Goal: Task Accomplishment & Management: Use online tool/utility

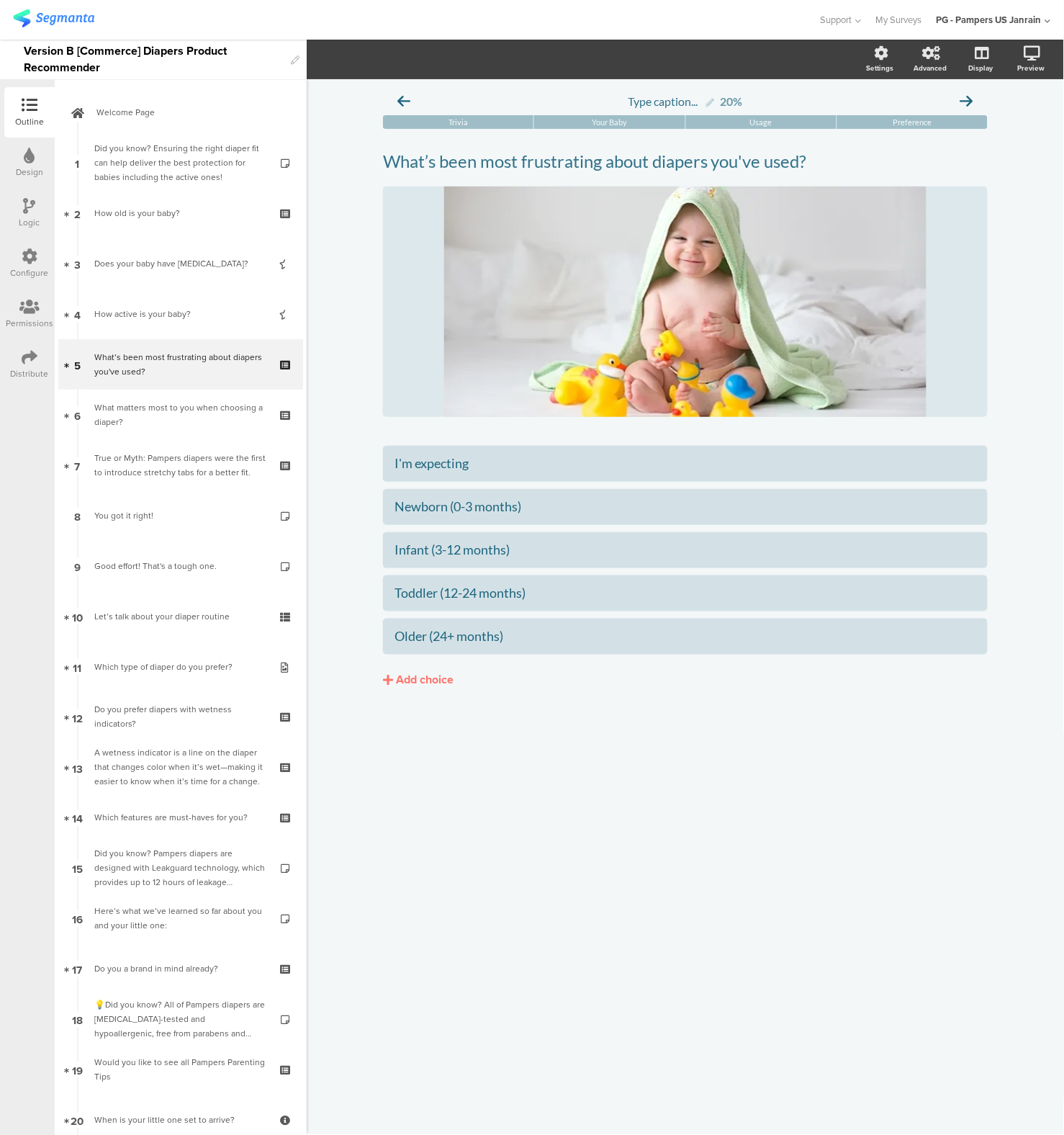
click at [35, 244] on div "Configure" at bounding box center [29, 263] width 50 height 50
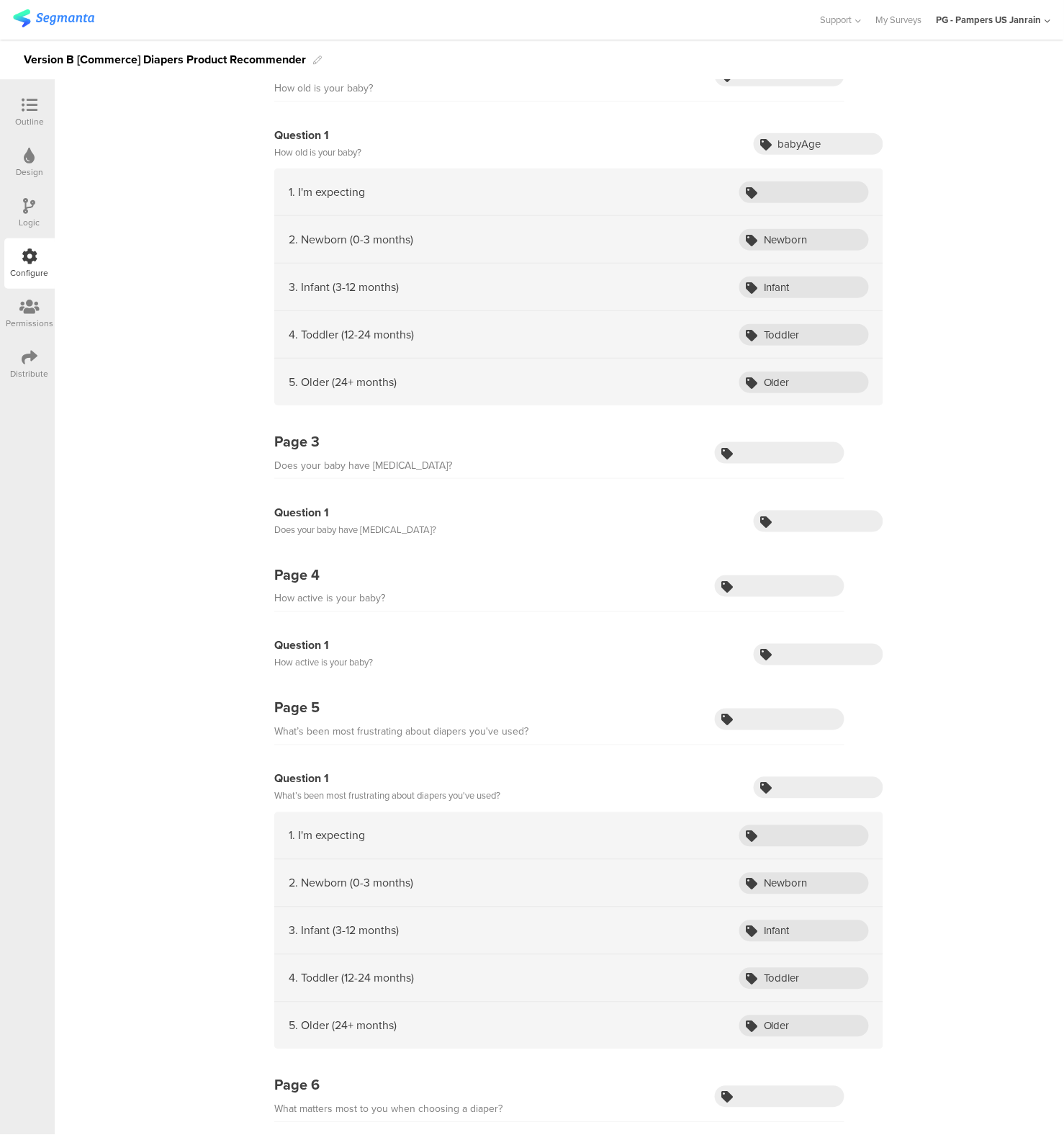
scroll to position [216, 0]
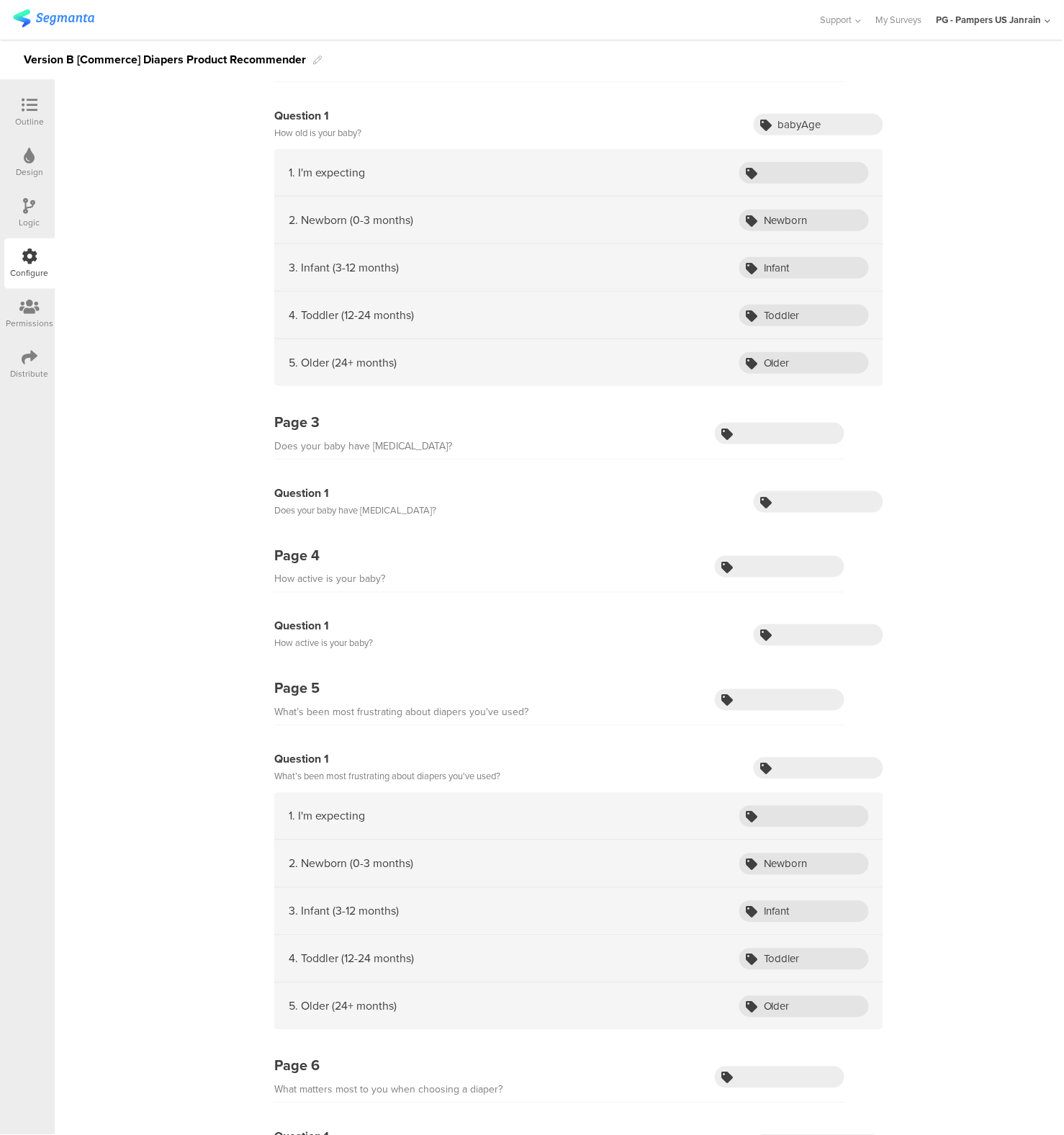
click at [30, 108] on icon at bounding box center [29, 104] width 16 height 16
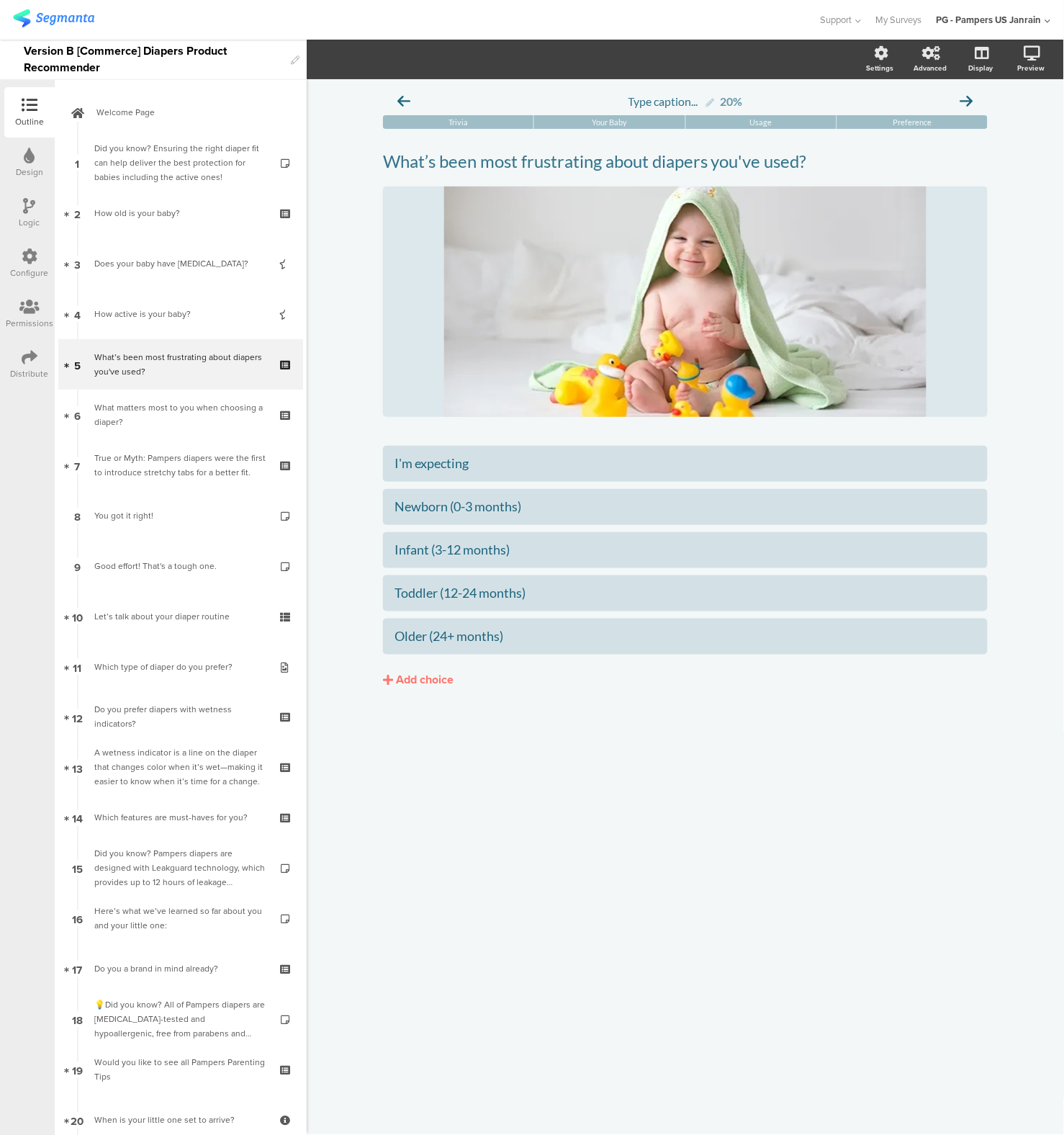
click at [29, 249] on icon at bounding box center [29, 256] width 16 height 16
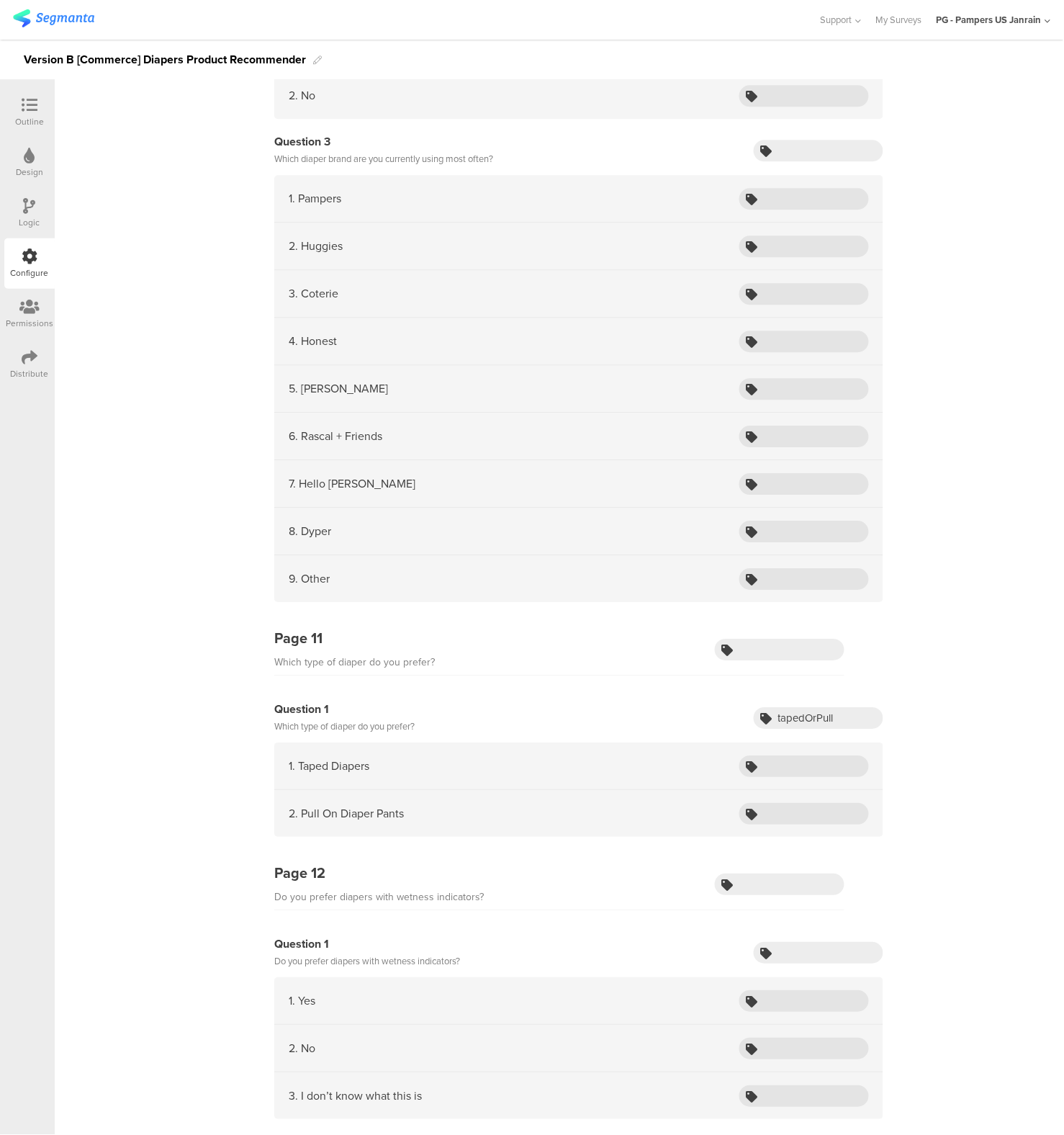
scroll to position [2309, 0]
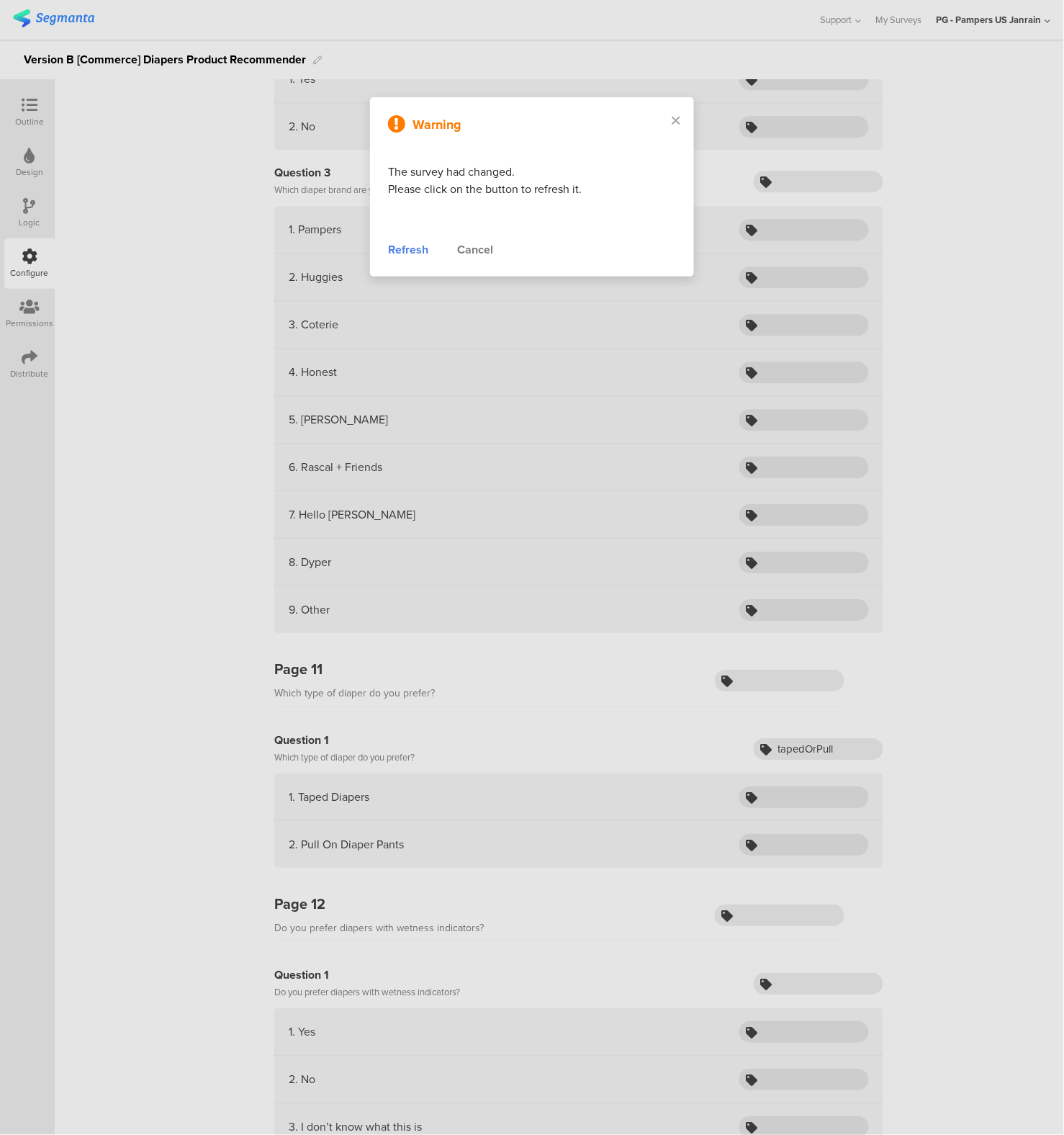
click at [409, 254] on div "Refresh" at bounding box center [408, 249] width 40 height 17
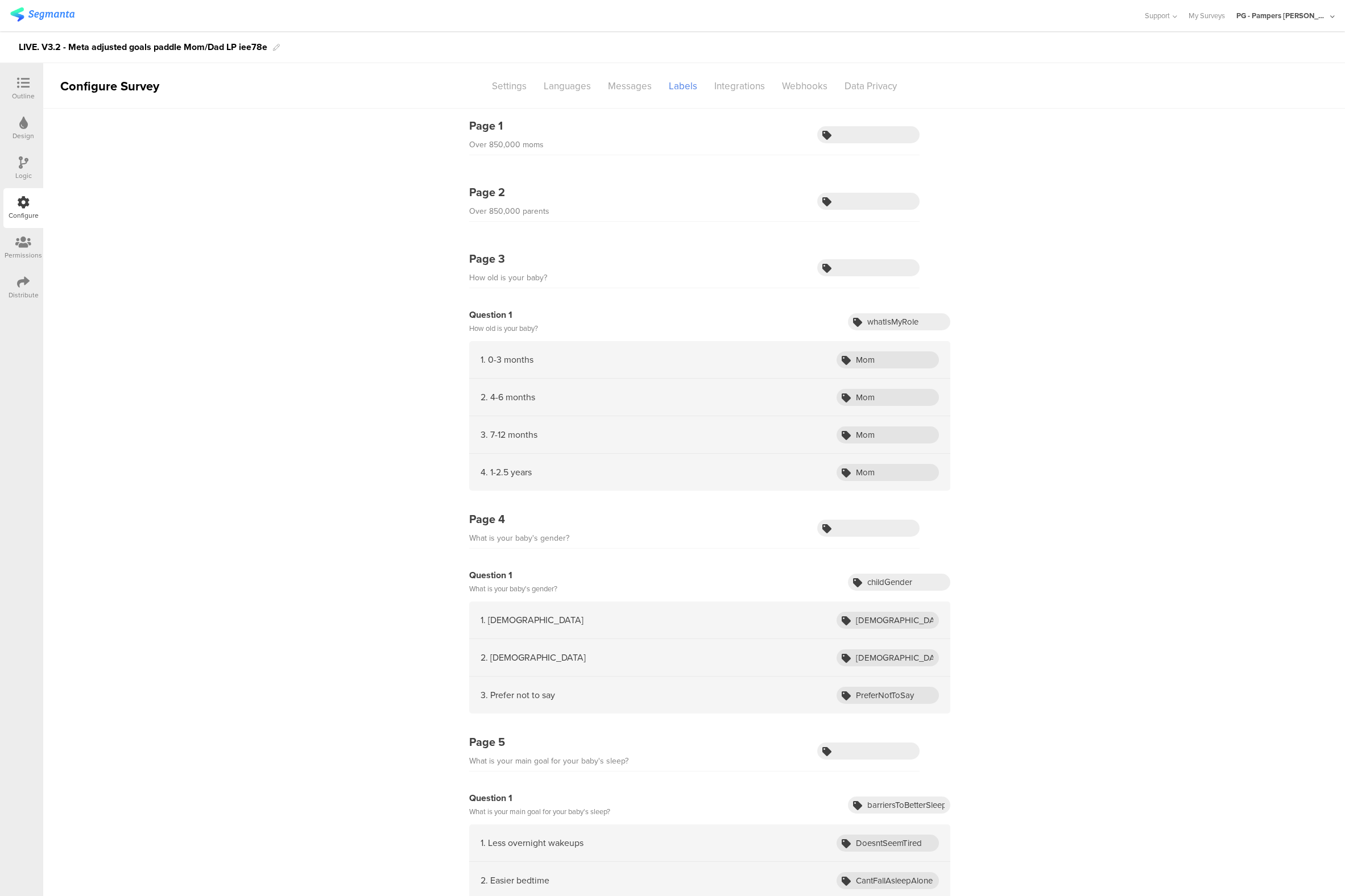
click at [17, 82] on icon at bounding box center [23, 82] width 12 height 12
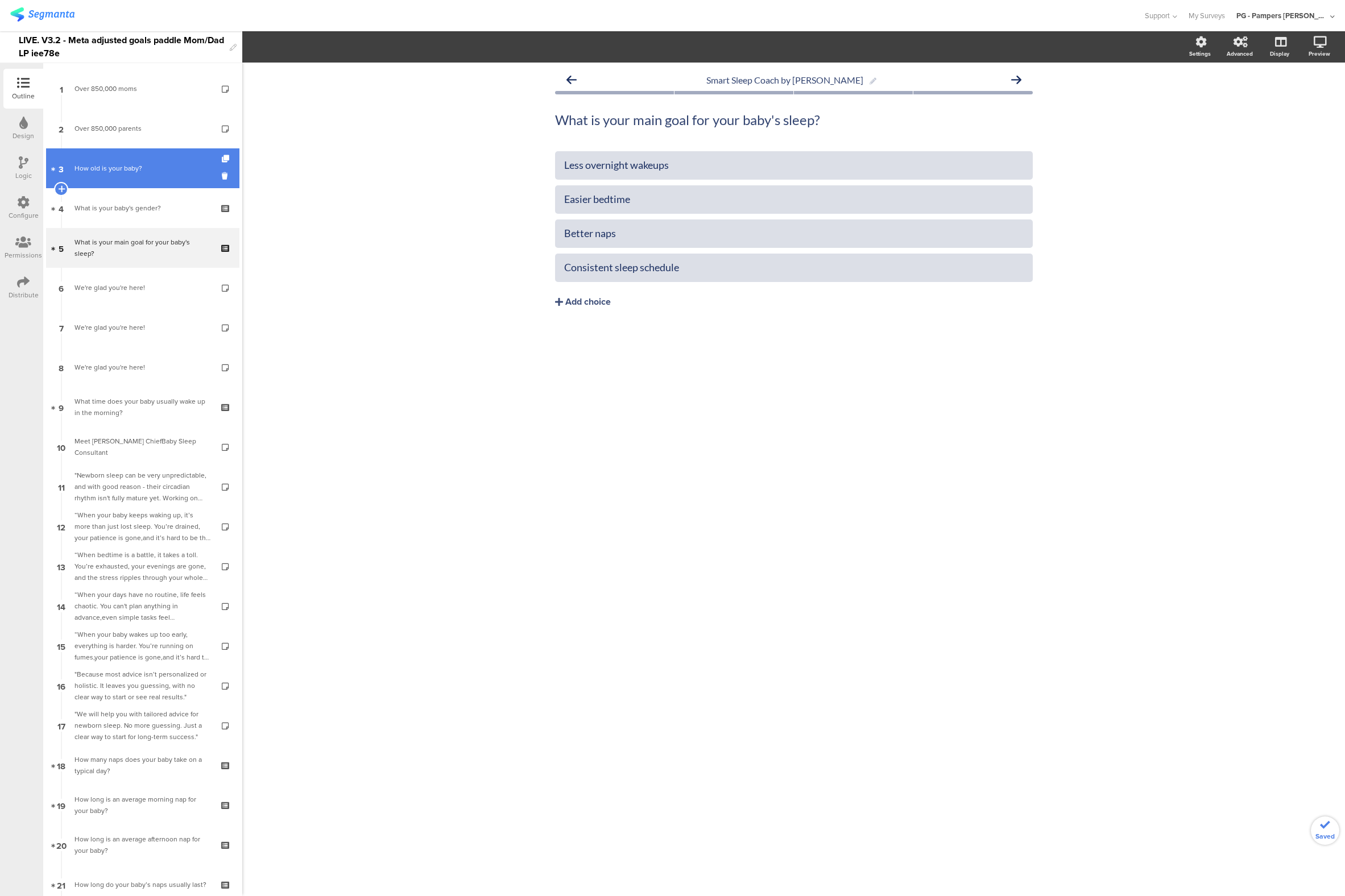
click at [116, 168] on div "How old is your baby?" at bounding box center [142, 168] width 136 height 12
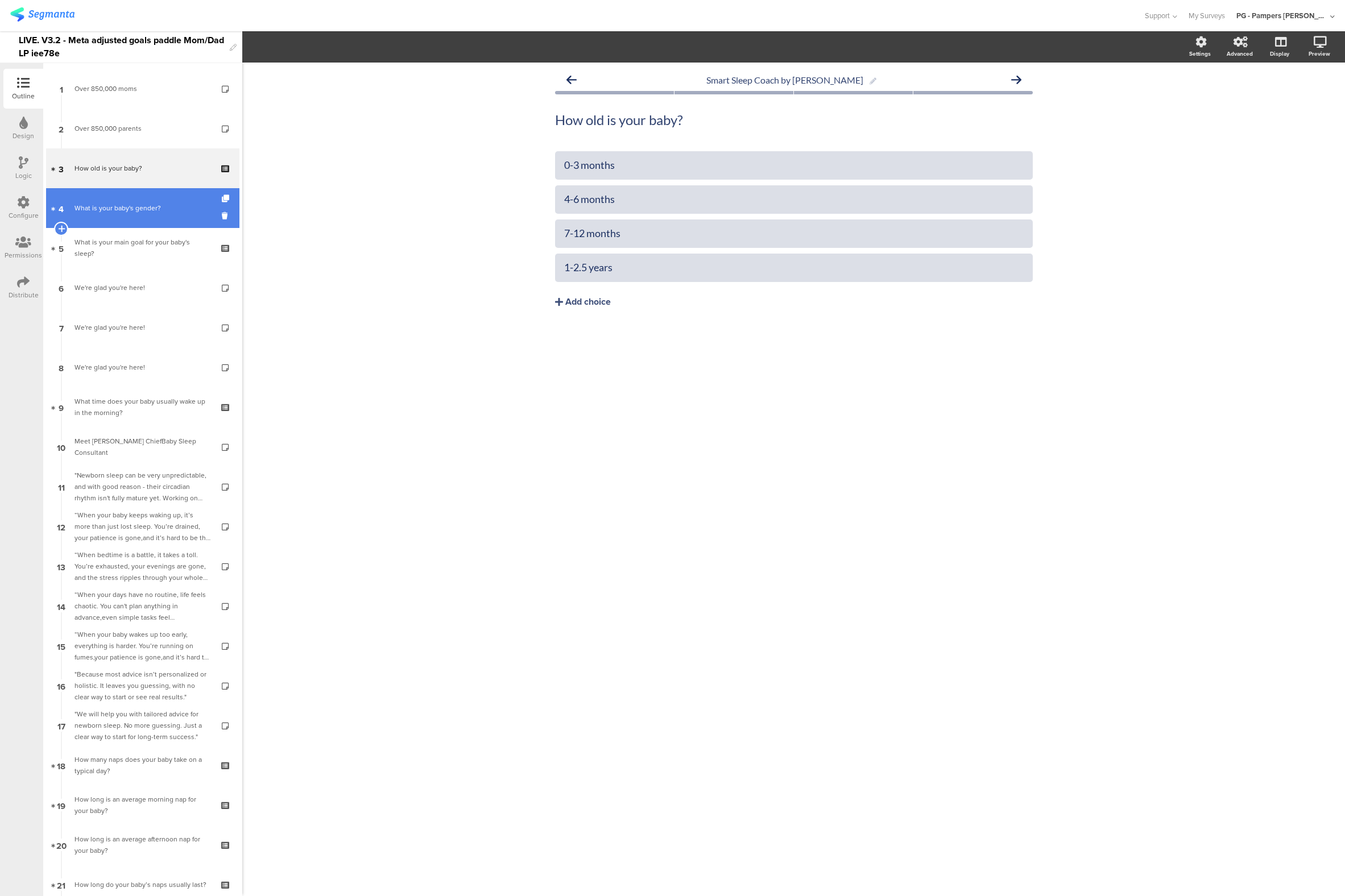
click at [116, 191] on link "4 What is your baby's gender?" at bounding box center [143, 208] width 194 height 40
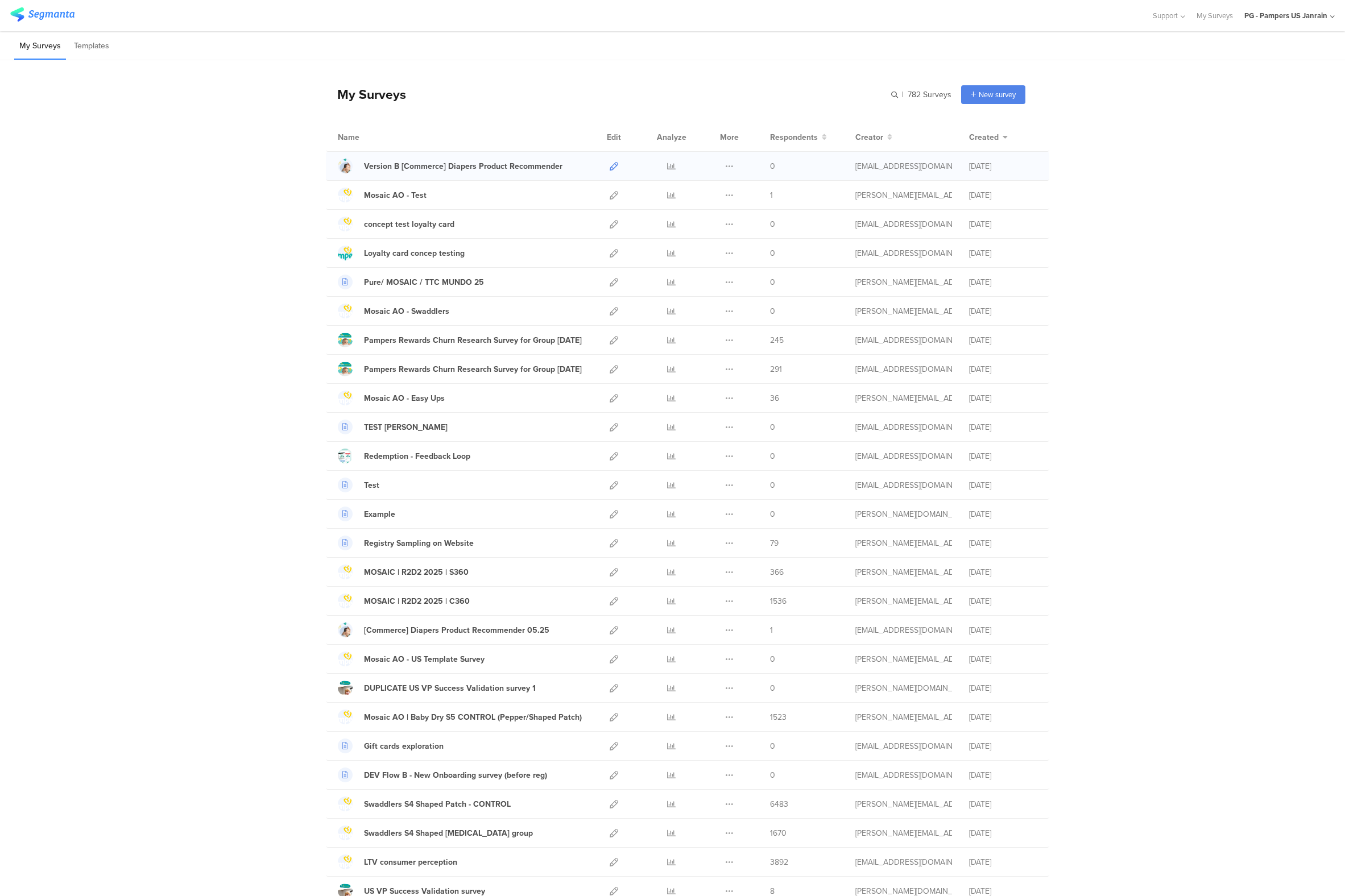
click at [610, 171] on link at bounding box center [614, 166] width 8 height 29
click at [611, 165] on icon at bounding box center [614, 166] width 8 height 8
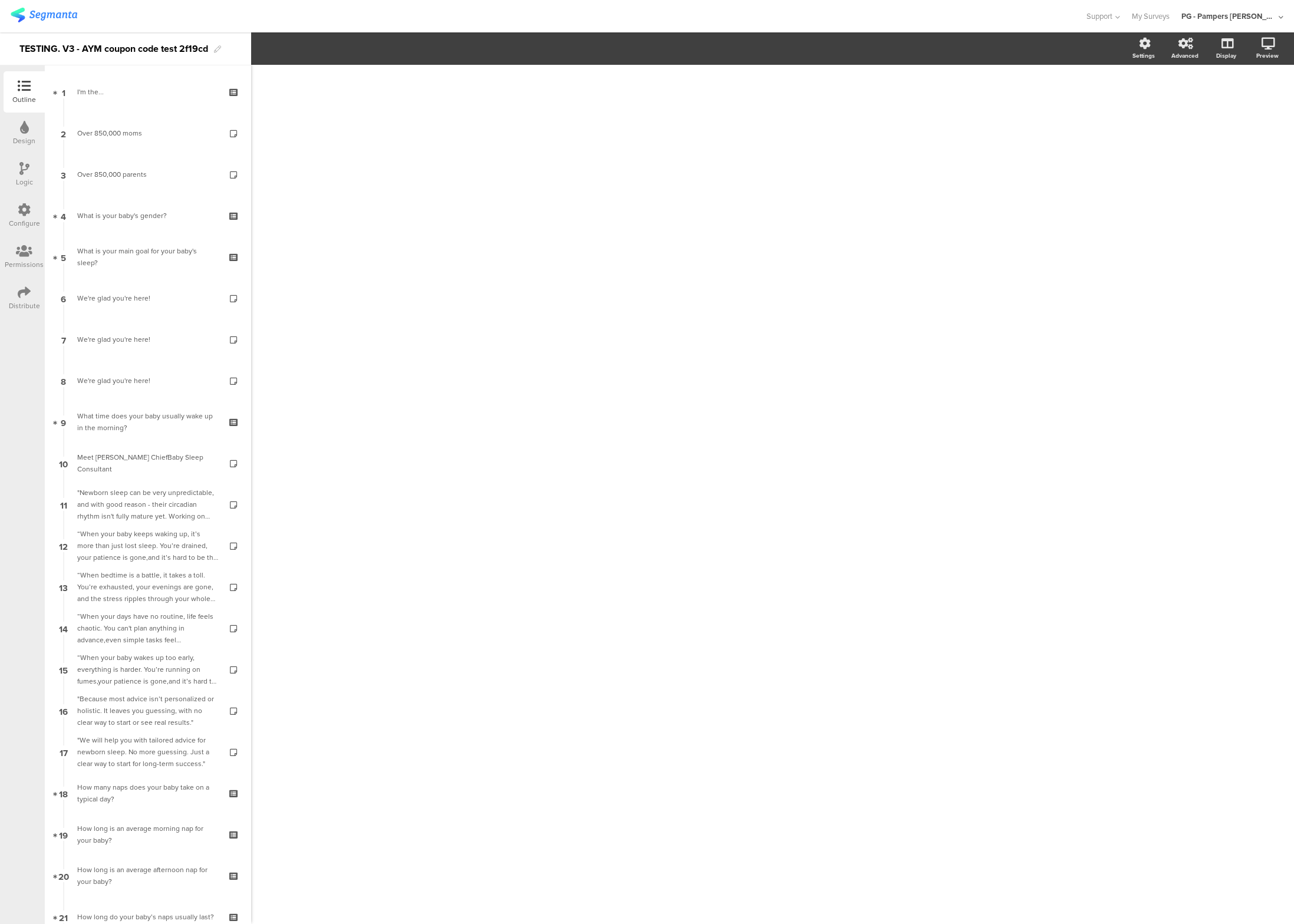
scroll to position [2020, 0]
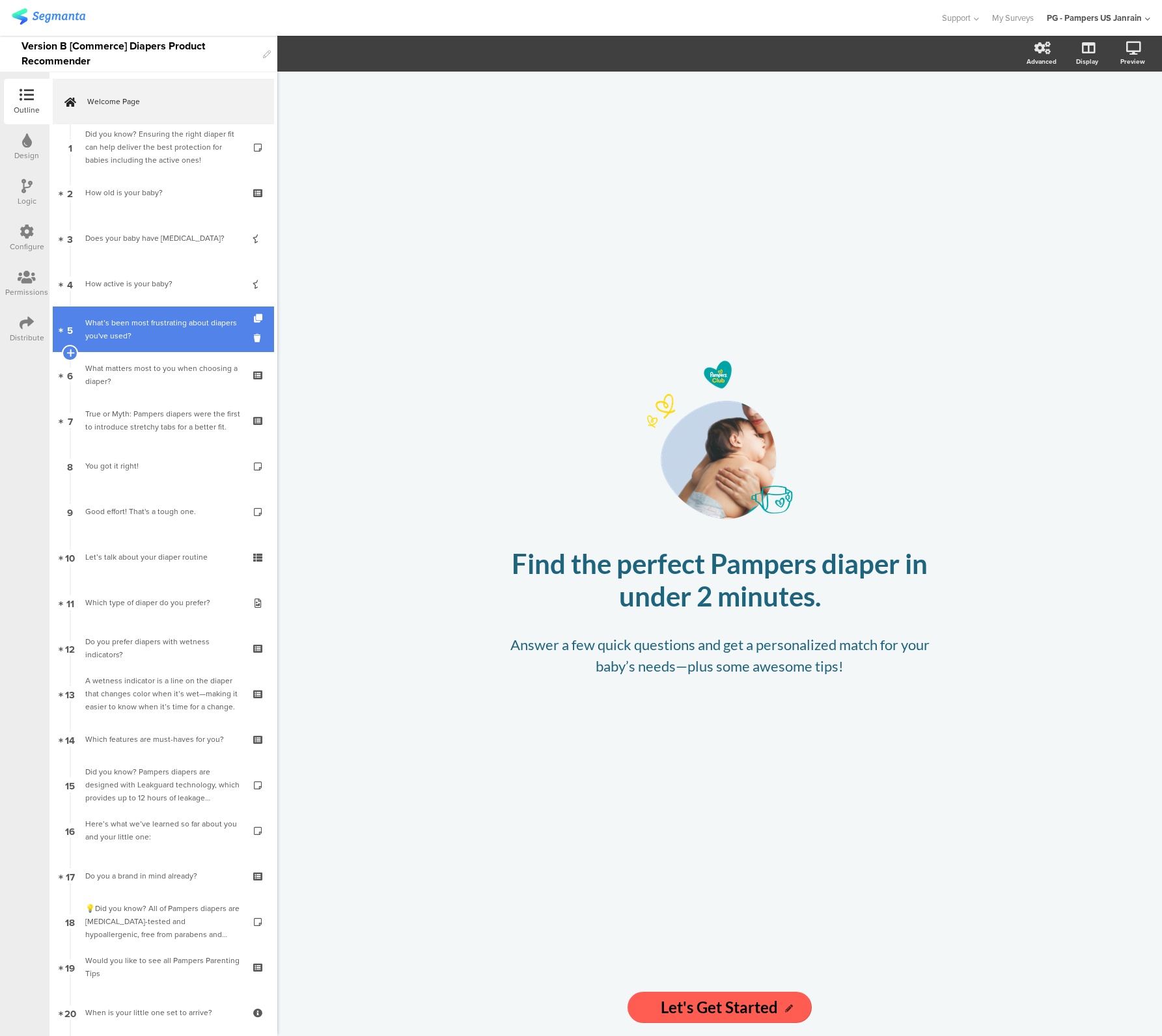
click at [155, 332] on div "What’s been most frustrating about diapers you've used?" at bounding box center [163, 329] width 155 height 26
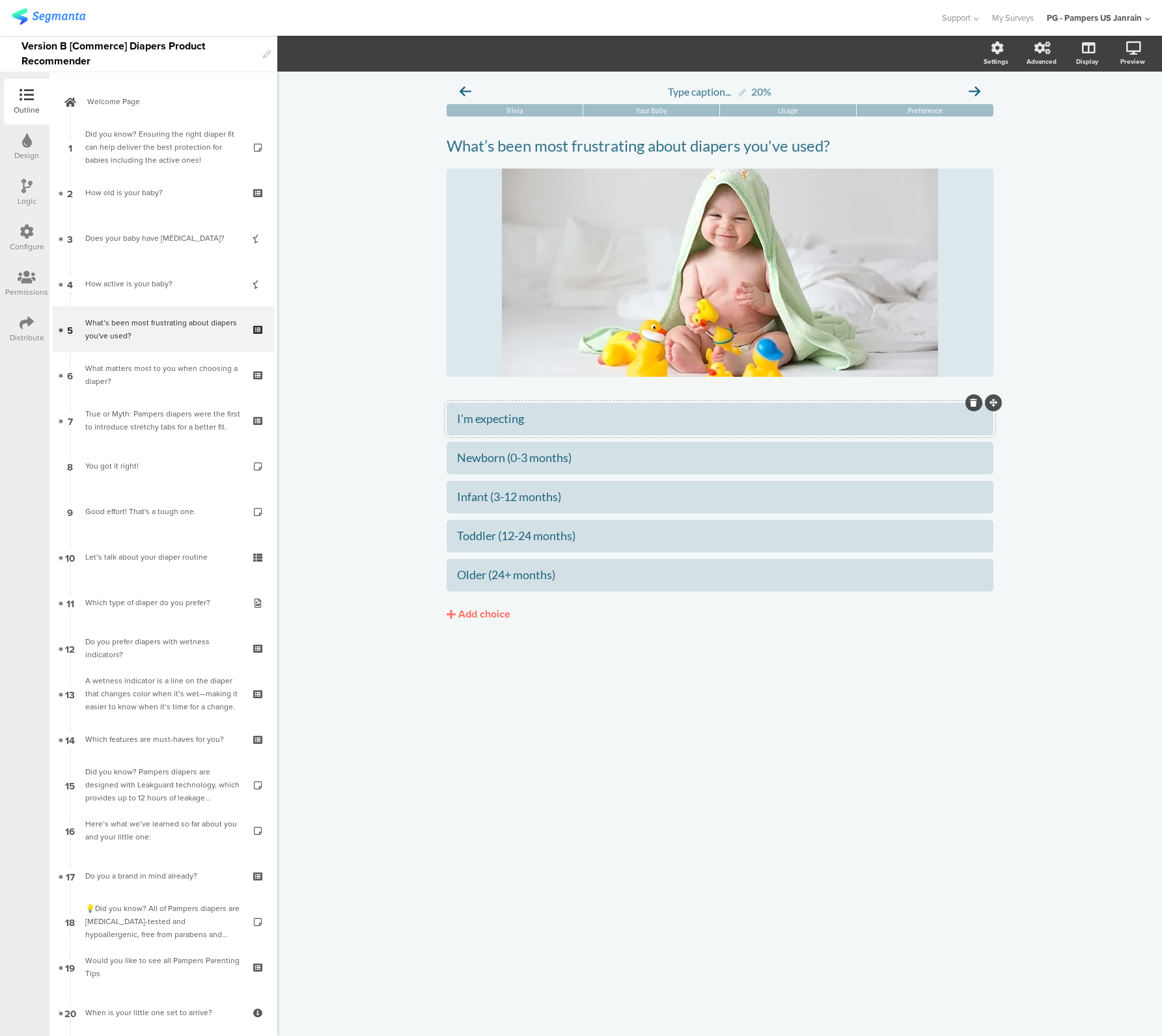
click at [485, 424] on div "I'm expecting" at bounding box center [720, 418] width 526 height 15
paste div
click at [516, 471] on div at bounding box center [720, 459] width 547 height 33
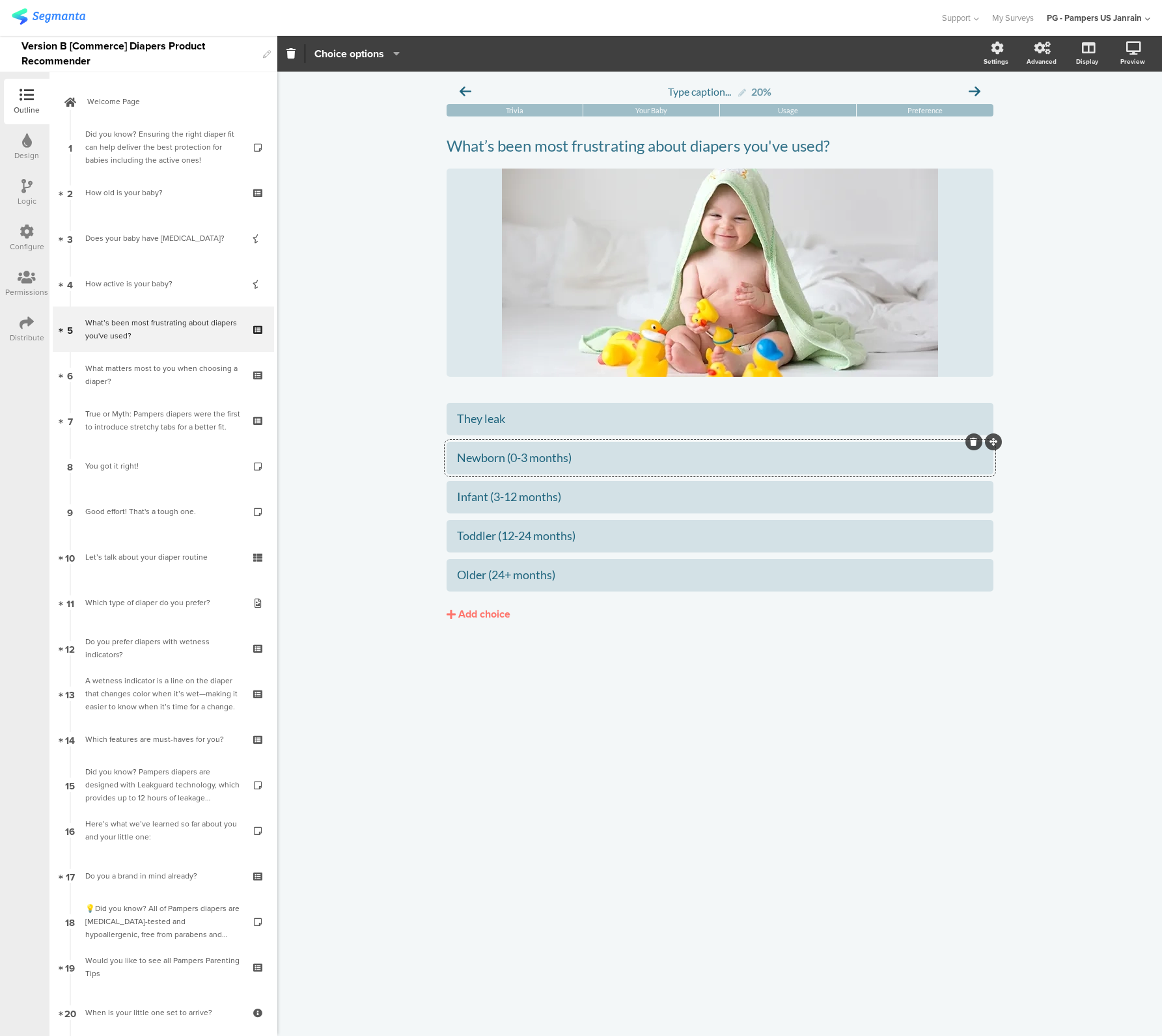
click at [515, 462] on div "Newborn (0-3 months)" at bounding box center [720, 458] width 526 height 15
paste div
click at [494, 494] on div "Infant (3-12 months)" at bounding box center [720, 496] width 526 height 15
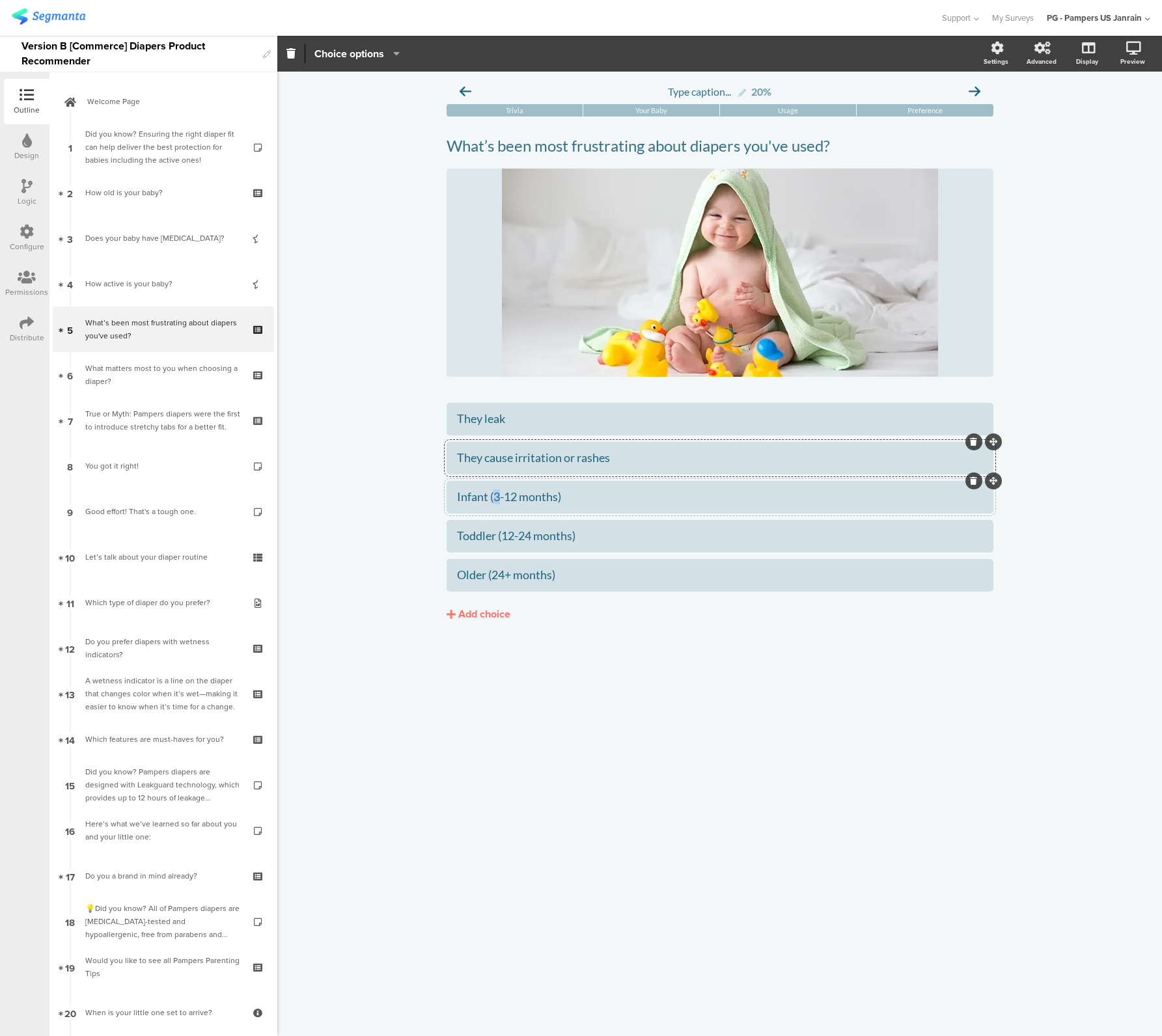
click at [494, 494] on div "Infant (3-12 months)" at bounding box center [720, 496] width 526 height 15
paste div
click at [519, 537] on div "Toddler (12-24 months)" at bounding box center [720, 536] width 526 height 15
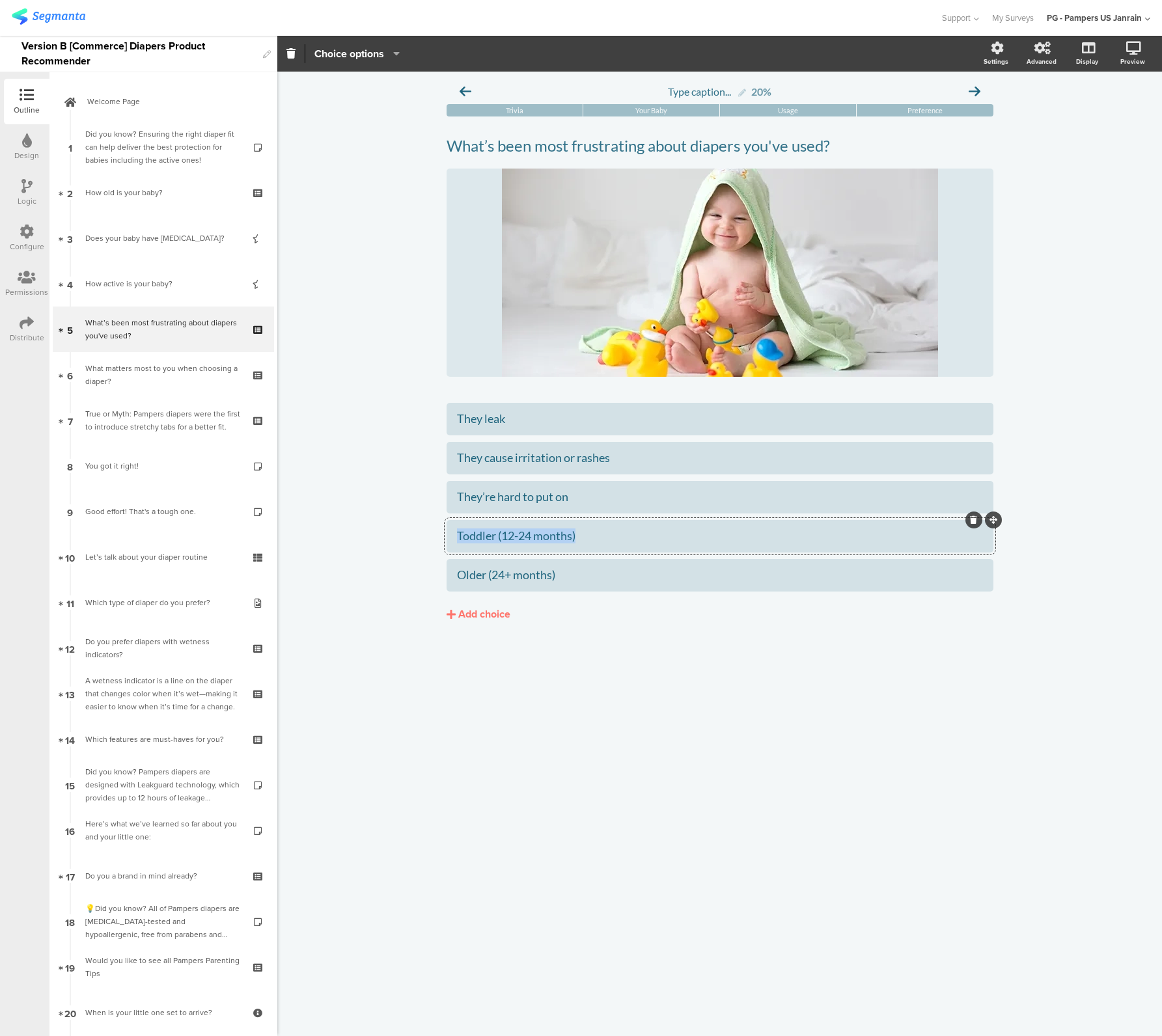
click at [519, 537] on div "Toddler (12-24 months)" at bounding box center [720, 536] width 526 height 15
paste div
click at [467, 574] on div "Older (24+ months)" at bounding box center [720, 575] width 526 height 15
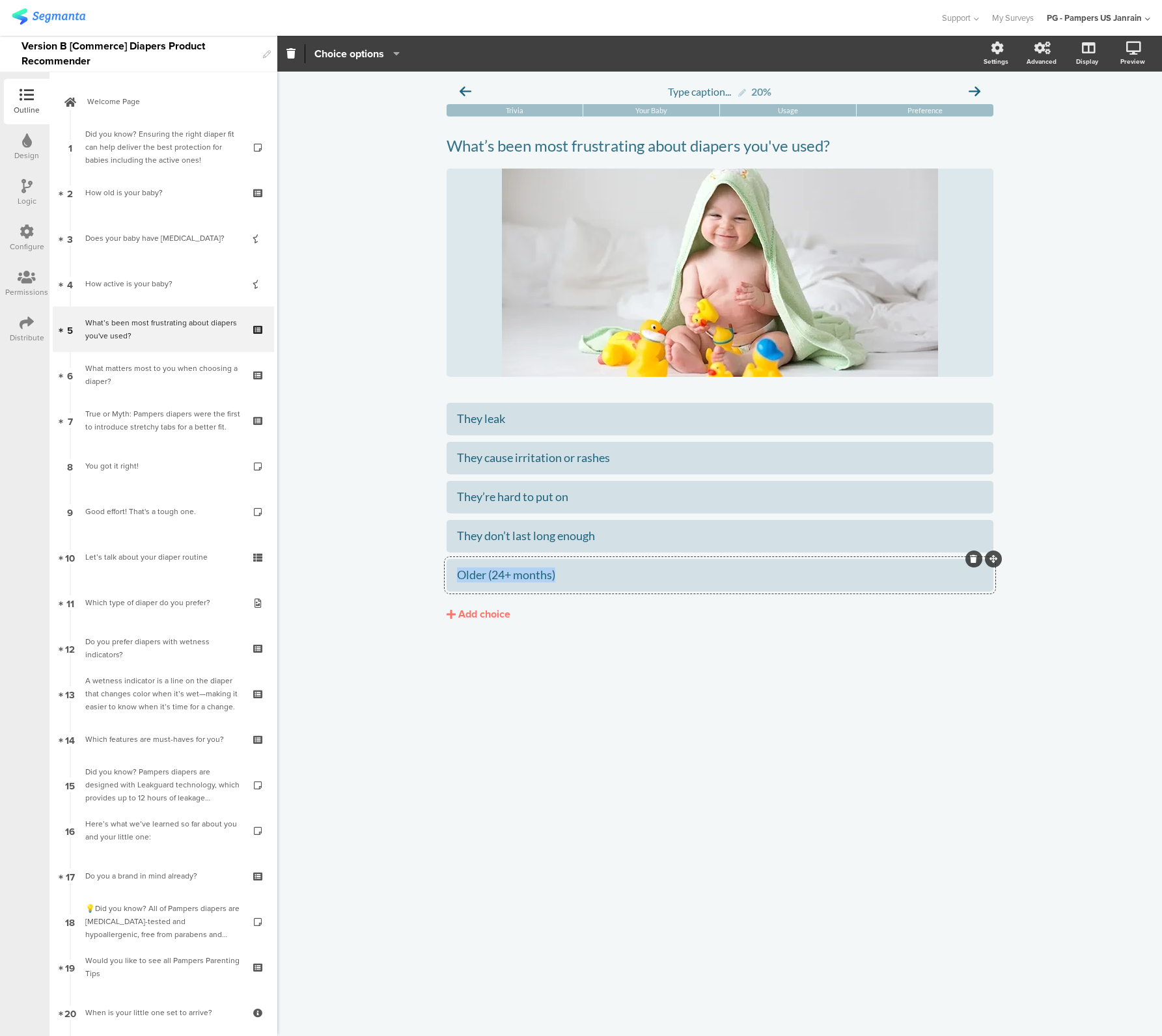
click at [467, 574] on div "Older (24+ months)" at bounding box center [720, 575] width 526 height 15
paste div
click at [441, 729] on div "Type caption... 20% Trivia Your Baby Usage Preference /" at bounding box center [720, 554] width 885 height 965
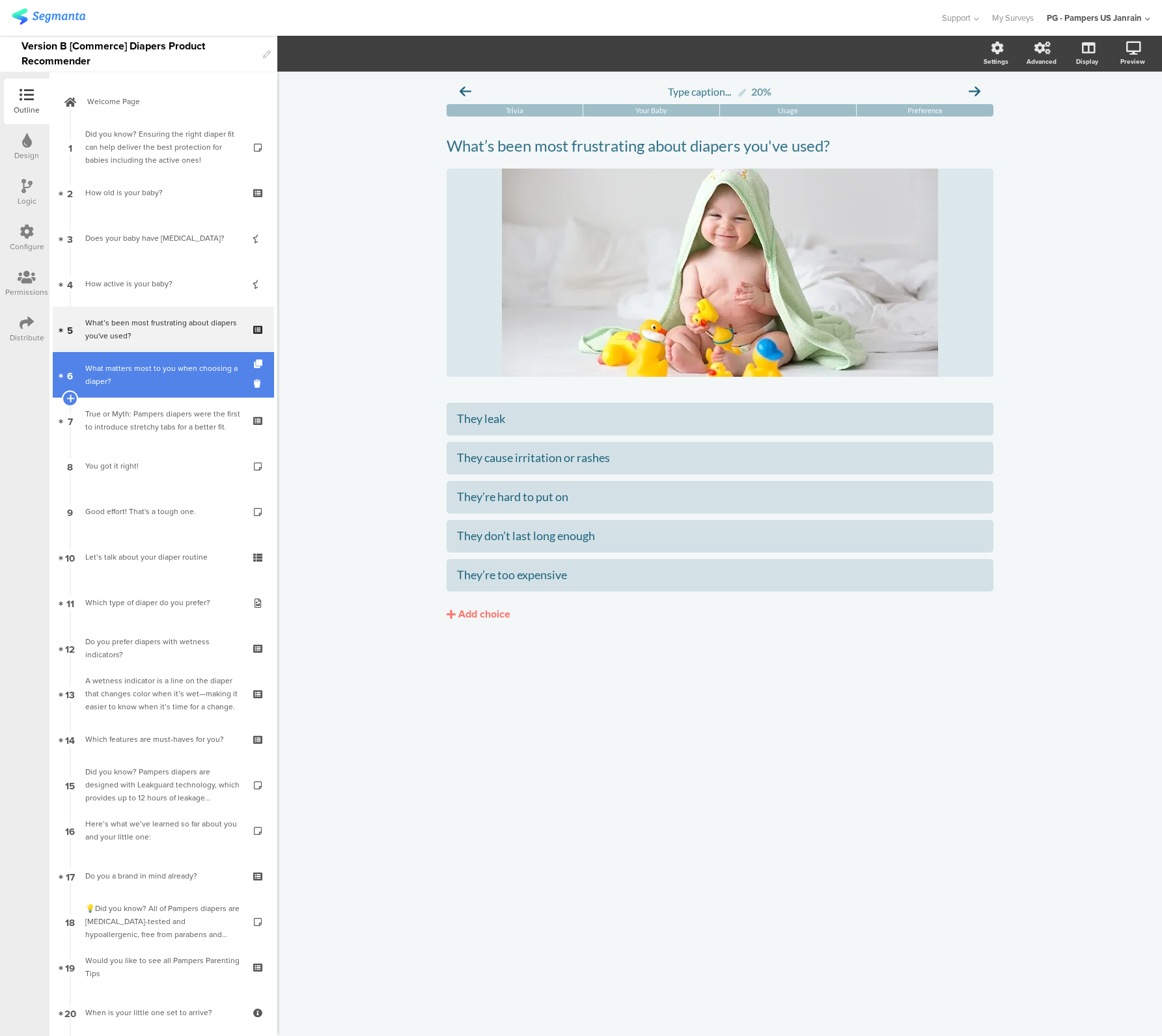
click at [120, 367] on div "What matters most to you when choosing a diaper?" at bounding box center [163, 375] width 155 height 26
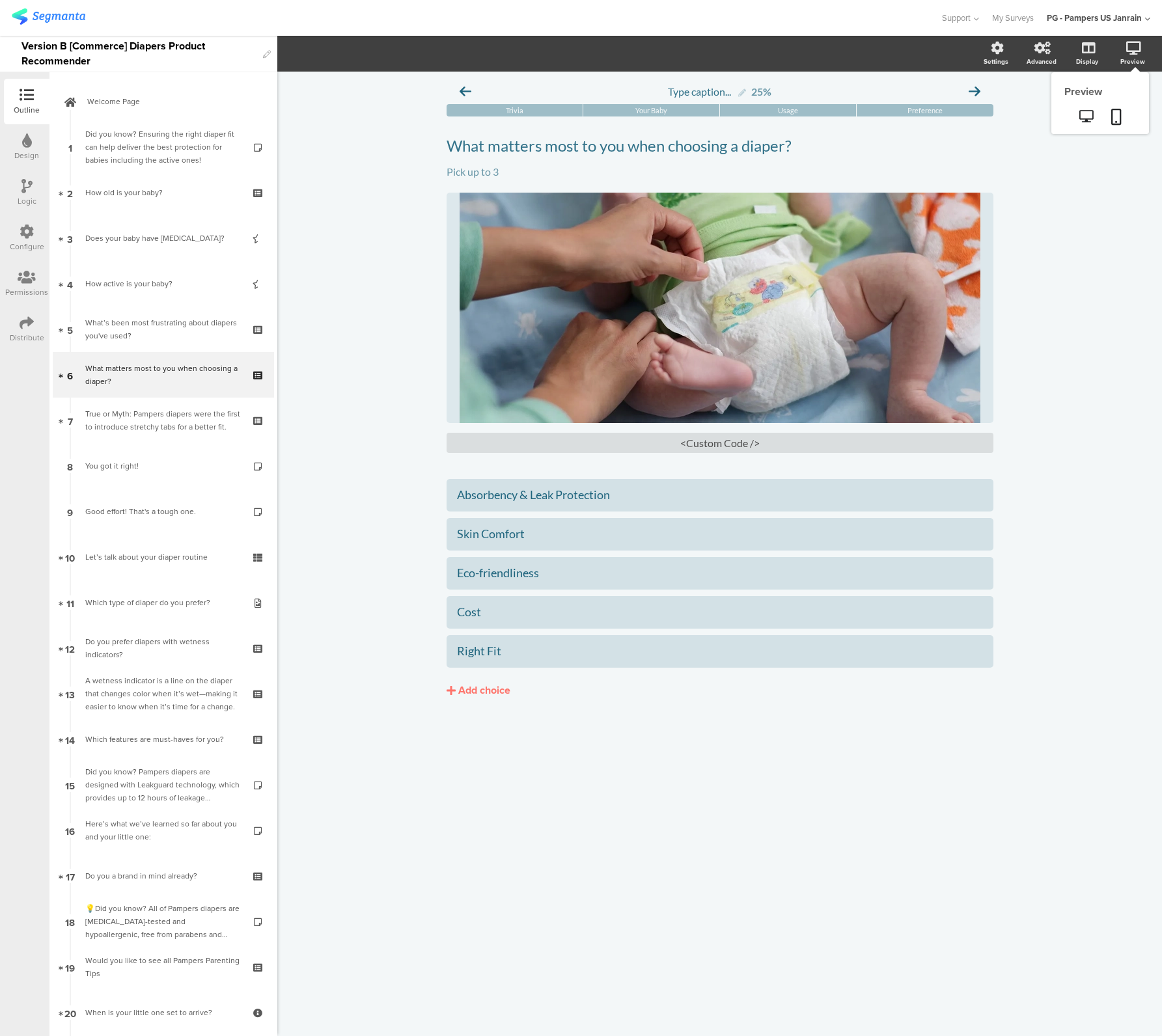
click at [1141, 52] on div "Preview" at bounding box center [1139, 54] width 45 height 33
click at [1117, 120] on icon at bounding box center [1117, 117] width 10 height 16
click at [167, 339] on div "What’s been most frustrating about diapers you've used?" at bounding box center [163, 329] width 155 height 26
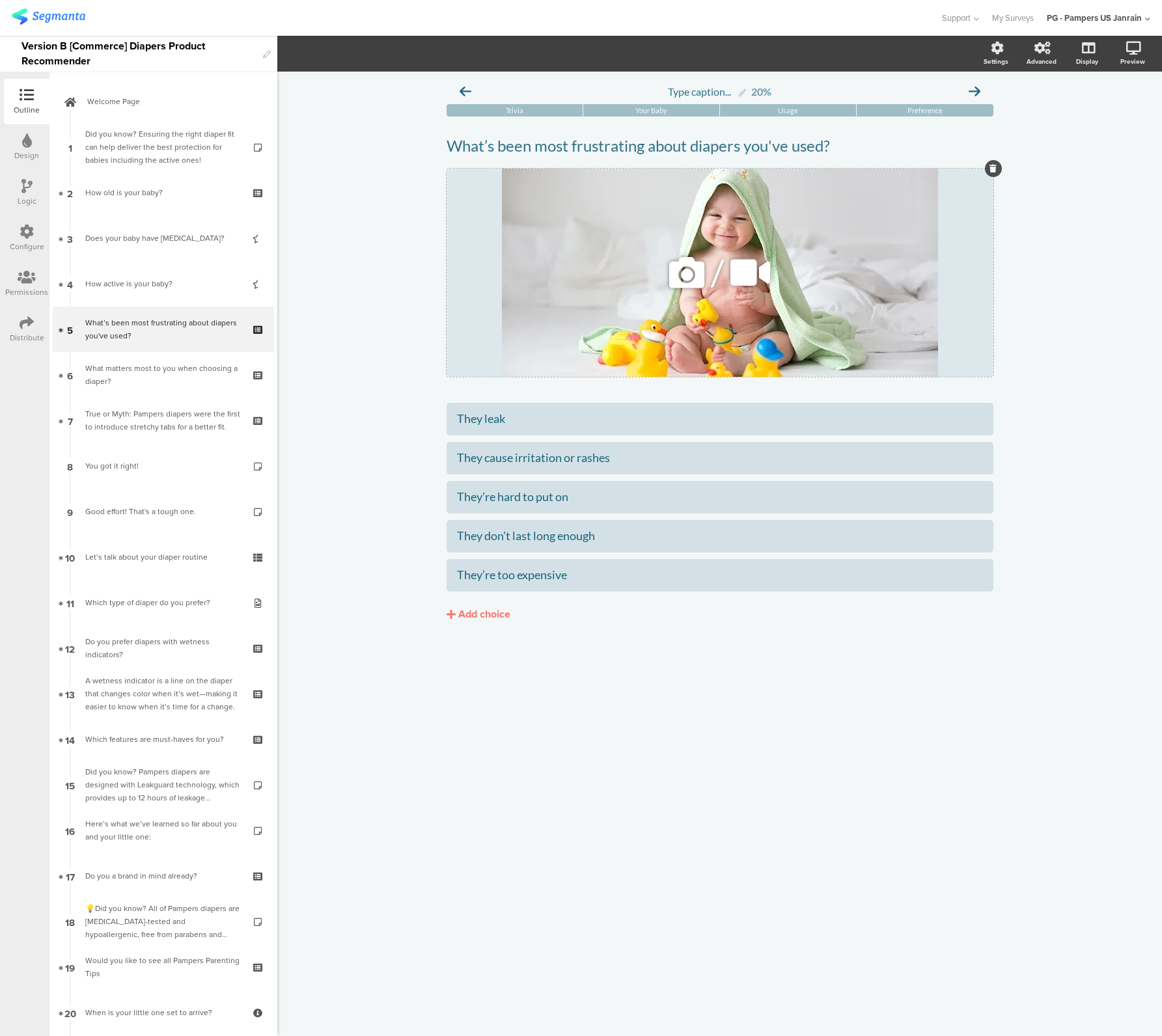
click at [749, 251] on icon at bounding box center [750, 273] width 49 height 45
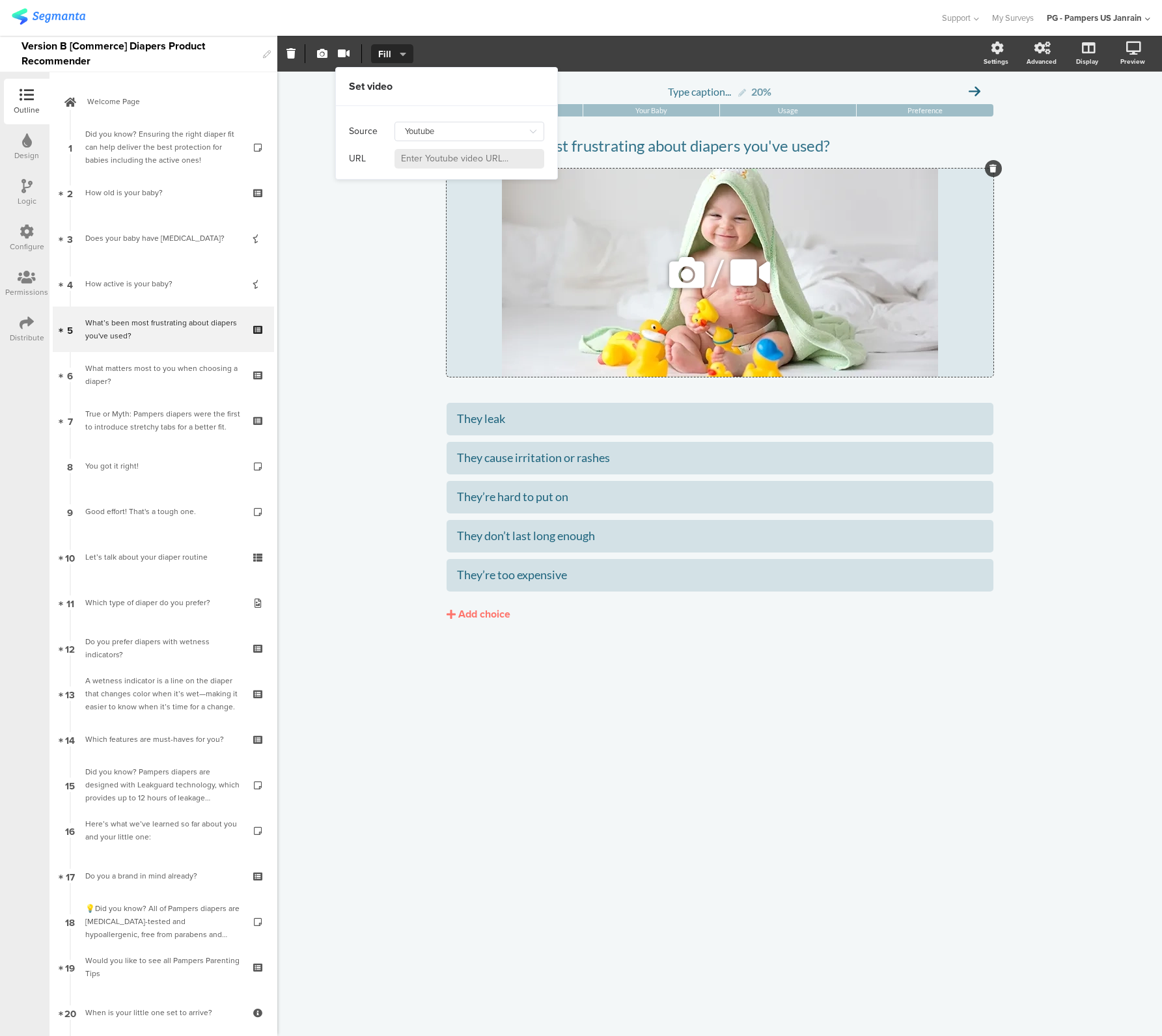
click at [613, 245] on div "/" at bounding box center [720, 273] width 547 height 208
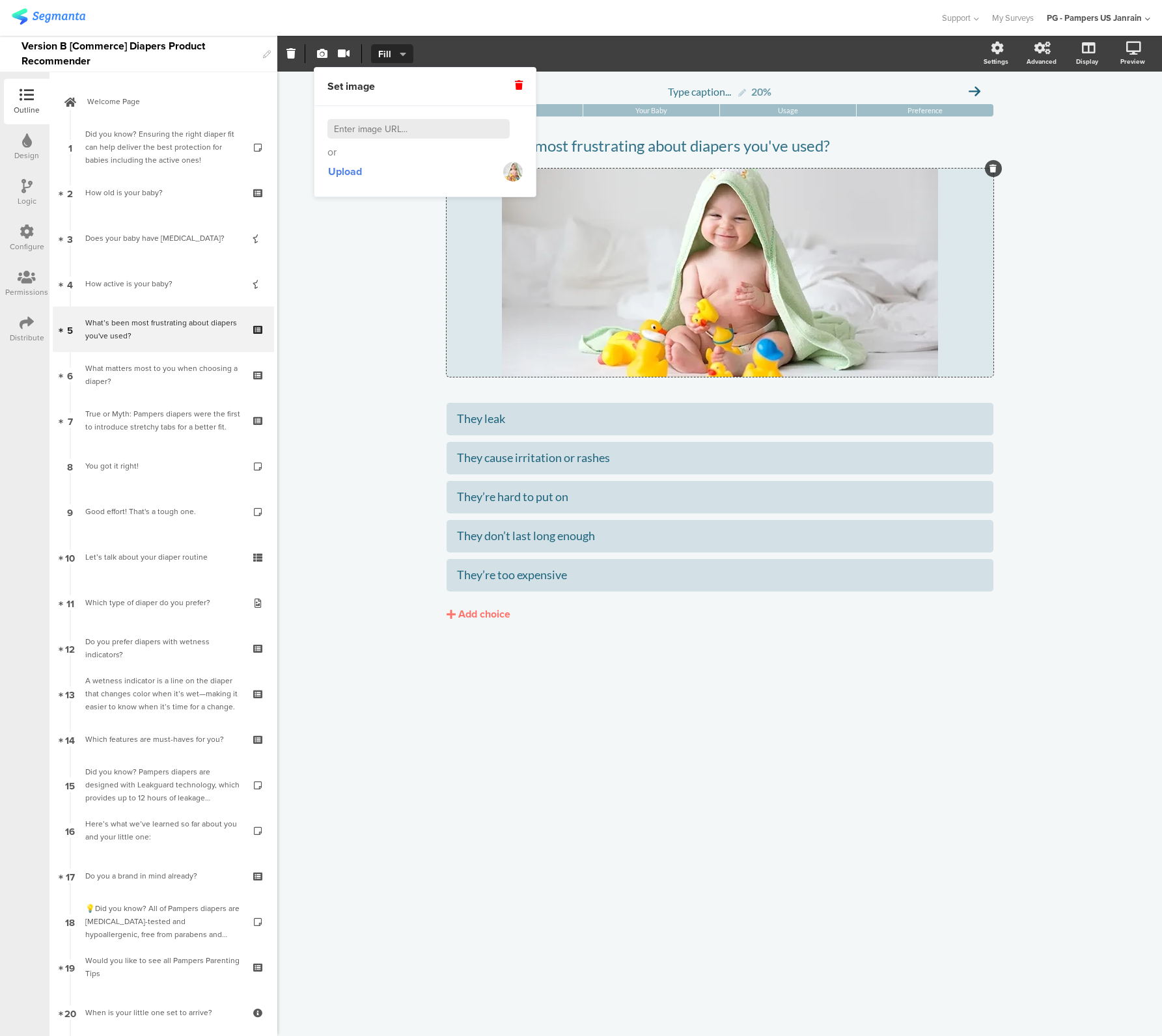
click at [388, 133] on input at bounding box center [418, 129] width 182 height 19
paste input "https://thumbor.segmanta.com/unsafe/fit-in/800x/filters:no_upscale()/d3qka8e8qz…"
type input "https://thumbor.segmanta.com/unsafe/fit-in/800x/filters:no_upscale()/d3qka8e8qz…"
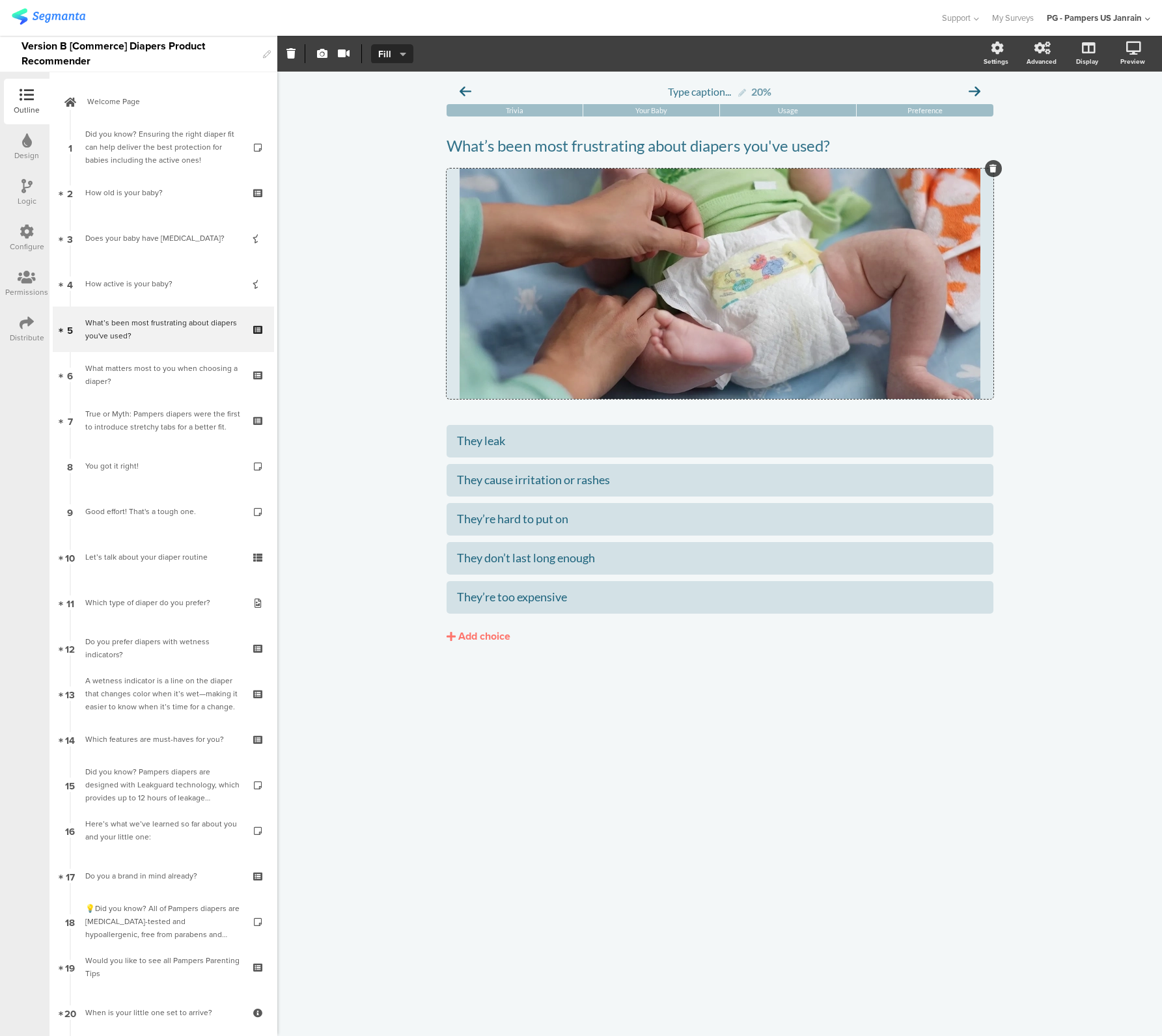
click at [390, 250] on div "Type caption... 20% Trivia Your Baby Usage Preference /" at bounding box center [720, 554] width 885 height 965
click at [195, 362] on div "What matters most to you when choosing a diaper?" at bounding box center [163, 375] width 155 height 26
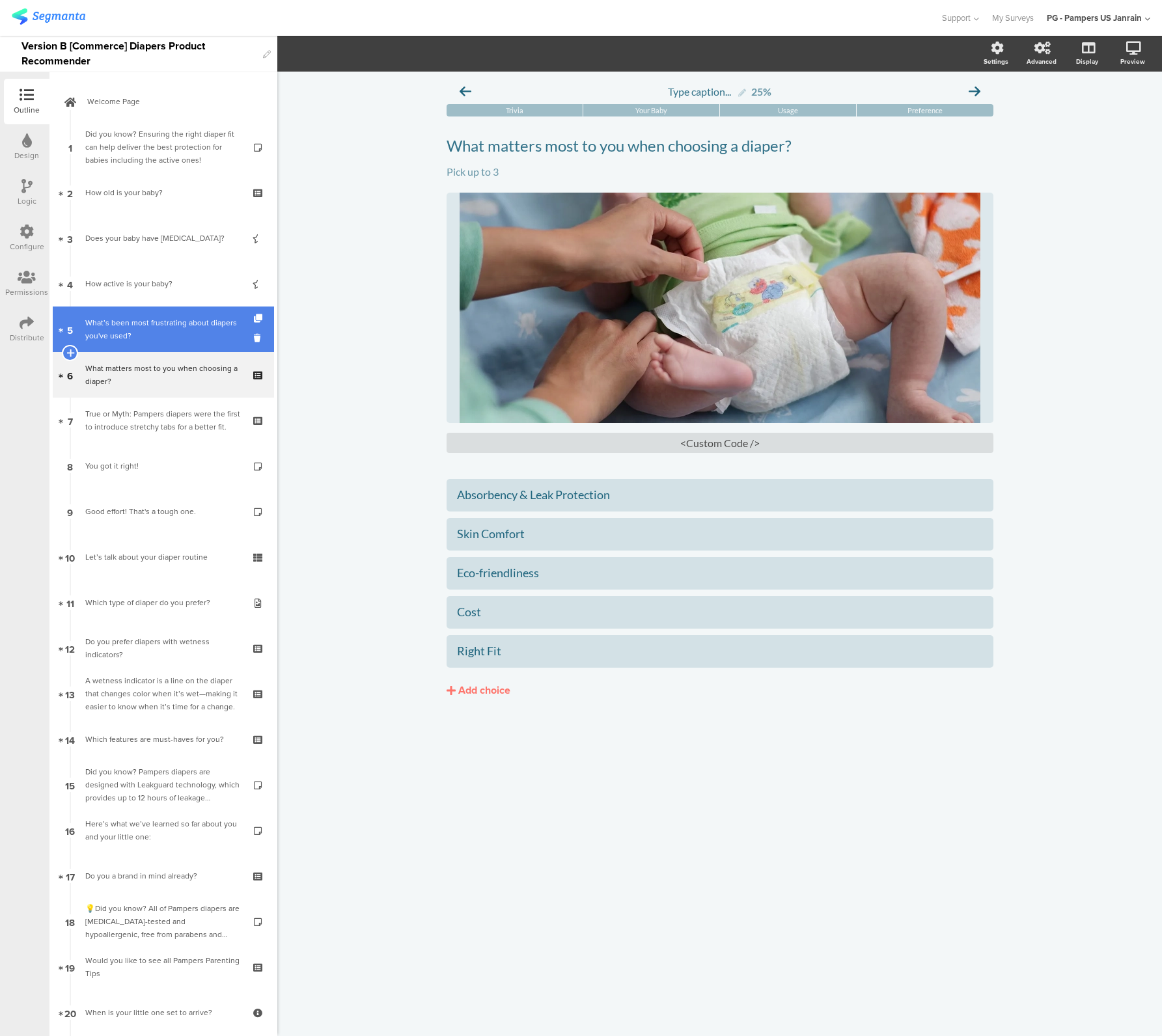
click at [171, 334] on div "What’s been most frustrating about diapers you've used?" at bounding box center [163, 329] width 155 height 26
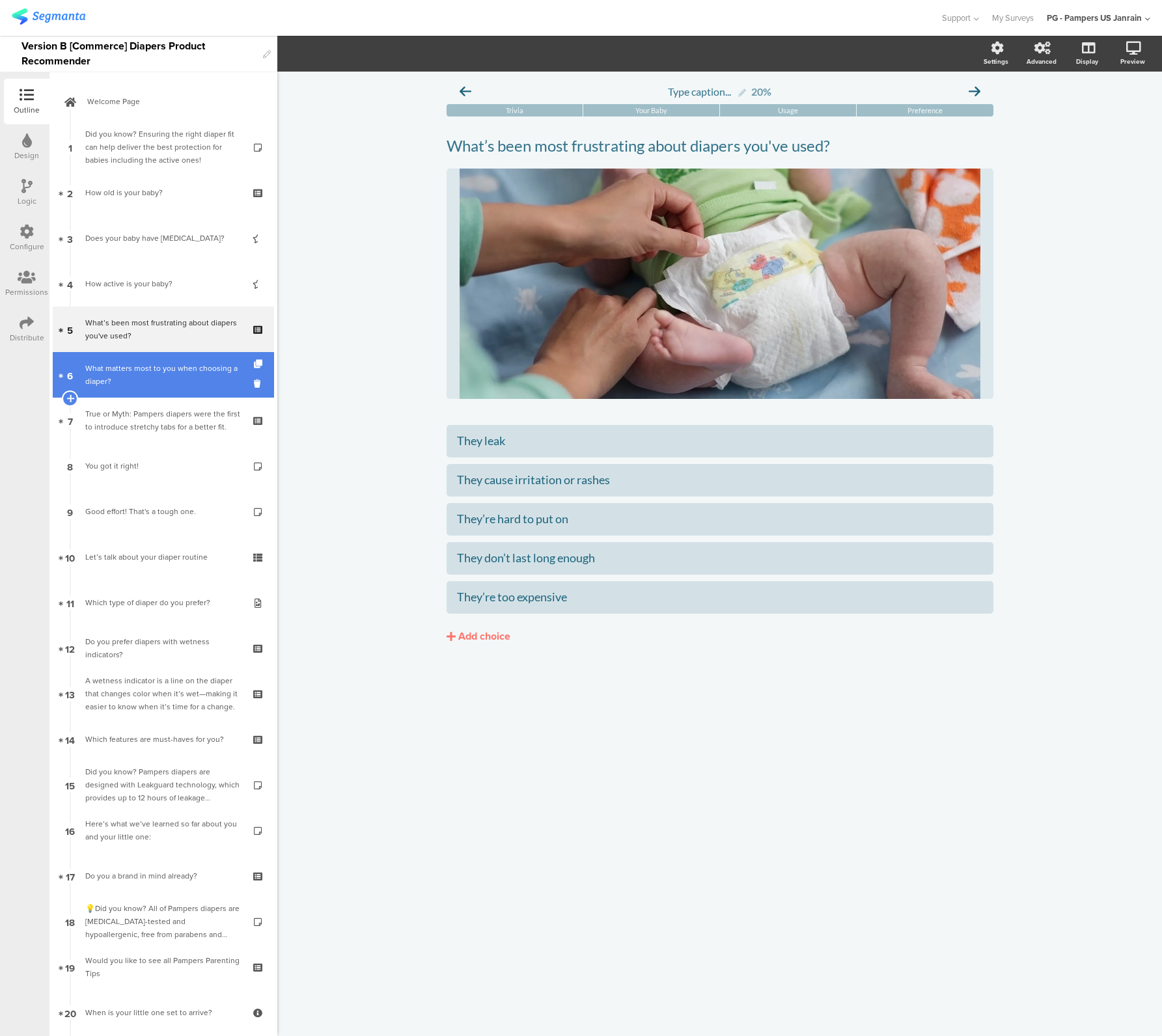
click at [164, 374] on div "What matters most to you when choosing a diaper?" at bounding box center [163, 375] width 155 height 26
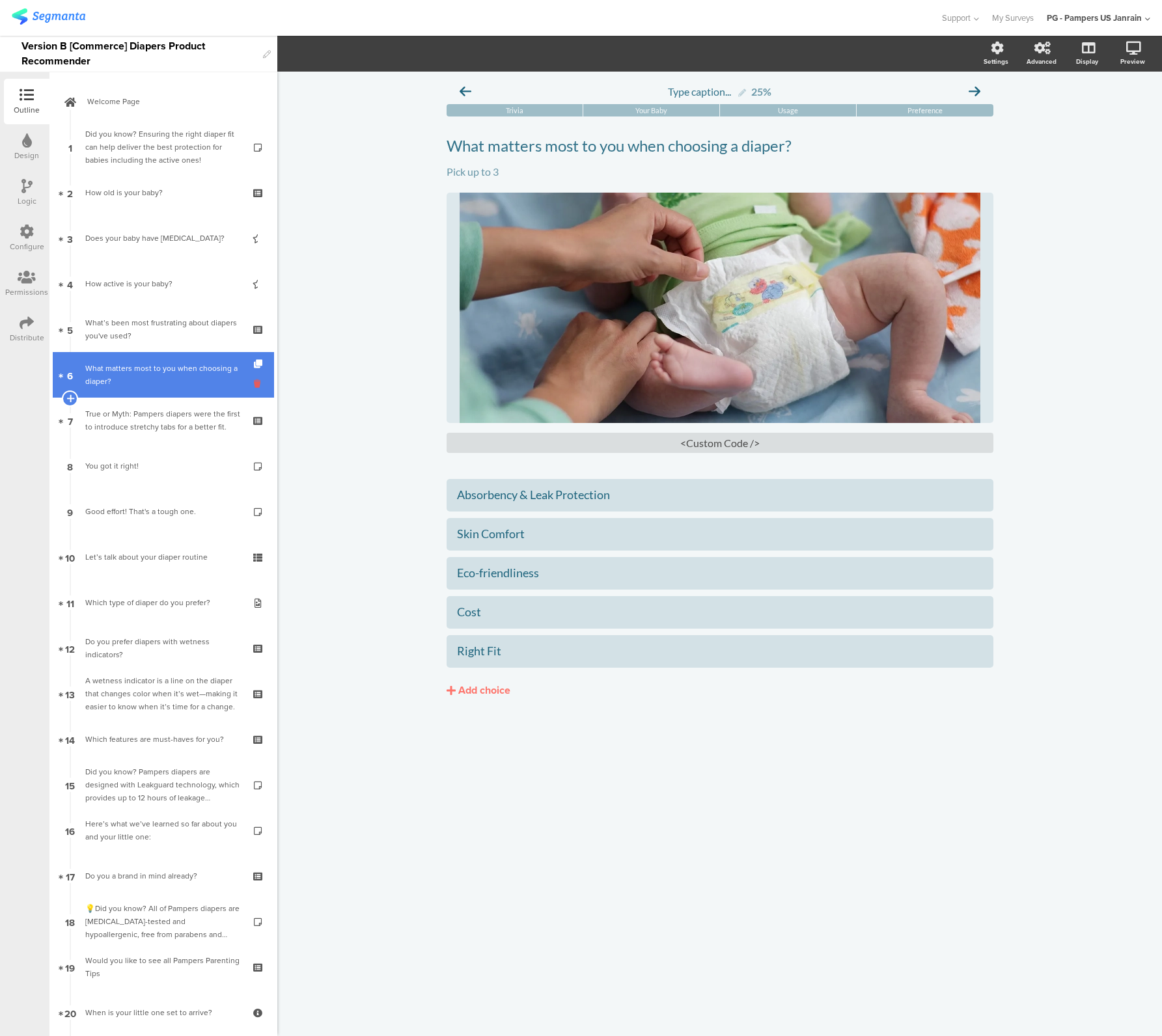
click at [254, 382] on icon at bounding box center [259, 383] width 11 height 13
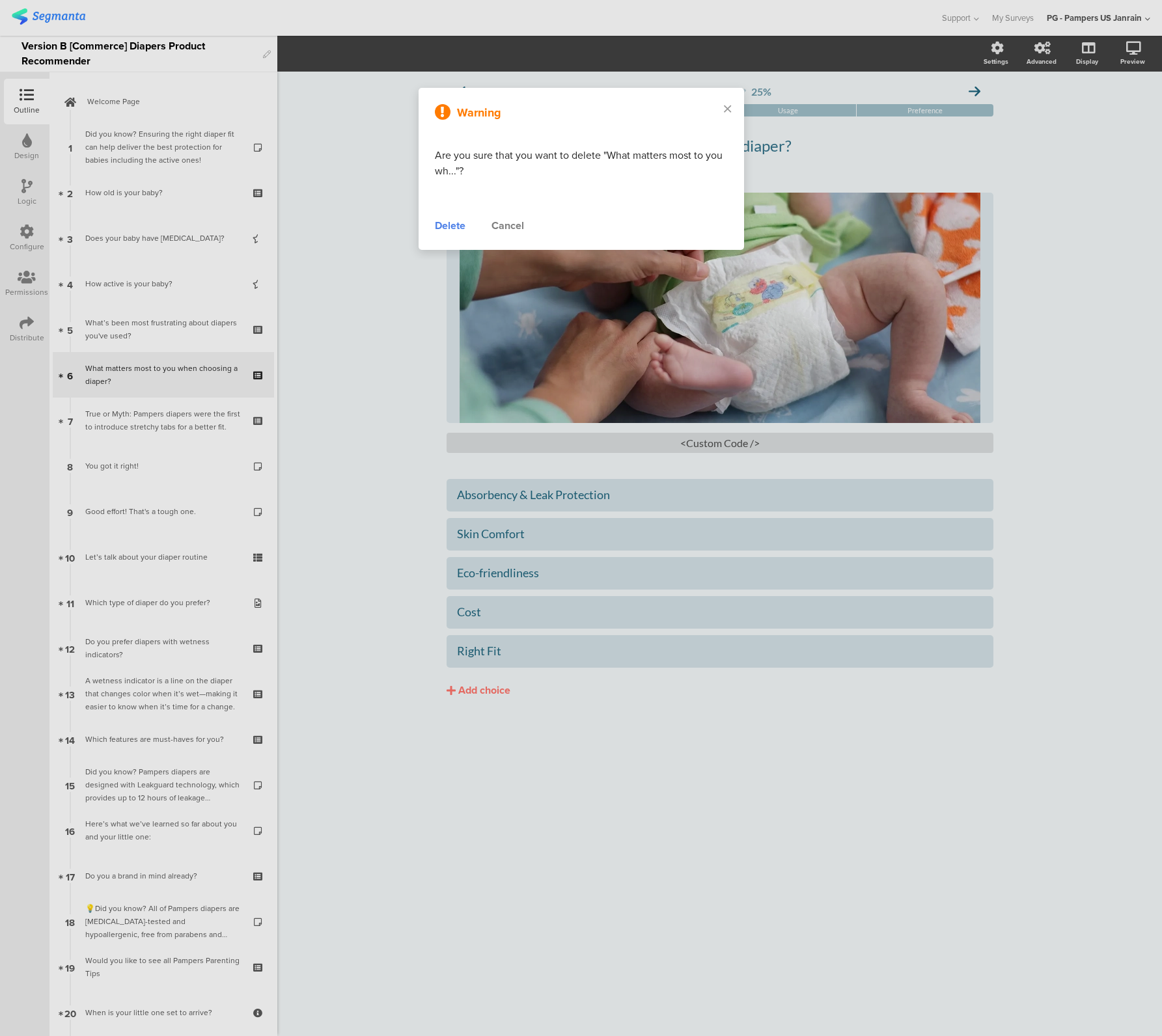
click at [443, 224] on div "Delete" at bounding box center [450, 225] width 30 height 16
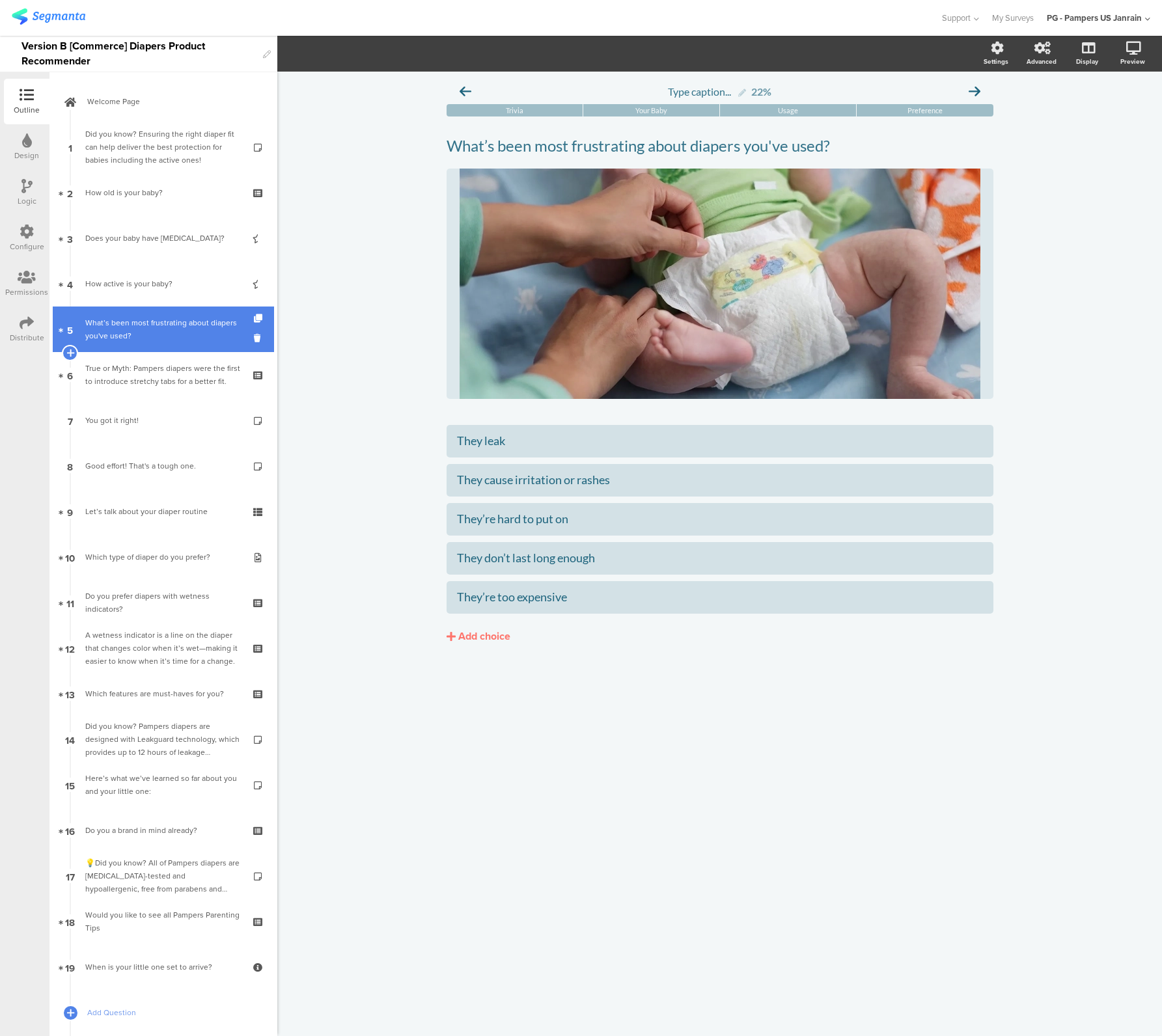
click at [159, 319] on div "What’s been most frustrating about diapers you've used?" at bounding box center [163, 329] width 155 height 26
click at [184, 323] on div "What’s been most frustrating about diapers you've used?" at bounding box center [163, 329] width 155 height 26
click at [114, 327] on div "What’s been most frustrating about diapers you've used?" at bounding box center [163, 329] width 155 height 26
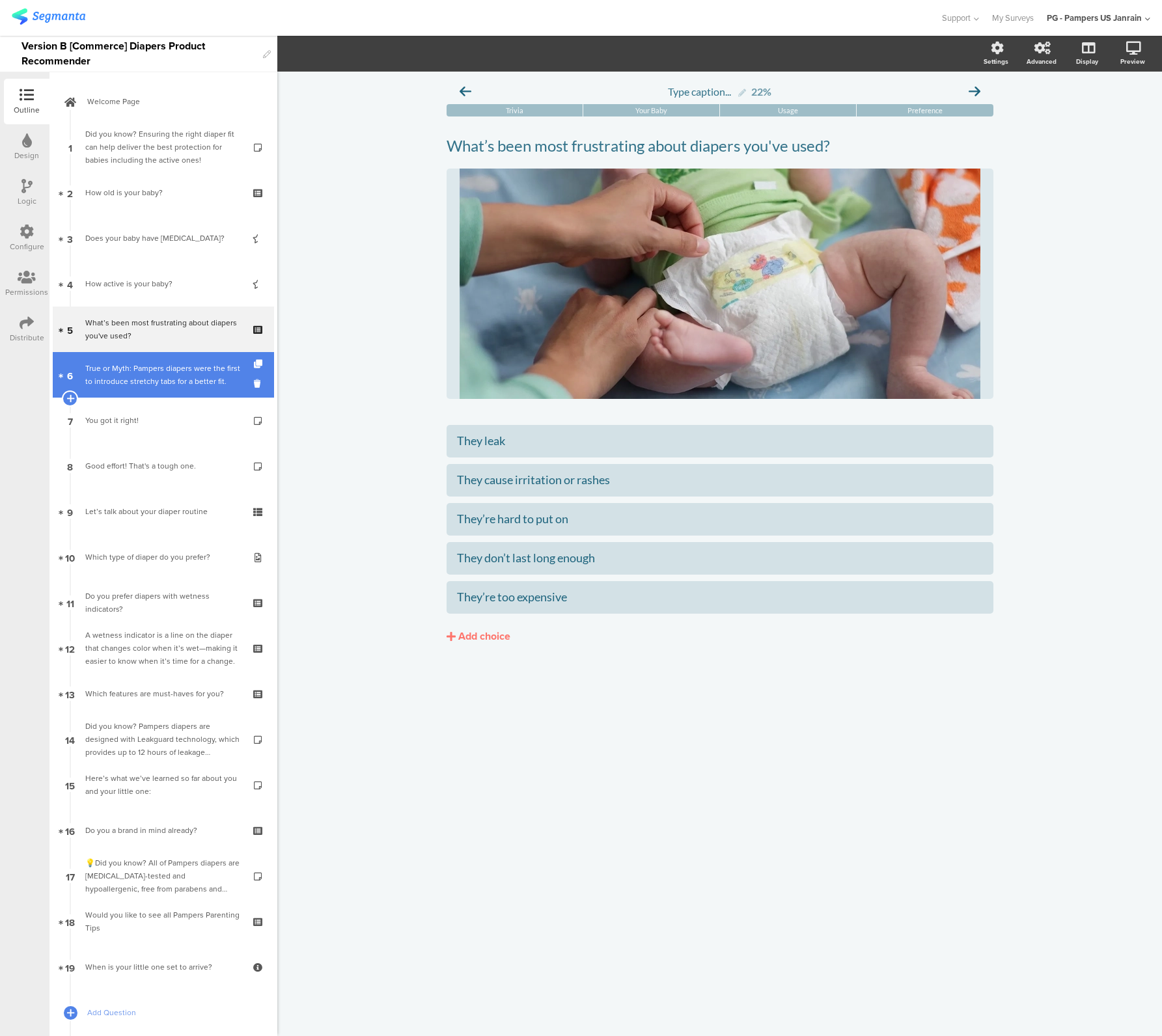
click at [126, 363] on div "True or Myth: Pampers diapers were the first to introduce stretchy tabs for a b…" at bounding box center [163, 375] width 155 height 26
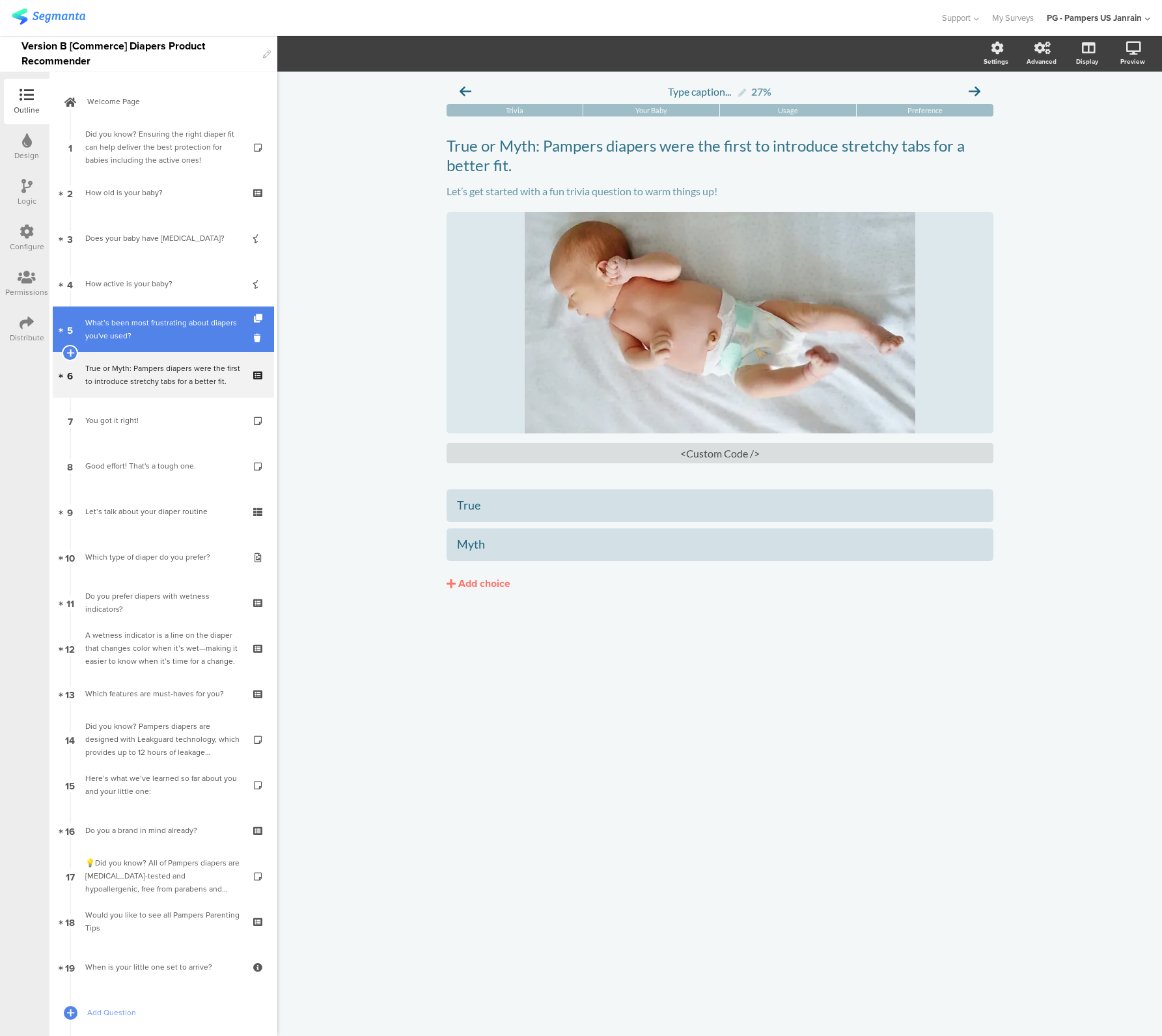
click at [116, 308] on link "5 What’s been most frustrating about diapers you've used?" at bounding box center [164, 328] width 222 height 45
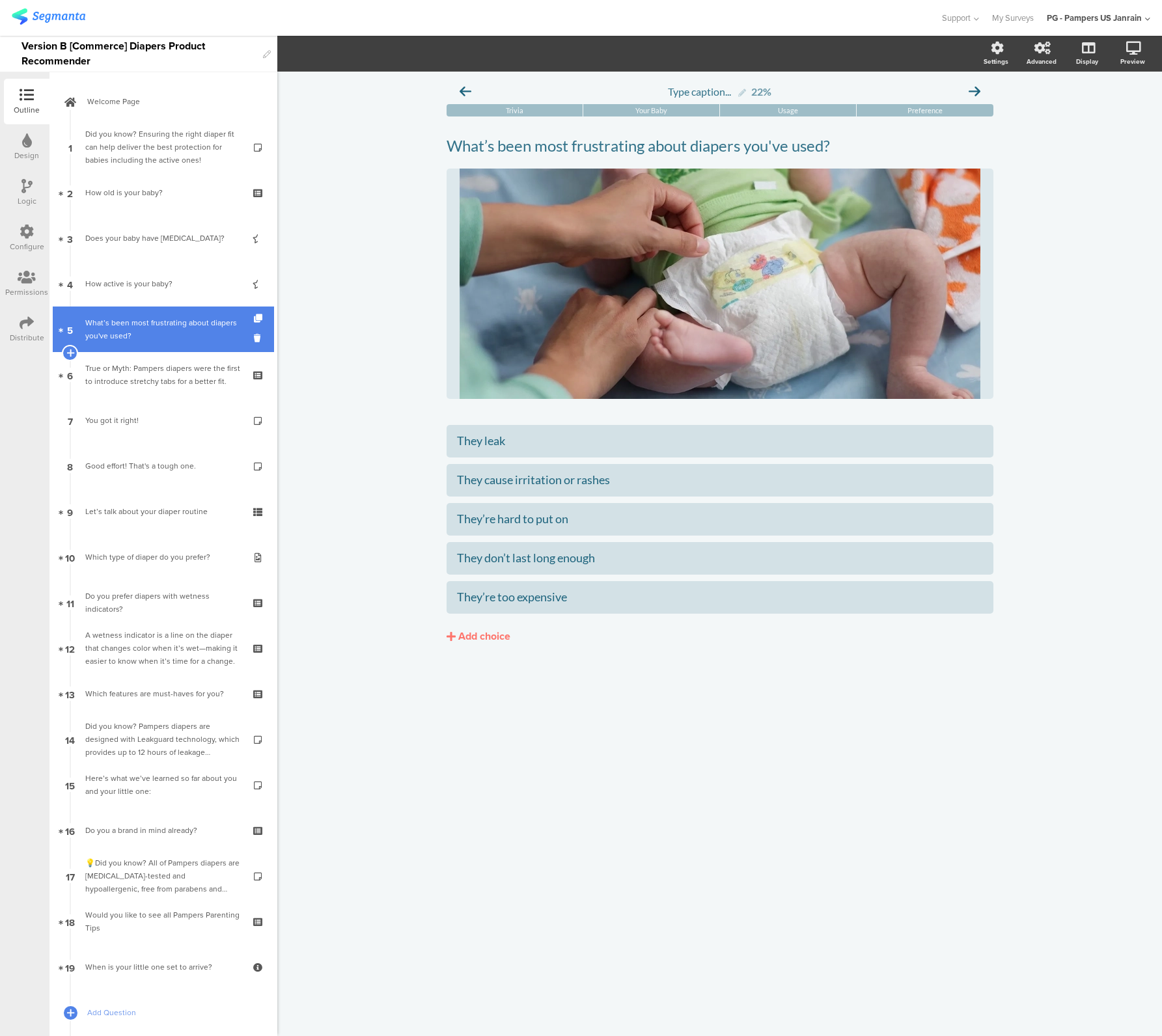
click at [119, 336] on div "What’s been most frustrating about diapers you've used?" at bounding box center [163, 329] width 155 height 26
click at [254, 317] on icon at bounding box center [259, 318] width 11 height 8
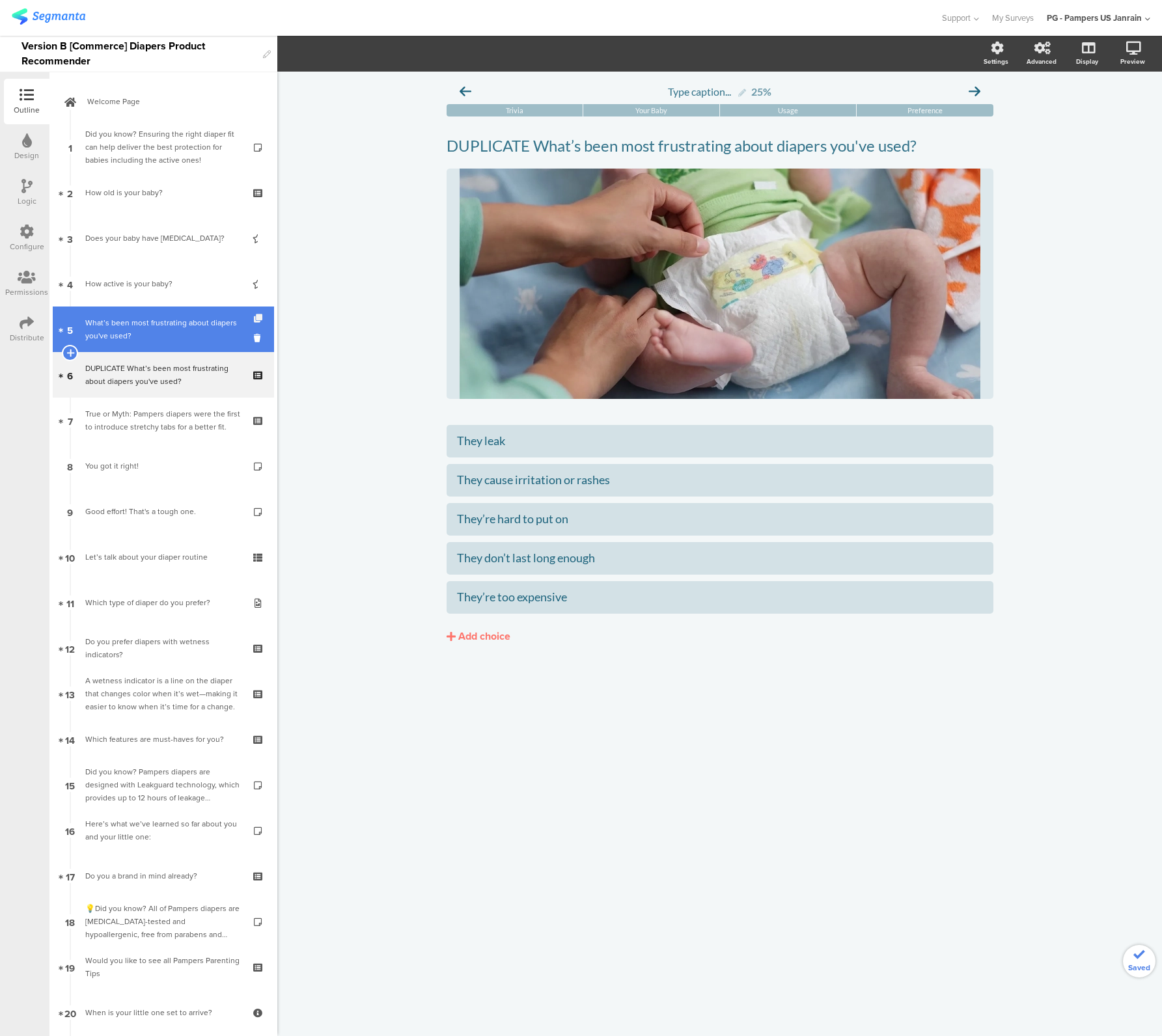
click at [254, 316] on icon at bounding box center [259, 318] width 11 height 8
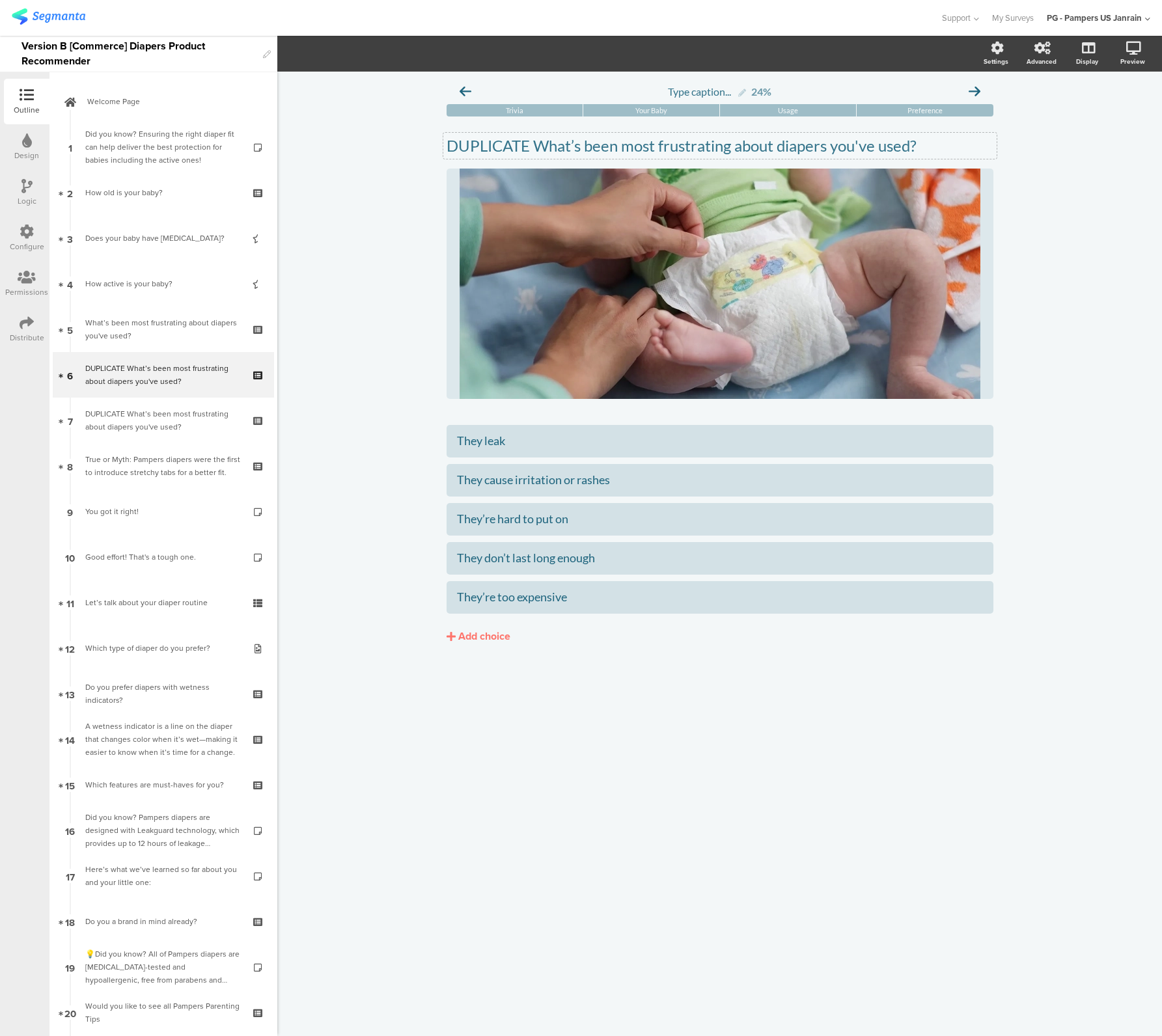
click at [555, 144] on p "DUPLICATE What’s been most frustrating about diapers you've used?" at bounding box center [720, 146] width 547 height 19
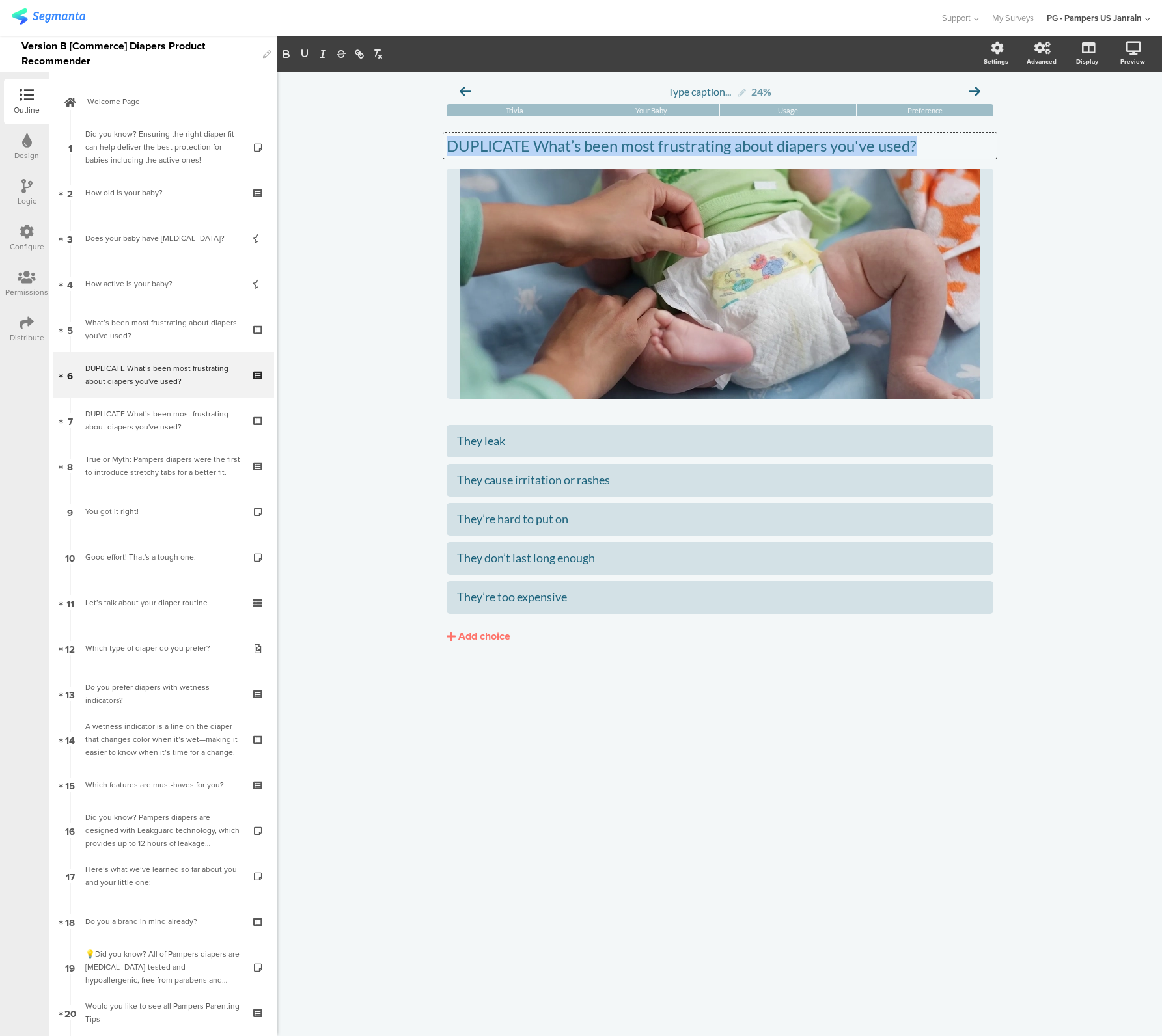
click at [555, 144] on p "DUPLICATE What’s been most frustrating about diapers you've used?" at bounding box center [720, 146] width 547 height 19
click at [609, 299] on div "/" at bounding box center [720, 284] width 547 height 230
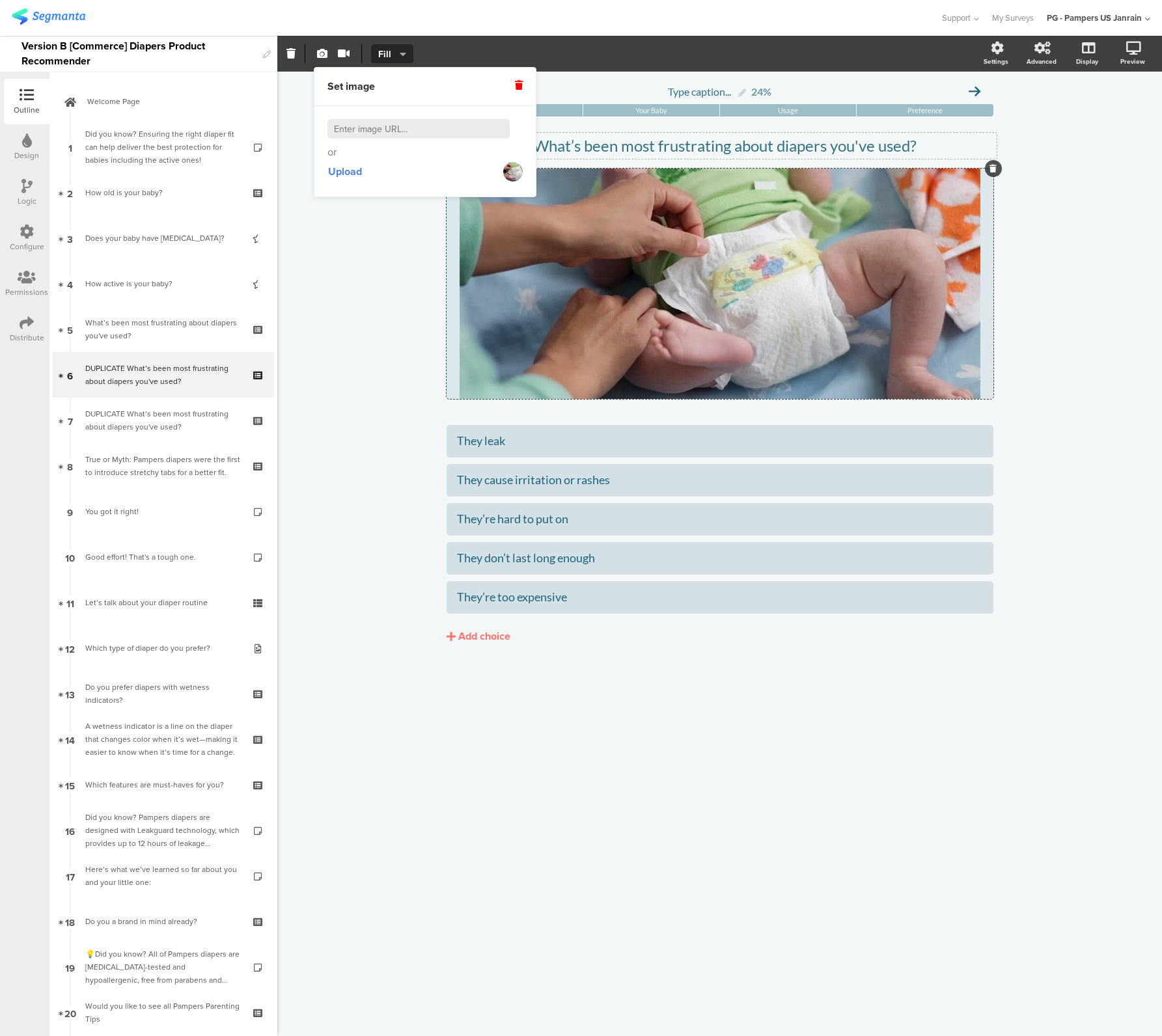
click at [378, 135] on input at bounding box center [418, 129] width 182 height 19
paste input "https://thumbor.segmanta.com/unsafe/fit-in/800x/filters:no_upscale()/d3qka8e8qz…"
type input "https://thumbor.segmanta.com/unsafe/fit-in/800x/filters:no_upscale()/d3qka8e8qz…"
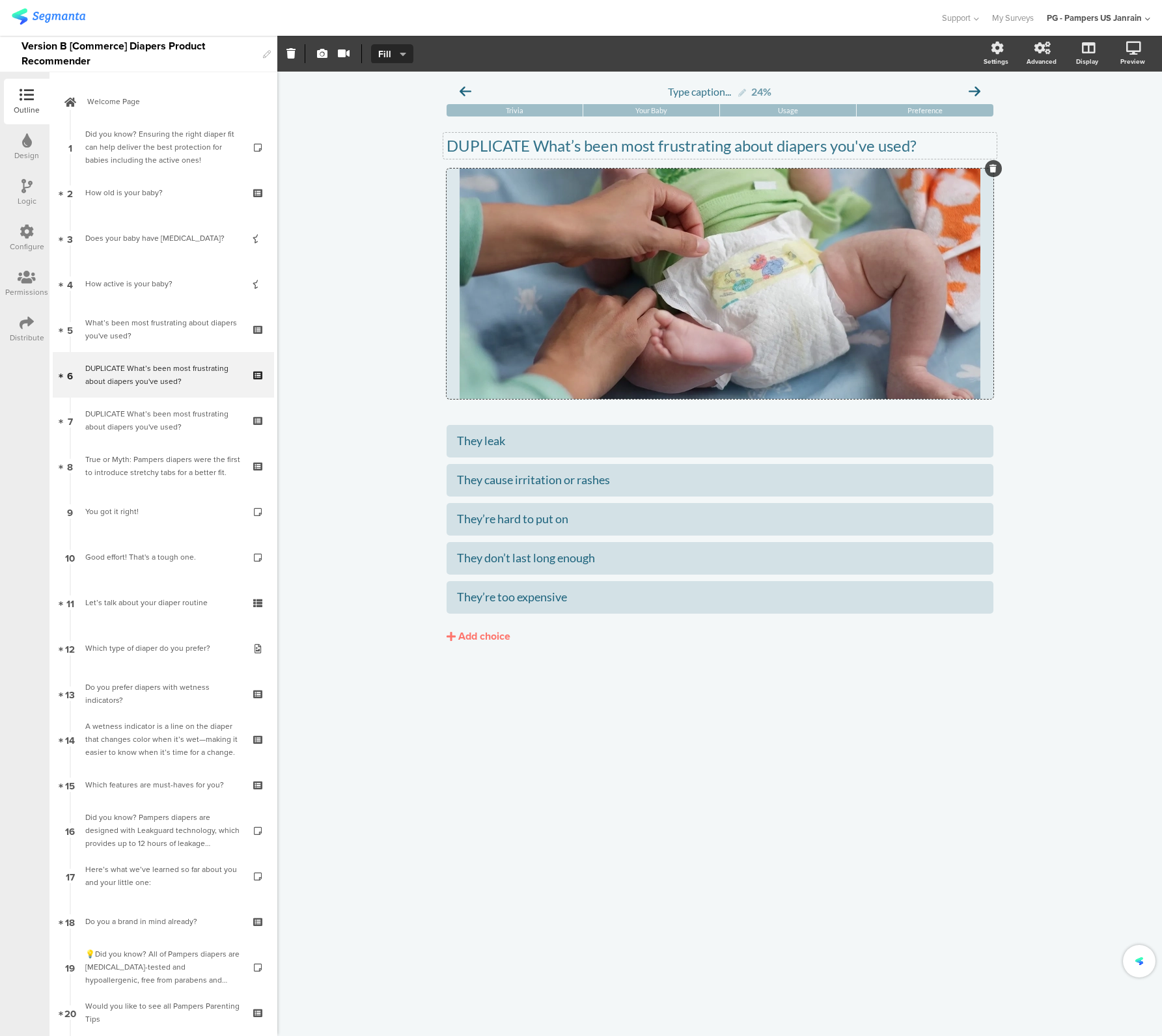
click at [378, 291] on div "Type caption... 24% Trivia Your Baby Usage Preference /" at bounding box center [720, 554] width 885 height 965
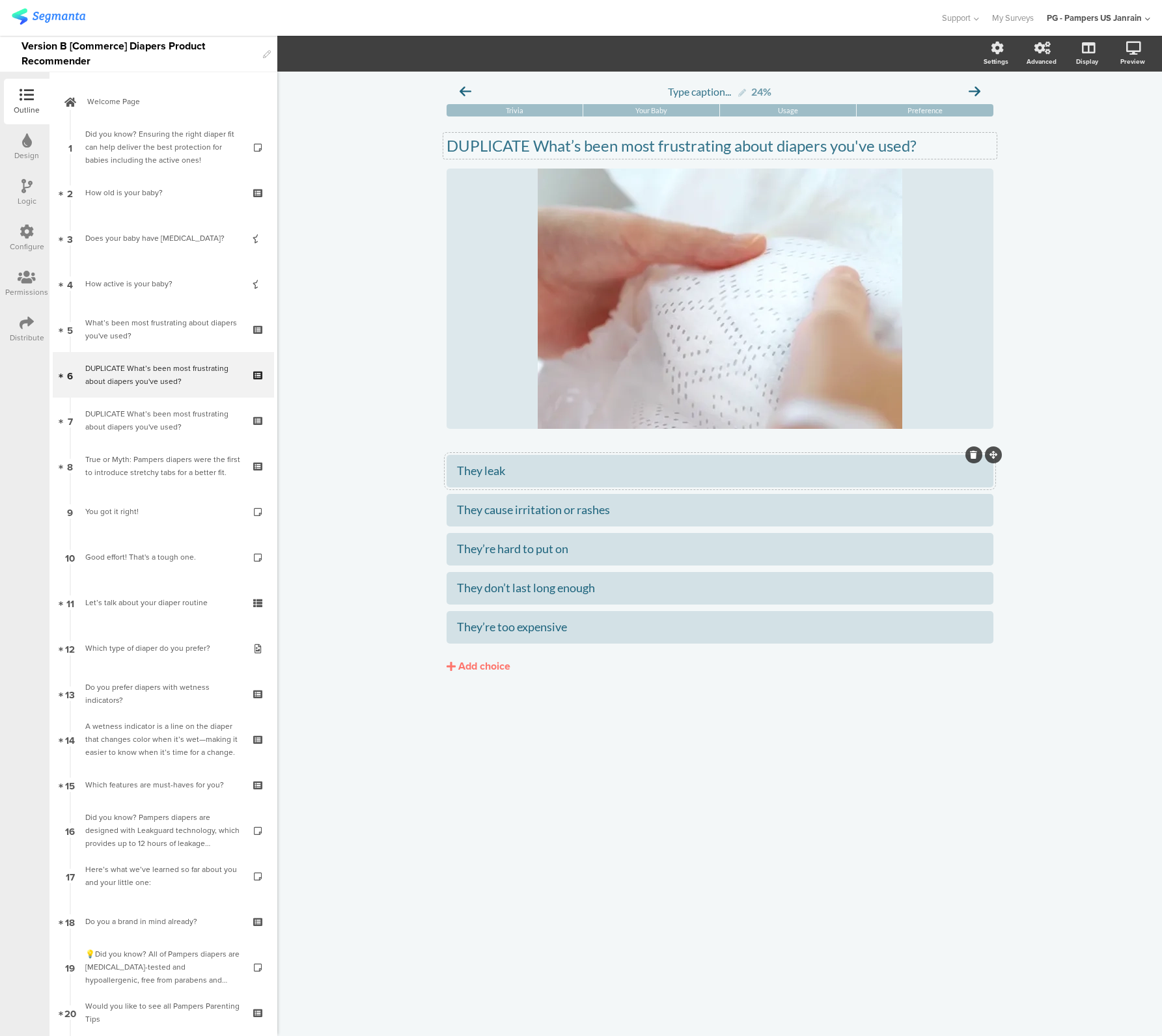
click at [482, 474] on div "They leak" at bounding box center [720, 470] width 526 height 15
click at [482, 475] on div "They leak" at bounding box center [720, 470] width 526 height 15
paste div
click at [526, 515] on div "They cause irritation or rashes" at bounding box center [720, 510] width 526 height 15
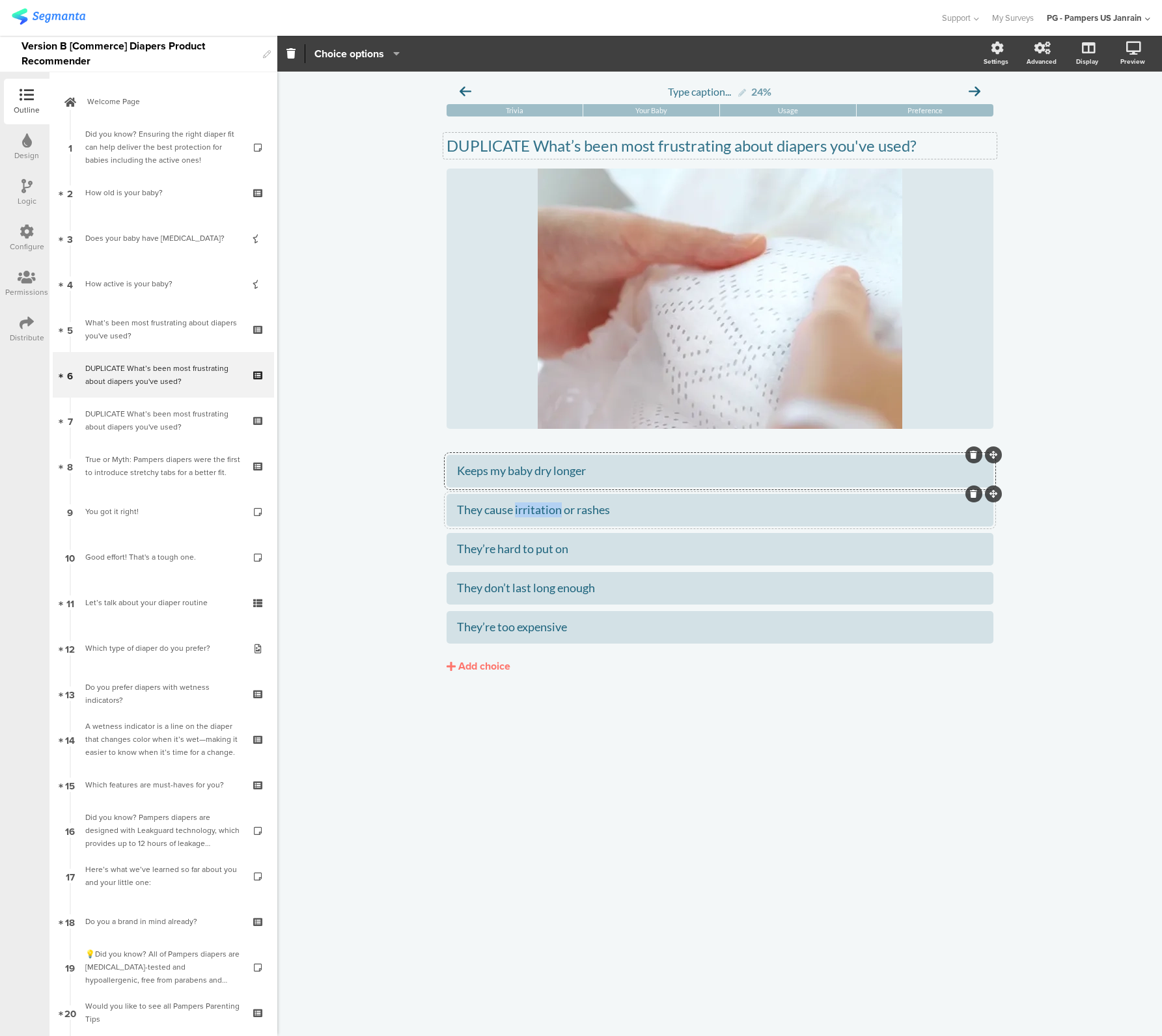
click at [526, 515] on div "They cause irritation or rashes" at bounding box center [720, 510] width 526 height 15
paste div
click at [558, 547] on div "They’re hard to put on" at bounding box center [720, 549] width 526 height 15
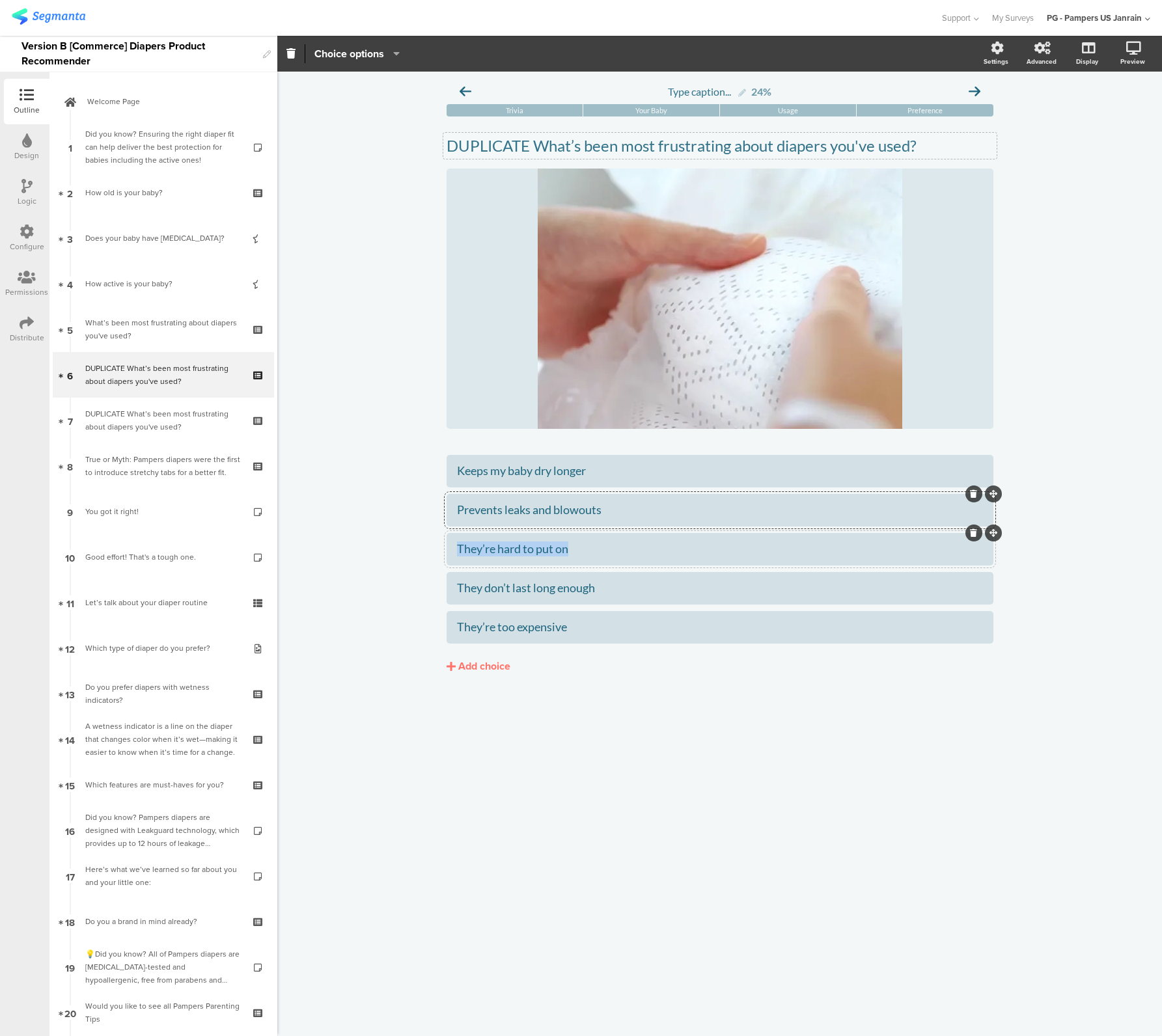
click at [558, 547] on div "They’re hard to put on" at bounding box center [720, 549] width 526 height 15
paste div
click at [548, 586] on div "They don’t last long enough" at bounding box center [720, 588] width 526 height 15
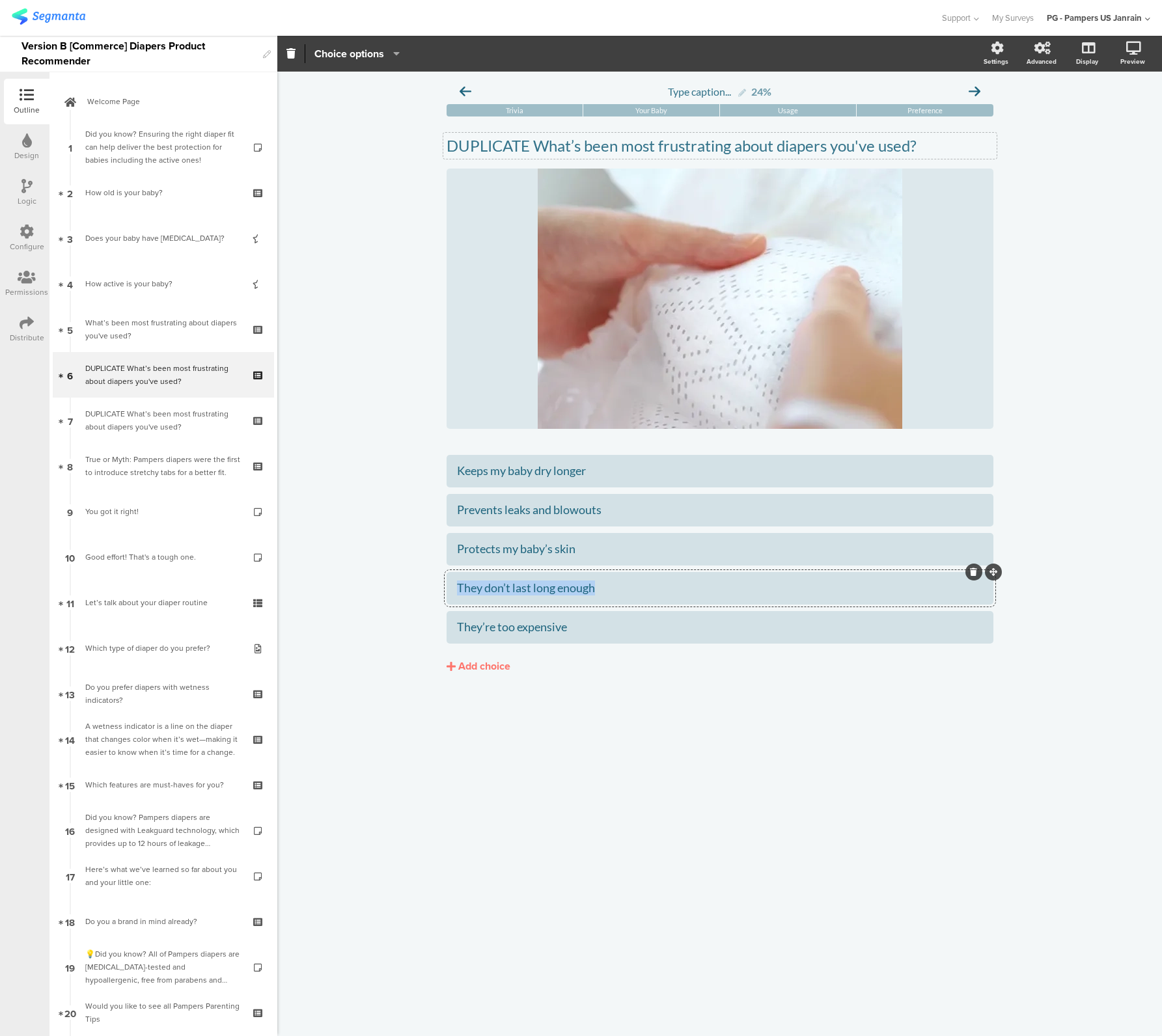
paste div
click at [538, 629] on div "They’re too expensive" at bounding box center [720, 627] width 526 height 15
paste div
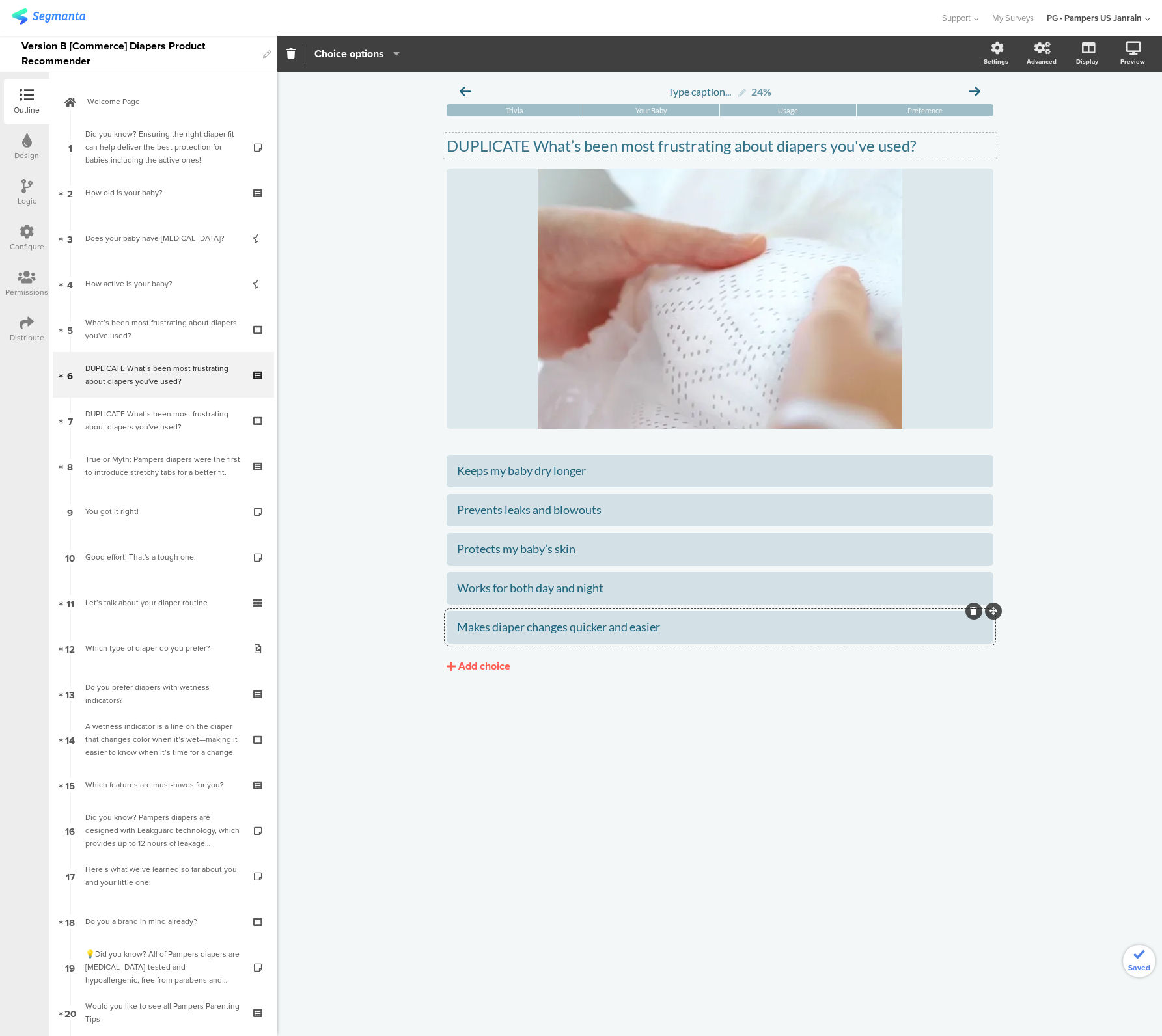
click at [492, 666] on div "Add choice" at bounding box center [484, 667] width 52 height 13
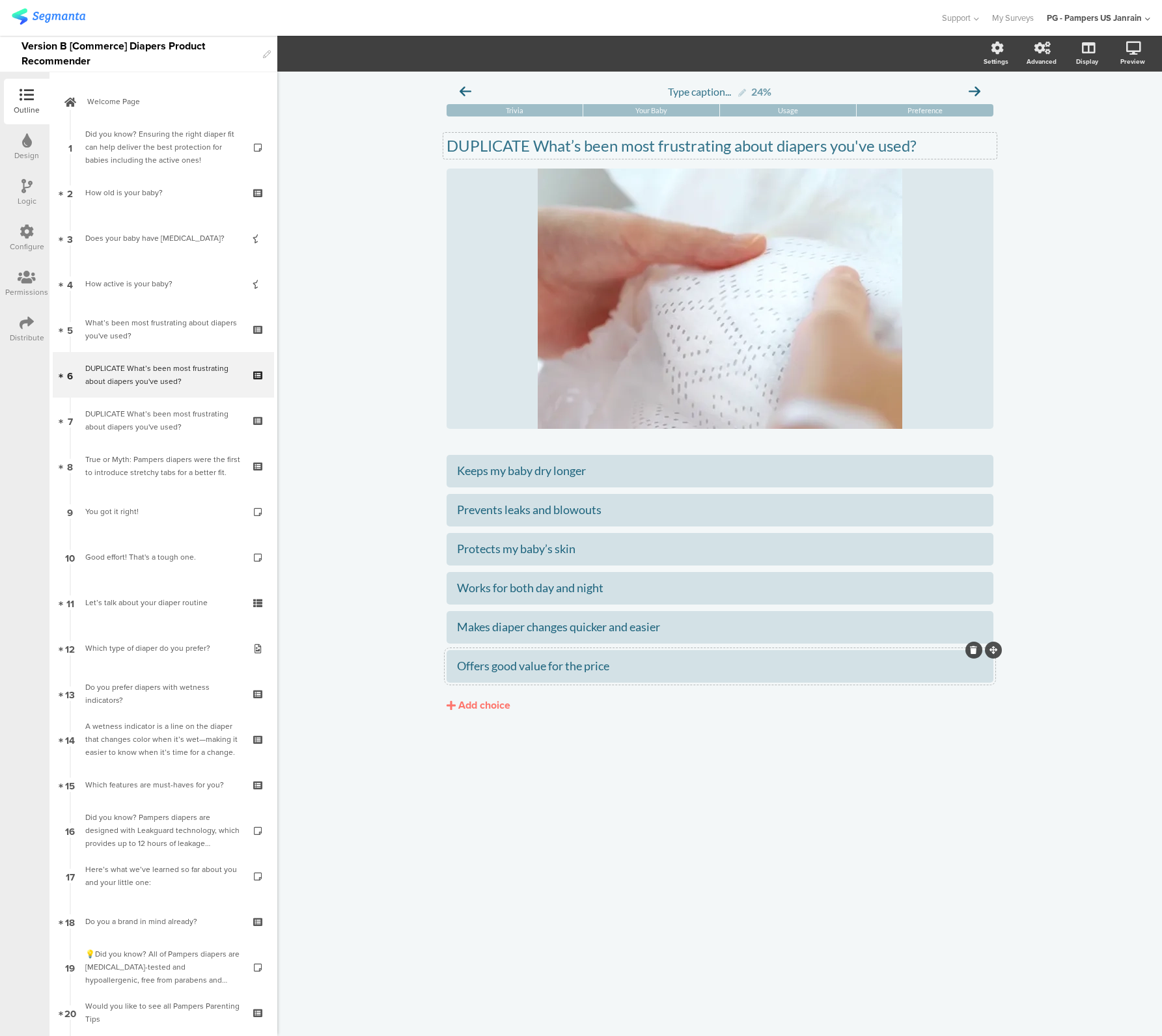
click at [498, 844] on div "Type caption... 24% Trivia Your Baby Usage Preference /" at bounding box center [720, 554] width 885 height 965
click at [201, 422] on div "DUPLICATE What’s been most frustrating about diapers you've used?" at bounding box center [163, 420] width 155 height 26
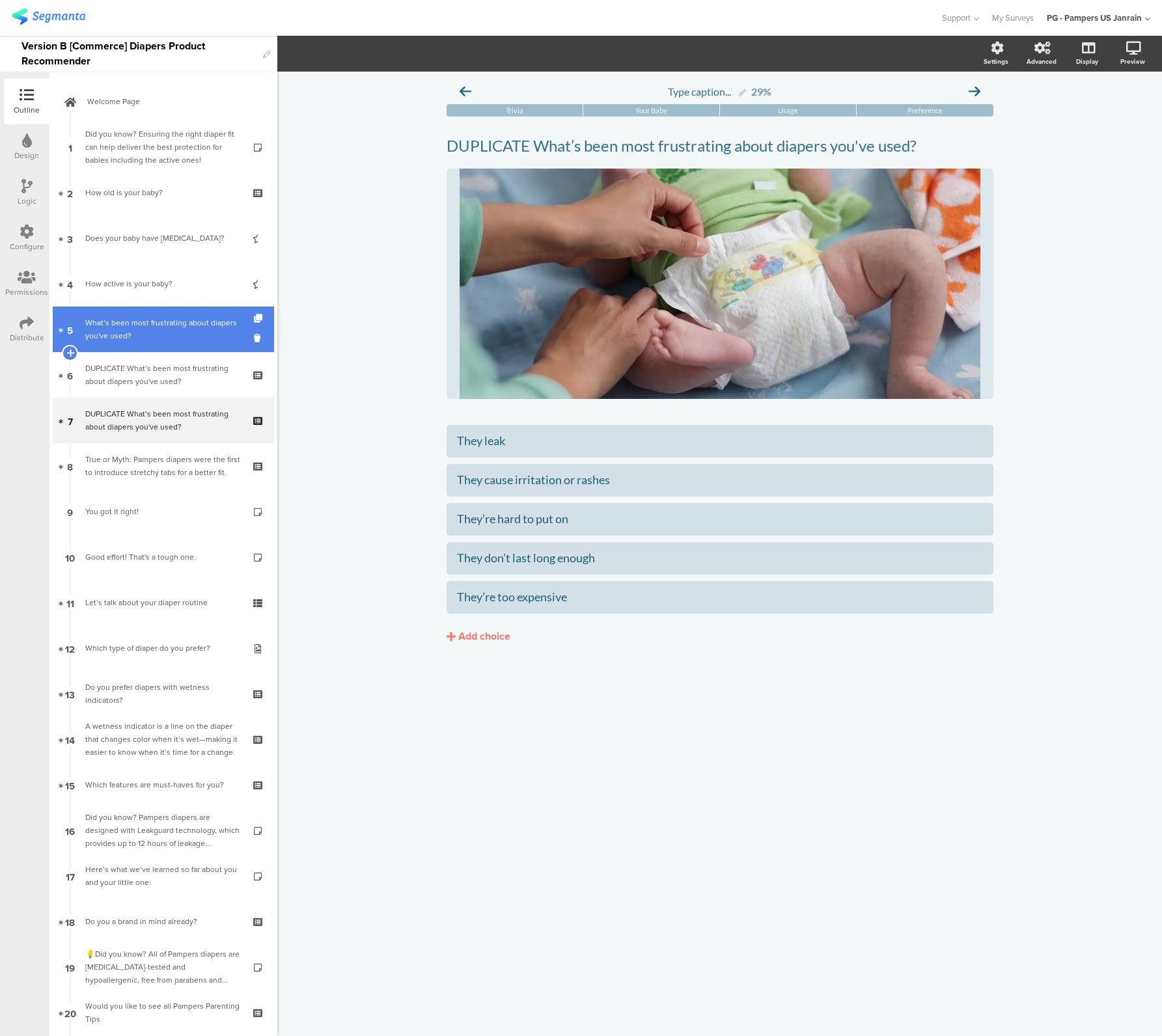
click at [142, 339] on div "What’s been most frustrating about diapers you've used?" at bounding box center [163, 329] width 155 height 26
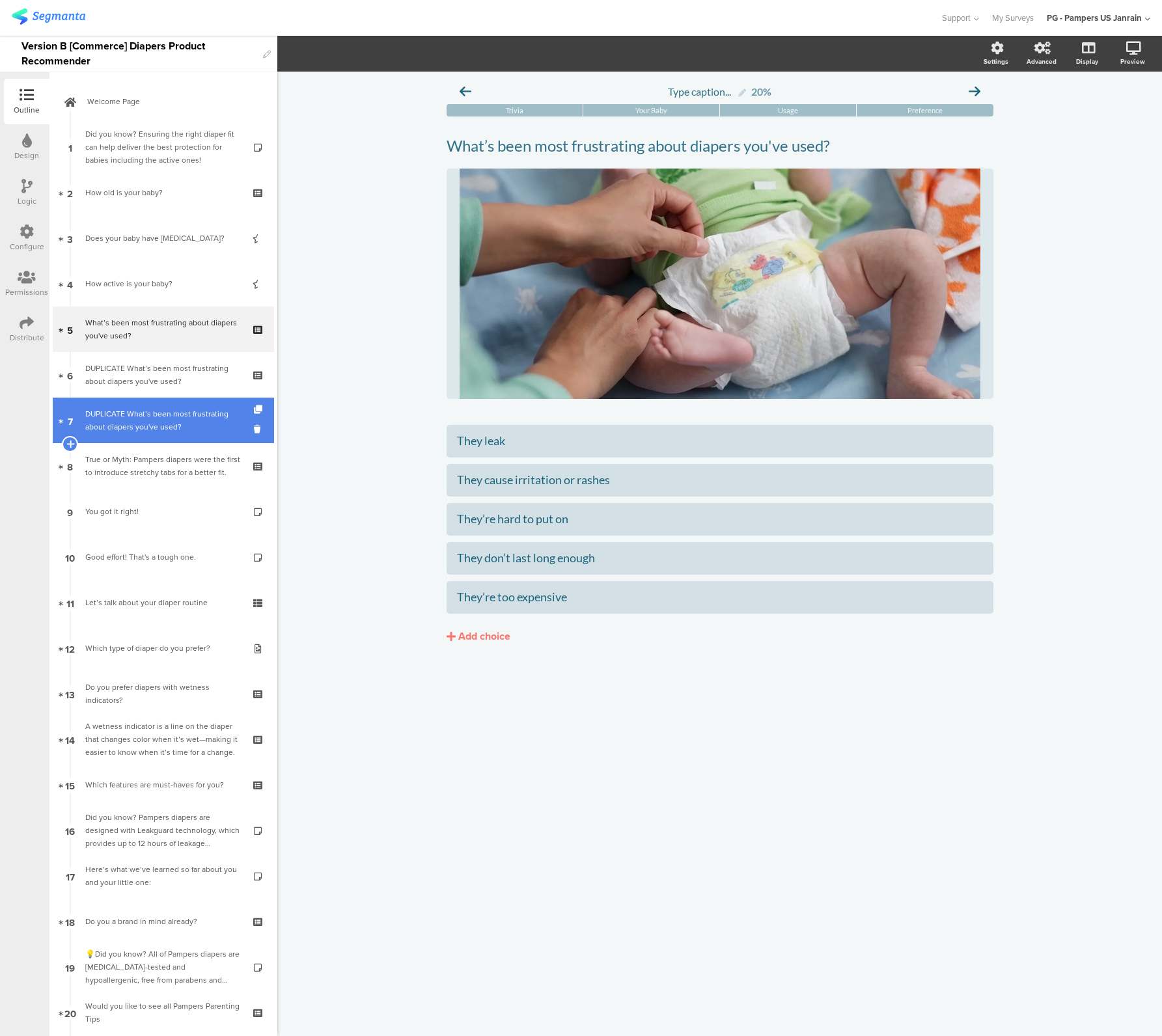
click at [157, 409] on div "DUPLICATE What’s been most frustrating about diapers you've used?" at bounding box center [163, 420] width 155 height 26
click at [254, 427] on icon at bounding box center [259, 429] width 11 height 13
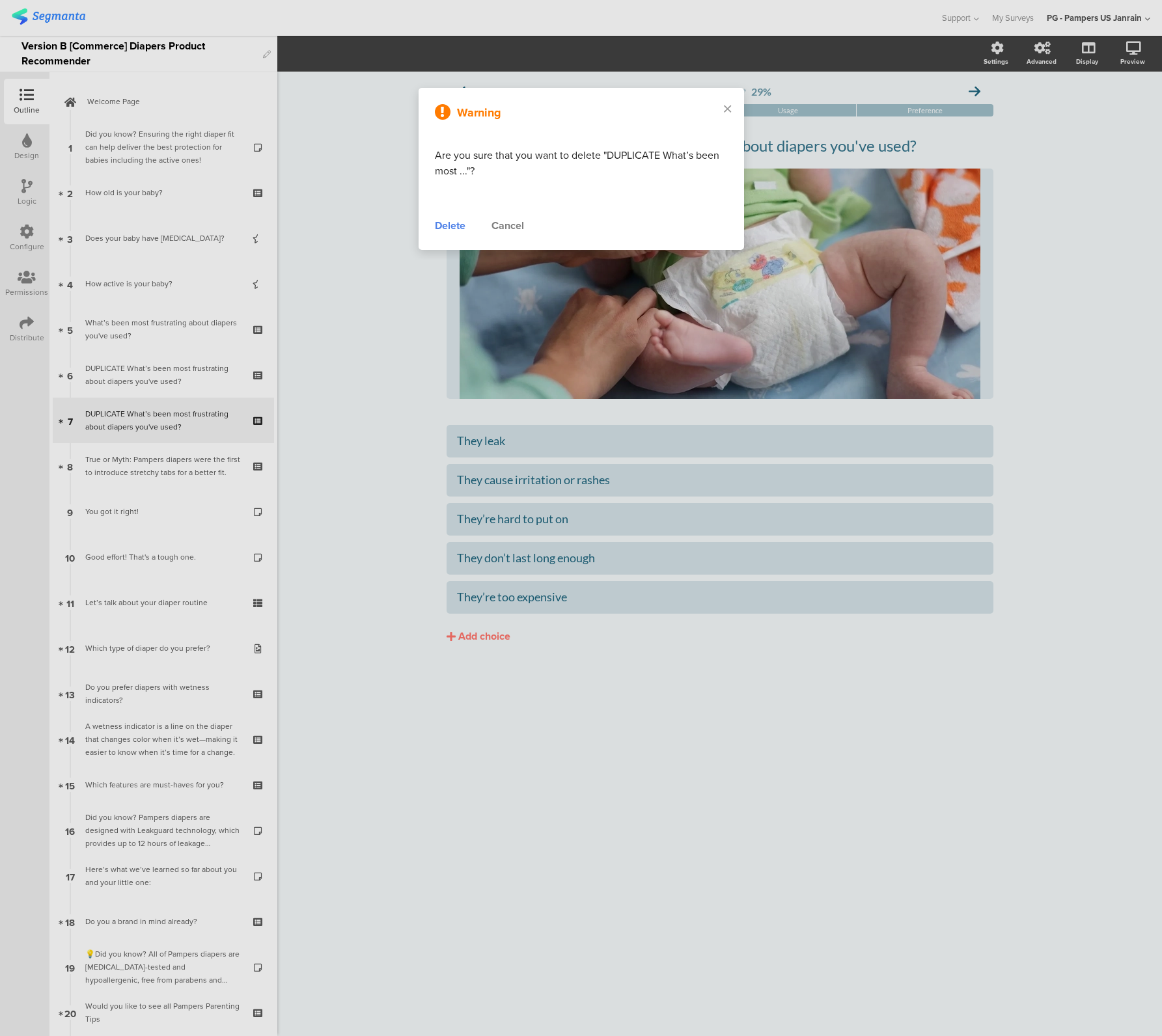
click at [457, 227] on div "Delete" at bounding box center [450, 225] width 30 height 16
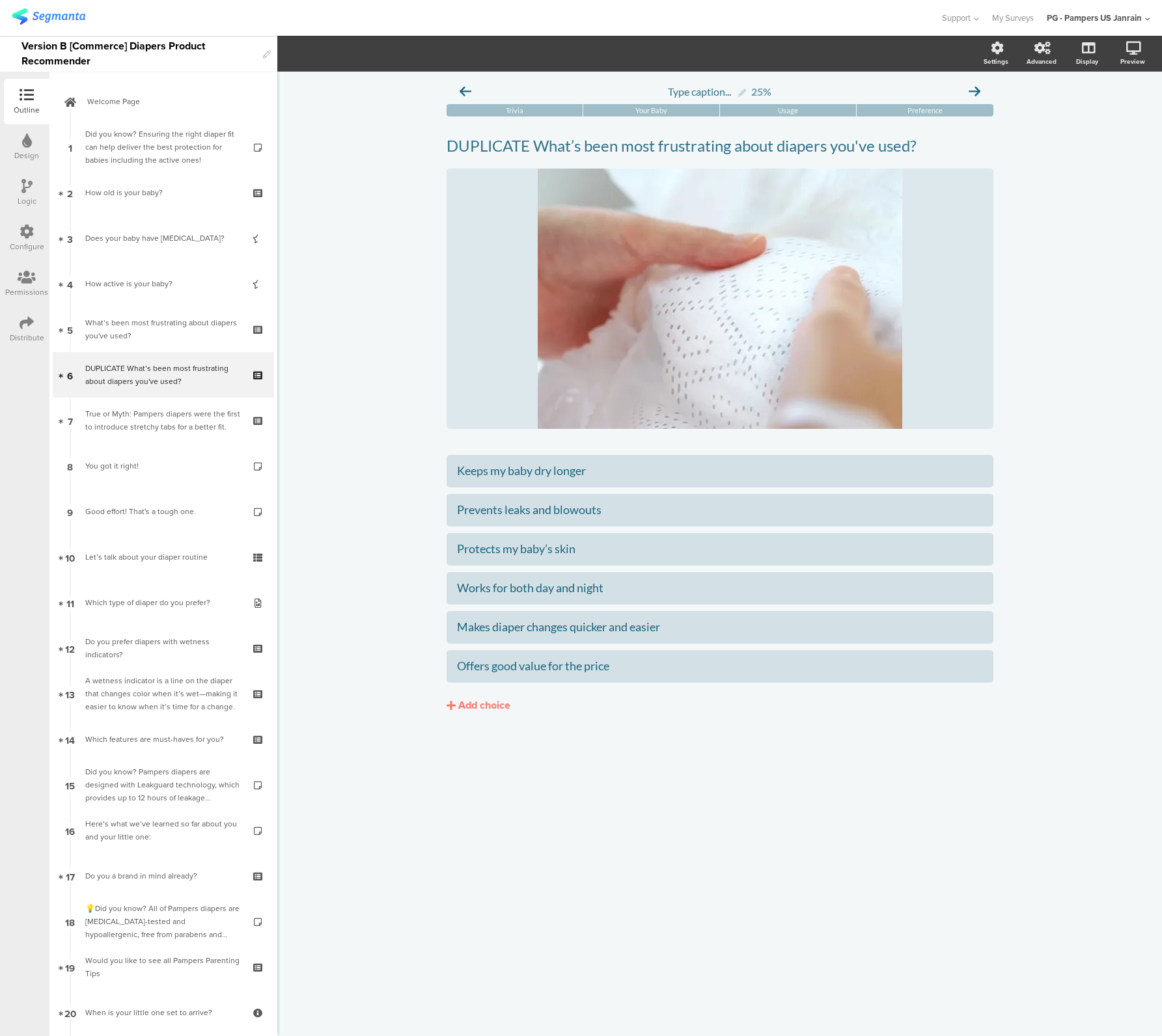
click at [347, 616] on div "Type caption... 25% Trivia Your Baby Usage Preference /" at bounding box center [720, 554] width 885 height 965
click at [665, 156] on div "DUPLICATE What’s been most frustrating about diapers you've used? DUPLICATE Wha…" at bounding box center [720, 146] width 553 height 26
click at [665, 148] on p "DUPLICATE What’s been most frustrating about diapers you've used?" at bounding box center [720, 146] width 547 height 19
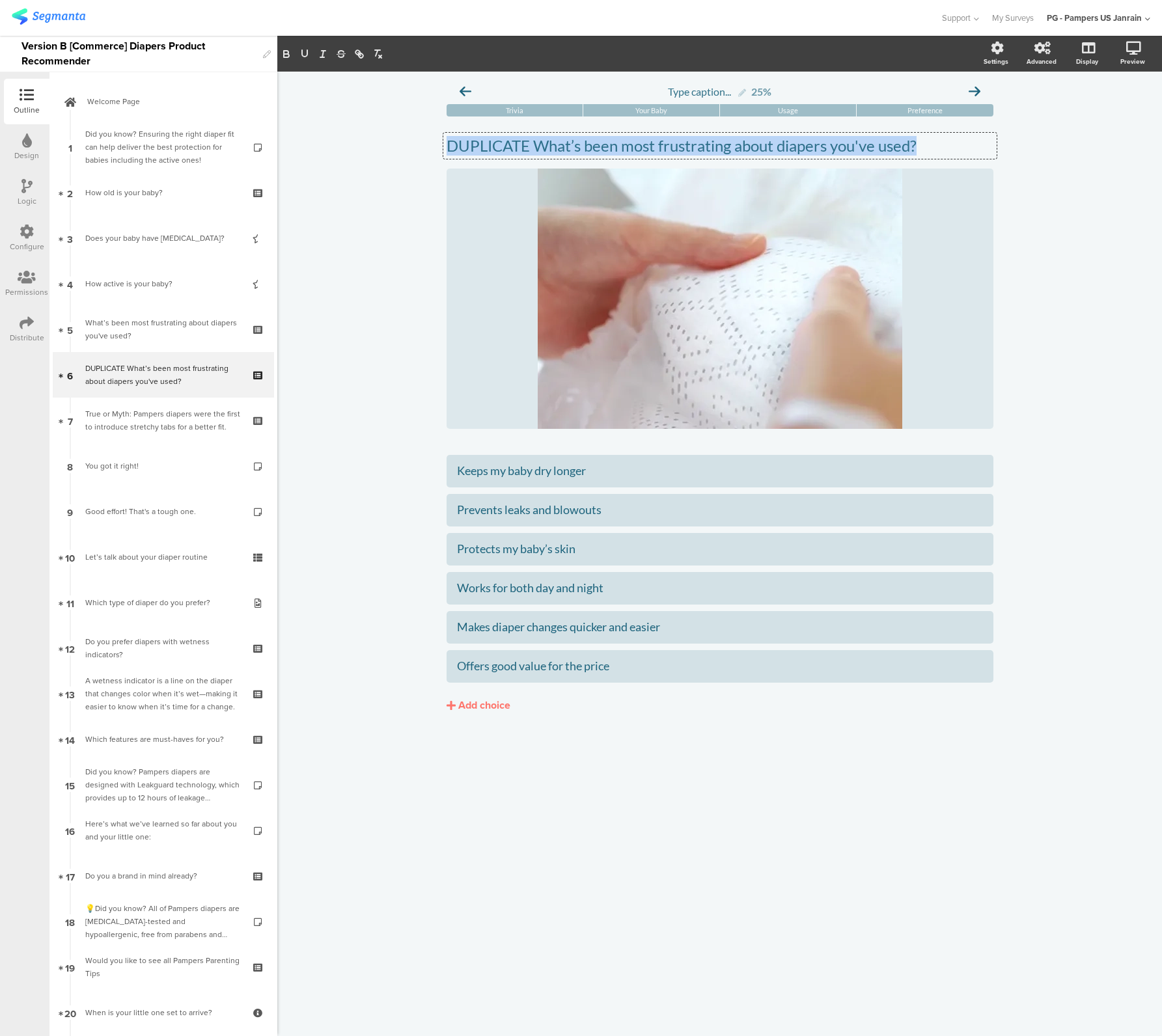
click at [665, 148] on p "DUPLICATE What’s been most frustrating about diapers you've used?" at bounding box center [720, 146] width 547 height 19
click at [328, 233] on div "Type caption... 25% Trivia Your Baby Usage Preference What’s the #1 result you …" at bounding box center [720, 554] width 885 height 965
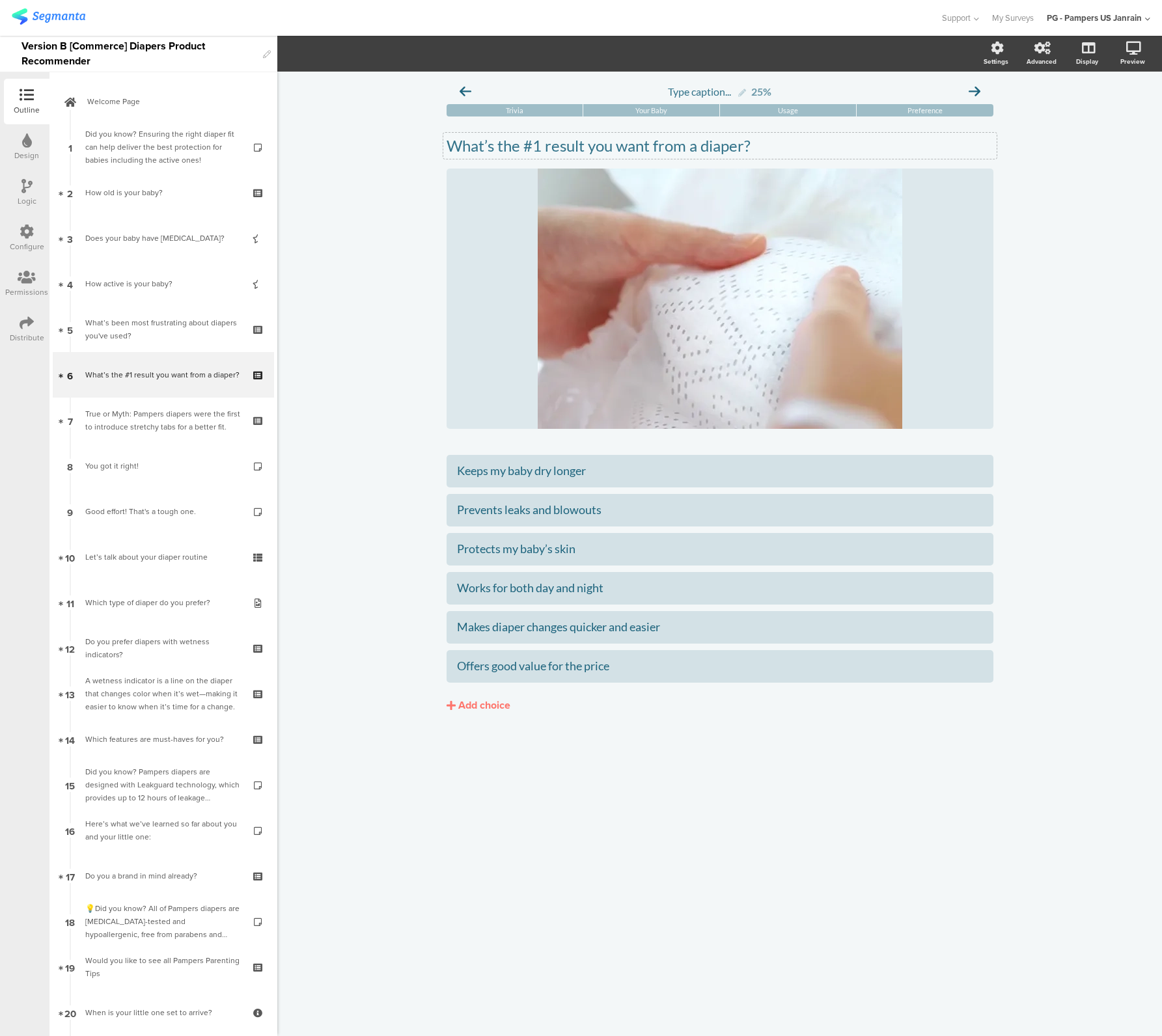
click at [1051, 268] on div "Type caption... 25% Trivia Your Baby Usage Preference What’s the #1 result you …" at bounding box center [720, 554] width 885 height 965
click at [126, 433] on div "True or Myth: Pampers diapers were the first to introduce stretchy tabs for a b…" at bounding box center [163, 420] width 155 height 26
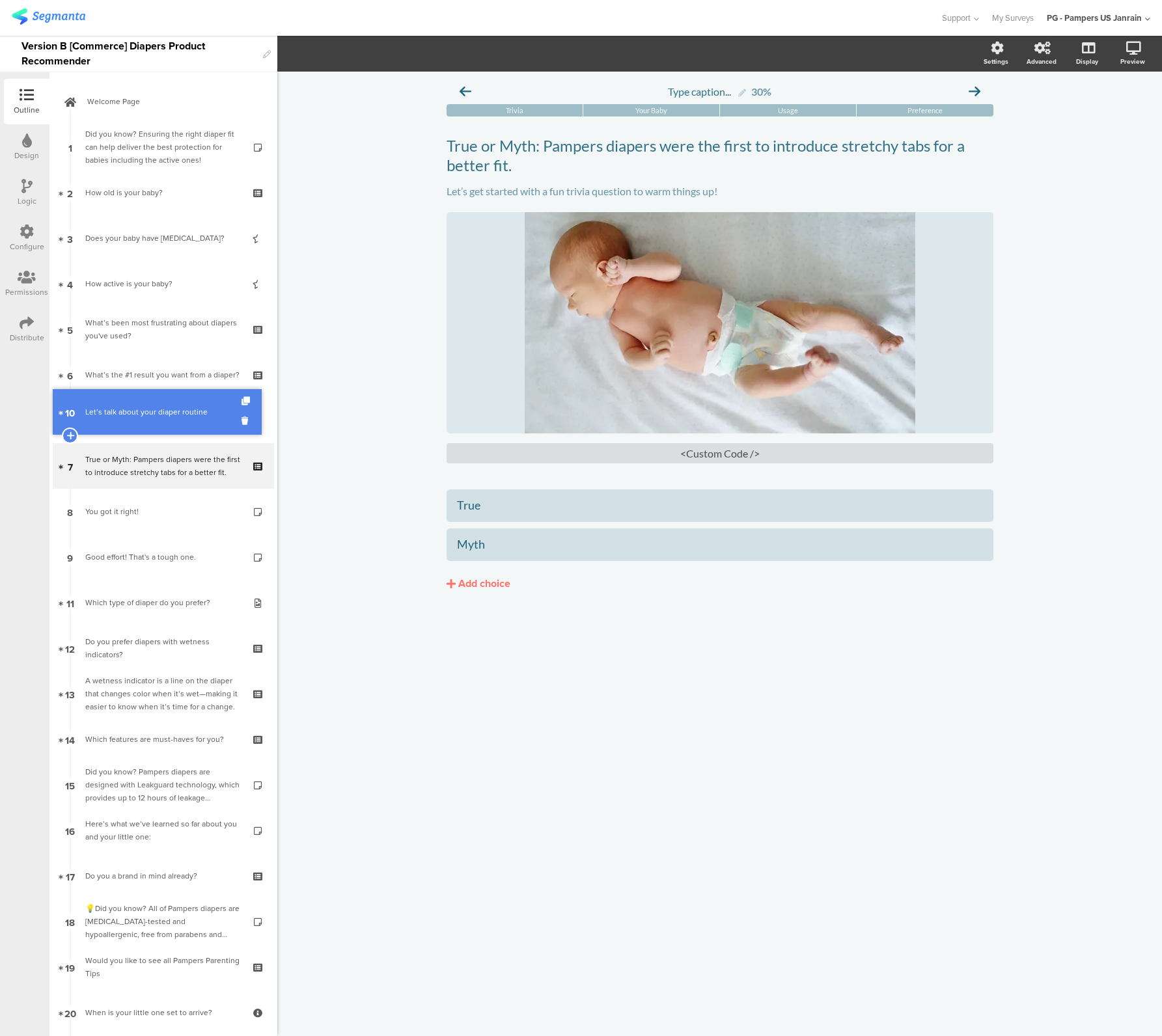
drag, startPoint x: 112, startPoint y: 563, endPoint x: 112, endPoint y: 418, distance: 145.0
click at [153, 415] on div "Let’s talk about your diaper routine" at bounding box center [163, 421] width 155 height 13
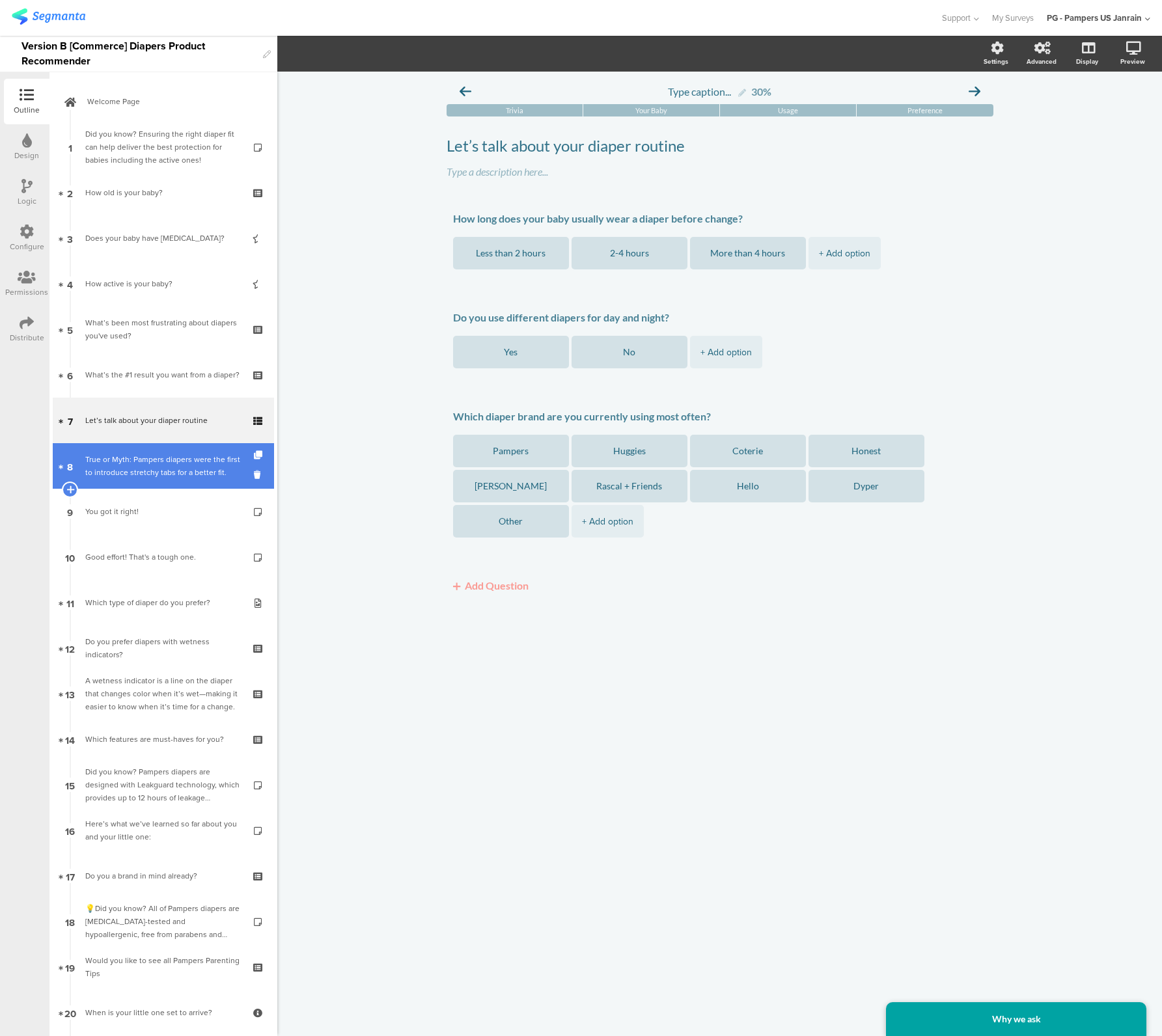
click at [137, 453] on div "True or Myth: Pampers diapers were the first to introduce stretchy tabs for a b…" at bounding box center [163, 465] width 155 height 26
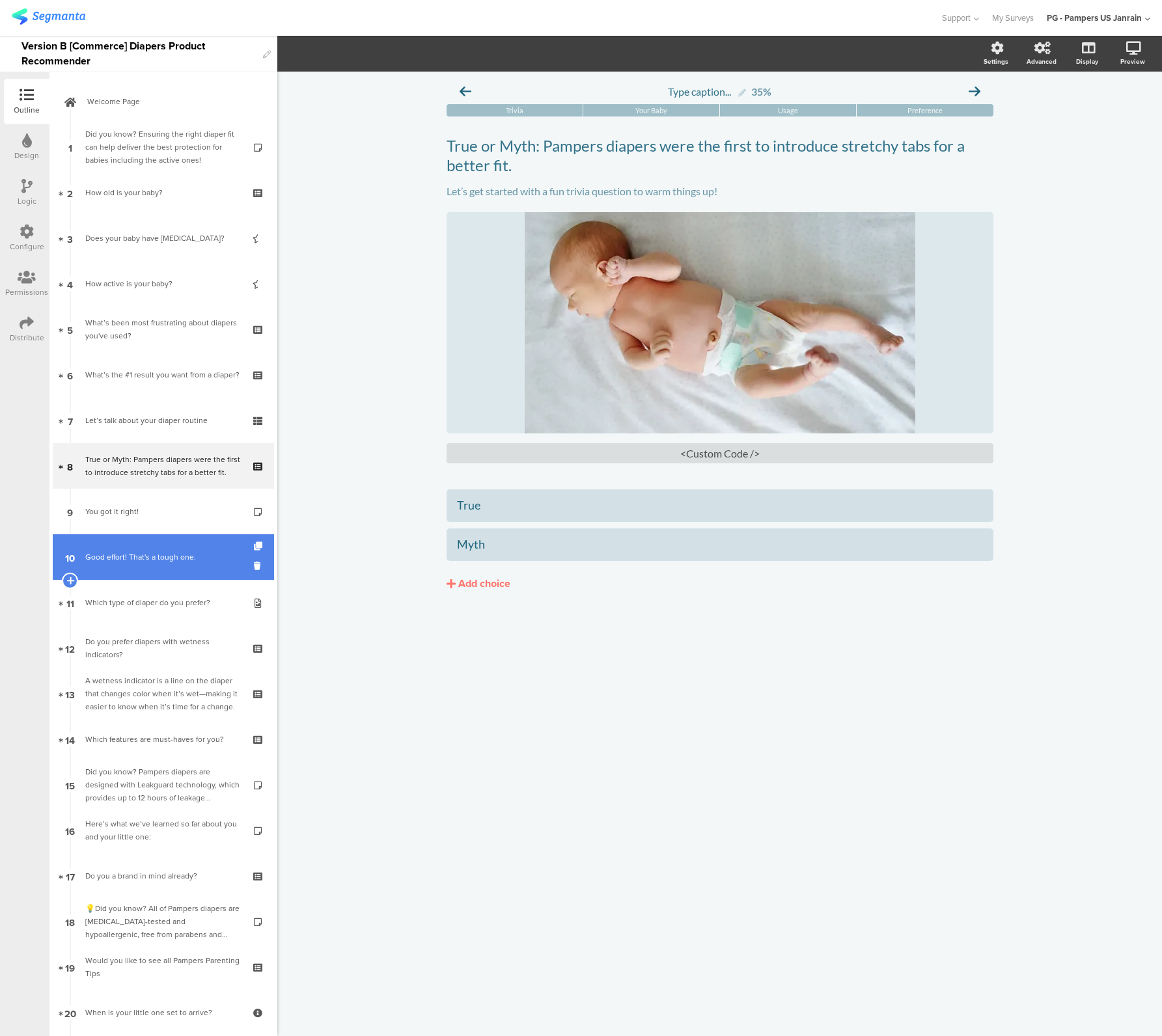
click at [120, 563] on link "10 Good effort! That's a tough one." at bounding box center [164, 557] width 222 height 45
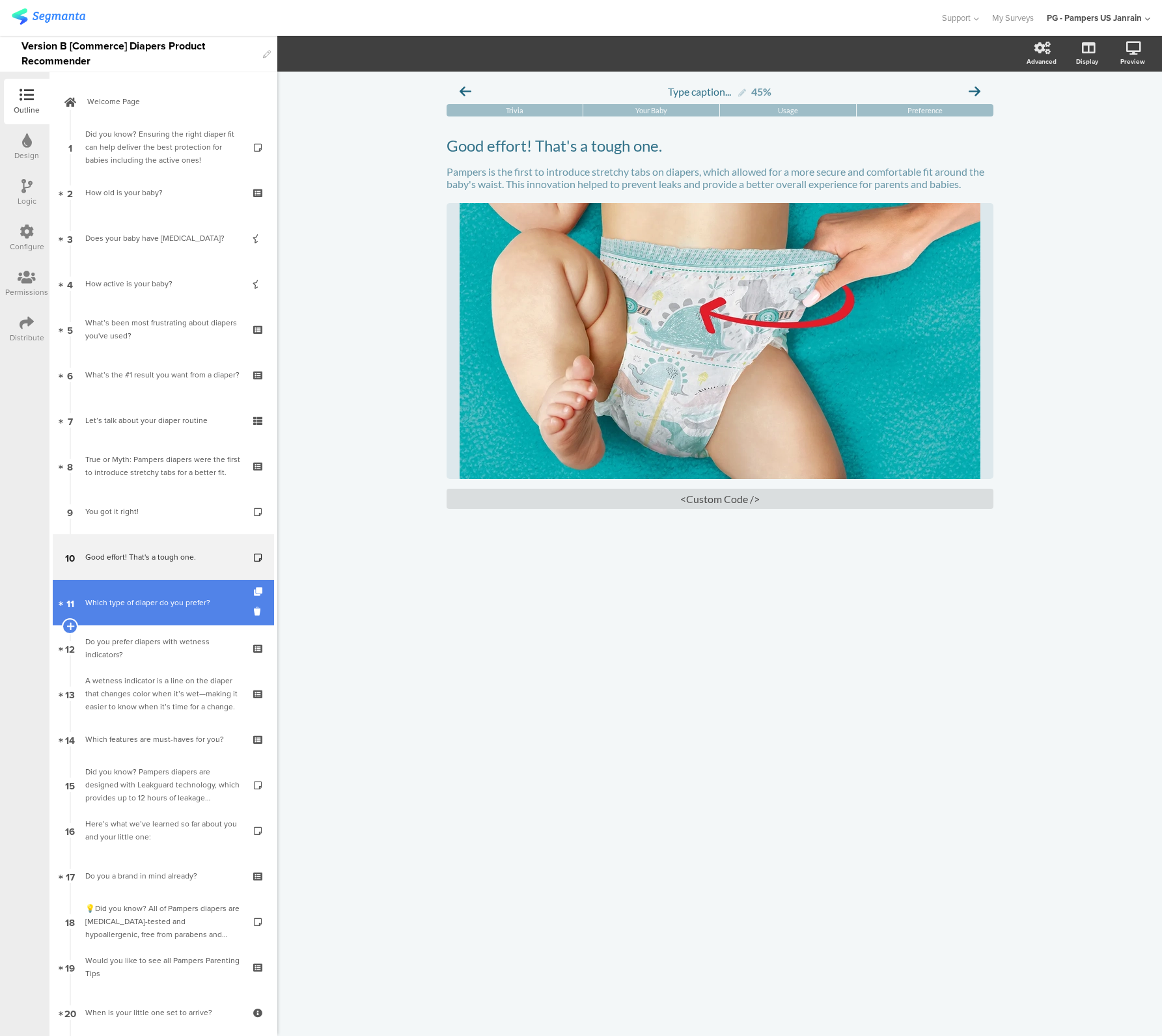
click at [126, 605] on div "Which type of diaper do you prefer?" at bounding box center [163, 603] width 155 height 13
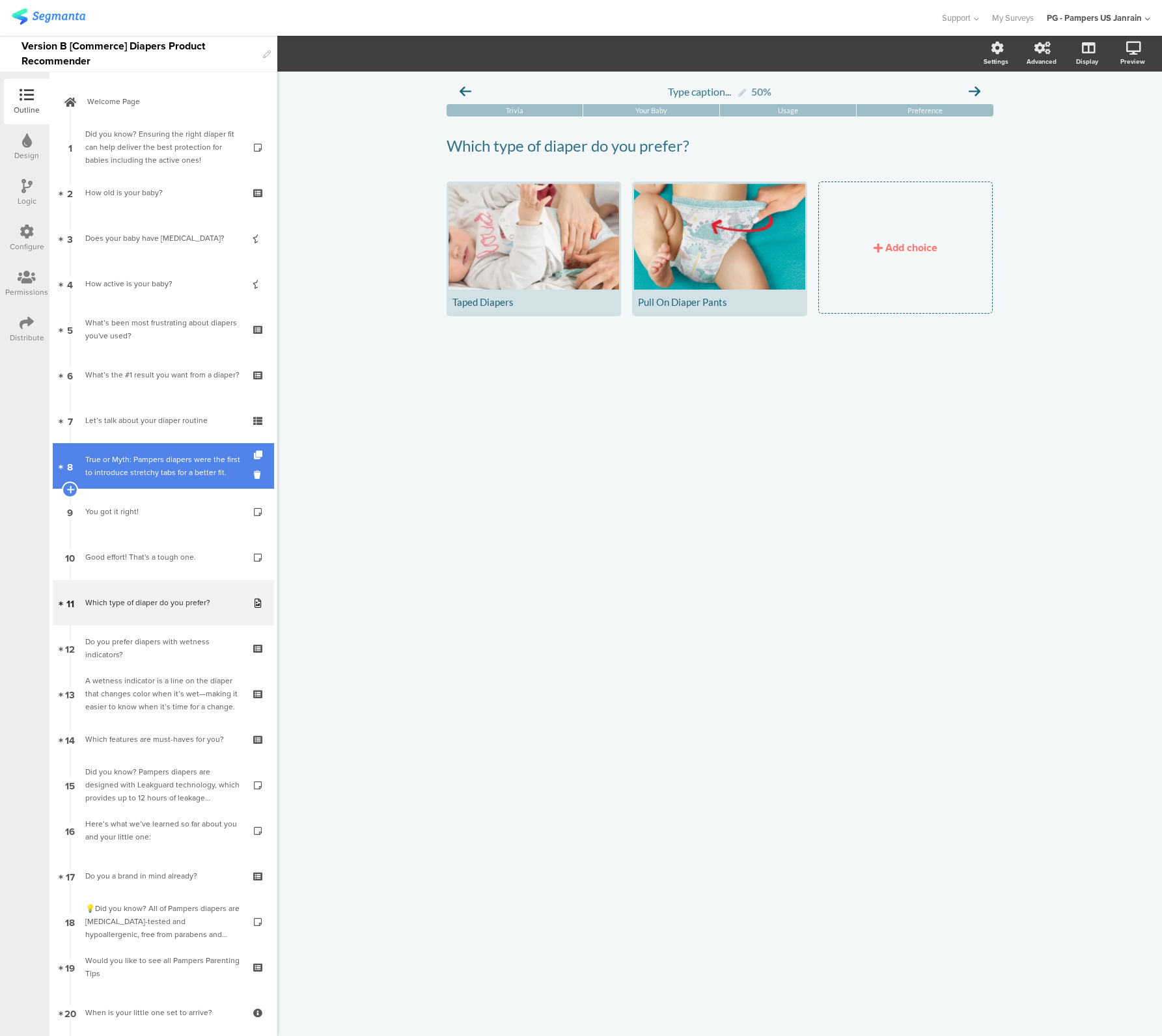
click at [100, 453] on div "True or Myth: Pampers diapers were the first to introduce stretchy tabs for a b…" at bounding box center [163, 465] width 155 height 26
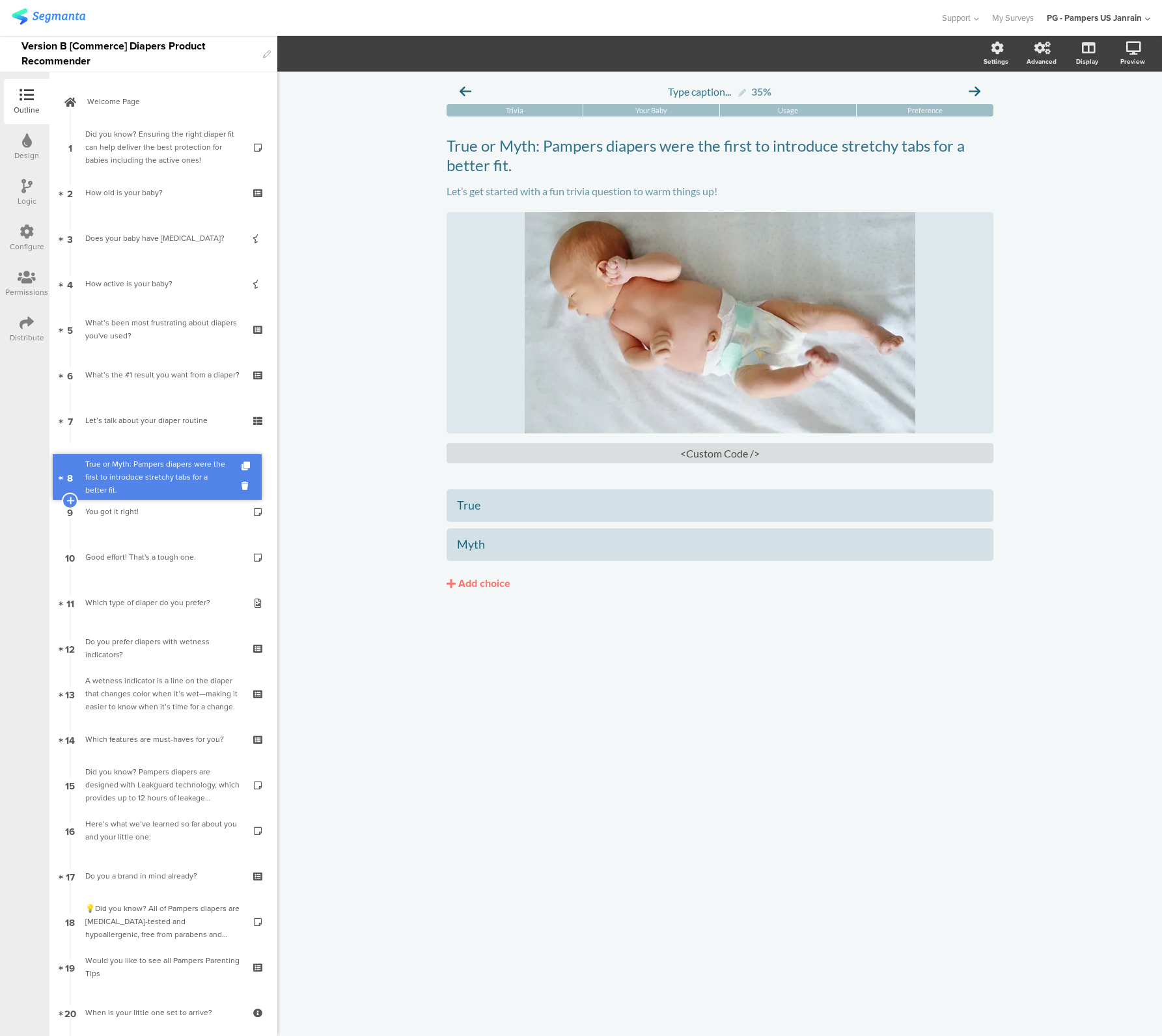
drag, startPoint x: 100, startPoint y: 453, endPoint x: 88, endPoint y: 464, distance: 16.3
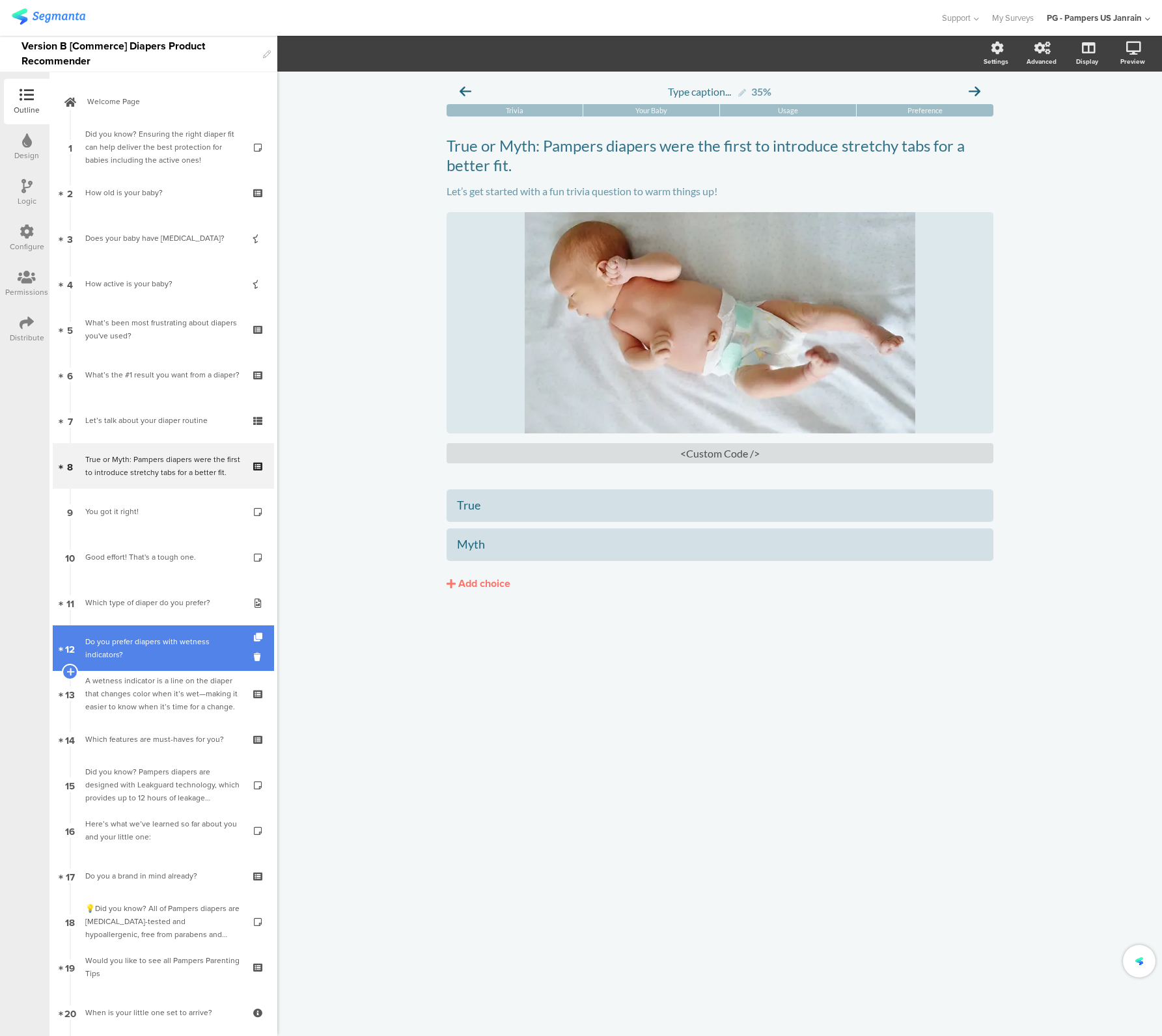
click at [107, 645] on div "Do you prefer diapers with wetness indicators?" at bounding box center [163, 648] width 155 height 26
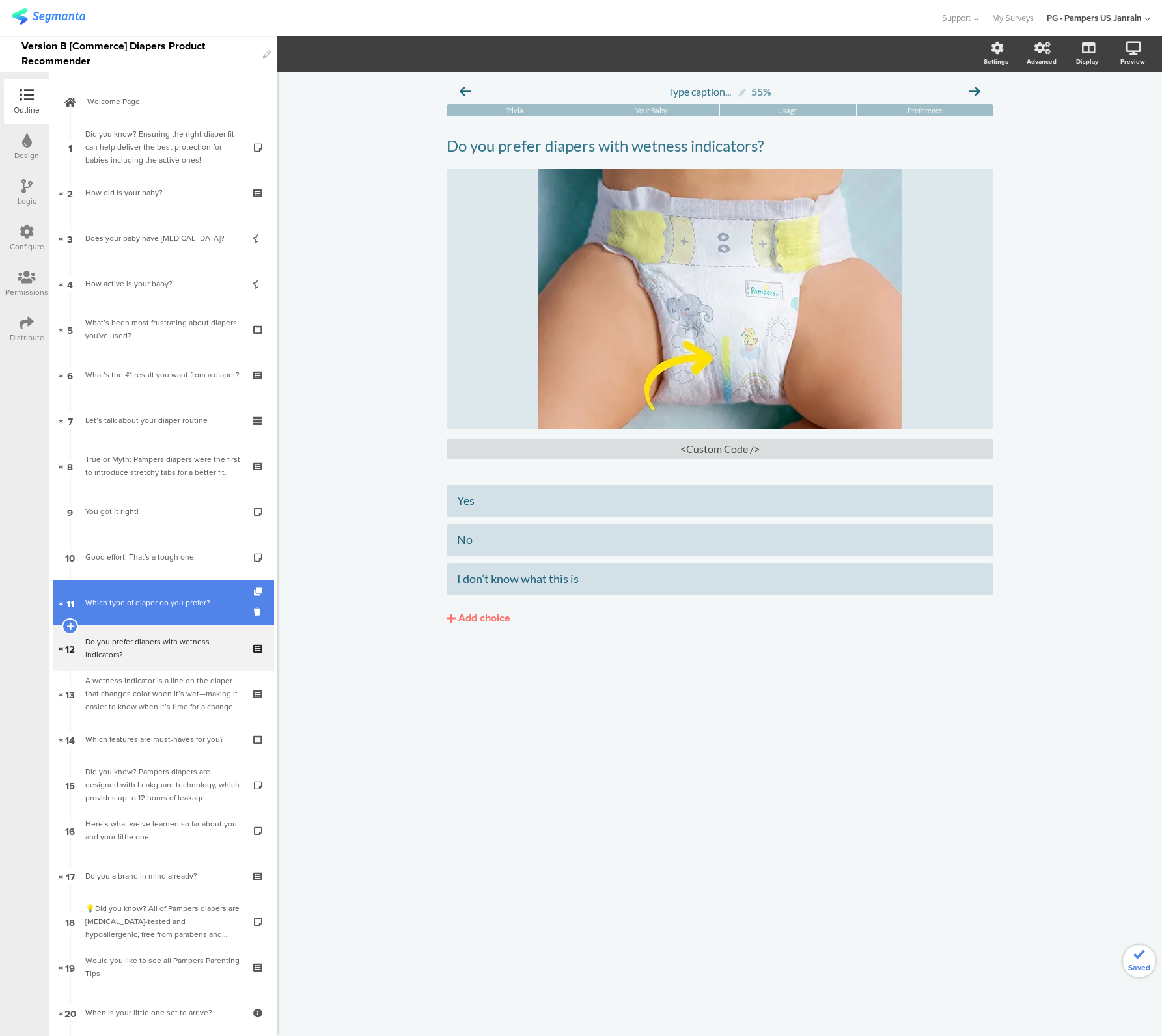
click at [107, 606] on div "Which type of diaper do you prefer?" at bounding box center [163, 603] width 155 height 13
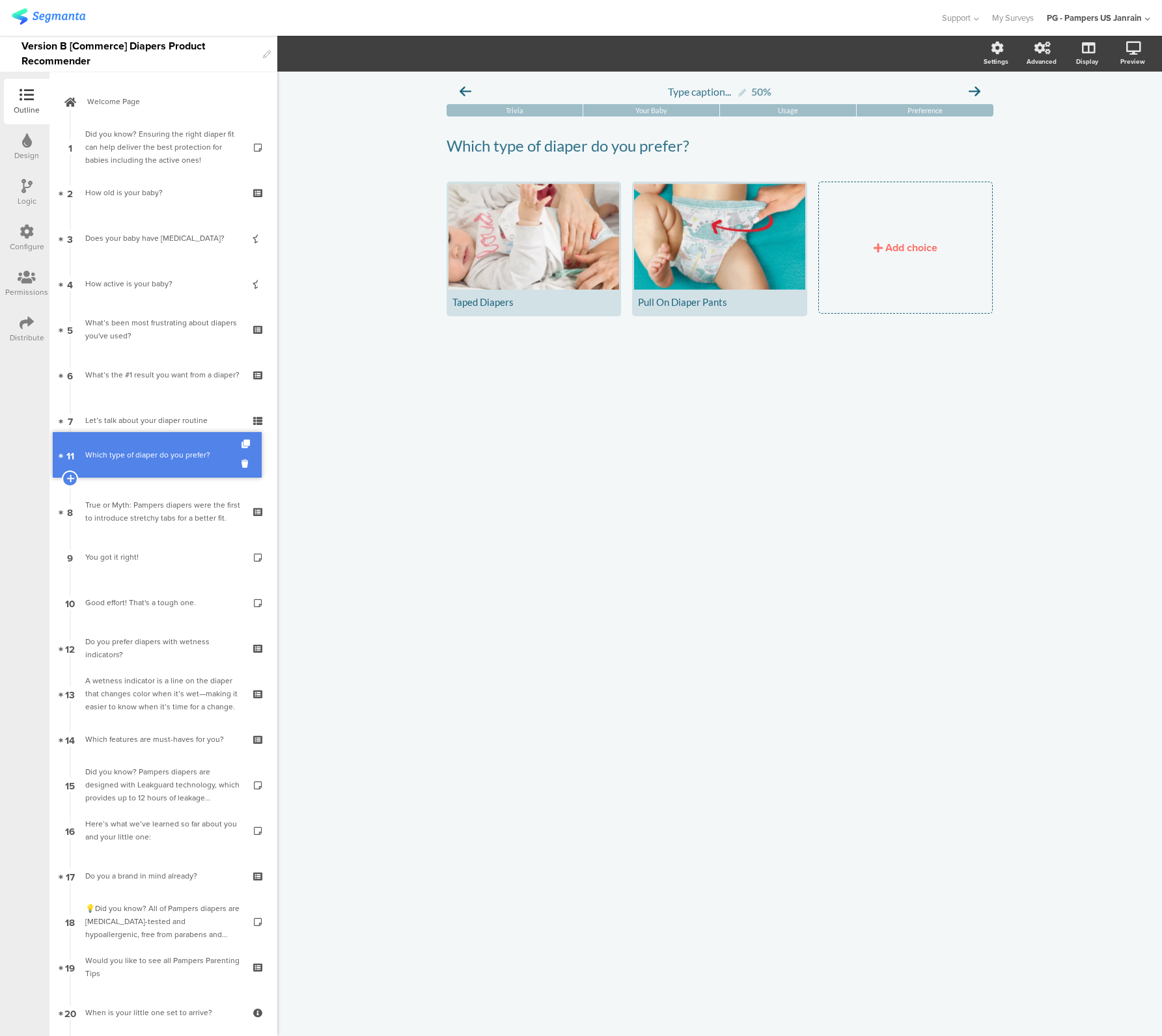
drag, startPoint x: 107, startPoint y: 606, endPoint x: 120, endPoint y: 459, distance: 147.6
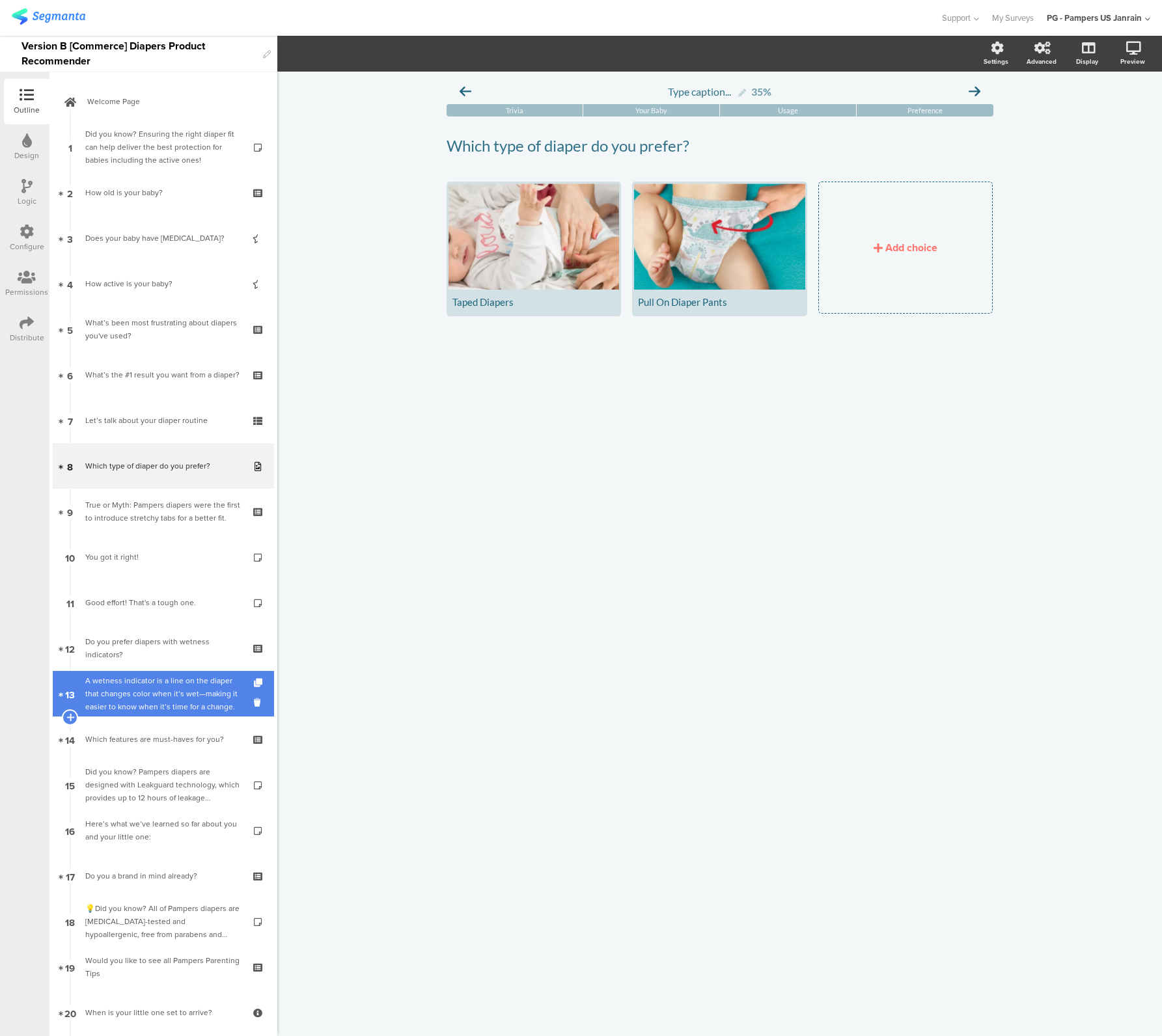
click at [109, 693] on div "A wetness indicator is a line on the diaper that changes color when it’s wet—ma…" at bounding box center [163, 693] width 155 height 39
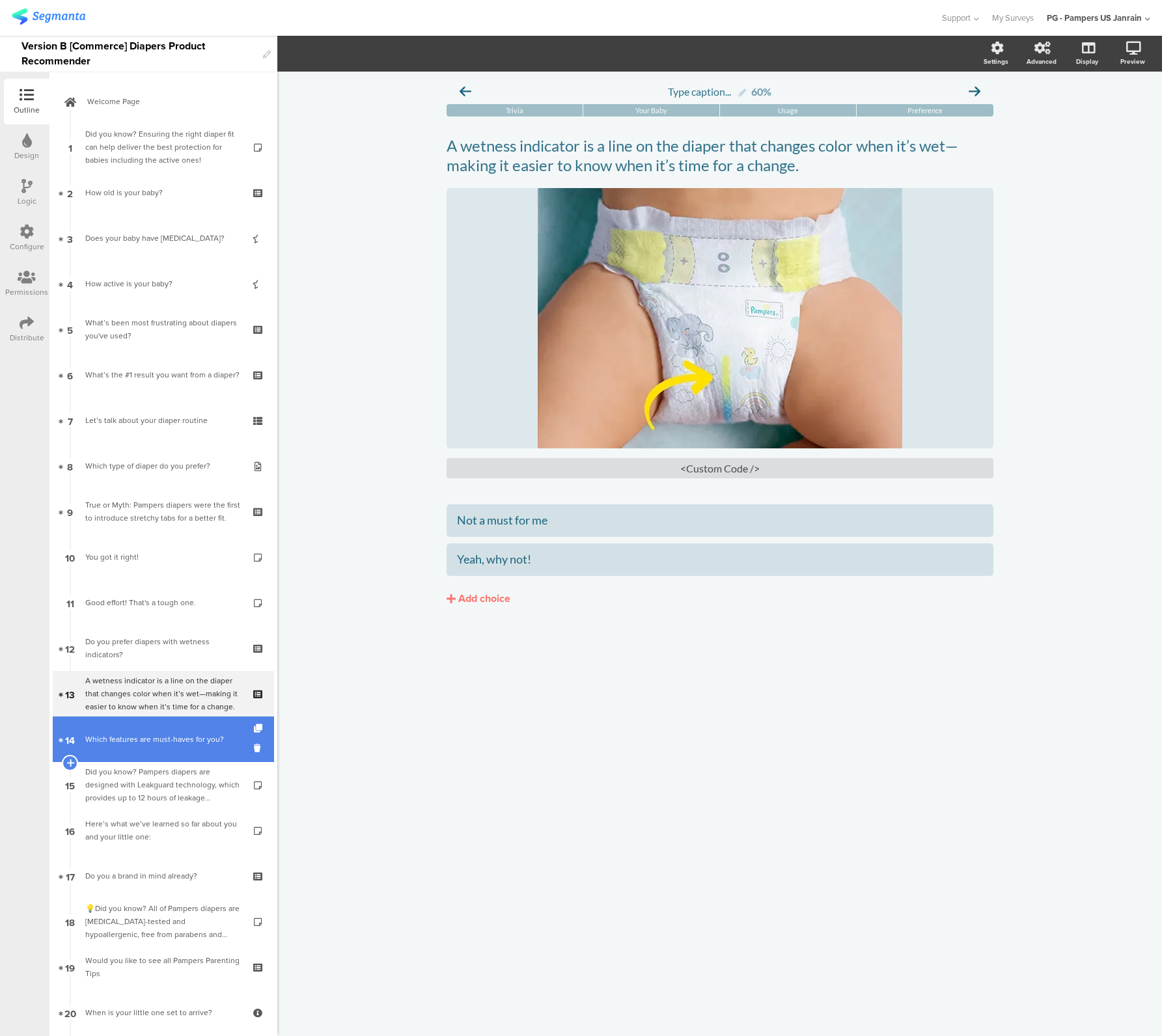
click at [126, 743] on div "Which features are must-haves for you?" at bounding box center [163, 739] width 155 height 13
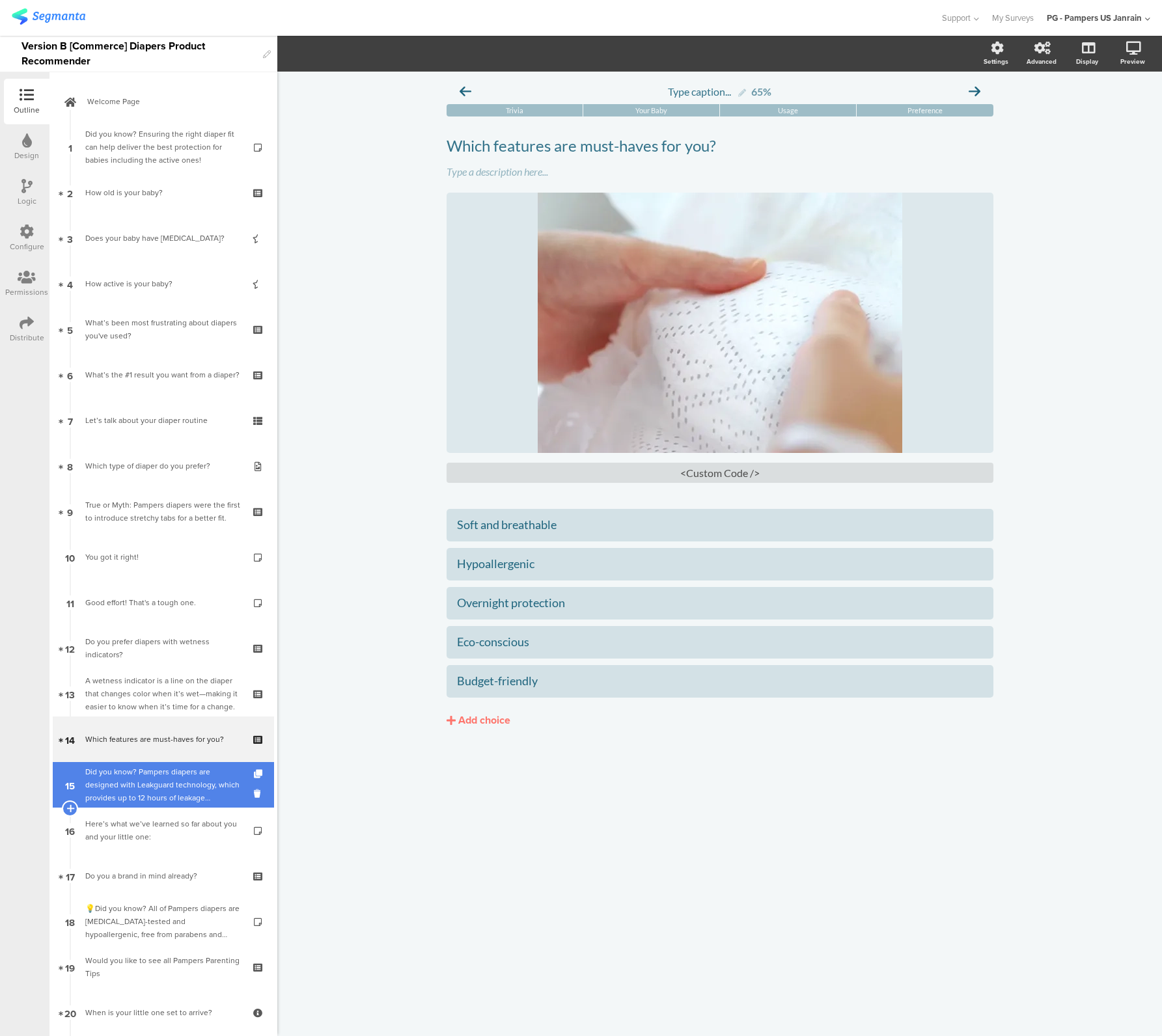
click at [138, 783] on div "Did you know? Pampers diapers are designed with Leakguard technology, which pro…" at bounding box center [163, 785] width 155 height 39
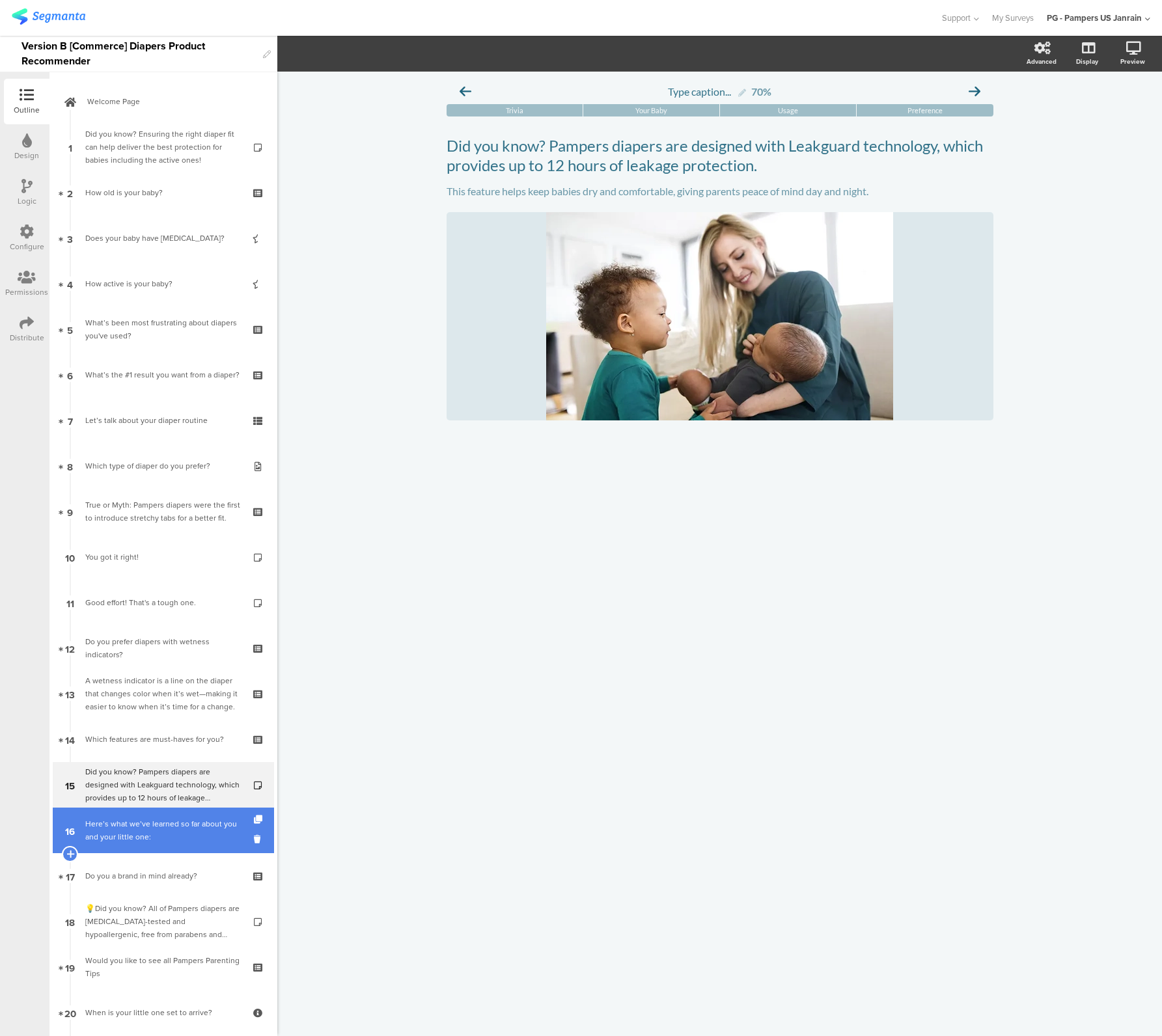
click at [138, 833] on div "Here’s what we’ve learned so far about you and your little one:" at bounding box center [163, 830] width 155 height 26
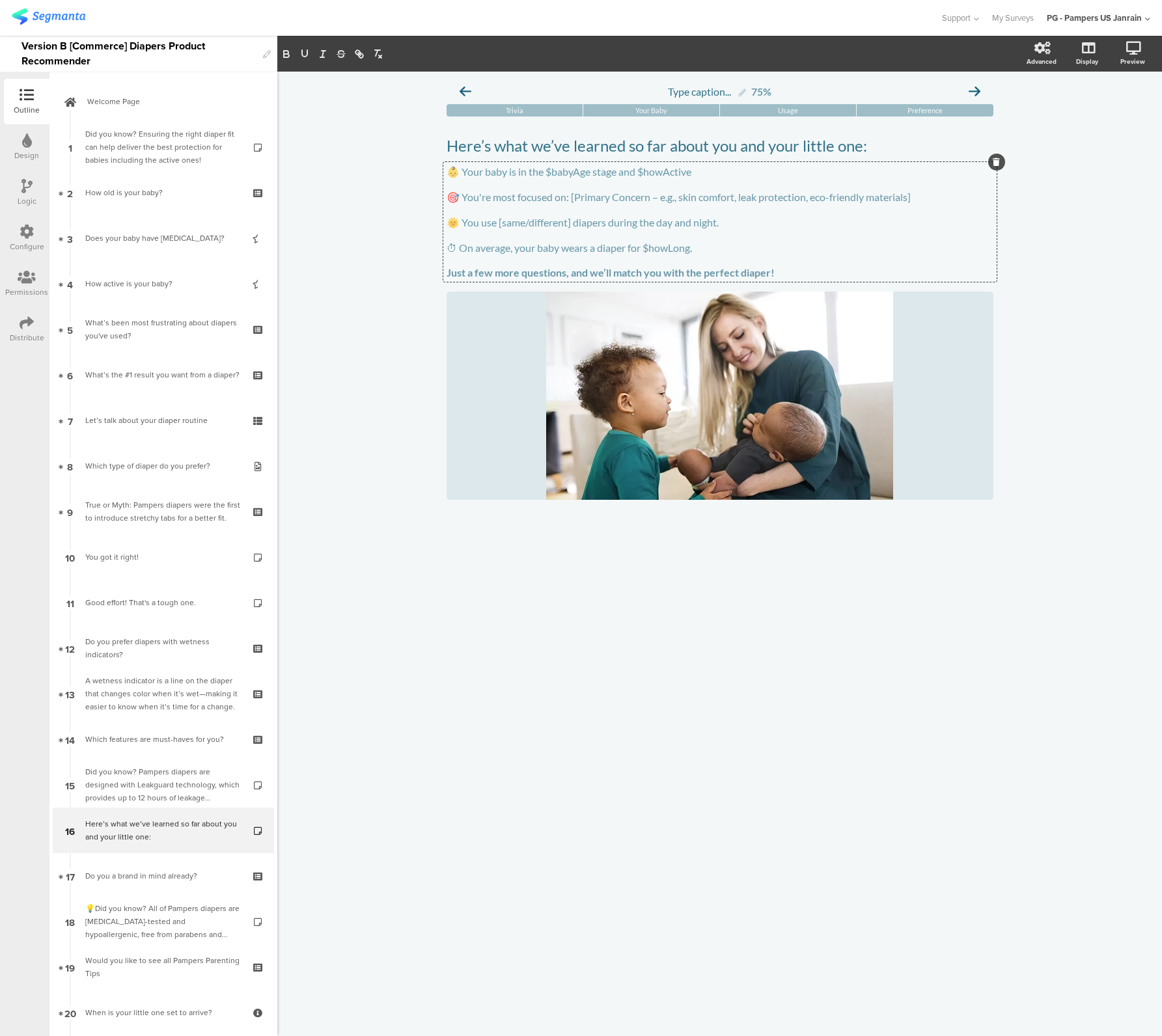
click at [606, 175] on div "👶 Your baby is in the $babyAge stage and $howActive 🎯 You're most focused on: […" at bounding box center [720, 221] width 553 height 120
drag, startPoint x: 641, startPoint y: 175, endPoint x: 751, endPoint y: 174, distance: 110.0
click at [751, 174] on p "👶 Your baby is in the $babyAge stage and $howActive" at bounding box center [720, 172] width 547 height 13
click at [461, 203] on p "🎯 You're most focused on: [Primary Concern – e.g., skin comfort, leak protectio…" at bounding box center [720, 197] width 547 height 13
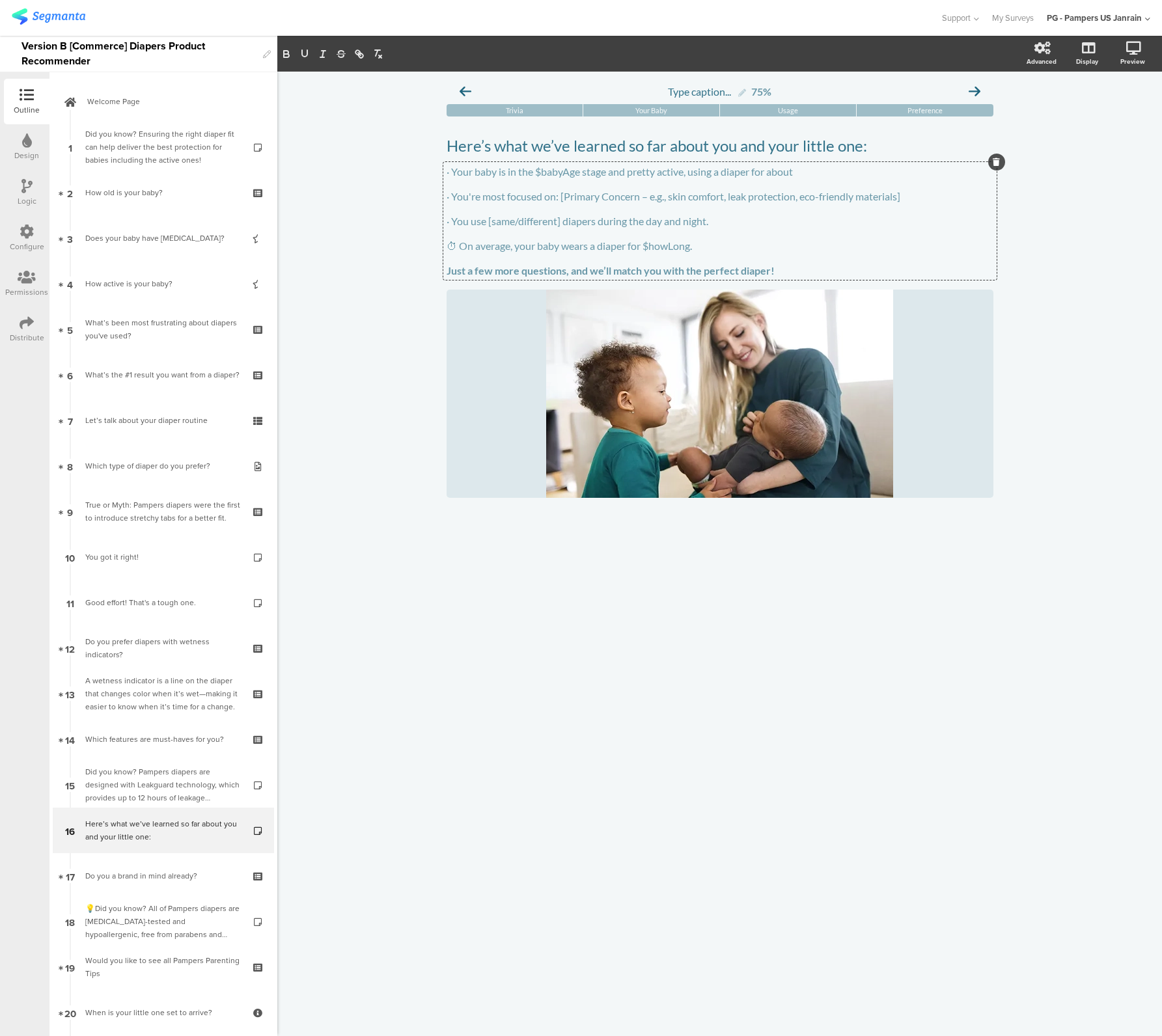
click at [781, 175] on p "· Your baby is in the $babyAge stage and pretty active, using a diaper for about" at bounding box center [720, 171] width 547 height 13
click at [785, 175] on p "· Your baby is in the $babyAge stage and pretty active, using a diaper for about" at bounding box center [720, 171] width 547 height 13
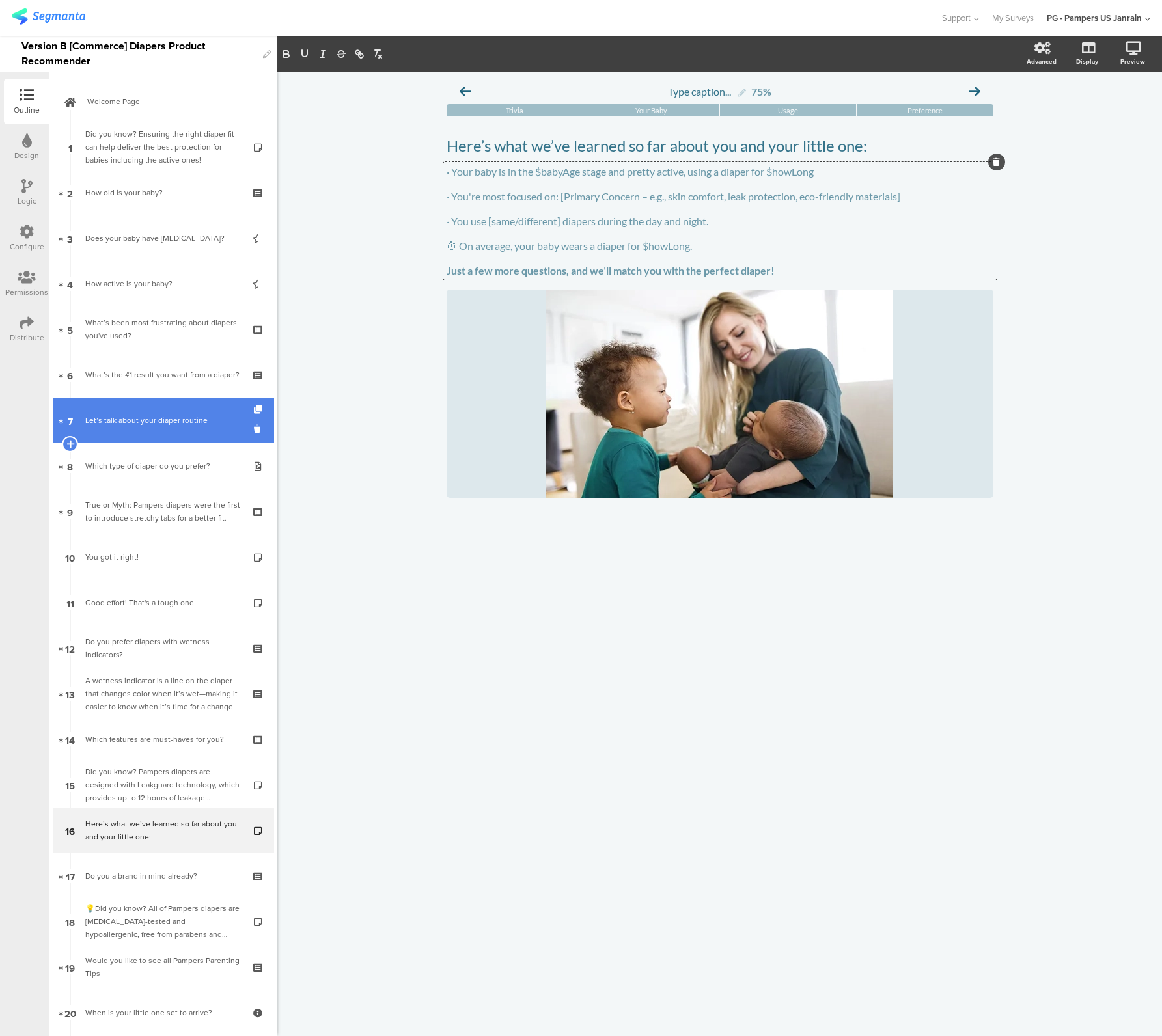
click at [165, 438] on link "7 Let’s talk about your diaper routine" at bounding box center [164, 420] width 222 height 45
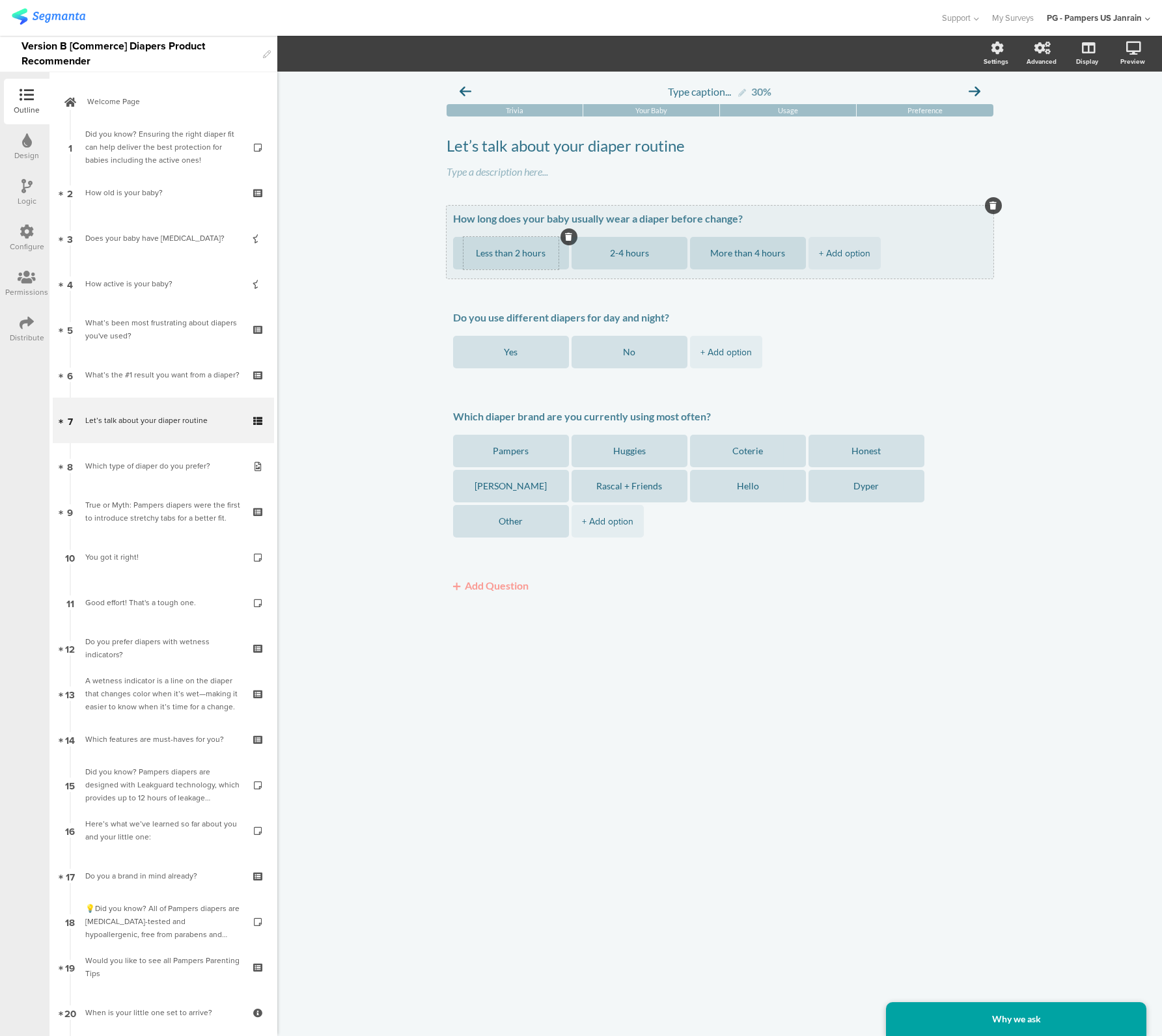
click at [484, 255] on textarea "Less than 2 hours" at bounding box center [511, 253] width 95 height 10
type textarea "less than 2 hours"
click at [726, 254] on textarea "More than 4 hours" at bounding box center [748, 253] width 95 height 10
click at [613, 254] on textarea "2-4 hours" at bounding box center [630, 253] width 95 height 10
type textarea "about 2-4 hours"
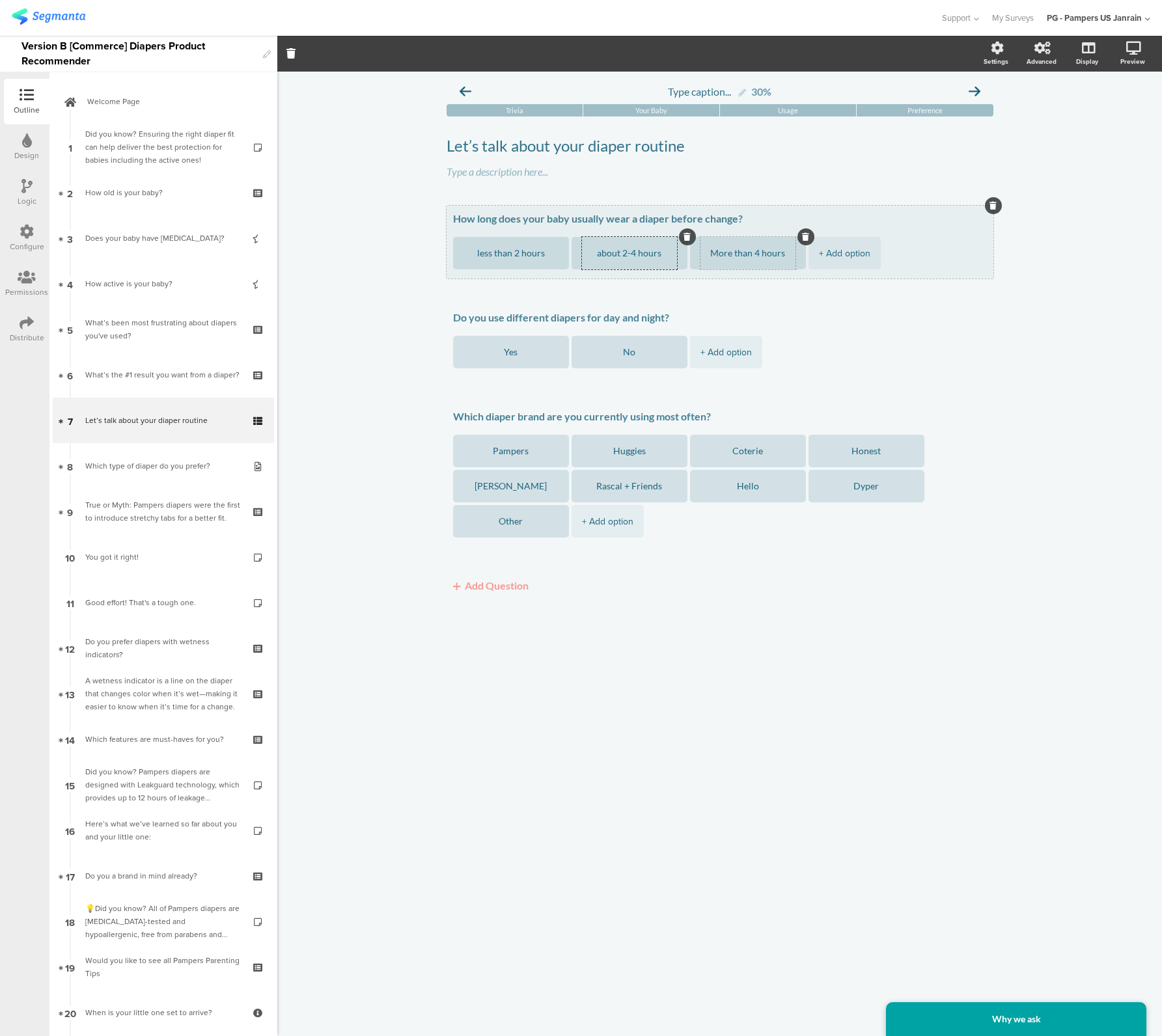
click at [725, 254] on textarea "More than 4 hours" at bounding box center [748, 253] width 95 height 10
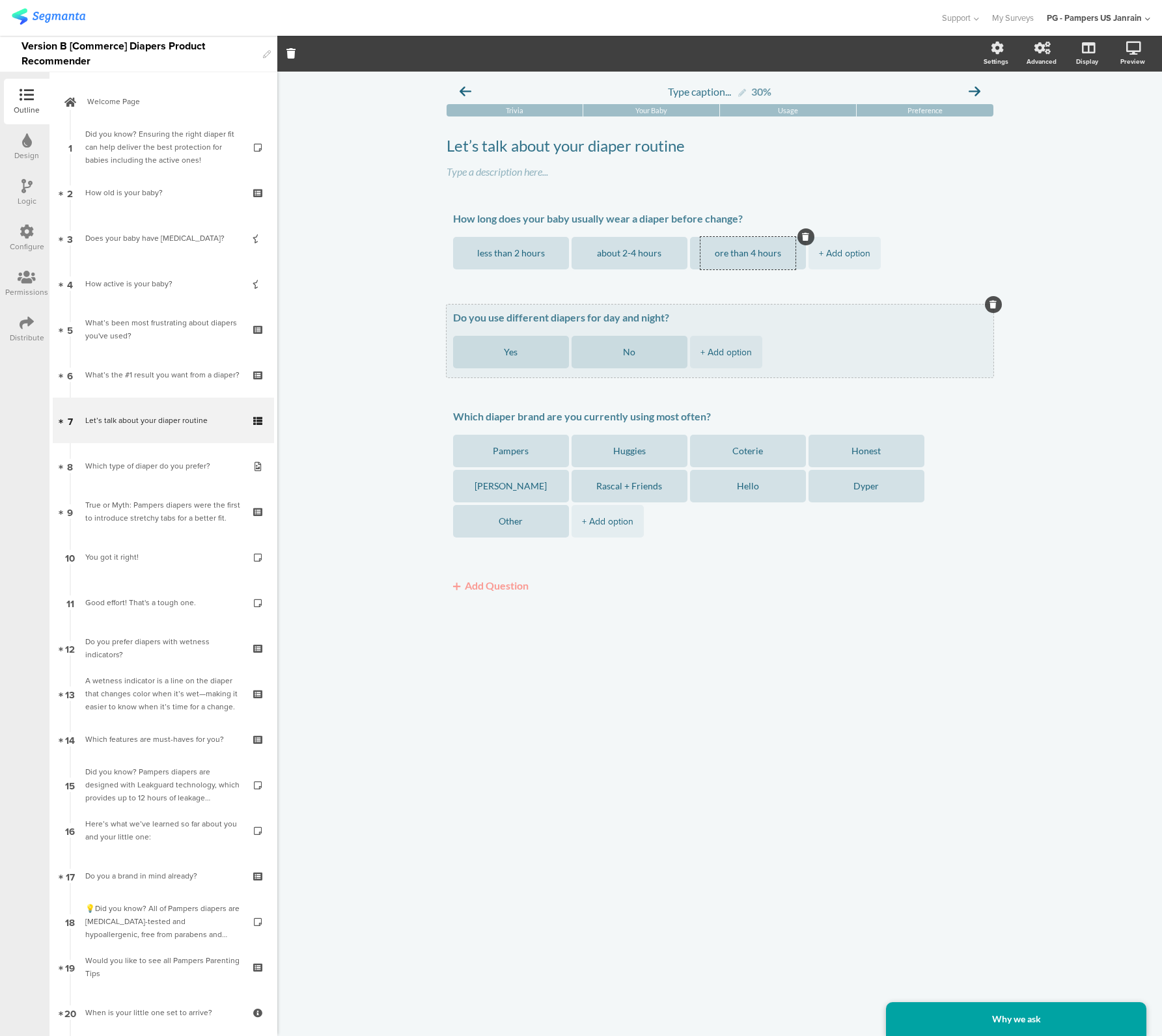
type textarea "more than 4 hours"
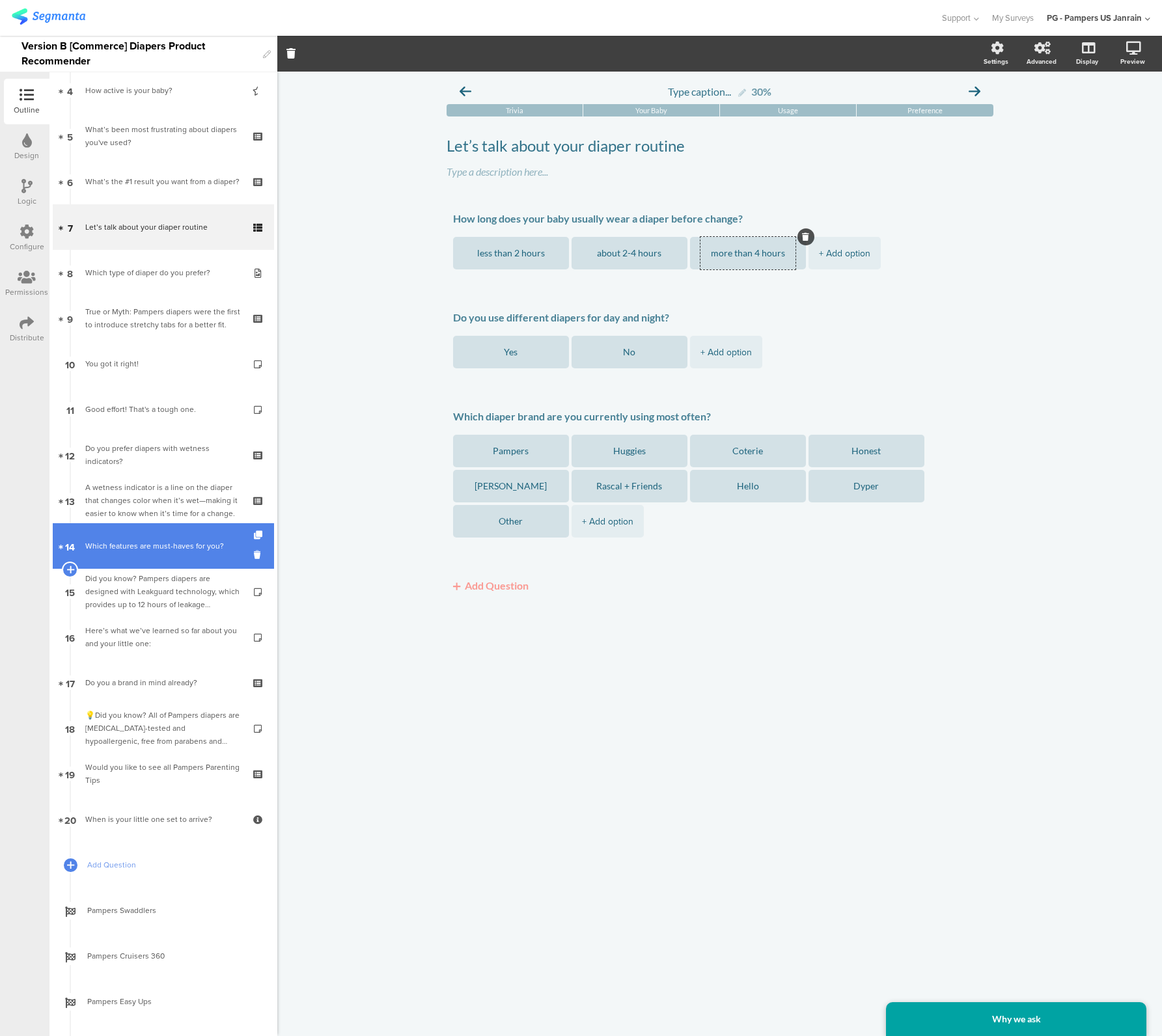
scroll to position [195, 0]
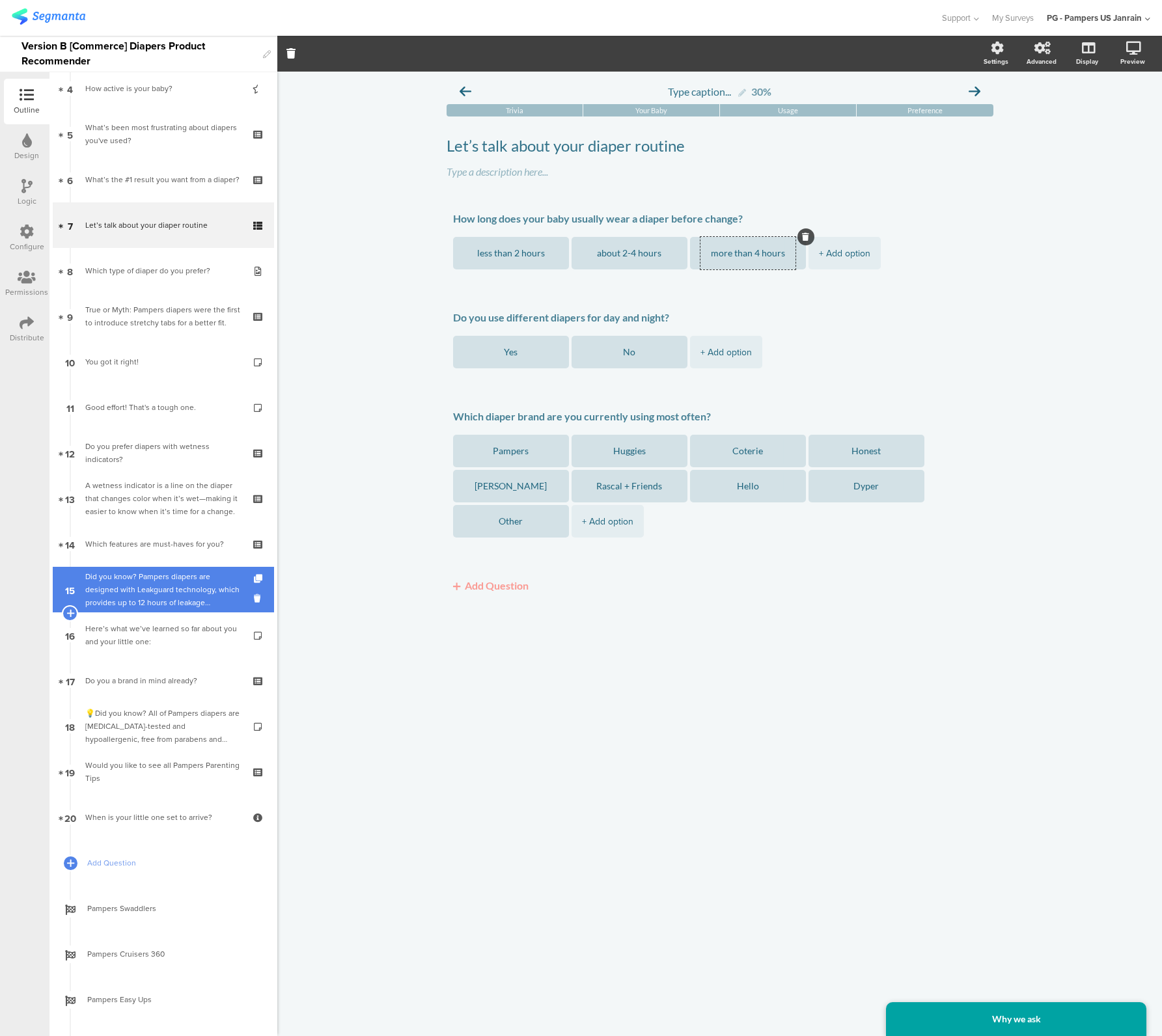
click at [117, 570] on div "Did you know? Pampers diapers are designed with Leakguard technology, which pro…" at bounding box center [163, 589] width 155 height 39
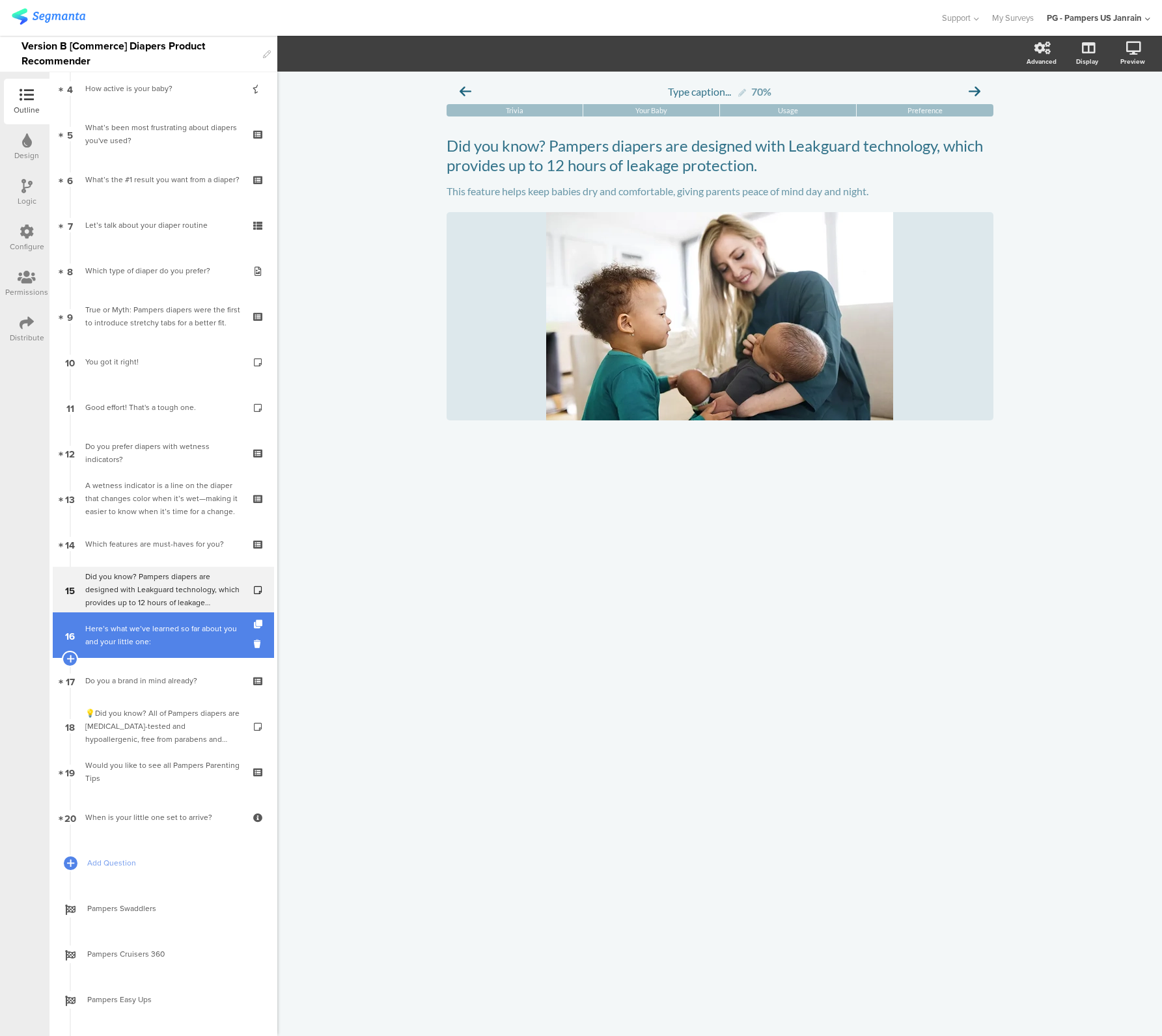
click at [117, 645] on div "Here’s what we’ve learned so far about you and your little one:" at bounding box center [163, 635] width 155 height 26
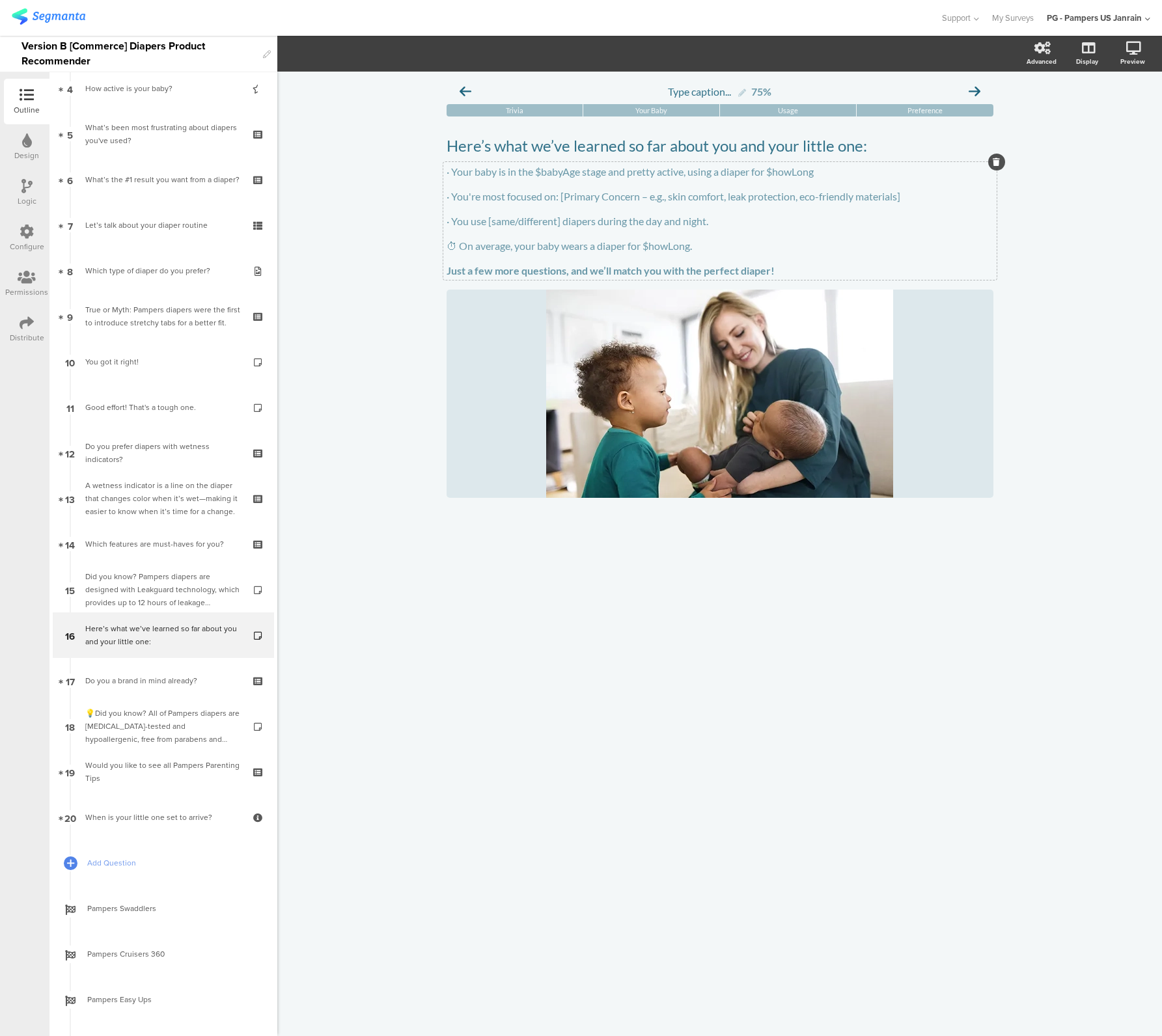
click at [845, 175] on p "· Your baby is in the $babyAge stage and pretty active, using a diaper for $how…" at bounding box center [720, 171] width 547 height 13
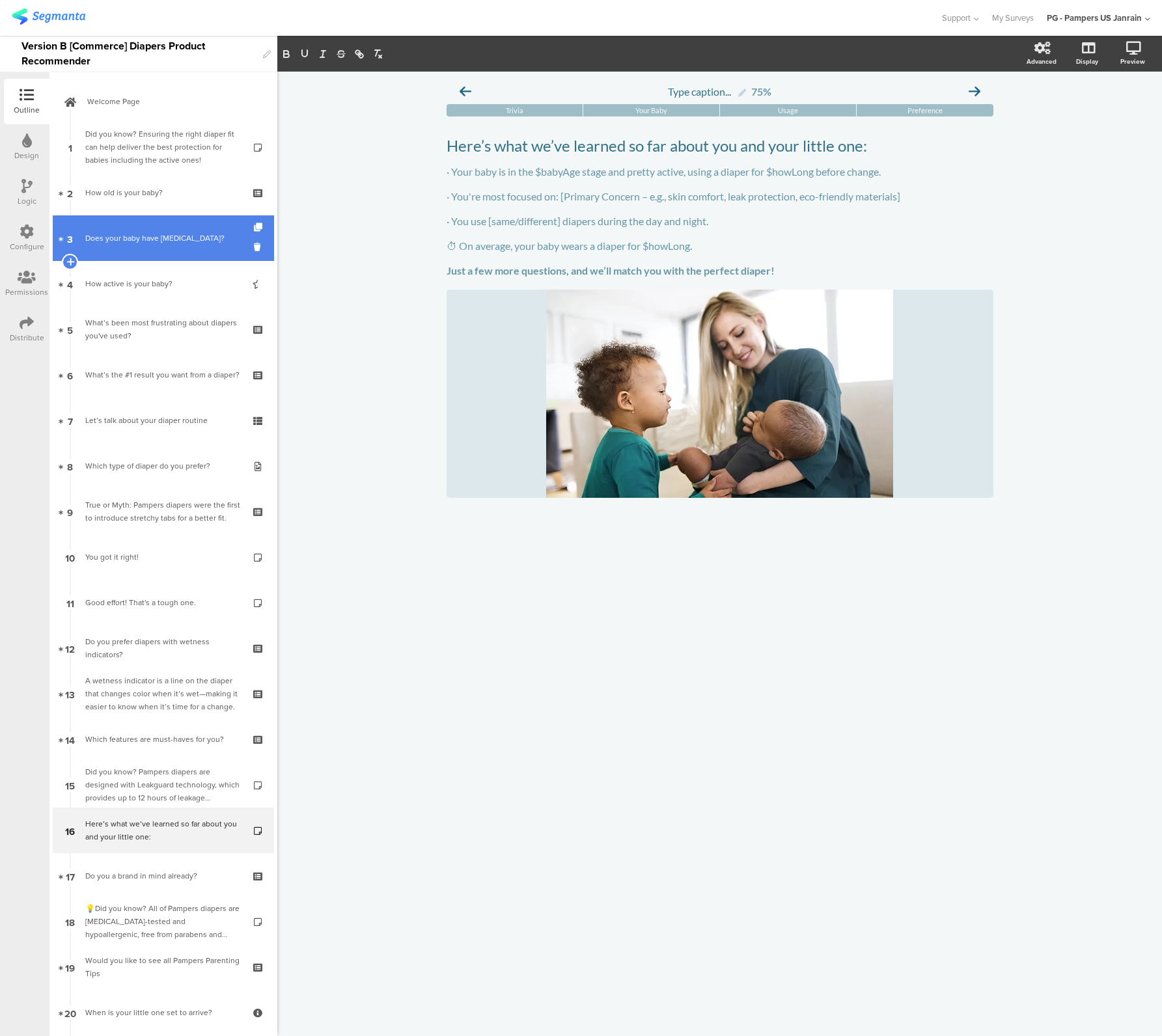
click at [114, 243] on div "Does your baby have [MEDICAL_DATA]?" at bounding box center [163, 239] width 155 height 13
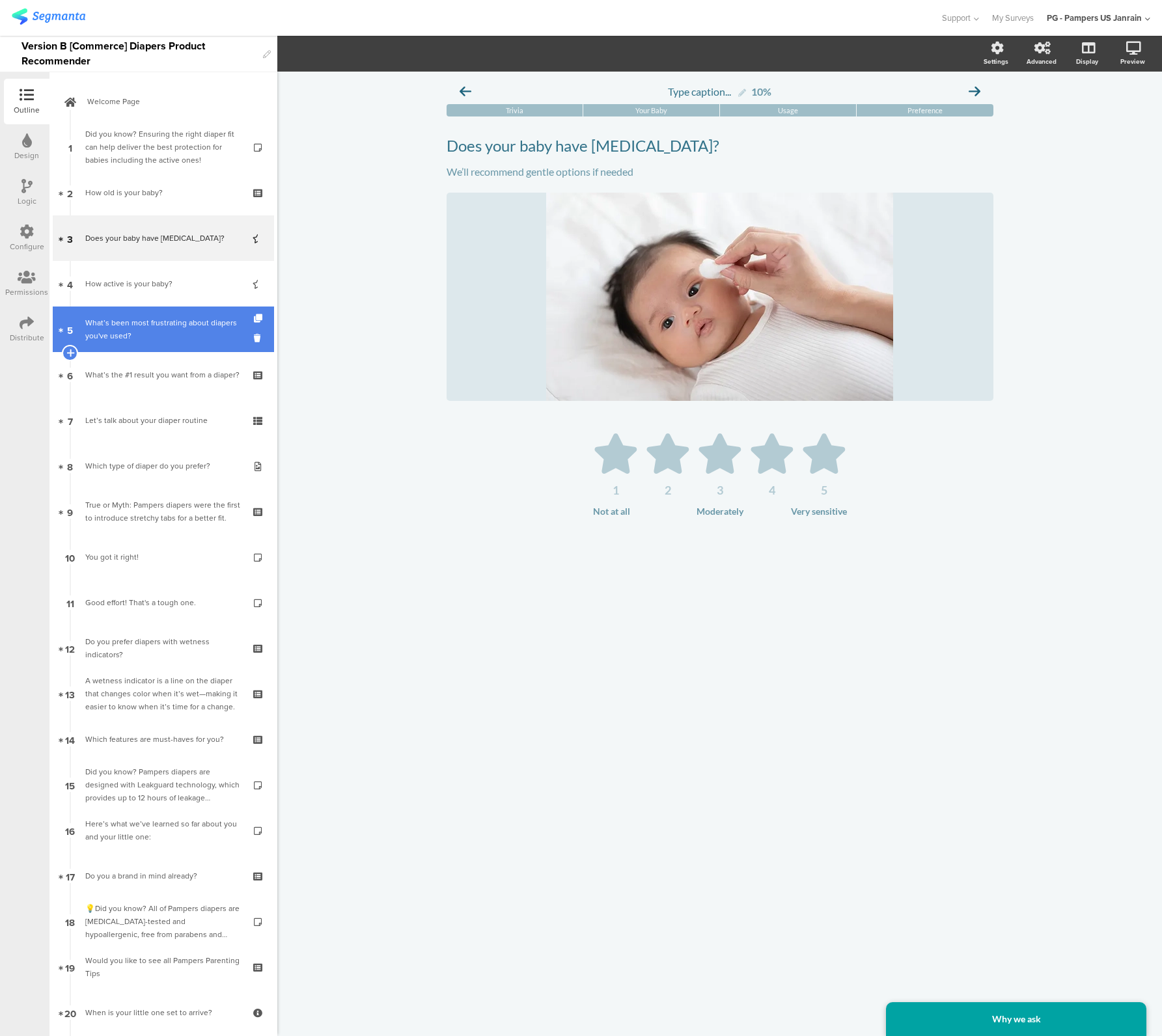
click at [125, 313] on link "5 What’s been most frustrating about diapers you've used?" at bounding box center [164, 328] width 222 height 45
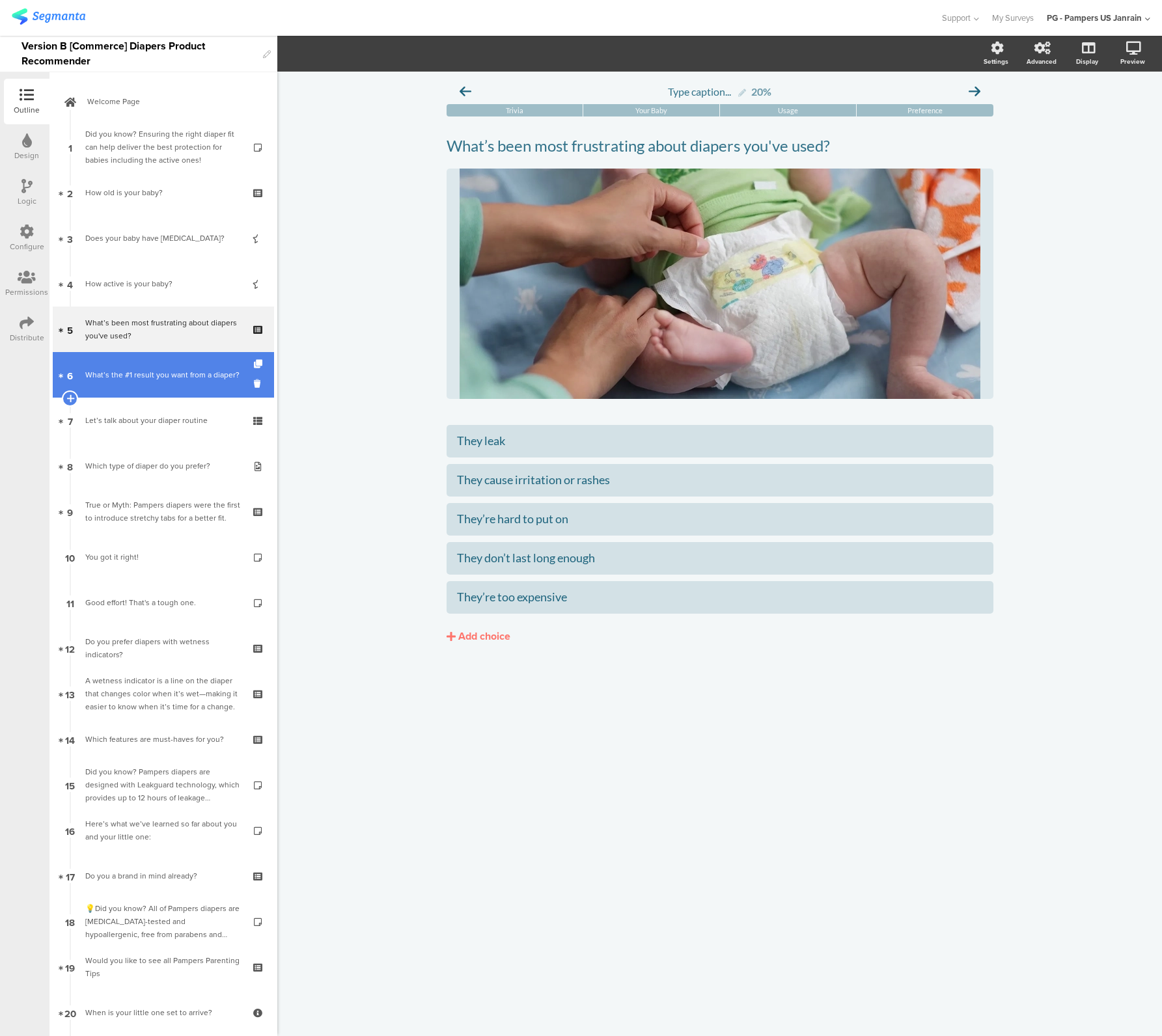
click at [112, 373] on div "What’s the #1 result you want from a diaper?" at bounding box center [163, 375] width 155 height 13
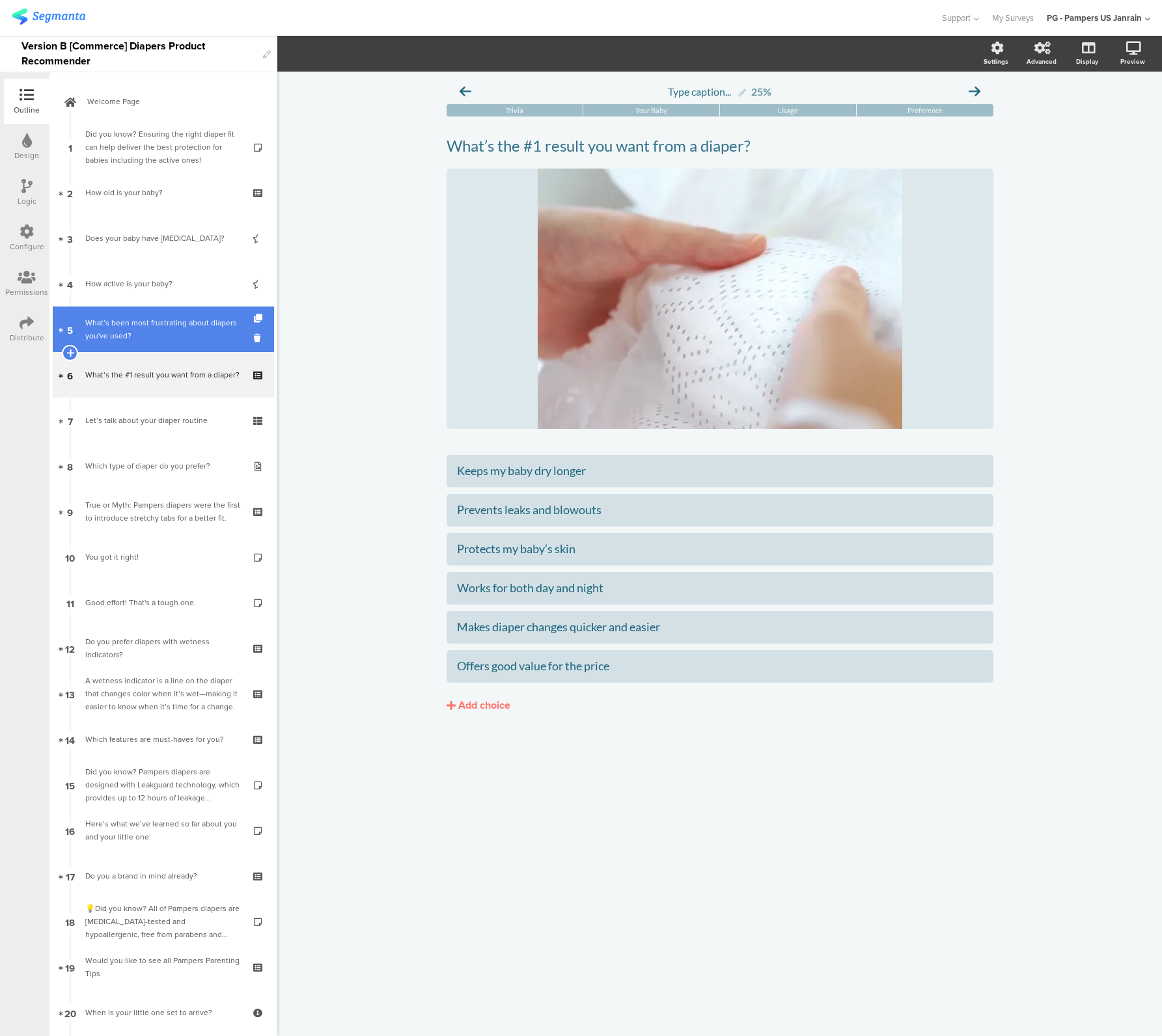
click at [134, 326] on div "What’s been most frustrating about diapers you've used?" at bounding box center [163, 329] width 155 height 26
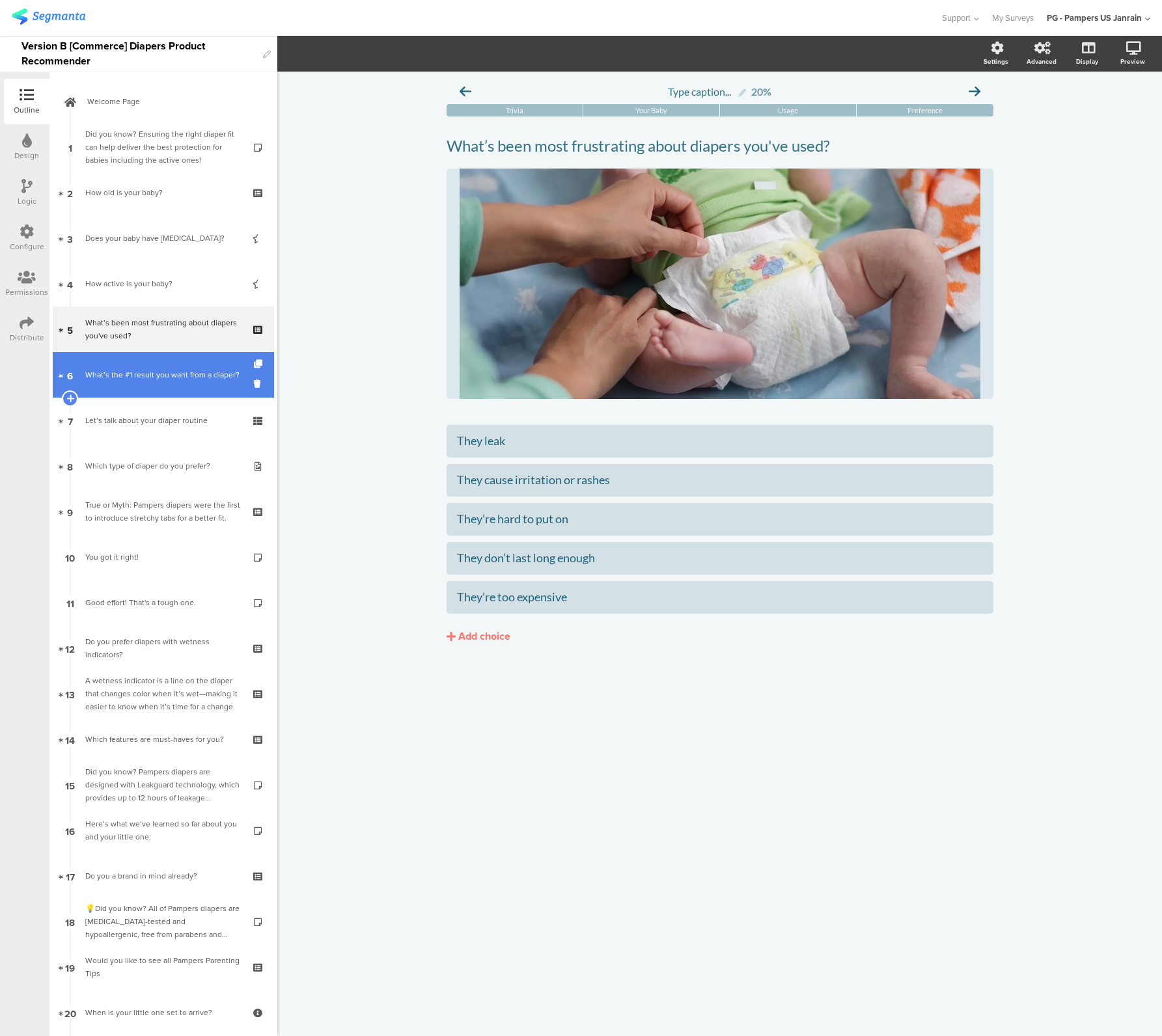
click at [120, 372] on div "What’s the #1 result you want from a diaper?" at bounding box center [163, 375] width 155 height 13
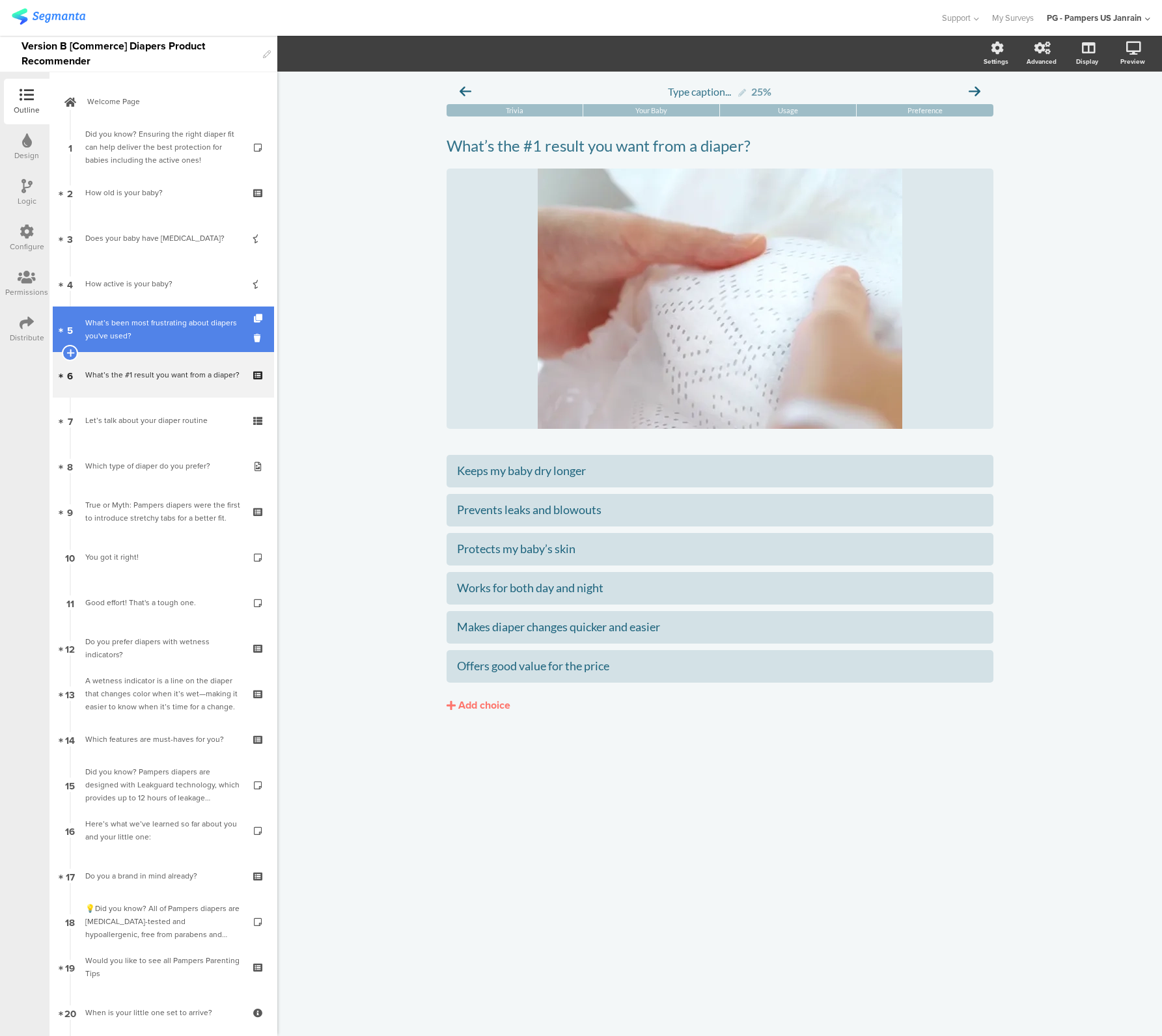
click at [123, 337] on div "What’s been most frustrating about diapers you've used?" at bounding box center [163, 329] width 155 height 26
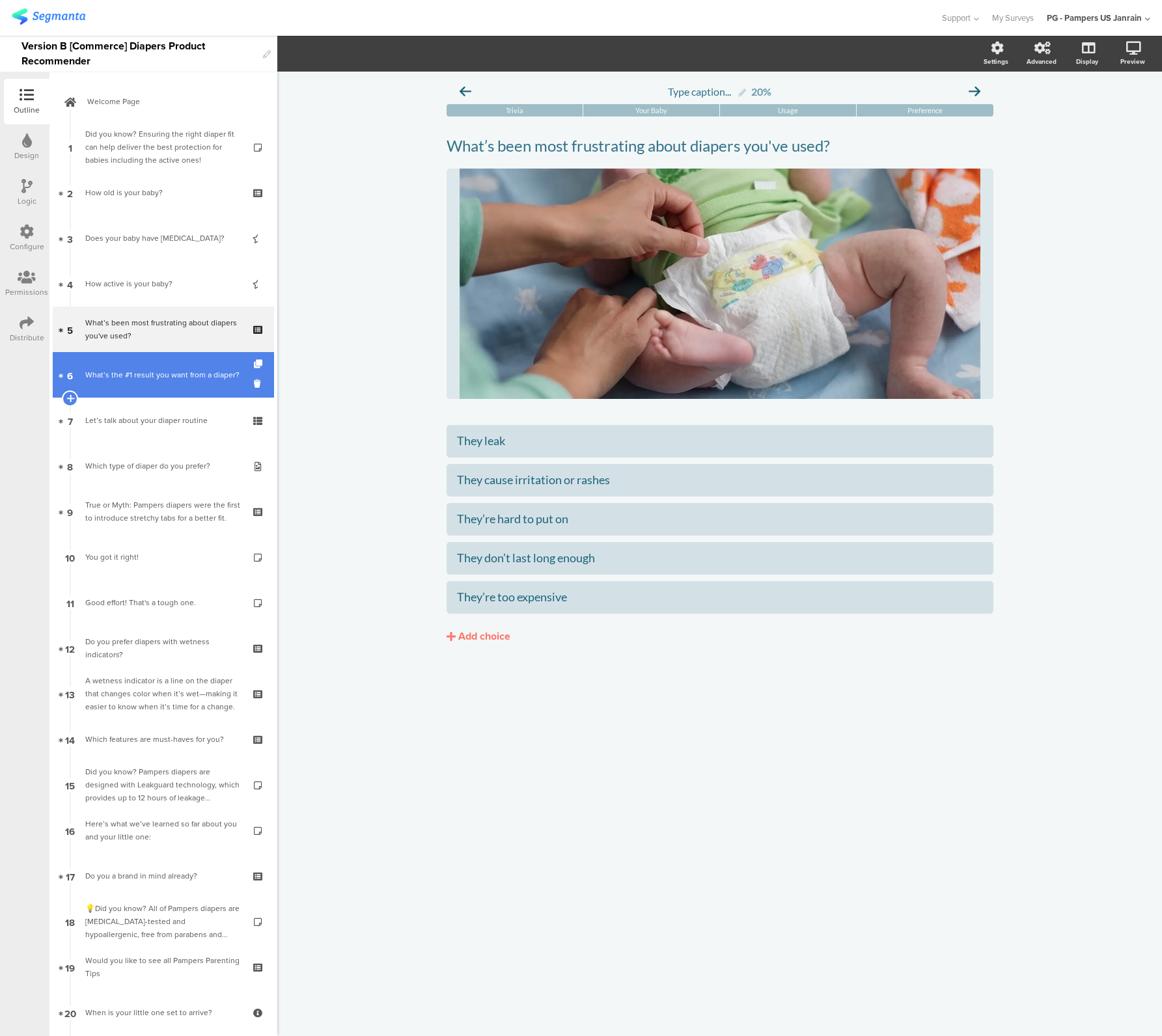
click at [118, 381] on div "What’s the #1 result you want from a diaper?" at bounding box center [163, 375] width 155 height 13
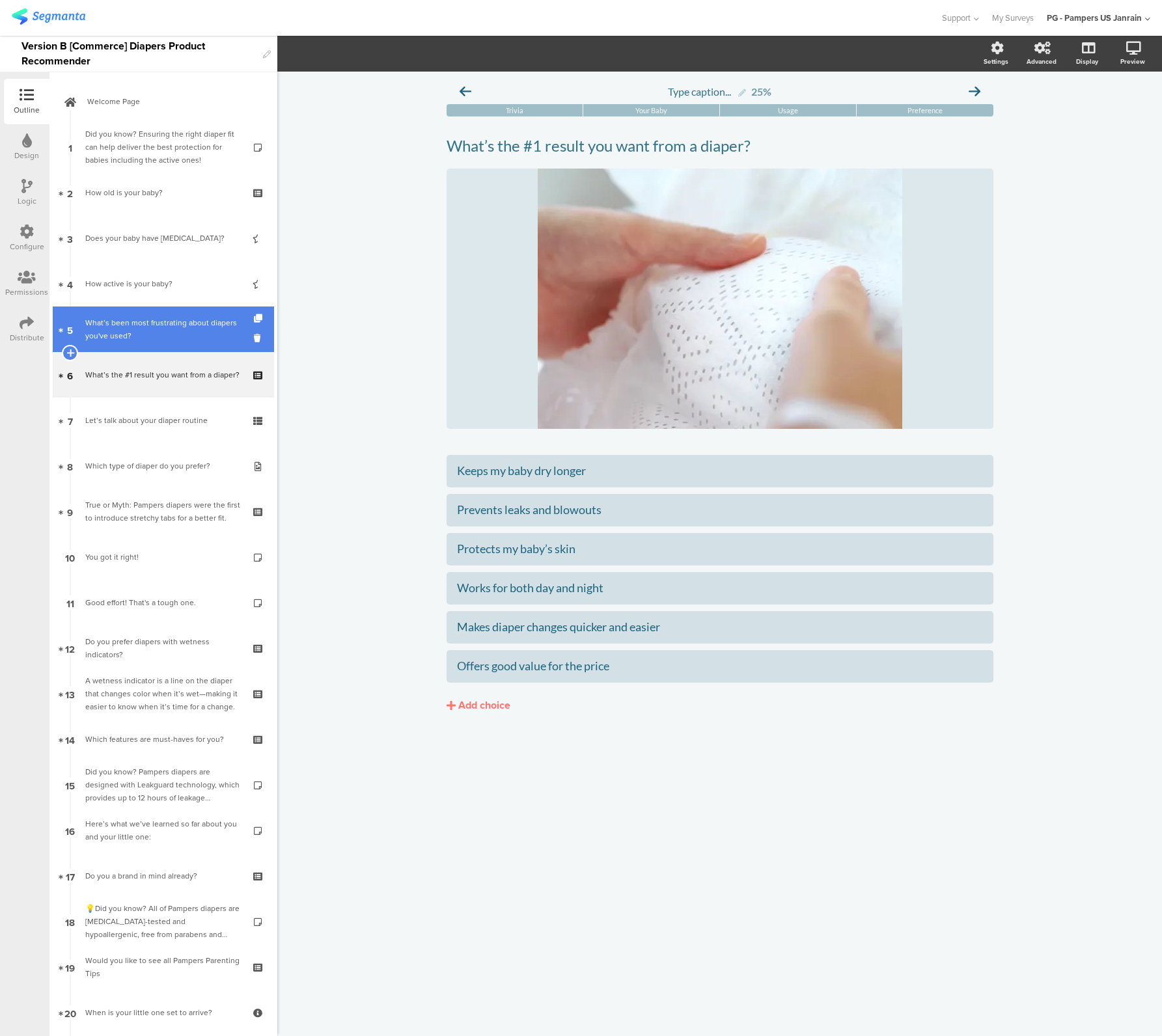
click at [120, 342] on div "What’s been most frustrating about diapers you've used?" at bounding box center [163, 329] width 155 height 26
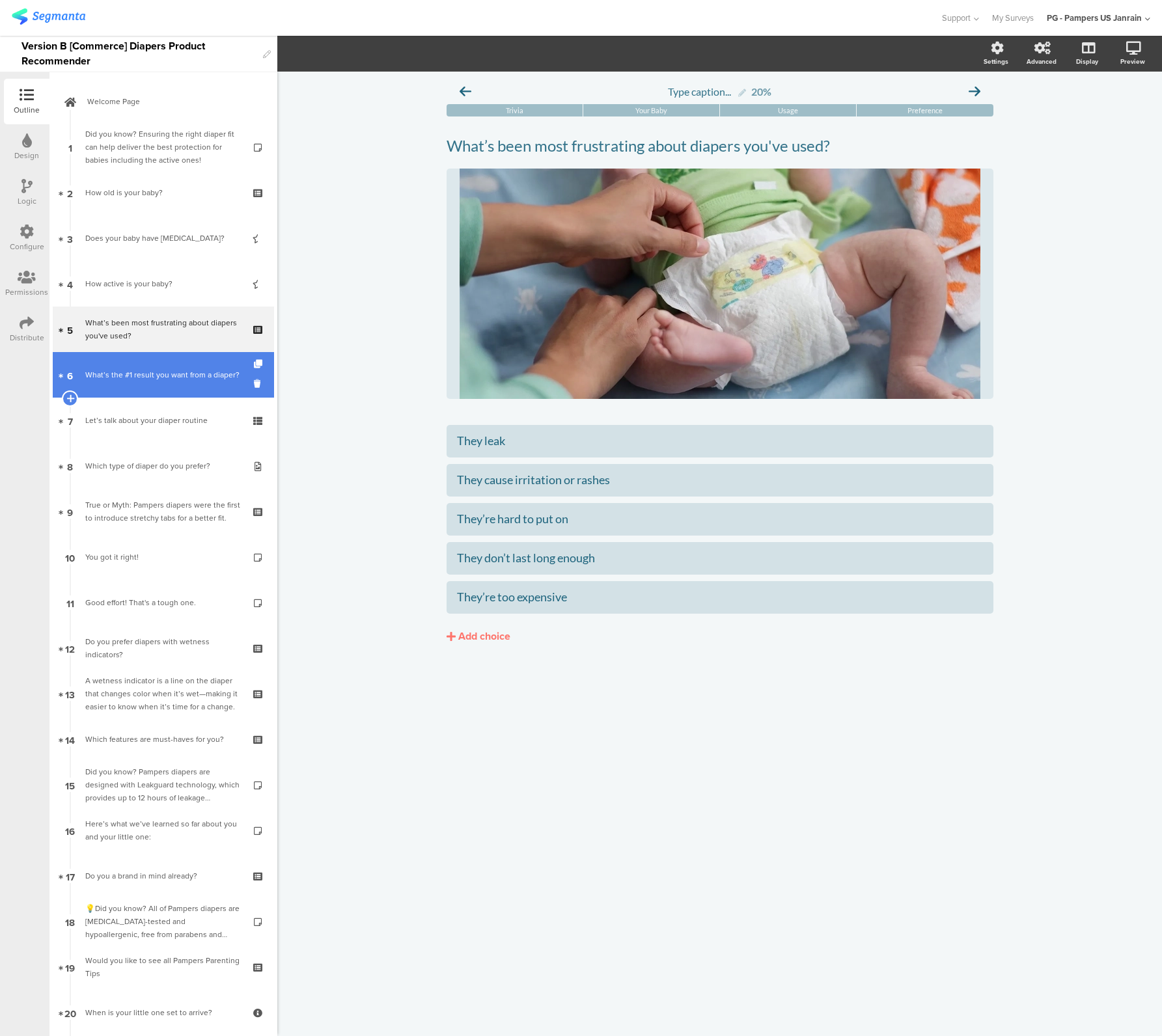
click at [120, 372] on div "What’s the #1 result you want from a diaper?" at bounding box center [163, 375] width 155 height 13
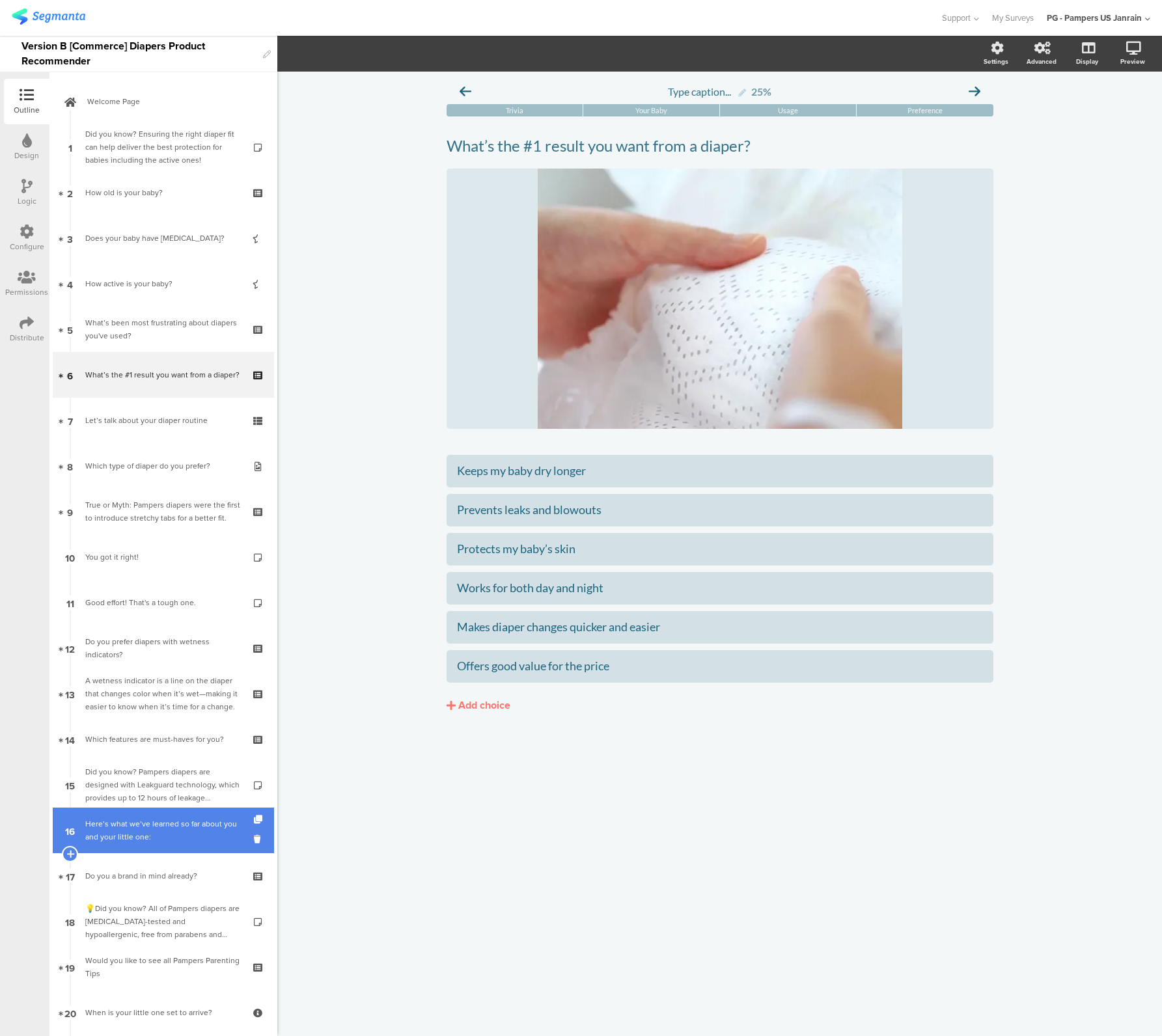
click at [90, 826] on div "Here’s what we’ve learned so far about you and your little one:" at bounding box center [163, 830] width 155 height 26
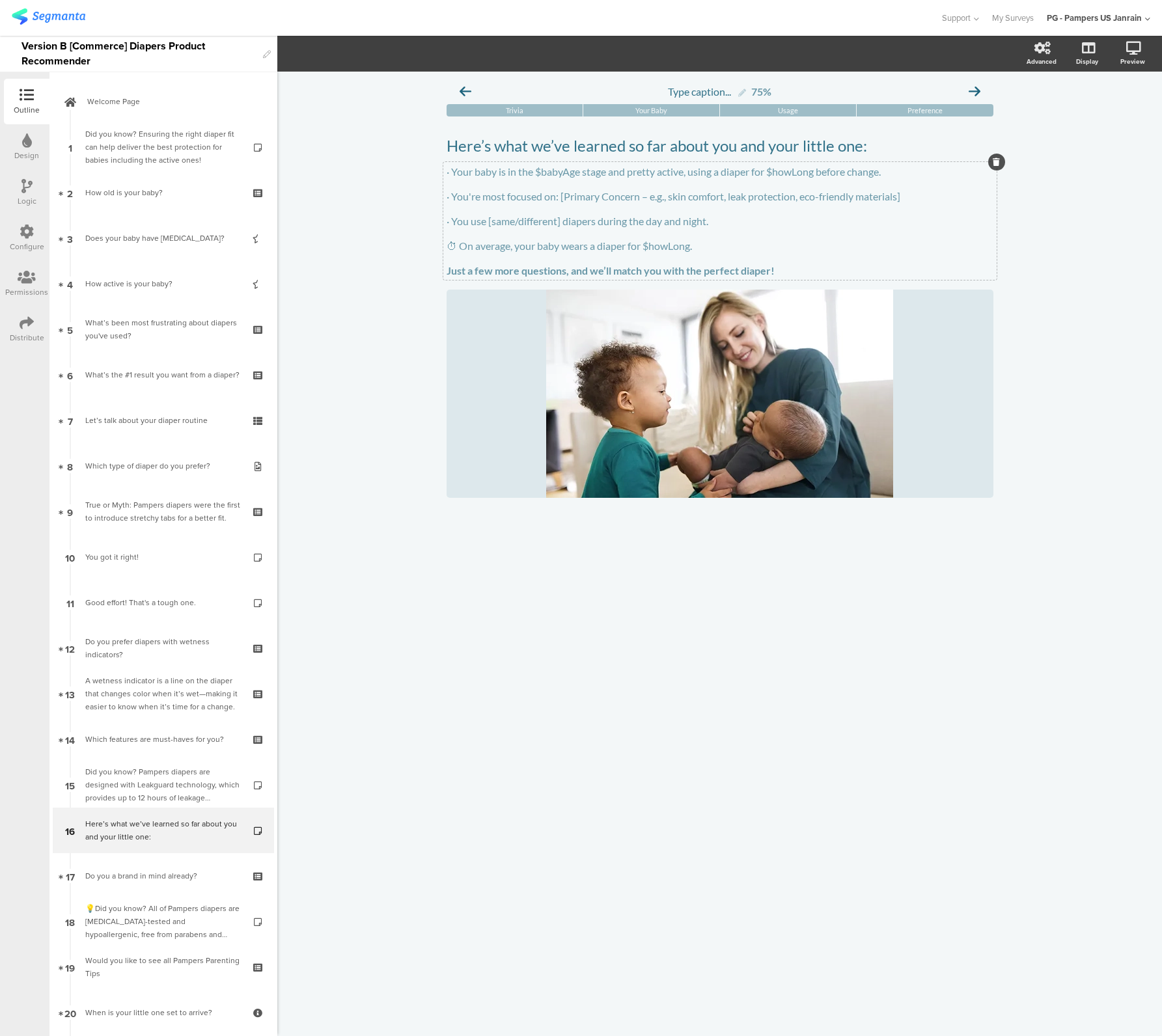
click at [511, 196] on p "· You're most focused on: [Primary Concern – e.g., skin comfort, leak protectio…" at bounding box center [720, 196] width 547 height 13
click at [606, 252] on p "⏱ On average, your baby wears a diaper for $howLong." at bounding box center [720, 245] width 547 height 13
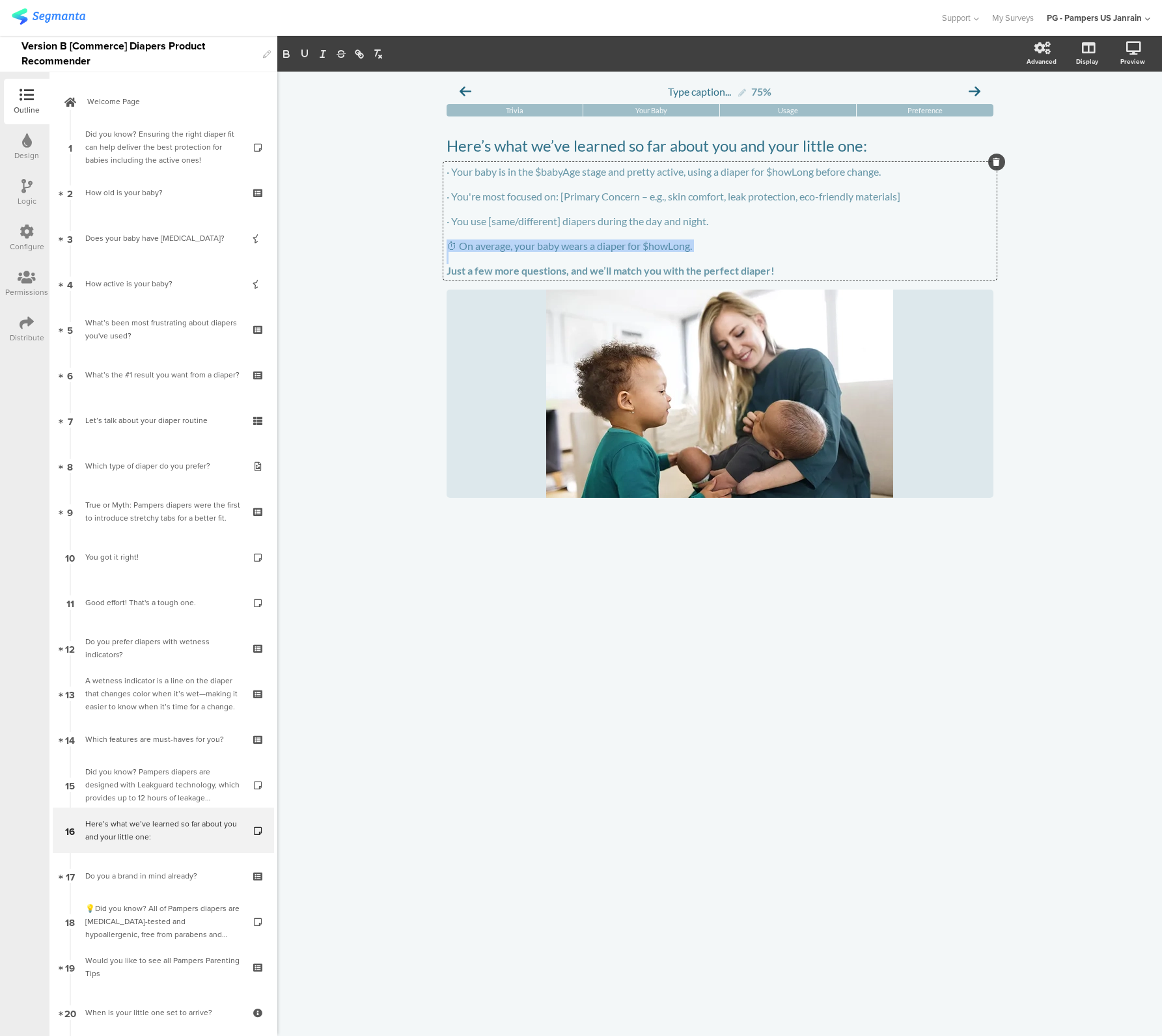
click at [606, 252] on p "⏱ On average, your baby wears a diaper for $howLong." at bounding box center [720, 245] width 547 height 13
click at [456, 251] on p "⏱ On average, your baby wears a diaper for $howLong." at bounding box center [720, 245] width 547 height 13
click at [457, 251] on p "⏱ On average, your baby wears a diaper for $howLong." at bounding box center [720, 245] width 547 height 13
click at [485, 181] on p at bounding box center [720, 184] width 547 height 13
click at [690, 177] on p "· Your baby is in the $babyAge stage and pretty active, using a diaper for $how…" at bounding box center [720, 171] width 547 height 13
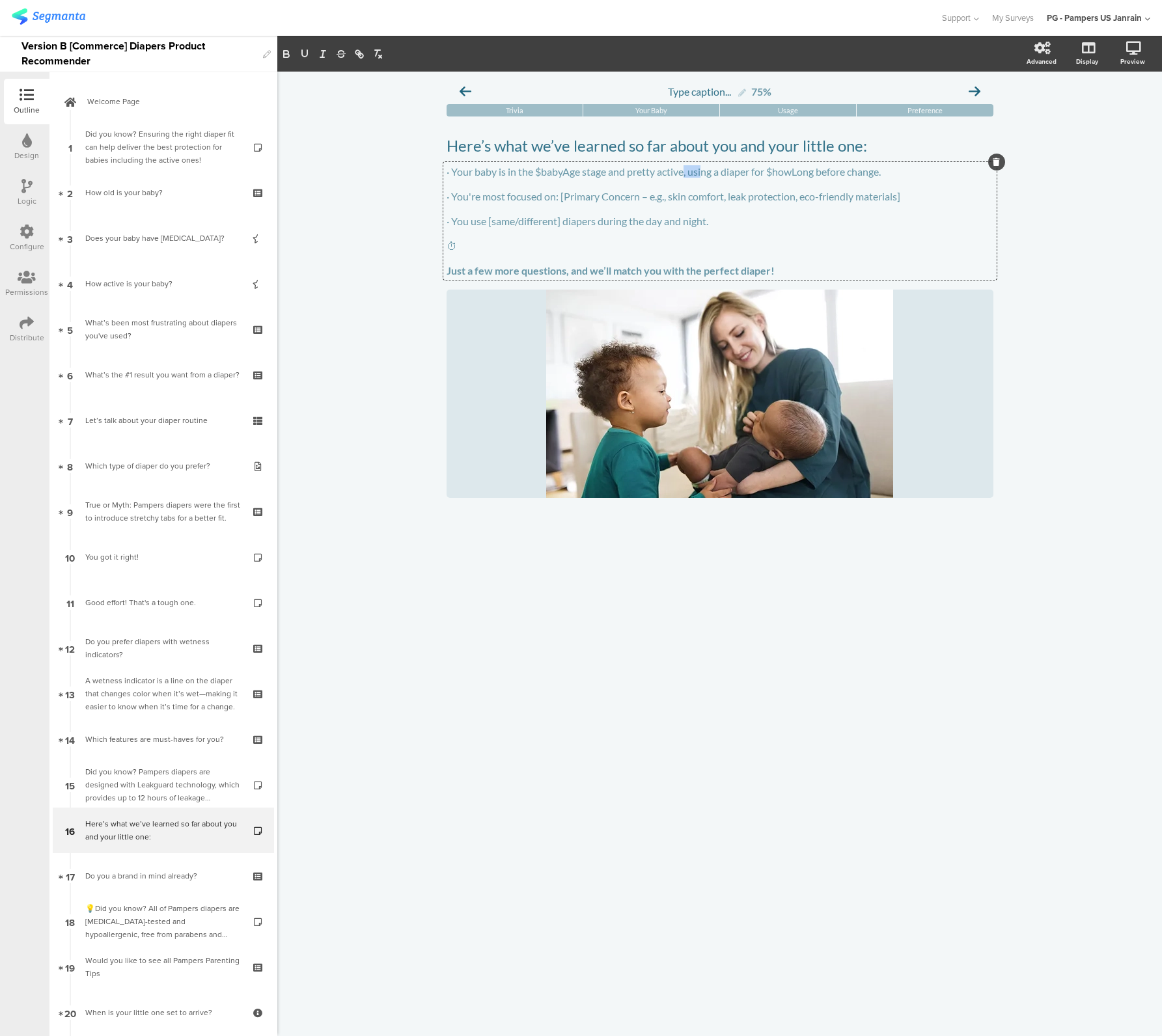
drag, startPoint x: 686, startPoint y: 177, endPoint x: 704, endPoint y: 177, distance: 18.0
click at [704, 177] on p "· Your baby is in the $babyAge stage and pretty active, using a diaper for $how…" at bounding box center [720, 171] width 547 height 13
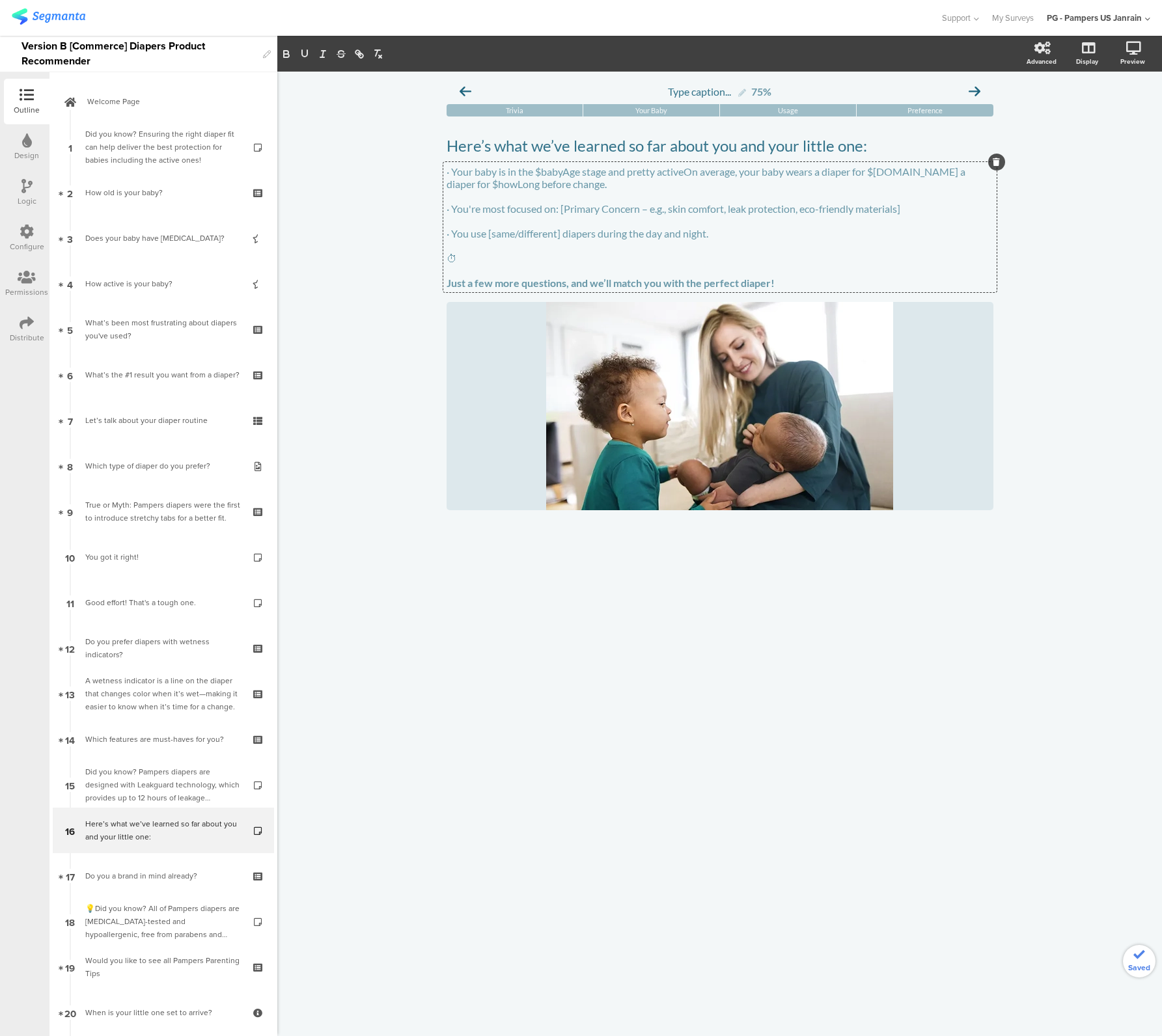
click at [688, 175] on p "· Your baby is in the $babyAge stage and pretty activeOn average, your baby wea…" at bounding box center [720, 177] width 547 height 25
click at [938, 174] on p "· Your baby is in the $babyAge stage and pretty active. On average, your baby w…" at bounding box center [720, 177] width 547 height 25
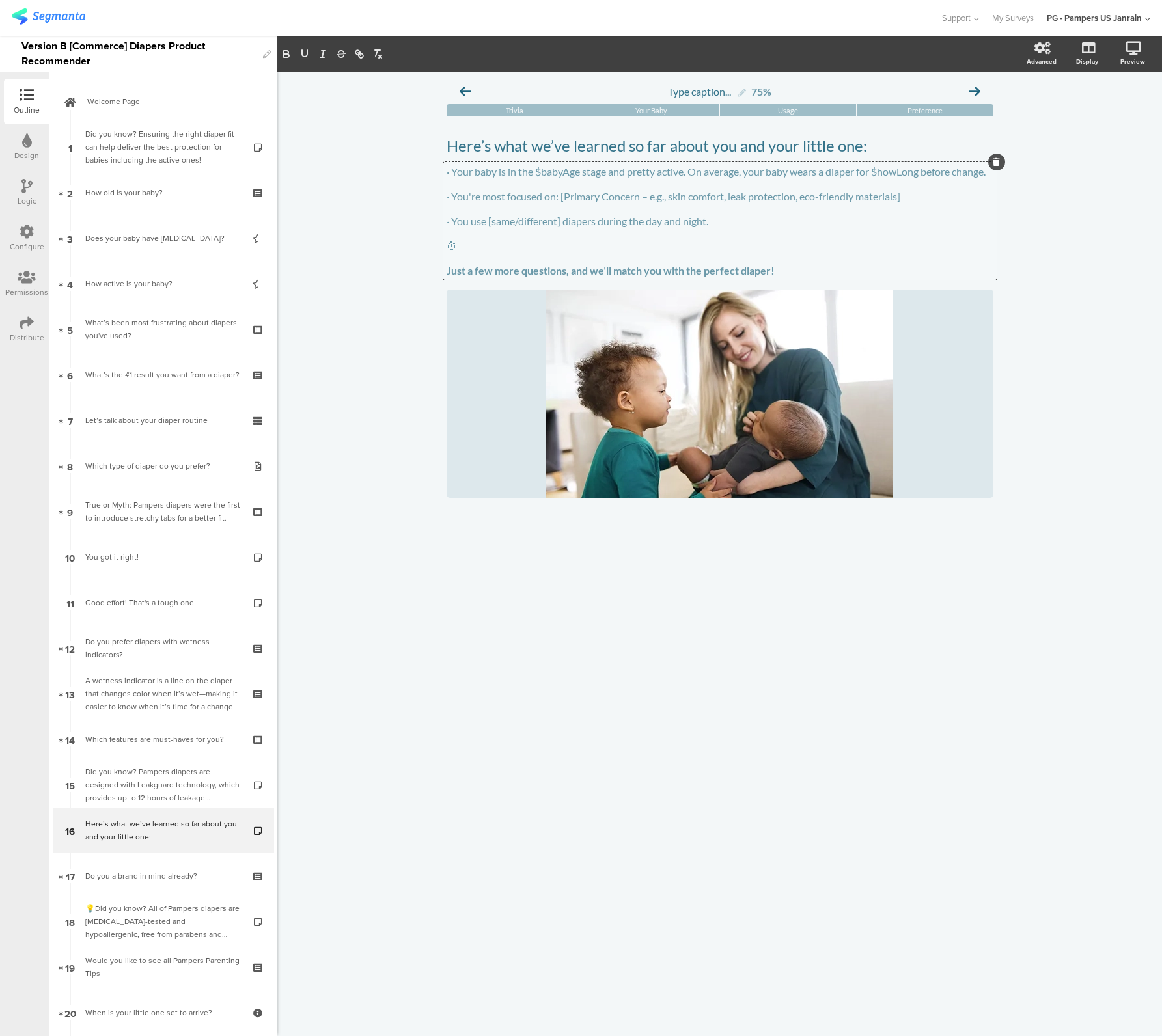
click at [500, 178] on p "· Your baby is in the $babyAge stage and pretty active. On average, your baby w…" at bounding box center [720, 171] width 547 height 13
click at [461, 227] on p "· You use [same/different] diapers during the day and night." at bounding box center [720, 221] width 547 height 13
click at [451, 175] on p "· Your baby is in the $babyAge stage and pretty active. On average, your baby w…" at bounding box center [720, 171] width 547 height 13
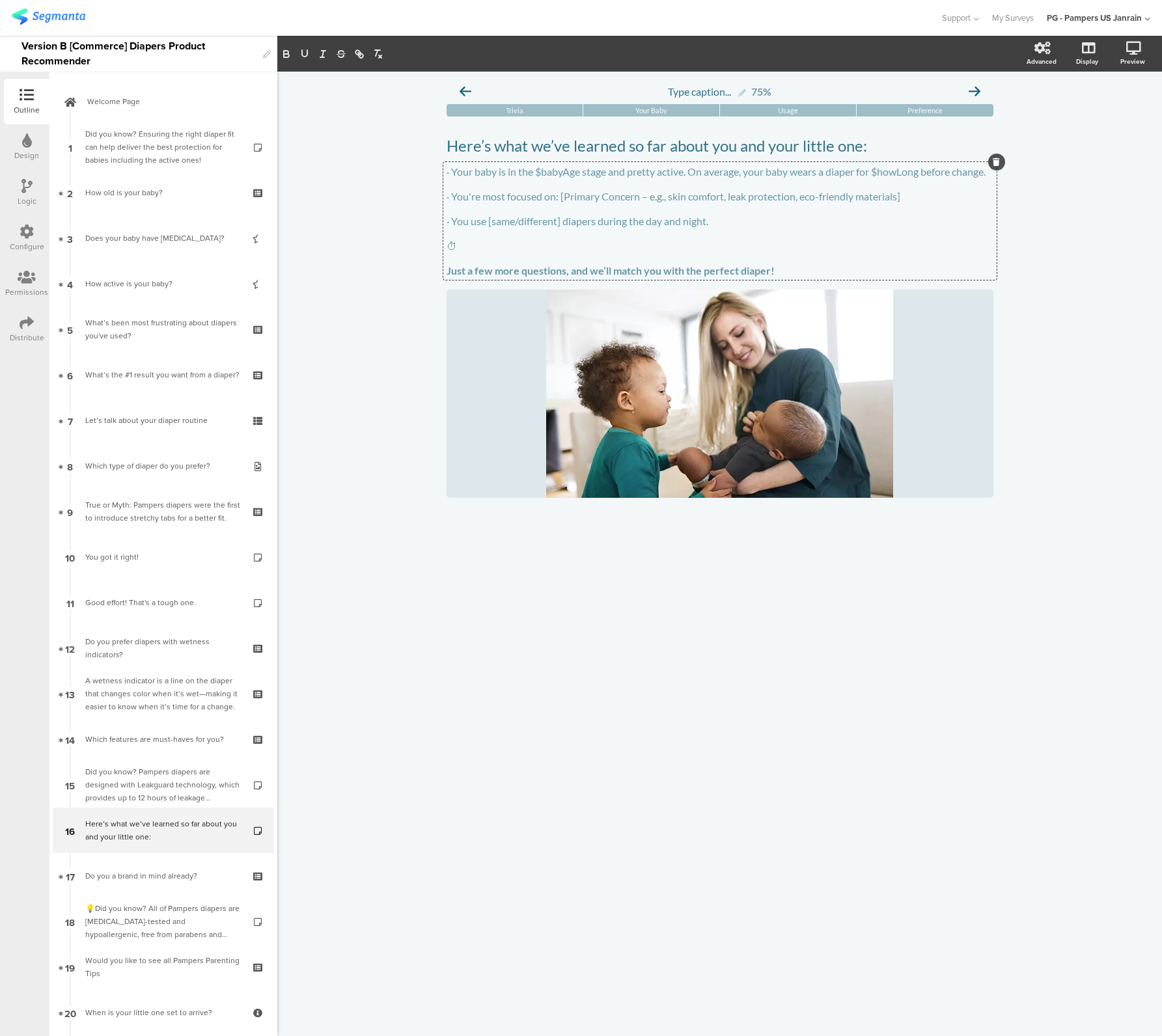
click at [691, 175] on p "· Your baby is in the $babyAge stage and pretty active. On average, your baby w…" at bounding box center [720, 171] width 547 height 13
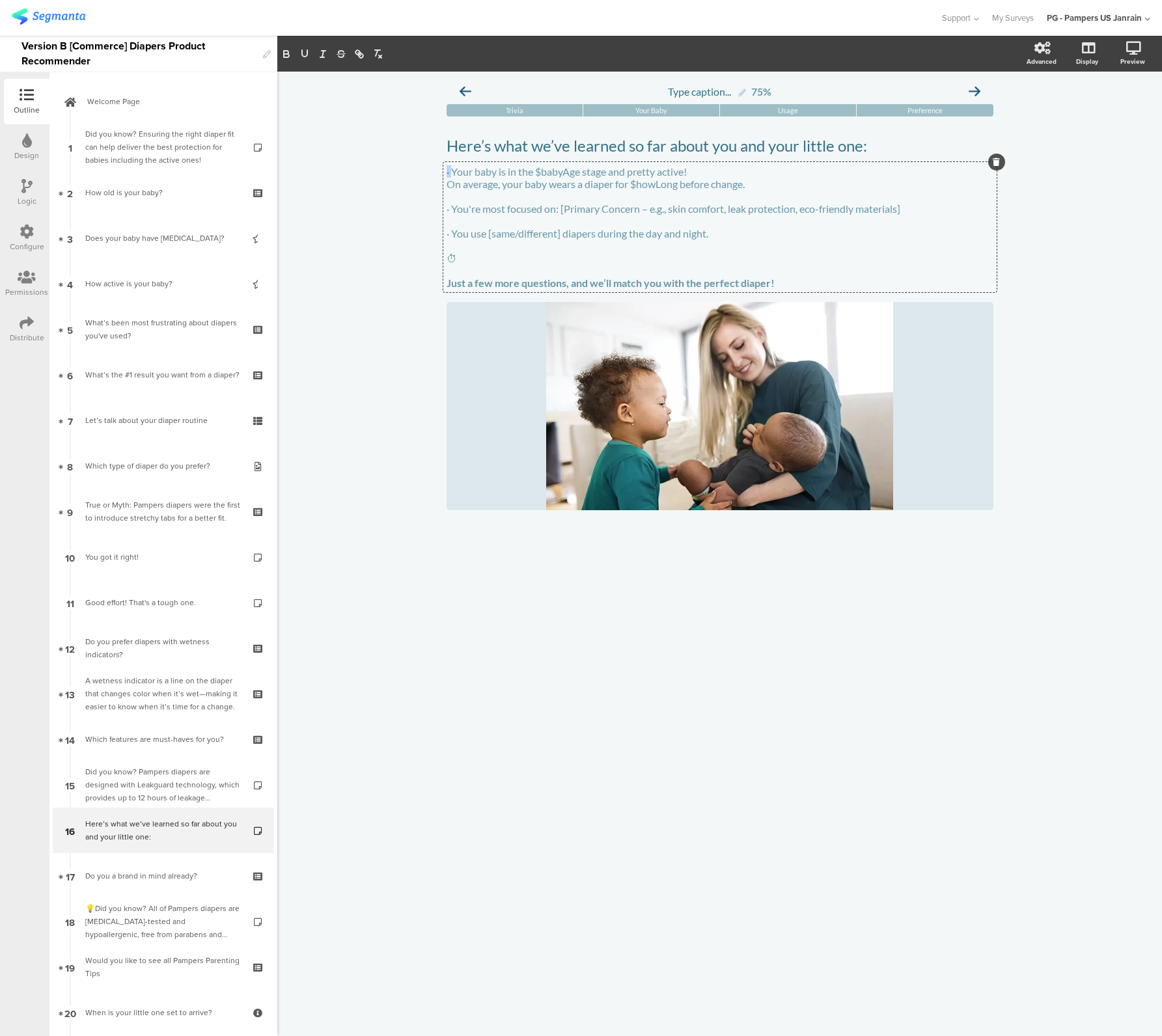
copy p "·"
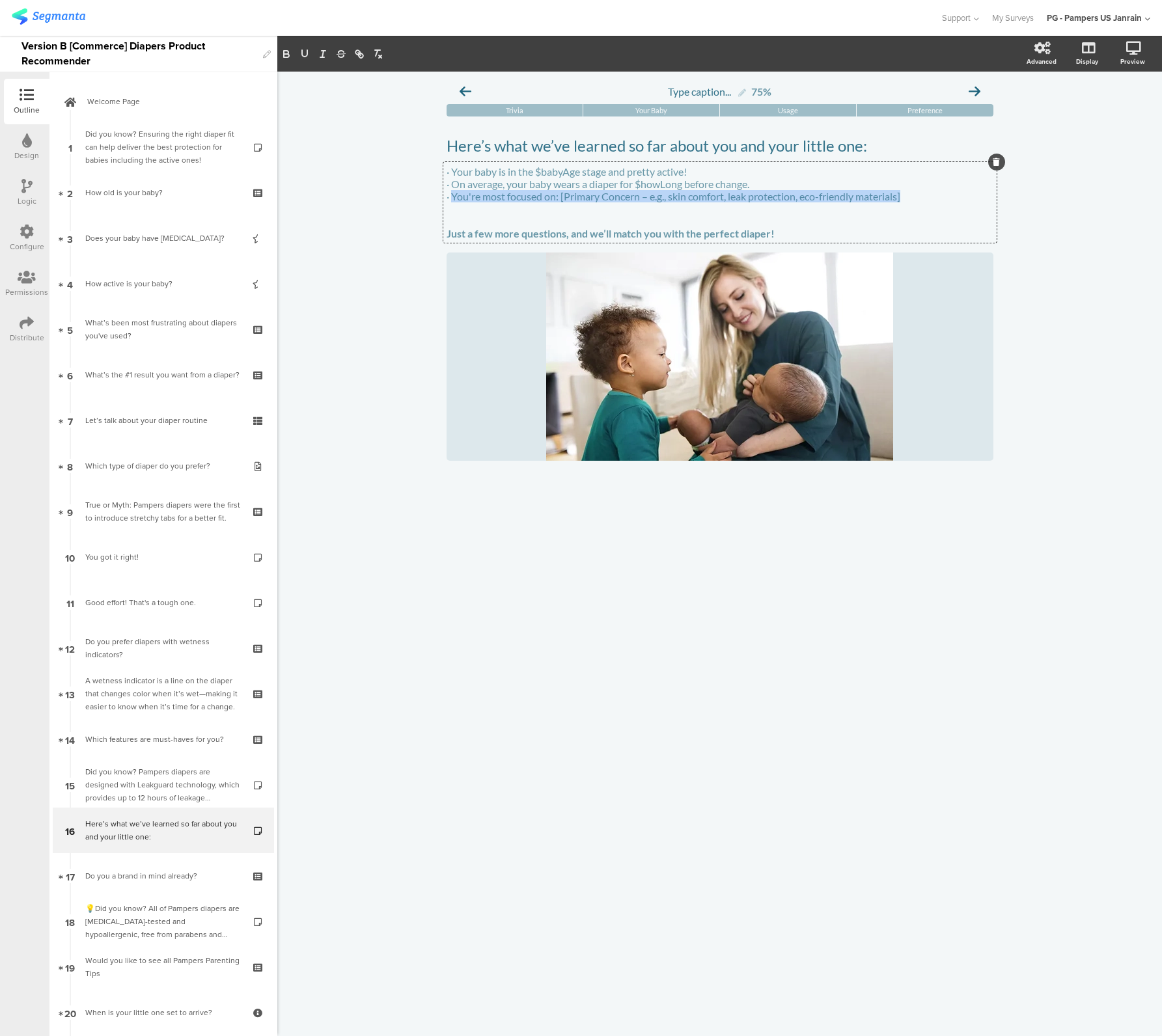
drag, startPoint x: 453, startPoint y: 201, endPoint x: 981, endPoint y: 201, distance: 528.0
click at [981, 201] on p "· You're most focused on: [Primary Concern – e.g., skin comfort, leak protectio…" at bounding box center [720, 196] width 547 height 13
click at [458, 202] on p "· · You’re most focused on keeping leaks and blowouts under control." at bounding box center [720, 196] width 547 height 13
click at [396, 427] on div "Type caption... 75% Trivia Your Baby Usage Preference" at bounding box center [720, 554] width 885 height 965
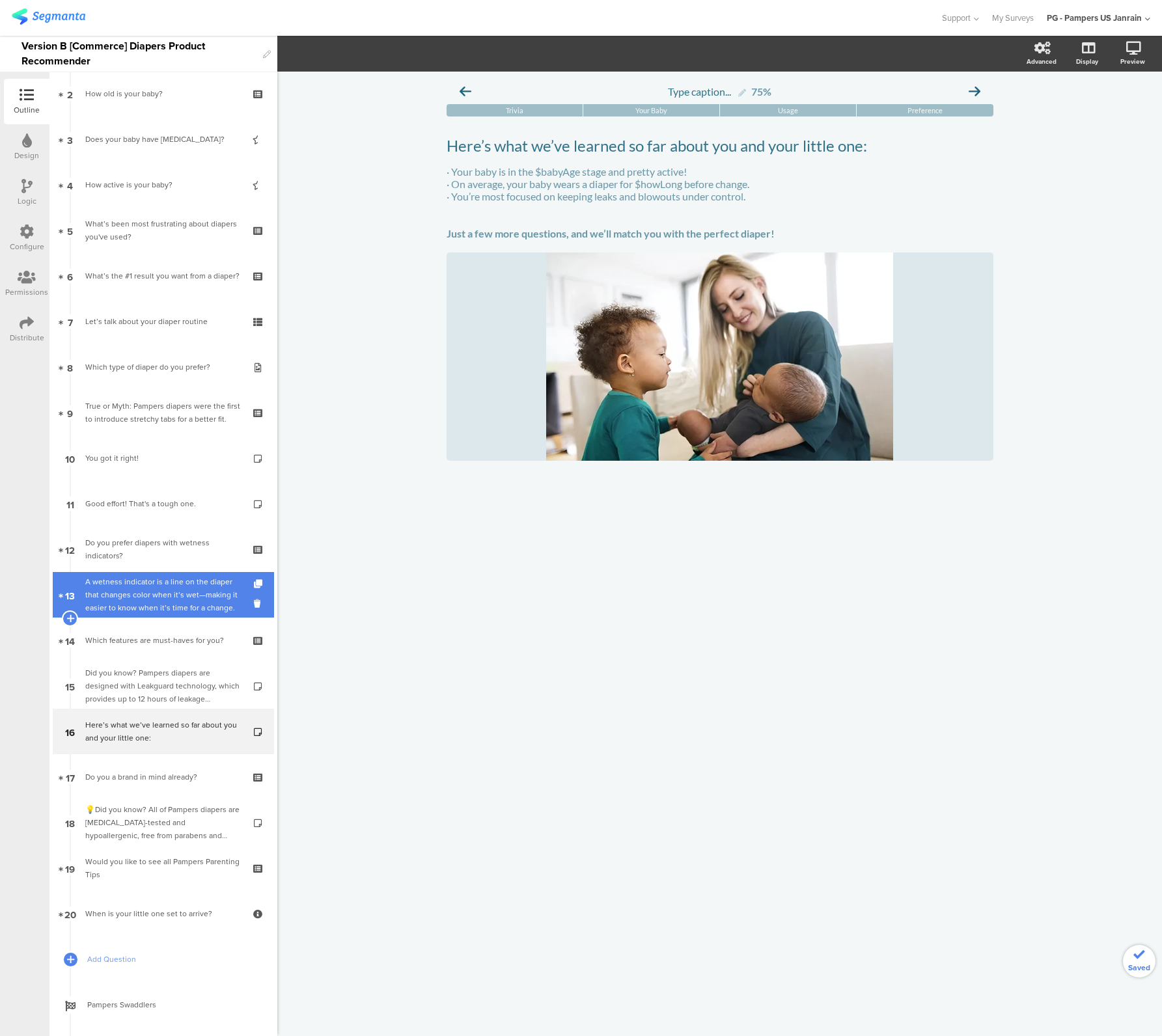
scroll to position [301, 0]
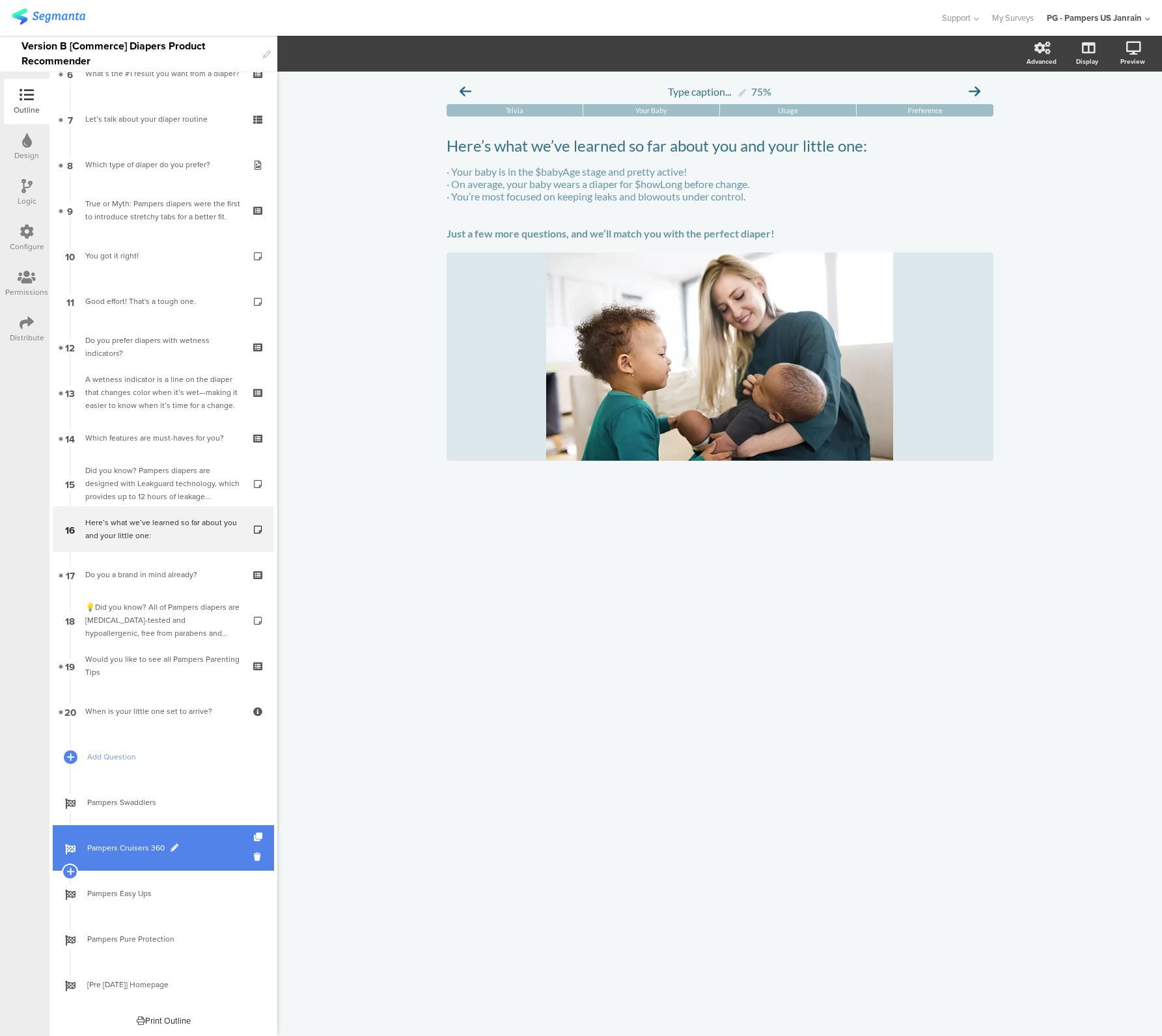
click at [109, 863] on link "Pampers Cruisers 360" at bounding box center [164, 847] width 222 height 45
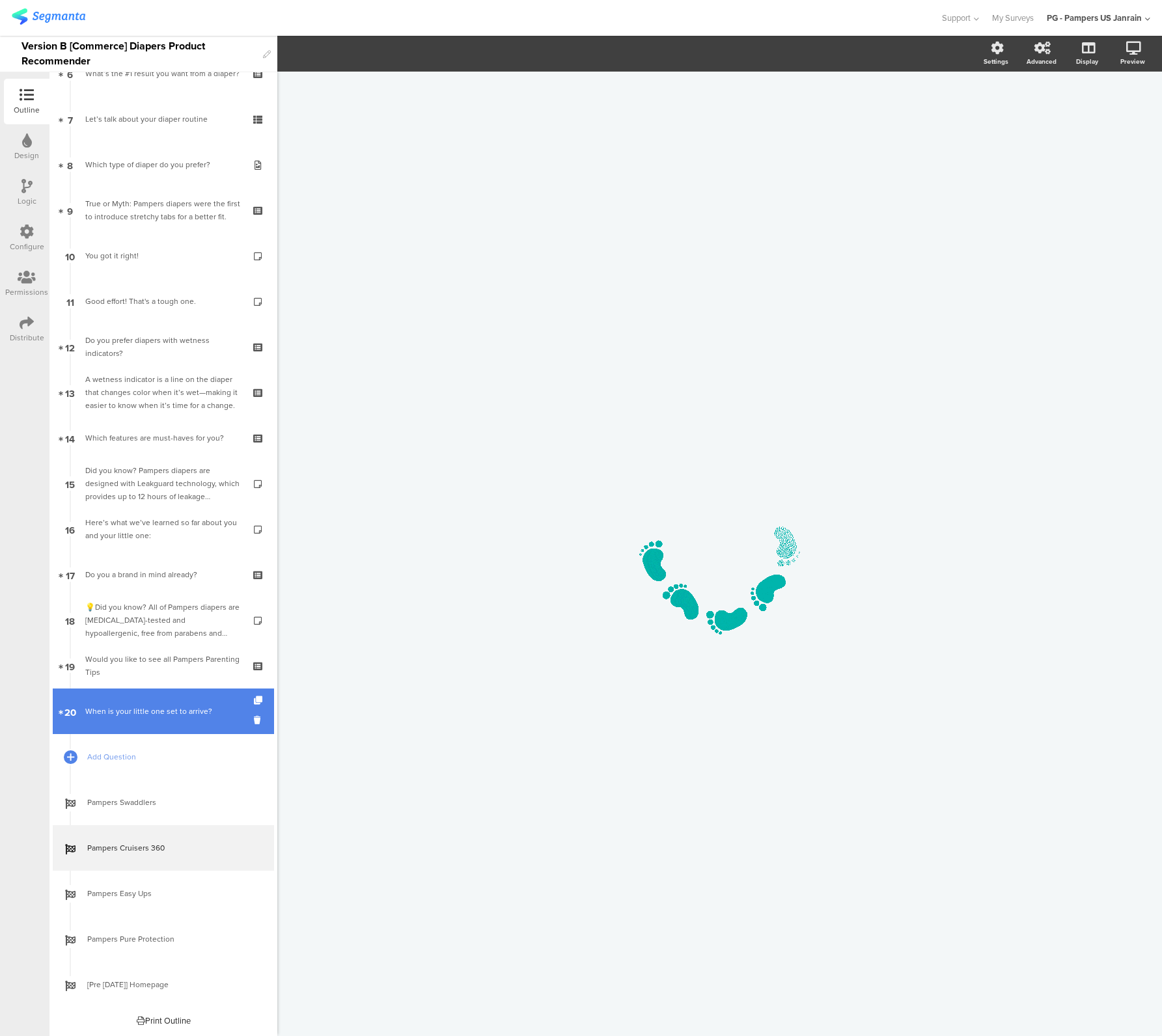
click at [116, 714] on div "When is your little one set to arrive?" at bounding box center [163, 711] width 155 height 13
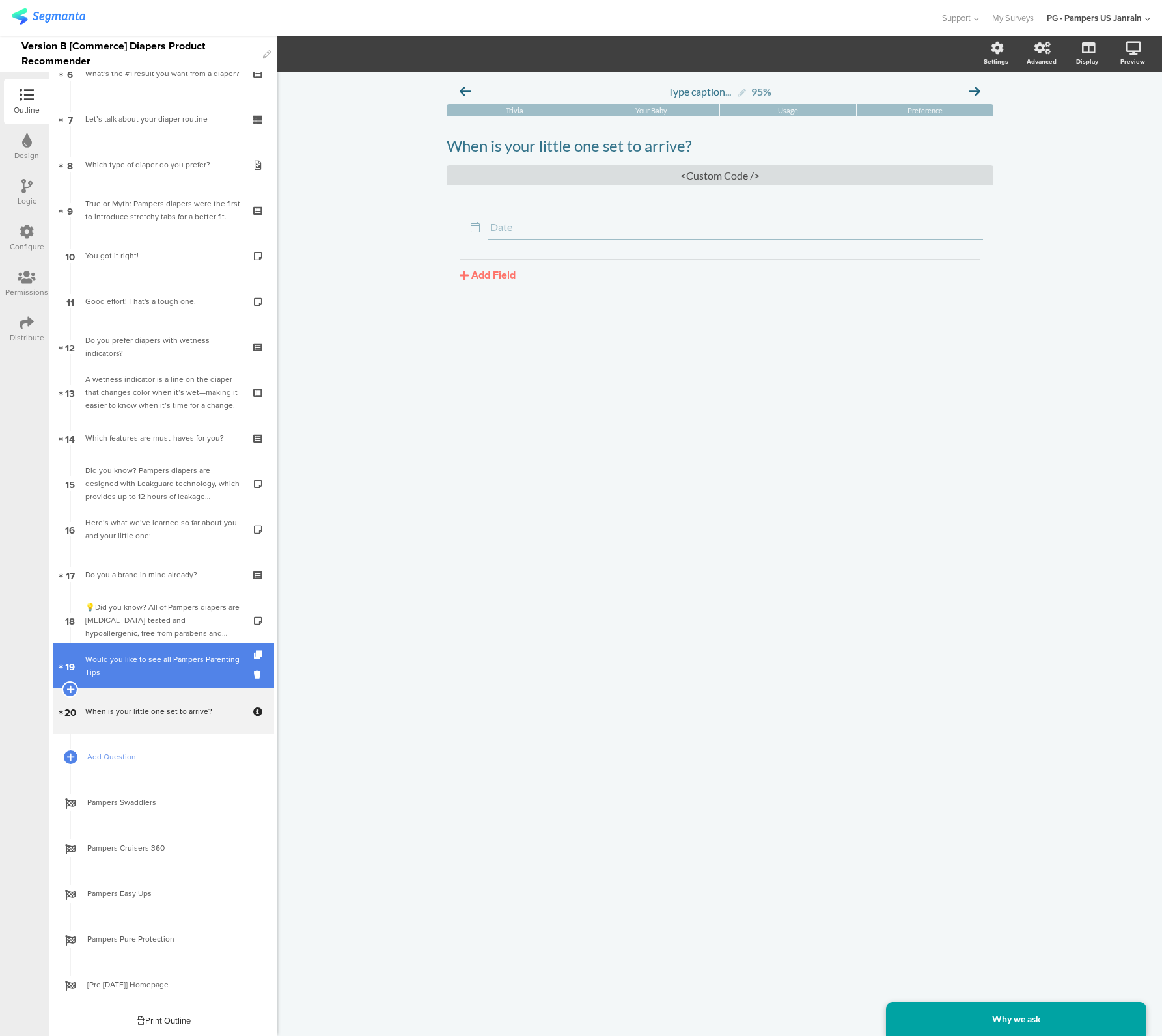
click at [116, 670] on div "Would you like to see all Pampers Parenting Tips" at bounding box center [163, 665] width 155 height 26
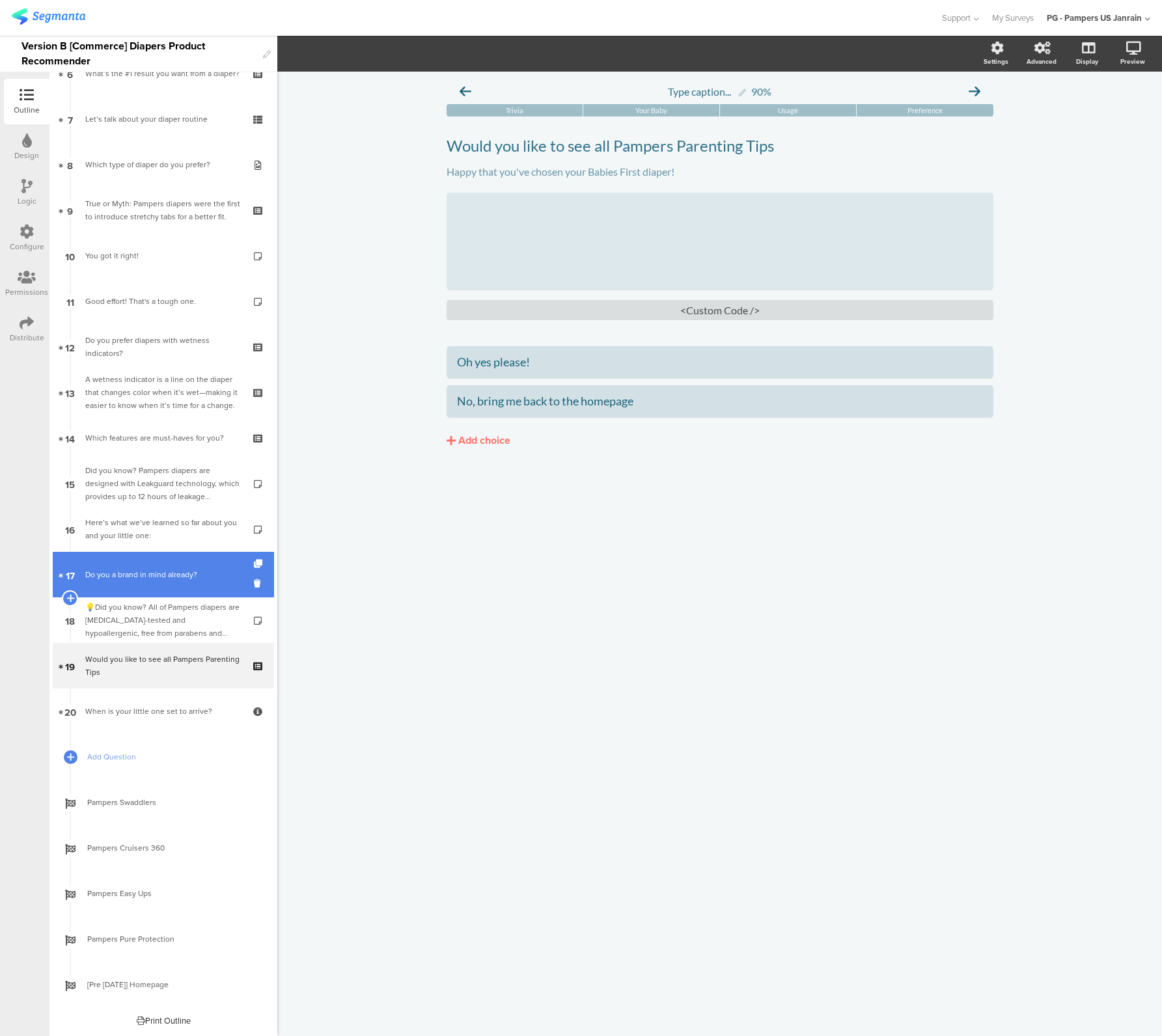
click at [121, 572] on div "Do you a brand in mind already?" at bounding box center [163, 574] width 155 height 13
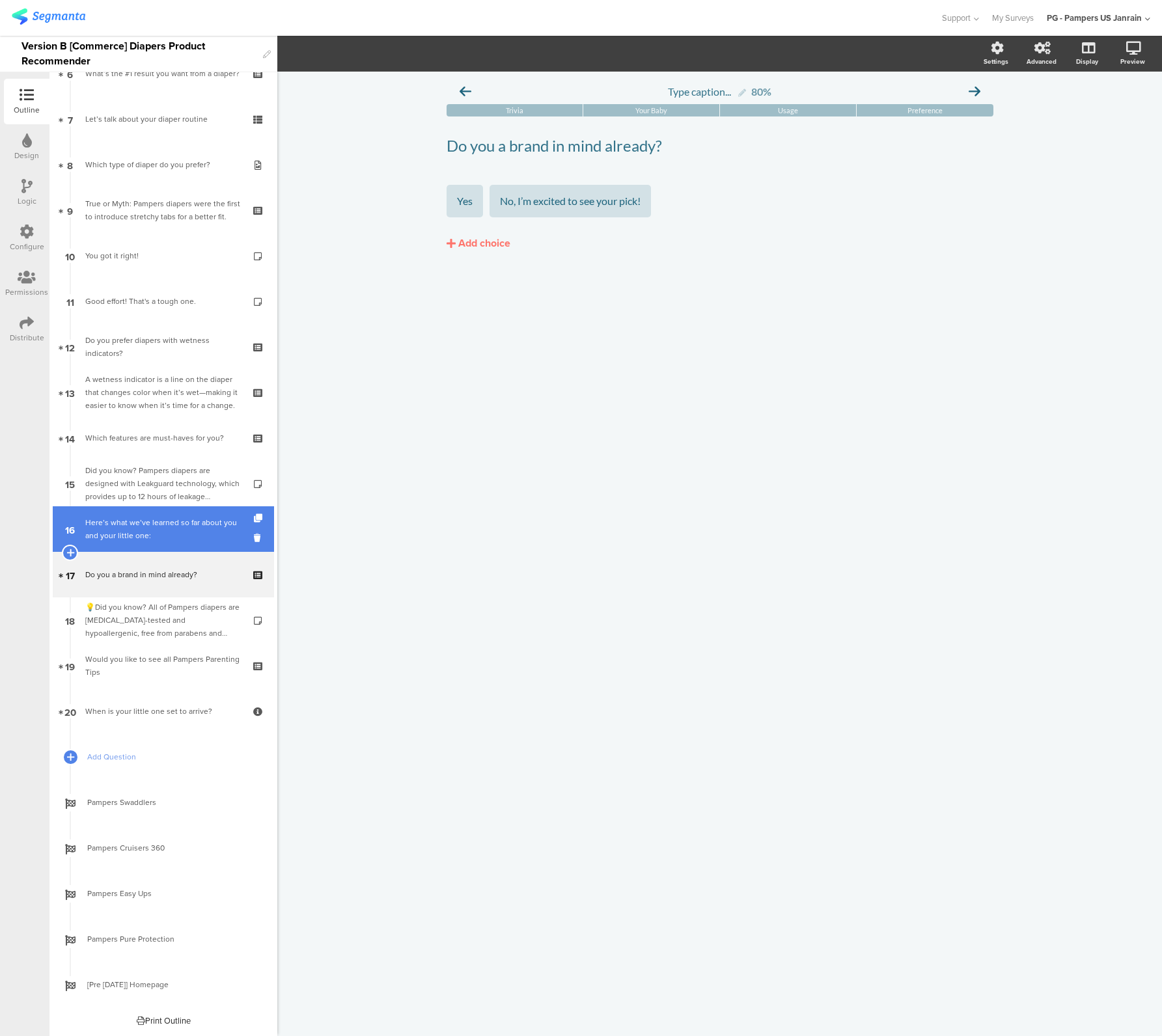
click at [121, 519] on div "Here’s what we’ve learned so far about you and your little one:" at bounding box center [163, 528] width 155 height 26
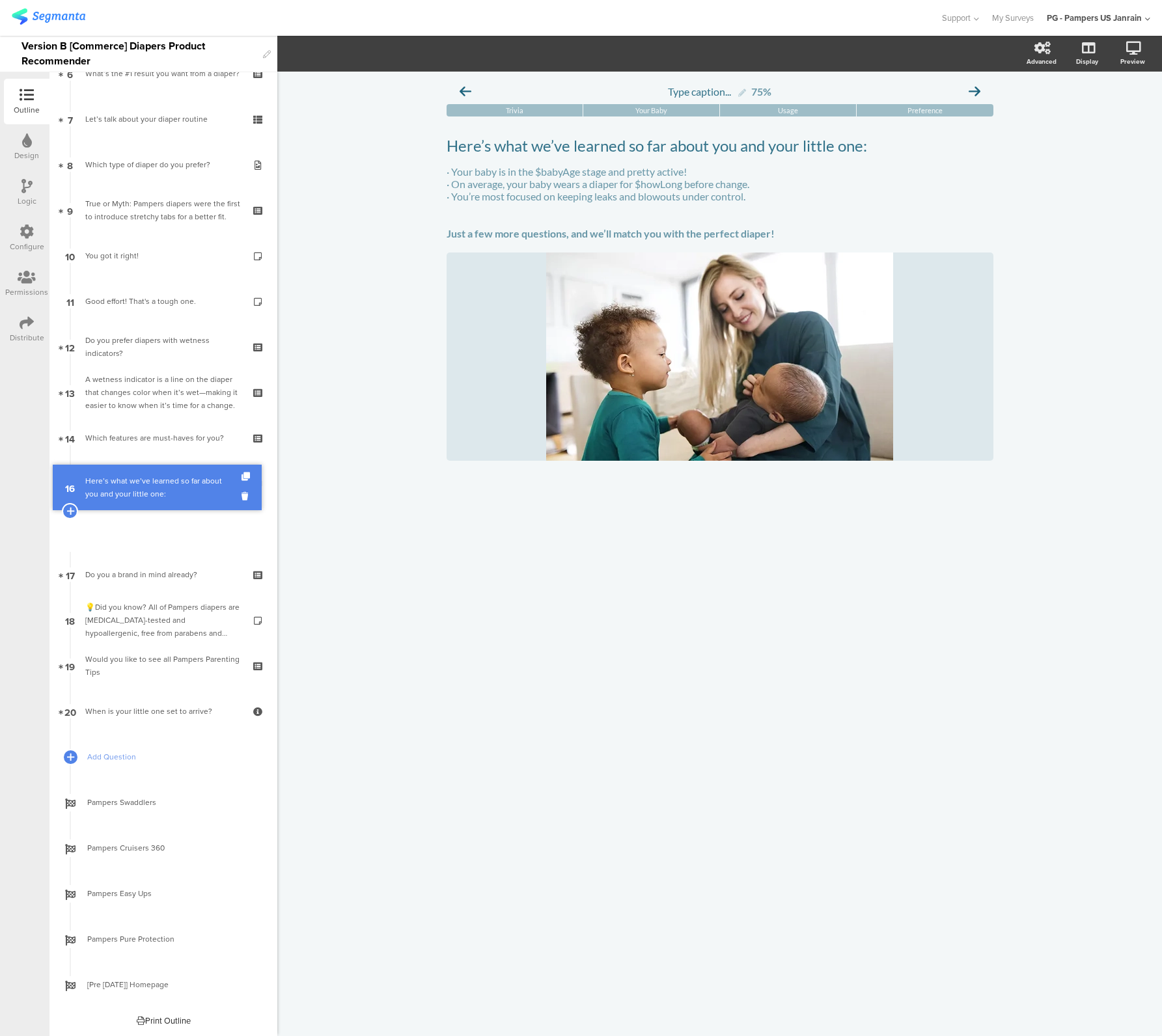
scroll to position [256, 0]
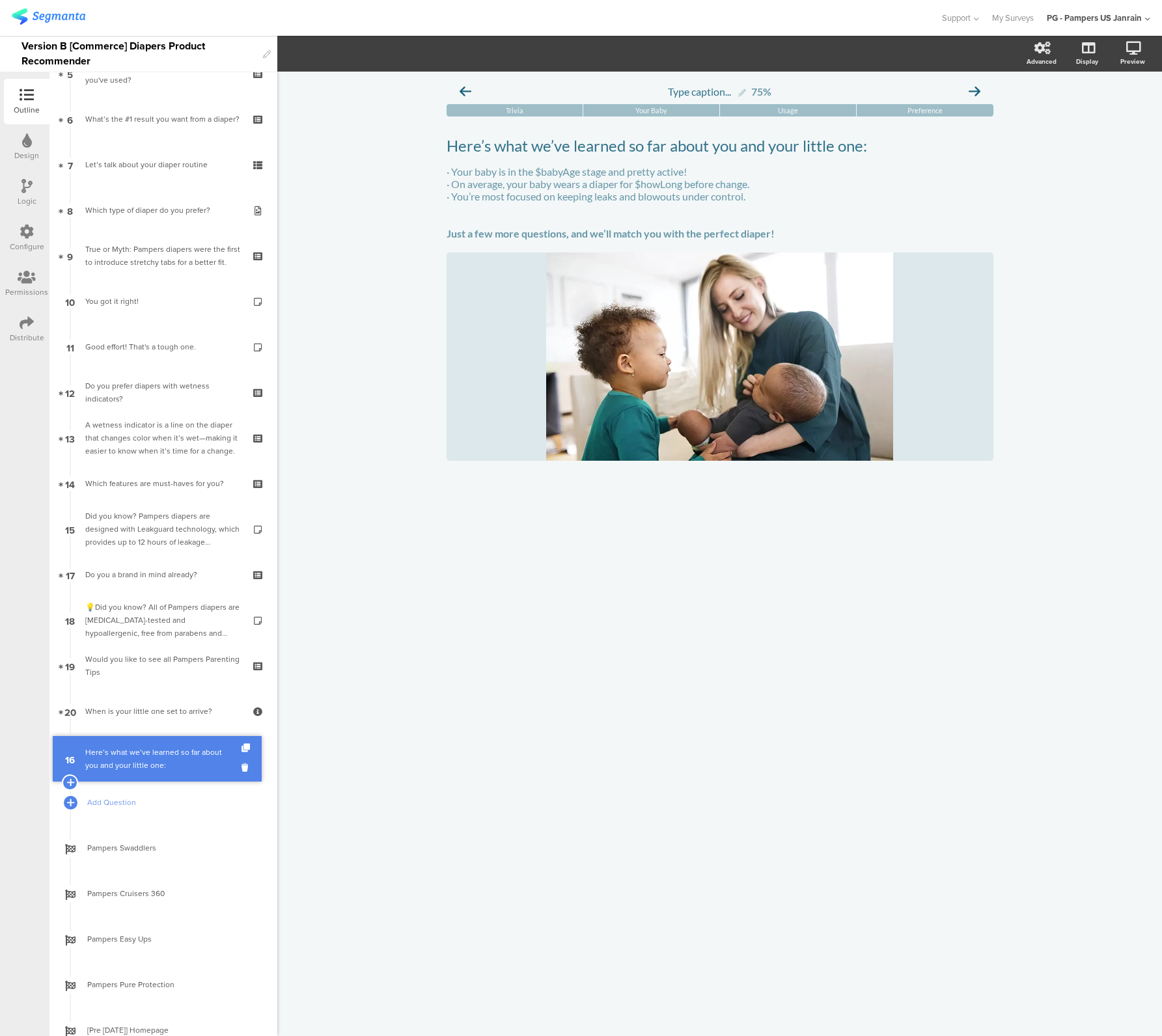
drag, startPoint x: 121, startPoint y: 519, endPoint x: 117, endPoint y: 748, distance: 229.0
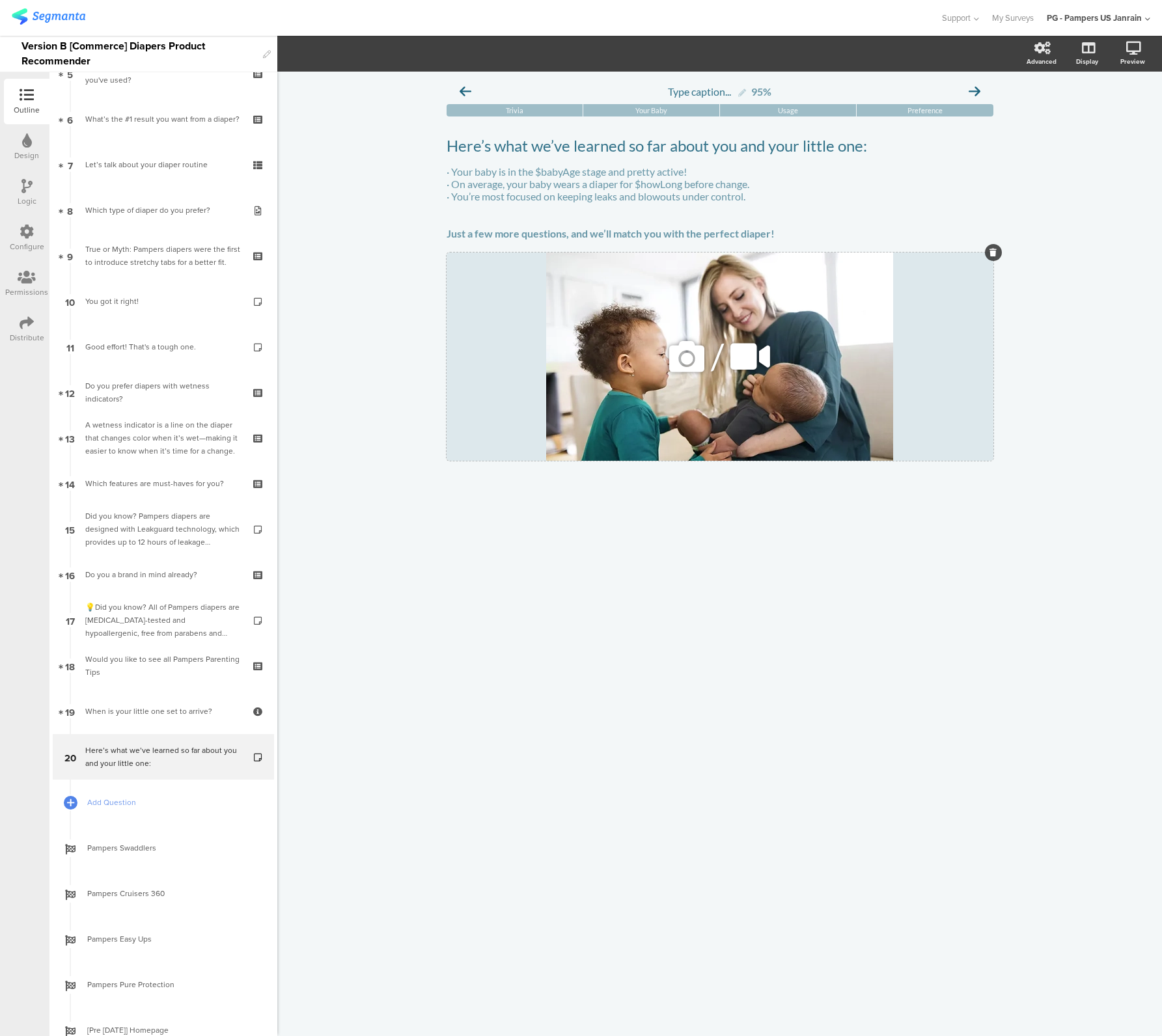
click at [496, 291] on div "/" at bounding box center [720, 357] width 547 height 208
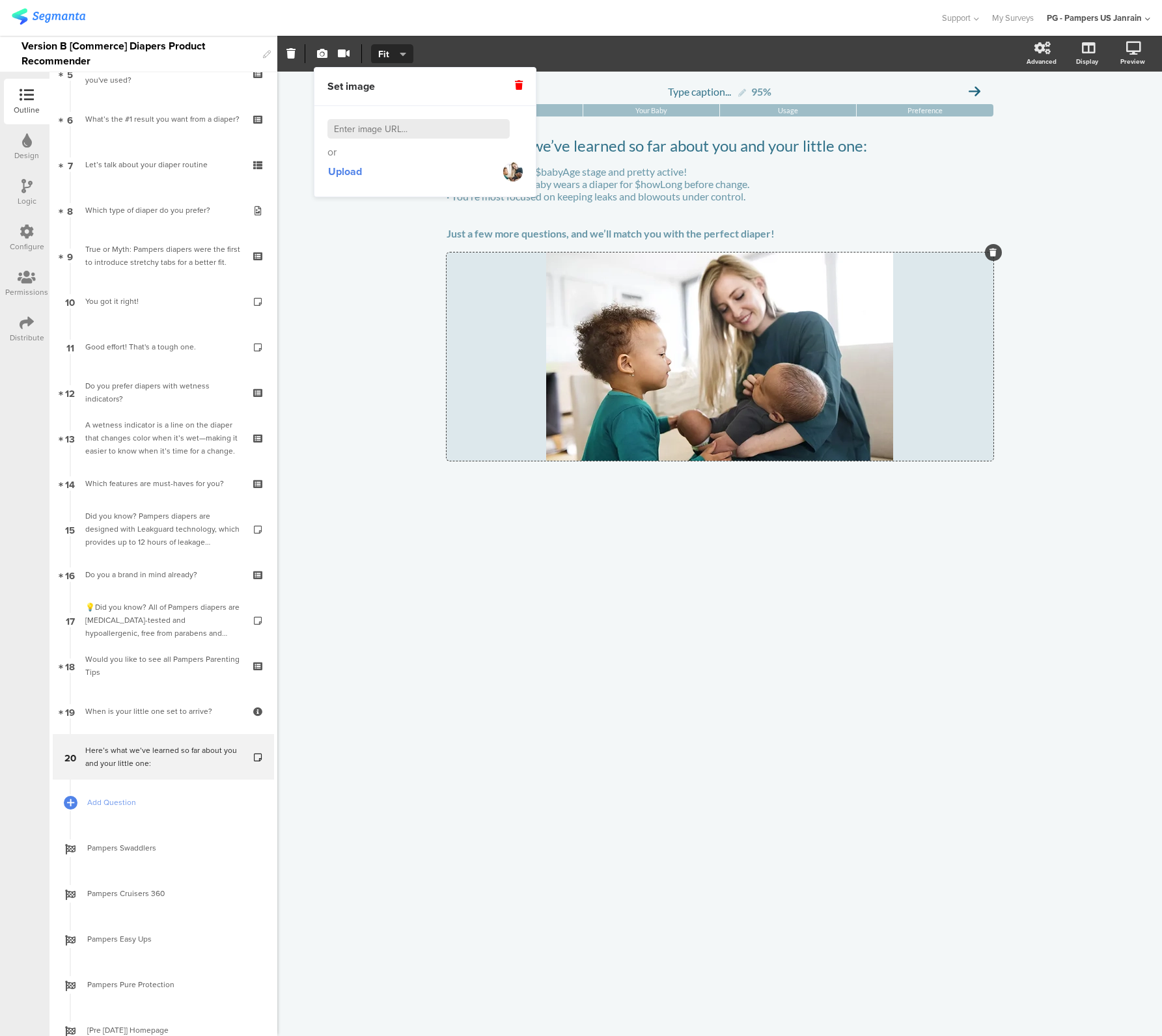
click at [517, 82] on icon at bounding box center [519, 85] width 8 height 9
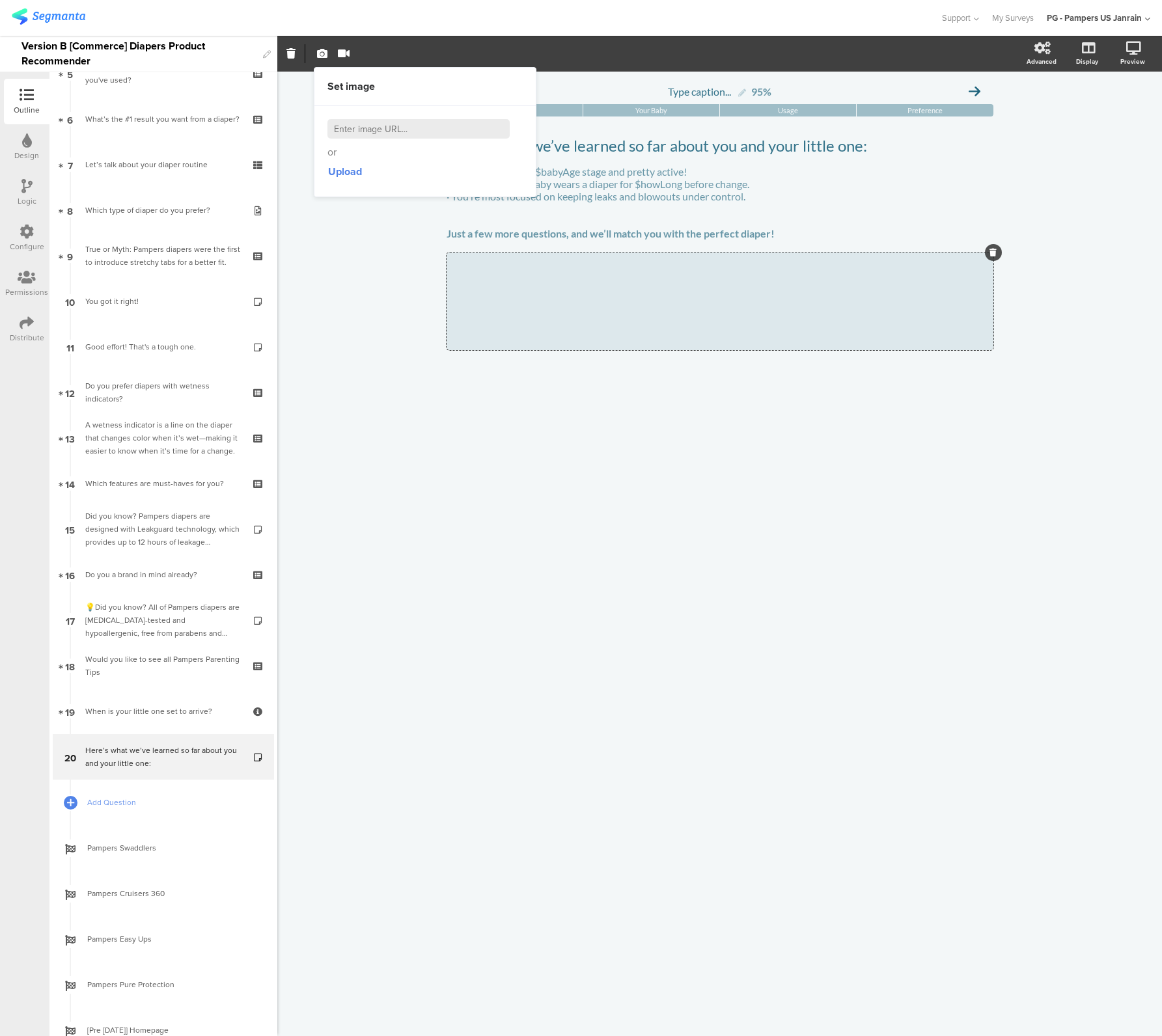
click at [556, 421] on div at bounding box center [720, 398] width 547 height 45
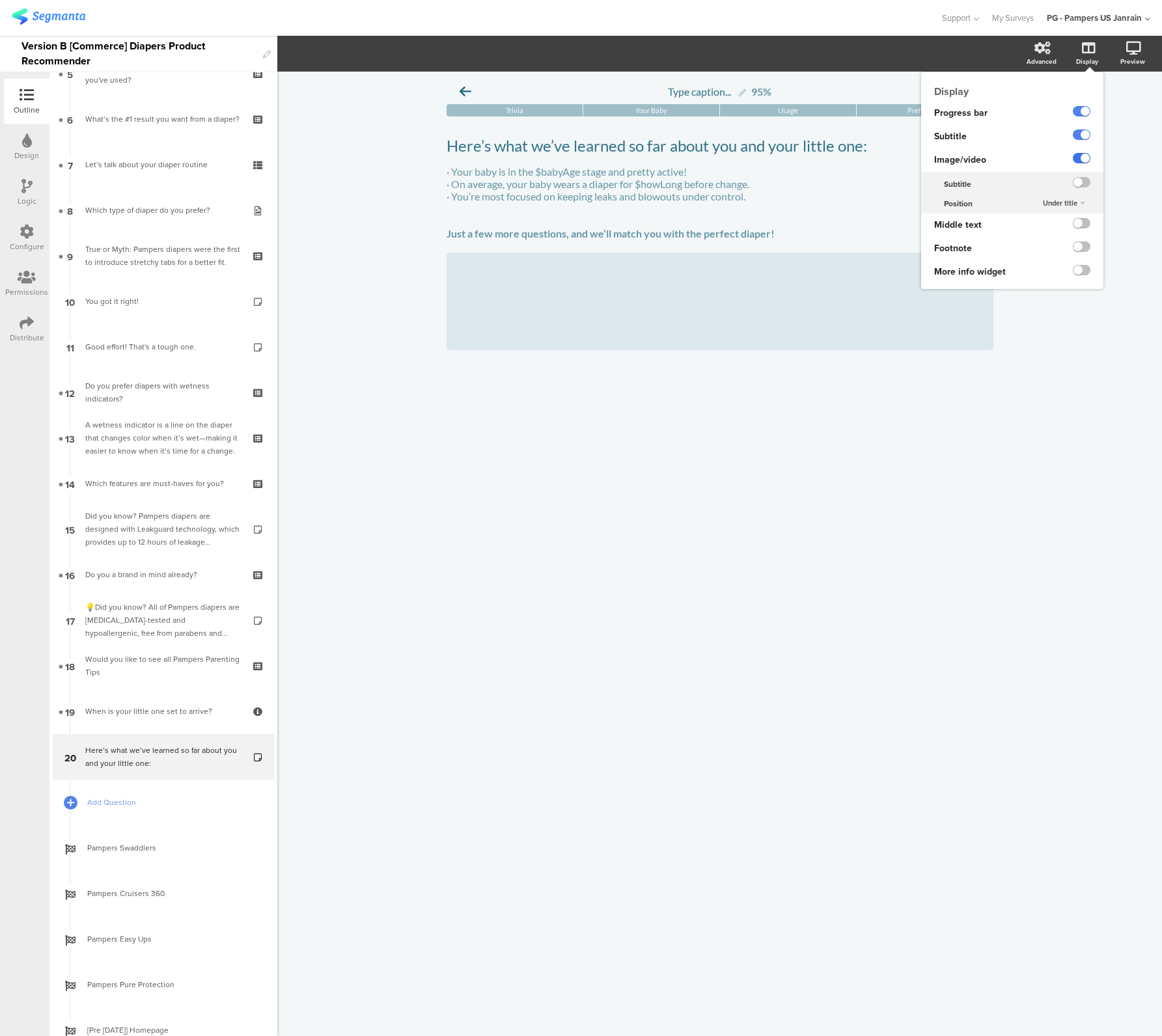
click at [1084, 155] on label at bounding box center [1082, 158] width 18 height 10
click at [0, 0] on input "checkbox" at bounding box center [0, 0] width 0 height 0
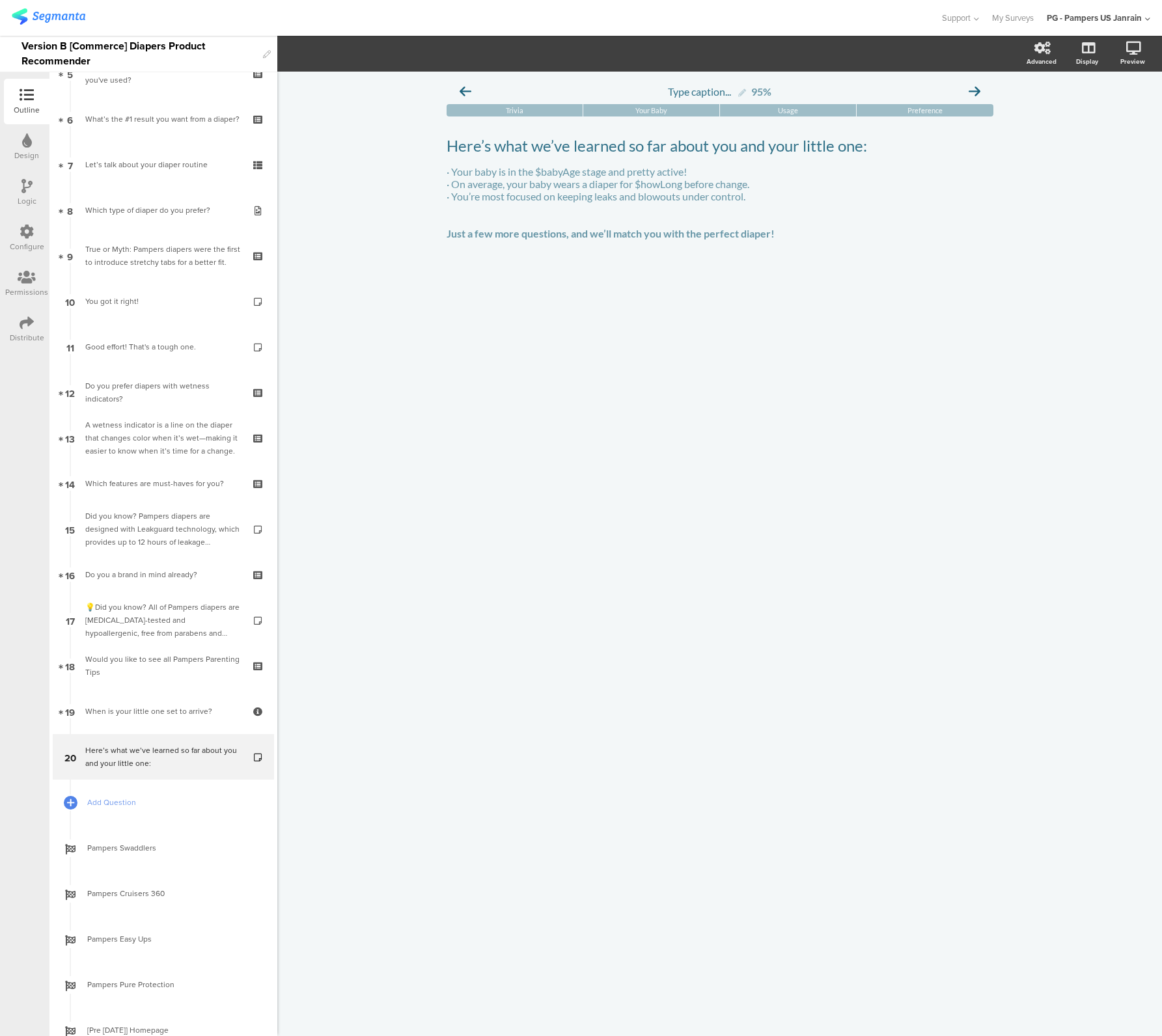
click at [810, 454] on div "Type caption... 95% Trivia Your Baby Usage Preference" at bounding box center [720, 554] width 885 height 965
click at [587, 221] on div "· Your baby is in the $babyAge stage and pretty active! · On average, your baby…" at bounding box center [720, 202] width 553 height 81
click at [489, 324] on div "Type caption... 95% Trivia Your Baby Usage Preference" at bounding box center [720, 554] width 885 height 965
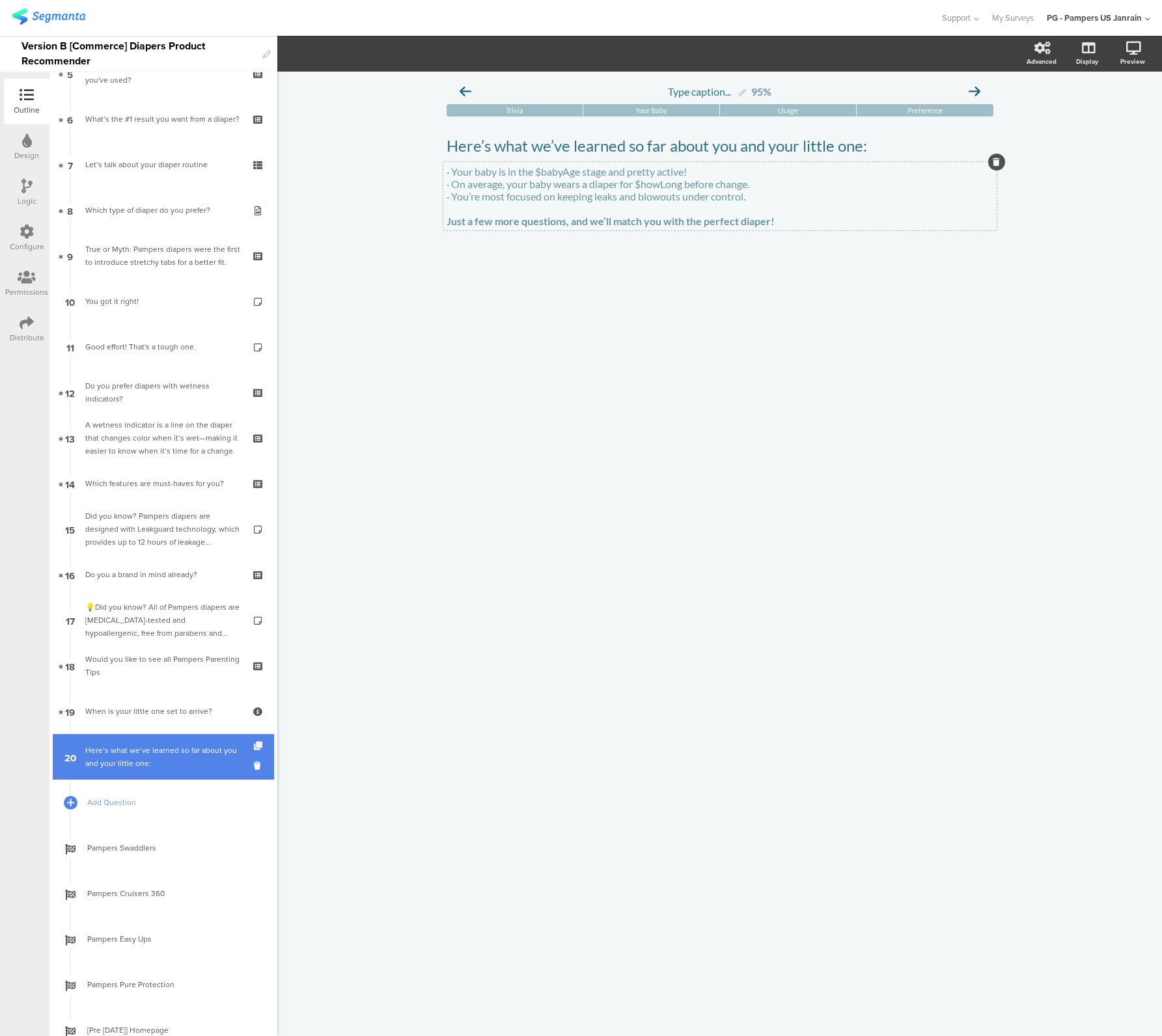
click at [254, 745] on icon at bounding box center [259, 745] width 11 height 8
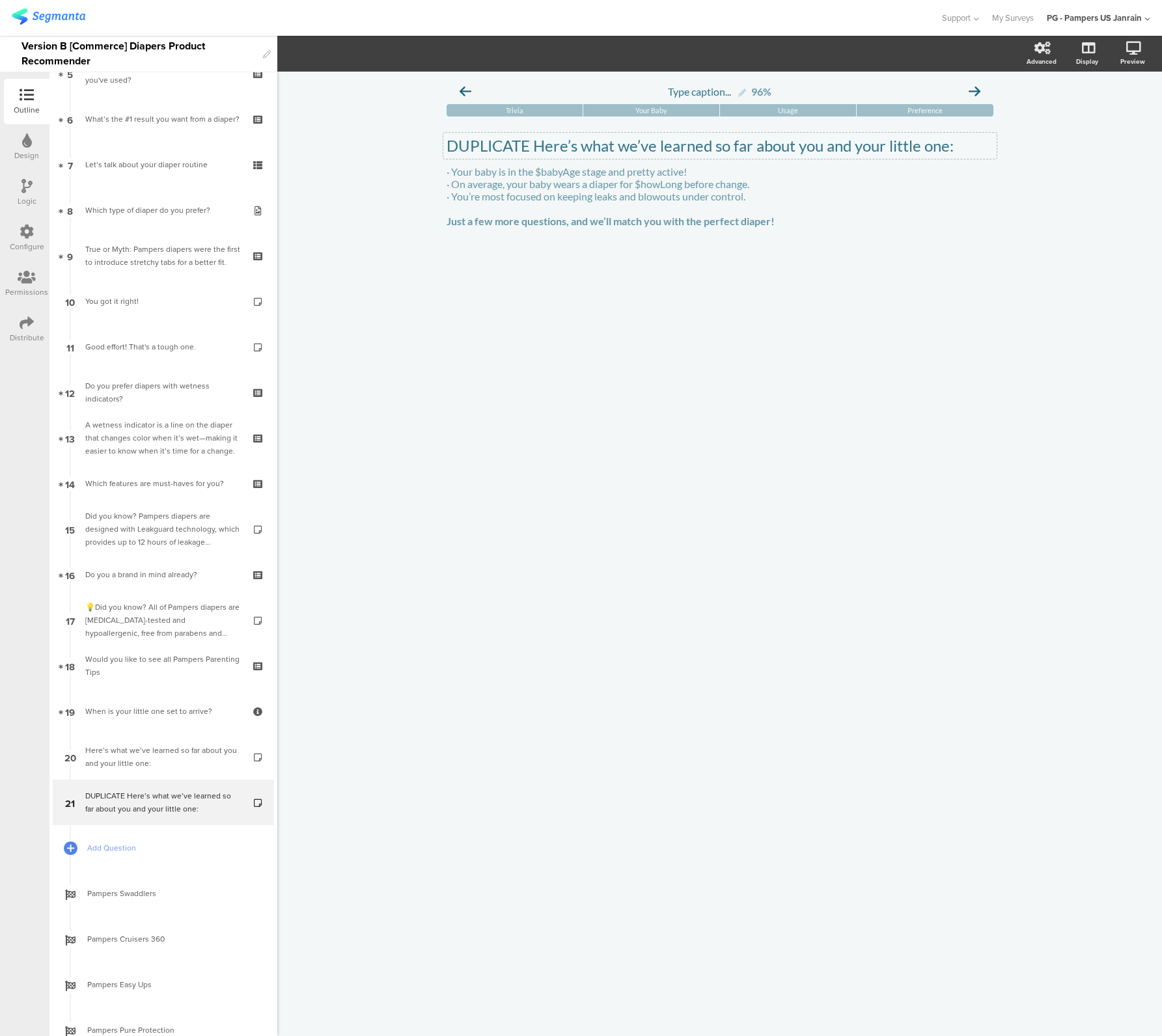
click at [513, 151] on p "DUPLICATE Here’s what we’ve learned so far about you and your little one:" at bounding box center [720, 146] width 547 height 19
click at [547, 186] on p "· On average, your baby wears a diaper for $howLong before change." at bounding box center [720, 184] width 547 height 13
click at [547, 186] on div "· Your baby is in the $babyAge stage and pretty active! · On average, your baby…" at bounding box center [720, 196] width 553 height 68
click at [547, 186] on p "· On average, your baby wears a diaper for $howLong before change." at bounding box center [720, 184] width 547 height 13
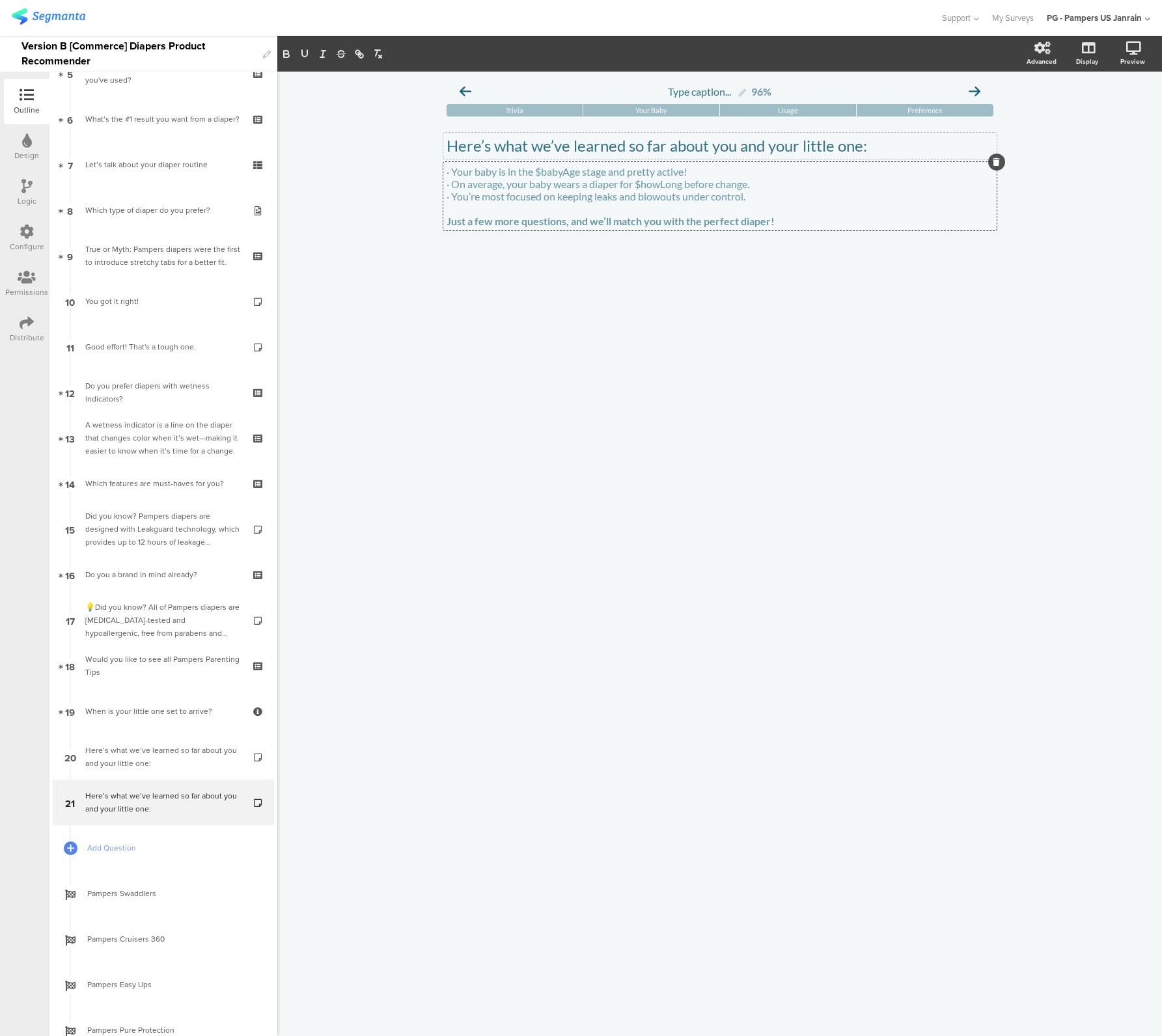
click at [547, 186] on p "· On average, your baby wears a diaper for $howLong before change." at bounding box center [720, 184] width 547 height 13
click at [254, 791] on icon at bounding box center [259, 791] width 11 height 8
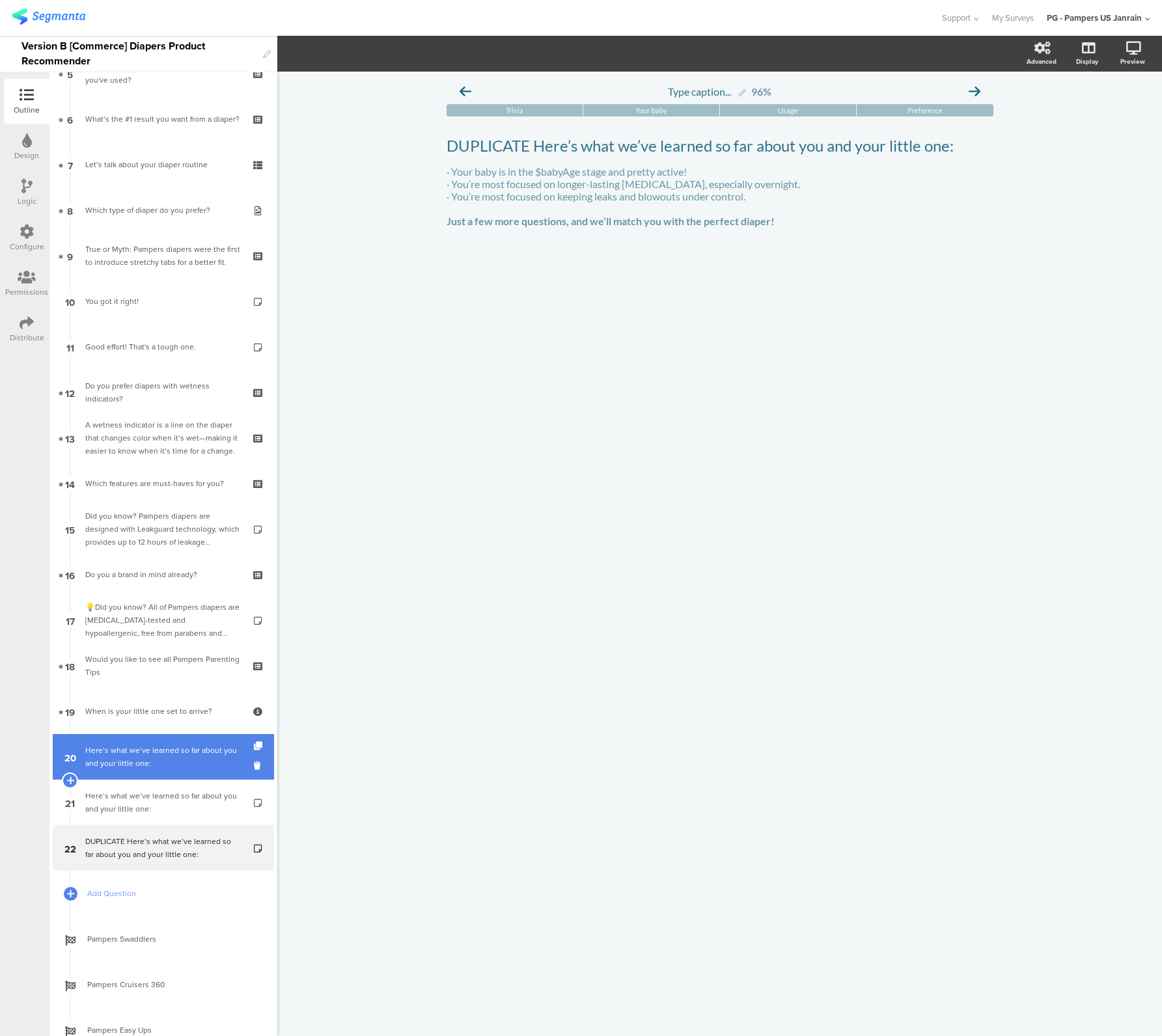
click at [152, 753] on div "Here’s what we’ve learned so far about you and your little one:" at bounding box center [163, 757] width 155 height 26
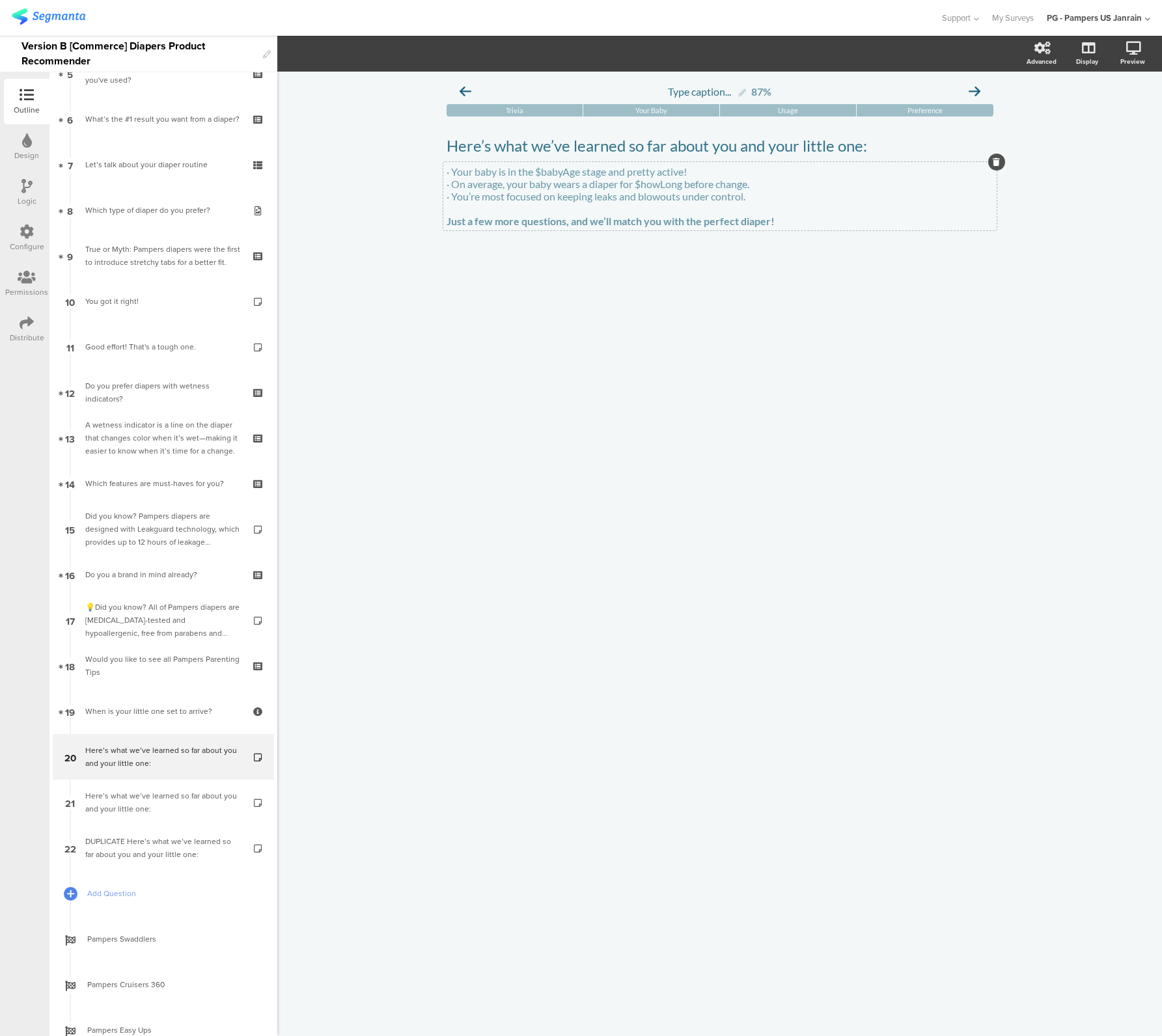
click at [593, 190] on div "· Your baby is in the $babyAge stage and pretty active! · On average, your baby…" at bounding box center [720, 196] width 553 height 68
click at [593, 190] on p "· On average, your baby wears a diaper for $howLong before change." at bounding box center [720, 184] width 547 height 13
click at [172, 799] on div "Here’s what we’ve learned so far about you and your little one:" at bounding box center [163, 802] width 155 height 26
click at [490, 185] on div "· Your baby is in the $babyAge stage and pretty active! · You’re most focused o…" at bounding box center [720, 196] width 553 height 68
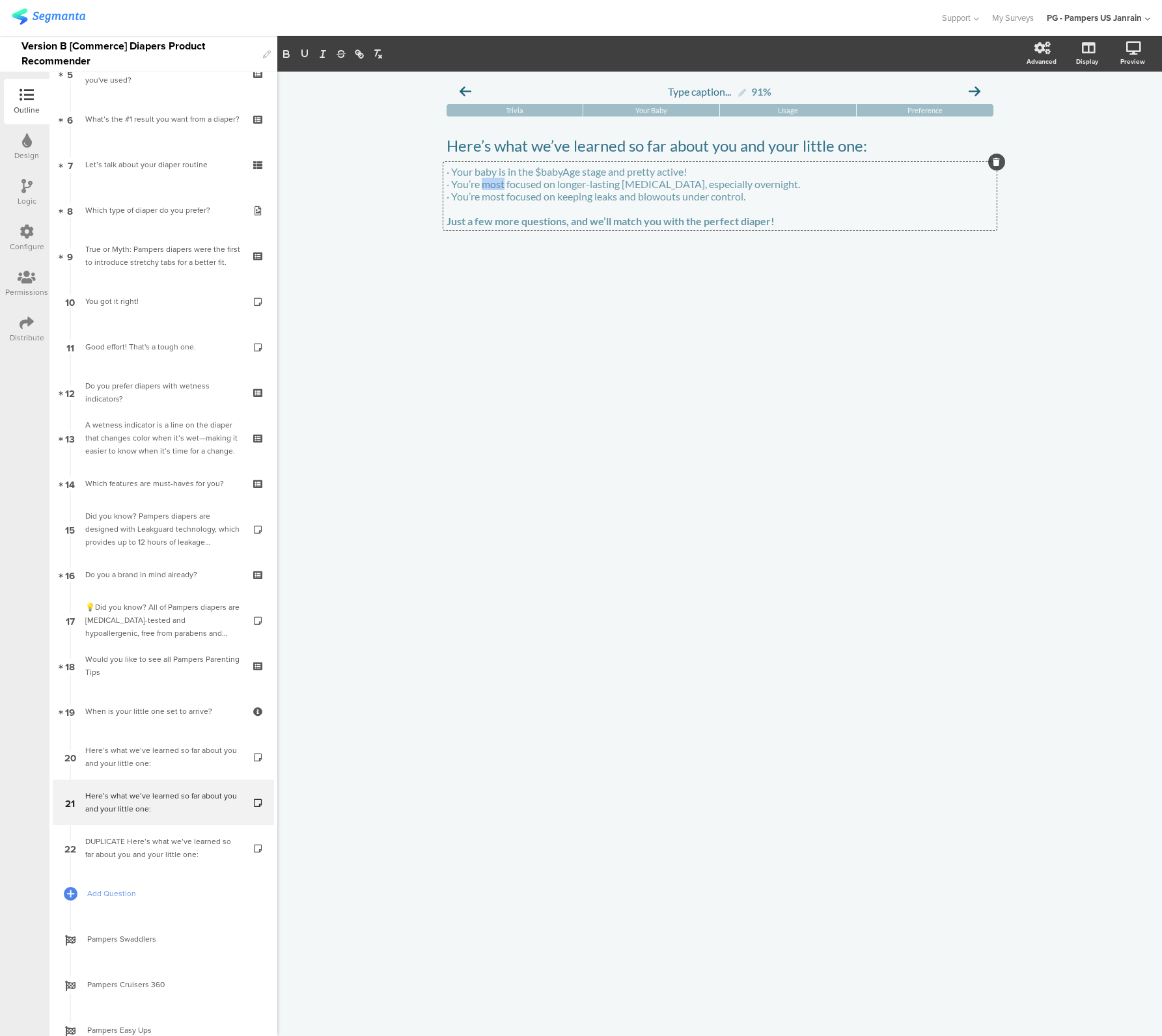
click at [490, 185] on p "· You’re most focused on longer-lasting dryness, especially overnight." at bounding box center [720, 184] width 547 height 13
click at [163, 861] on link "22 DUPLICATE Here’s what we’ve learned so far about you and your little one:" at bounding box center [164, 847] width 222 height 45
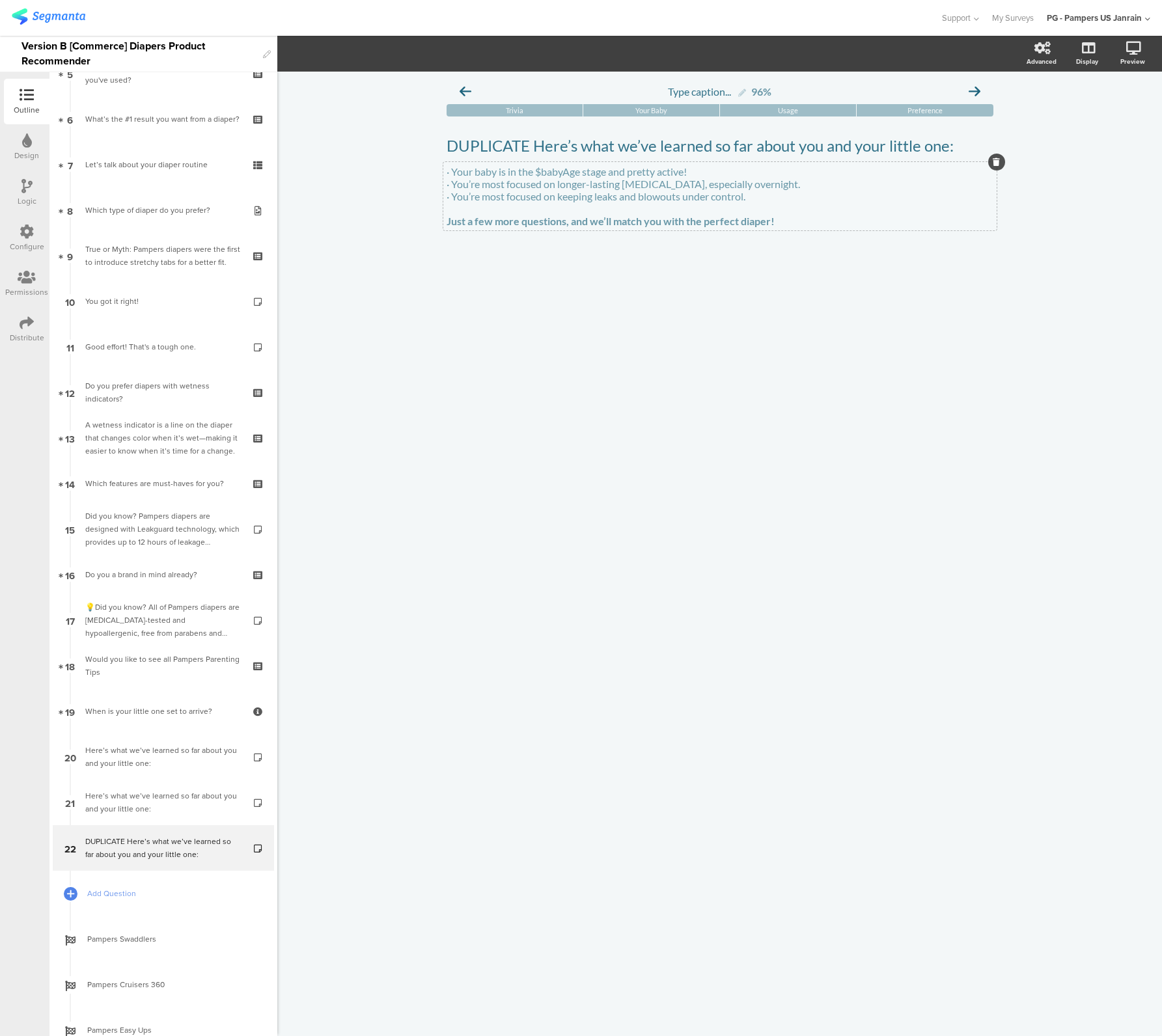
click at [540, 182] on p "· You’re most focused on longer-lasting dryness, especially overnight." at bounding box center [720, 184] width 547 height 13
click at [537, 196] on p "· You’re most focused on keeping leaks and blowouts under control." at bounding box center [720, 196] width 547 height 13
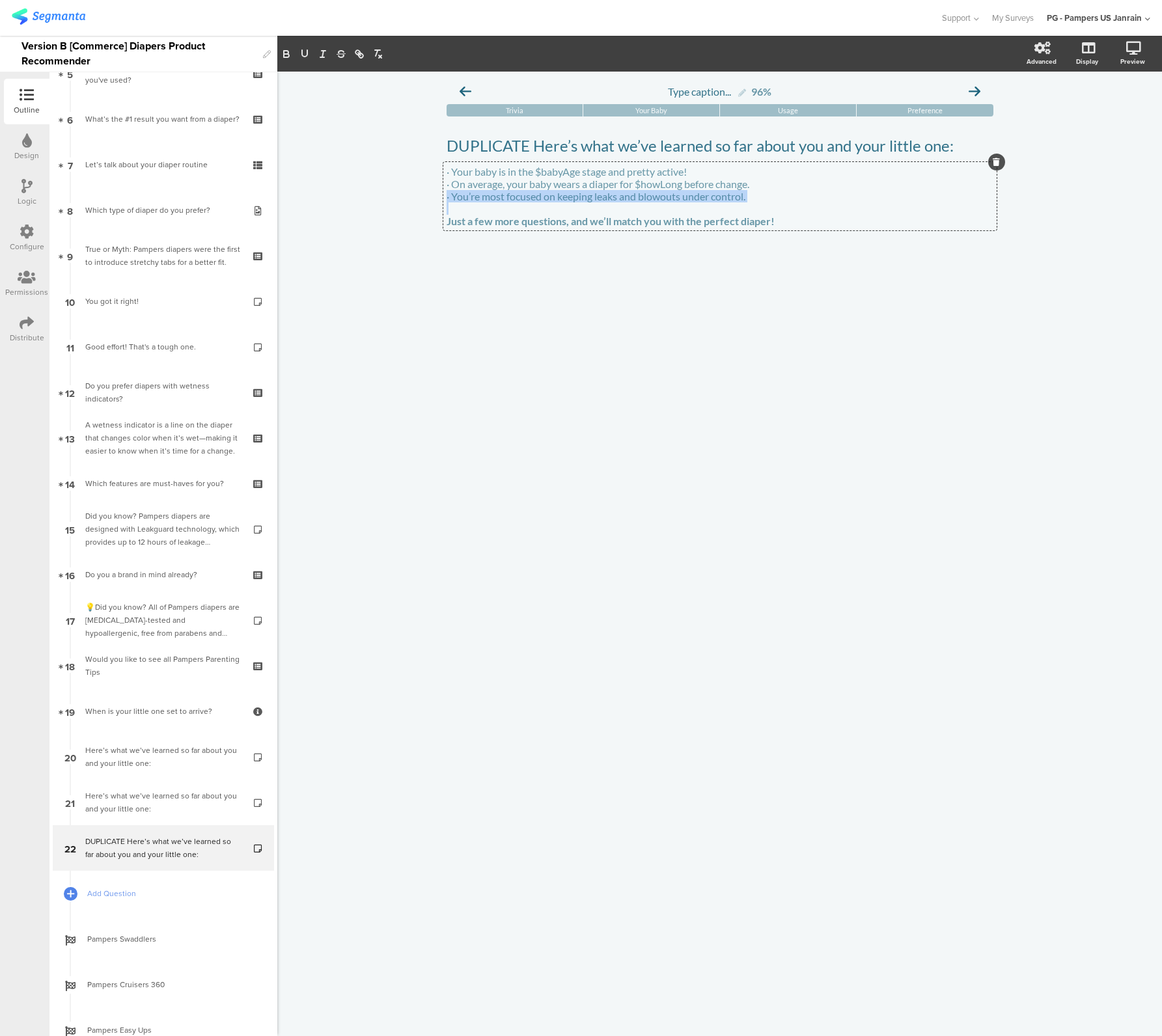
click at [537, 196] on p "· You’re most focused on keeping leaks and blowouts under control." at bounding box center [720, 196] width 547 height 13
paste div
click at [713, 442] on div "Type caption... 96% Trivia Your Baby Usage Preference" at bounding box center [720, 554] width 885 height 965
click at [497, 149] on div "DUPLICATE Here’s what we’ve learned so far about you and your little one: DUPLI…" at bounding box center [720, 146] width 553 height 26
click at [497, 149] on p "DUPLICATE Here’s what we’ve learned so far about you and your little one:" at bounding box center [720, 146] width 547 height 19
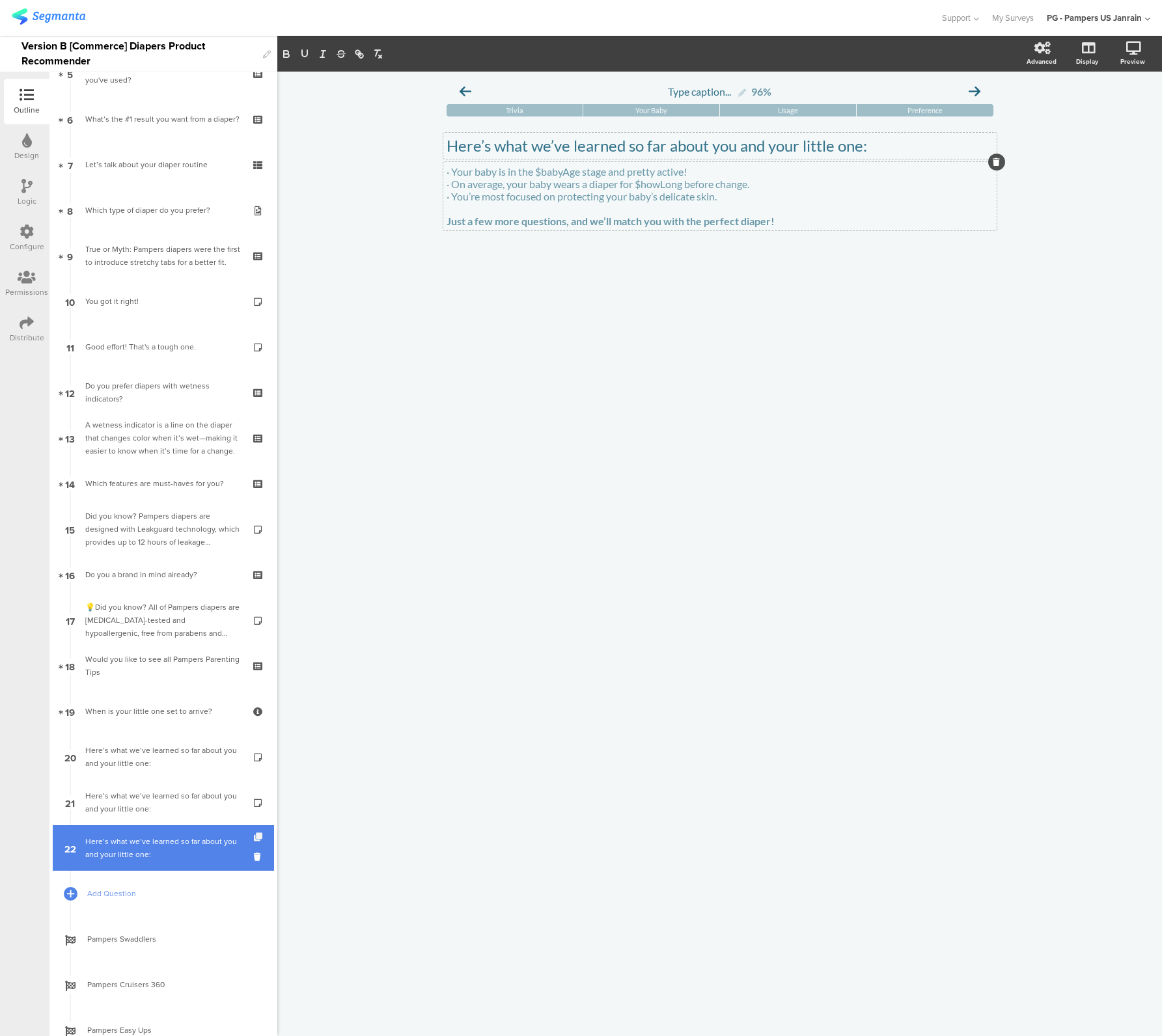
click at [254, 835] on icon at bounding box center [259, 837] width 11 height 8
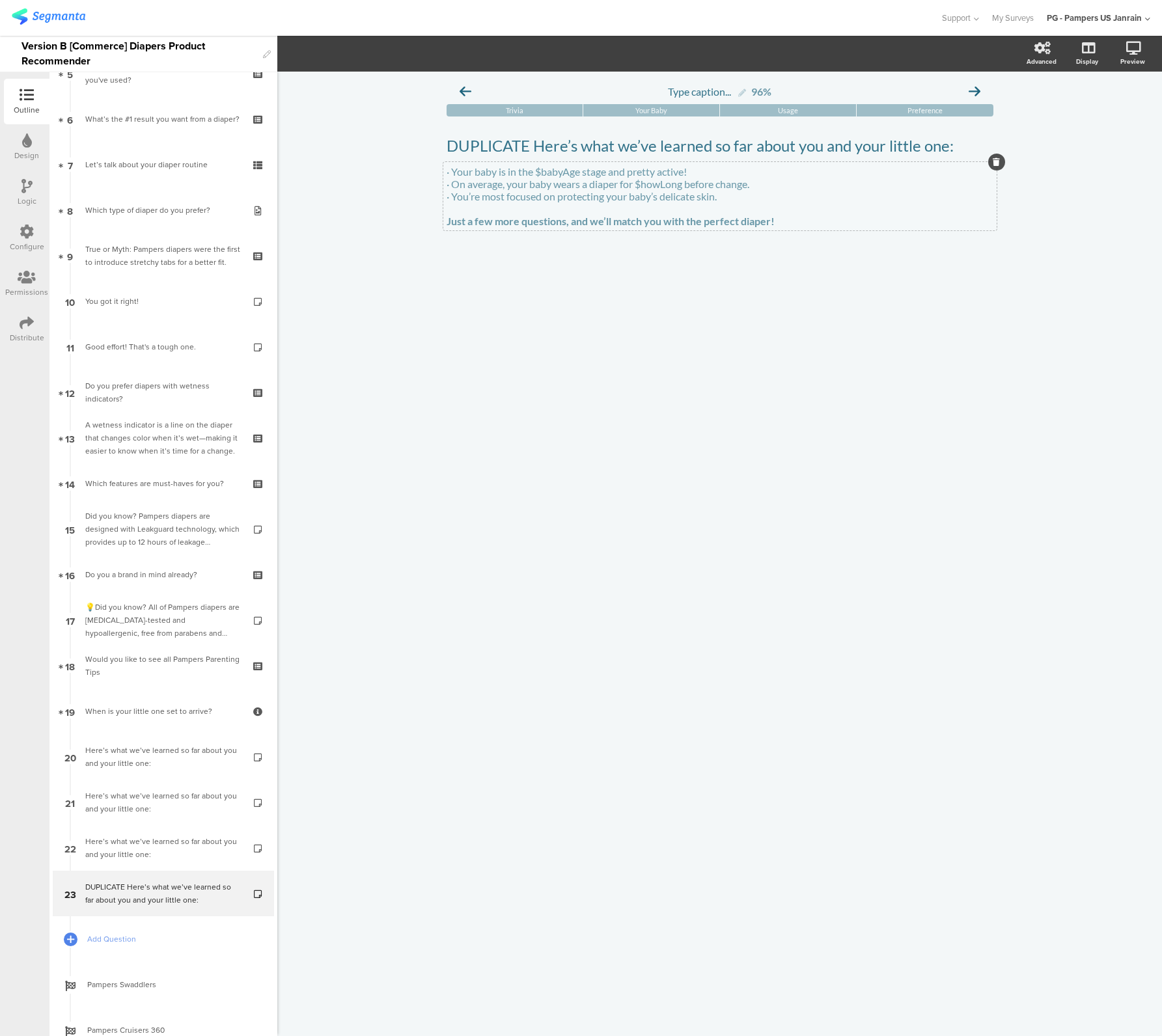
click at [501, 201] on p "· You’re most focused on protecting your baby’s delicate skin." at bounding box center [720, 196] width 547 height 13
click at [501, 201] on p "· You’re most focused on protecting your baby’s delicate skin." at bounding box center [720, 196] width 547 height 13
click at [475, 139] on div "DUPLICATE Here’s what we’ve learned so far about you and your little one: DUPLI…" at bounding box center [720, 146] width 553 height 26
click at [475, 139] on p "DUPLICATE Here’s what we’ve learned so far about you and your little one:" at bounding box center [720, 146] width 547 height 19
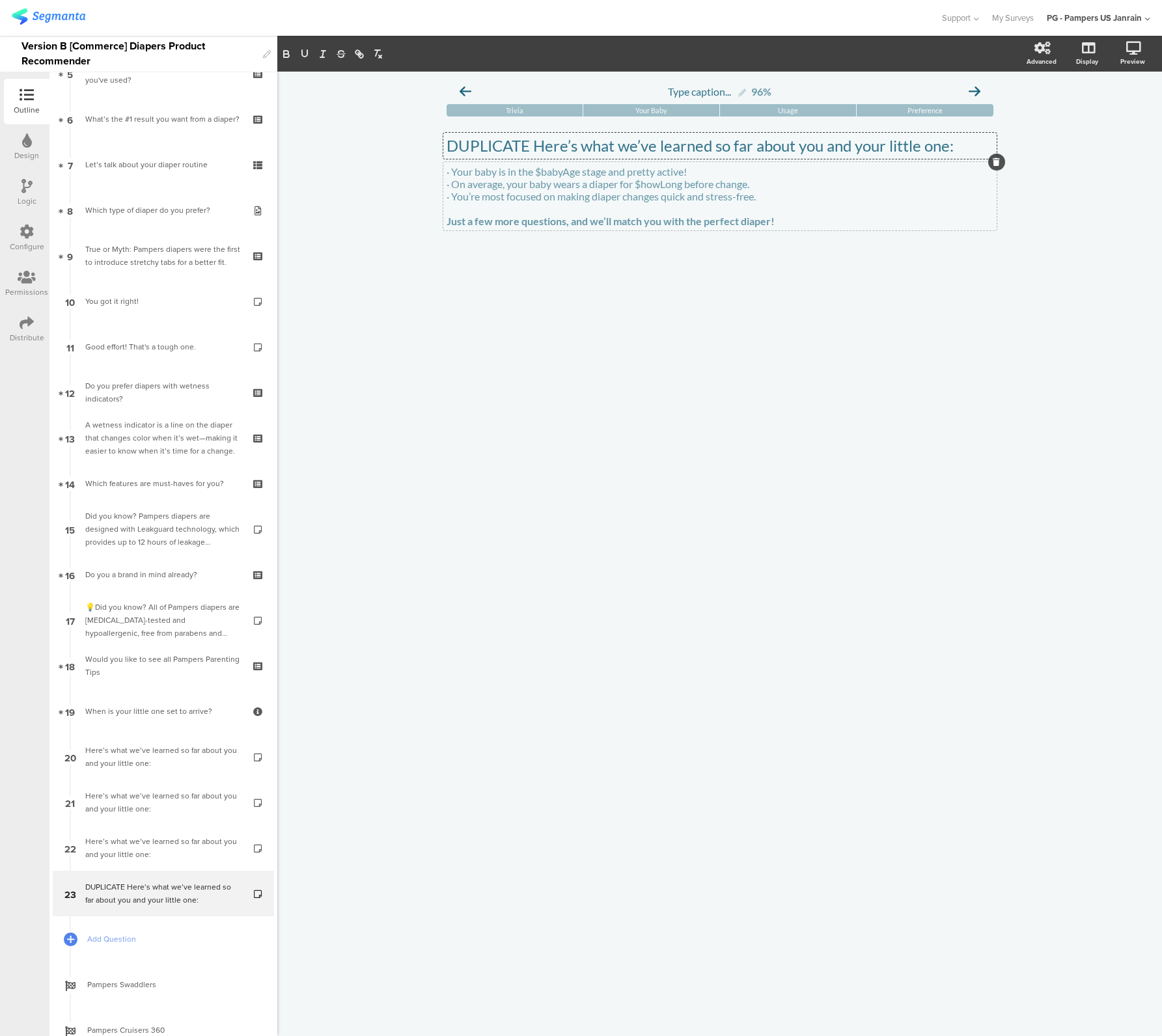
click at [475, 139] on p "DUPLICATE Here’s what we’ve learned so far about you and your little one:" at bounding box center [720, 146] width 547 height 19
click at [254, 879] on icon at bounding box center [259, 882] width 11 height 8
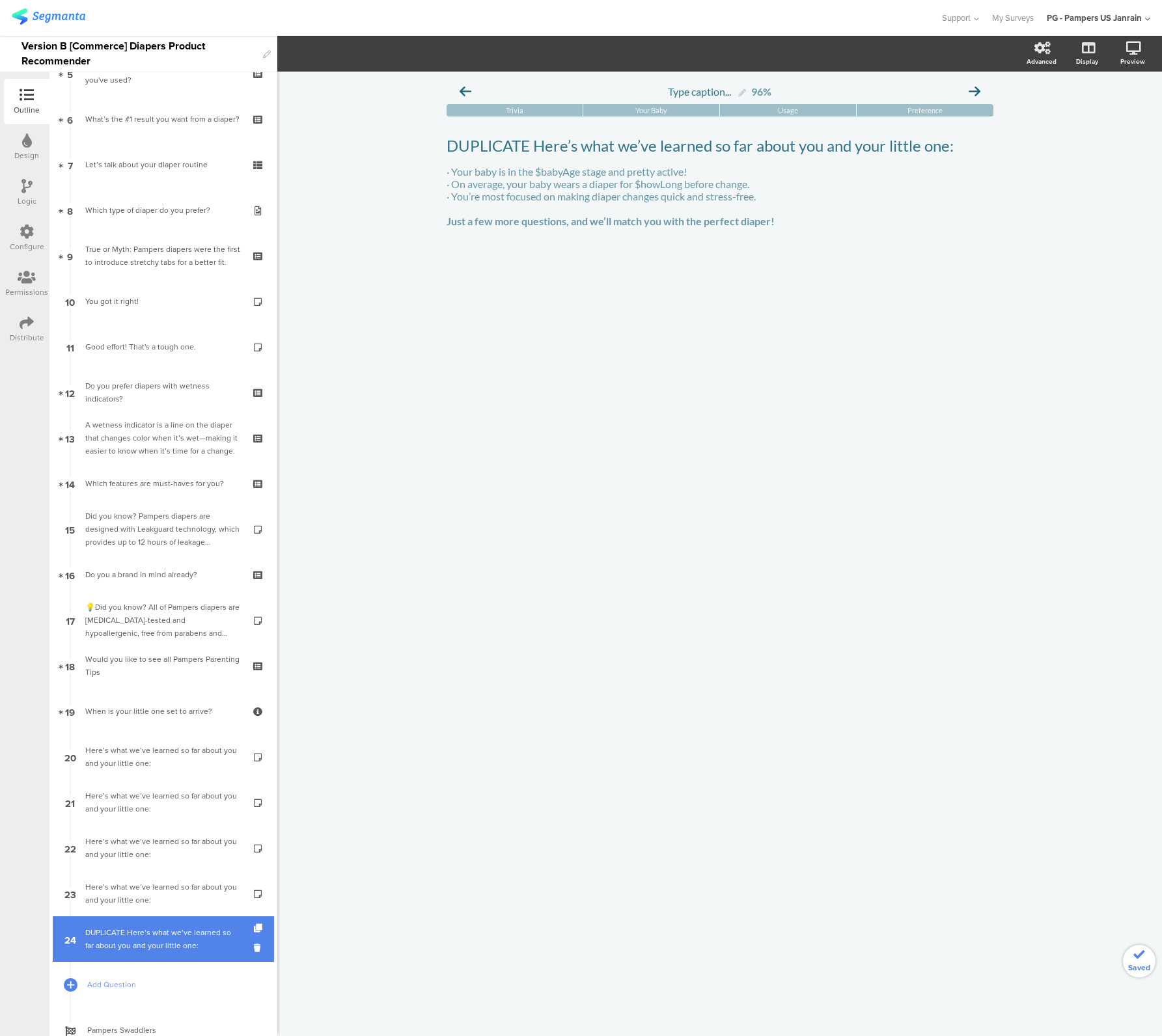
click at [140, 930] on div "DUPLICATE Here’s what we’ve learned so far about you and your little one:" at bounding box center [163, 939] width 155 height 26
click at [475, 154] on p "DUPLICATE Here’s what we’ve learned so far about you and your little one:" at bounding box center [720, 146] width 547 height 19
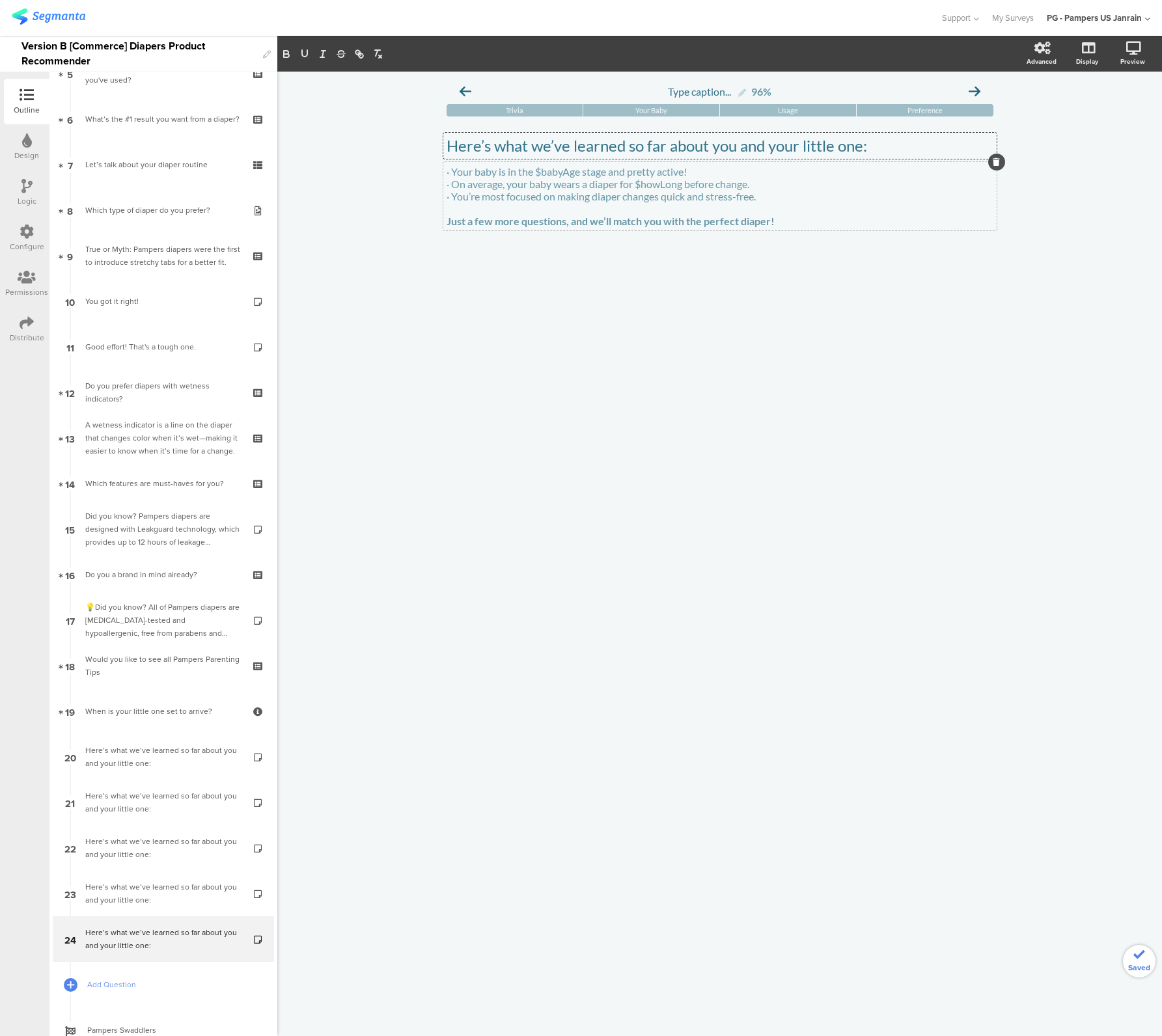
click at [524, 198] on div "· Your baby is in the $babyAge stage and pretty active! · On average, your baby…" at bounding box center [720, 196] width 553 height 68
click at [524, 198] on p "· You’re most focused on making diaper changes quick and stress-free." at bounding box center [720, 196] width 547 height 13
click at [526, 201] on p "· You’re most focused on making diaper changes quick and stress-free." at bounding box center [720, 196] width 547 height 13
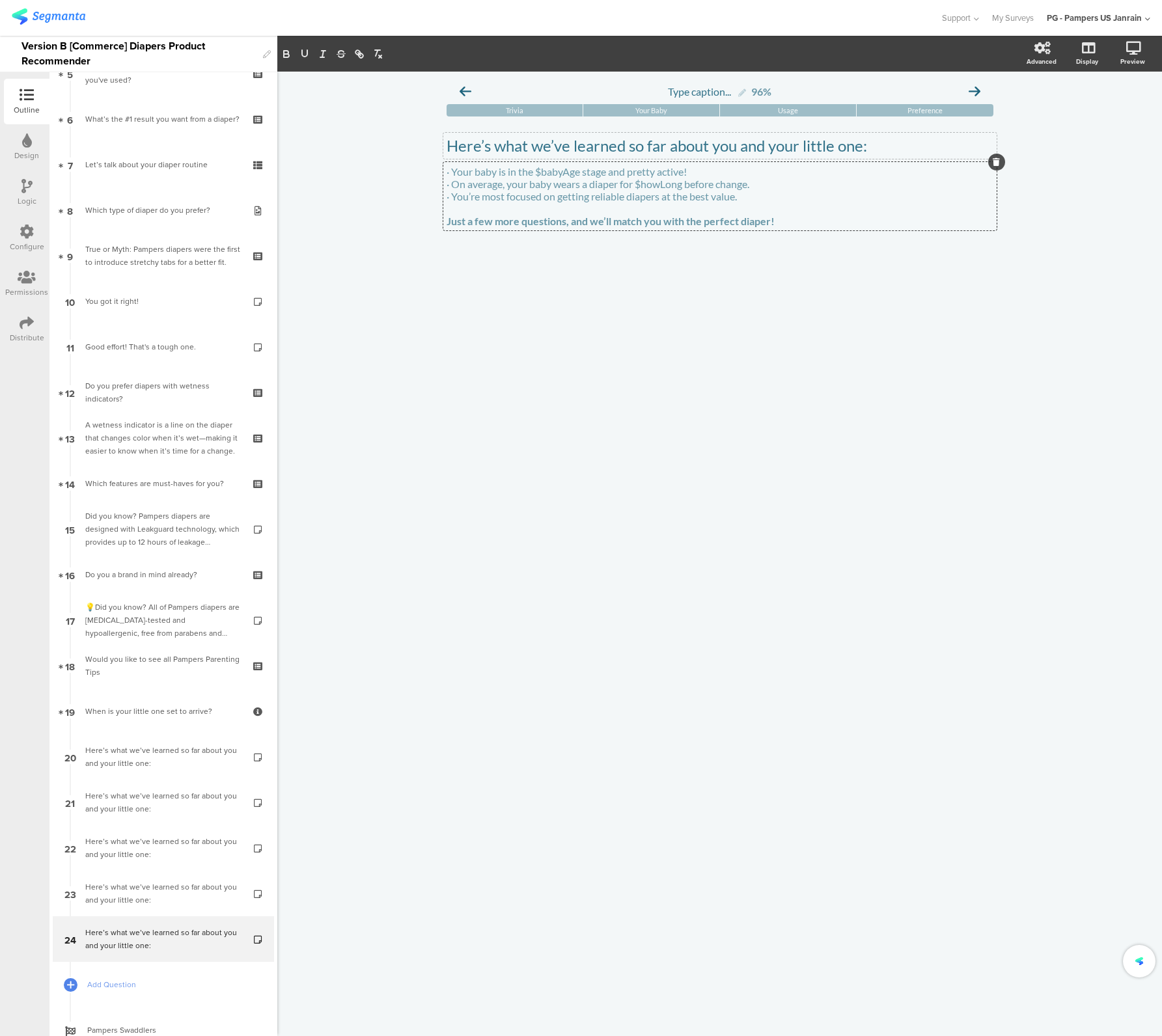
click at [668, 395] on div "Type caption... 96% Trivia Your Baby Usage Preference" at bounding box center [720, 554] width 885 height 965
click at [641, 323] on div "Type caption... 96% Trivia Your Baby Usage Preference" at bounding box center [720, 554] width 885 height 965
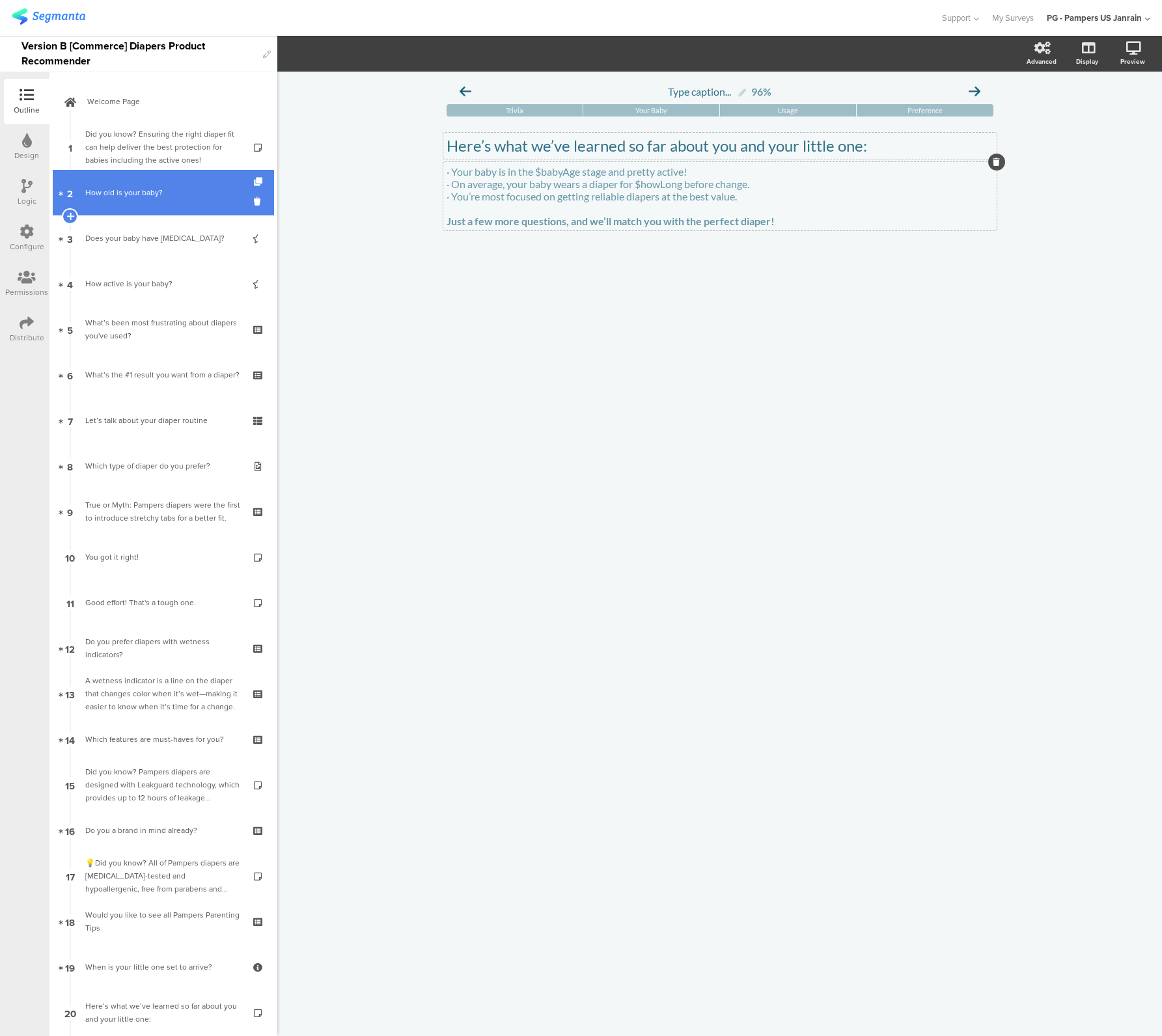
click at [145, 192] on div "How old is your baby?" at bounding box center [163, 192] width 155 height 13
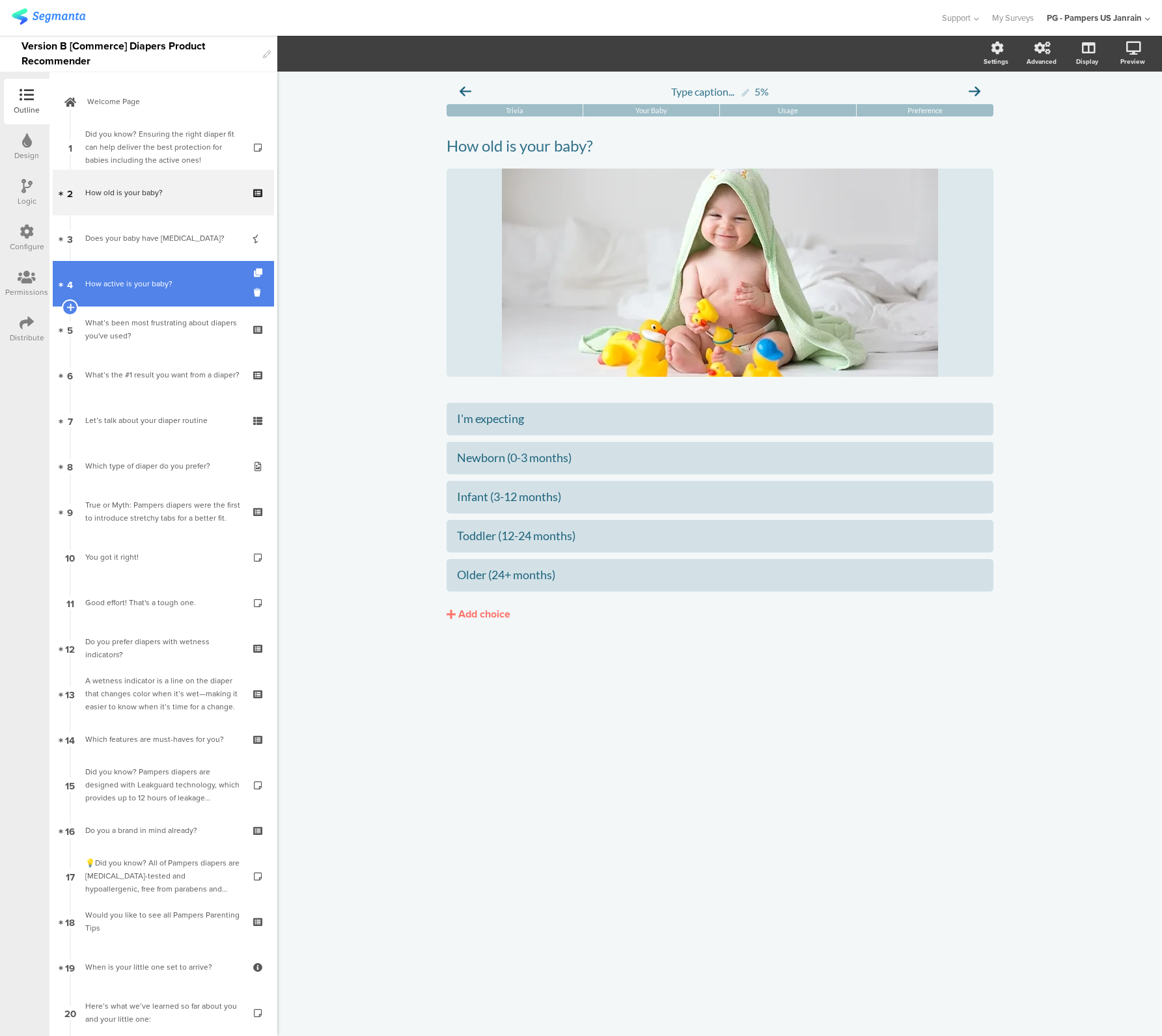
click at [152, 276] on link "4 How active is your baby?" at bounding box center [164, 283] width 222 height 45
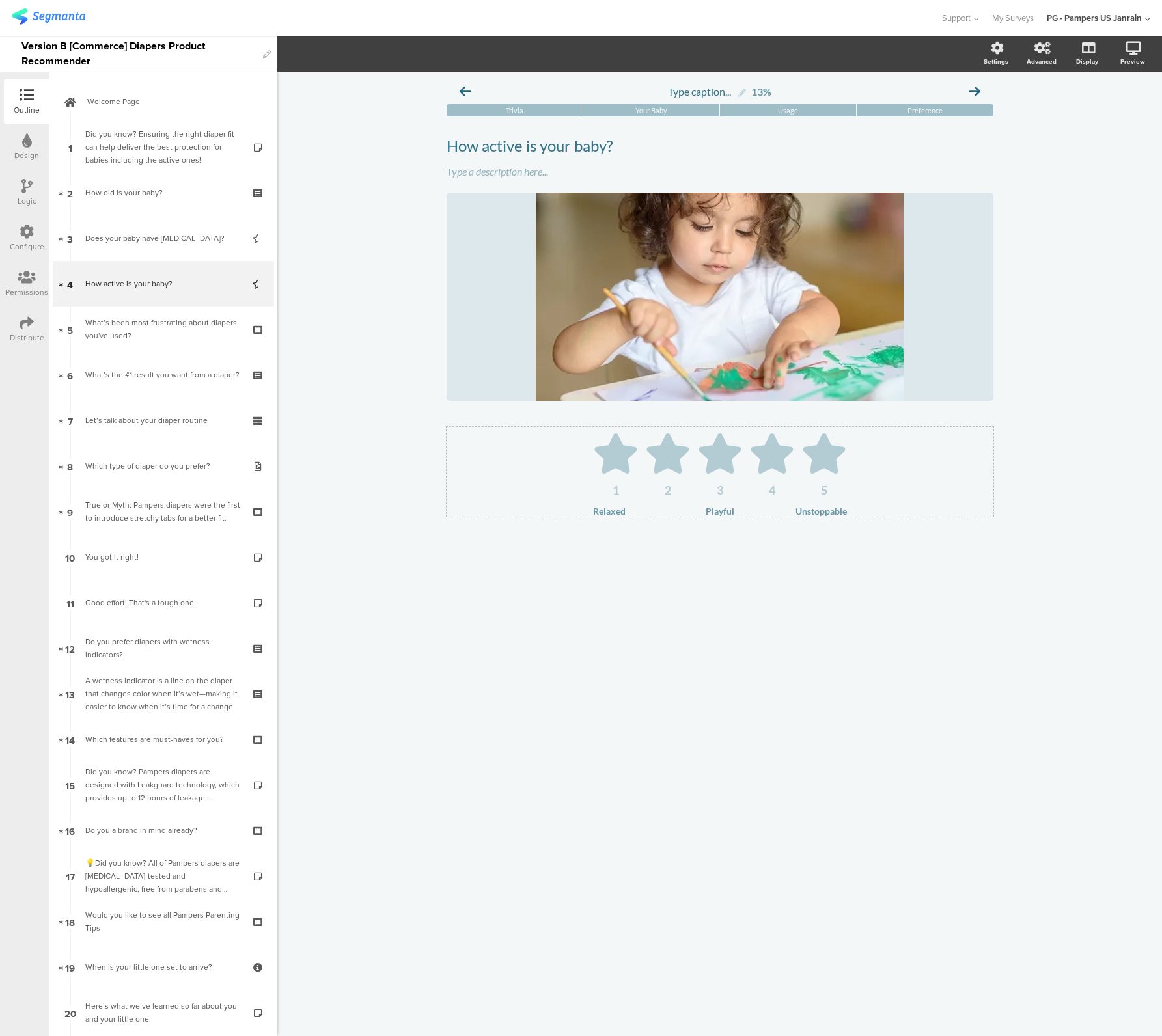
click at [616, 515] on div "Relaxed" at bounding box center [631, 511] width 76 height 11
click at [596, 53] on span "On" at bounding box center [590, 54] width 25 height 13
click at [568, 124] on div "Off" at bounding box center [590, 118] width 65 height 33
click at [578, 53] on span "Off" at bounding box center [591, 54] width 27 height 13
click at [581, 81] on div "On" at bounding box center [590, 85] width 65 height 33
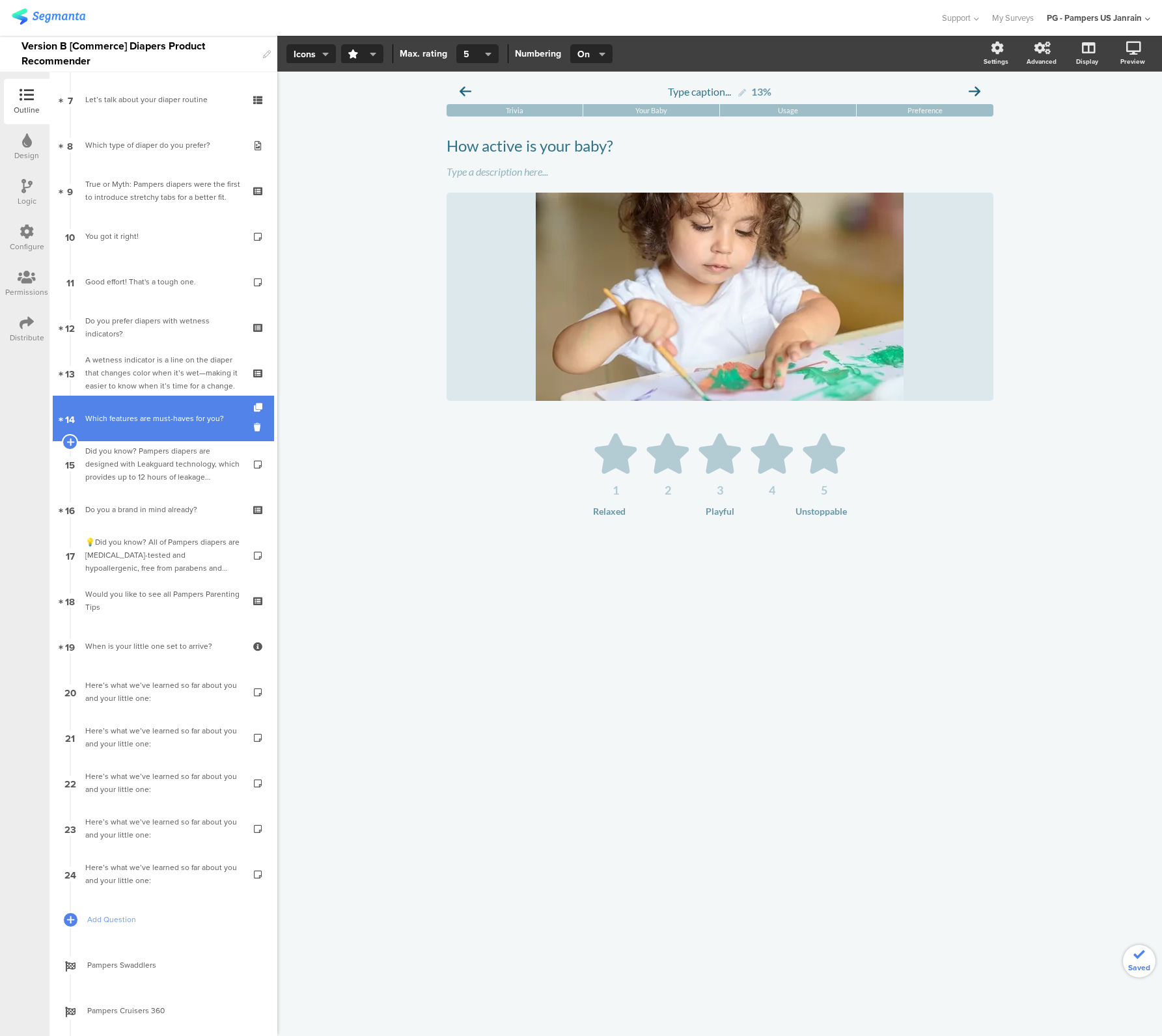
scroll to position [484, 0]
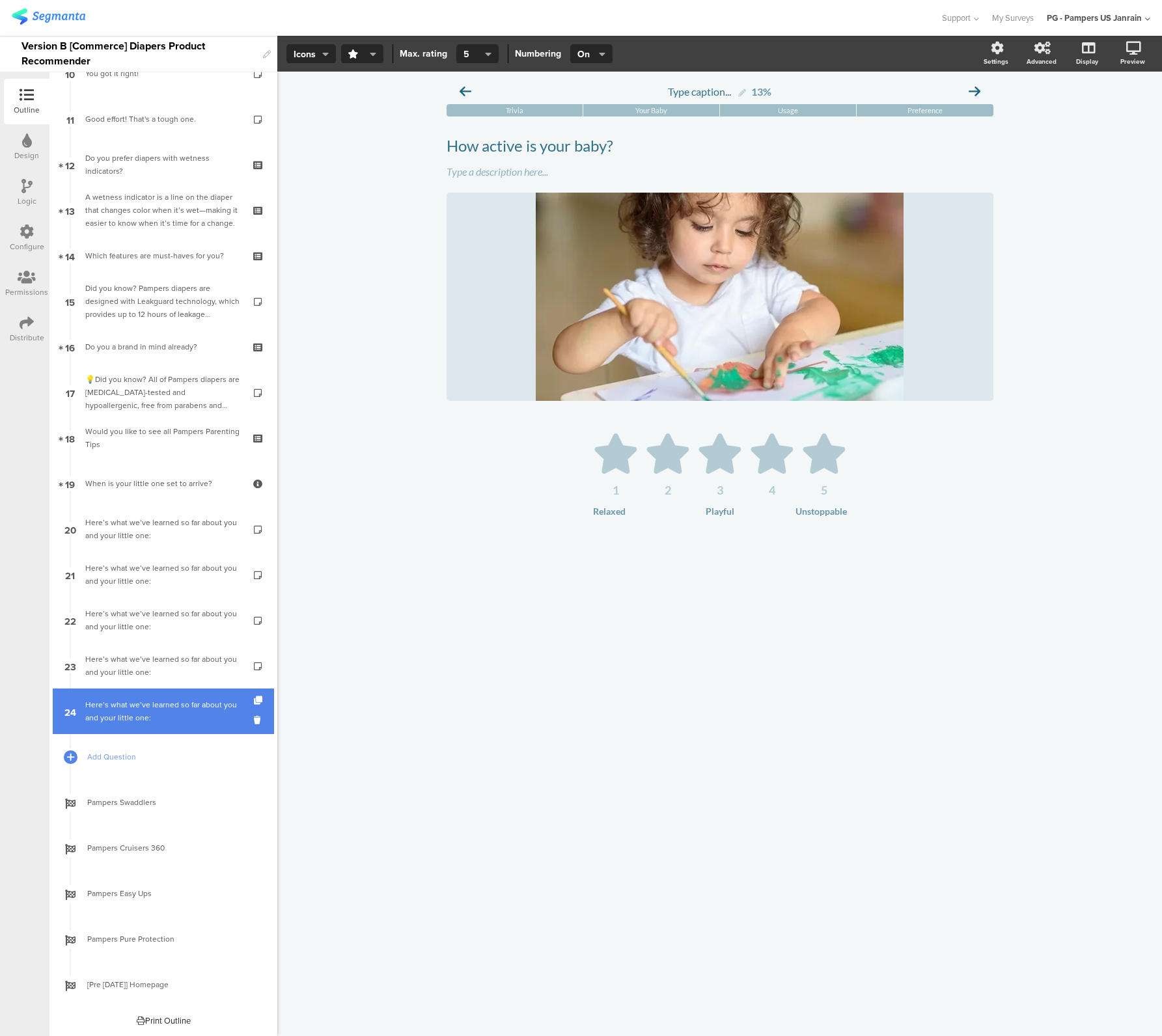
click at [123, 699] on div "Here’s what we’ve learned so far about you and your little one:" at bounding box center [163, 711] width 155 height 26
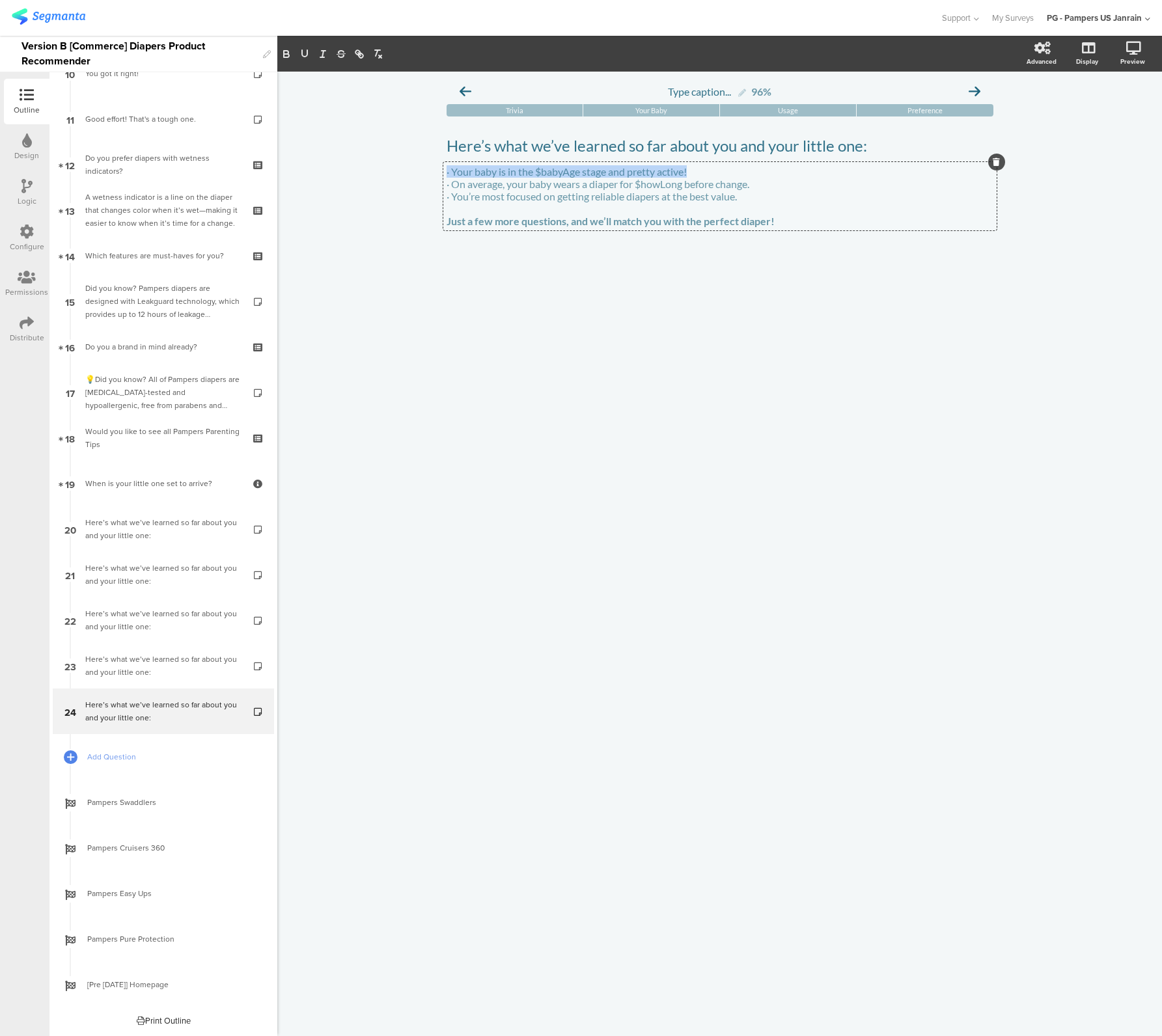
drag, startPoint x: 609, startPoint y: 174, endPoint x: 692, endPoint y: 174, distance: 83.0
click at [694, 174] on div "· Your baby is in the $babyAge stage and pretty active! · On average, your baby…" at bounding box center [720, 196] width 553 height 68
click at [687, 174] on p "· Your baby is in the $babyAge stage and pretty active!" at bounding box center [720, 171] width 547 height 13
drag, startPoint x: 692, startPoint y: 174, endPoint x: 607, endPoint y: 174, distance: 85.0
click at [607, 174] on p "· Your baby is in the $babyAge stage and pretty active!" at bounding box center [720, 171] width 547 height 13
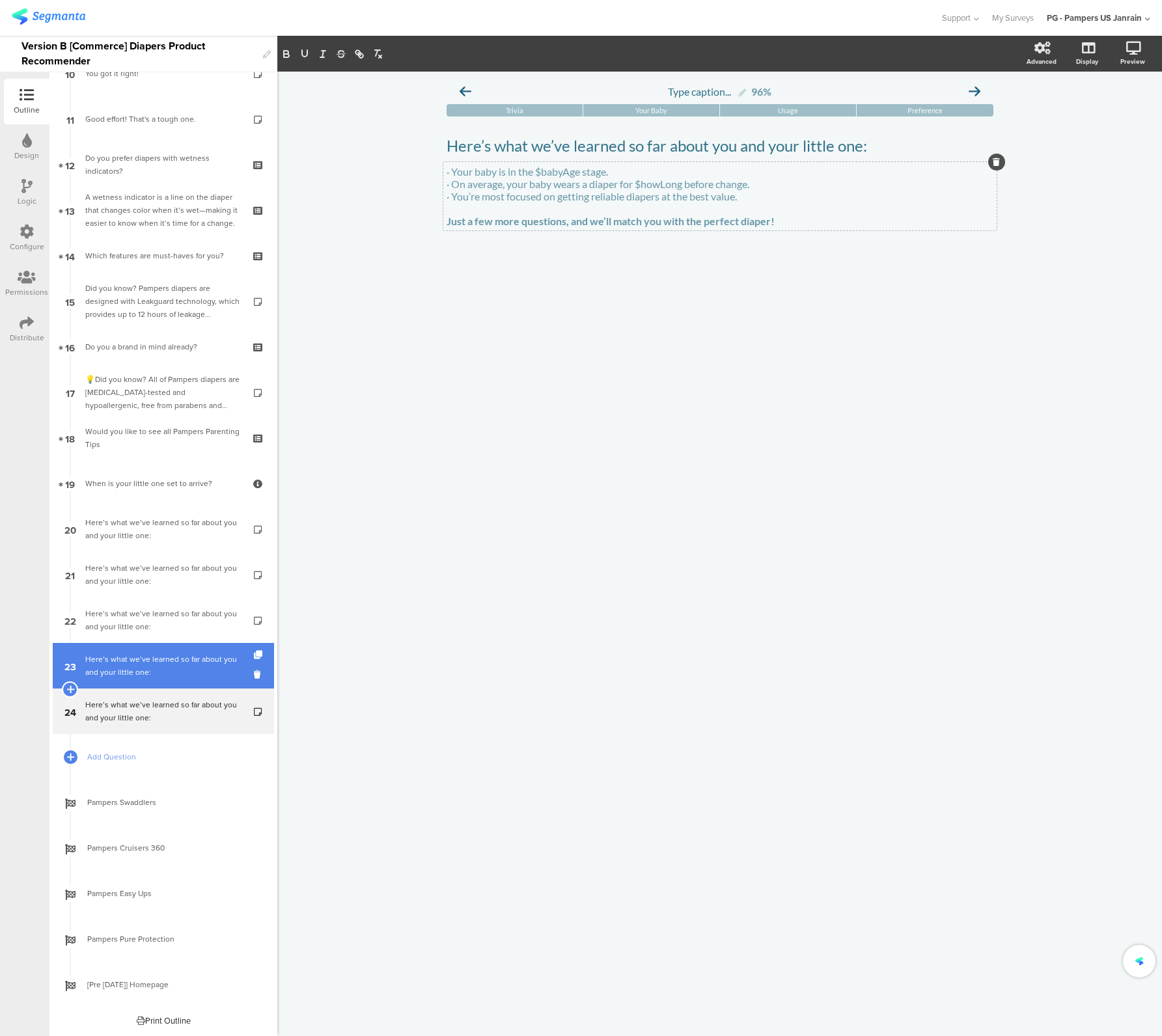
click at [165, 677] on div "Here’s what we’ve learned so far about you and your little one:" at bounding box center [163, 665] width 155 height 26
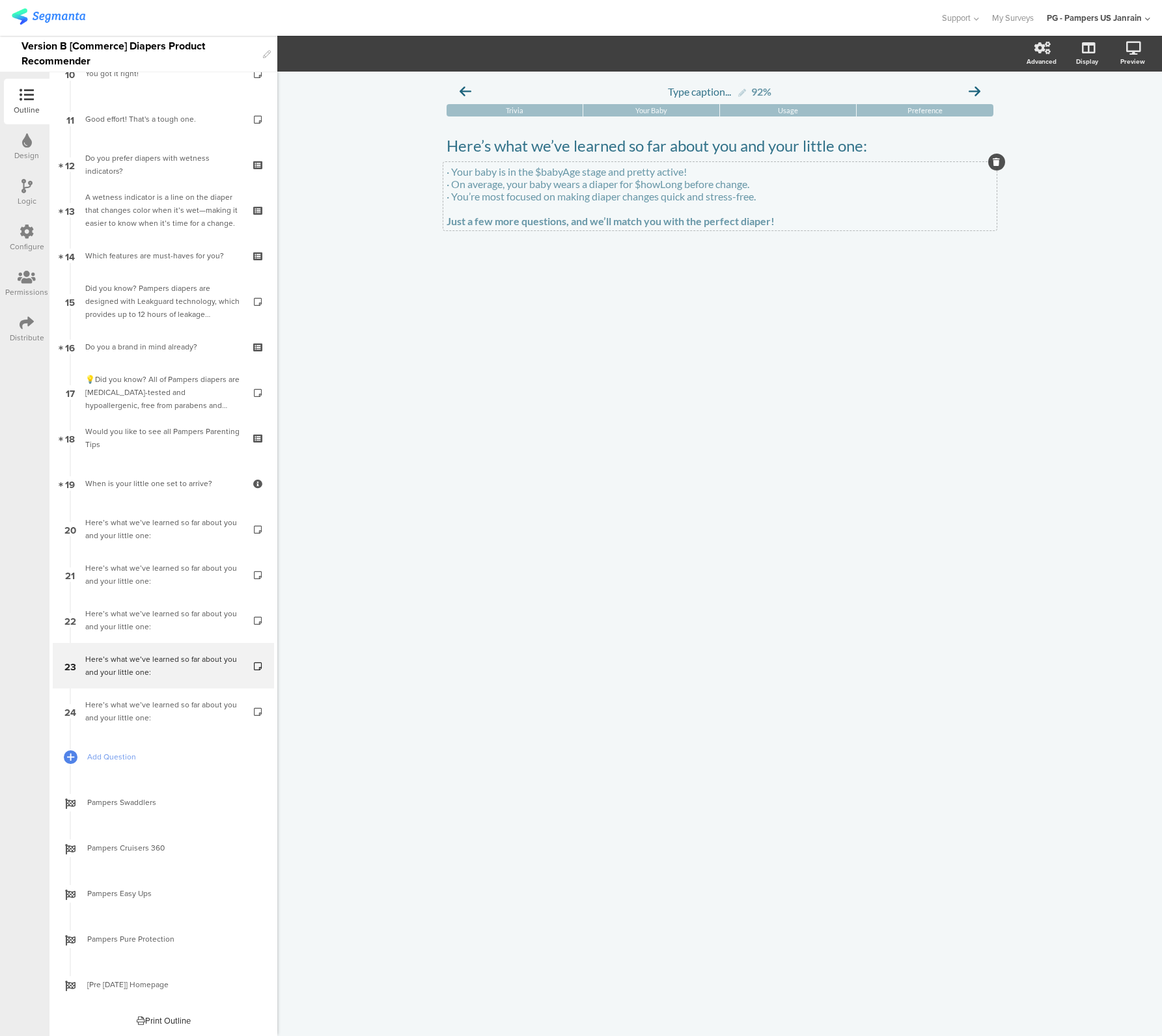
click at [604, 174] on p "· Your baby is in the $babyAge stage and pretty active!" at bounding box center [720, 171] width 547 height 13
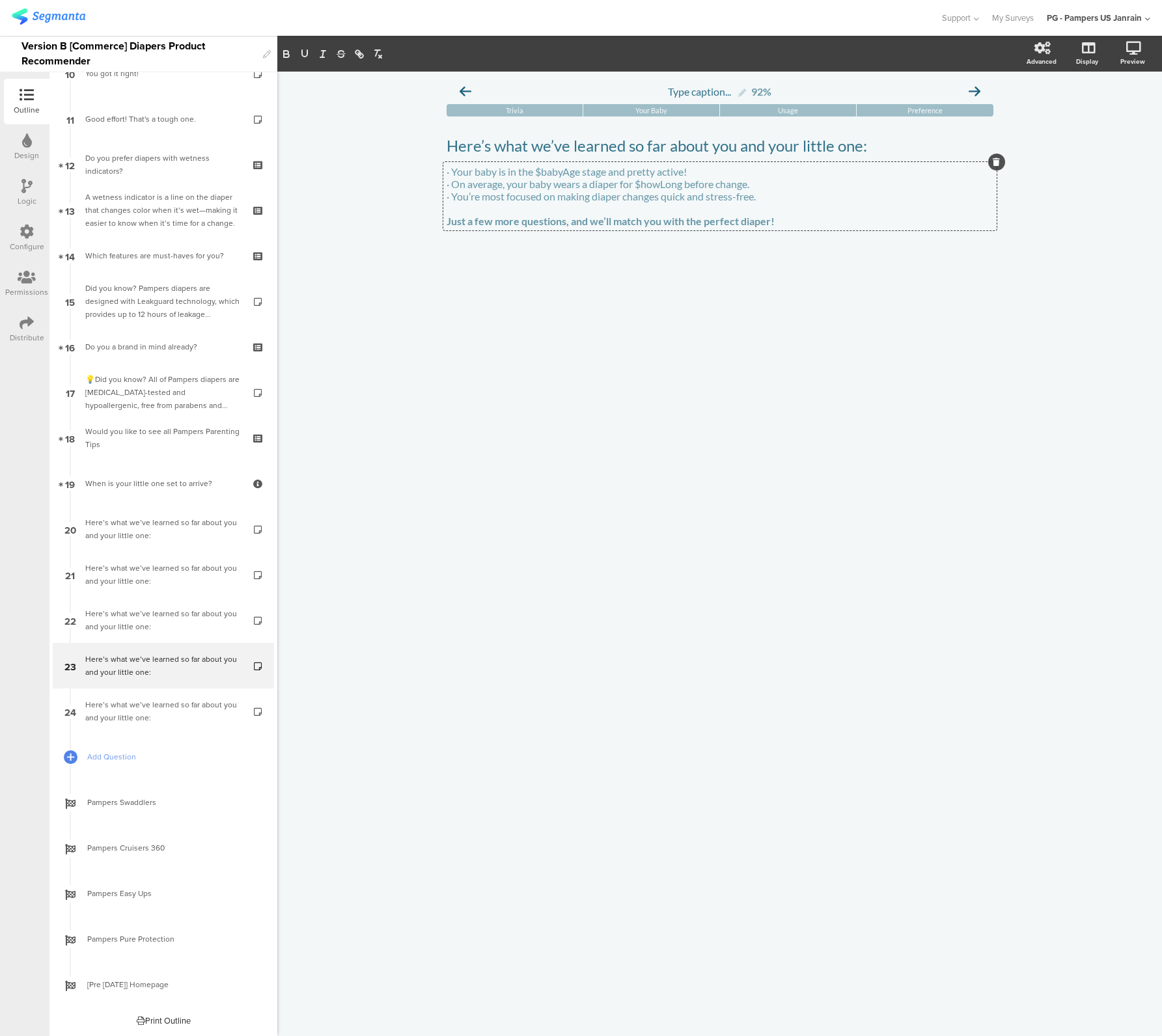
click at [610, 174] on p "· Your baby is in the $babyAge stage and pretty active!" at bounding box center [720, 171] width 547 height 13
copy p "· Your baby is in the $babyAge stage"
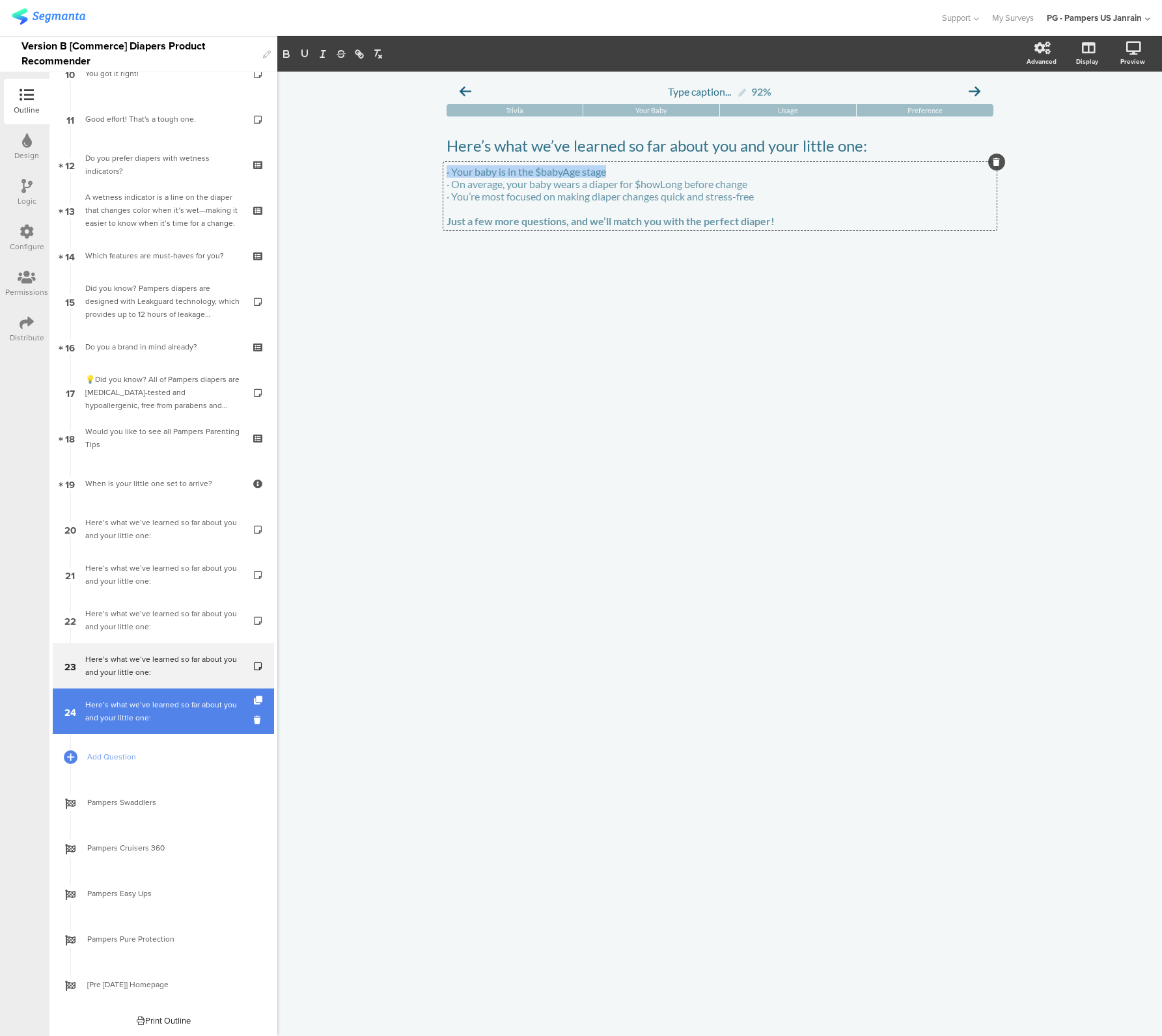
click at [140, 723] on div "Here’s what we’ve learned so far about you and your little one:" at bounding box center [163, 711] width 155 height 26
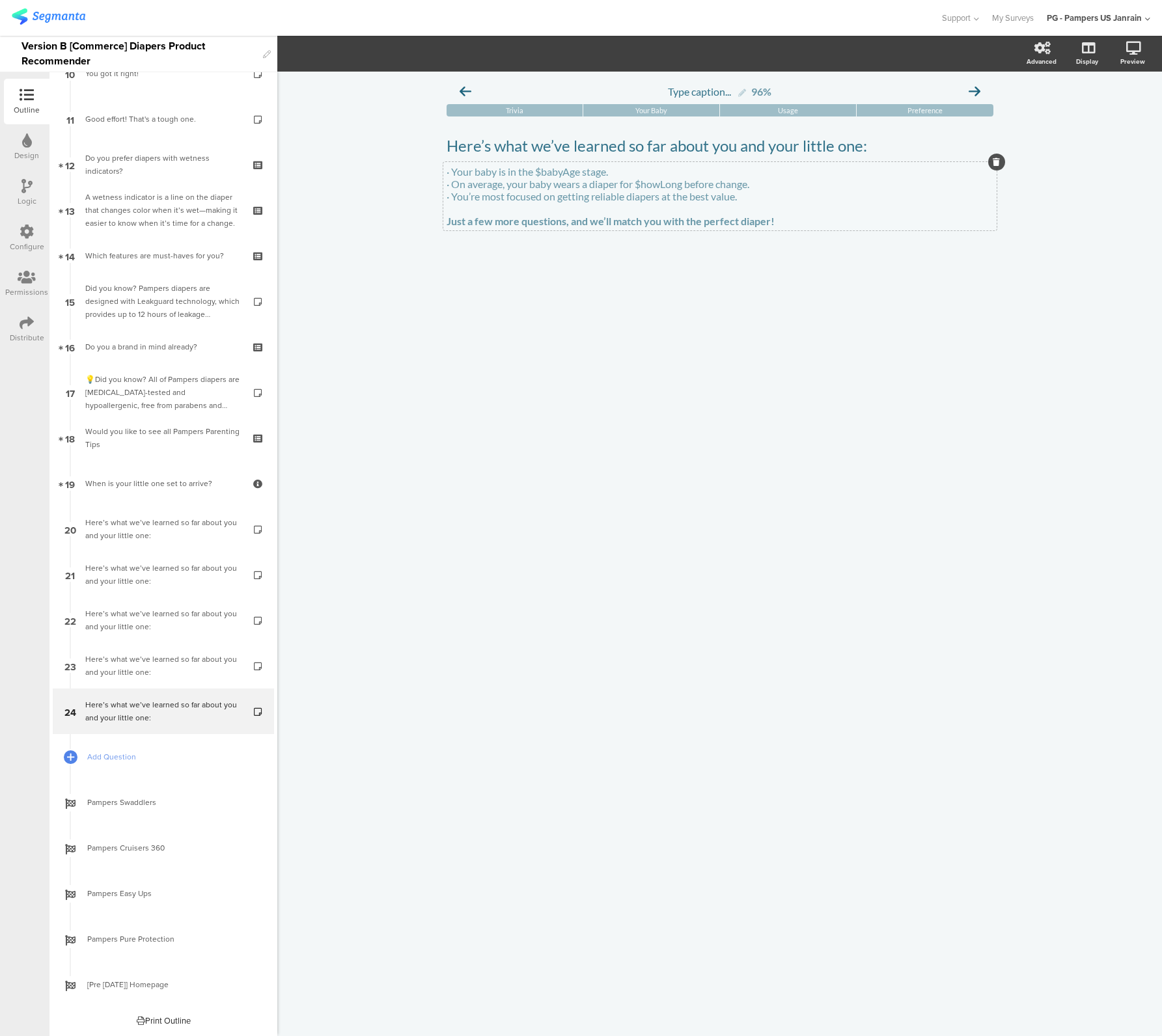
click at [597, 170] on p "· Your baby is in the $babyAge stage." at bounding box center [720, 171] width 547 height 13
click at [787, 187] on p "· On average, your baby wears a diaper for $howLong before change." at bounding box center [720, 184] width 547 height 13
click at [105, 679] on link "23 Here’s what we’ve learned so far about you and your little one:" at bounding box center [164, 665] width 222 height 45
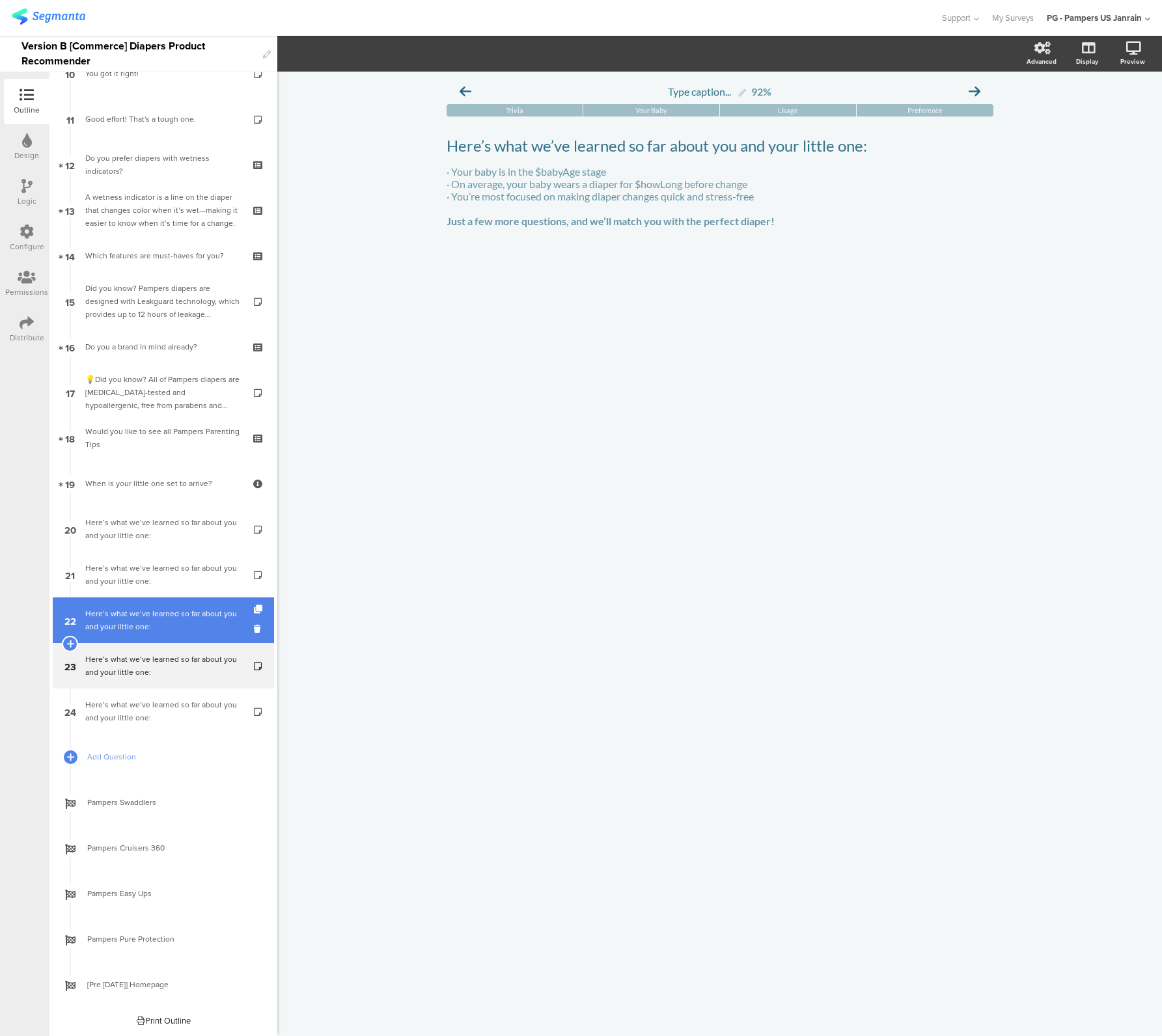
click at [126, 636] on link "22 Here’s what we’ve learned so far about you and your little one:" at bounding box center [164, 620] width 222 height 45
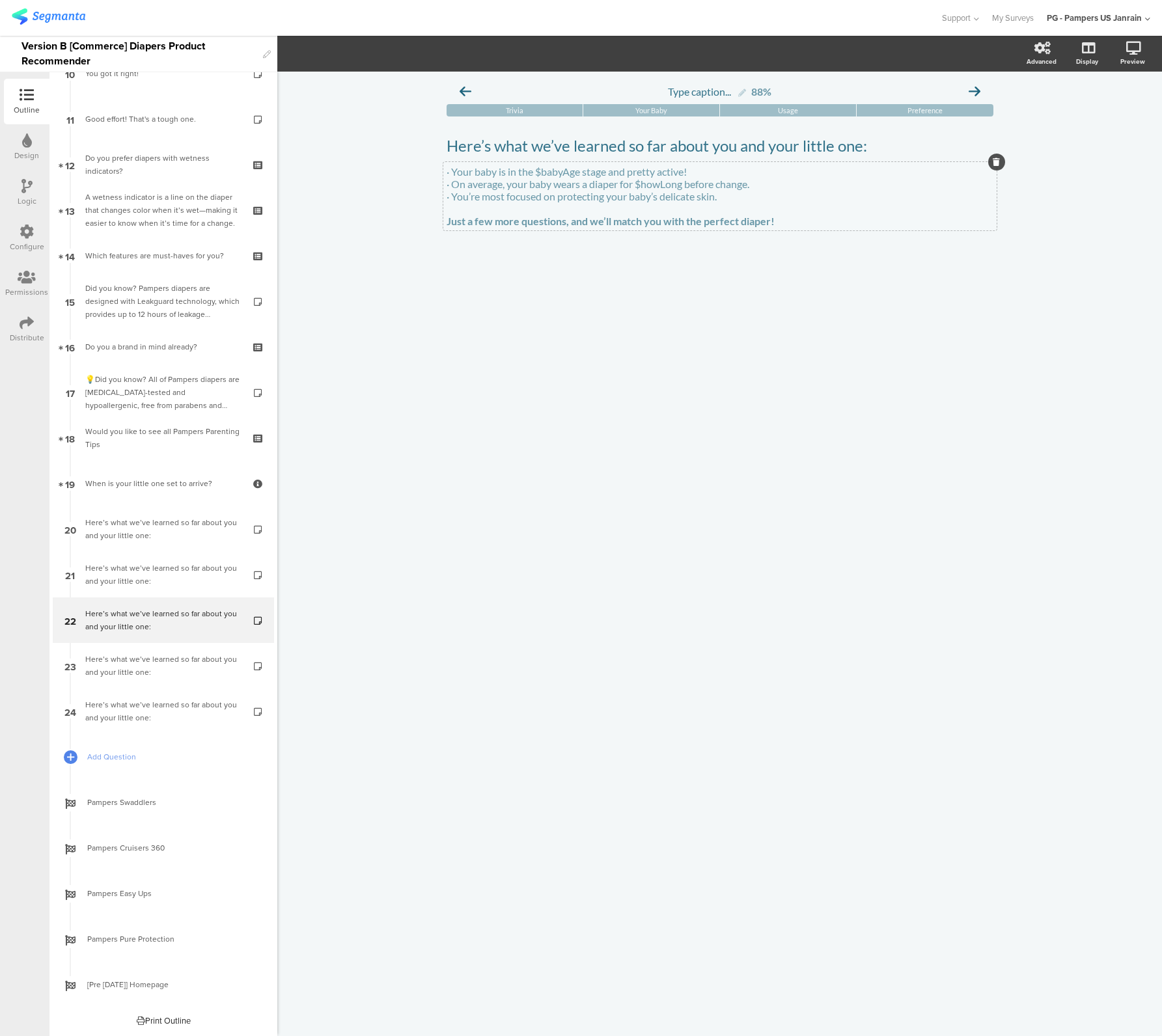
click at [571, 176] on p "· Your baby is in the $babyAge stage and pretty active!" at bounding box center [720, 171] width 547 height 13
click at [123, 554] on link "21 Here’s what we’ve learned so far about you and your little one:" at bounding box center [164, 574] width 222 height 45
click at [707, 178] on p "· On average, your baby wears a diaper for $howLong before change." at bounding box center [720, 184] width 547 height 13
click at [706, 175] on p "· Your baby is in the $babyAge stage and pretty active!" at bounding box center [720, 171] width 547 height 13
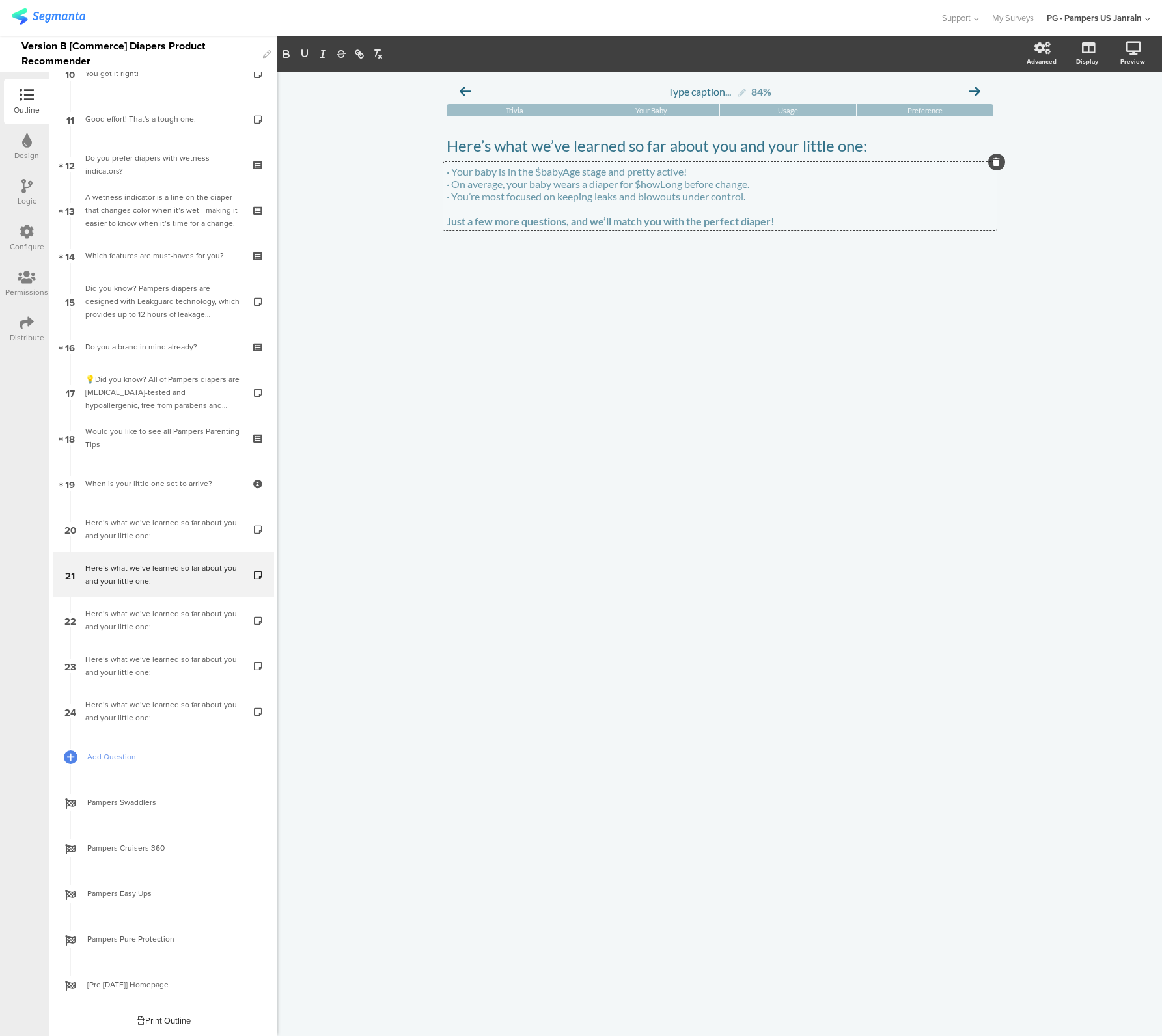
click at [706, 175] on p "· Your baby is in the $babyAge stage and pretty active!" at bounding box center [720, 171] width 547 height 13
click at [604, 422] on div "Type caption... 84% Trivia Your Baby Usage Preference" at bounding box center [720, 554] width 885 height 965
click at [123, 526] on div "Here’s what we’ve learned so far about you and your little one:" at bounding box center [163, 528] width 155 height 26
click at [587, 178] on p "· On average, your baby wears a diaper for $howLong before change." at bounding box center [720, 184] width 547 height 13
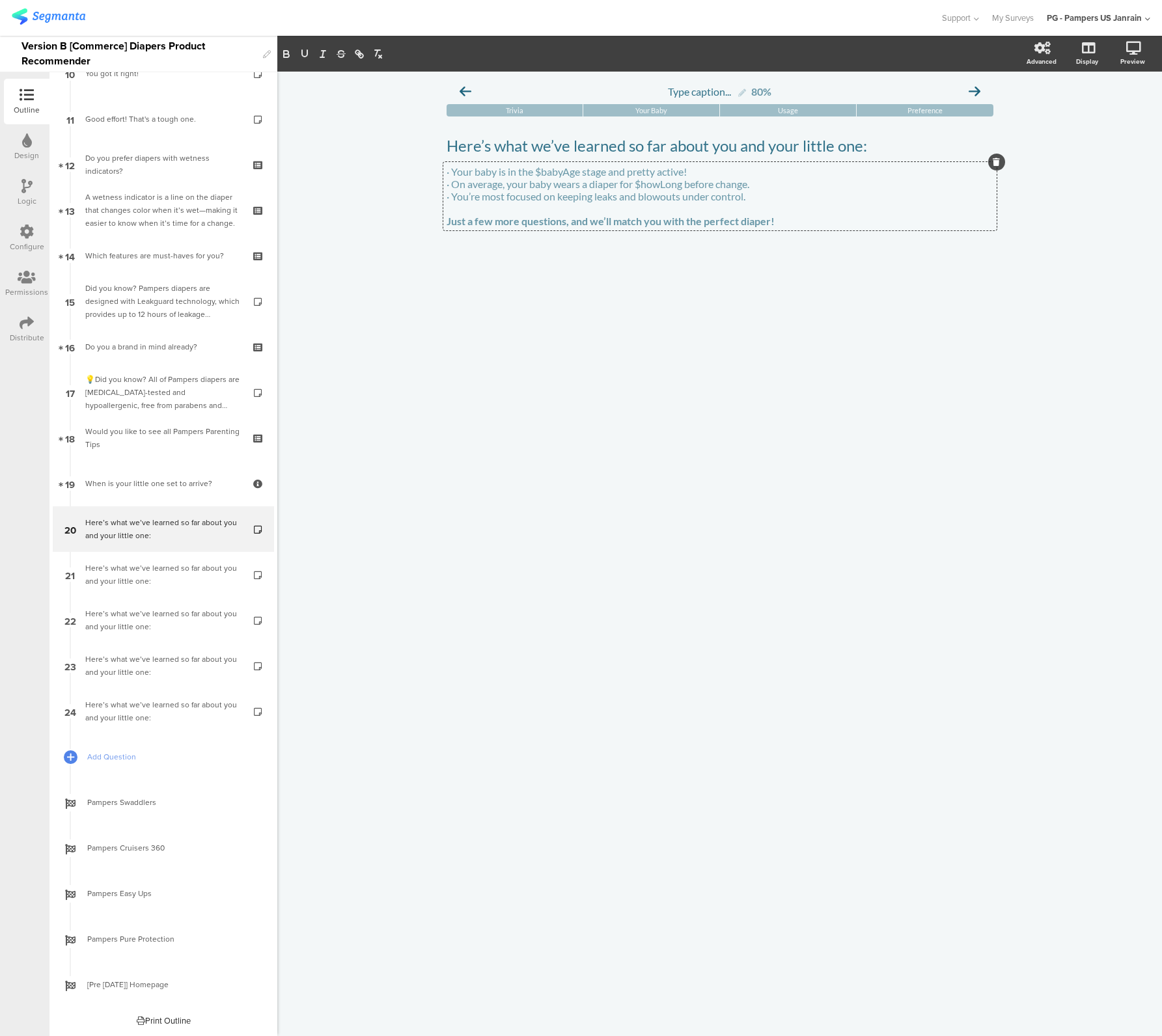
click at [587, 178] on p "· On average, your baby wears a diaper for $howLong before change." at bounding box center [720, 184] width 547 height 13
click at [586, 175] on p "· Your baby is in the $babyAge stage and pretty active!" at bounding box center [720, 171] width 547 height 13
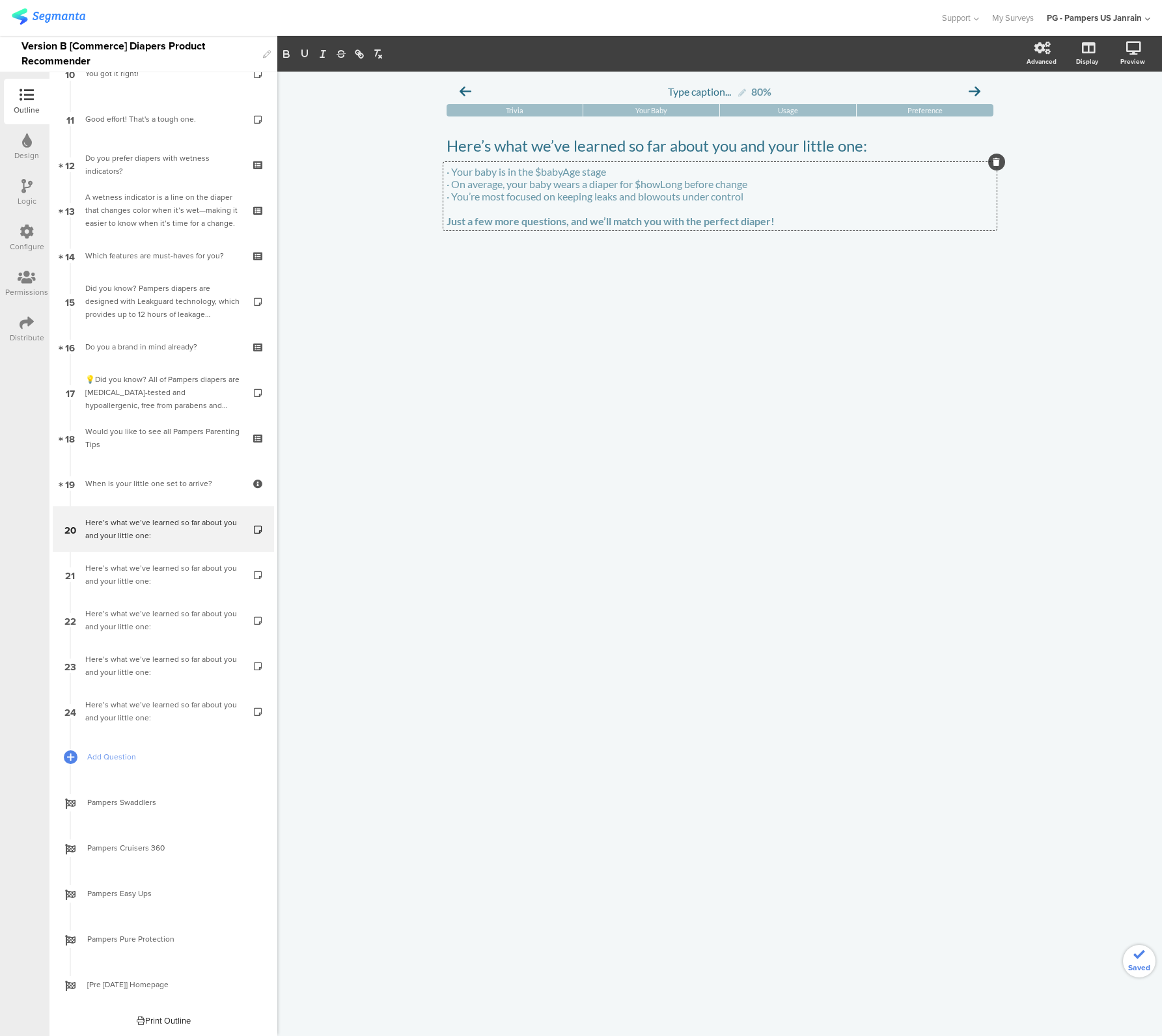
click at [535, 411] on div "Type caption... 80% Trivia Your Baby Usage Preference" at bounding box center [720, 554] width 885 height 965
click at [138, 477] on div "When is your little one set to arrive?" at bounding box center [163, 484] width 155 height 13
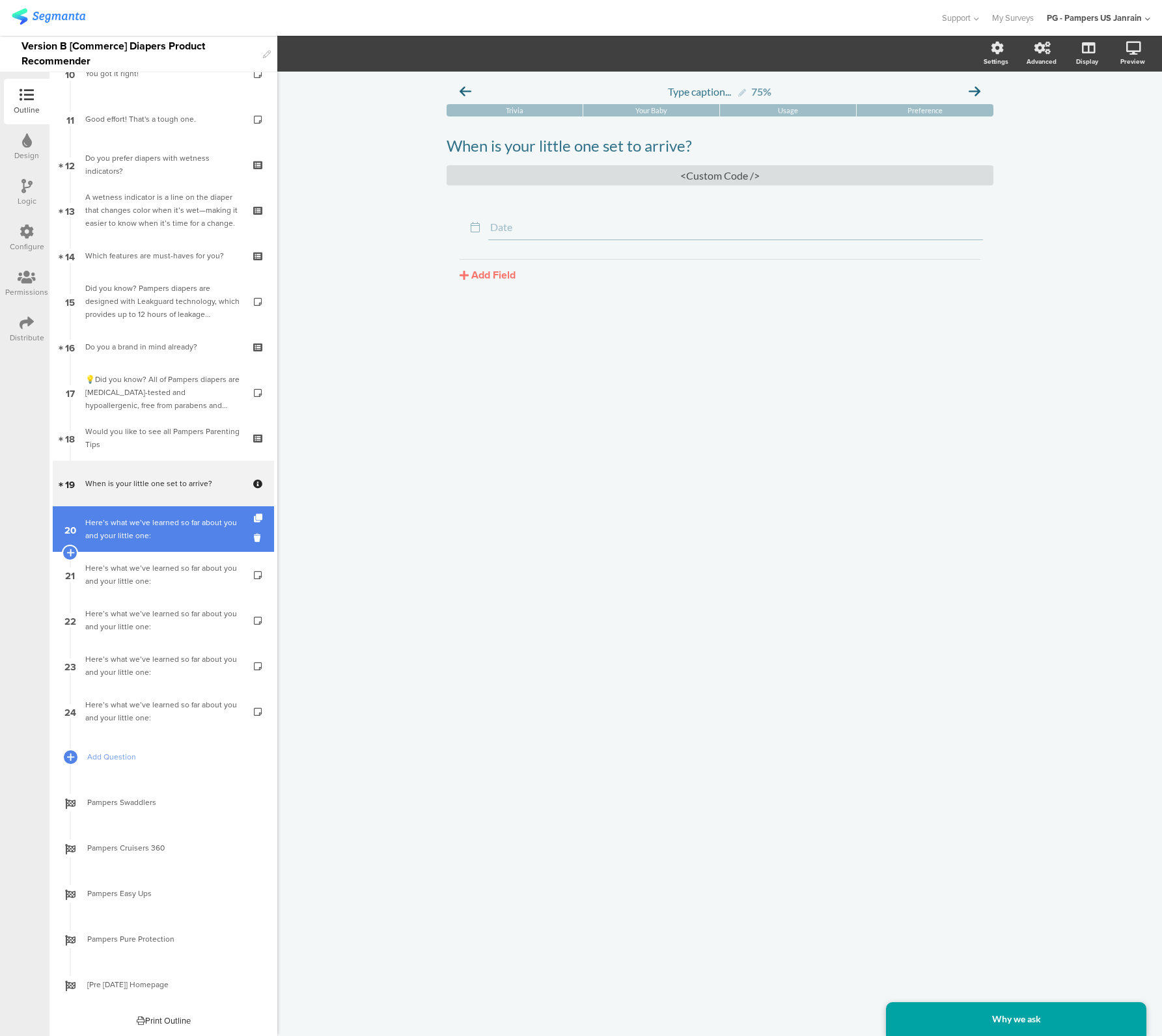
click at [128, 543] on link "20 Here’s what we’ve learned so far about you and your little one:" at bounding box center [164, 528] width 222 height 45
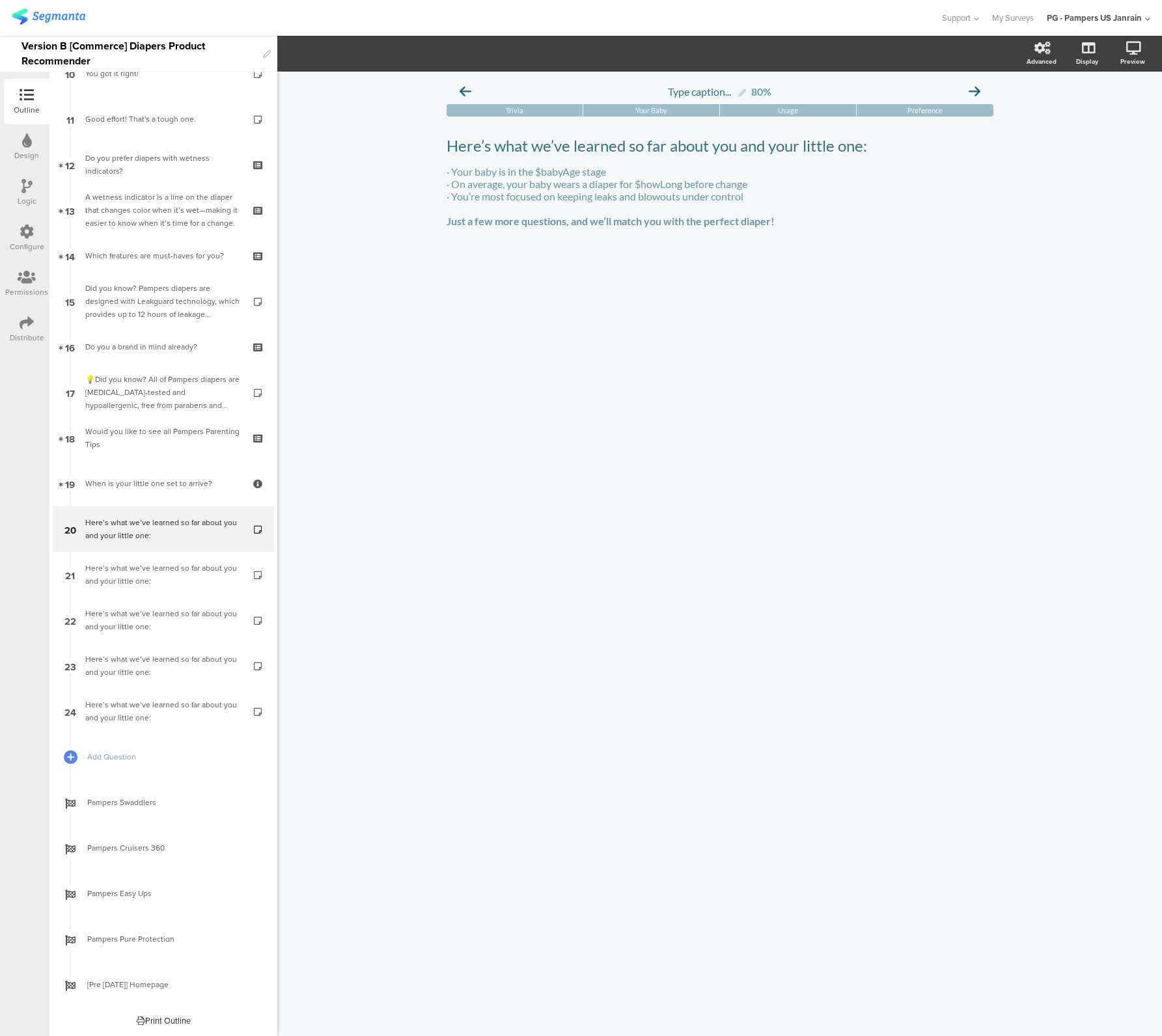
click at [637, 532] on div "Type caption... 80% Trivia Your Baby Usage Preference" at bounding box center [720, 554] width 885 height 965
click at [458, 437] on div "Type caption... 80% Trivia Your Baby Usage Preference" at bounding box center [720, 554] width 885 height 965
click at [101, 522] on div "Here’s what we’ve learned so far about you and your little one:" at bounding box center [163, 528] width 155 height 26
click at [28, 236] on icon at bounding box center [26, 231] width 14 height 14
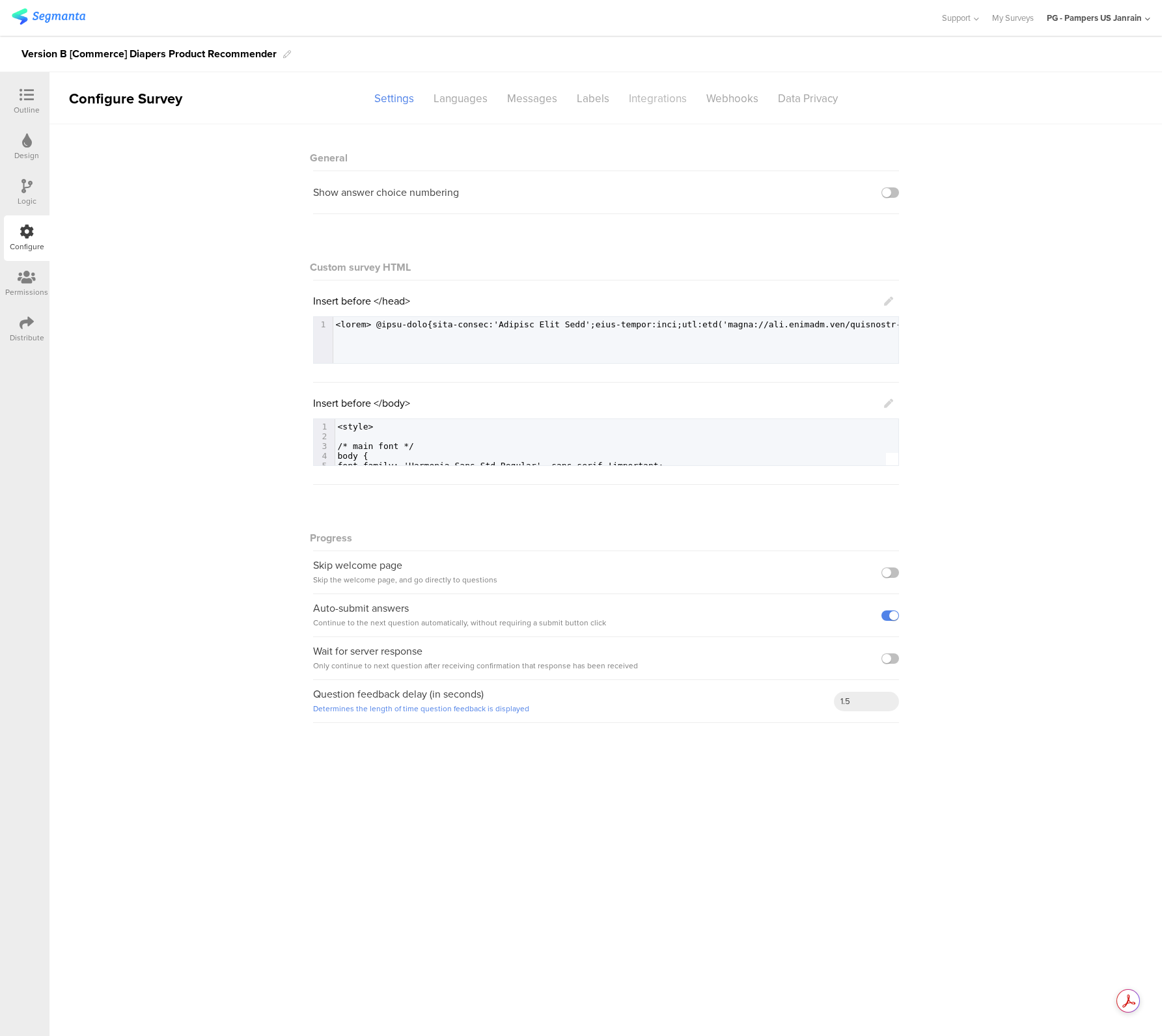
click at [644, 109] on div "Integrations" at bounding box center [658, 98] width 77 height 23
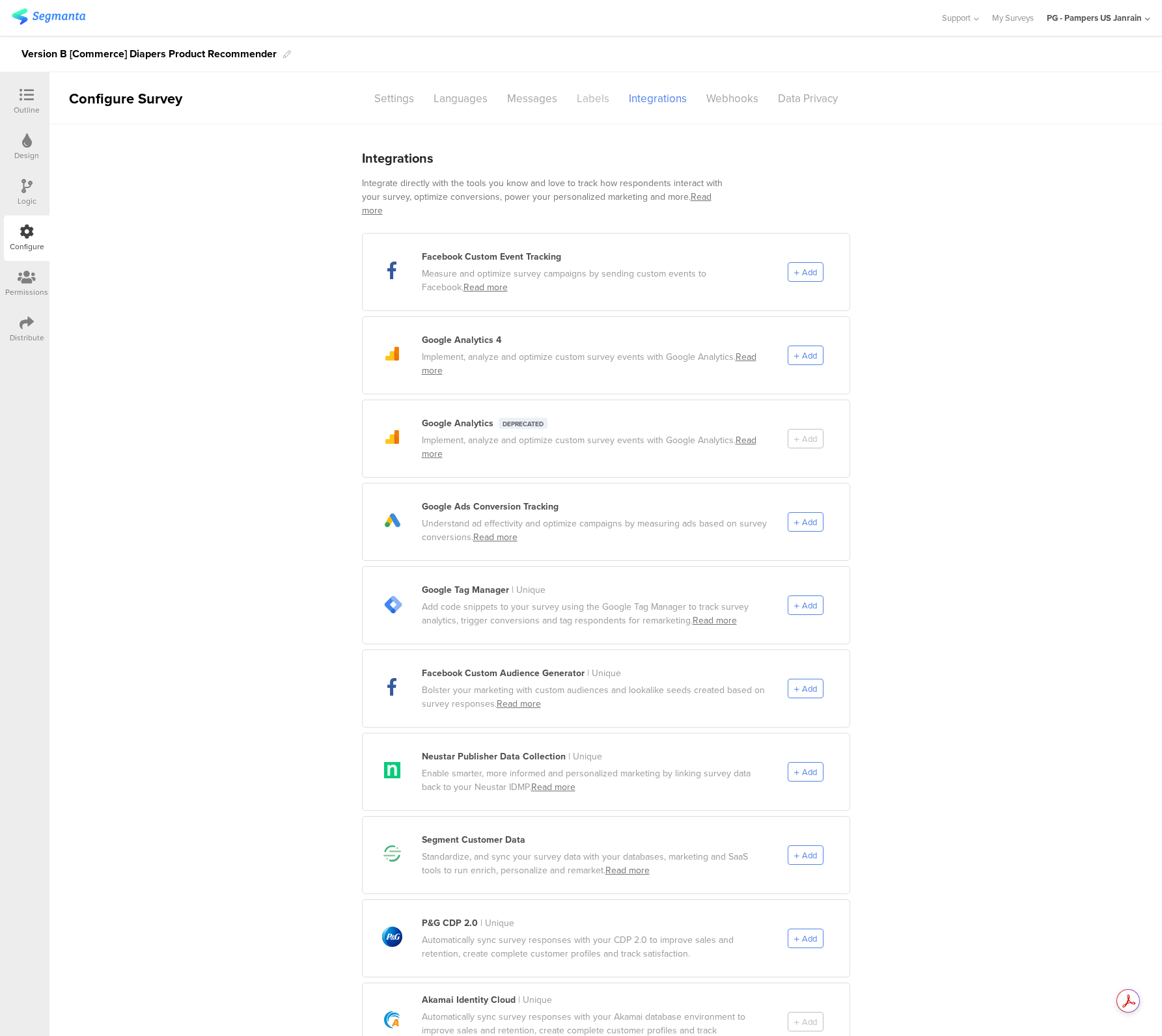
click at [594, 106] on div "Labels" at bounding box center [593, 98] width 52 height 23
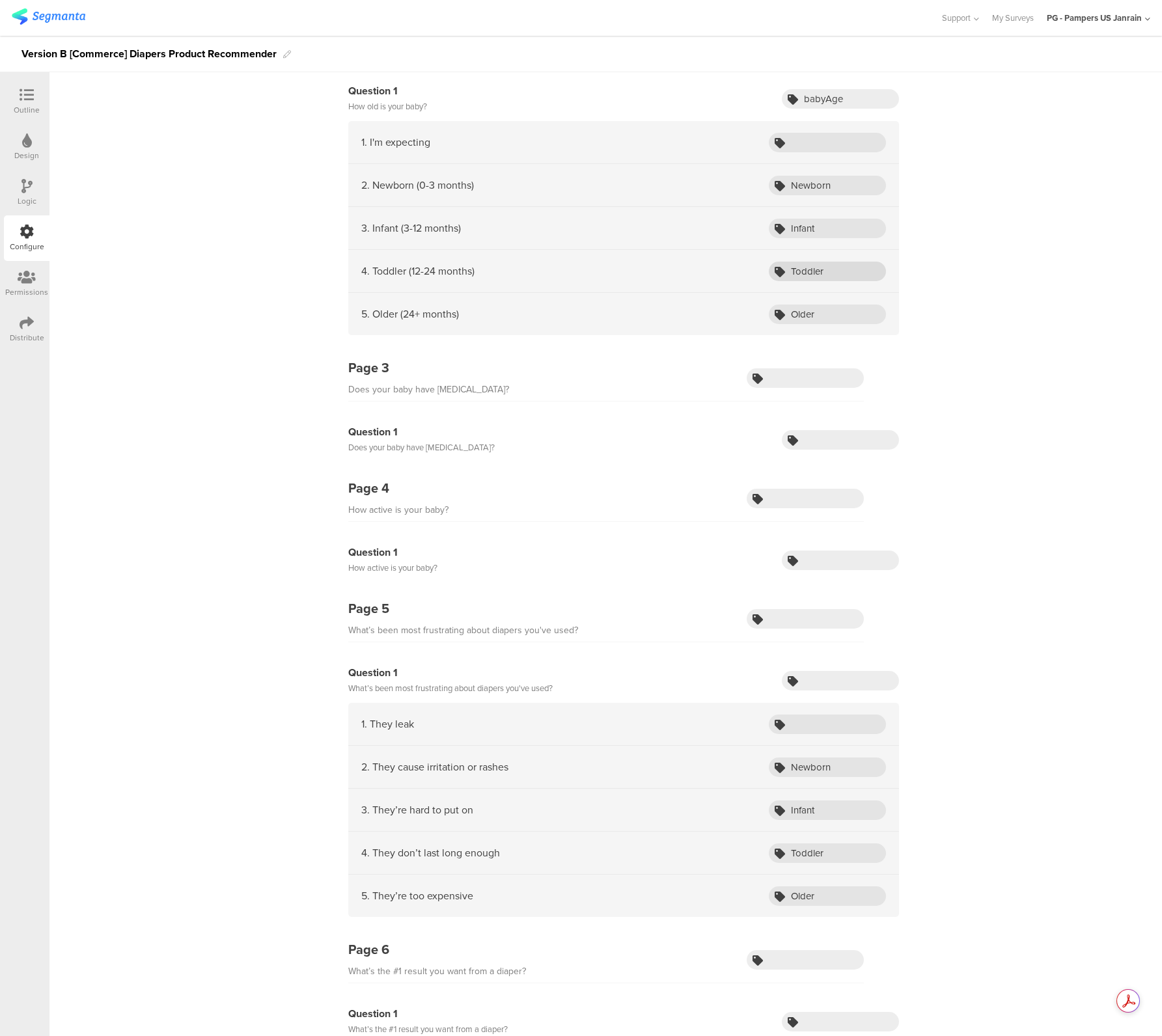
scroll to position [484, 0]
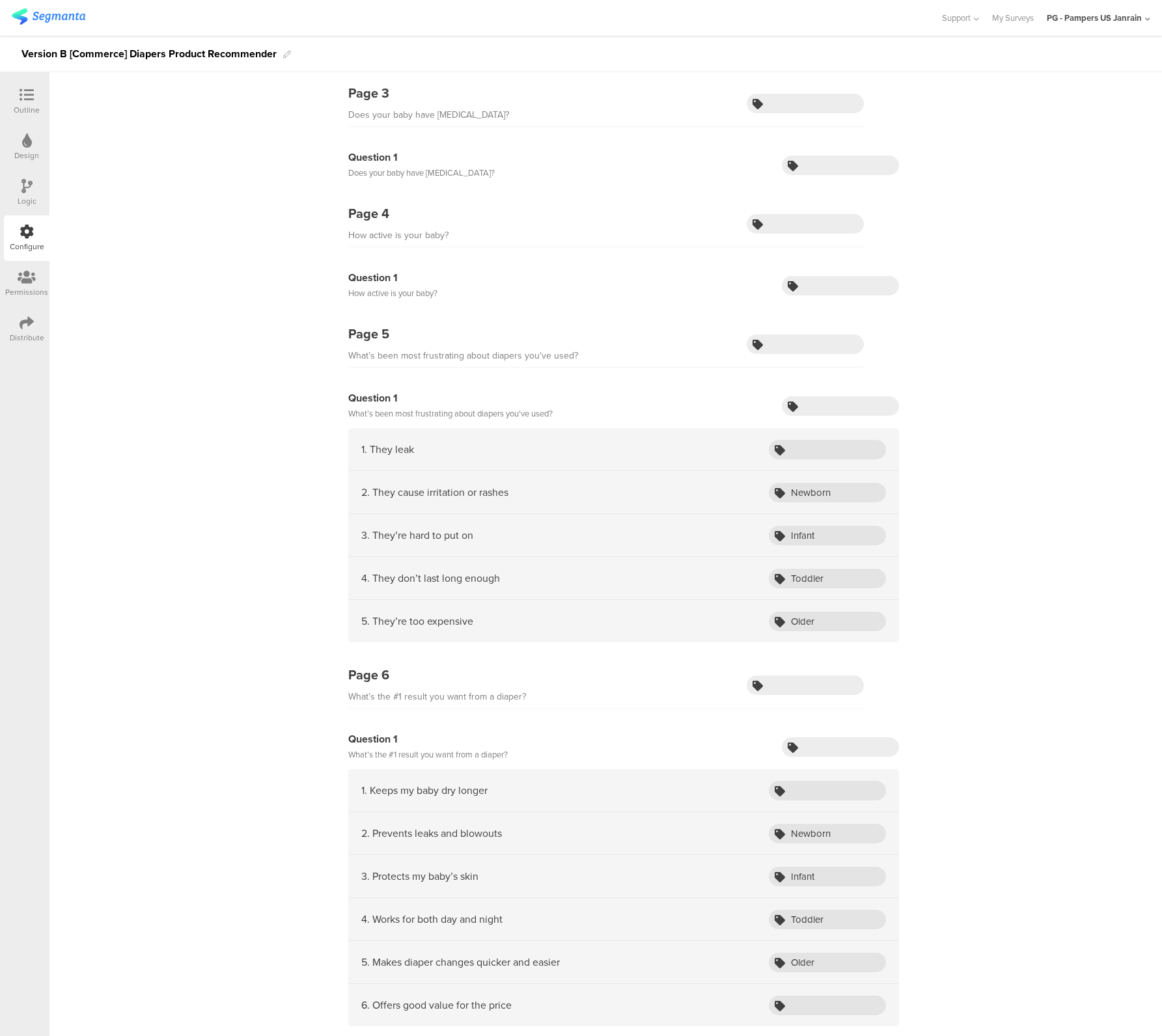
click at [24, 186] on icon at bounding box center [27, 186] width 11 height 14
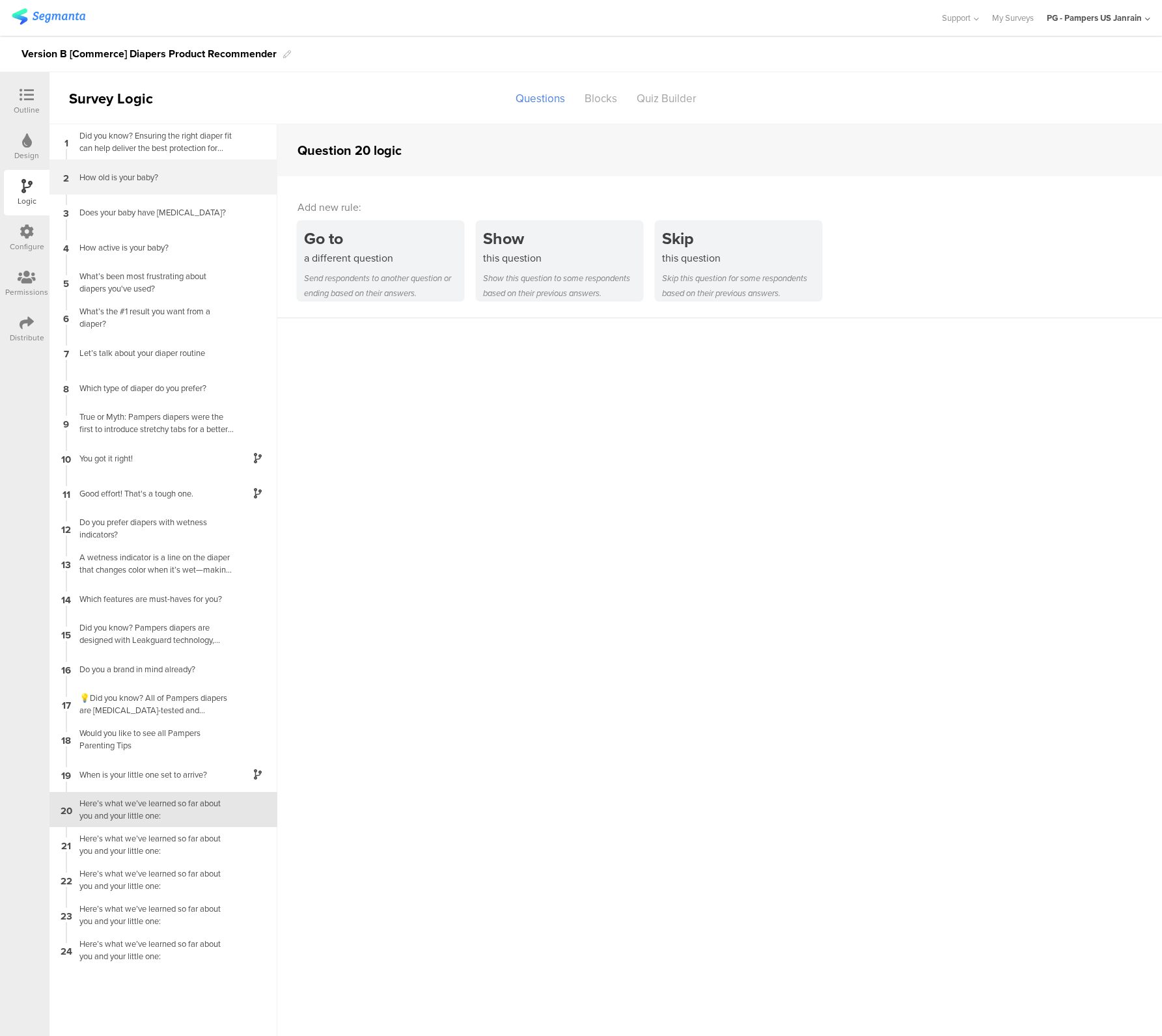
click at [129, 188] on div "2 How old is your baby?" at bounding box center [164, 177] width 227 height 35
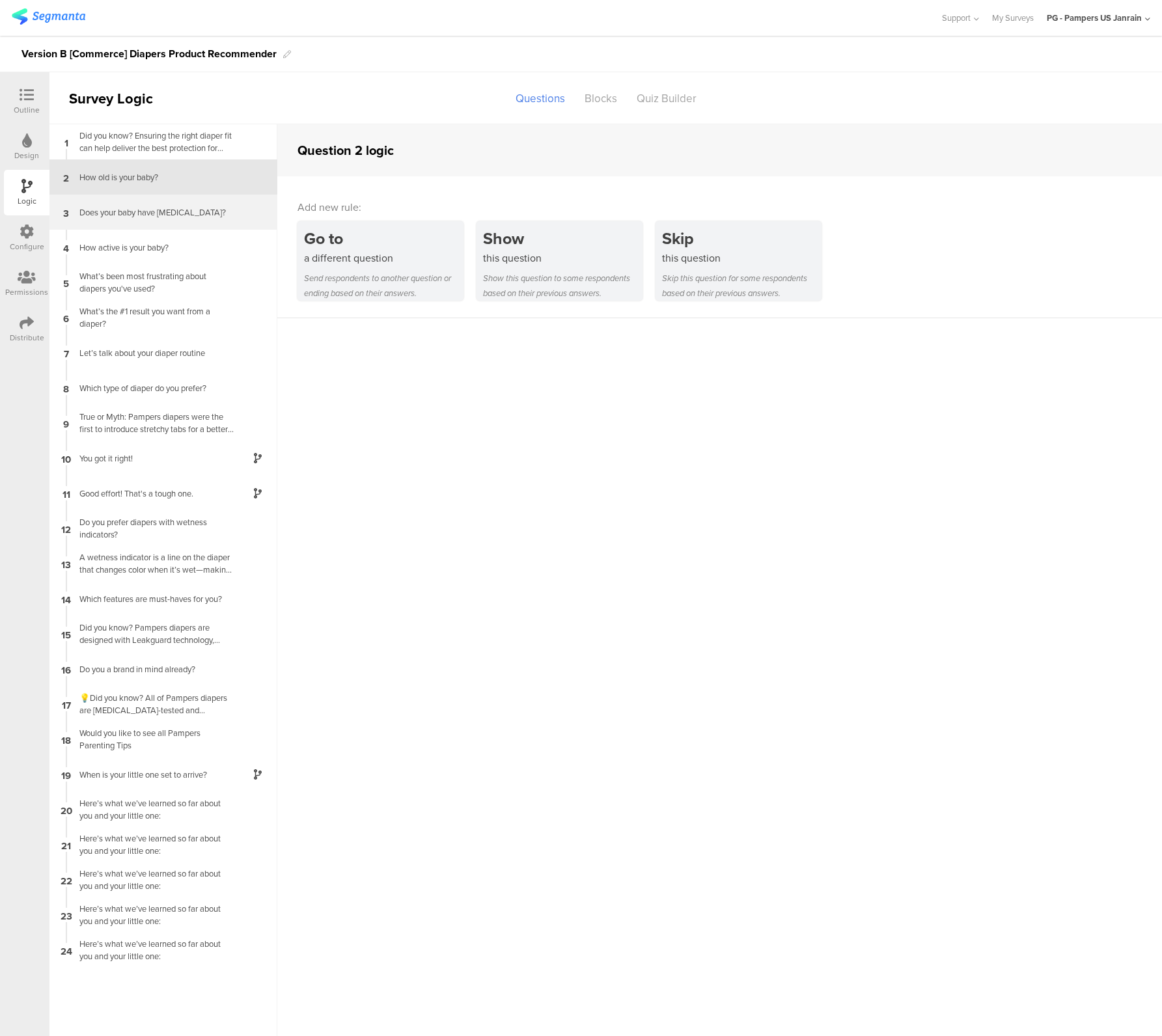
click at [119, 214] on div "Does your baby have [MEDICAL_DATA]?" at bounding box center [152, 213] width 163 height 13
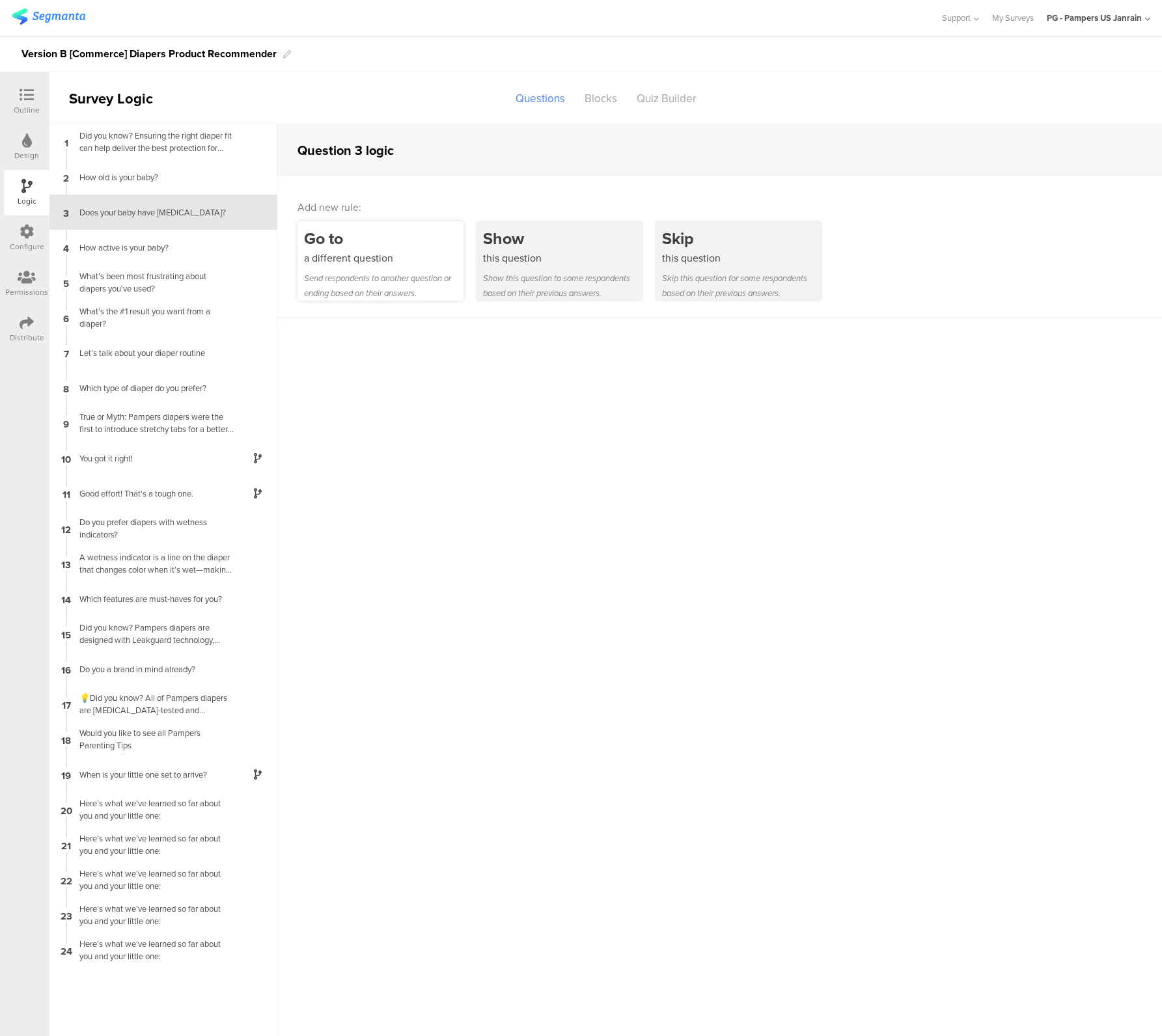
click at [378, 252] on div "a different question" at bounding box center [384, 258] width 160 height 15
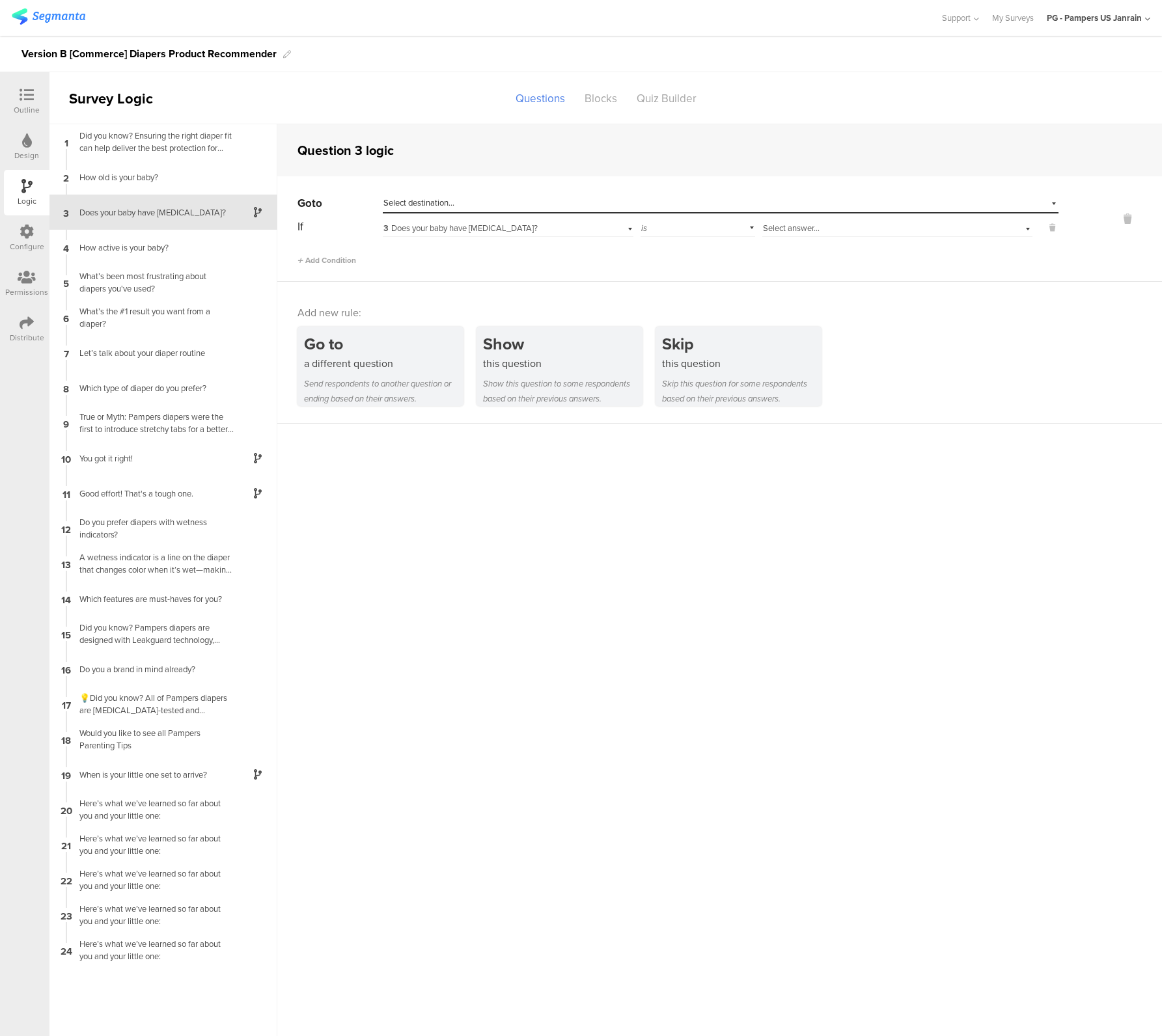
click at [399, 201] on span "Select destination..." at bounding box center [419, 202] width 71 height 13
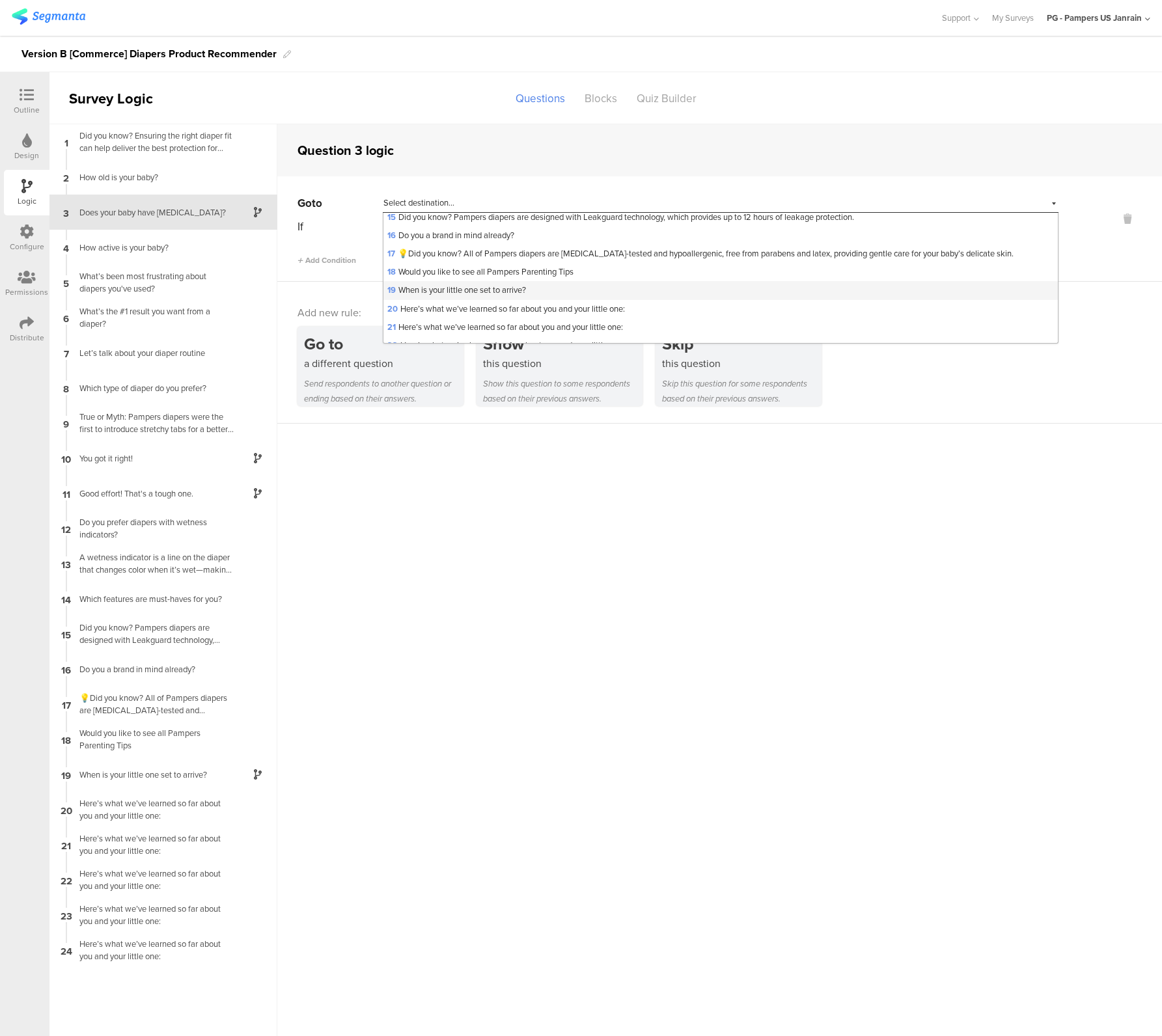
scroll to position [227, 0]
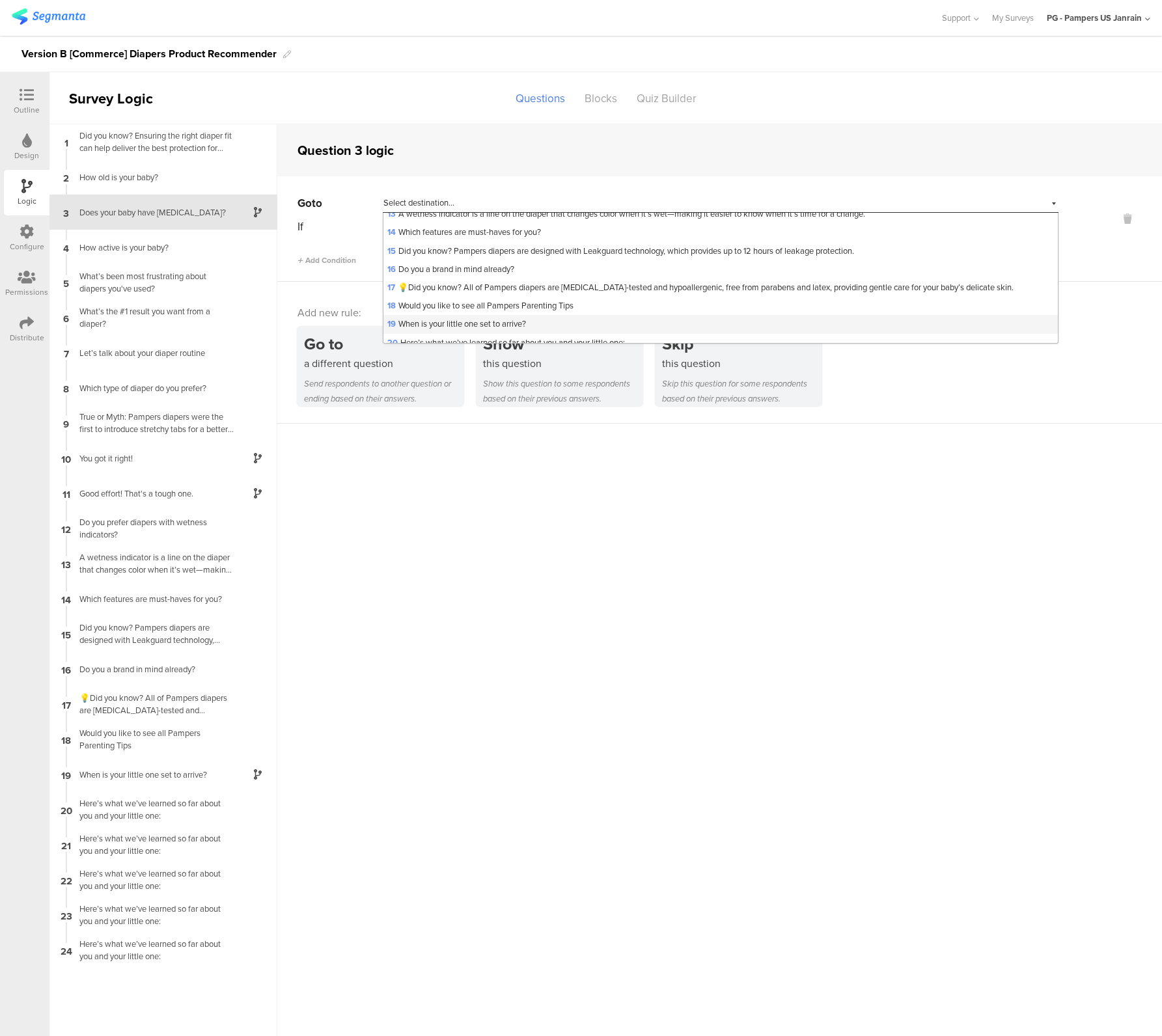
click at [433, 322] on span "19 When is your little one set to arrive?" at bounding box center [456, 323] width 139 height 13
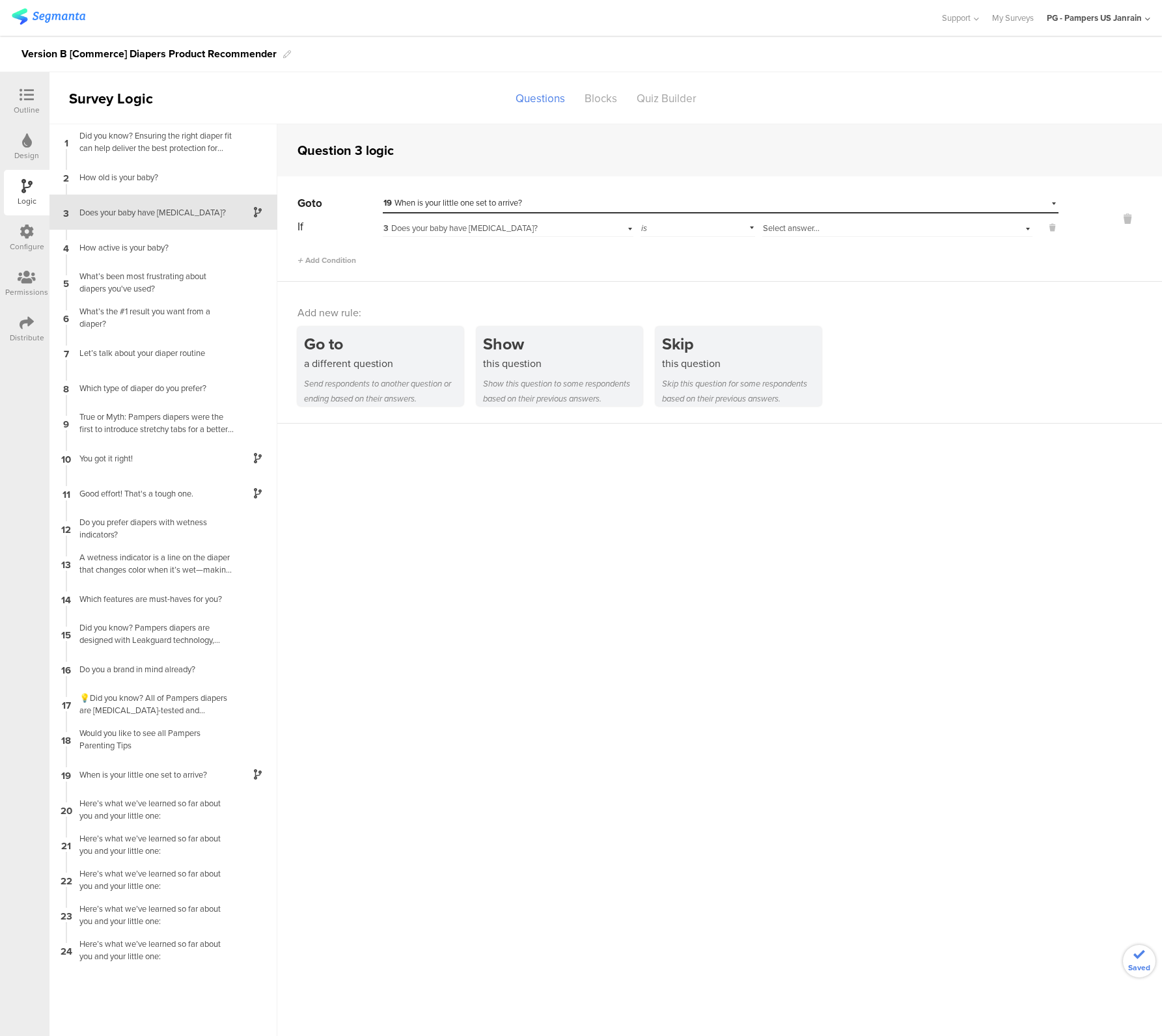
click at [477, 226] on span "3 Does your baby have sensitive skin?" at bounding box center [461, 228] width 155 height 13
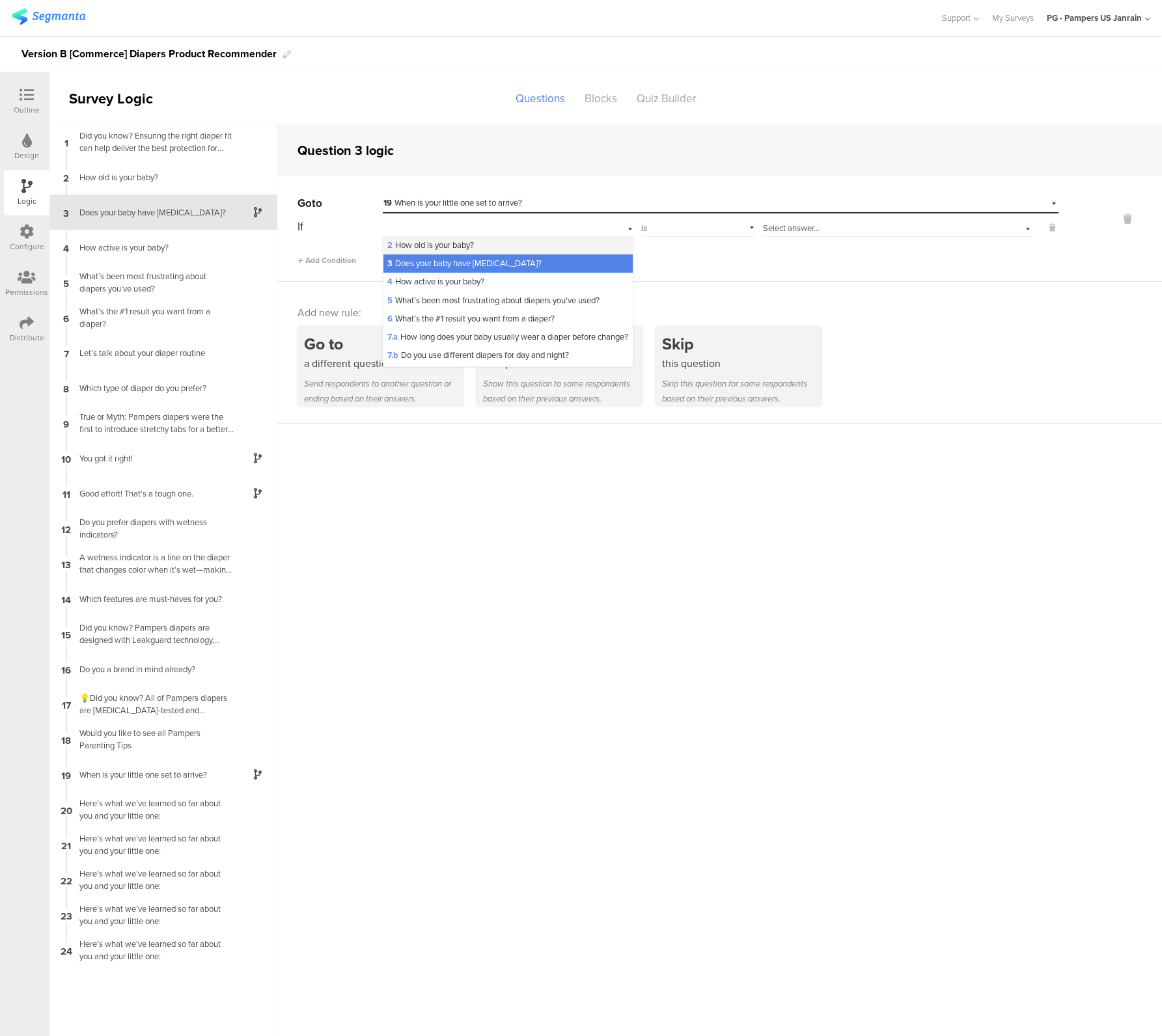
click at [491, 239] on div "2 How old is your baby?" at bounding box center [509, 245] width 250 height 19
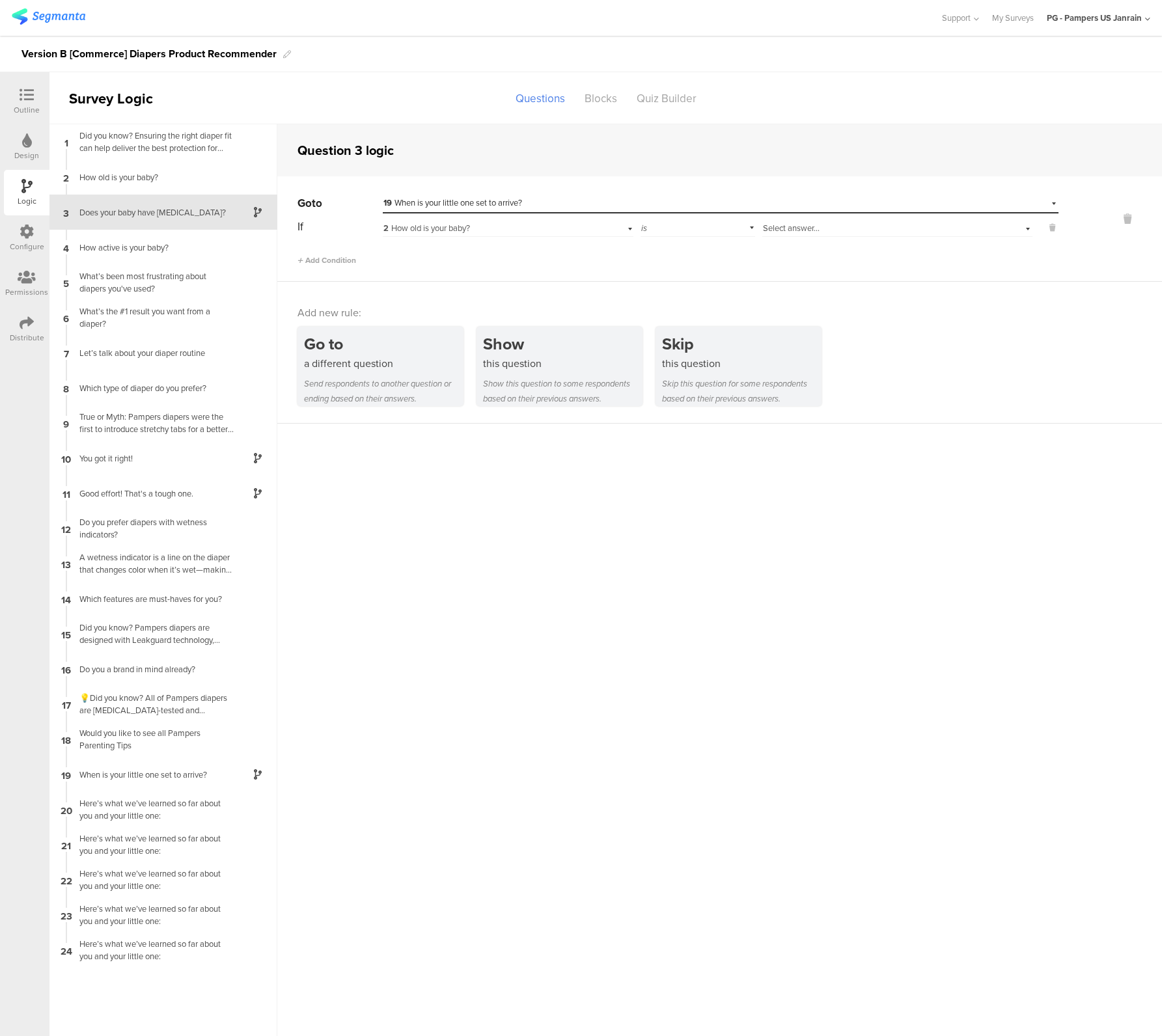
click at [778, 224] on span "Select answer..." at bounding box center [791, 228] width 57 height 13
click at [784, 242] on span "I'm expecting" at bounding box center [790, 245] width 48 height 13
click at [609, 294] on div "Add new rule: Go to a different question Send respondents to another question o…" at bounding box center [720, 352] width 885 height 142
click at [1134, 217] on icon at bounding box center [1128, 219] width 31 height 15
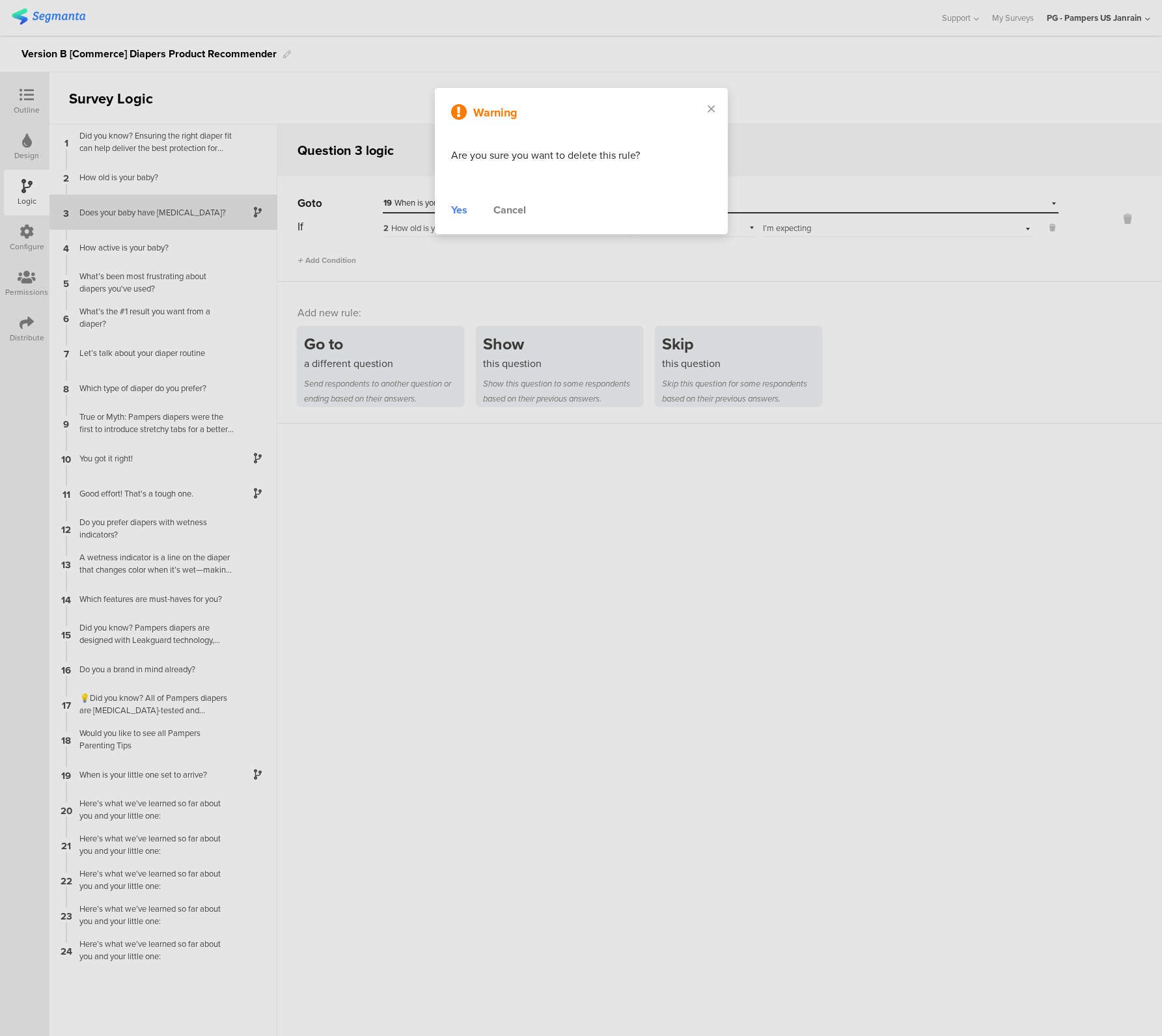
click at [460, 207] on div "Yes" at bounding box center [459, 210] width 16 height 16
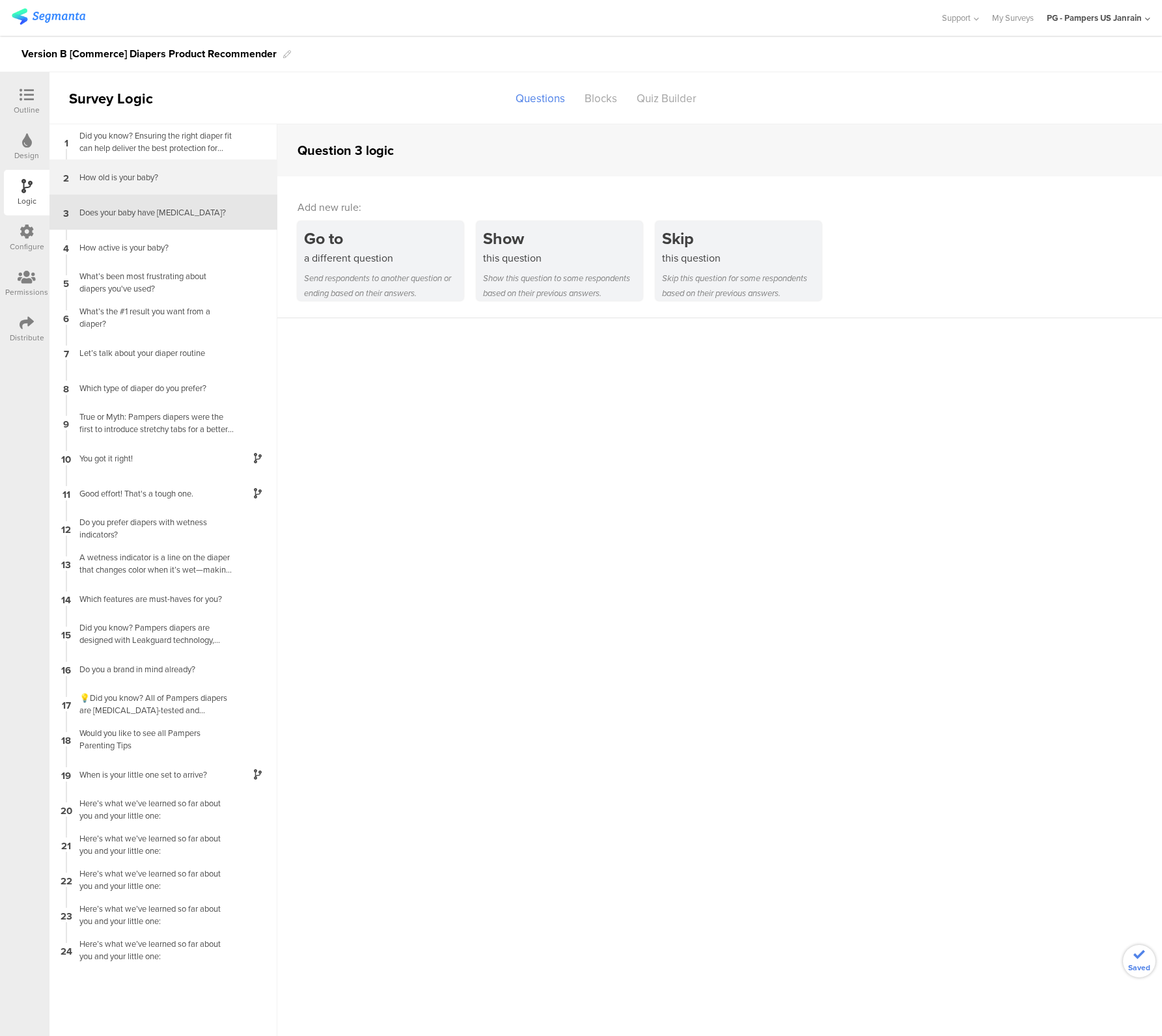
click at [142, 186] on div "2 How old is your baby?" at bounding box center [164, 177] width 227 height 35
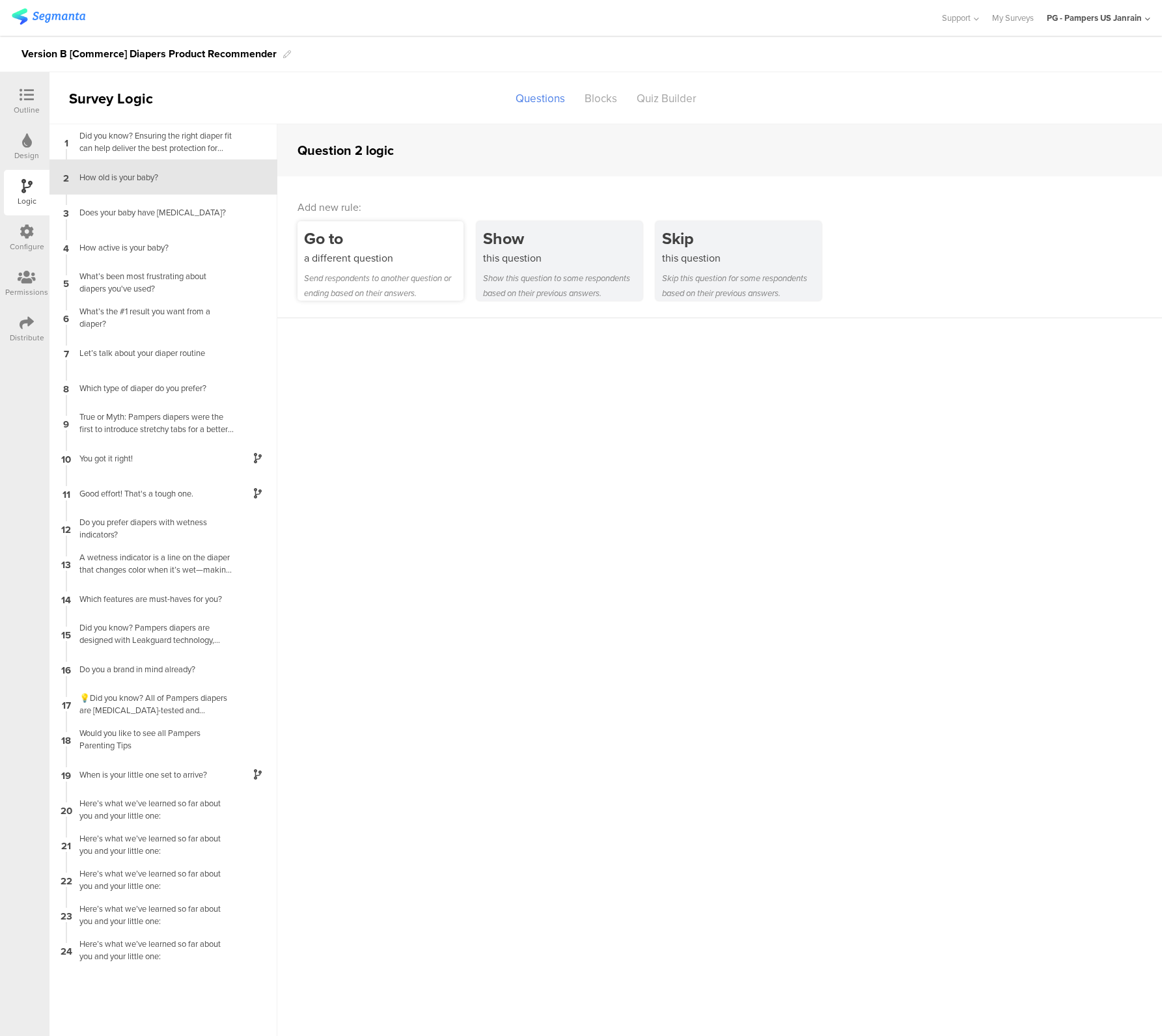
click at [349, 230] on div "Go to" at bounding box center [384, 239] width 160 height 24
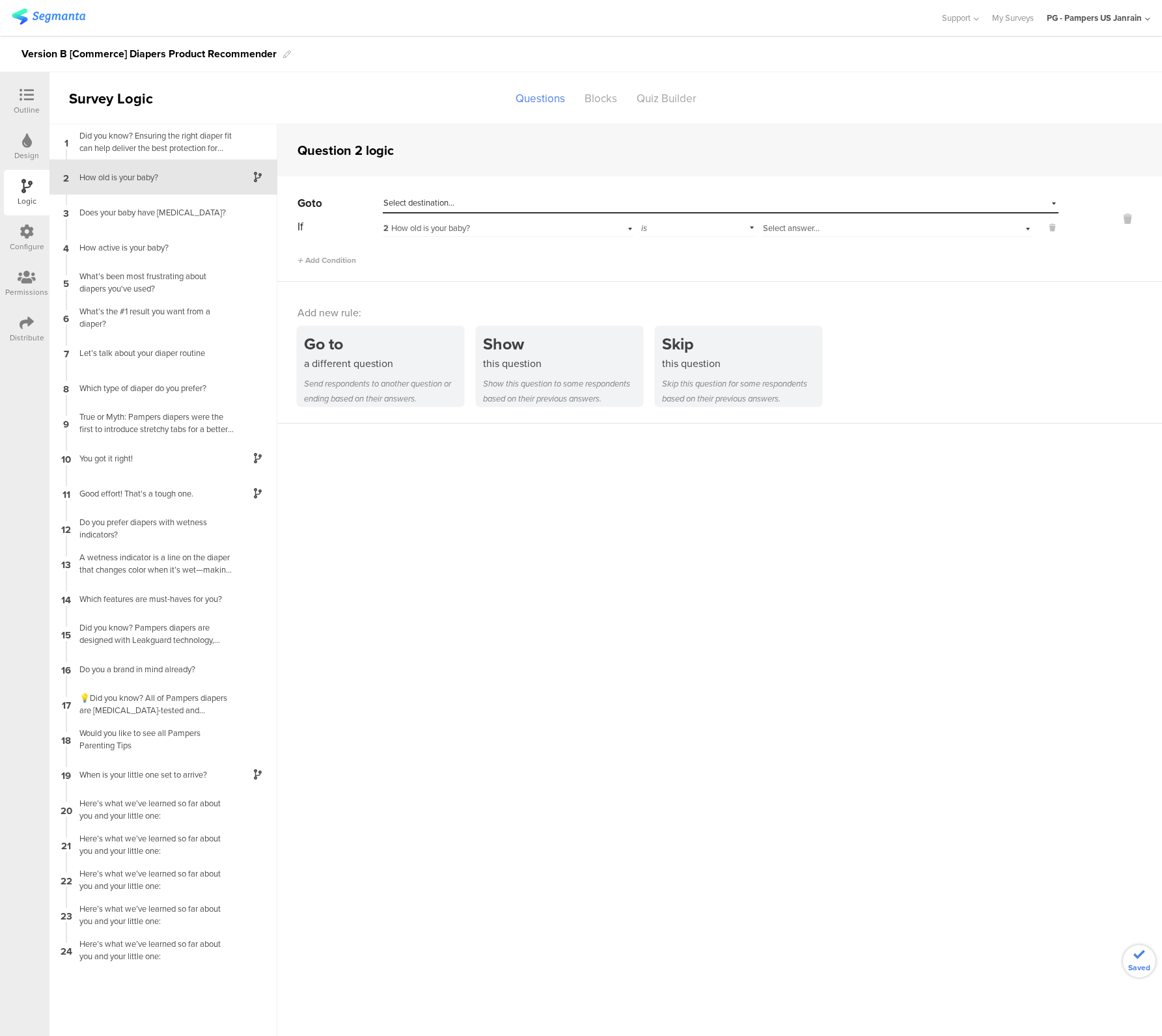
click at [488, 195] on div "Select destination..." at bounding box center [720, 203] width 676 height 20
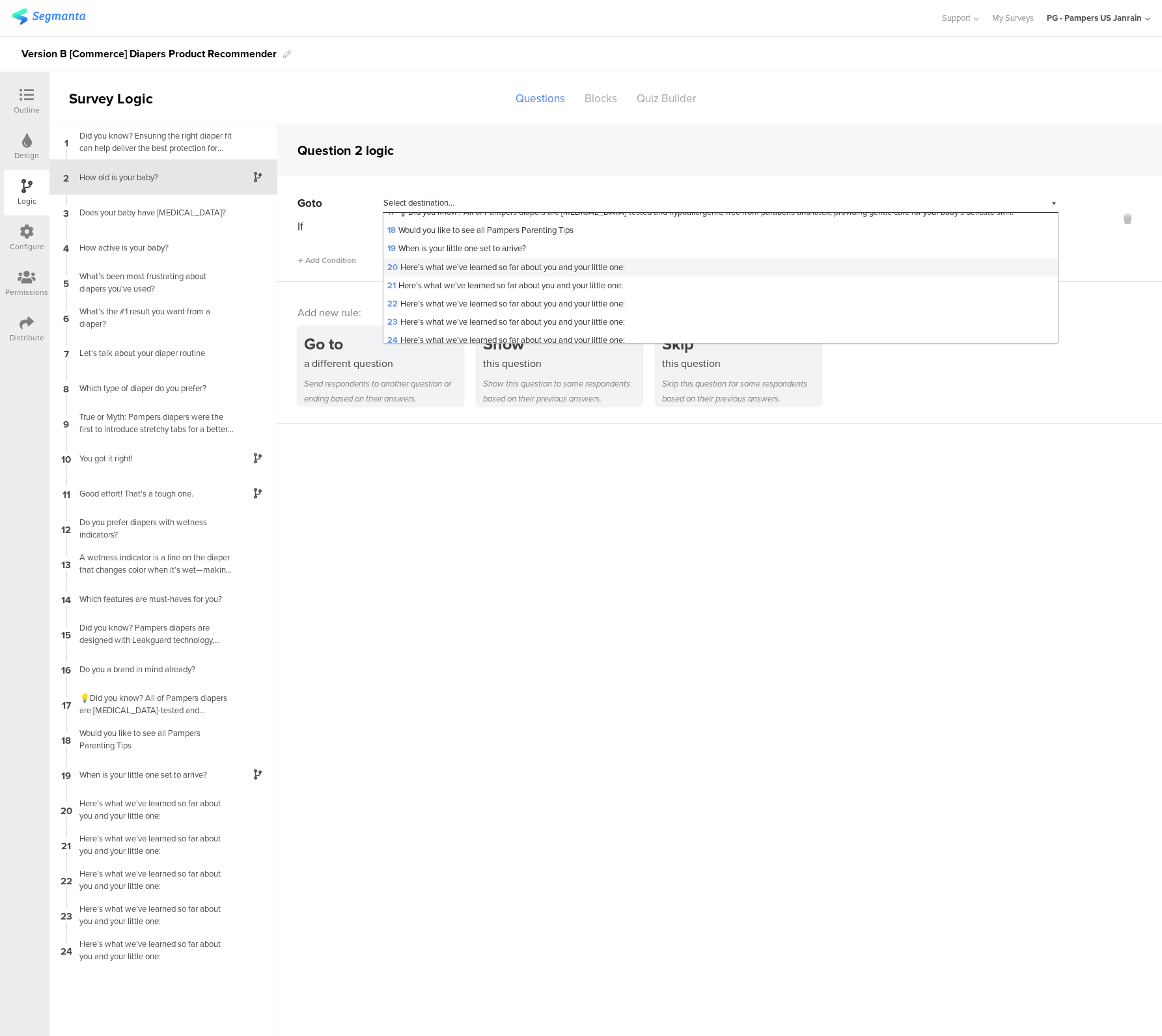
scroll to position [304, 0]
click at [440, 252] on span "19 When is your little one set to arrive?" at bounding box center [456, 247] width 139 height 13
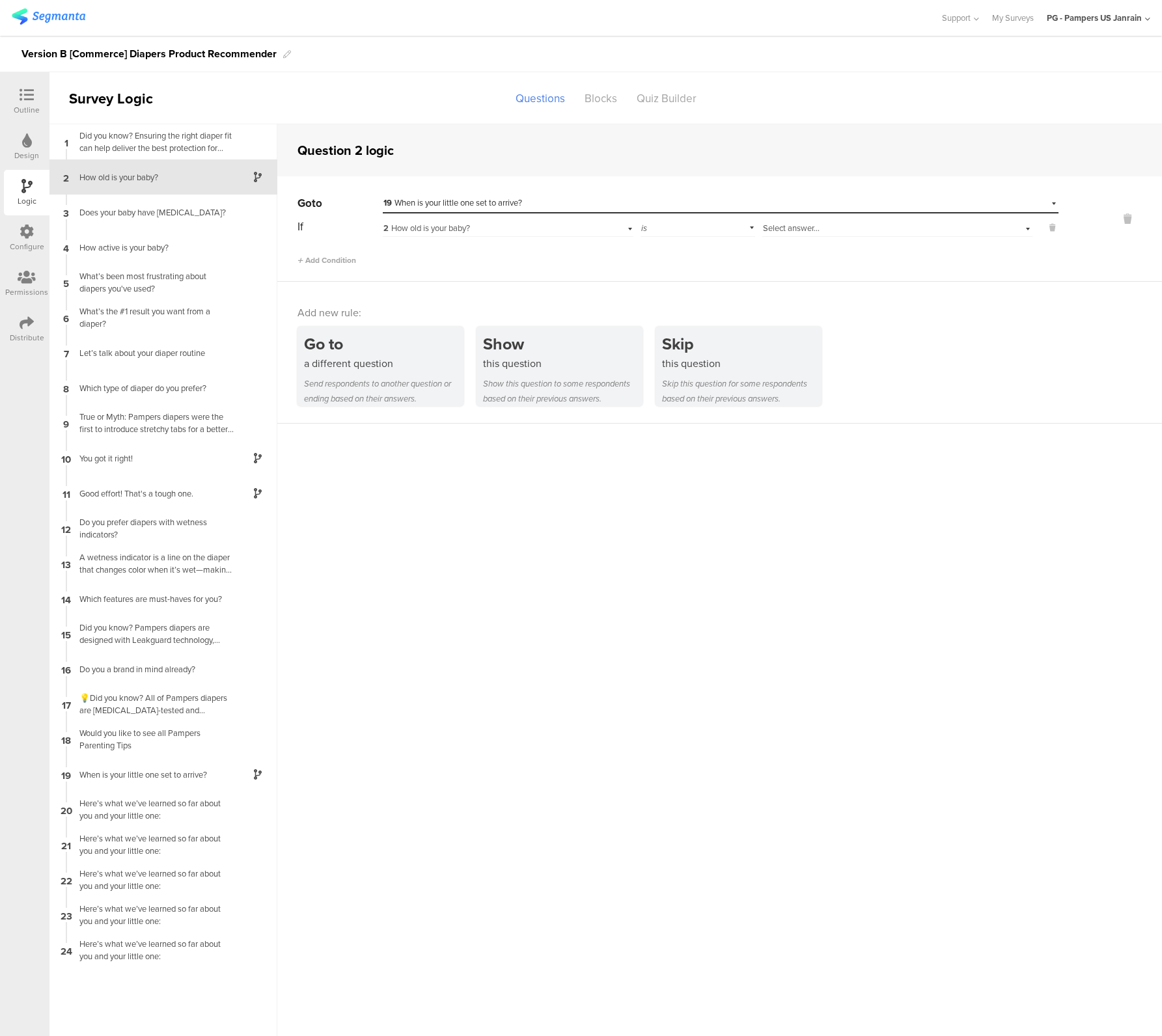
click at [551, 225] on div "2 How old is your baby?" at bounding box center [488, 228] width 210 height 12
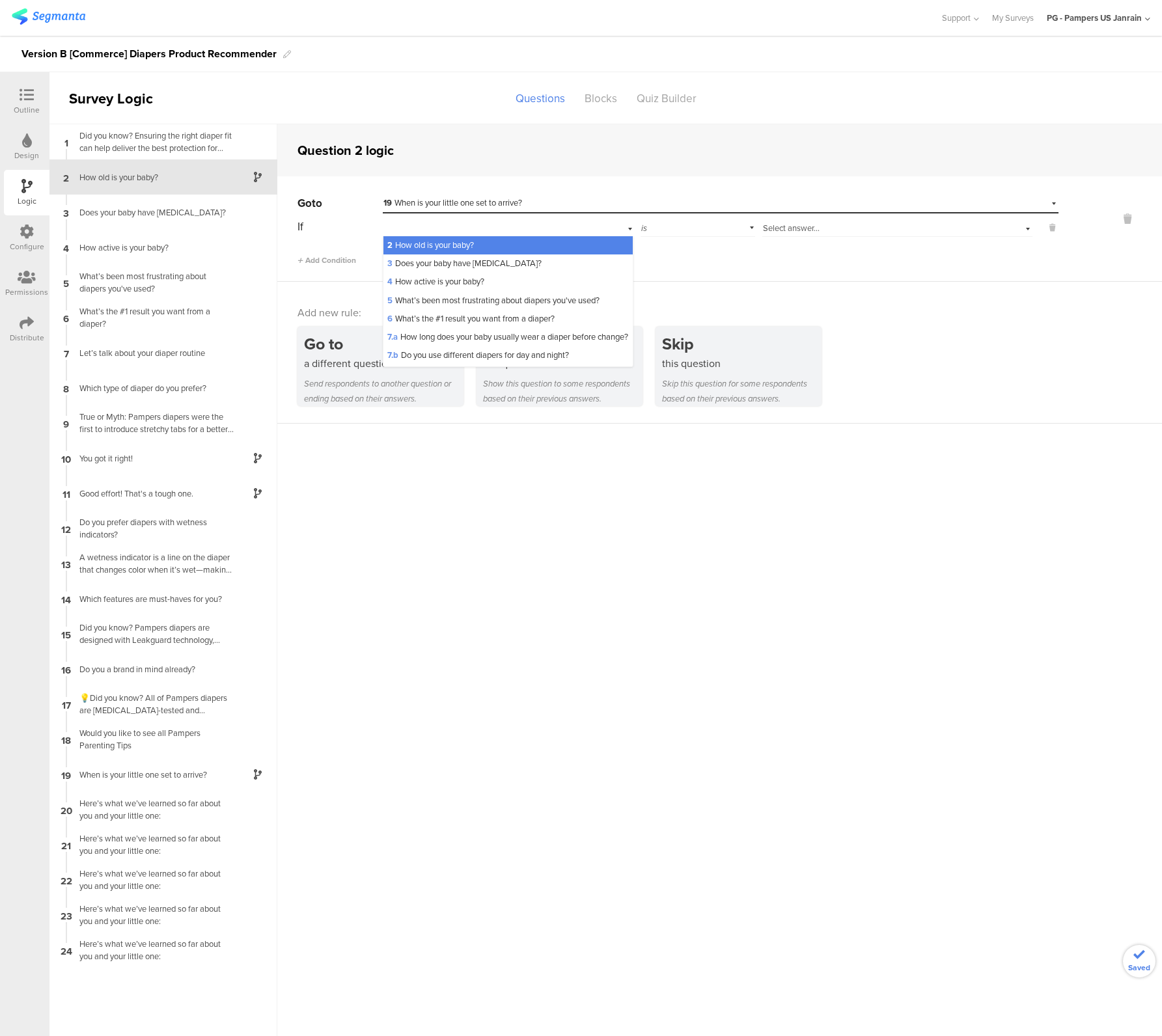
click at [711, 225] on div "is" at bounding box center [697, 227] width 114 height 20
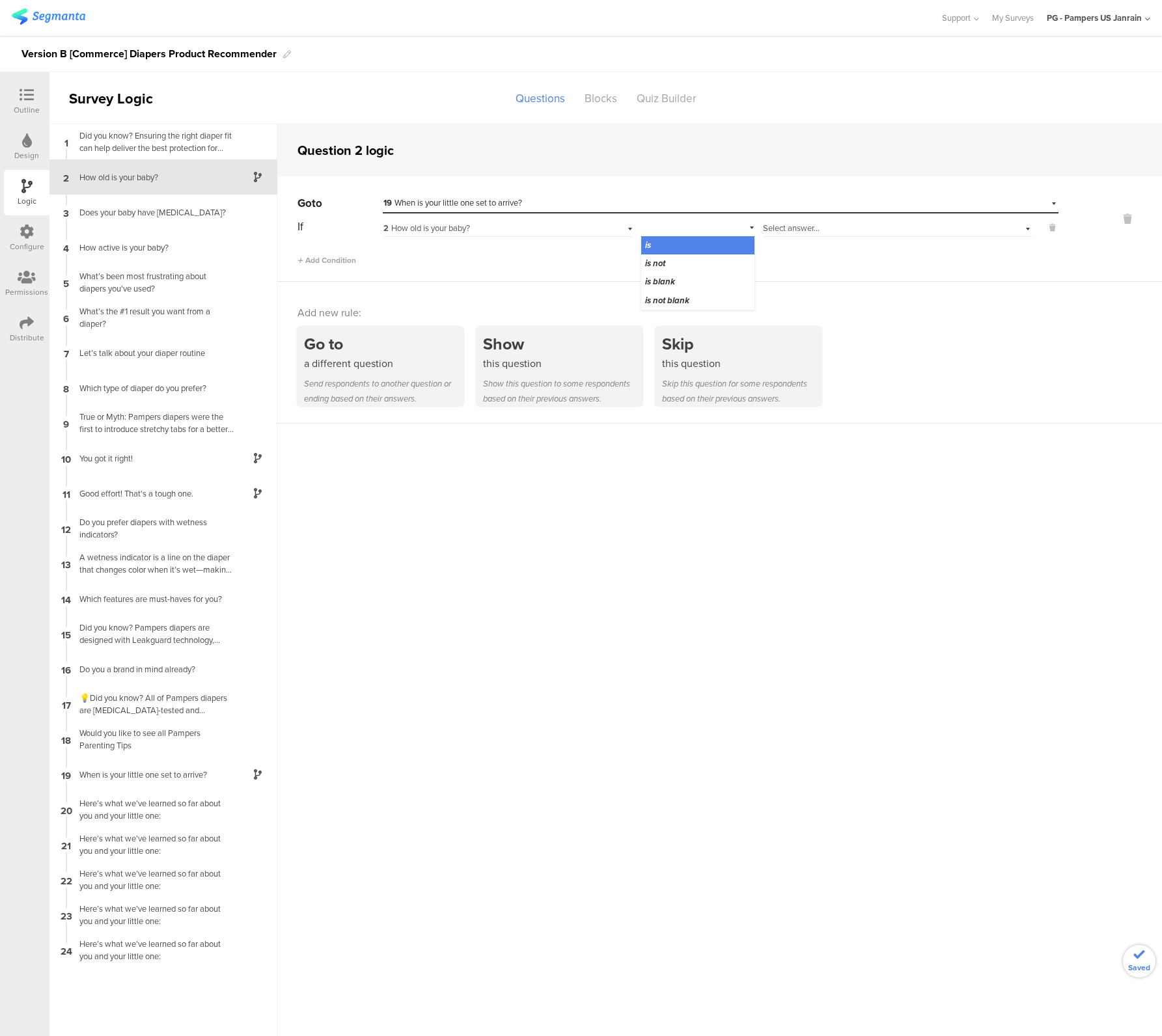
click at [827, 226] on div "Select answer..." at bounding box center [877, 228] width 227 height 12
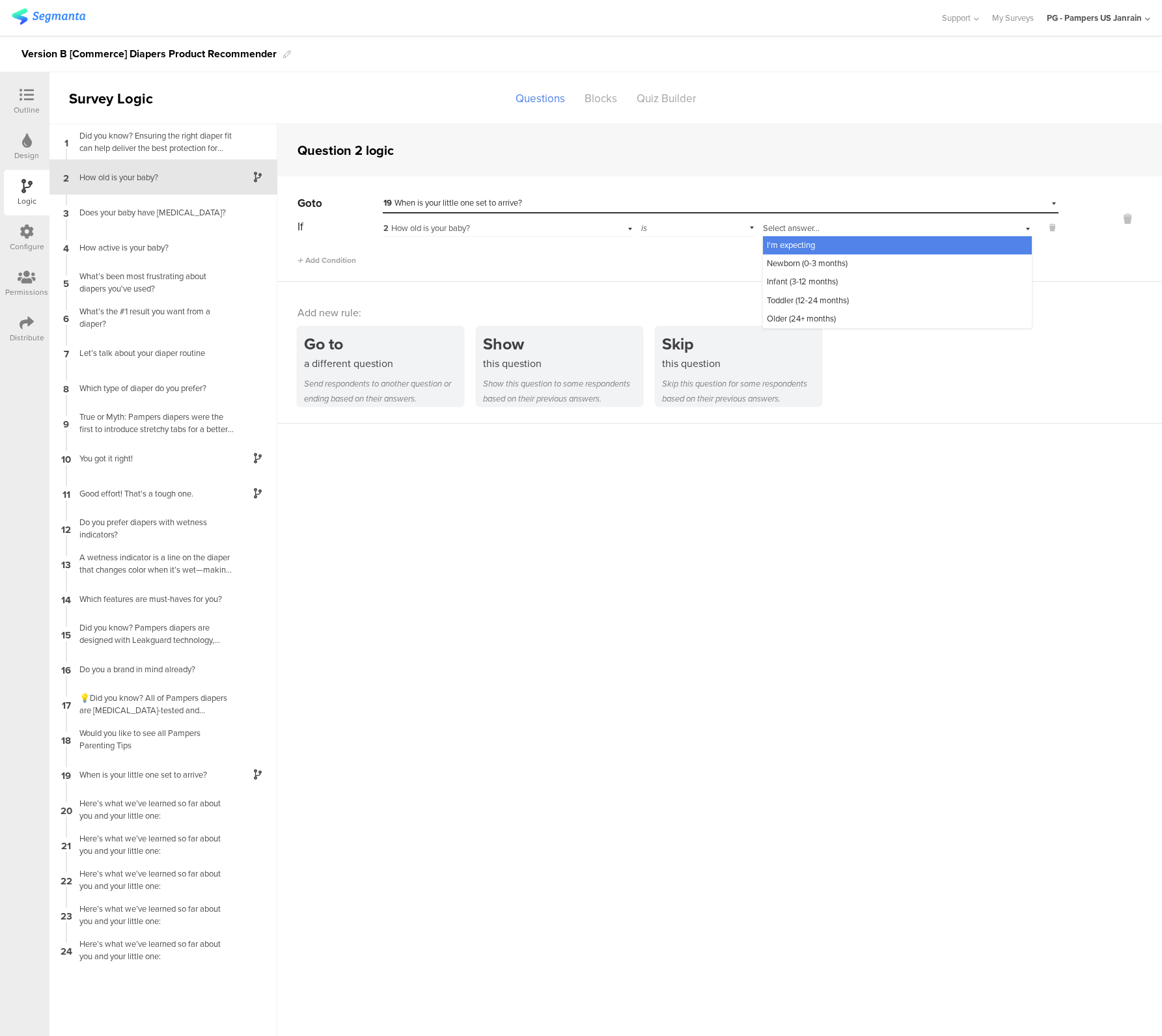
click at [813, 247] on span "I'm expecting" at bounding box center [790, 245] width 48 height 13
click at [863, 282] on div "Add new rule: Go to a different question Send respondents to another question o…" at bounding box center [720, 352] width 885 height 142
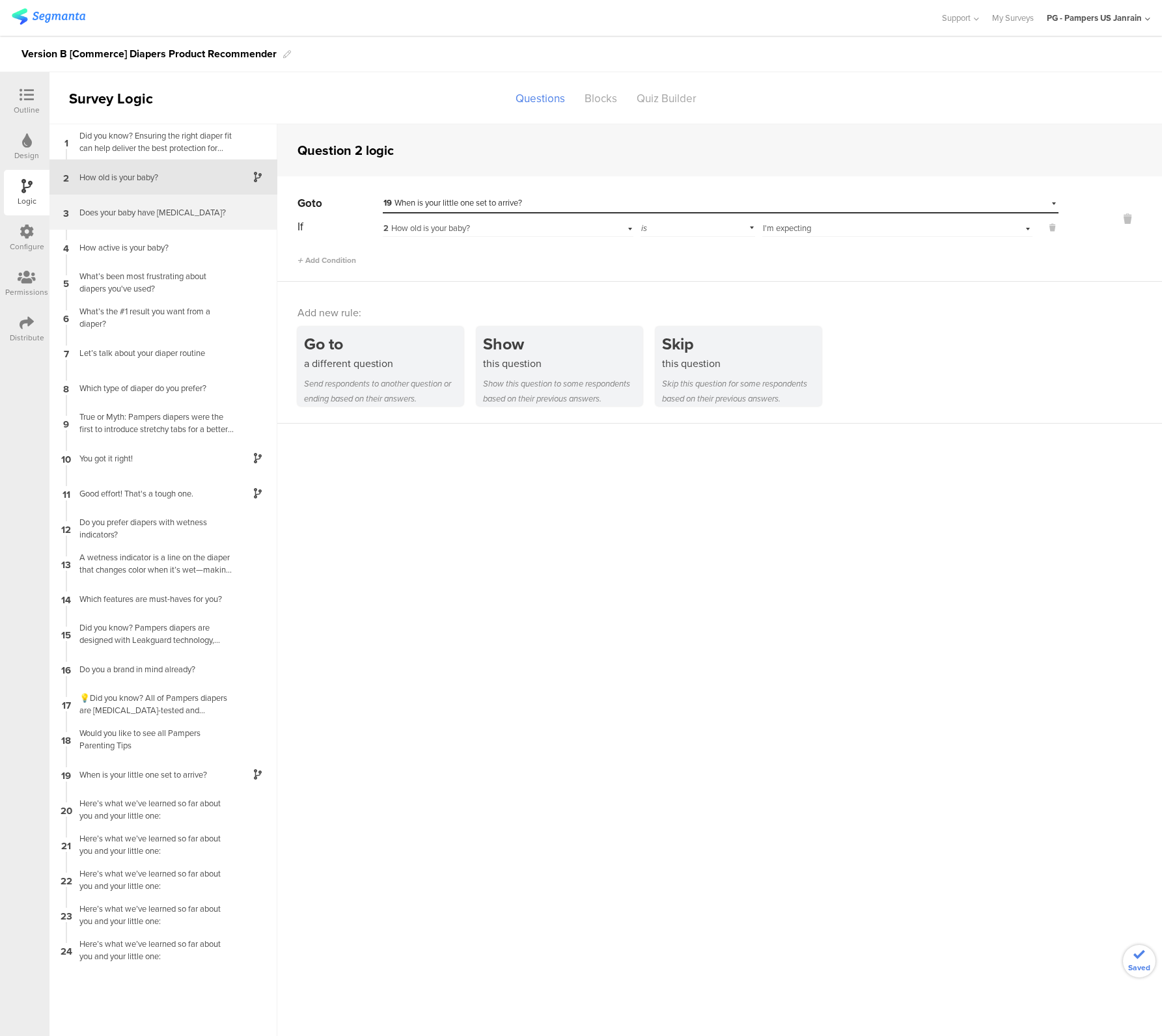
click at [161, 222] on div "3 Does your baby have sensitive skin?" at bounding box center [164, 212] width 227 height 35
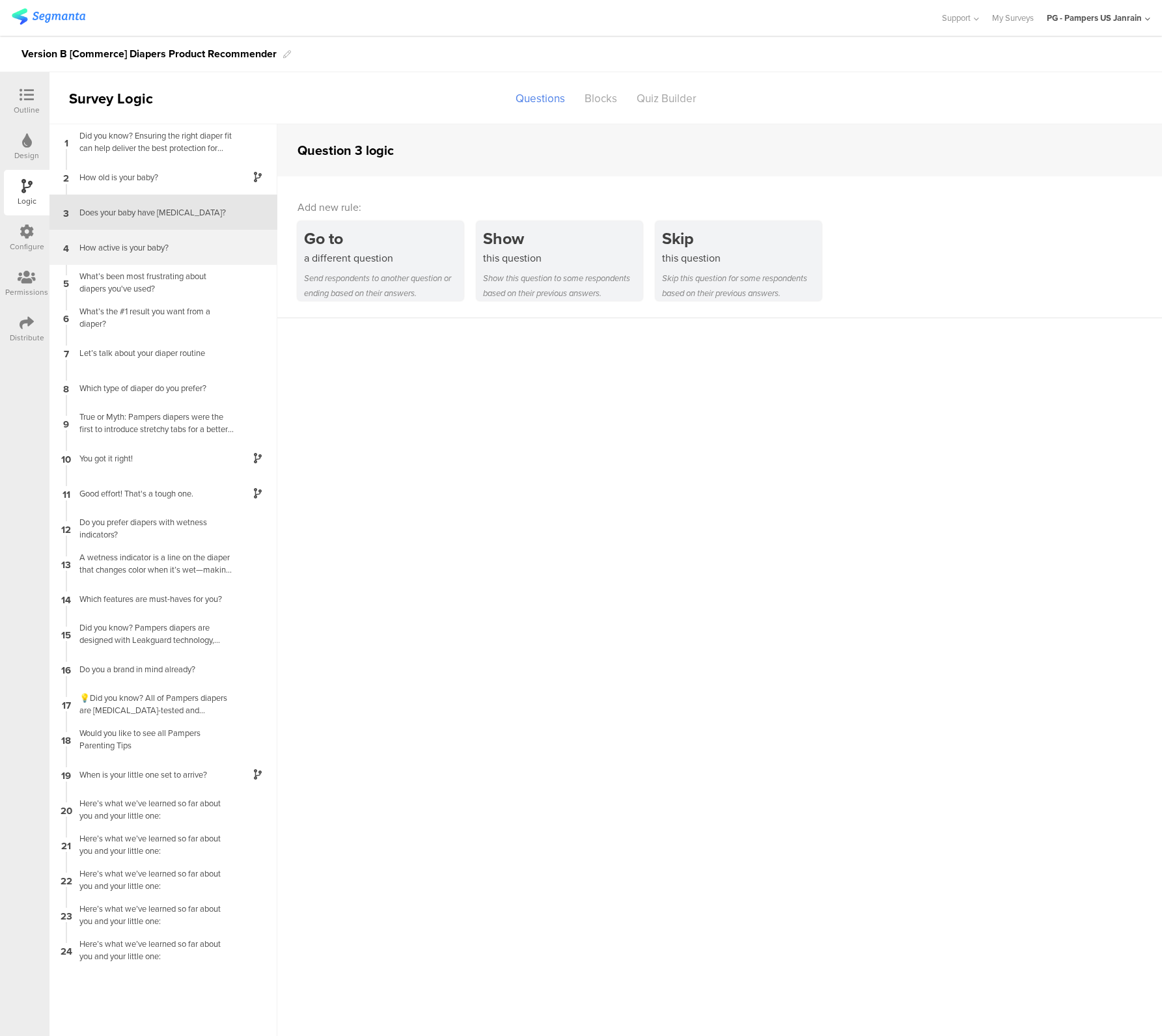
click at [213, 248] on div "How active is your baby?" at bounding box center [152, 247] width 163 height 13
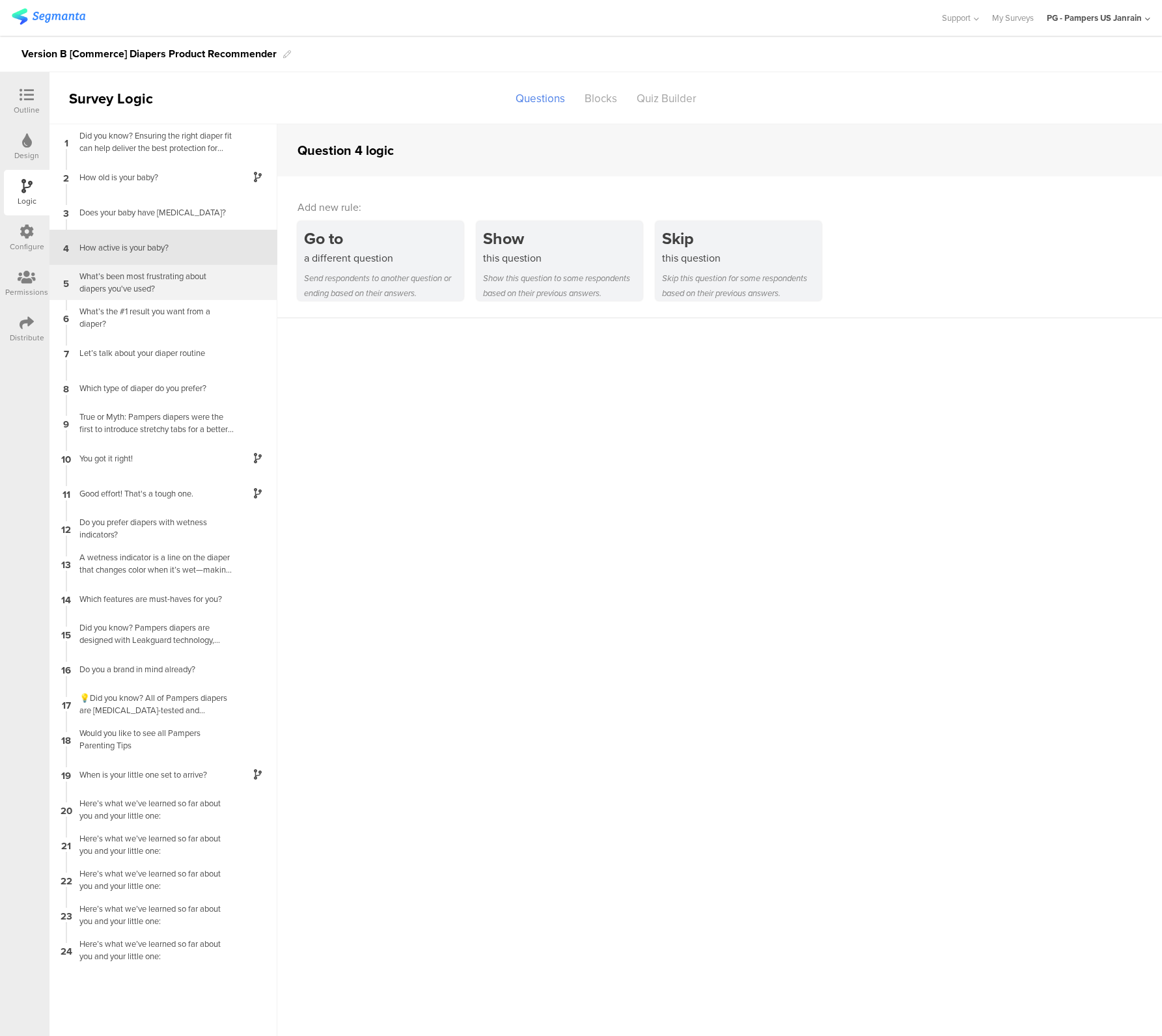
click at [164, 278] on div "What’s been most frustrating about diapers you've used?" at bounding box center [152, 282] width 163 height 25
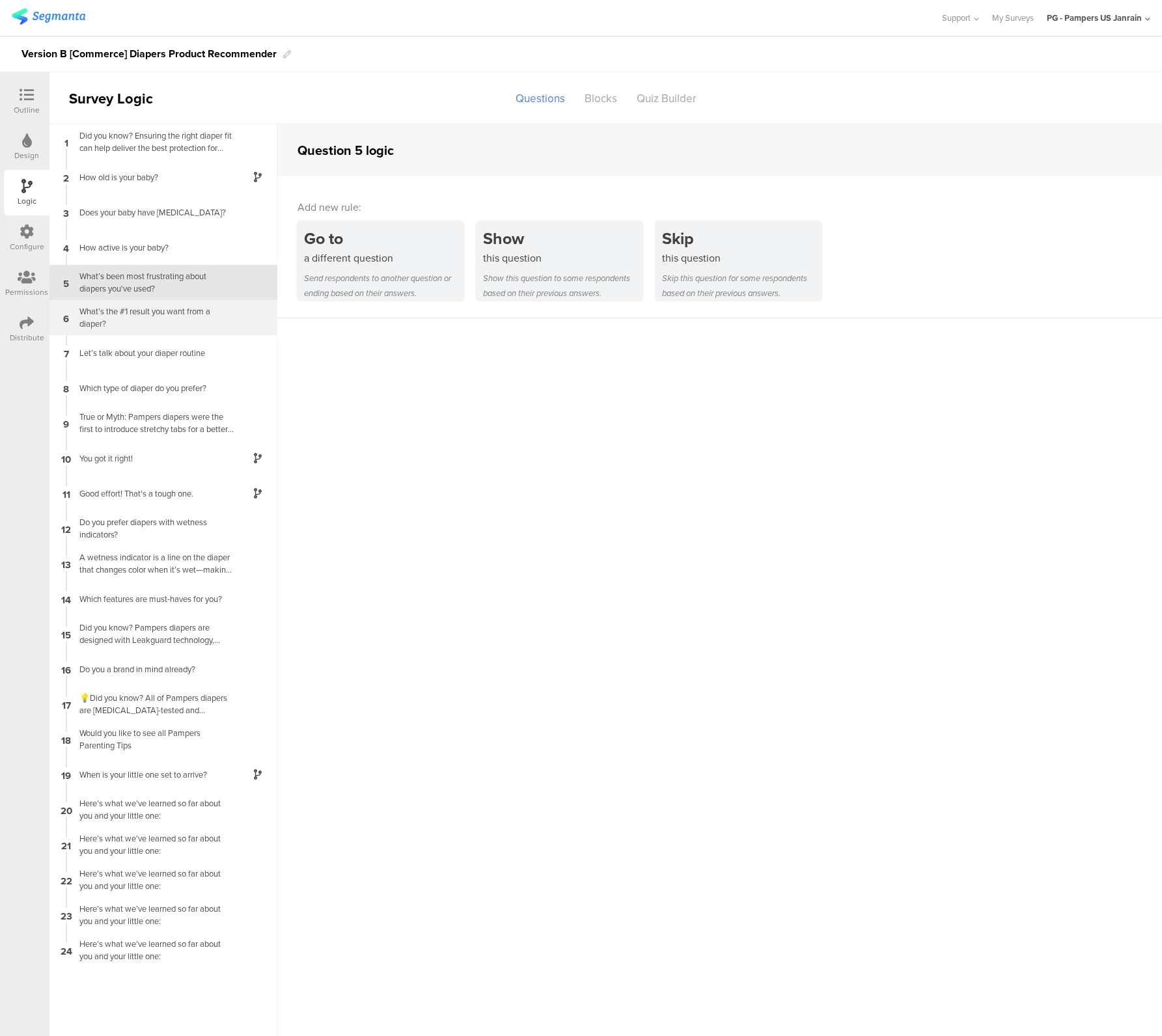
click at [138, 312] on div "What’s the #1 result you want from a diaper?" at bounding box center [152, 317] width 163 height 25
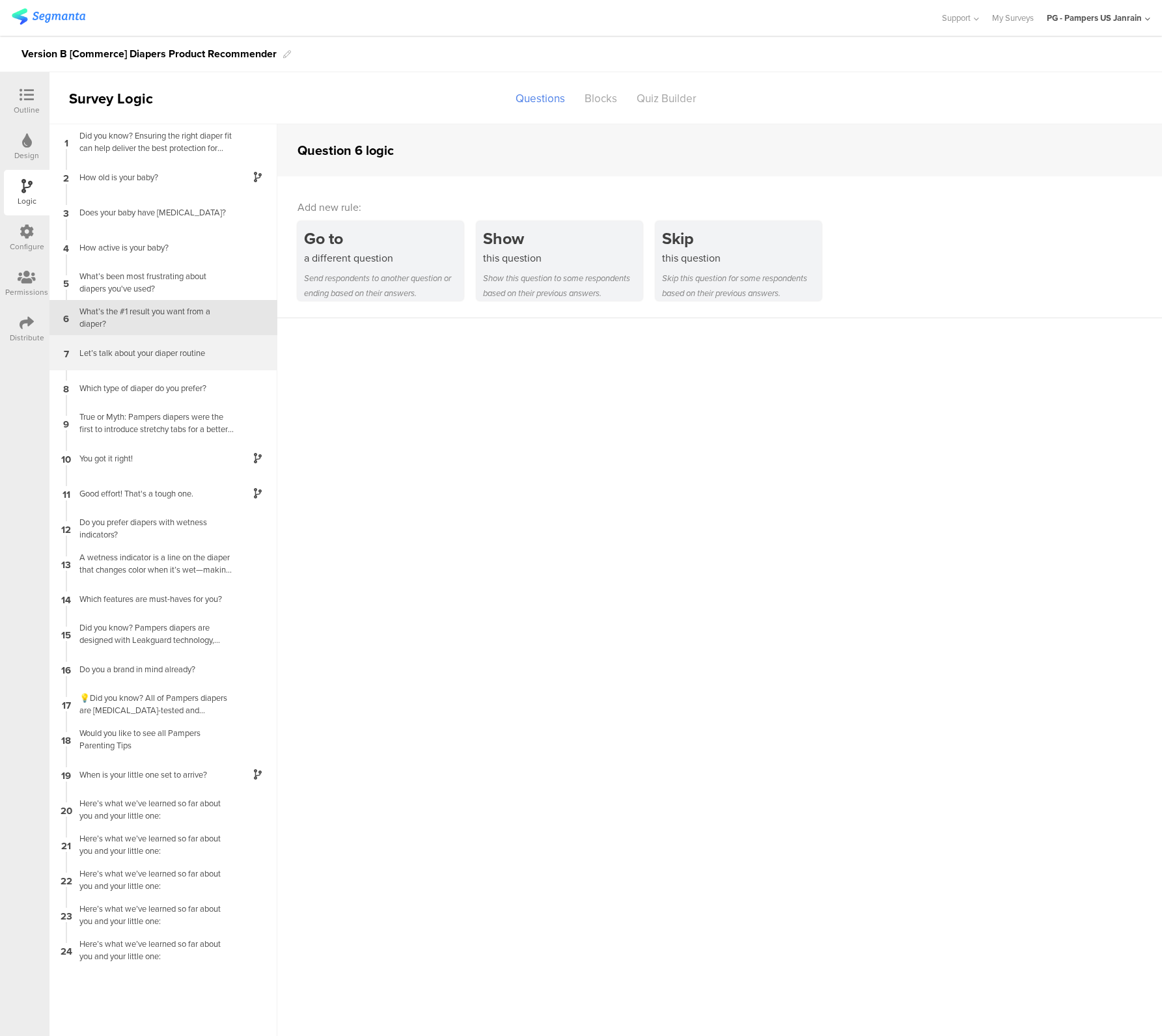
click at [141, 369] on div "7 Let’s talk about your diaper routine" at bounding box center [164, 352] width 227 height 35
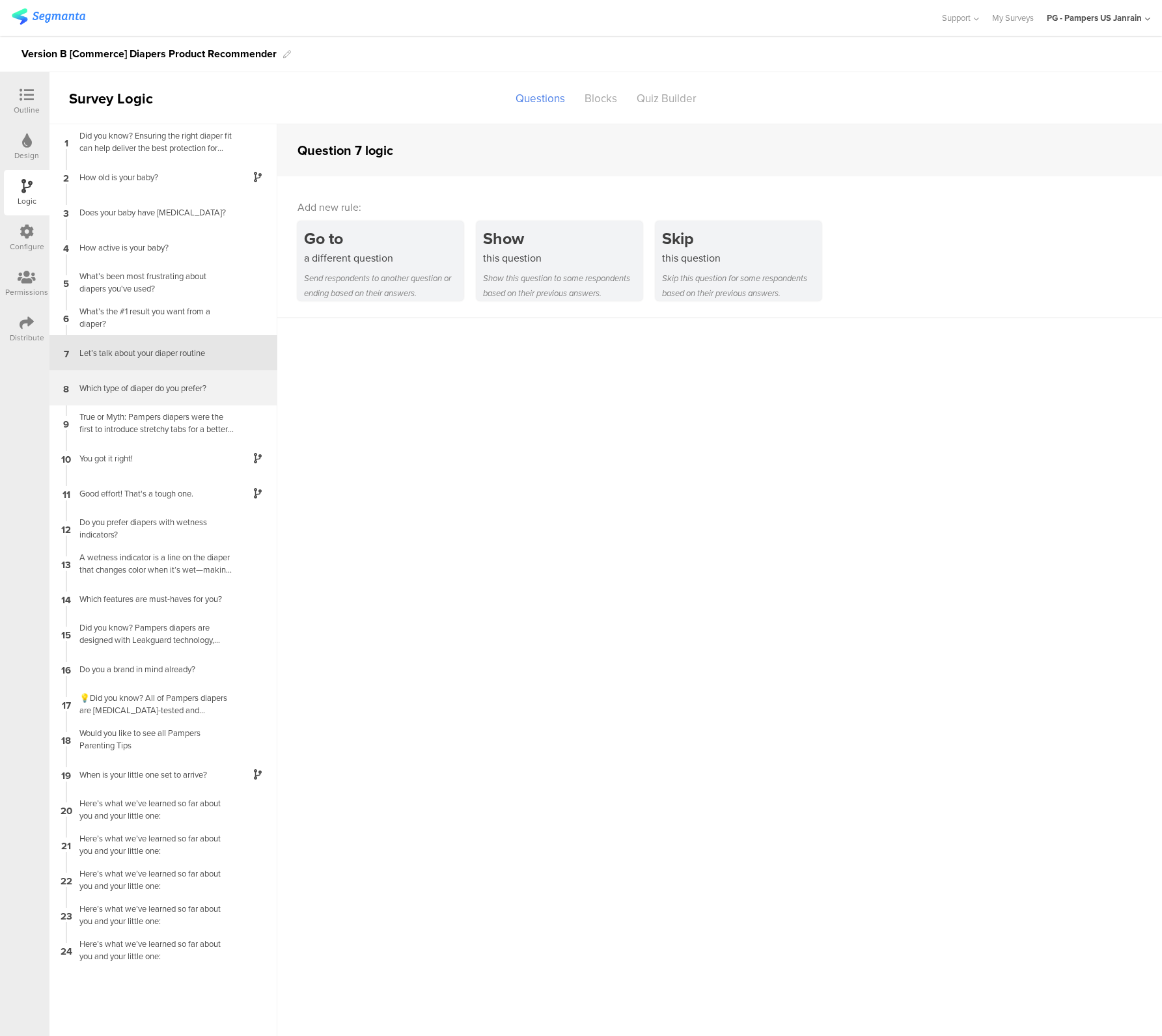
click at [144, 392] on div "Which type of diaper do you prefer?" at bounding box center [152, 388] width 163 height 13
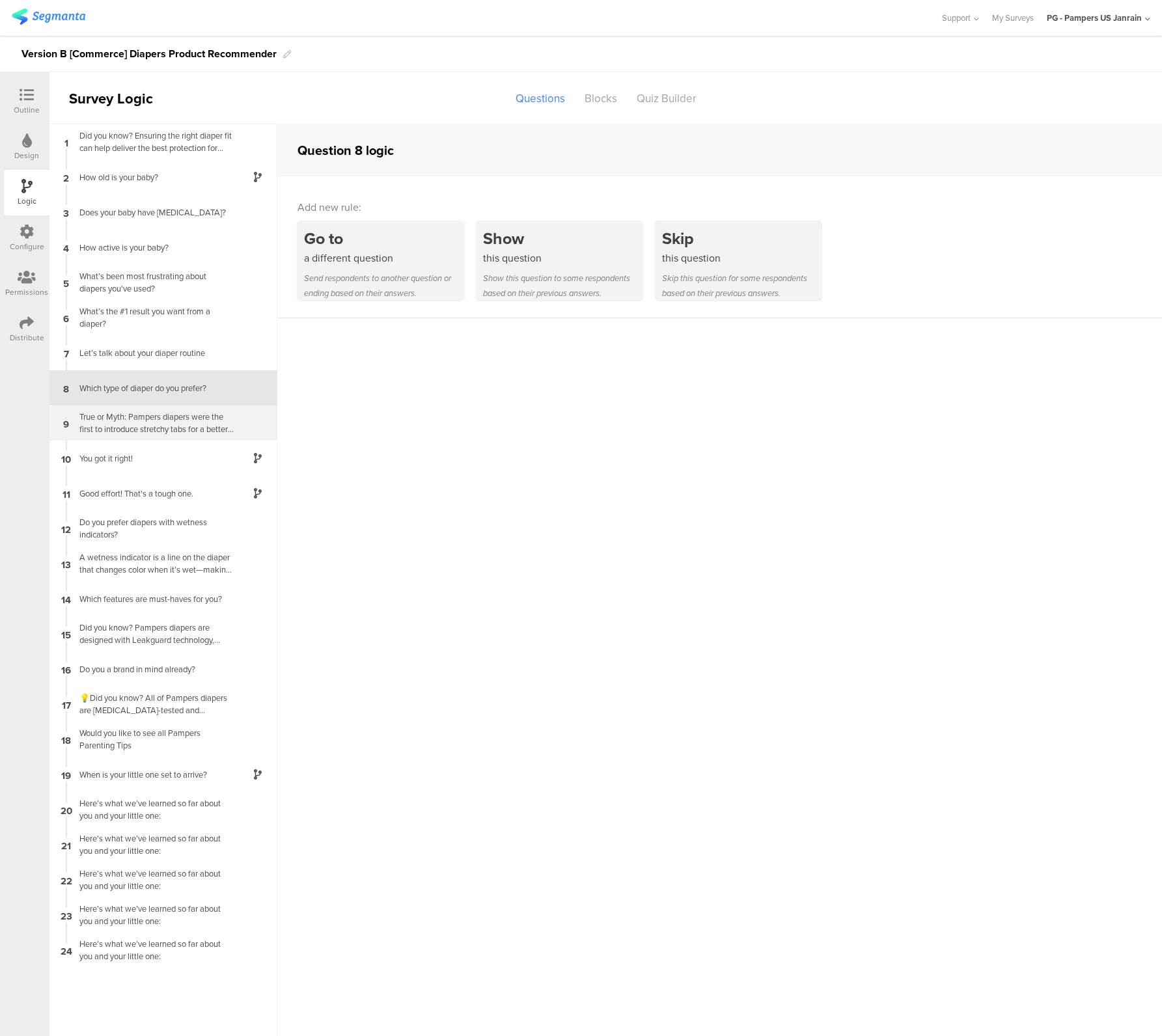
click at [212, 422] on div "True or Myth: Pampers diapers were the first to introduce stretchy tabs for a b…" at bounding box center [152, 423] width 163 height 25
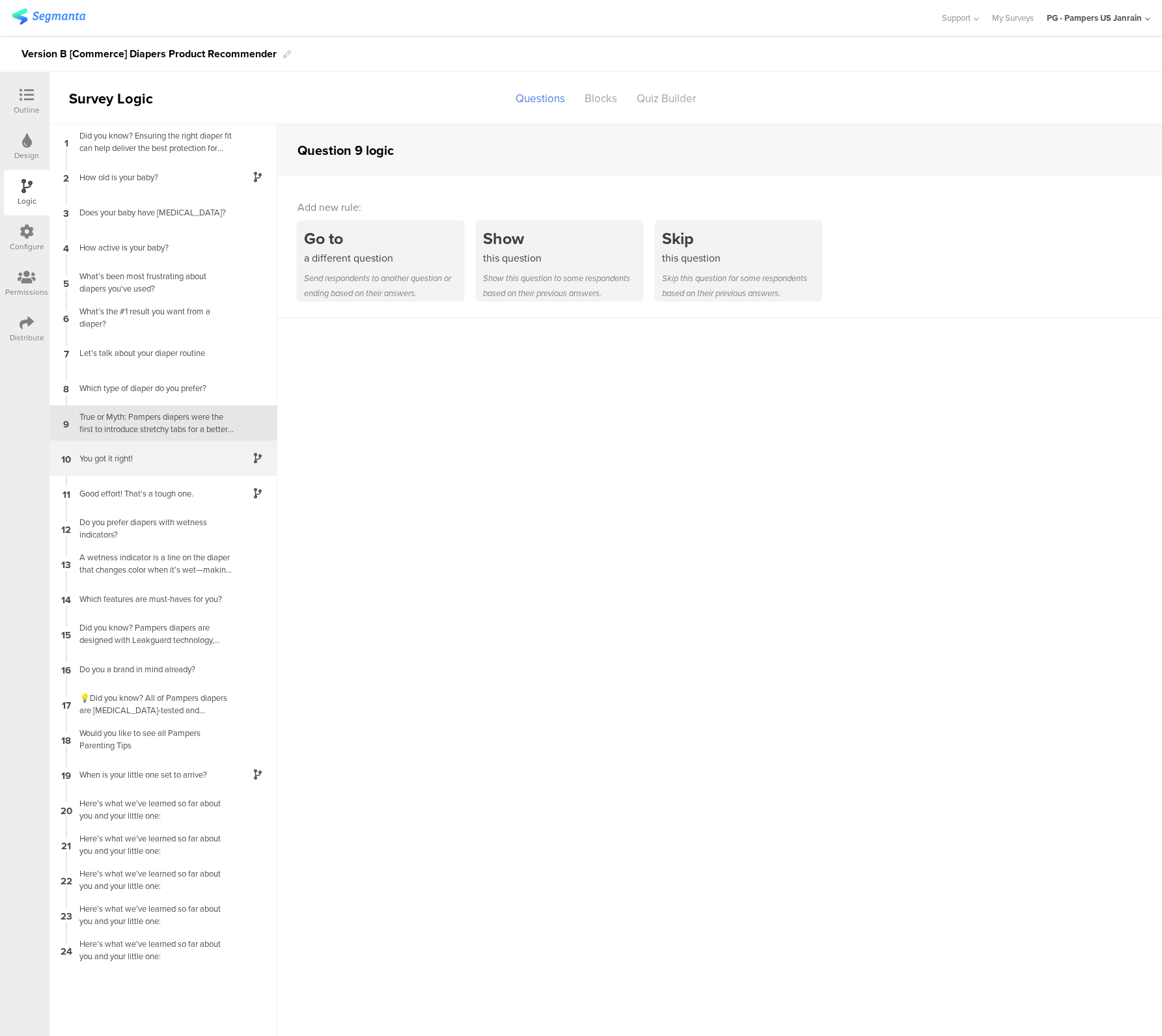
click at [132, 455] on div "You got it right!" at bounding box center [152, 459] width 163 height 13
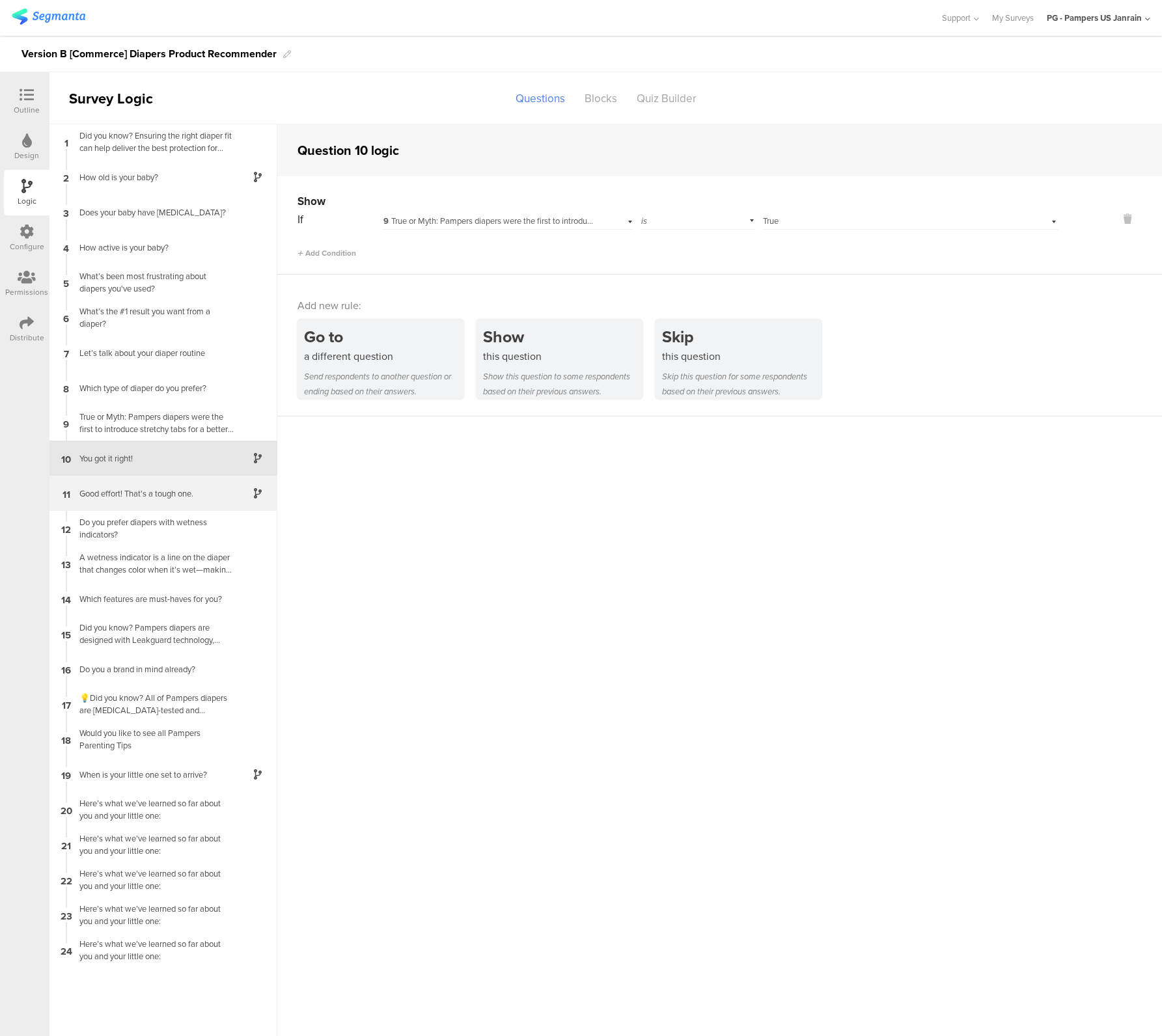
click at [129, 503] on div "11 Good effort! That's a tough one." at bounding box center [164, 493] width 227 height 35
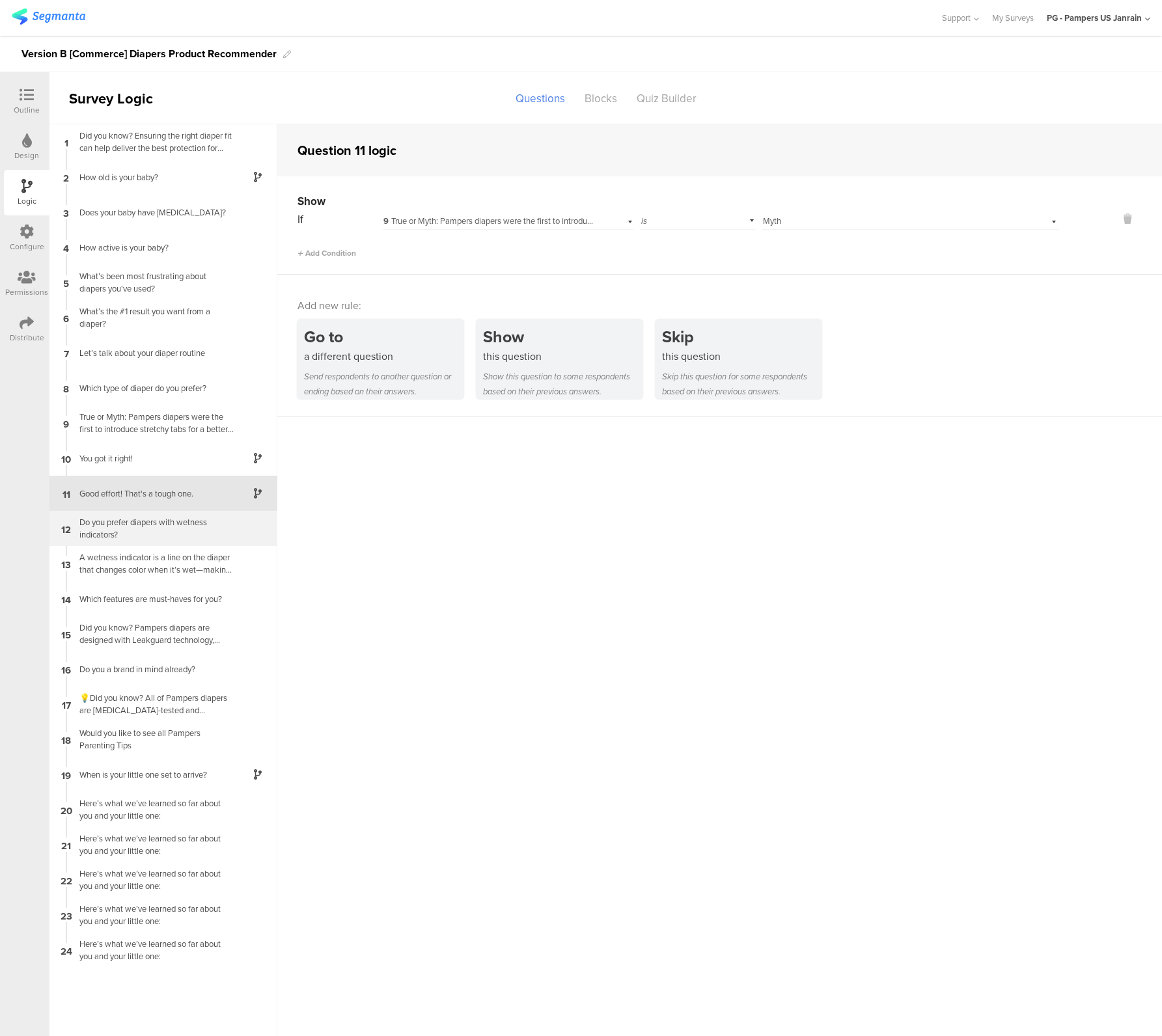
click at [141, 527] on div "Do you prefer diapers with wetness indicators?" at bounding box center [152, 528] width 163 height 25
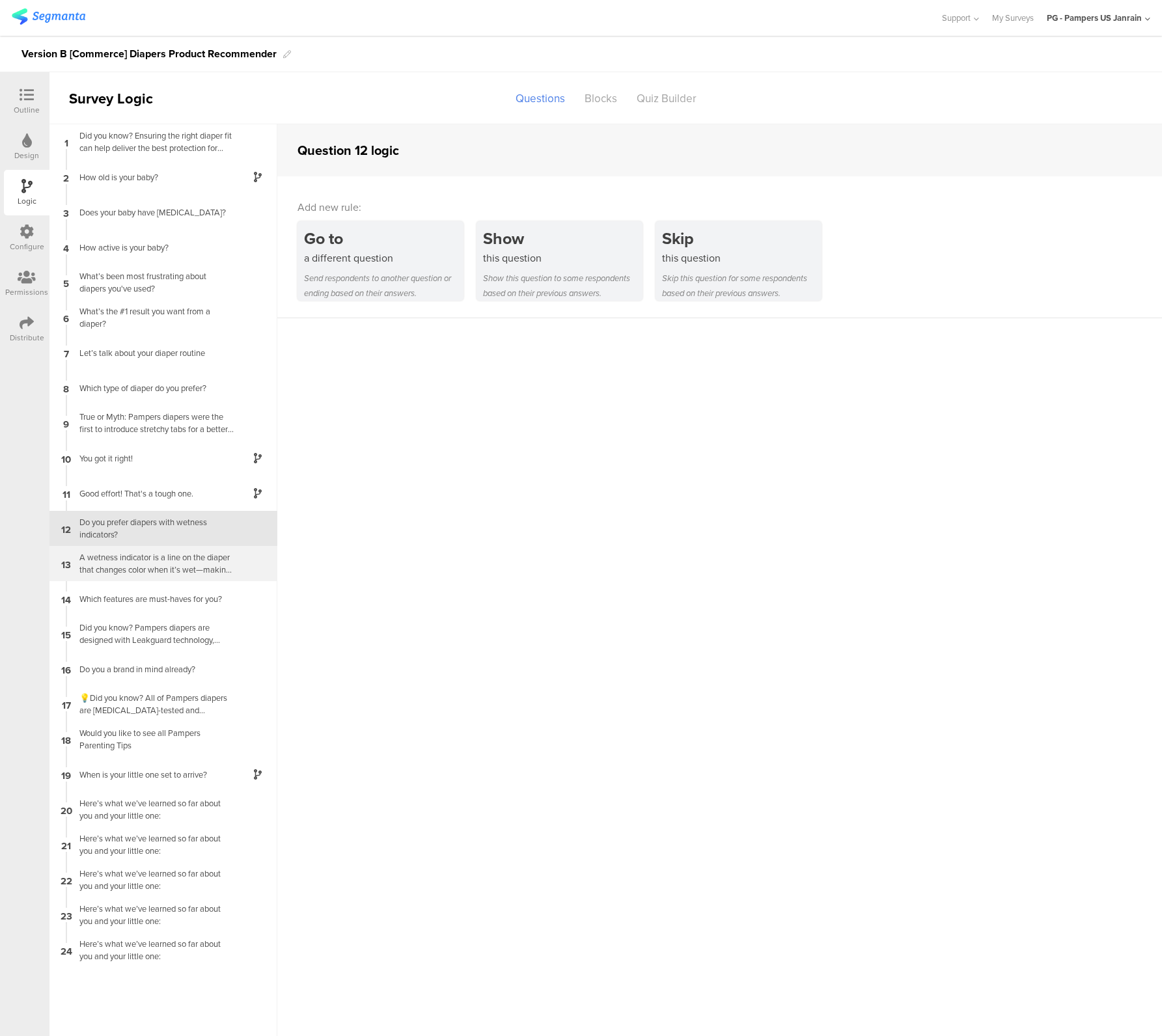
click at [136, 570] on div "A wetness indicator is a line on the diaper that changes color when it’s wet—ma…" at bounding box center [152, 563] width 163 height 25
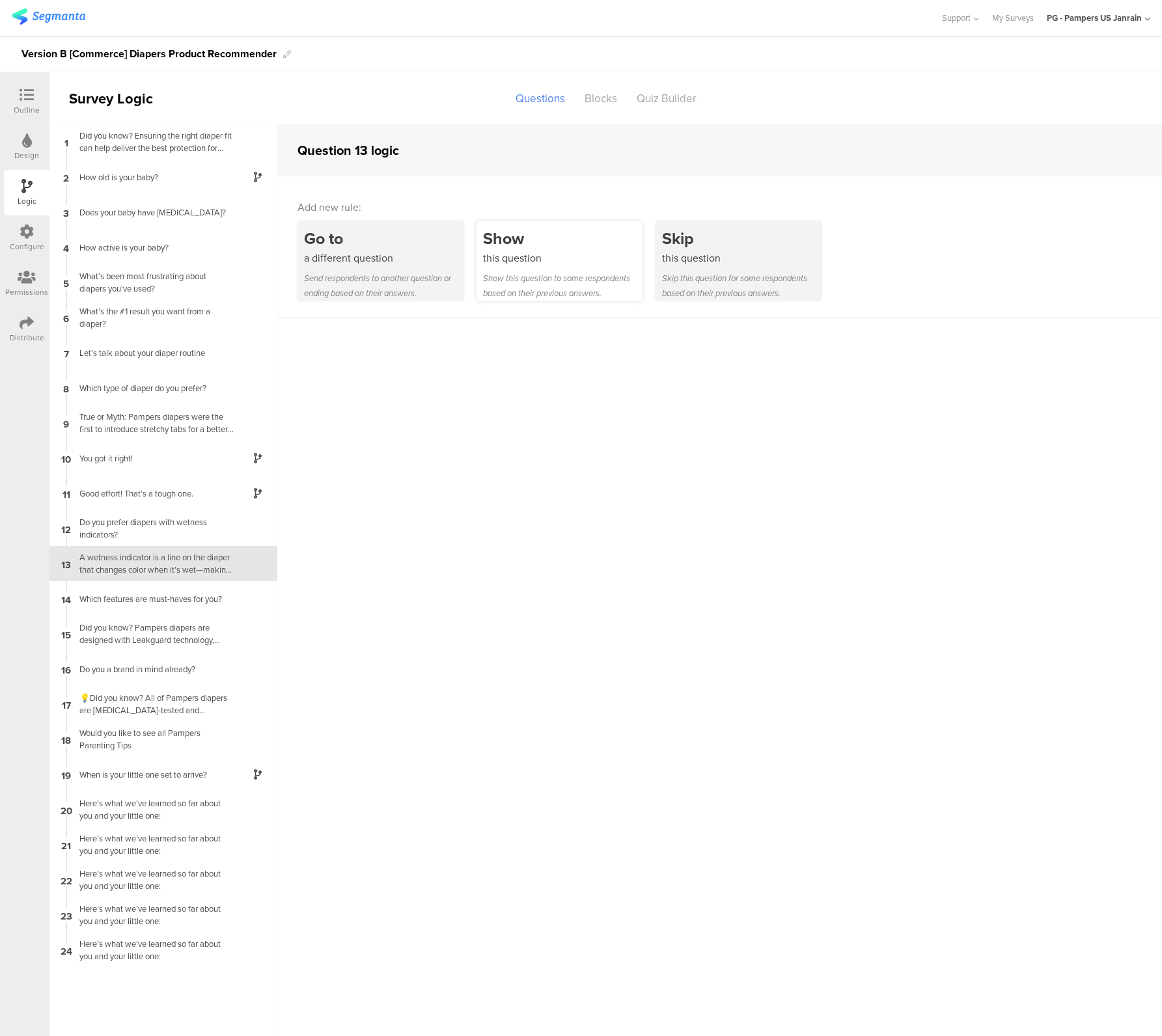
click at [563, 265] on div "this question" at bounding box center [563, 258] width 160 height 15
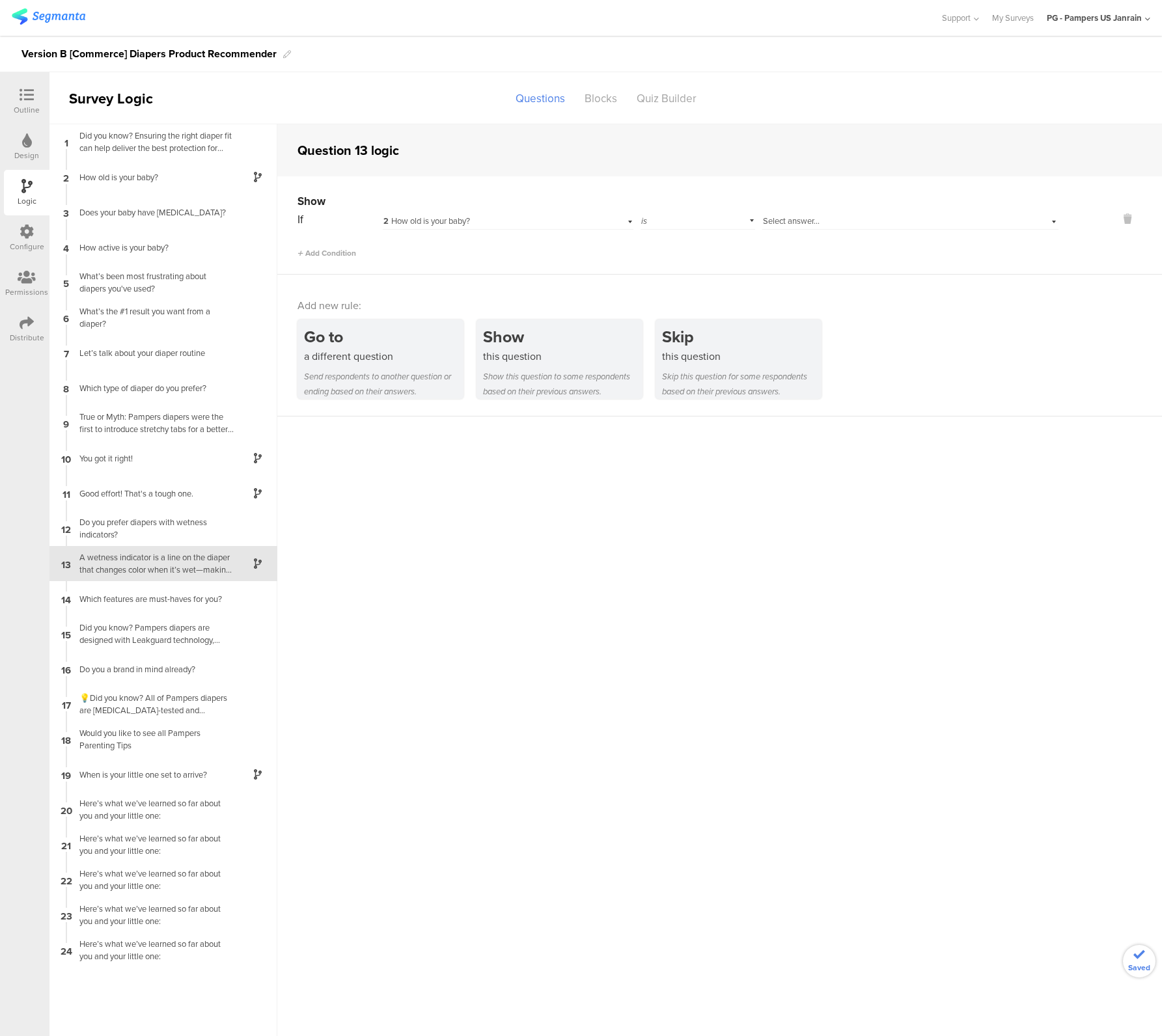
click at [465, 230] on div "If 2 How old is your baby? is Select answer... Add Condition" at bounding box center [678, 234] width 761 height 50
click at [465, 224] on span "2 How old is your baby?" at bounding box center [427, 221] width 86 height 13
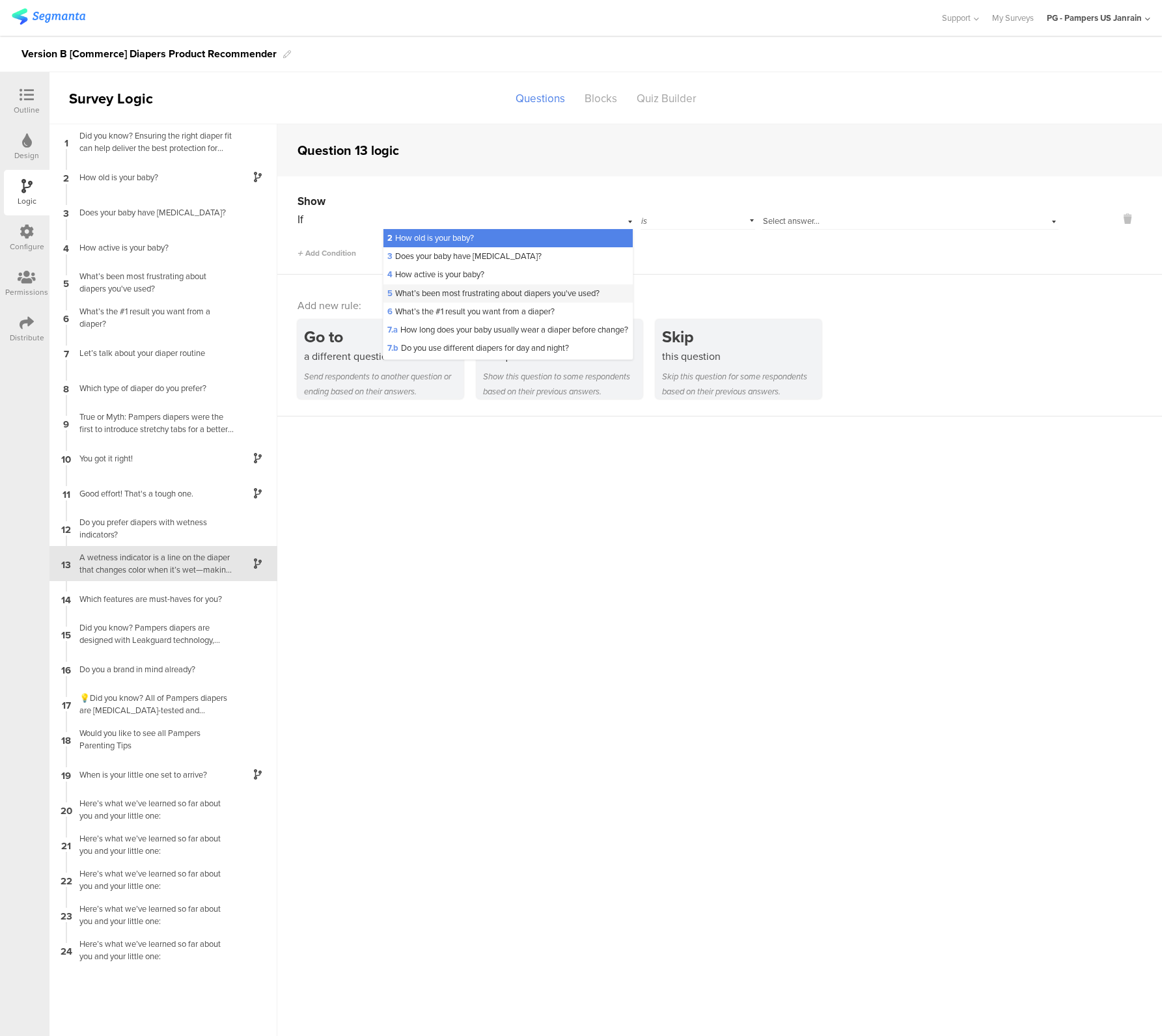
scroll to position [195, 0]
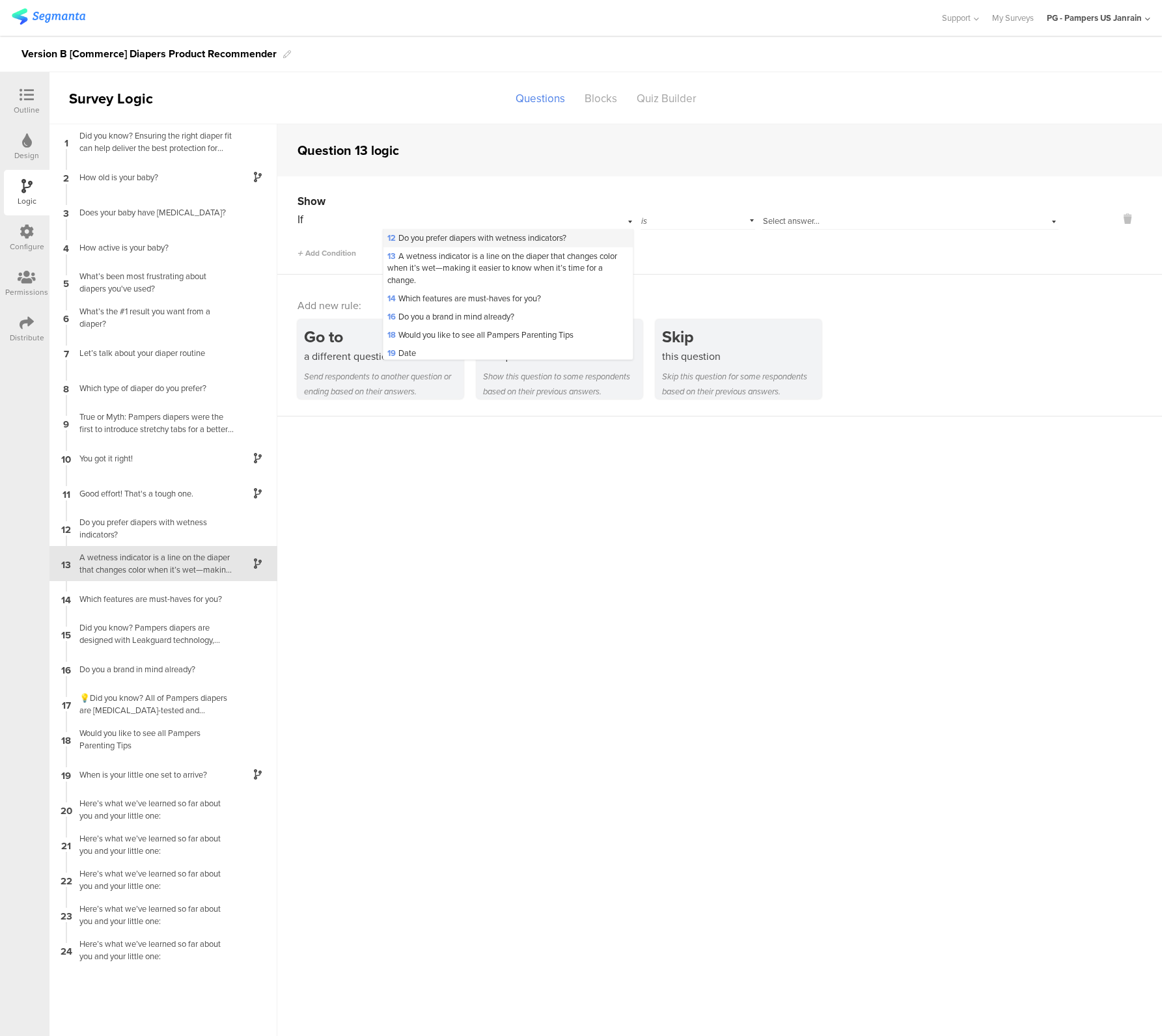
click at [455, 244] on span "12 Do you prefer diapers with wetness indicators?" at bounding box center [477, 238] width 179 height 13
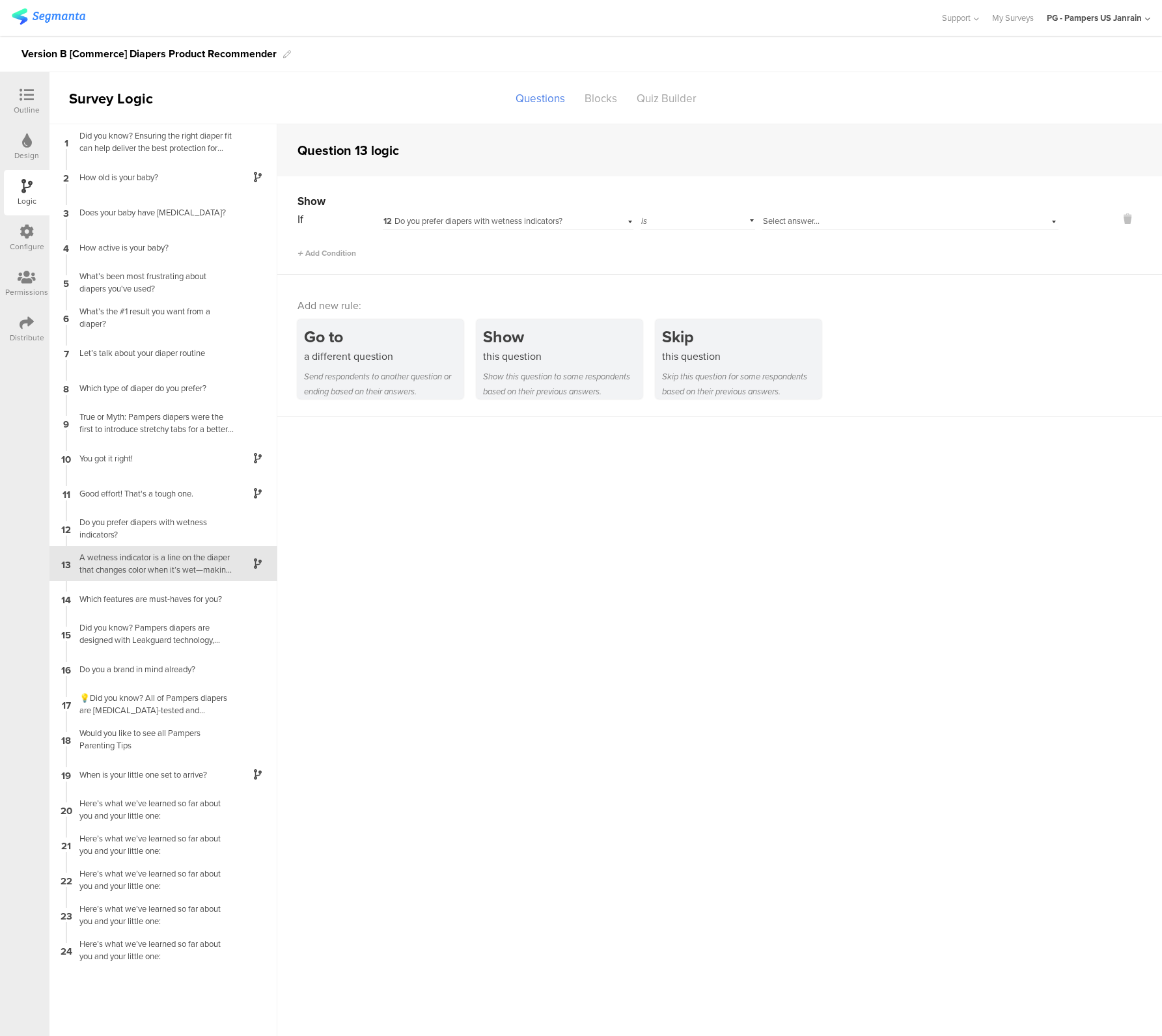
scroll to position [0, 0]
click at [850, 213] on div "Select answer..." at bounding box center [910, 219] width 296 height 20
click at [808, 272] on span "I don’t know what this is" at bounding box center [810, 274] width 87 height 13
click at [178, 589] on div "14 Which features are must-haves for you?" at bounding box center [164, 598] width 227 height 35
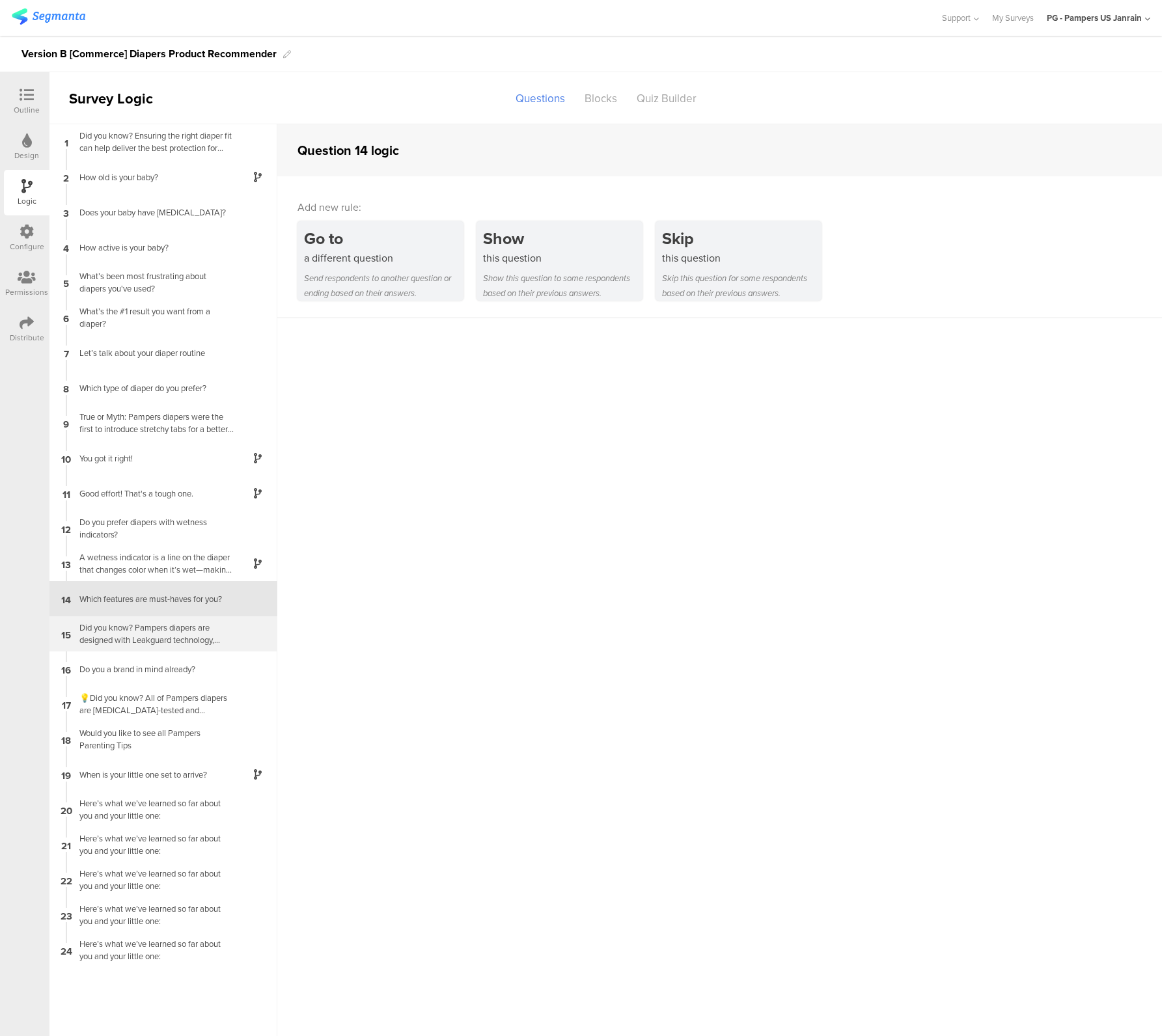
click at [149, 624] on div "Did you know? Pampers diapers are designed with Leakguard technology, which pro…" at bounding box center [152, 633] width 163 height 25
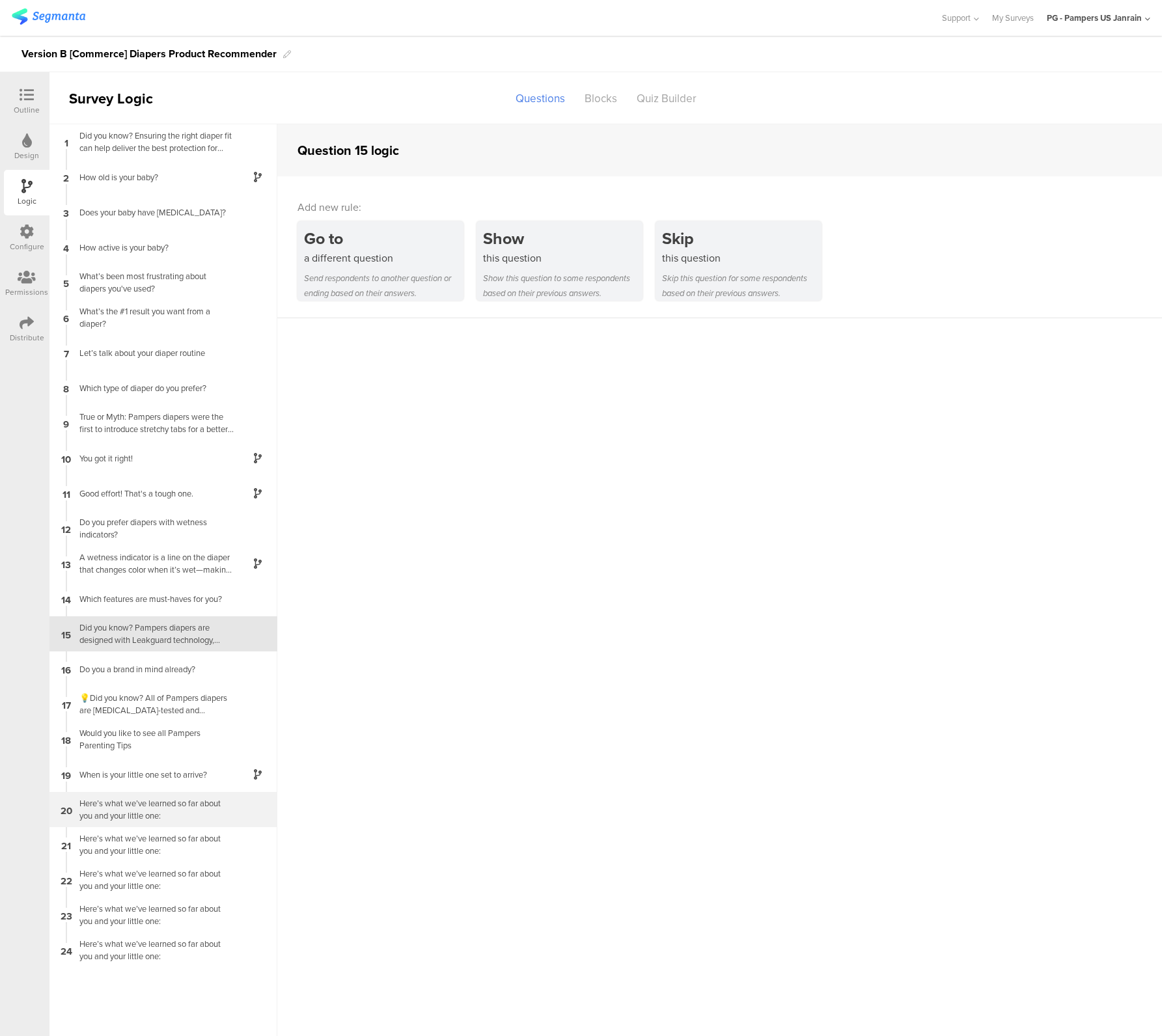
click at [114, 815] on div "Here’s what we’ve learned so far about you and your little one:" at bounding box center [152, 809] width 163 height 25
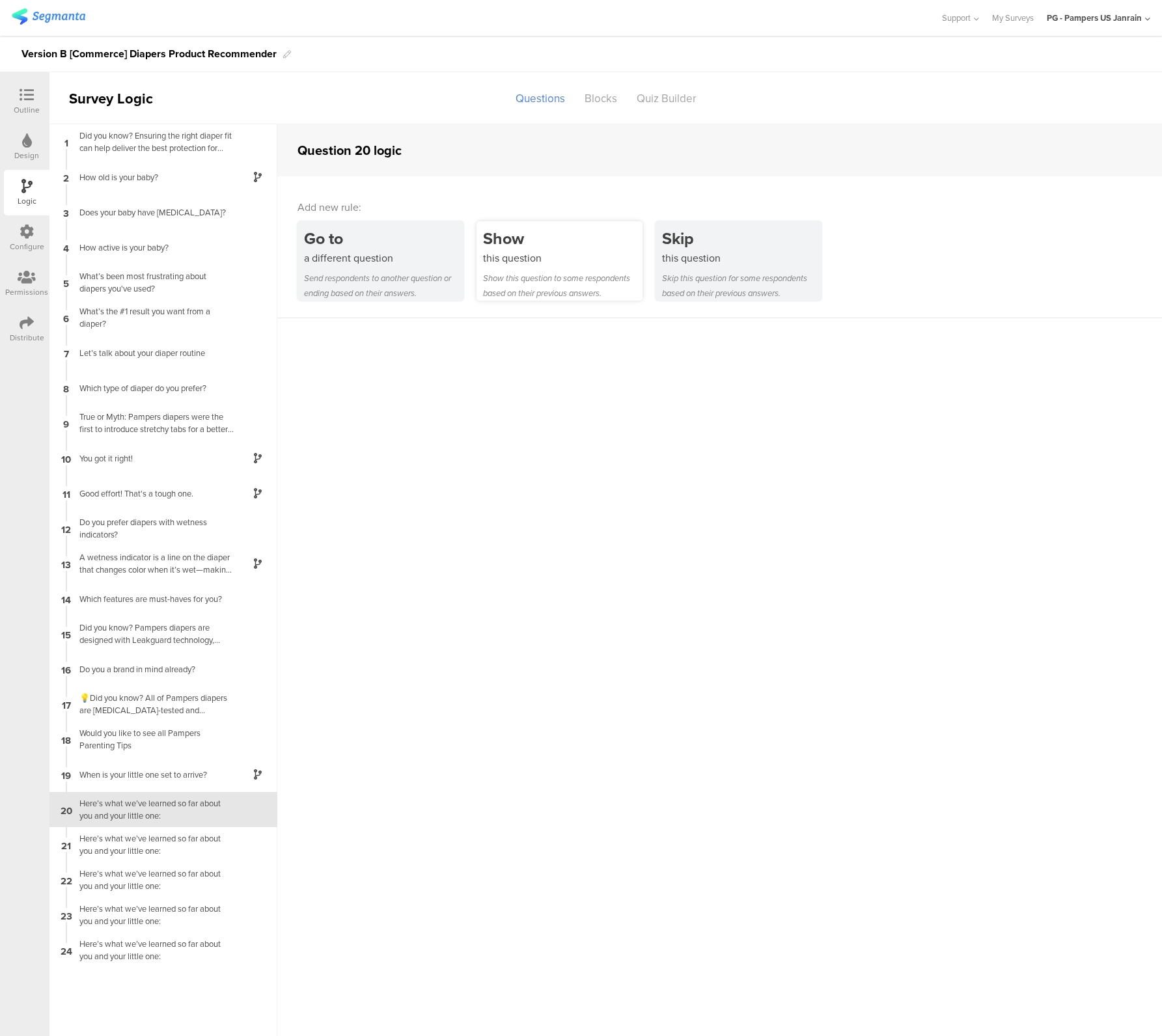
click at [506, 261] on div "this question" at bounding box center [563, 258] width 160 height 15
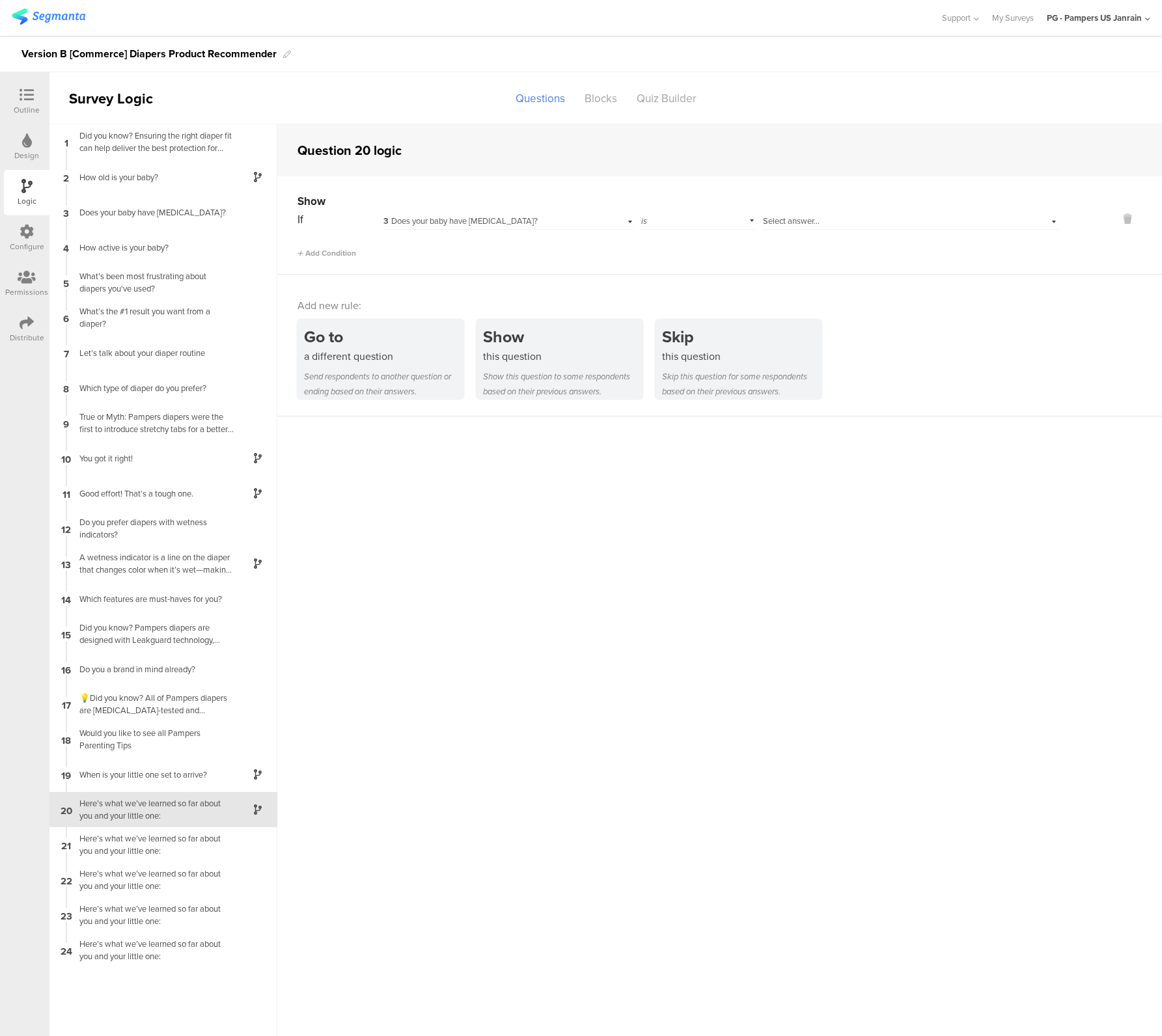
click at [488, 223] on span "3 Does your baby have sensitive skin?" at bounding box center [461, 221] width 155 height 13
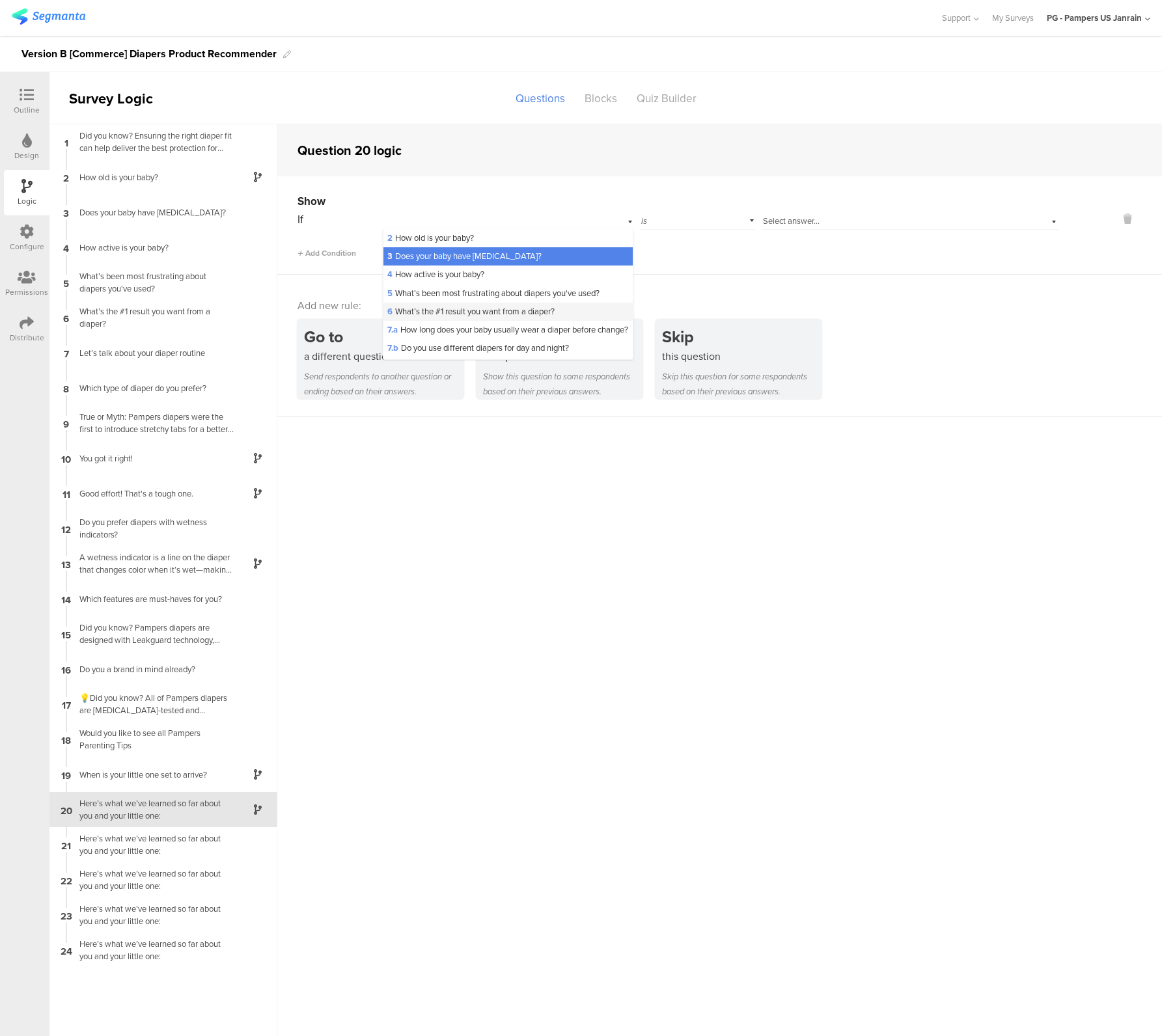
click at [460, 304] on div "6 What’s the #1 result you want from a diaper?" at bounding box center [509, 311] width 250 height 19
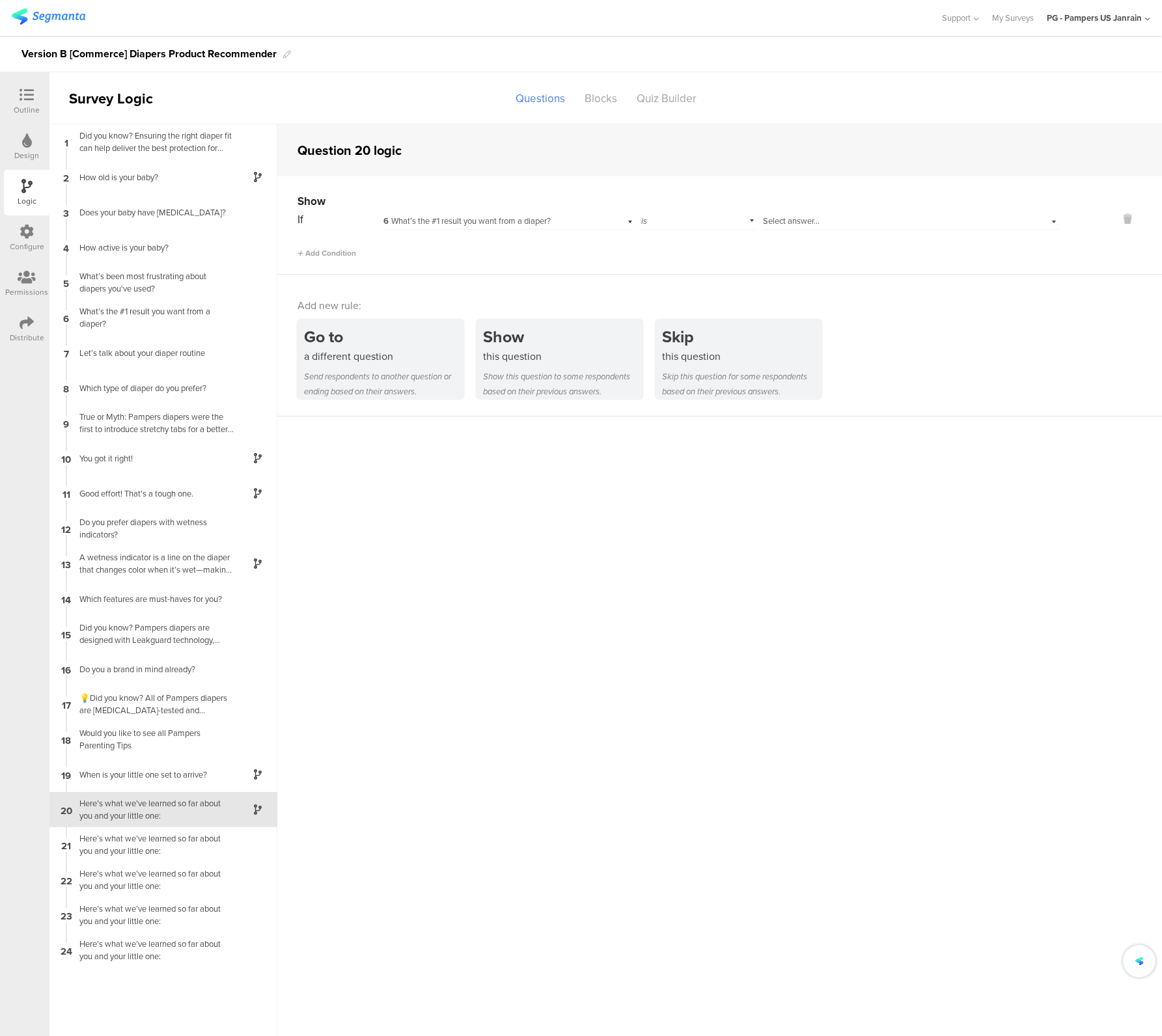
click at [656, 221] on div "is" at bounding box center [697, 219] width 114 height 20
click at [688, 239] on div "is" at bounding box center [697, 238] width 112 height 19
click at [780, 221] on span "Select answer..." at bounding box center [791, 221] width 57 height 13
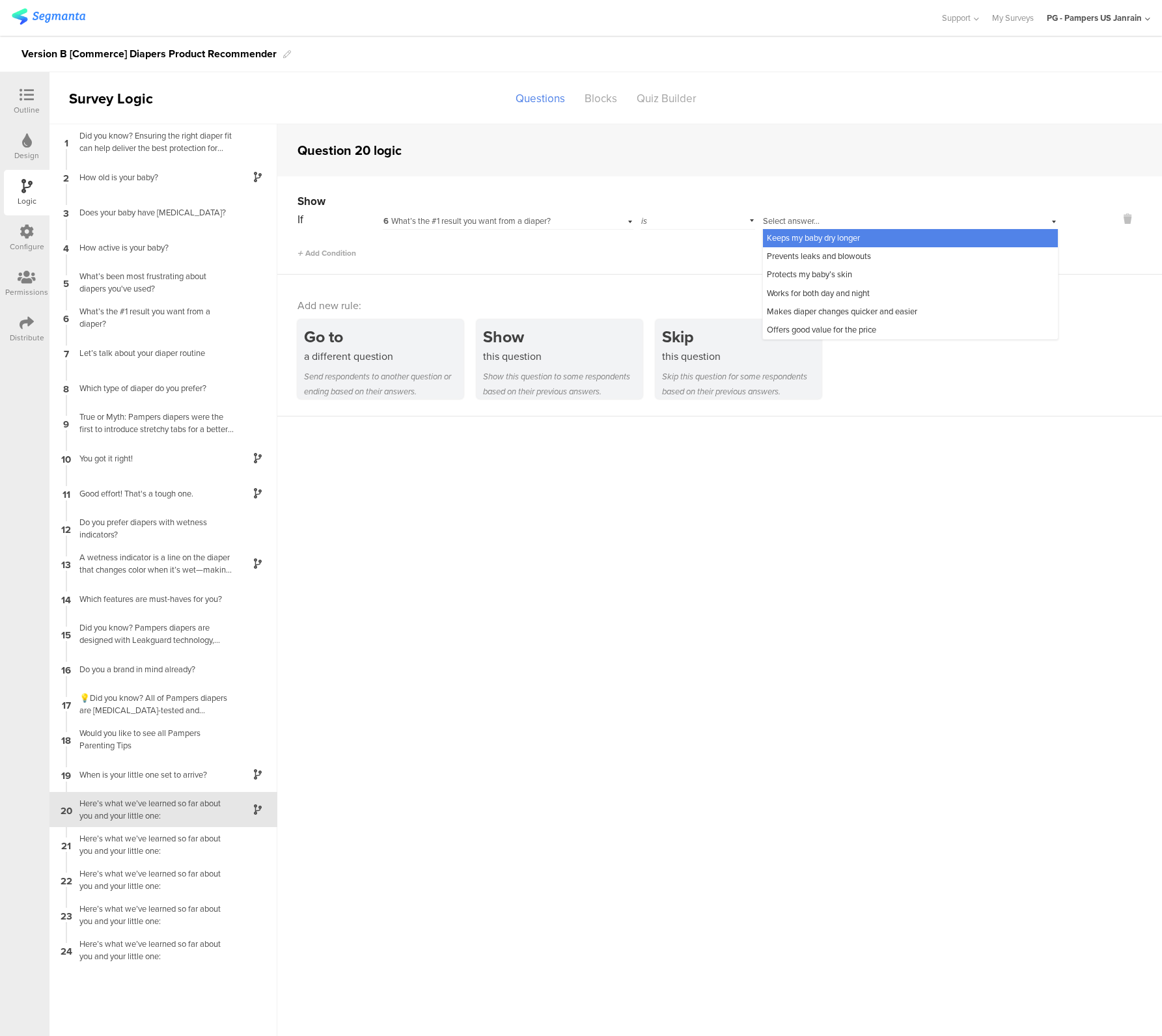
click at [752, 590] on sg-question-logic-editor "Question 20 logic Show If 6 What’s the #1 result you want from a diaper? is Sel…" at bounding box center [720, 580] width 885 height 912
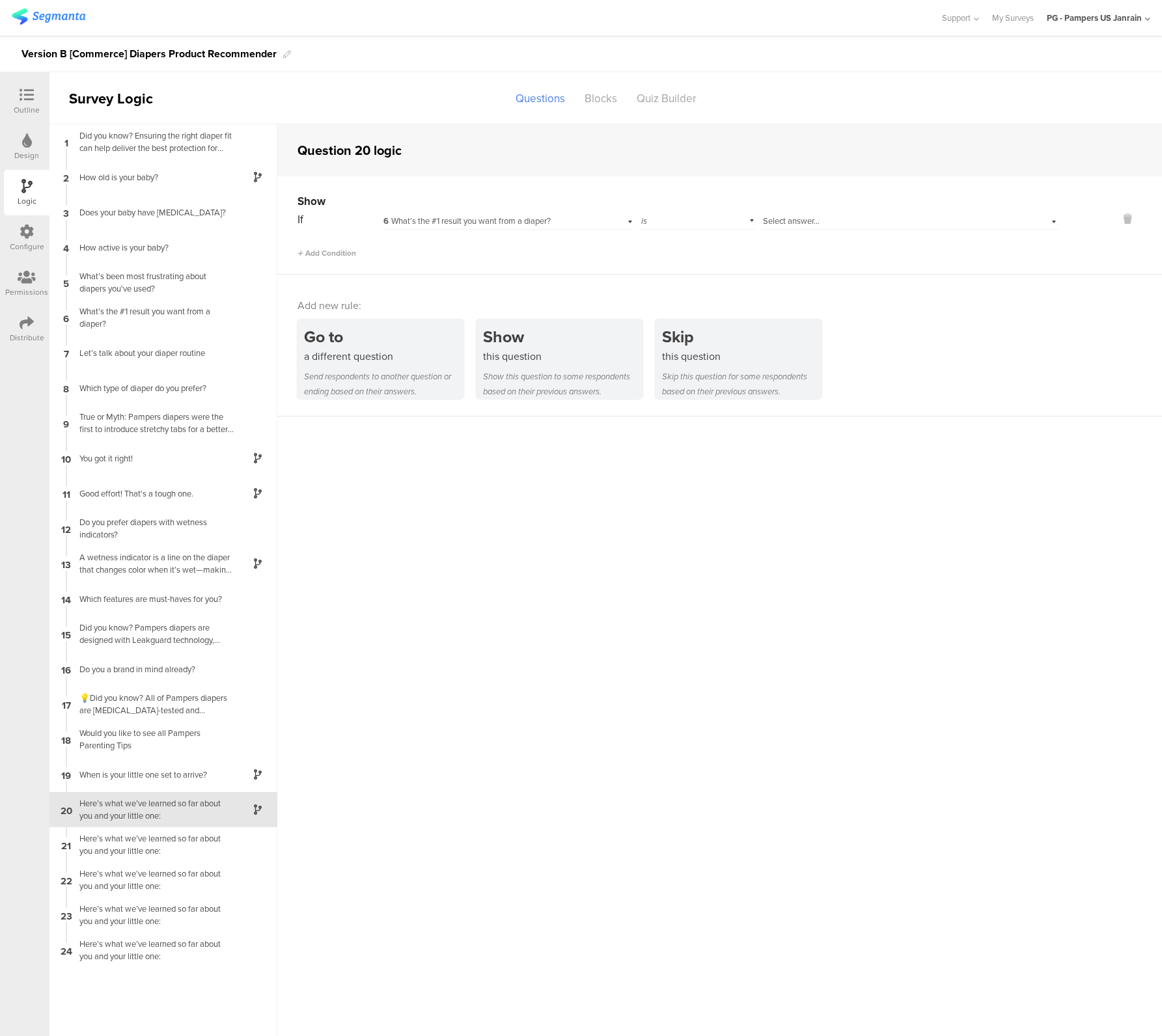
click at [22, 103] on div at bounding box center [26, 96] width 26 height 16
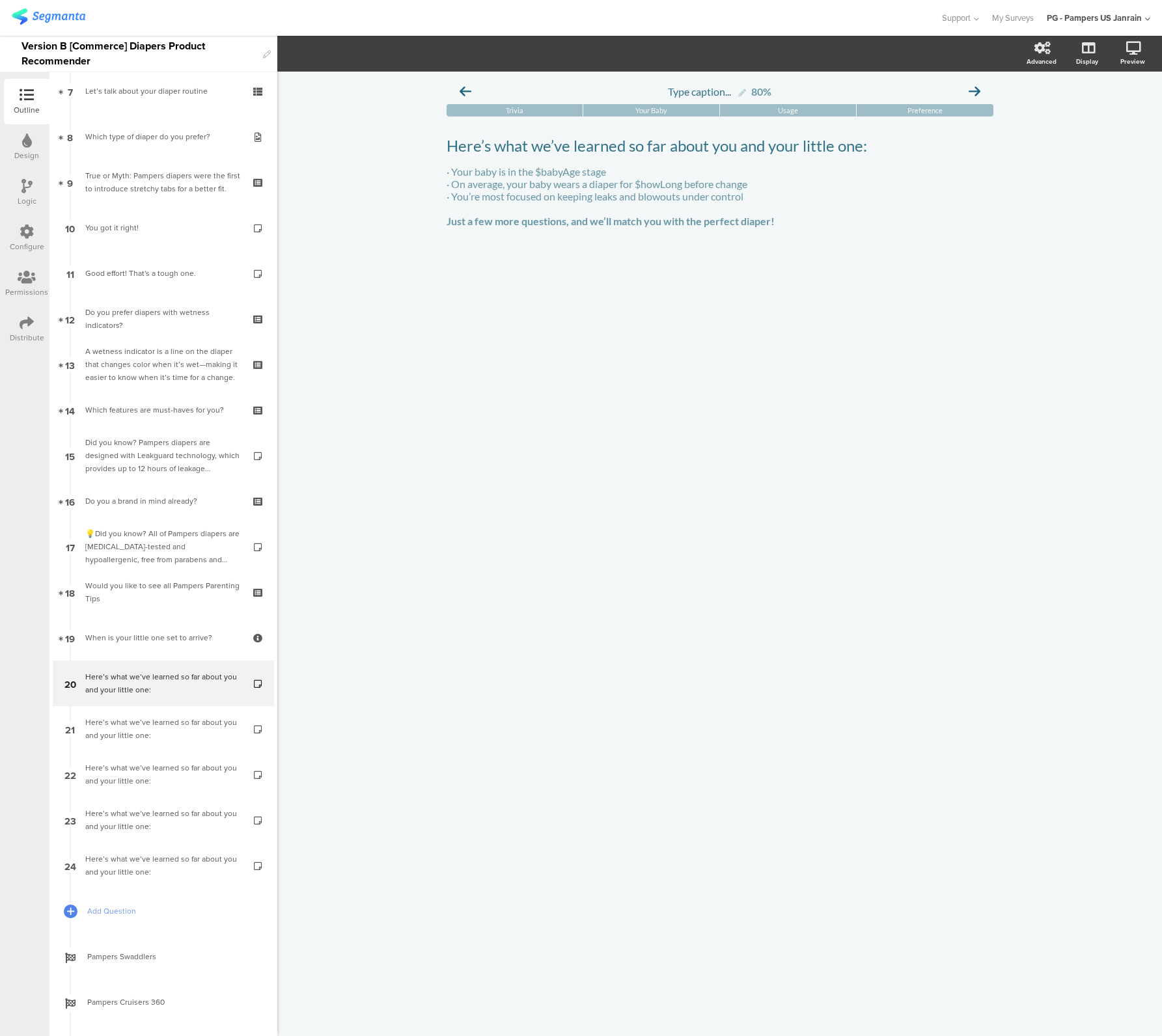
scroll to position [458, 0]
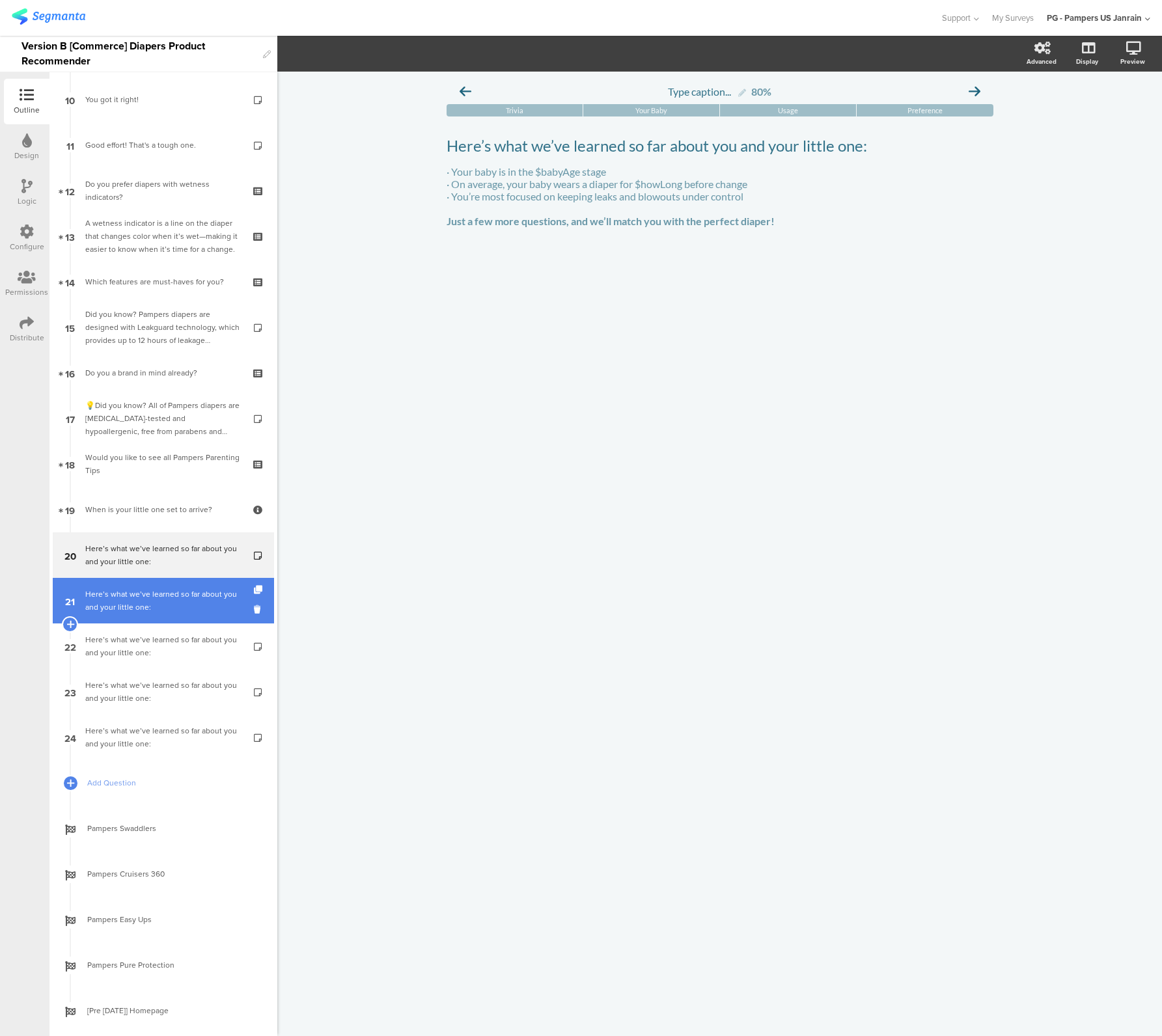
click at [132, 603] on div "Here’s what we’ve learned so far about you and your little one:" at bounding box center [163, 600] width 155 height 26
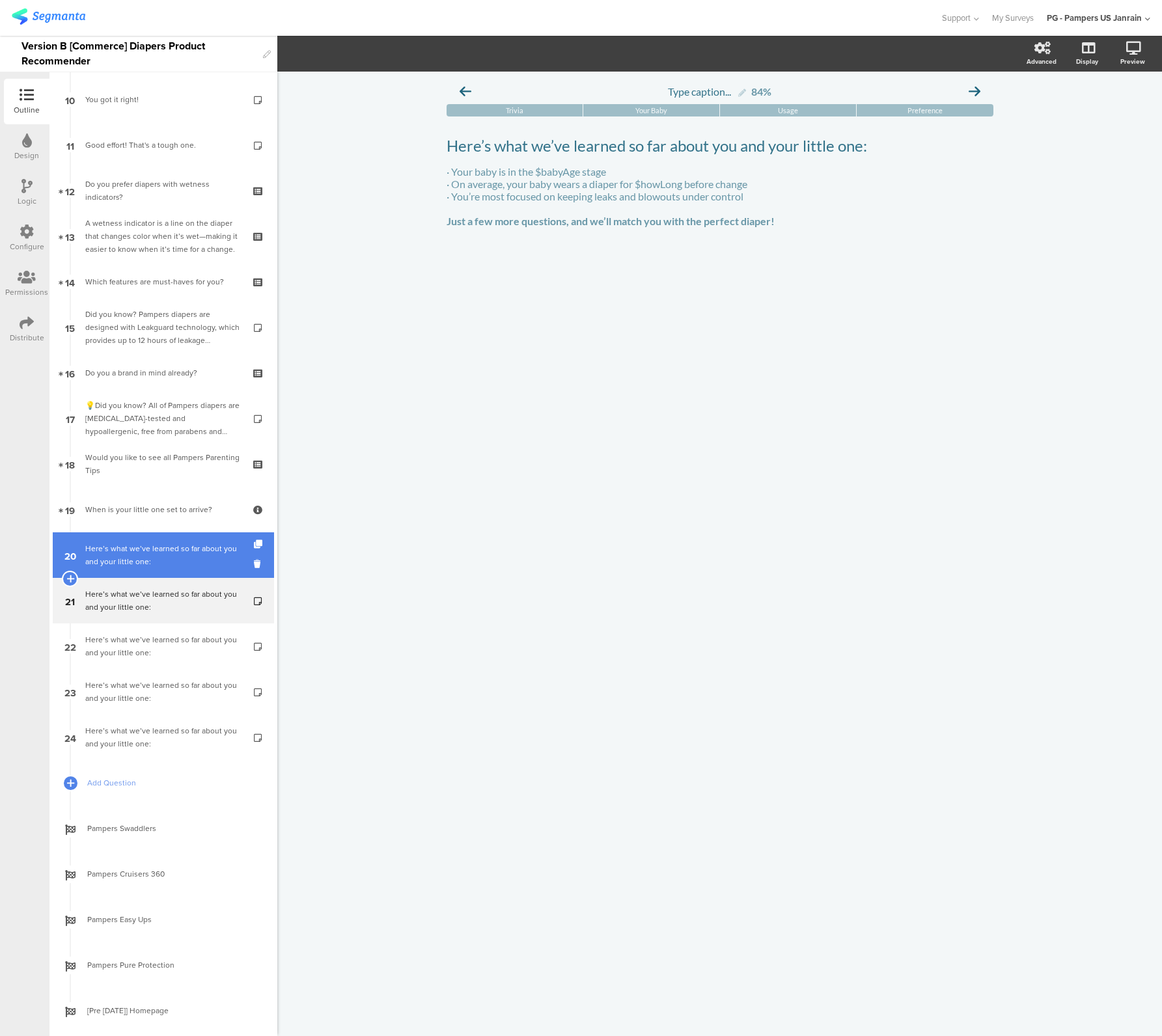
click at [131, 573] on link "20 Here’s what we’ve learned so far about you and your little one:" at bounding box center [164, 554] width 222 height 45
click at [172, 563] on div "Here’s what we’ve learned so far about you and your little one:" at bounding box center [163, 554] width 155 height 26
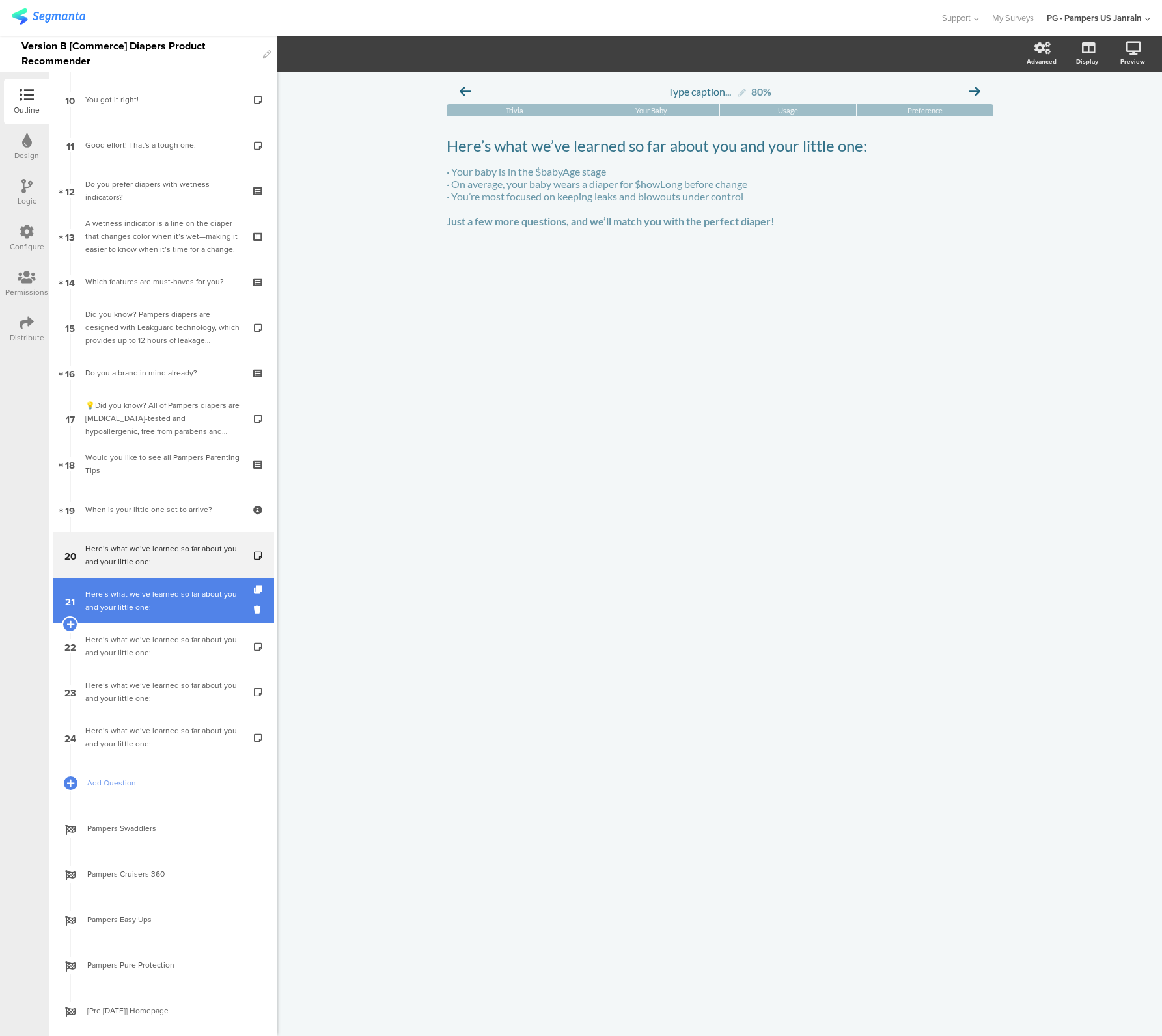
click at [169, 585] on link "21 Here’s what we’ve learned so far about you and your little one:" at bounding box center [164, 600] width 222 height 45
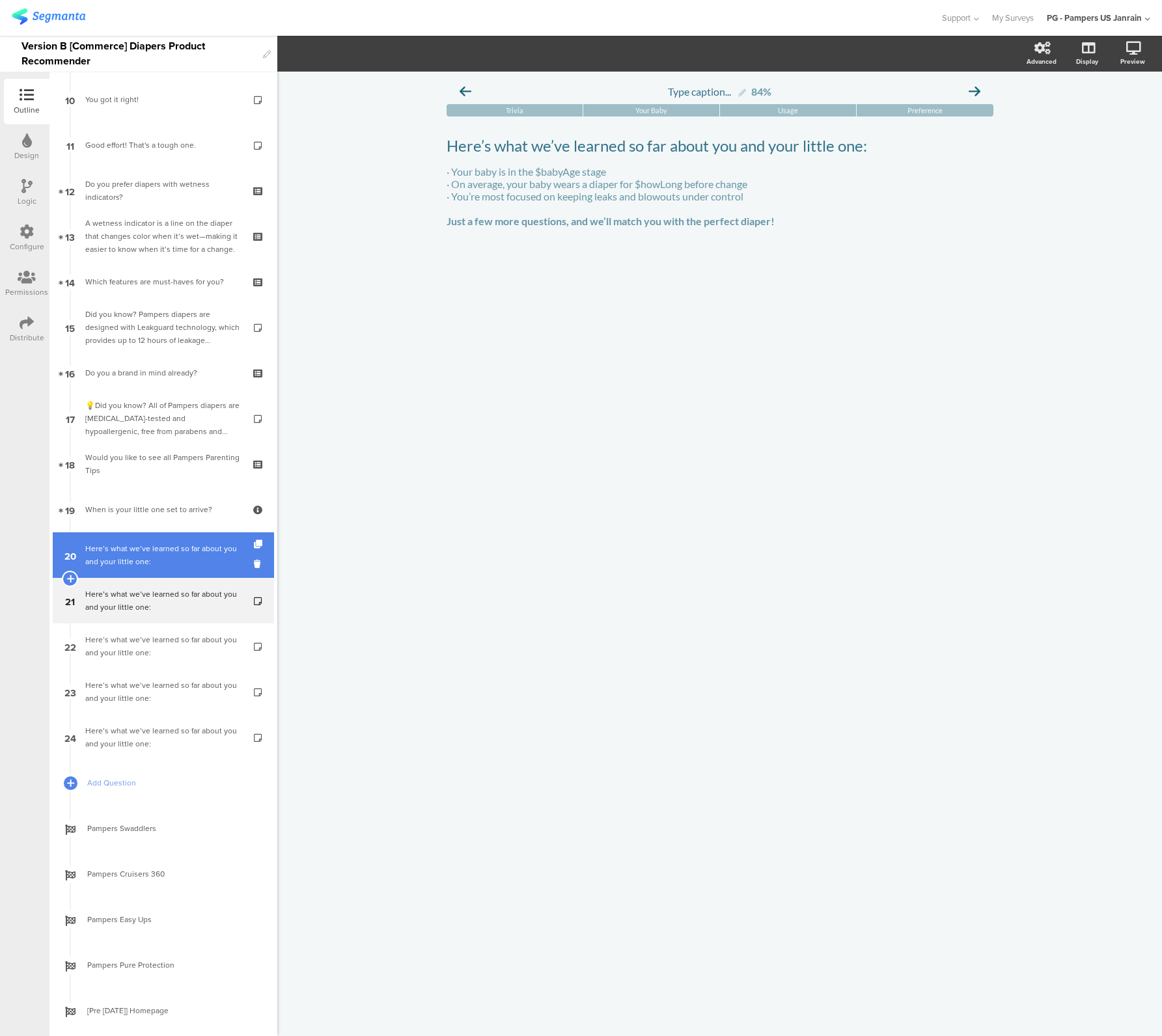
click at [181, 542] on div "Here’s what we’ve learned so far about you and your little one:" at bounding box center [163, 554] width 155 height 26
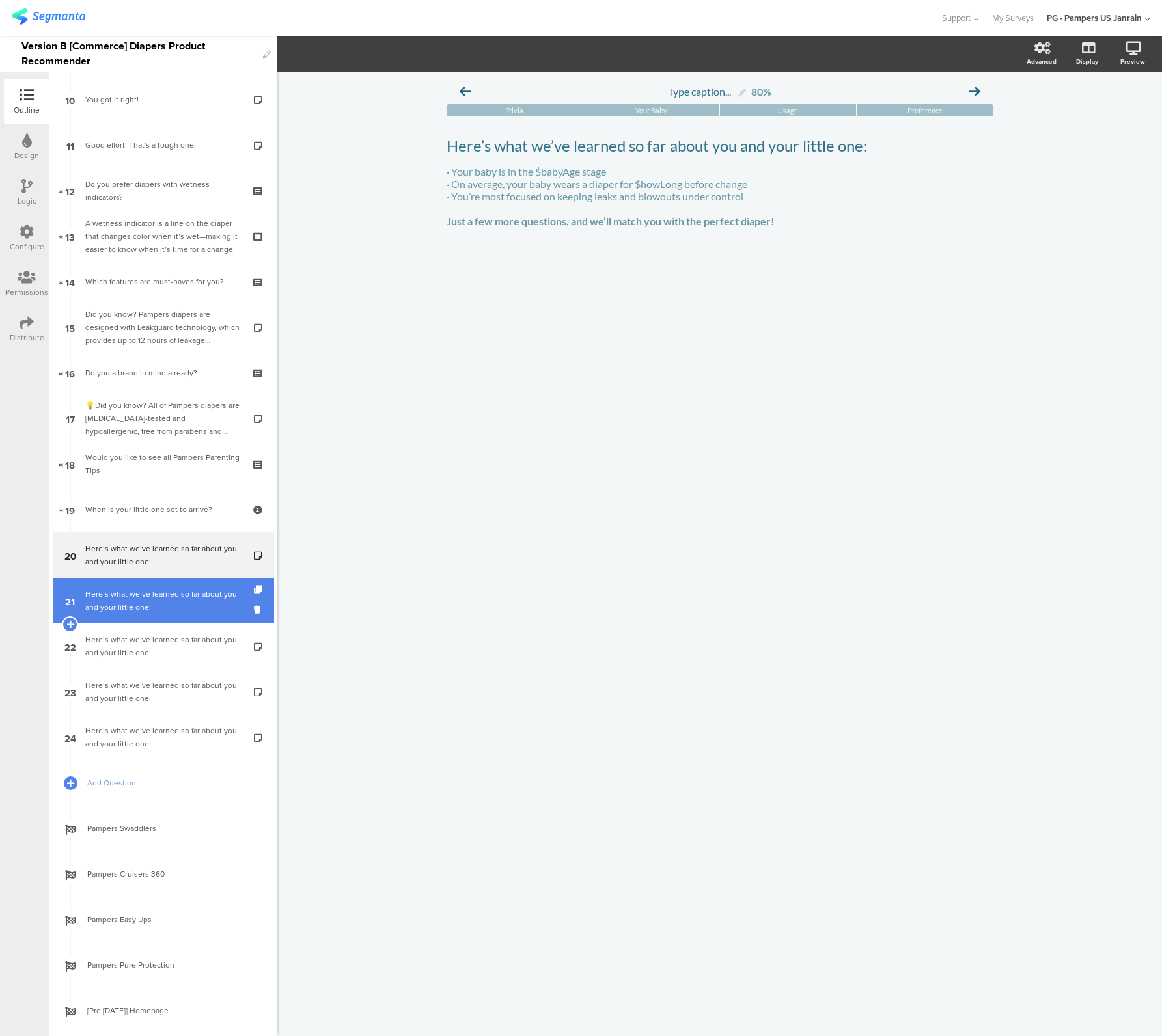
click at [174, 592] on div "Here’s what we’ve learned so far about you and your little one:" at bounding box center [163, 600] width 155 height 26
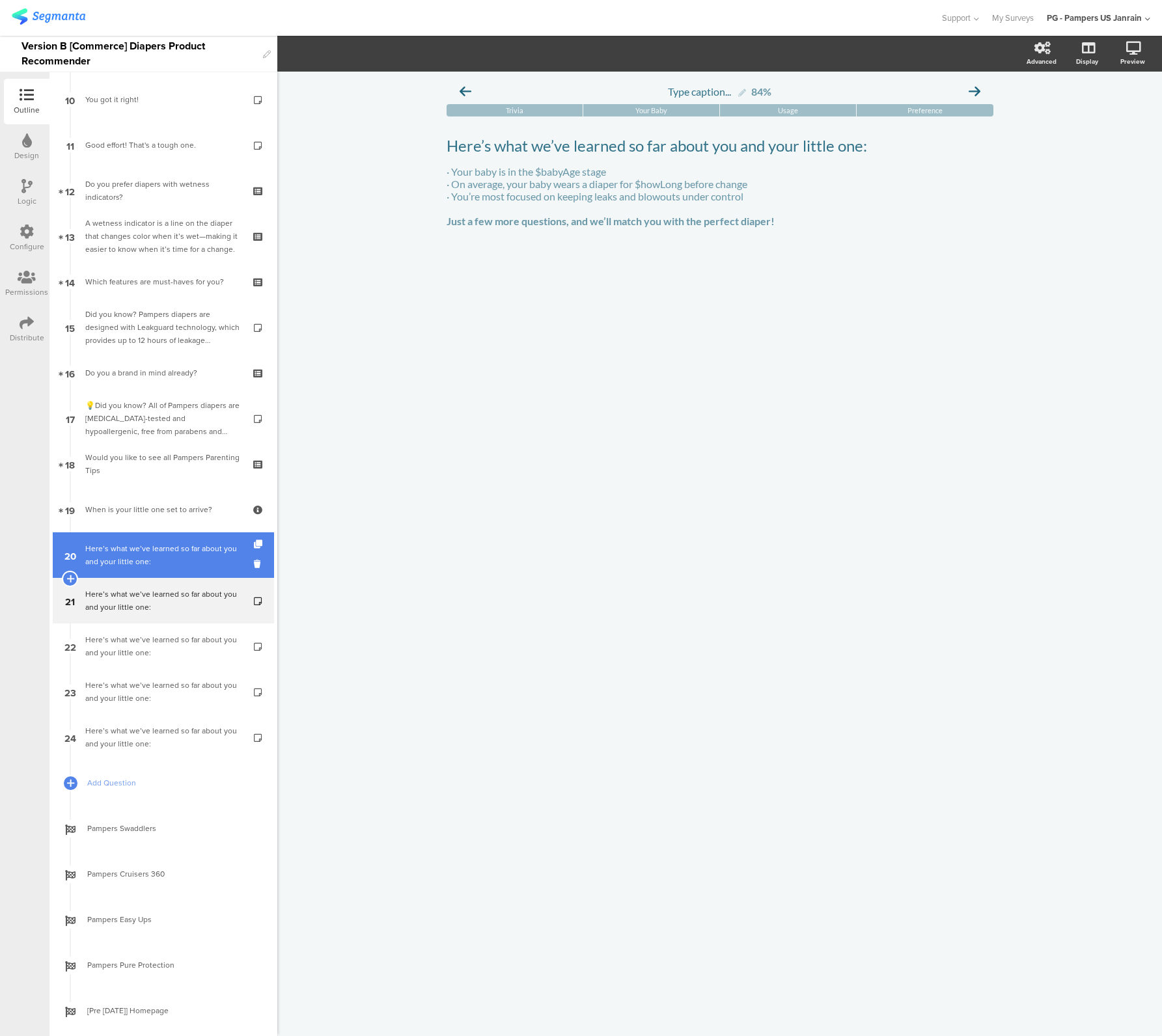
click at [175, 573] on link "20 Here’s what we’ve learned so far about you and your little one:" at bounding box center [164, 554] width 222 height 45
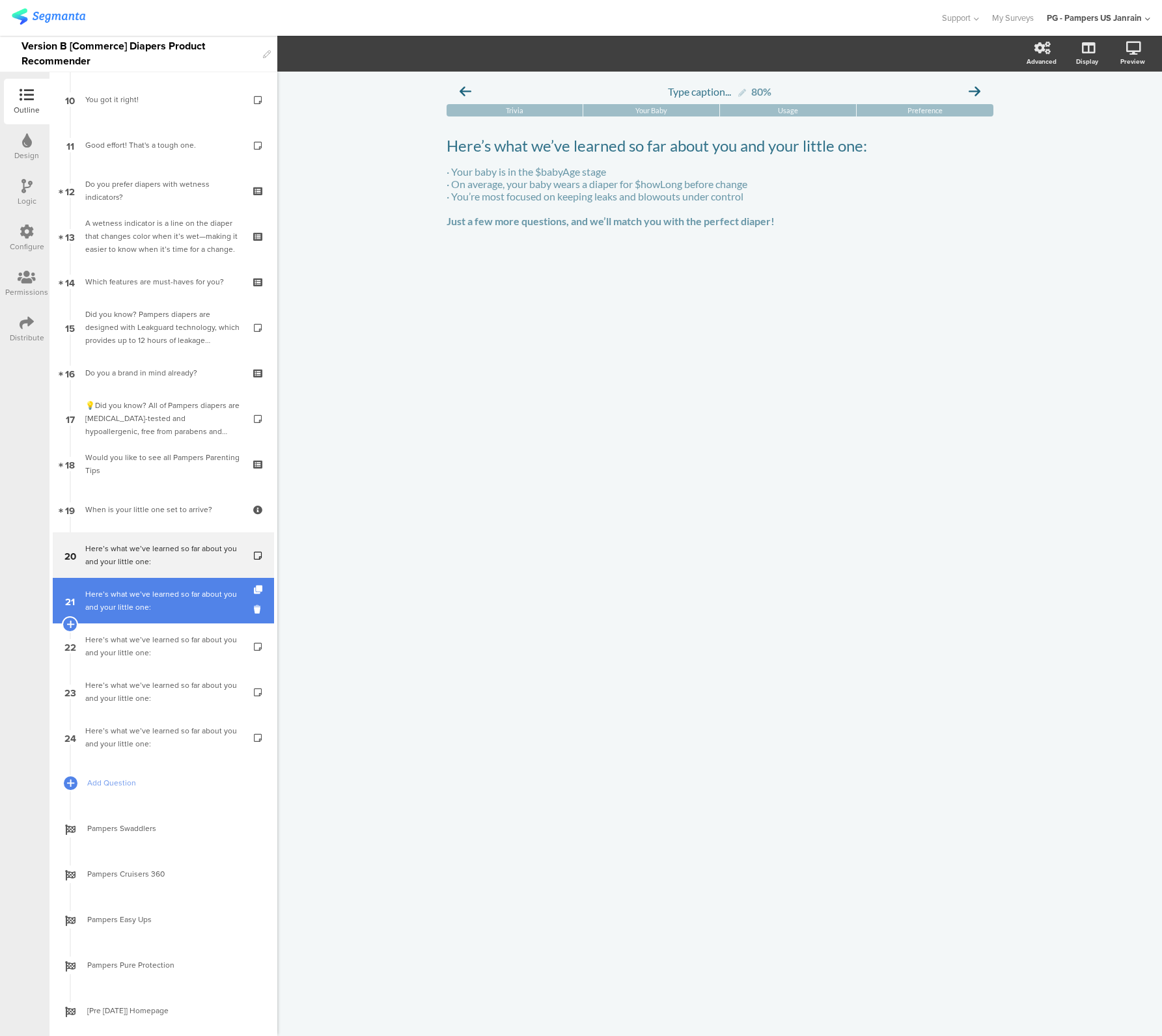
click at [116, 613] on link "21 Here’s what we’ve learned so far about you and your little one:" at bounding box center [164, 600] width 222 height 45
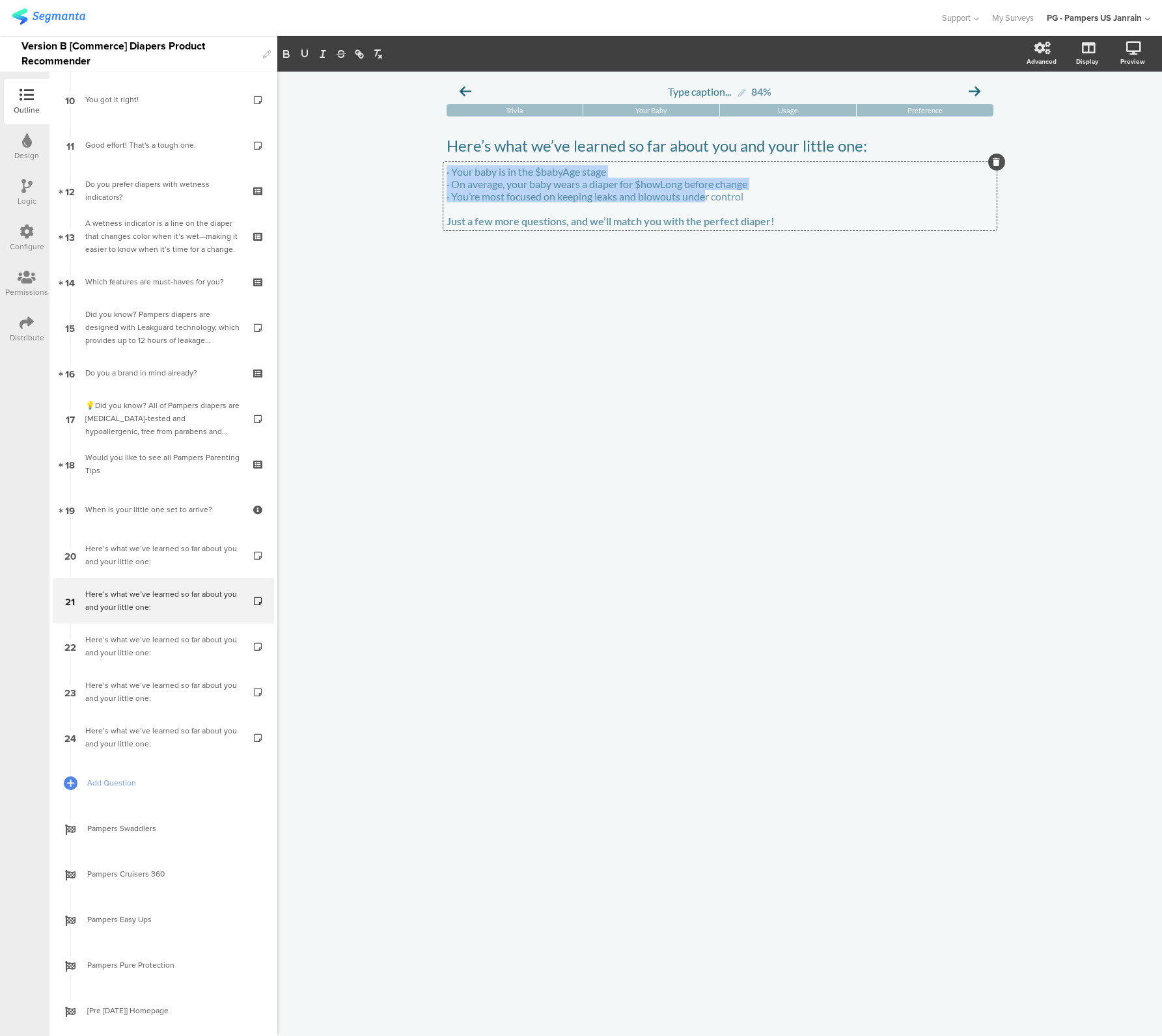
drag, startPoint x: 560, startPoint y: 196, endPoint x: 708, endPoint y: 199, distance: 148.0
click at [707, 199] on div "· Your baby is in the $babyAge stage · On average, your baby wears a diaper for…" at bounding box center [720, 196] width 553 height 68
click at [708, 199] on p "· You’re most focused on keeping leaks and blowouts under control" at bounding box center [720, 196] width 547 height 13
drag, startPoint x: 750, startPoint y: 199, endPoint x: 558, endPoint y: 204, distance: 192.1
click at [558, 202] on p "· You’re most focused on keeping leaks and blowouts under control" at bounding box center [720, 196] width 547 height 13
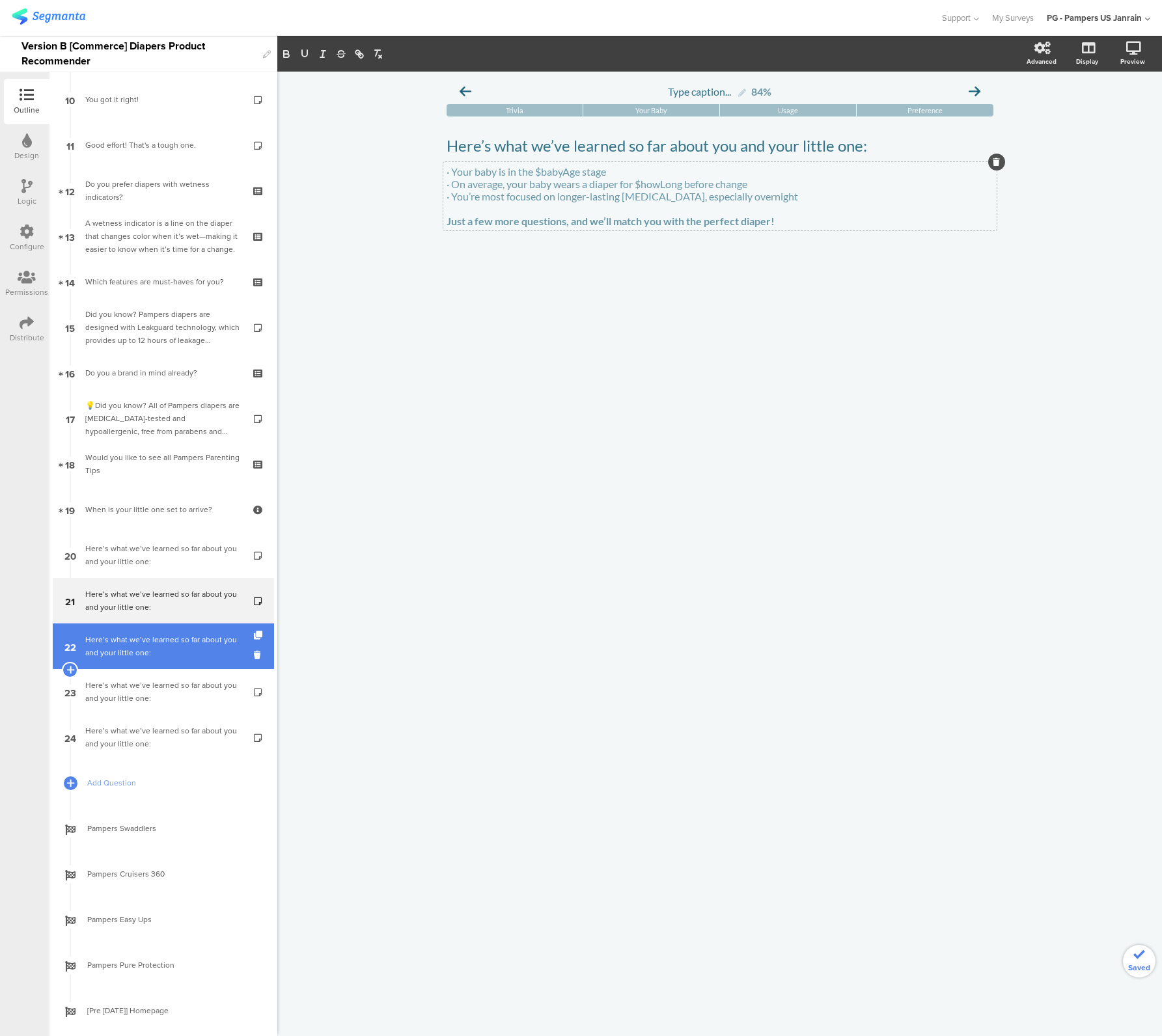
click at [137, 653] on div "Here’s what we’ve learned so far about you and your little one:" at bounding box center [163, 646] width 155 height 26
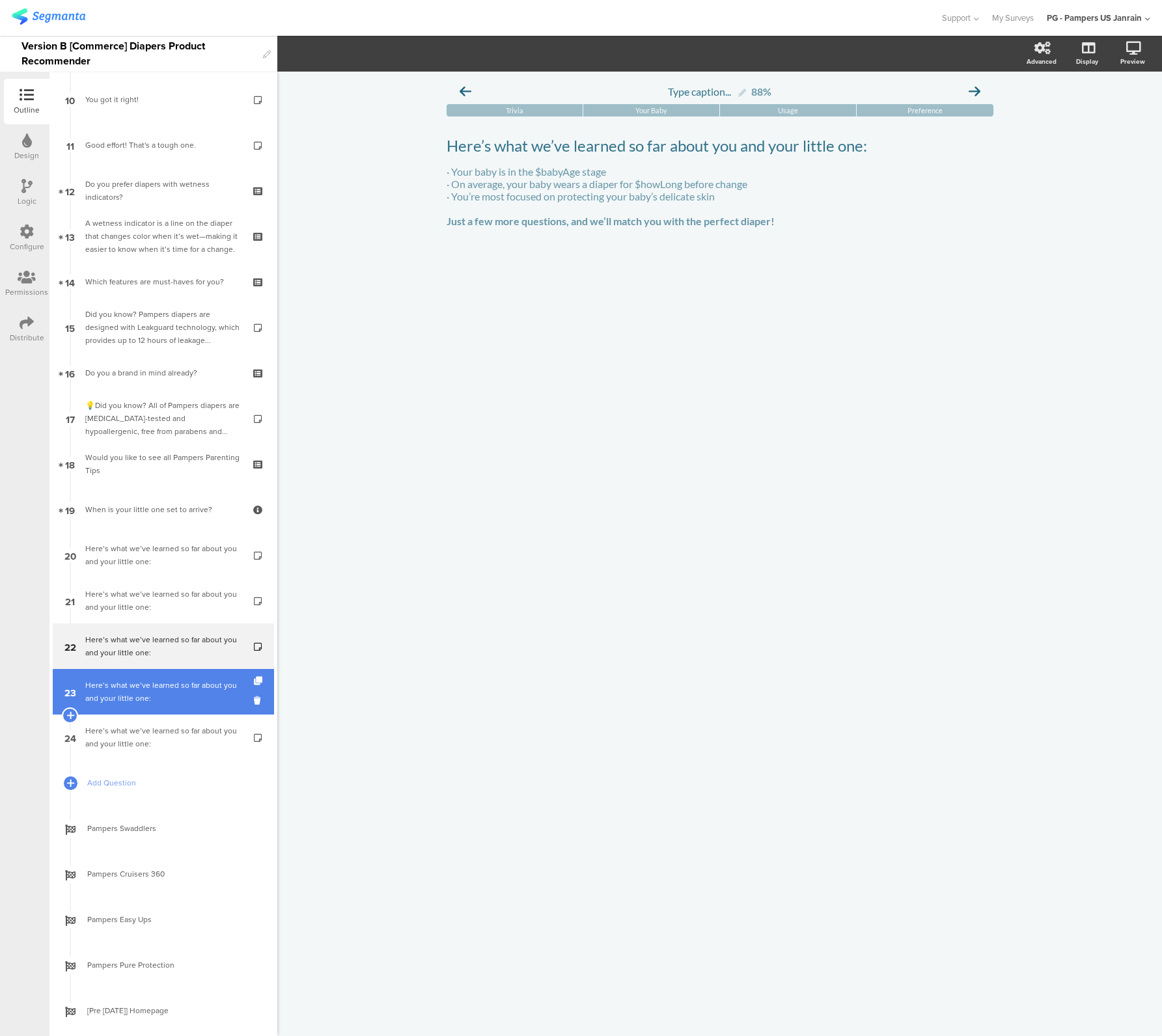
click at [125, 689] on div "Here’s what we’ve learned so far about you and your little one:" at bounding box center [163, 691] width 155 height 26
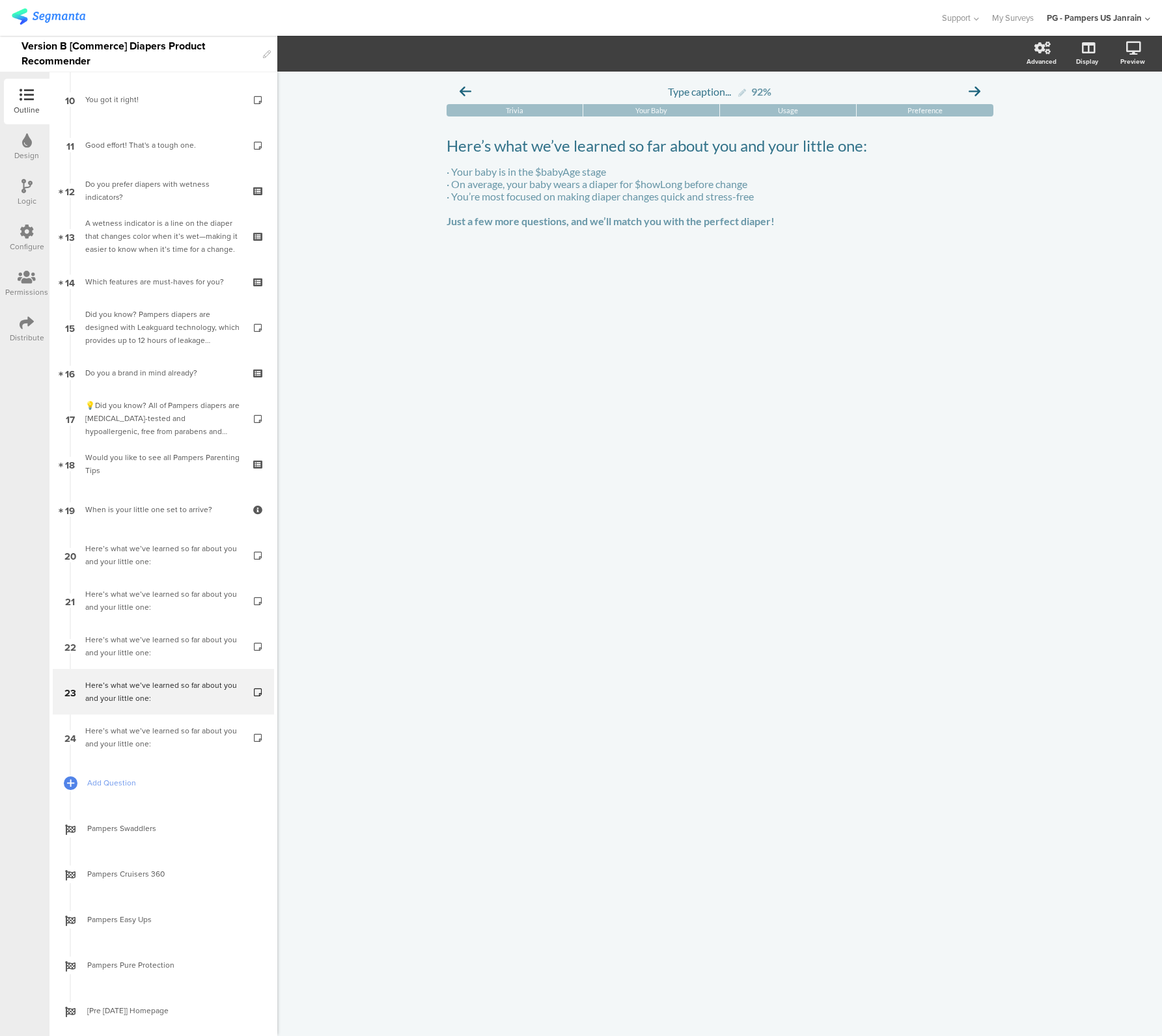
click at [25, 205] on div "Logic" at bounding box center [27, 201] width 19 height 12
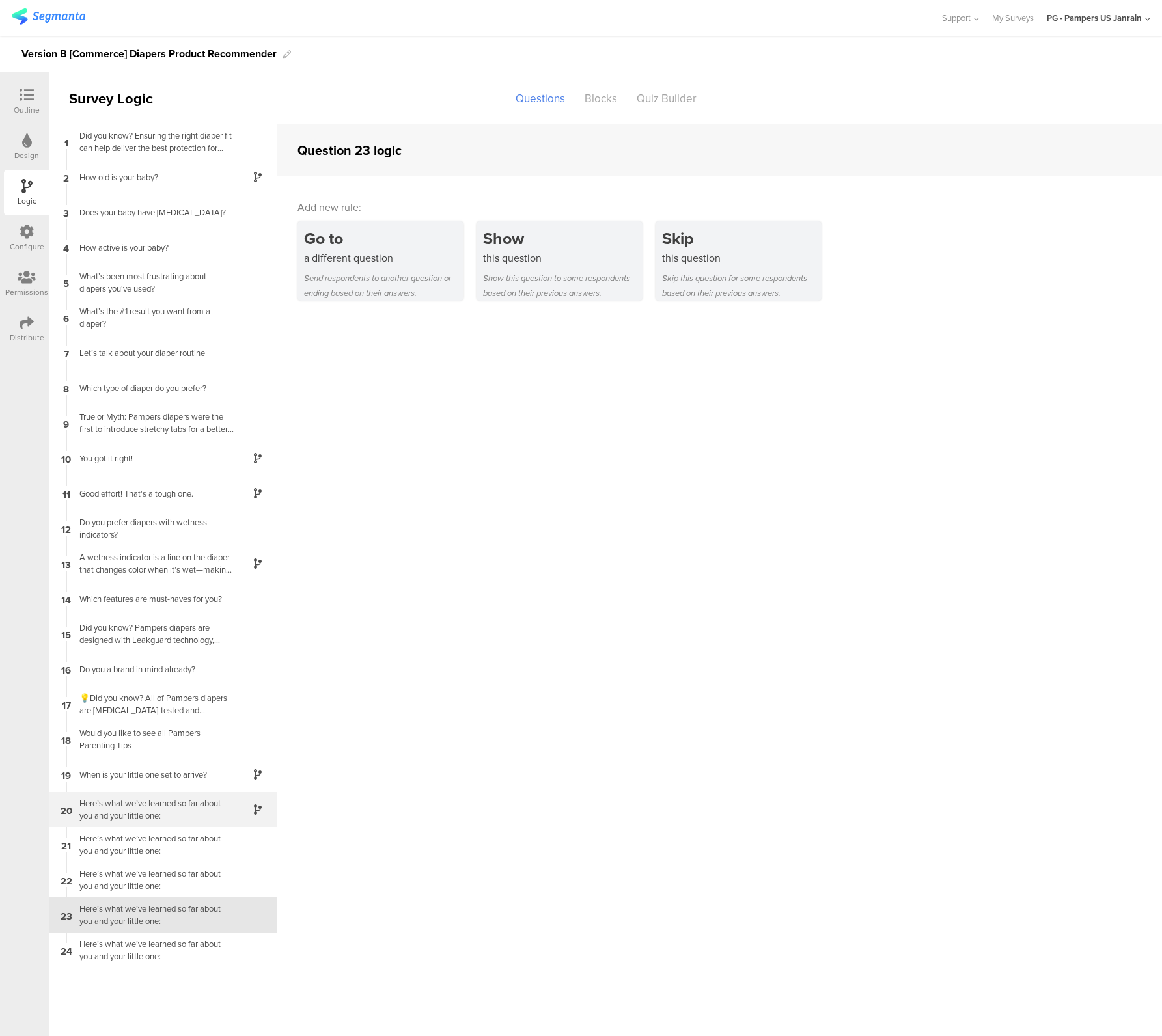
click at [148, 819] on div "Here’s what we’ve learned so far about you and your little one:" at bounding box center [152, 809] width 163 height 25
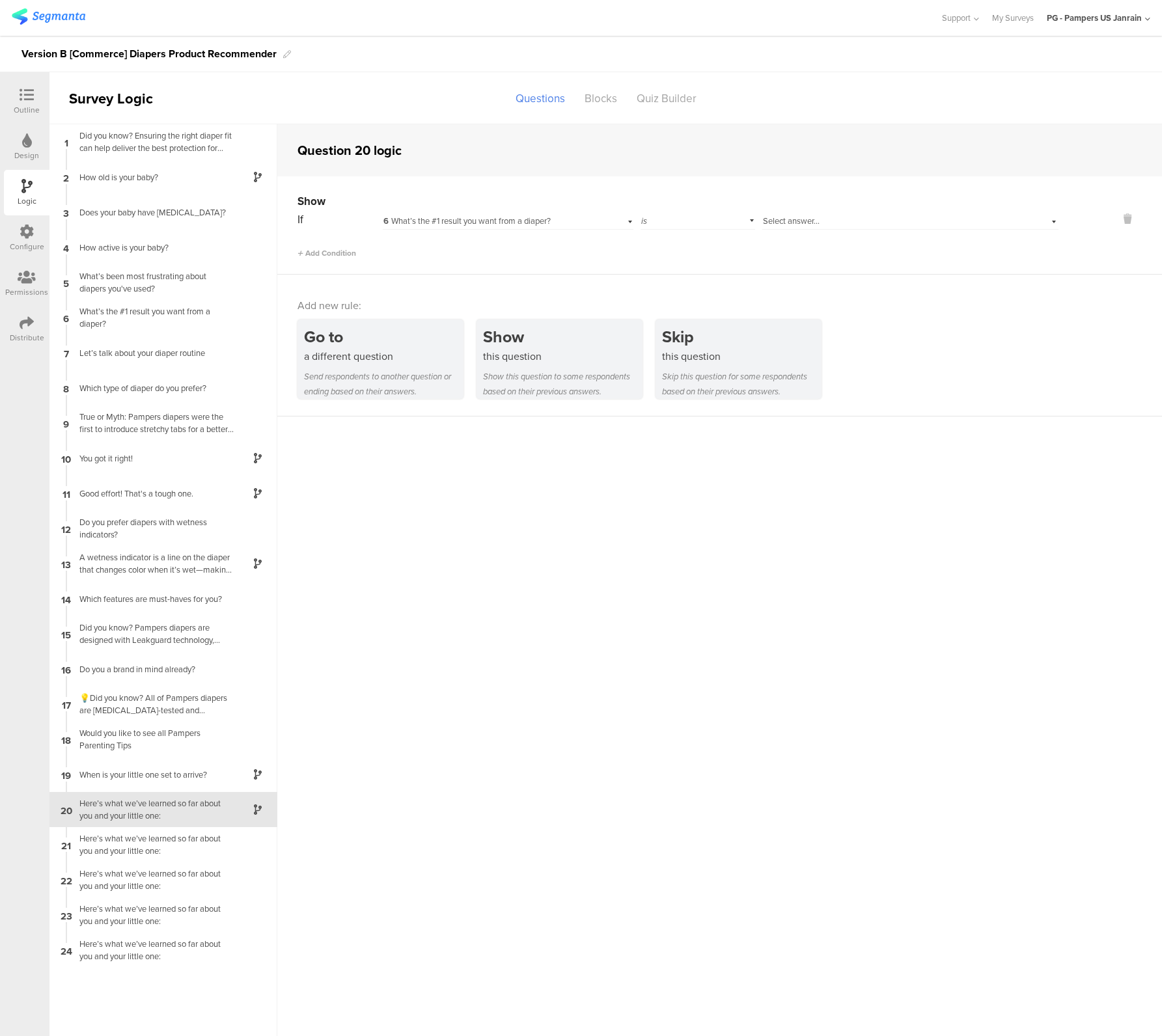
click at [826, 218] on div "Select answer..." at bounding box center [888, 221] width 251 height 12
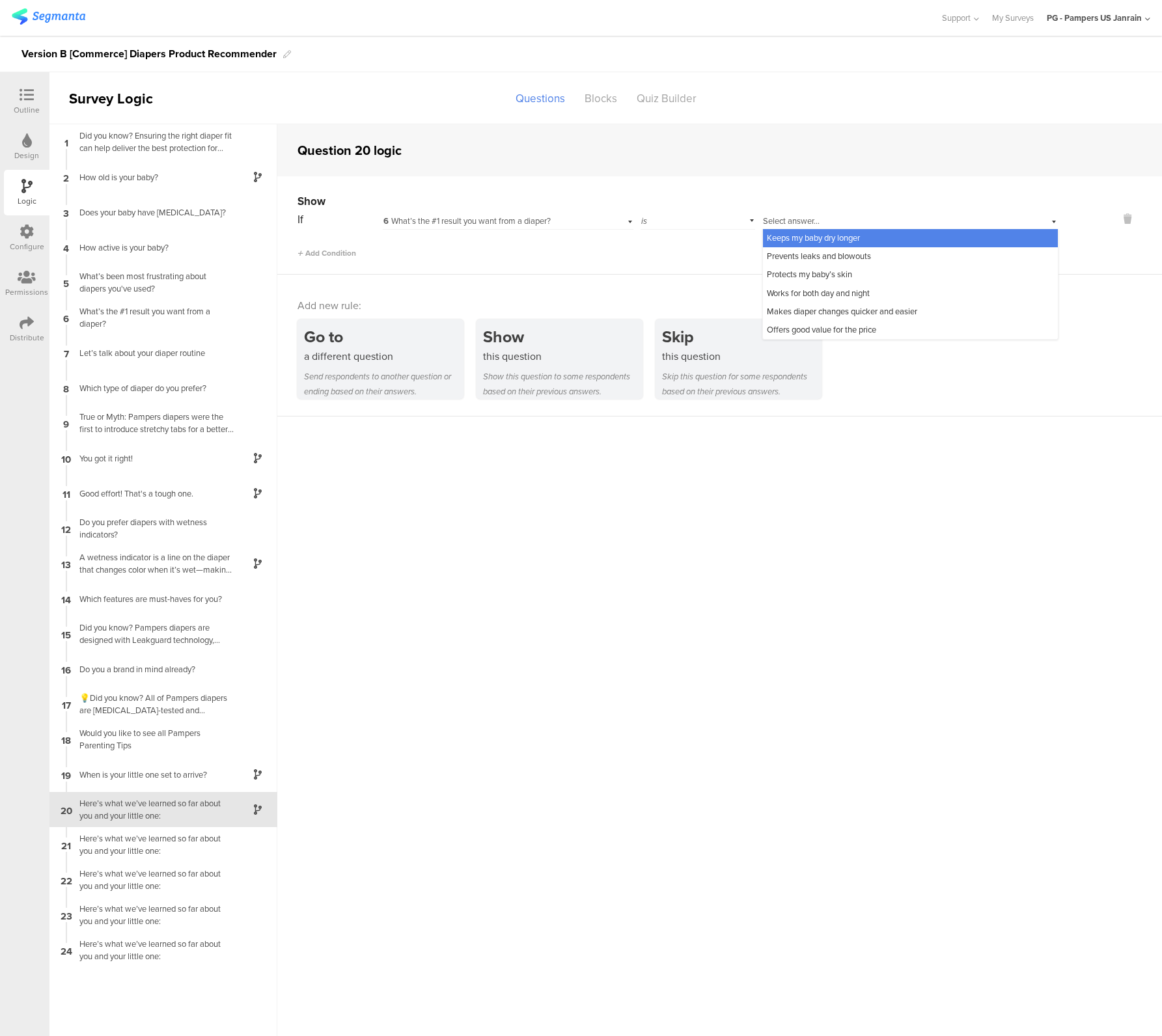
click at [819, 241] on span "Keeps my baby dry longer" at bounding box center [813, 238] width 93 height 13
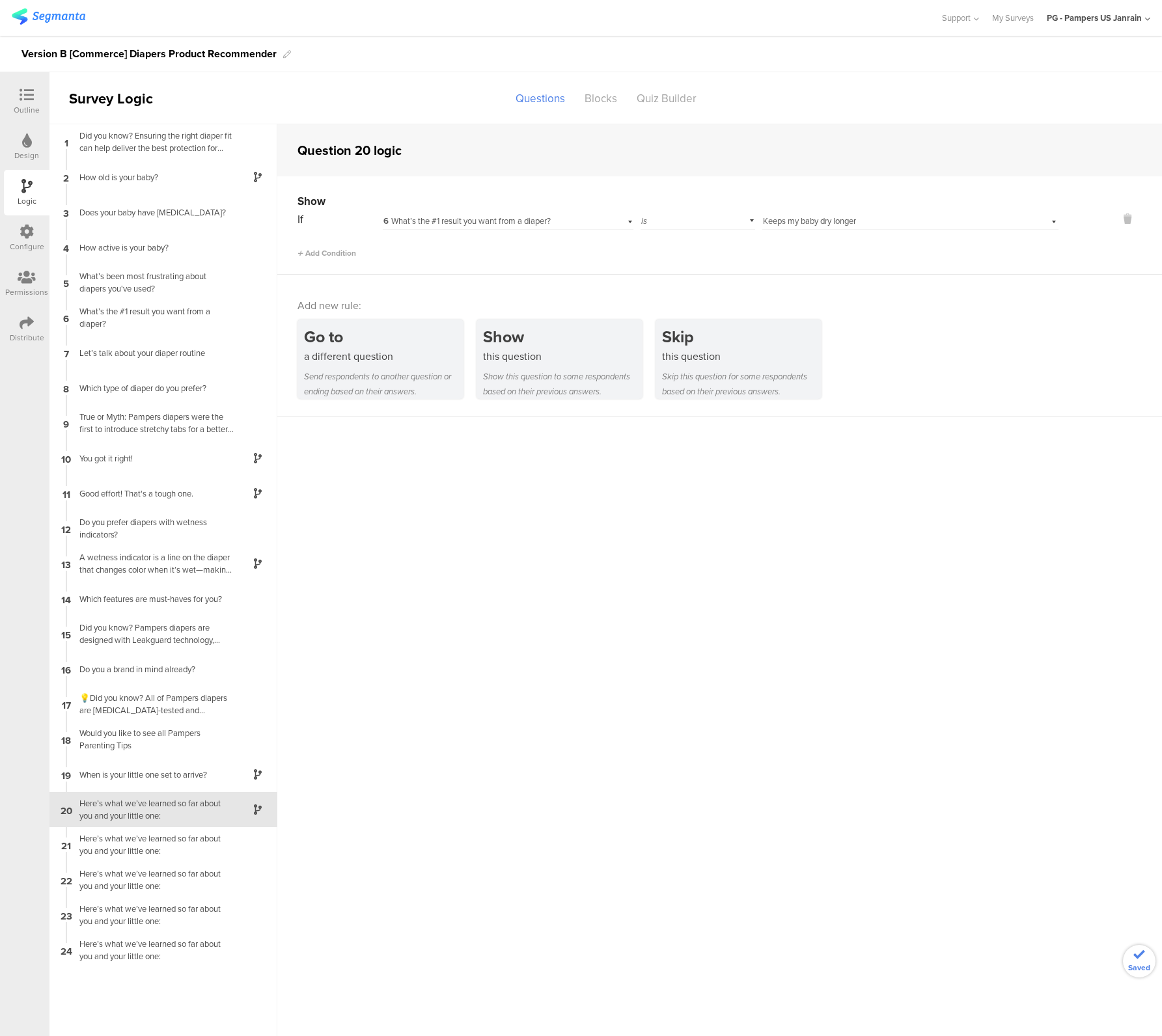
click at [811, 222] on span "Keeps my baby dry longer" at bounding box center [809, 221] width 93 height 13
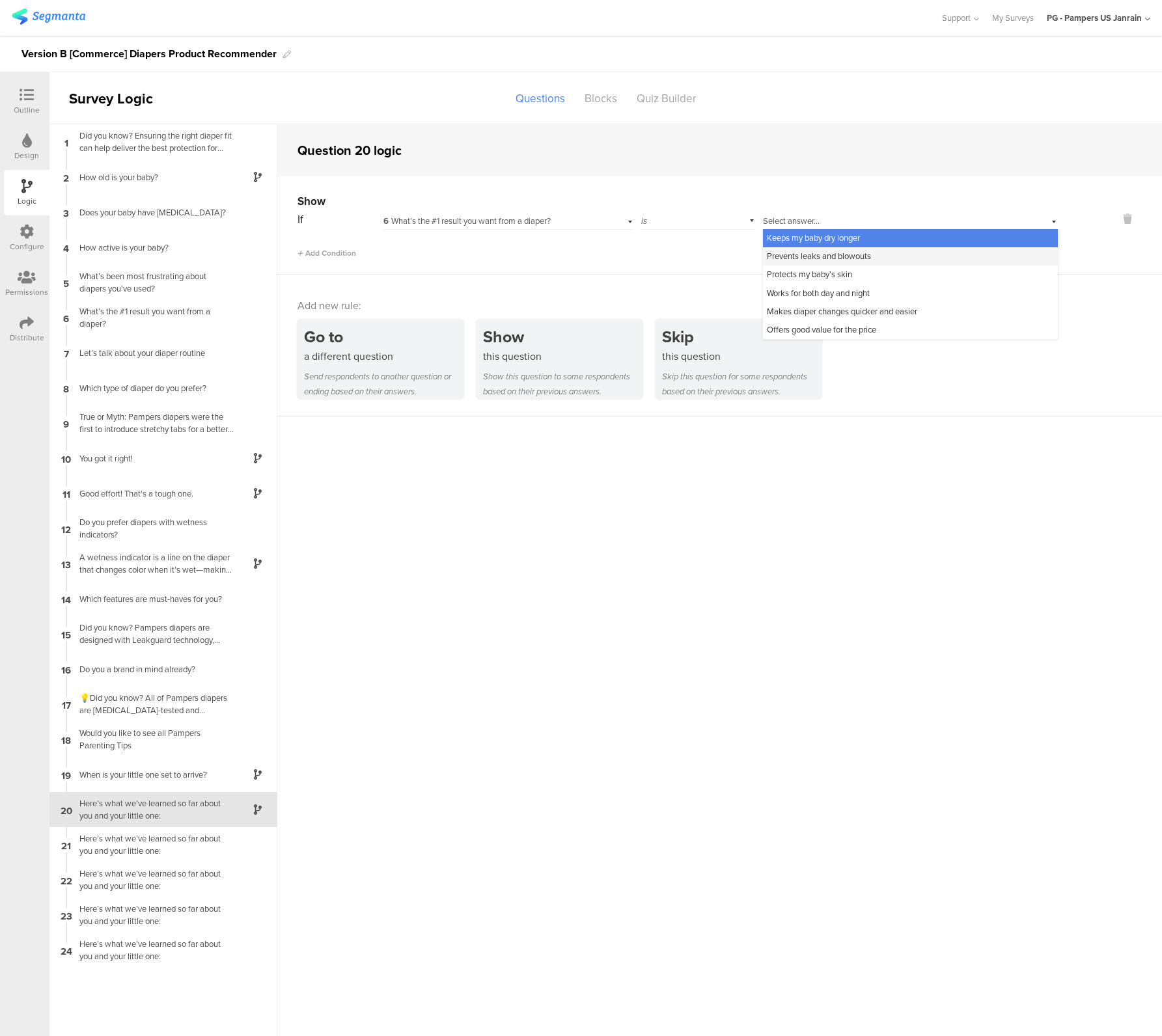
click at [809, 256] on span "Prevents leaks and blowouts" at bounding box center [819, 256] width 104 height 13
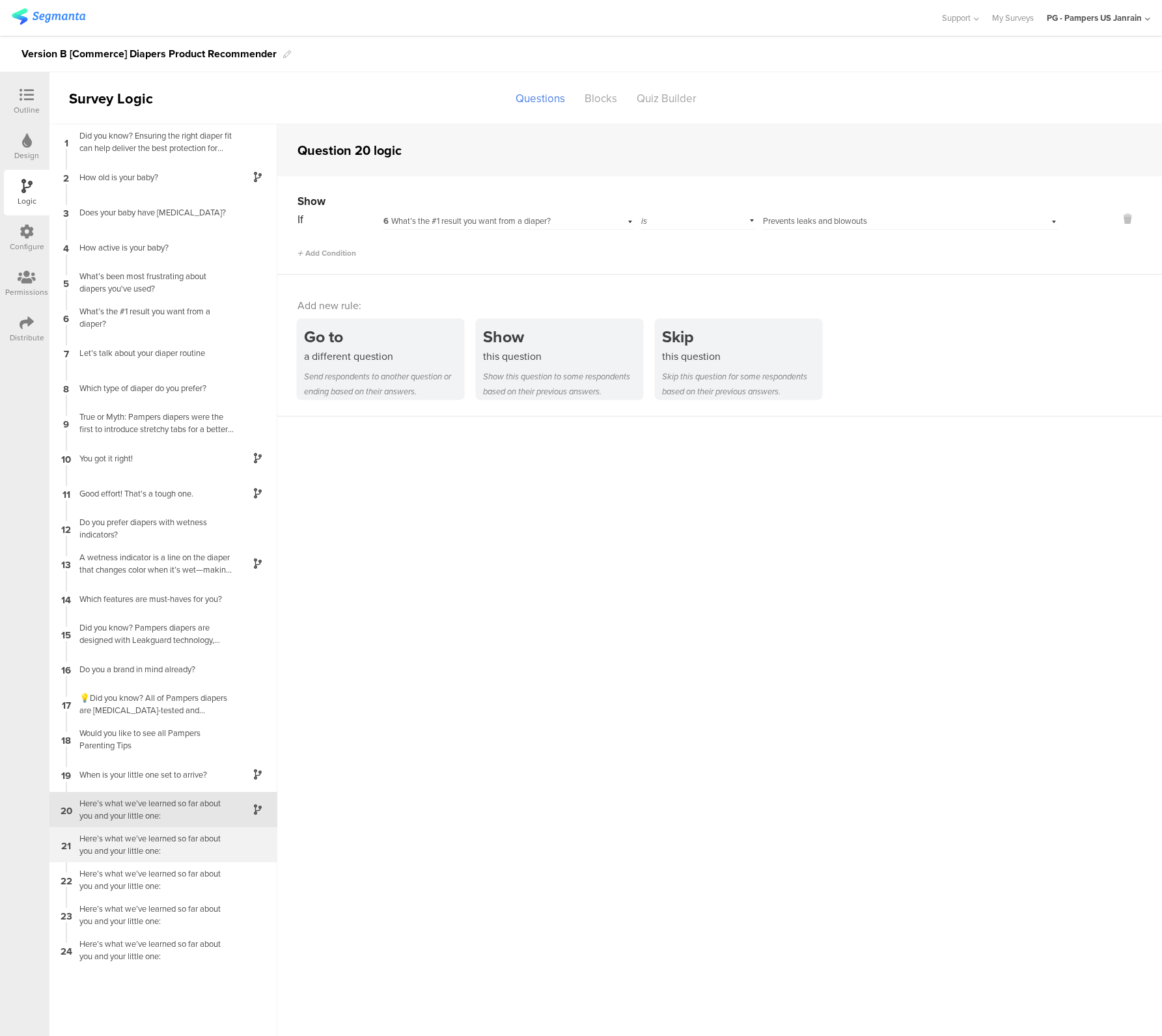
click at [136, 853] on div "Here’s what we’ve learned so far about you and your little one:" at bounding box center [152, 844] width 163 height 25
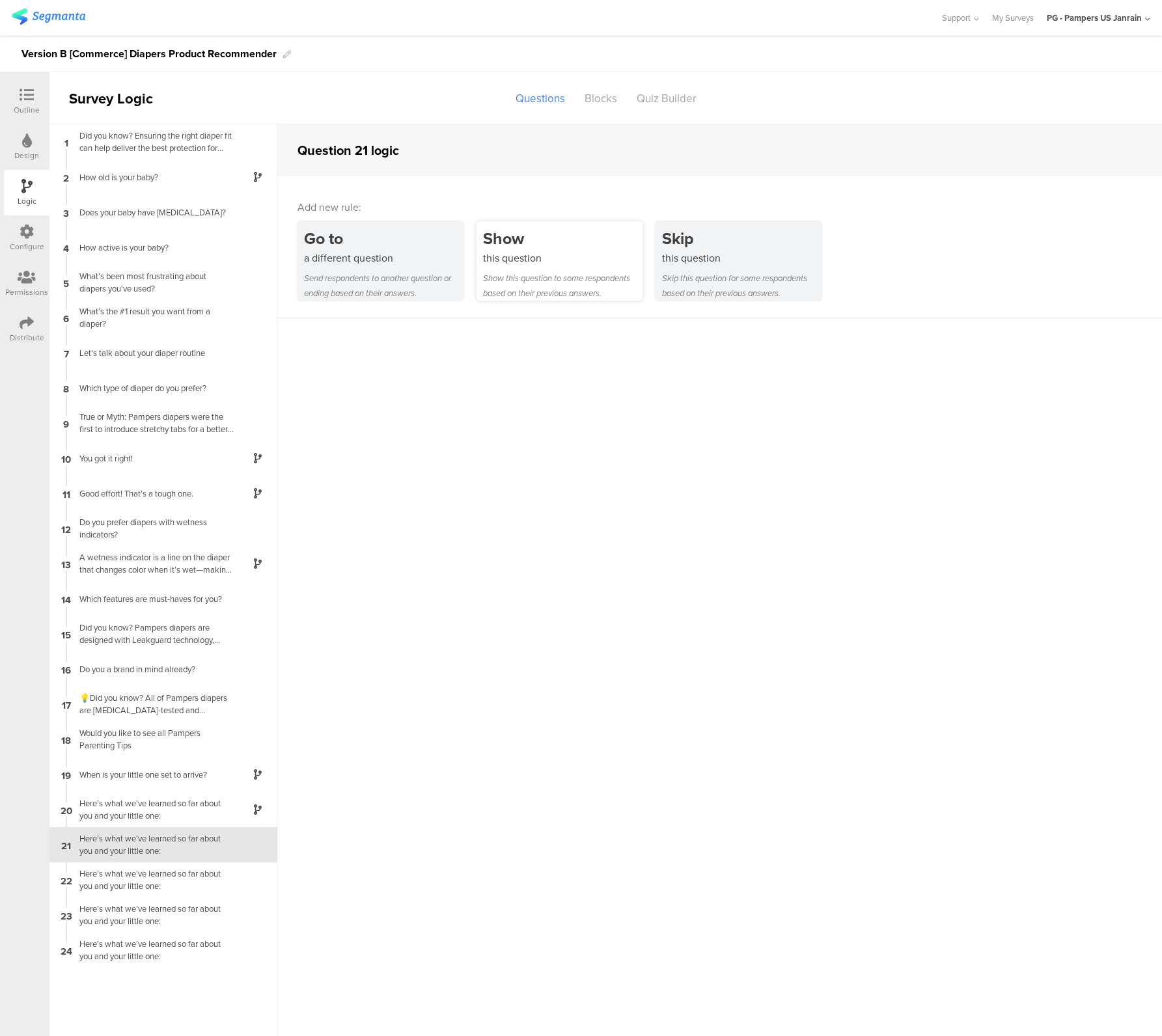
click at [573, 257] on div "this question" at bounding box center [563, 258] width 160 height 15
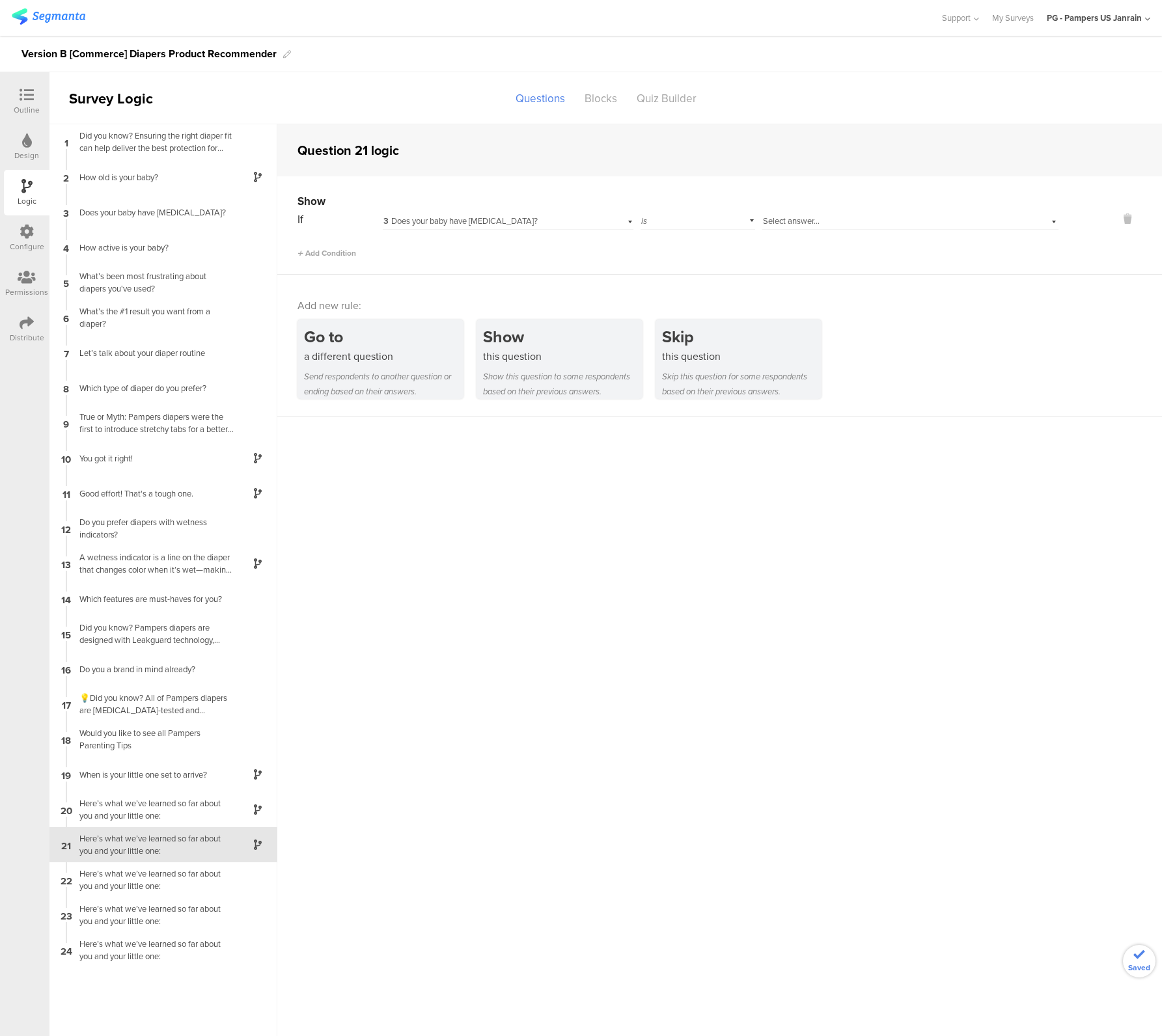
click at [481, 224] on span "3 Does your baby have sensitive skin?" at bounding box center [461, 221] width 155 height 13
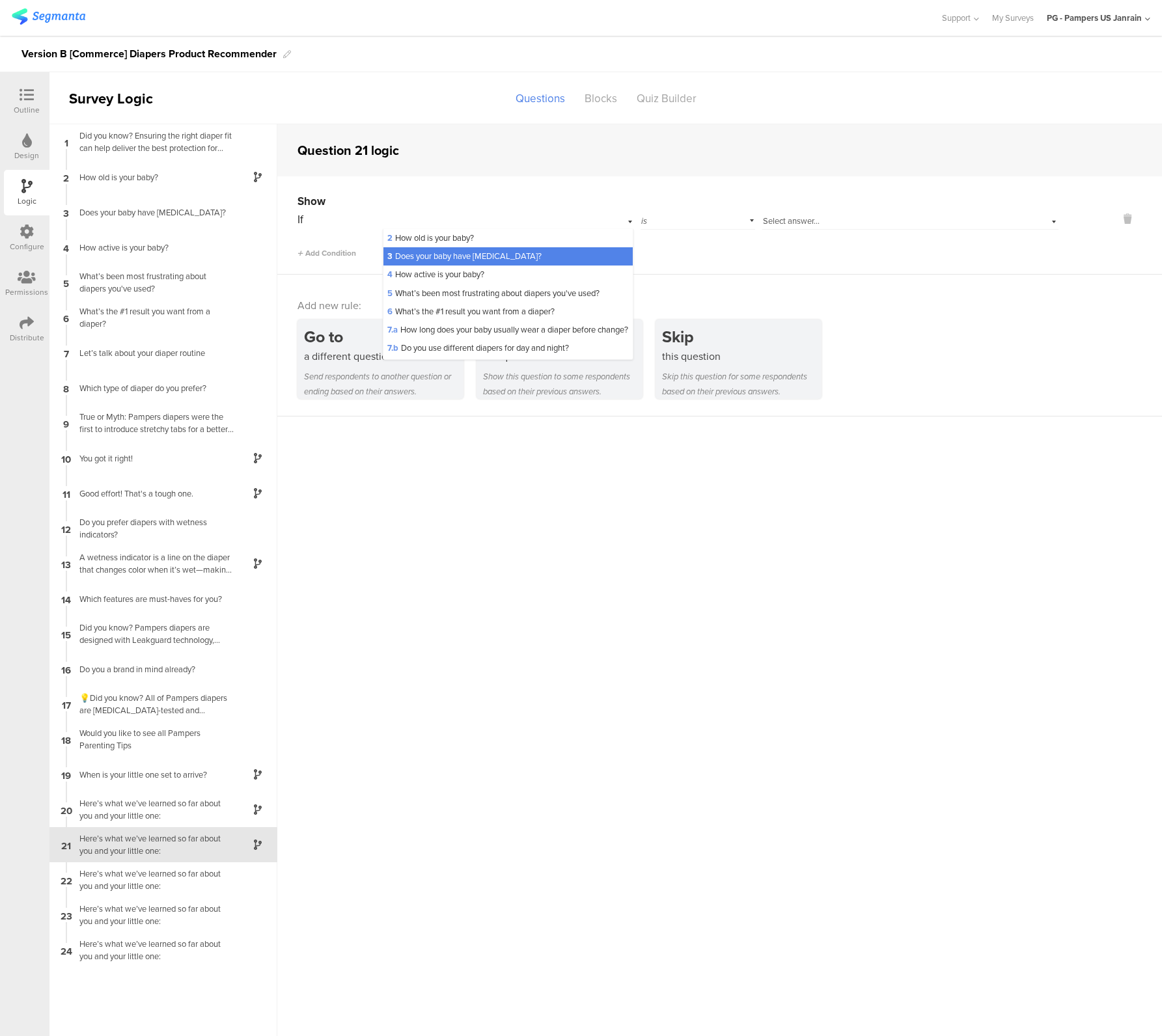
click at [480, 259] on span "3 Does your baby have sensitive skin?" at bounding box center [465, 256] width 155 height 13
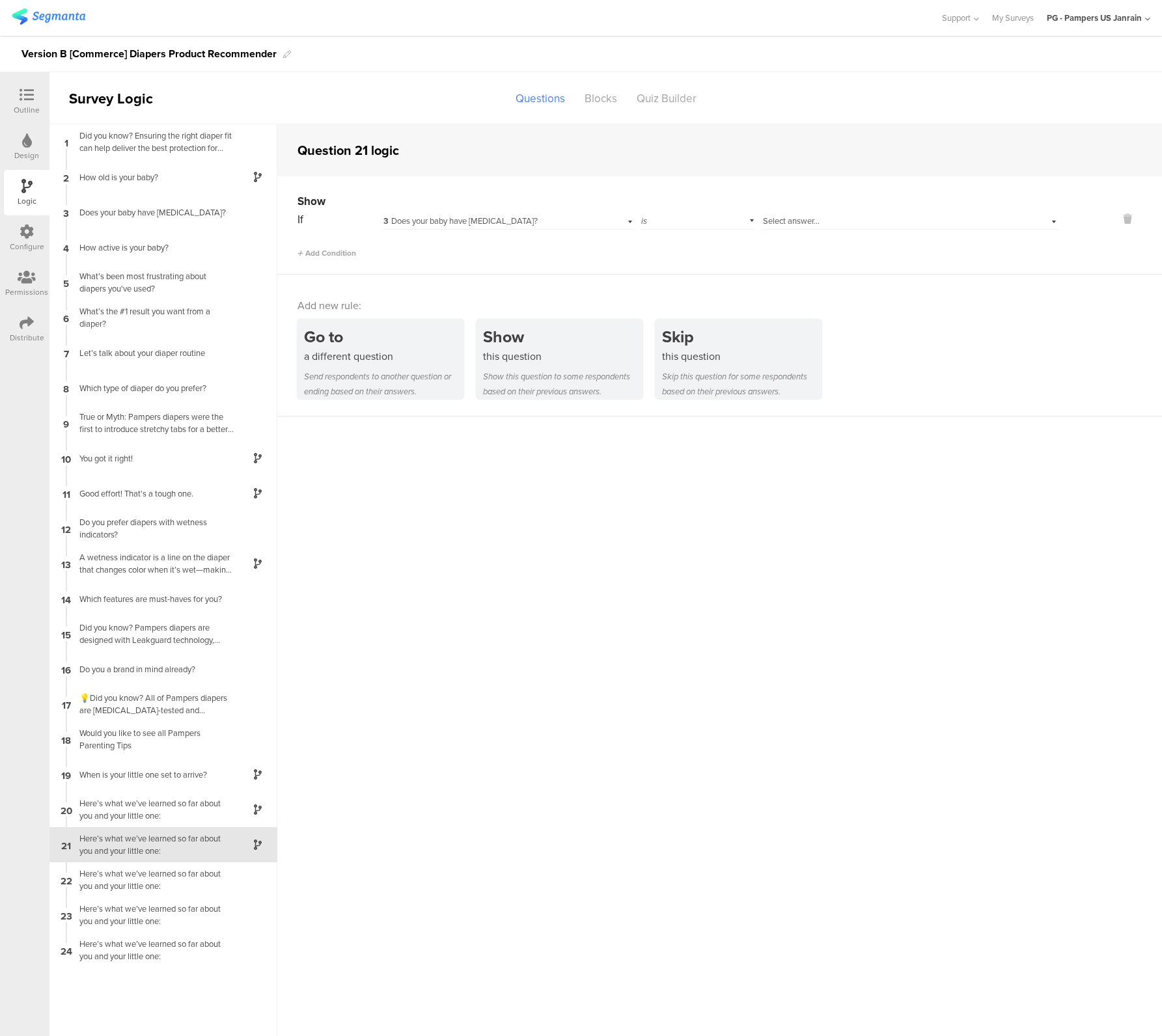
click at [835, 218] on div "Select answer..." at bounding box center [888, 221] width 251 height 12
click at [450, 216] on span "3 Does your baby have sensitive skin?" at bounding box center [461, 221] width 155 height 13
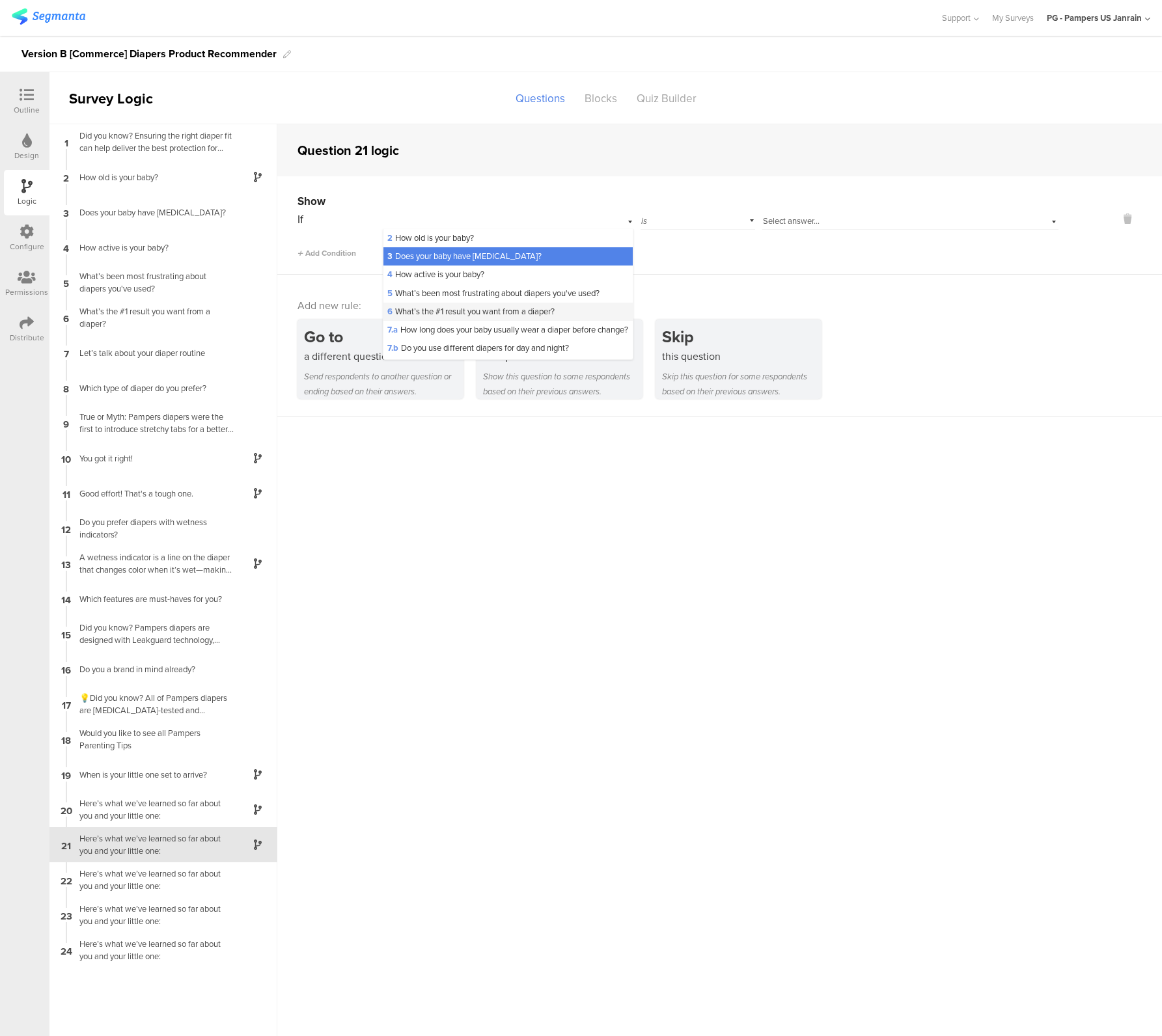
click at [452, 309] on span "6 What’s the #1 result you want from a diaper?" at bounding box center [471, 311] width 167 height 13
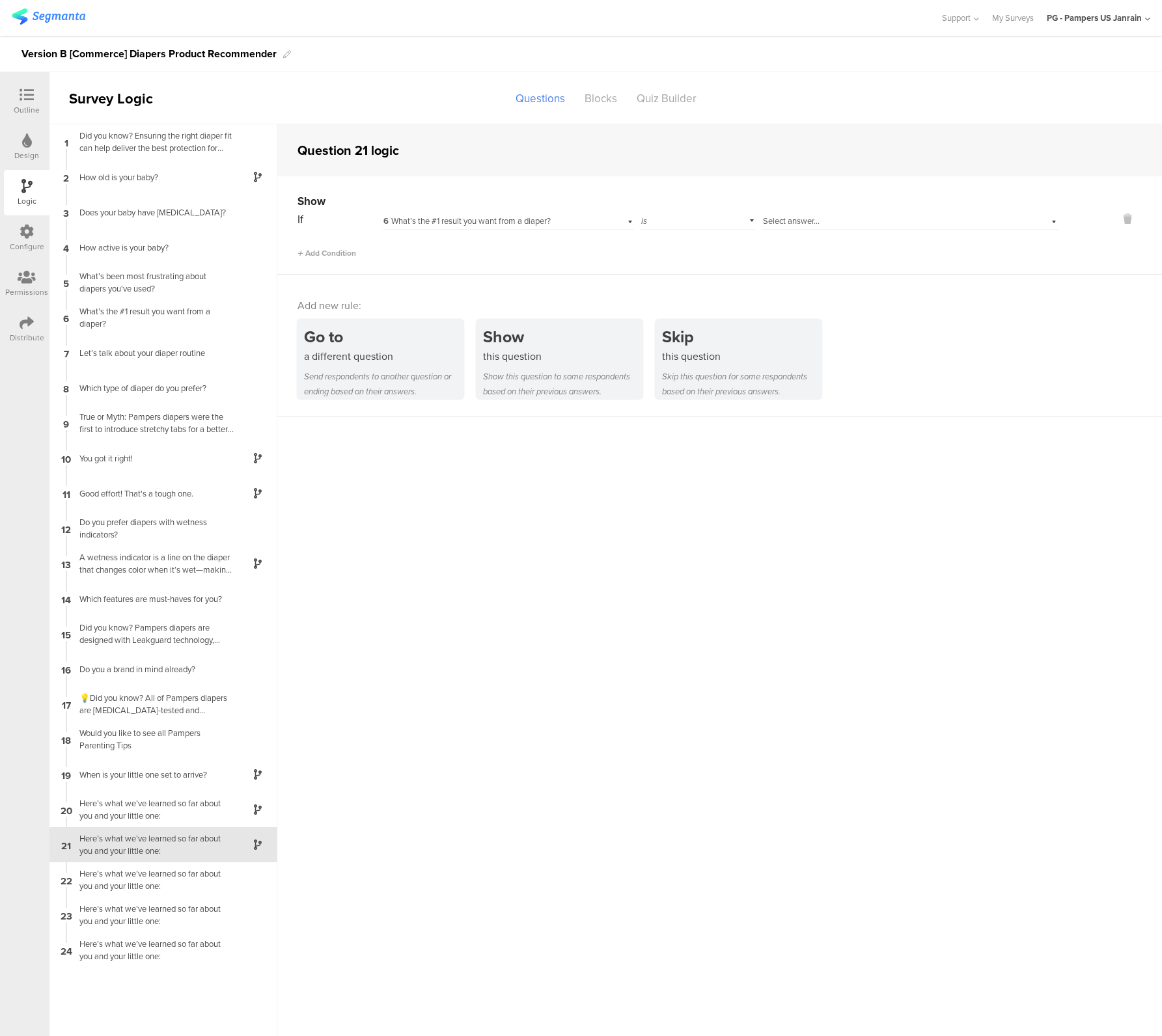
click at [814, 224] on span "Select answer..." at bounding box center [791, 221] width 57 height 13
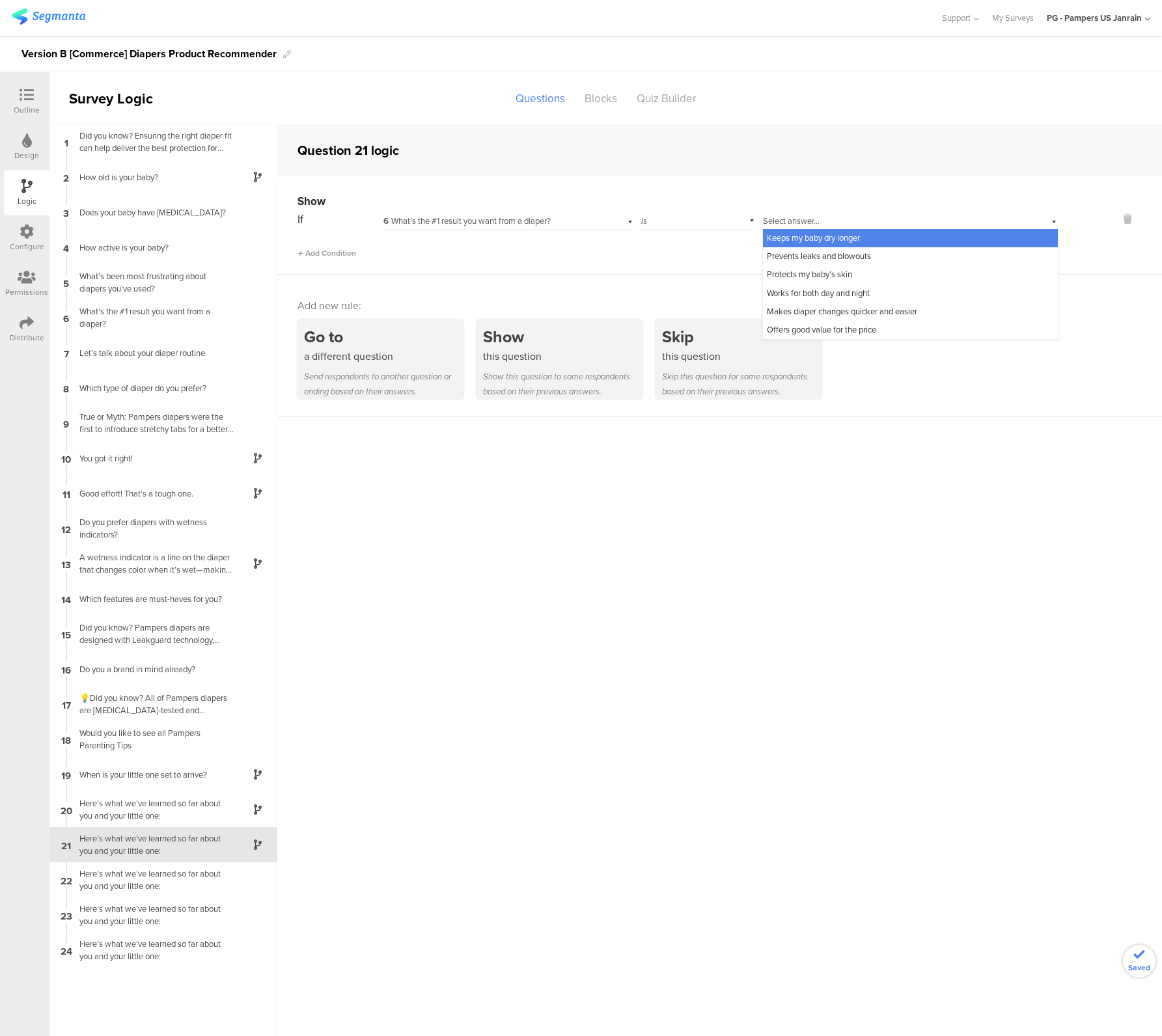
click at [804, 242] on span "Keeps my baby dry longer" at bounding box center [813, 238] width 93 height 13
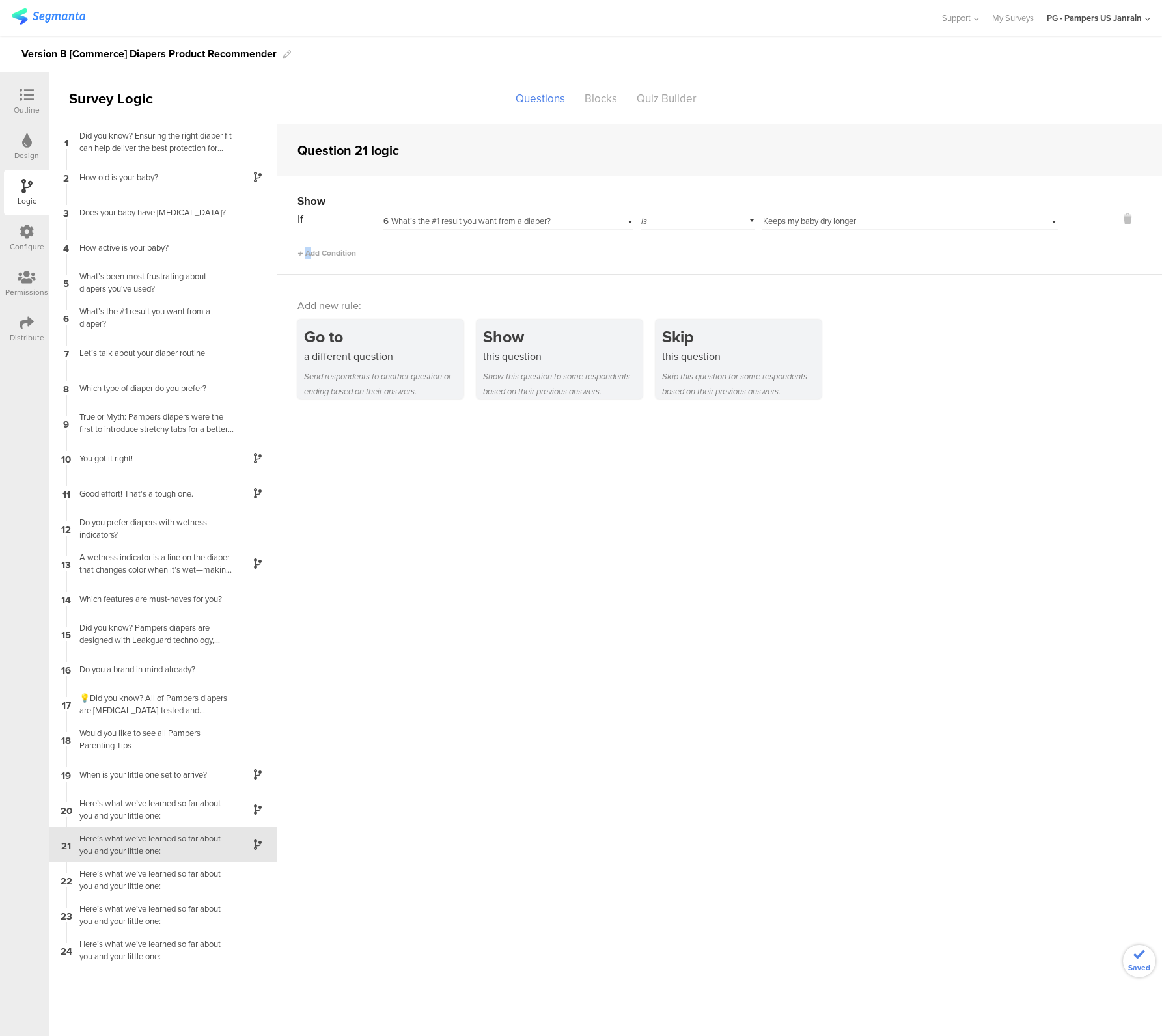
click at [804, 242] on div "Add Condition" at bounding box center [678, 247] width 761 height 23
click at [135, 866] on div "22 Here’s what we’ve learned so far about you and your little one:" at bounding box center [164, 879] width 227 height 35
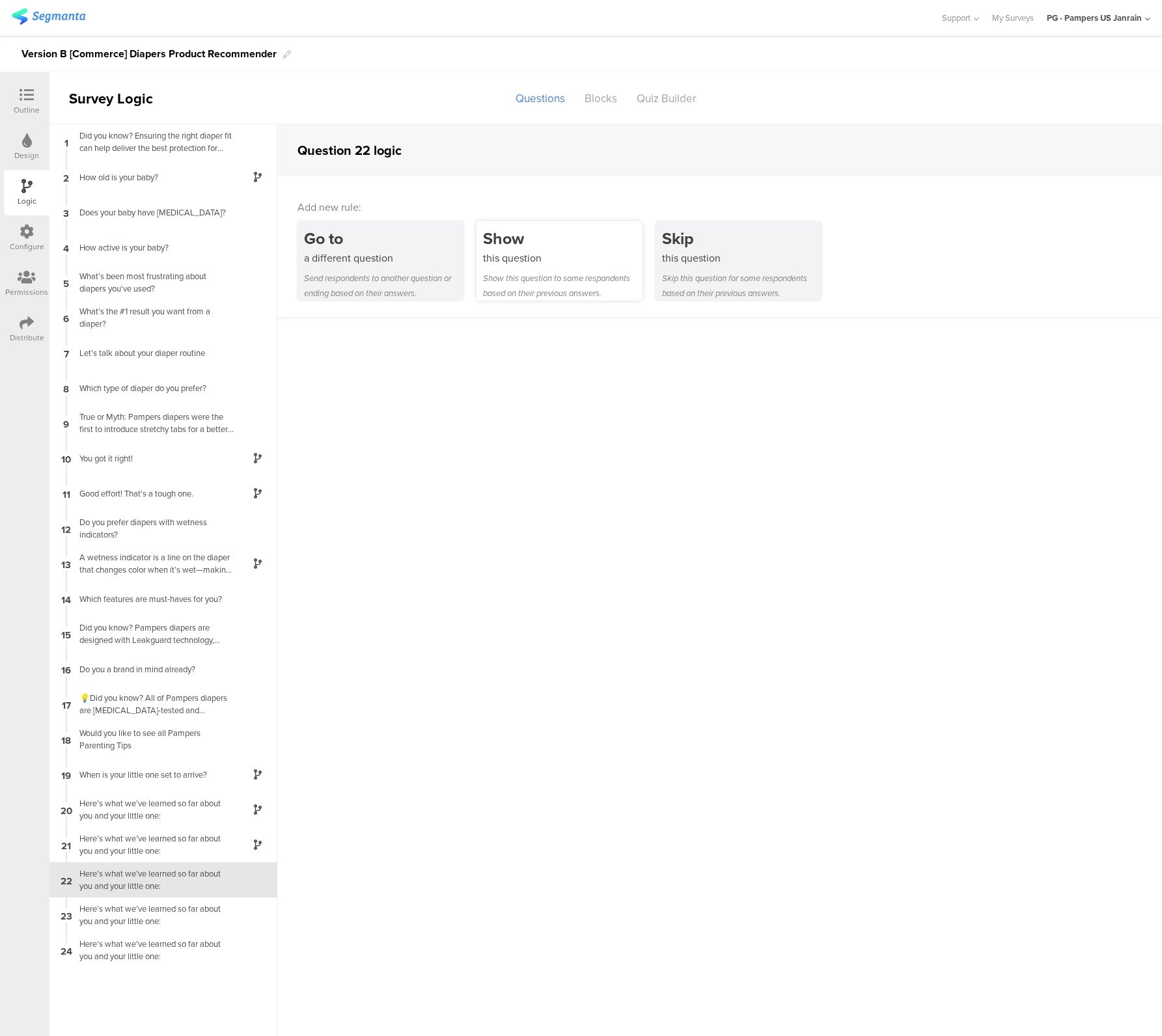
click at [584, 276] on div "Show this question to some respondents based on their previous answers." at bounding box center [563, 285] width 160 height 30
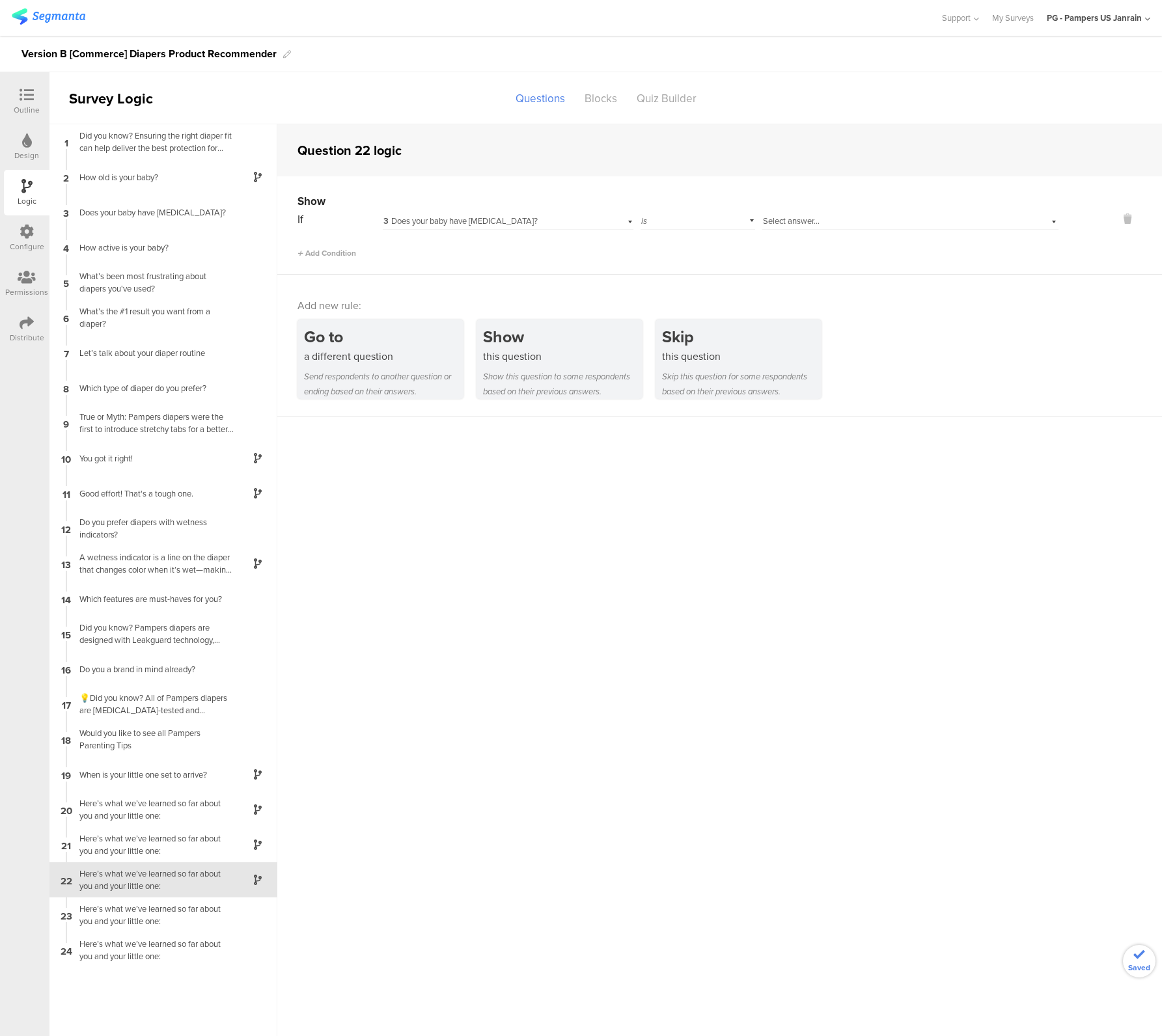
click at [494, 217] on span "3 Does your baby have sensitive skin?" at bounding box center [461, 221] width 155 height 13
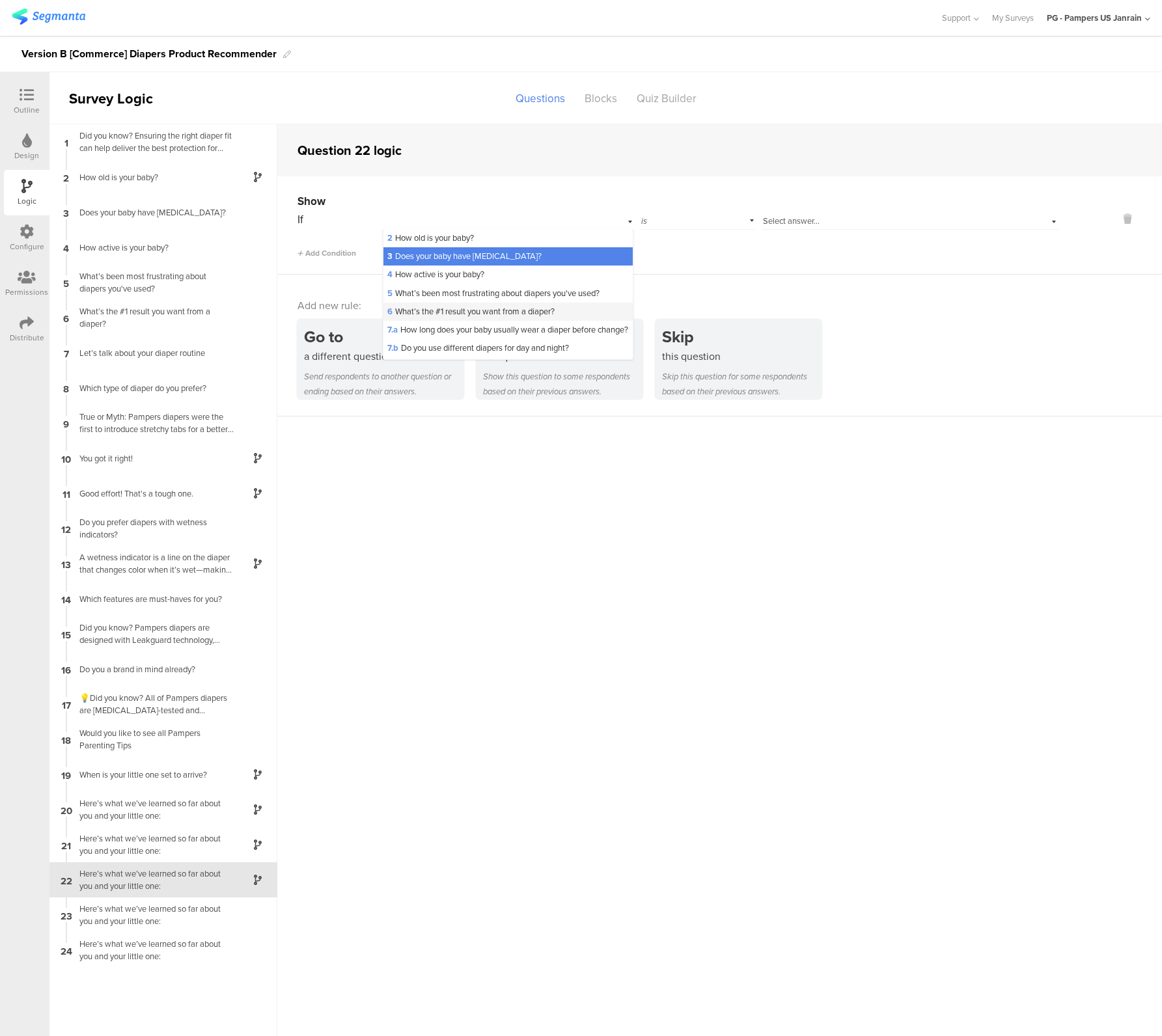
click at [453, 311] on span "6 What’s the #1 result you want from a diaper?" at bounding box center [471, 311] width 167 height 13
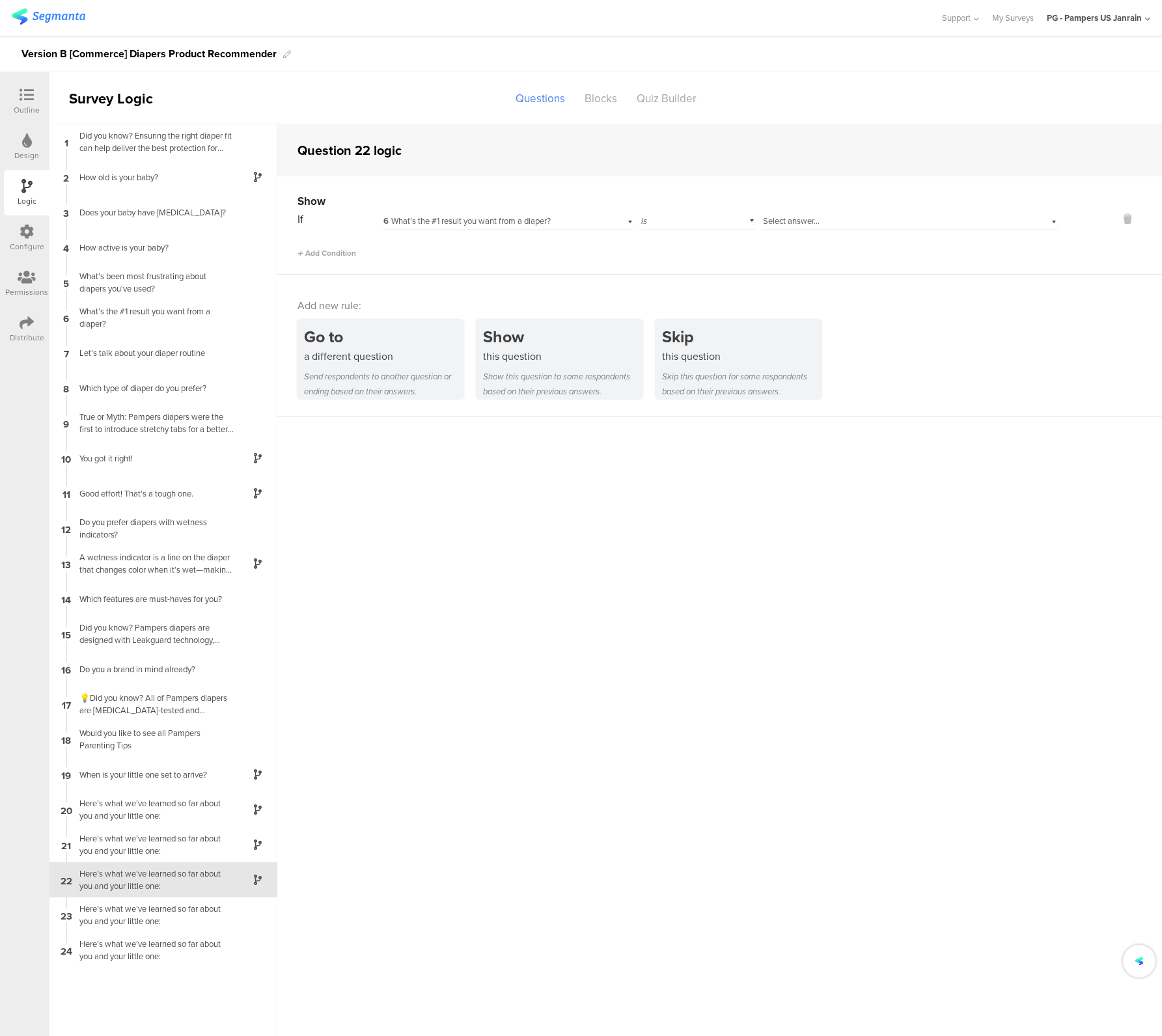
click at [883, 221] on div "Select answer..." at bounding box center [888, 221] width 251 height 12
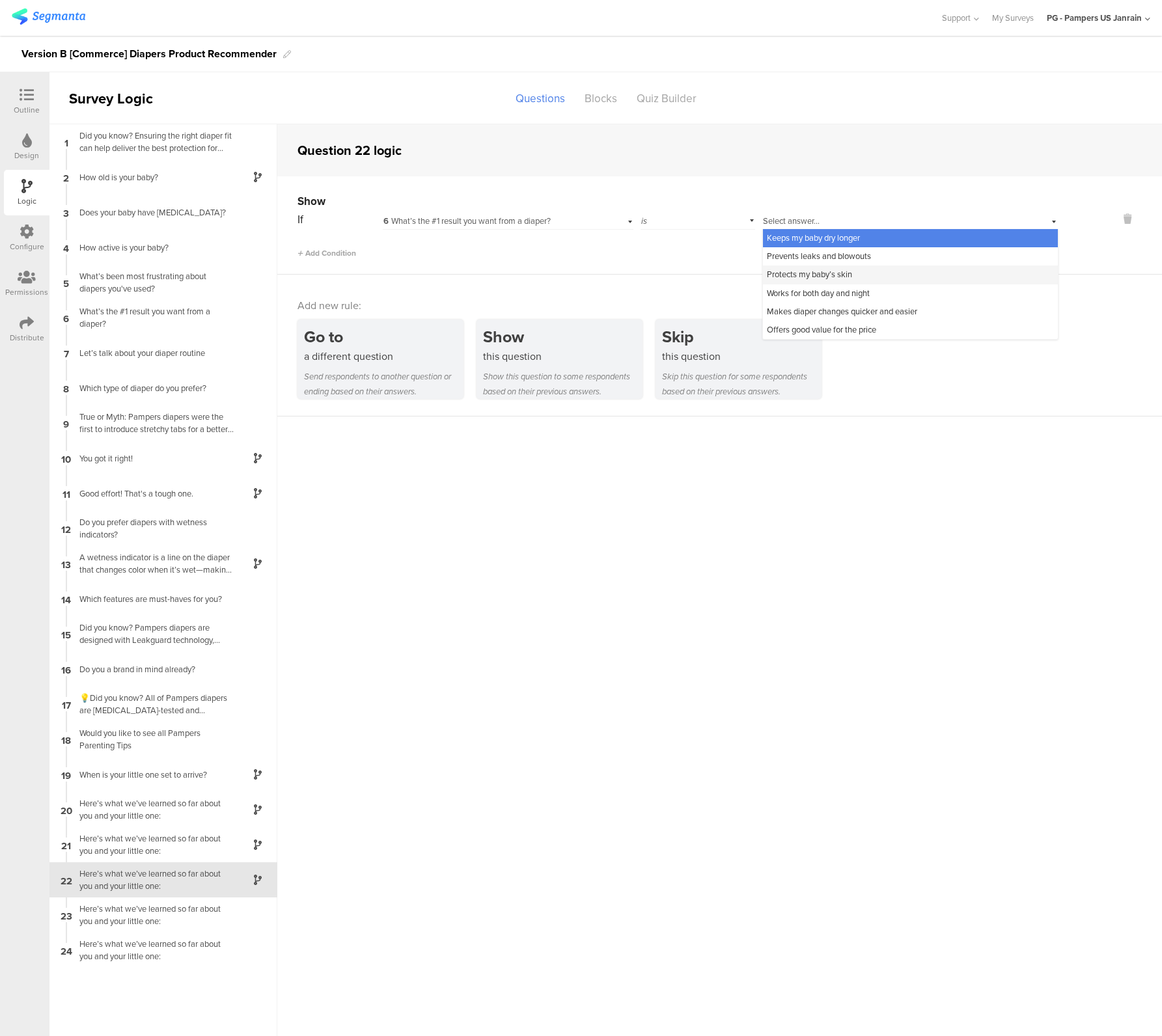
click at [840, 278] on span "Protects my baby’s skin" at bounding box center [809, 274] width 85 height 13
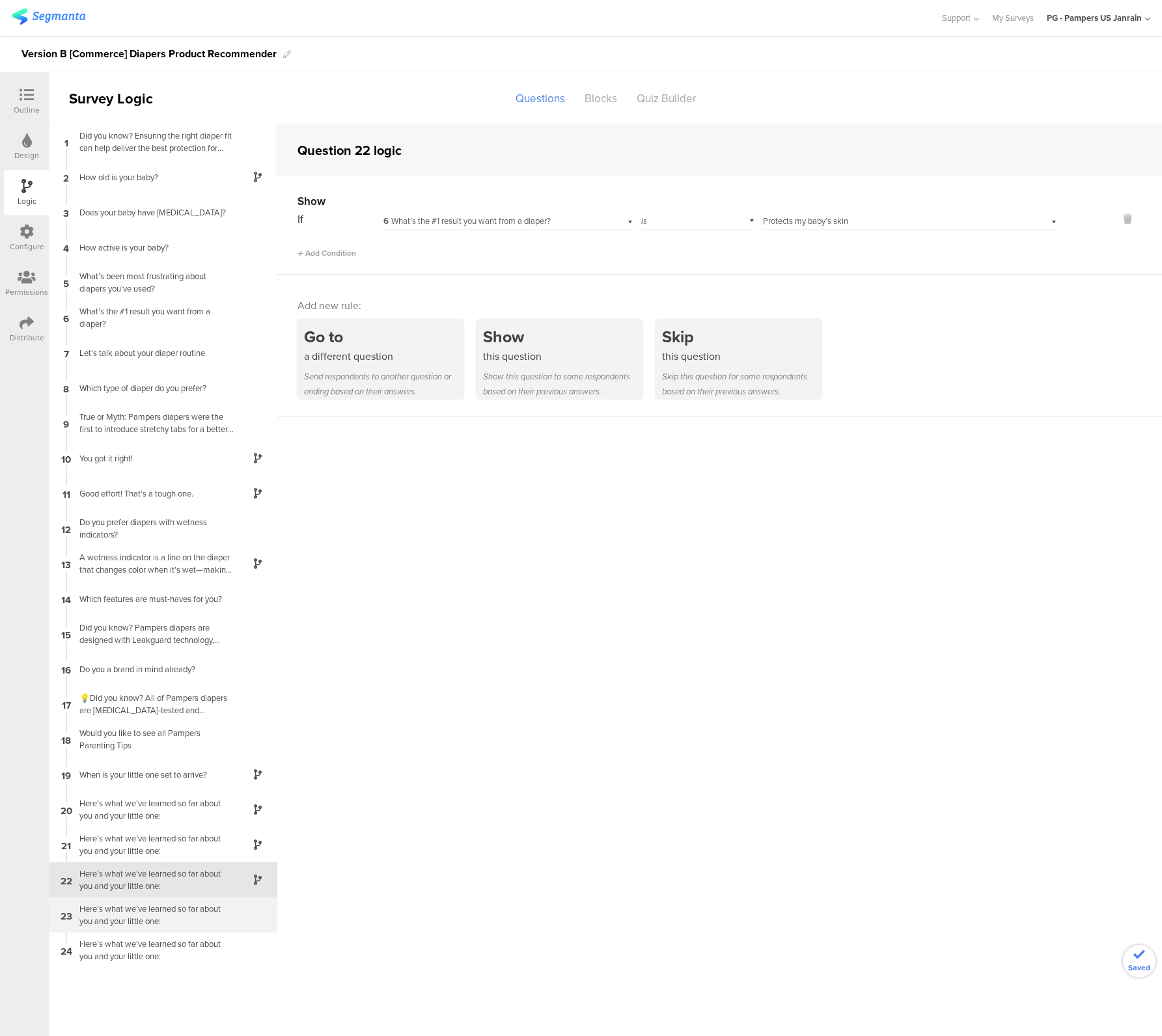
click at [112, 922] on div "Here’s what we’ve learned so far about you and your little one:" at bounding box center [152, 914] width 163 height 25
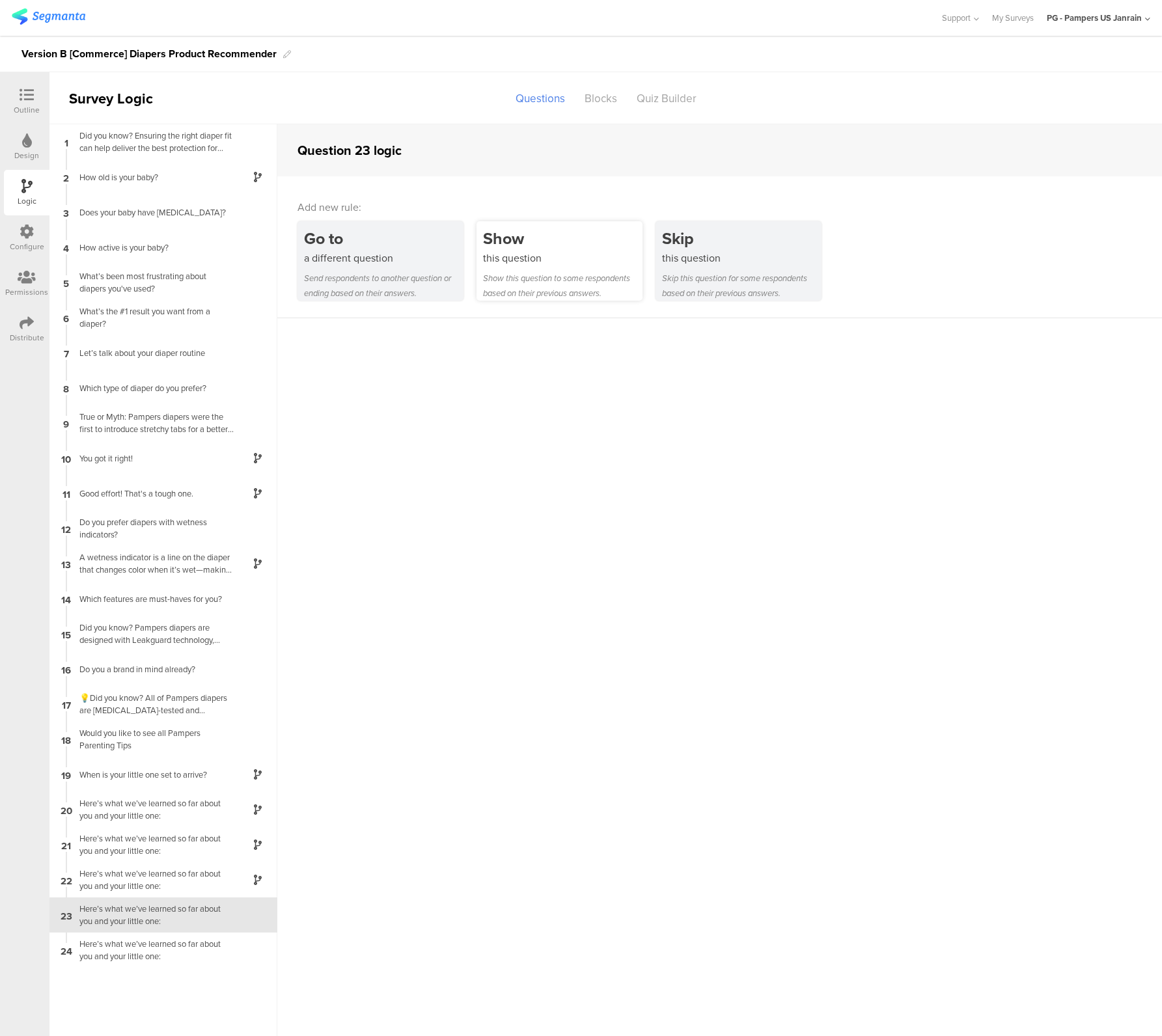
click at [546, 270] on div "Show this question Show this question to some respondents based on their previo…" at bounding box center [559, 261] width 166 height 80
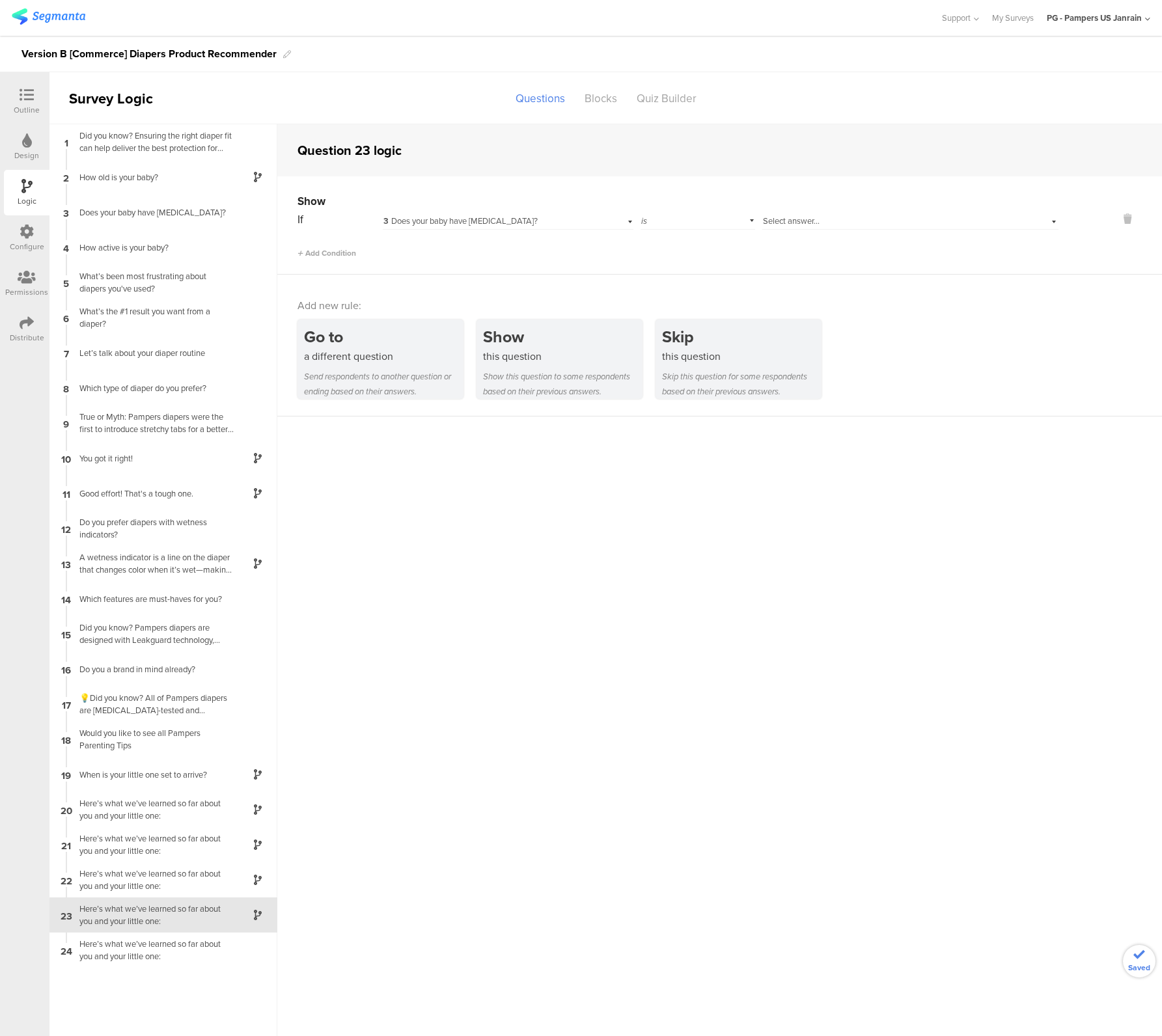
click at [482, 224] on span "3 Does your baby have sensitive skin?" at bounding box center [461, 221] width 155 height 13
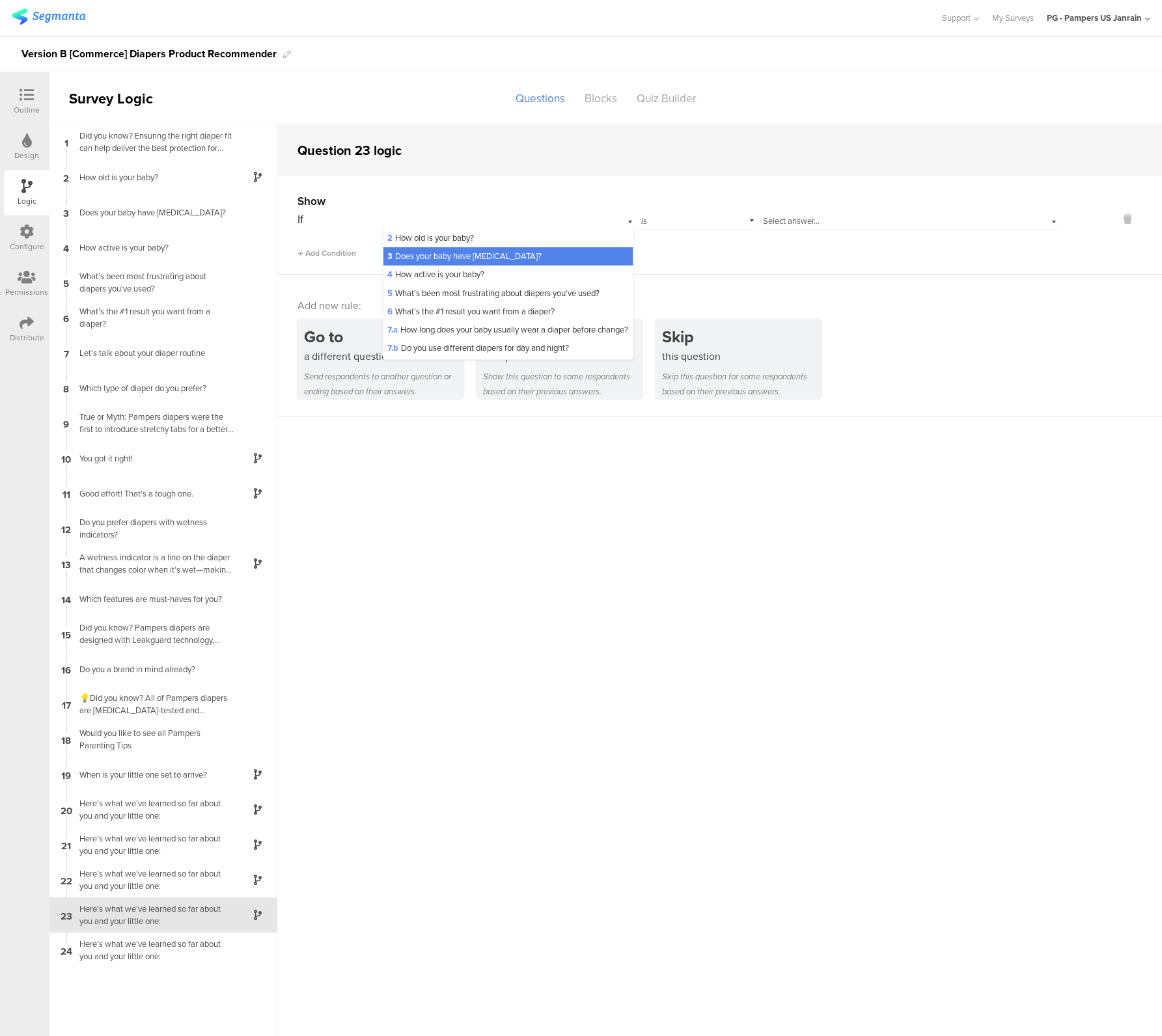
click at [556, 644] on sg-question-logic-editor "Question 23 logic Show If 3 Does your baby have sensitive skin? 2 How old is yo…" at bounding box center [720, 580] width 885 height 912
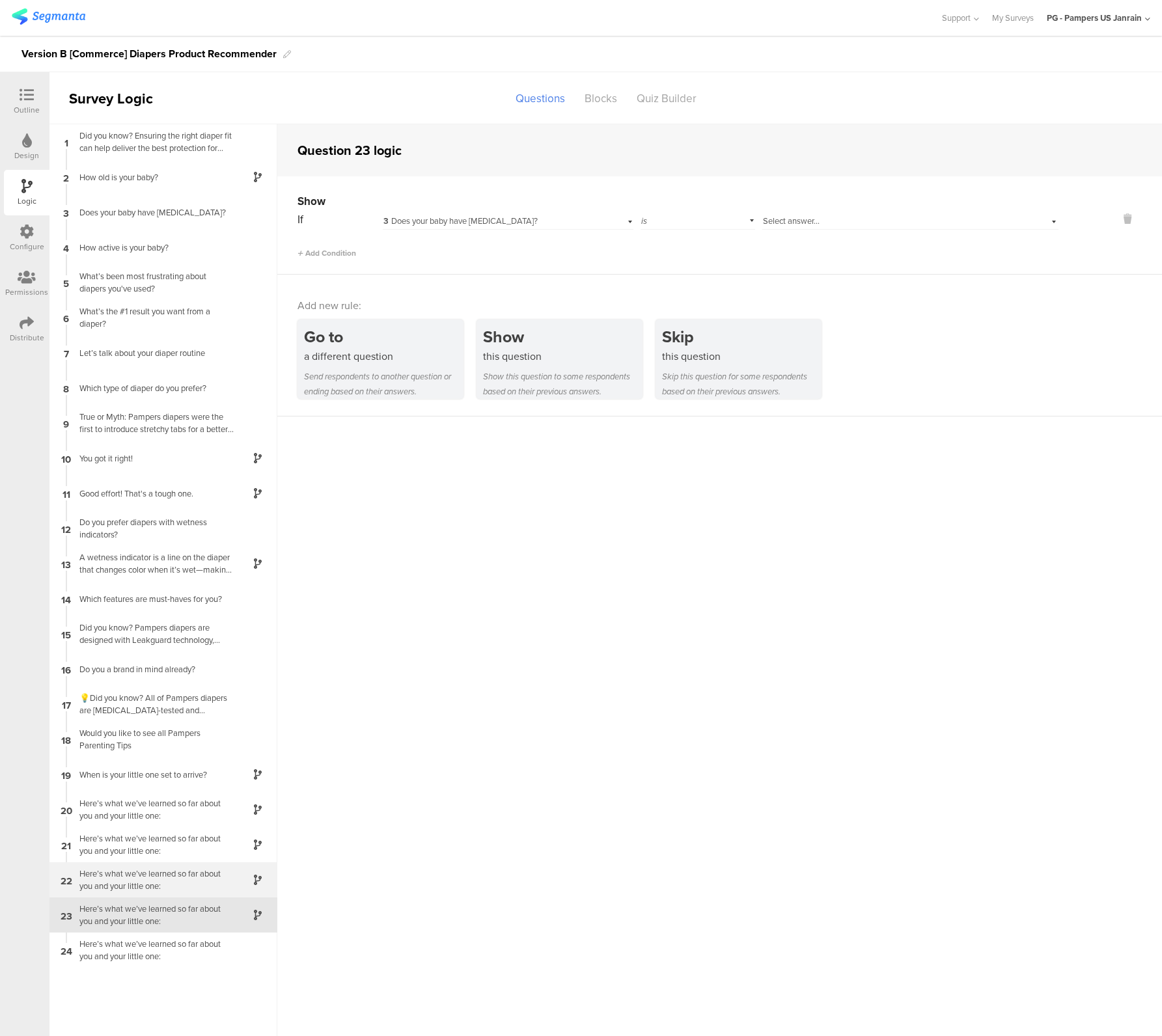
click at [134, 887] on div "Here’s what we’ve learned so far about you and your little one:" at bounding box center [152, 879] width 163 height 25
click at [329, 253] on span "Add Condition" at bounding box center [326, 253] width 59 height 12
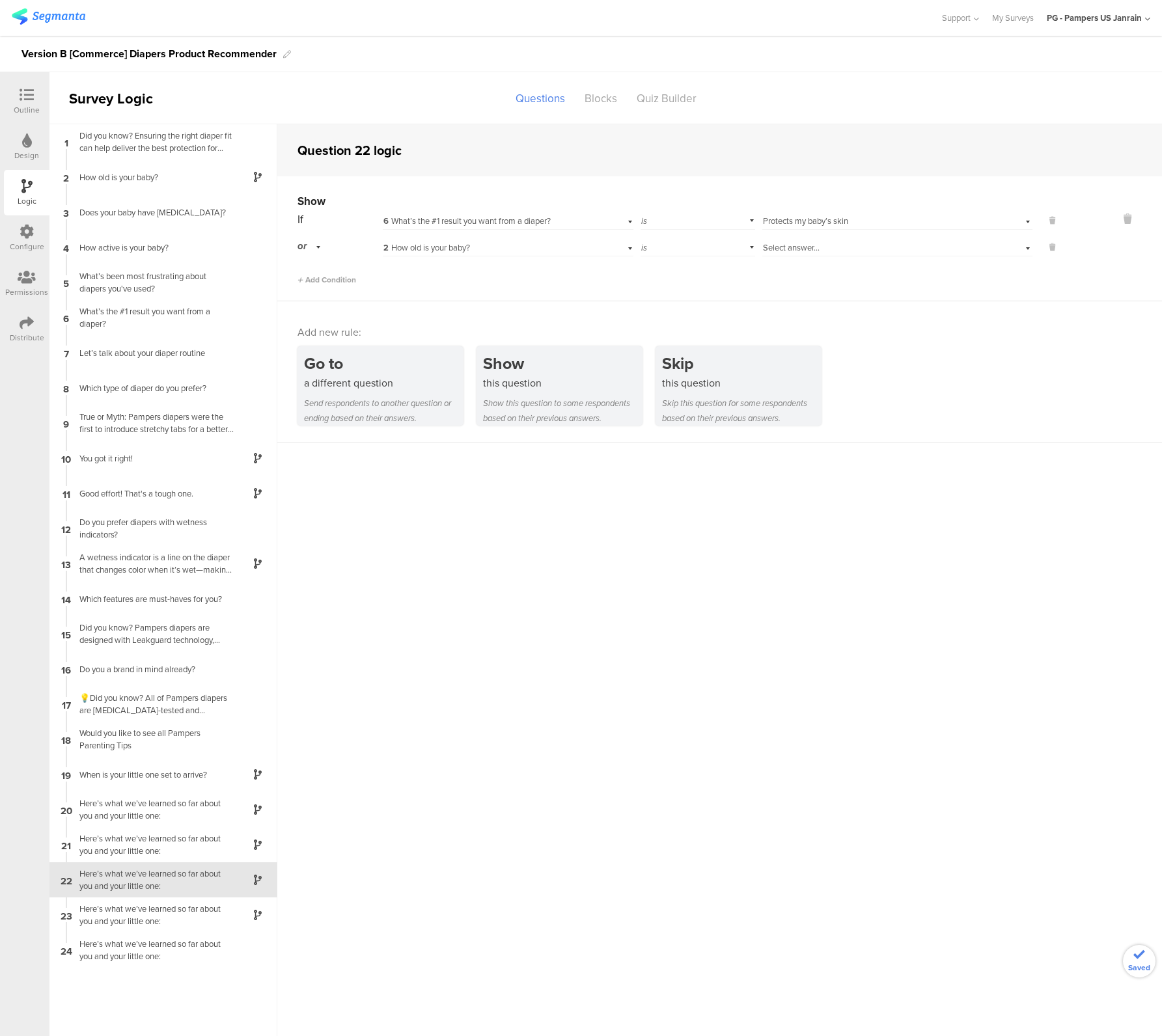
click at [319, 252] on div "or" at bounding box center [311, 246] width 28 height 20
click at [326, 277] on div "and" at bounding box center [339, 283] width 83 height 19
click at [502, 250] on div "2 How old is your baby?" at bounding box center [488, 248] width 210 height 12
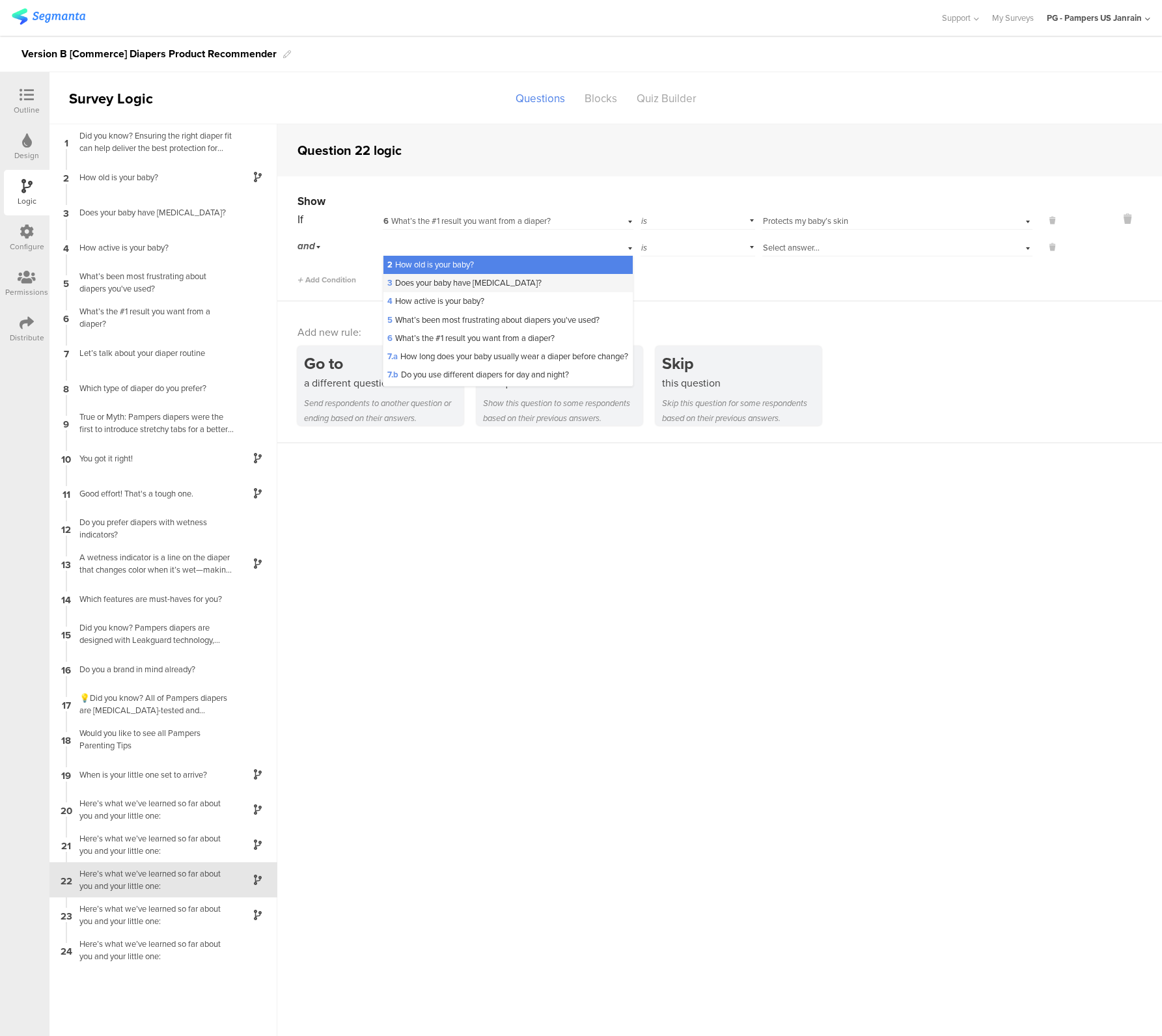
click at [471, 282] on span "3 Does your baby have sensitive skin?" at bounding box center [465, 282] width 155 height 13
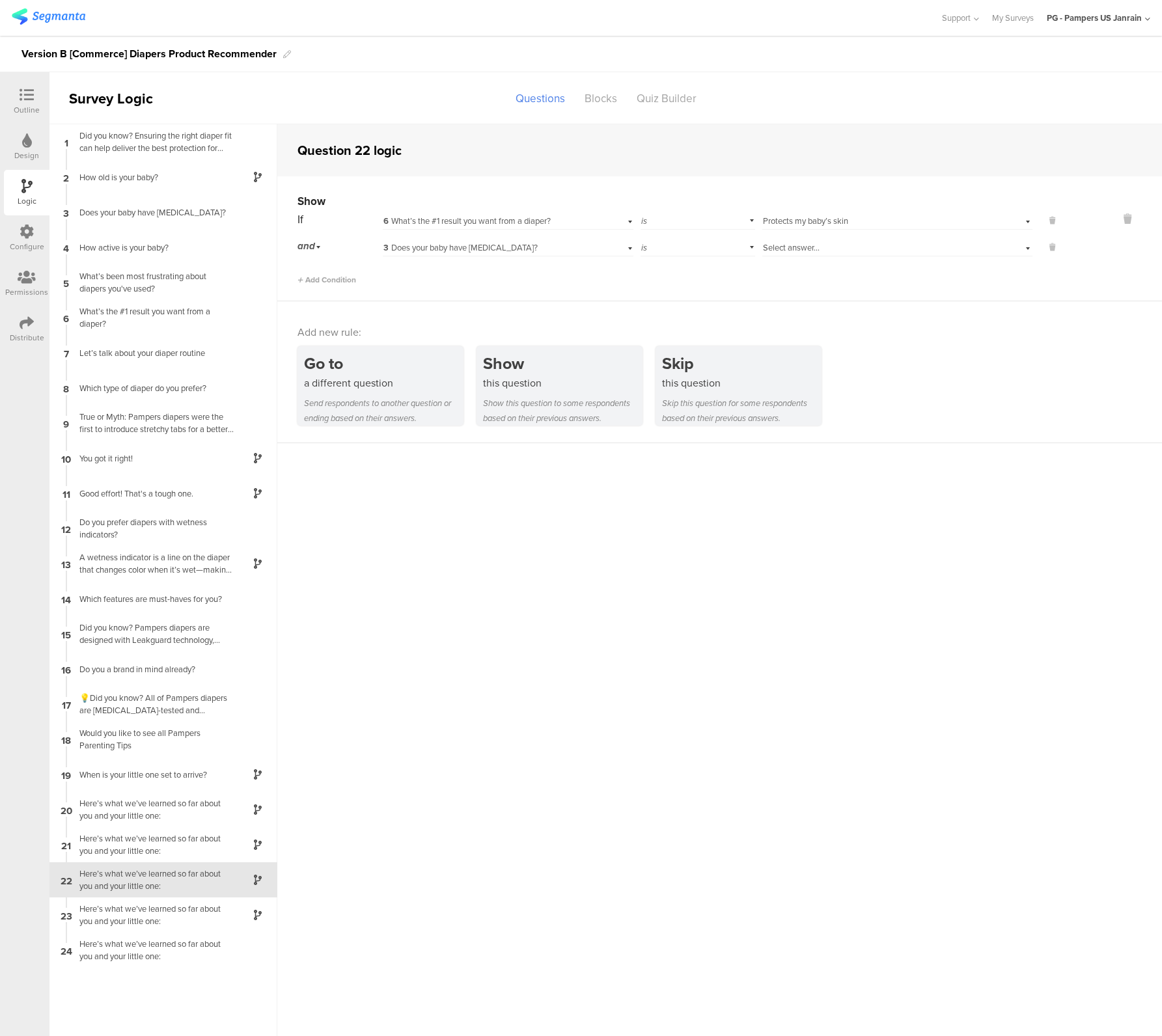
click at [729, 250] on div "is" at bounding box center [697, 246] width 114 height 20
click at [690, 302] on div "lower than" at bounding box center [697, 301] width 112 height 19
click at [33, 92] on icon at bounding box center [26, 94] width 14 height 14
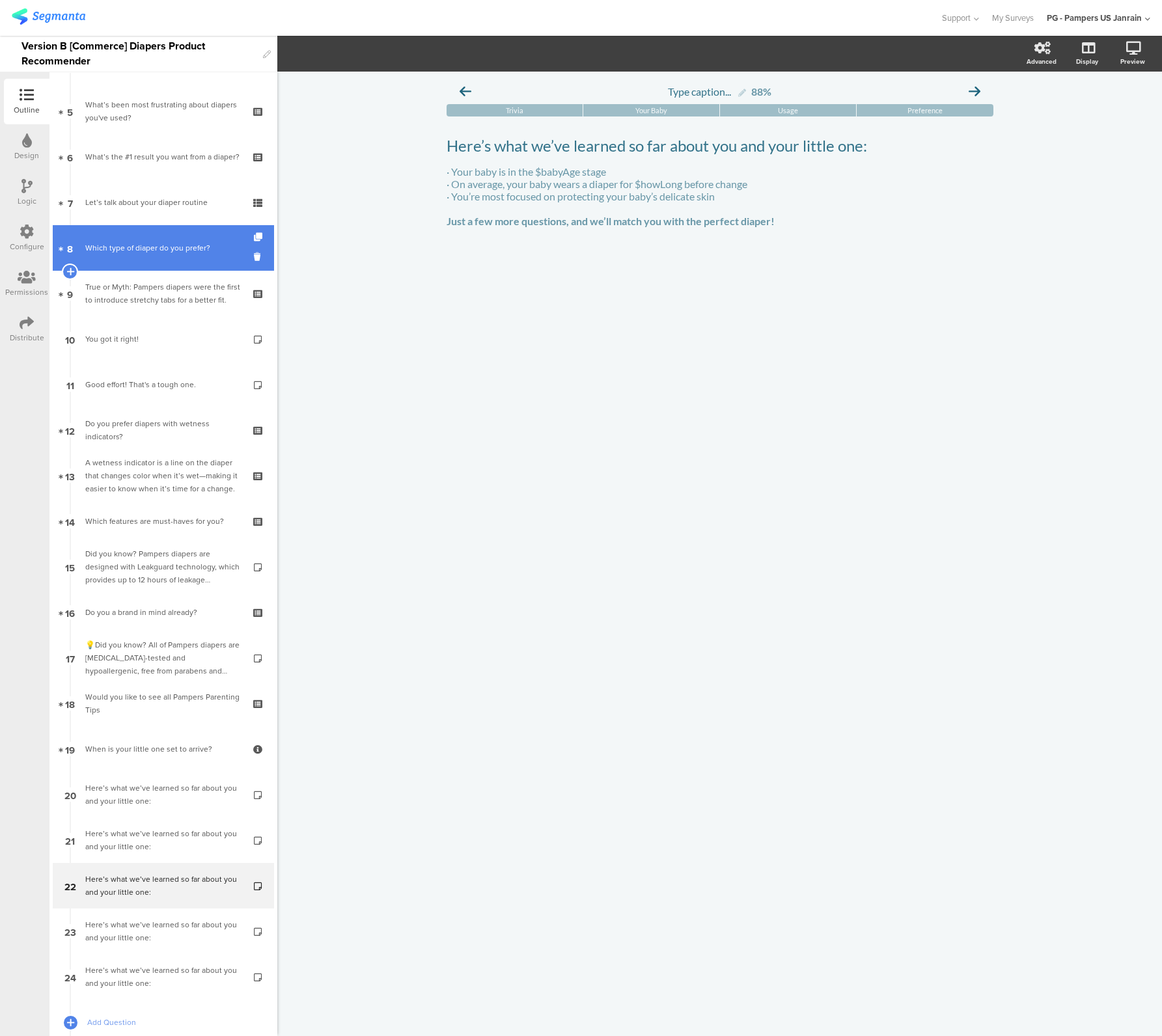
scroll to position [93, 0]
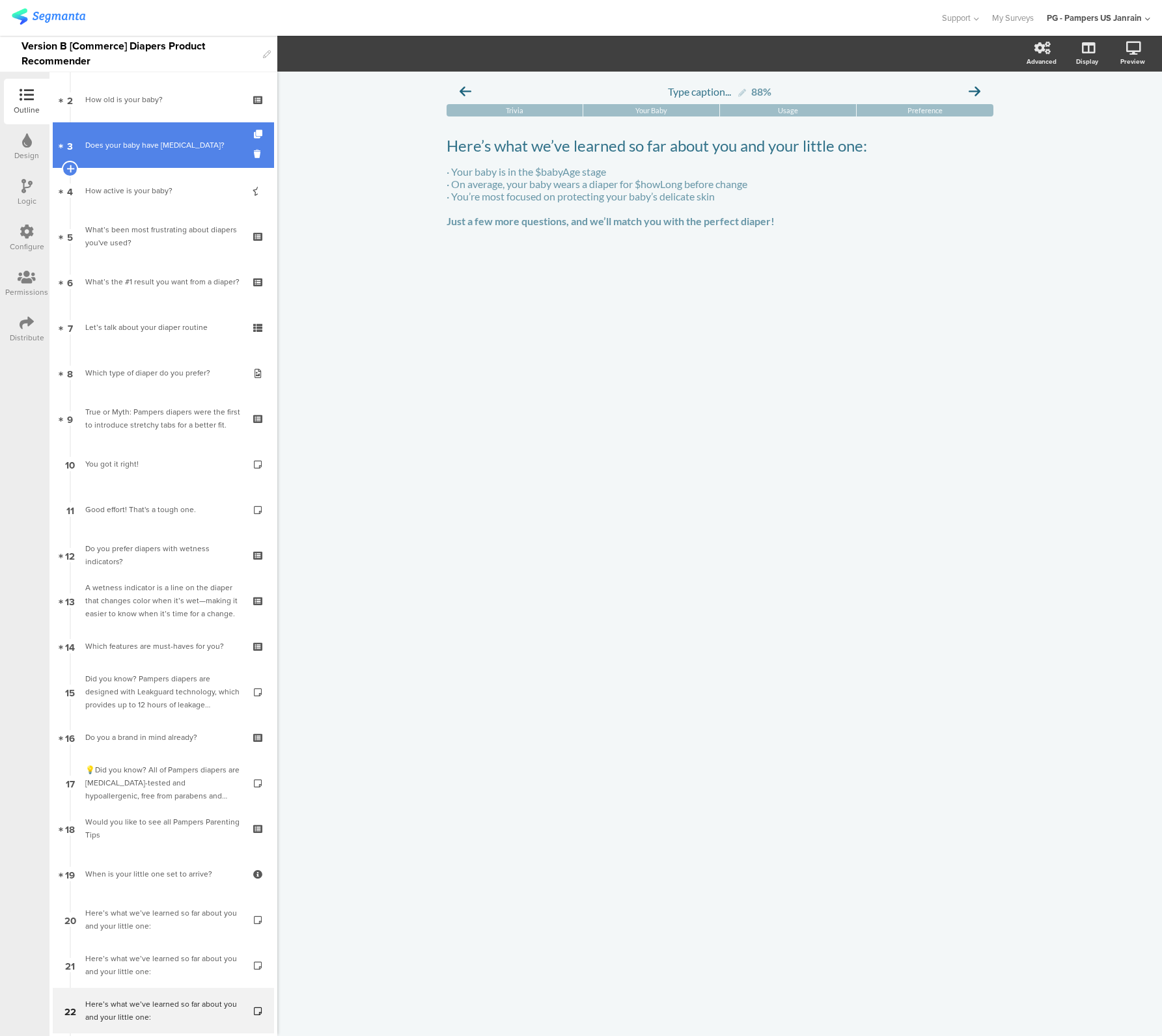
click at [113, 146] on div "Does your baby have [MEDICAL_DATA]?" at bounding box center [163, 146] width 155 height 13
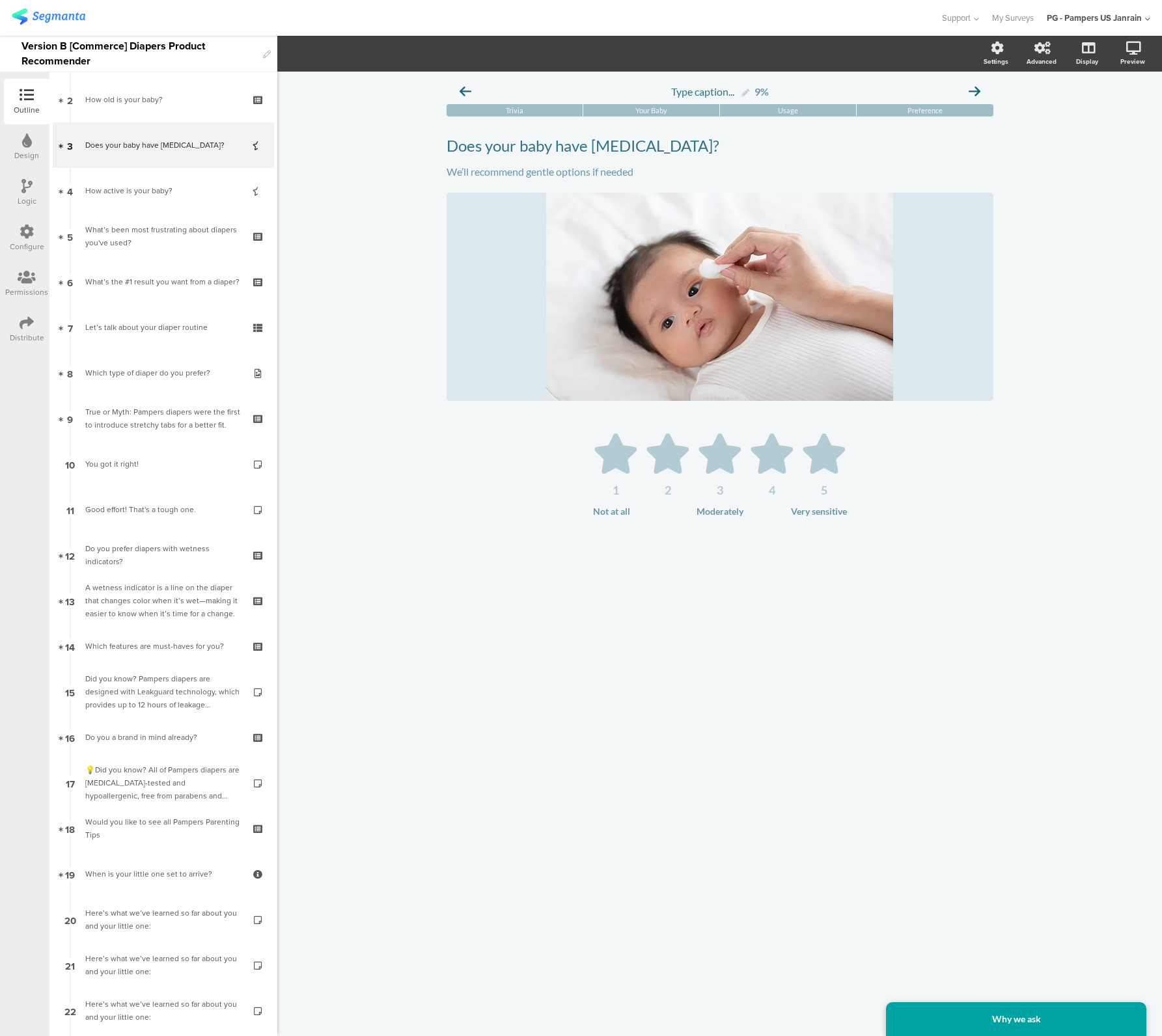
click at [24, 238] on icon at bounding box center [26, 231] width 14 height 14
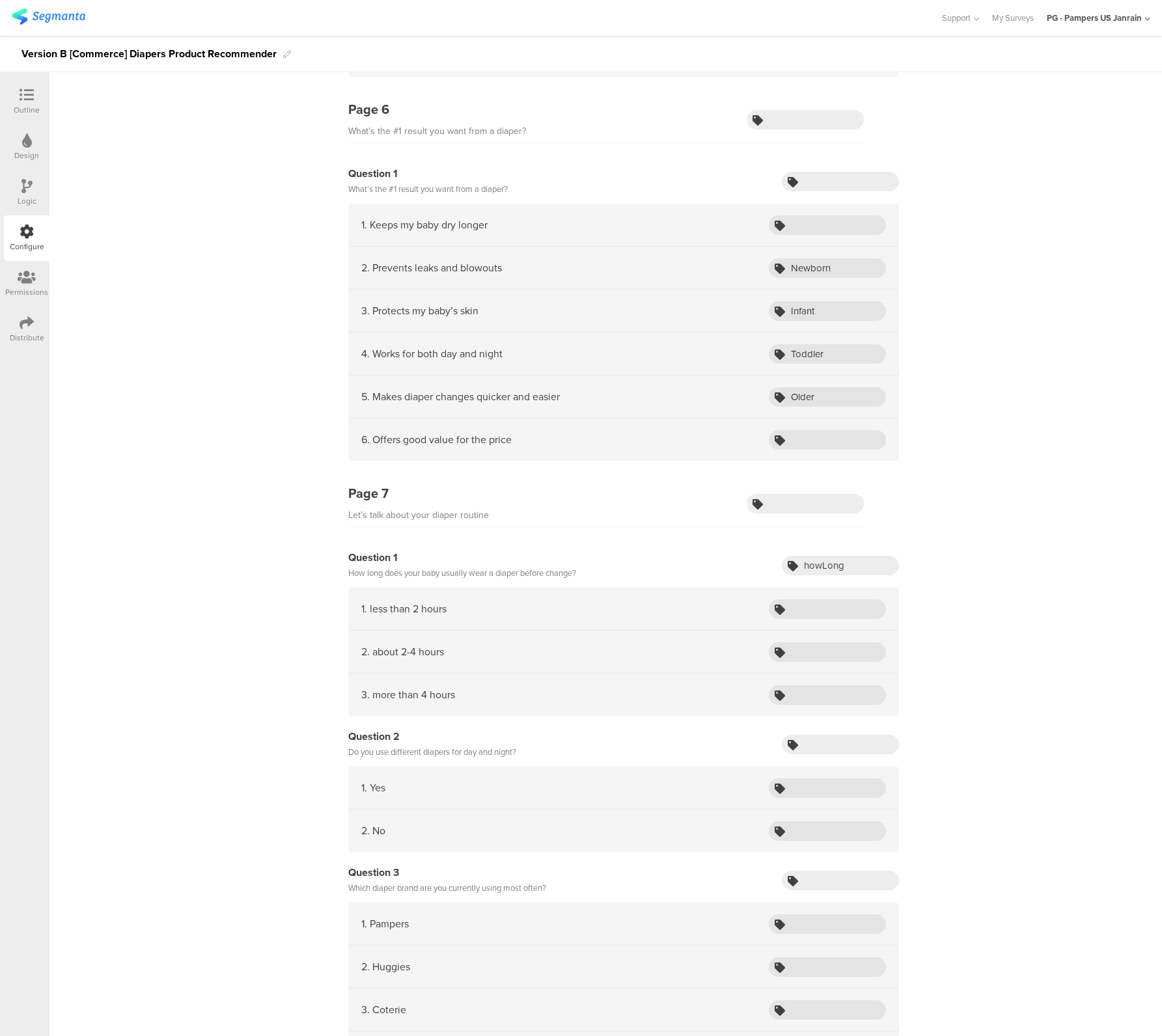
scroll to position [1137, 0]
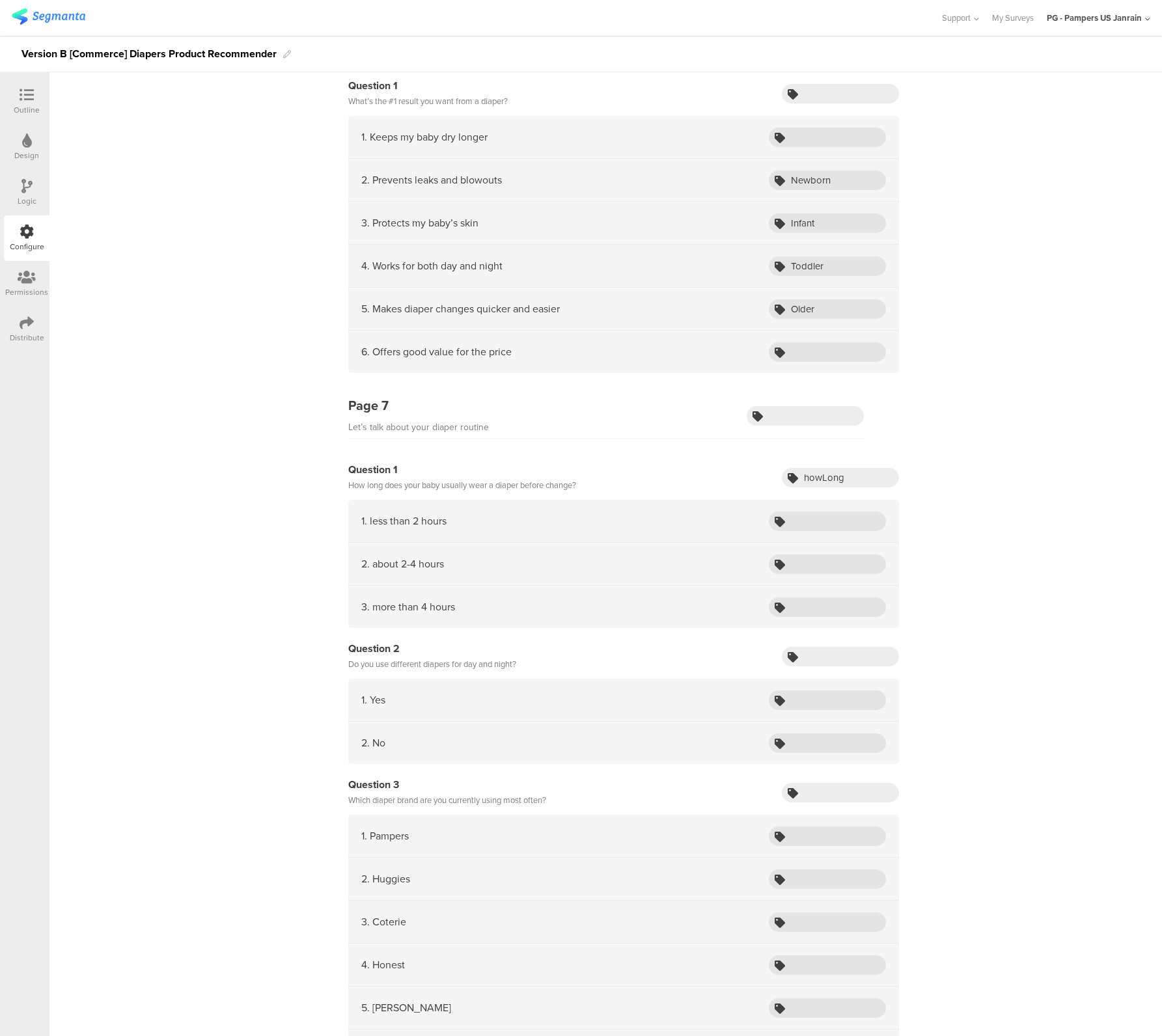
click at [36, 195] on div "Logic" at bounding box center [26, 192] width 45 height 45
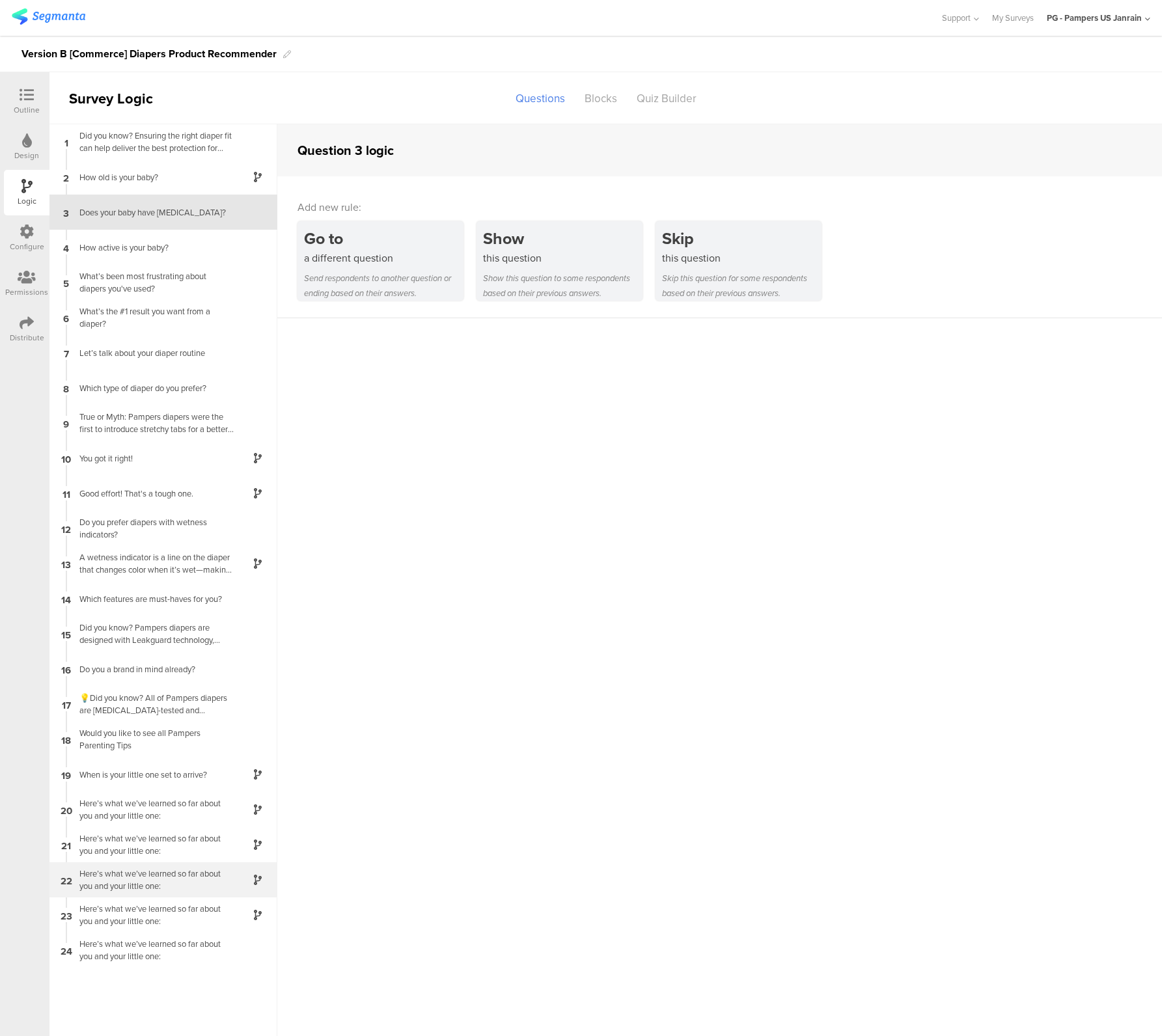
click at [97, 890] on div "Here’s what we’ve learned so far about you and your little one:" at bounding box center [152, 879] width 163 height 25
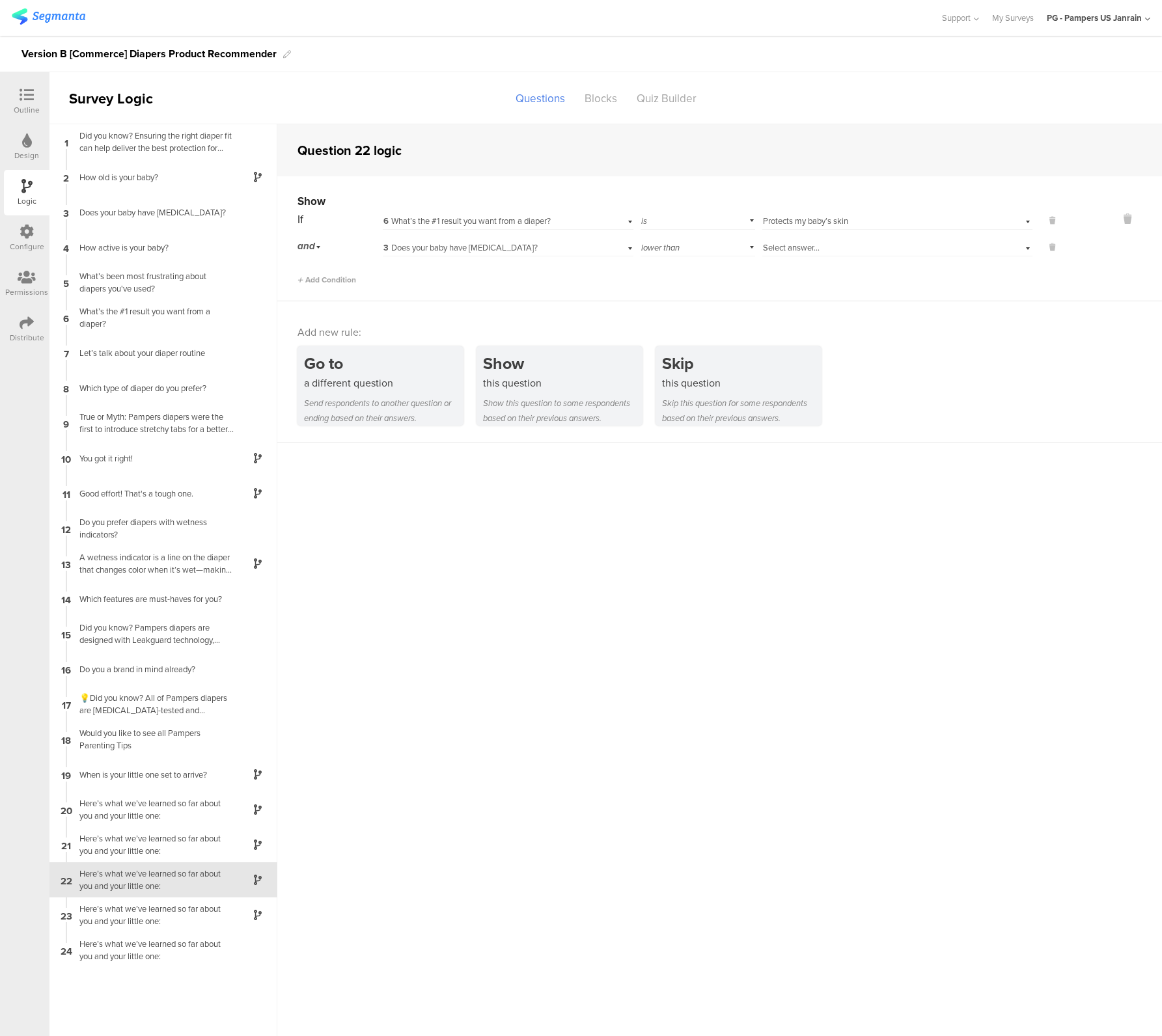
click at [644, 242] on span "lower than" at bounding box center [660, 247] width 39 height 13
click at [662, 340] on span "greater than" at bounding box center [670, 338] width 49 height 13
click at [689, 241] on div "greater than" at bounding box center [697, 246] width 114 height 20
click at [678, 355] on span "greater than or equal to" at bounding box center [691, 356] width 91 height 13
click at [792, 250] on span "Select answer..." at bounding box center [791, 247] width 57 height 13
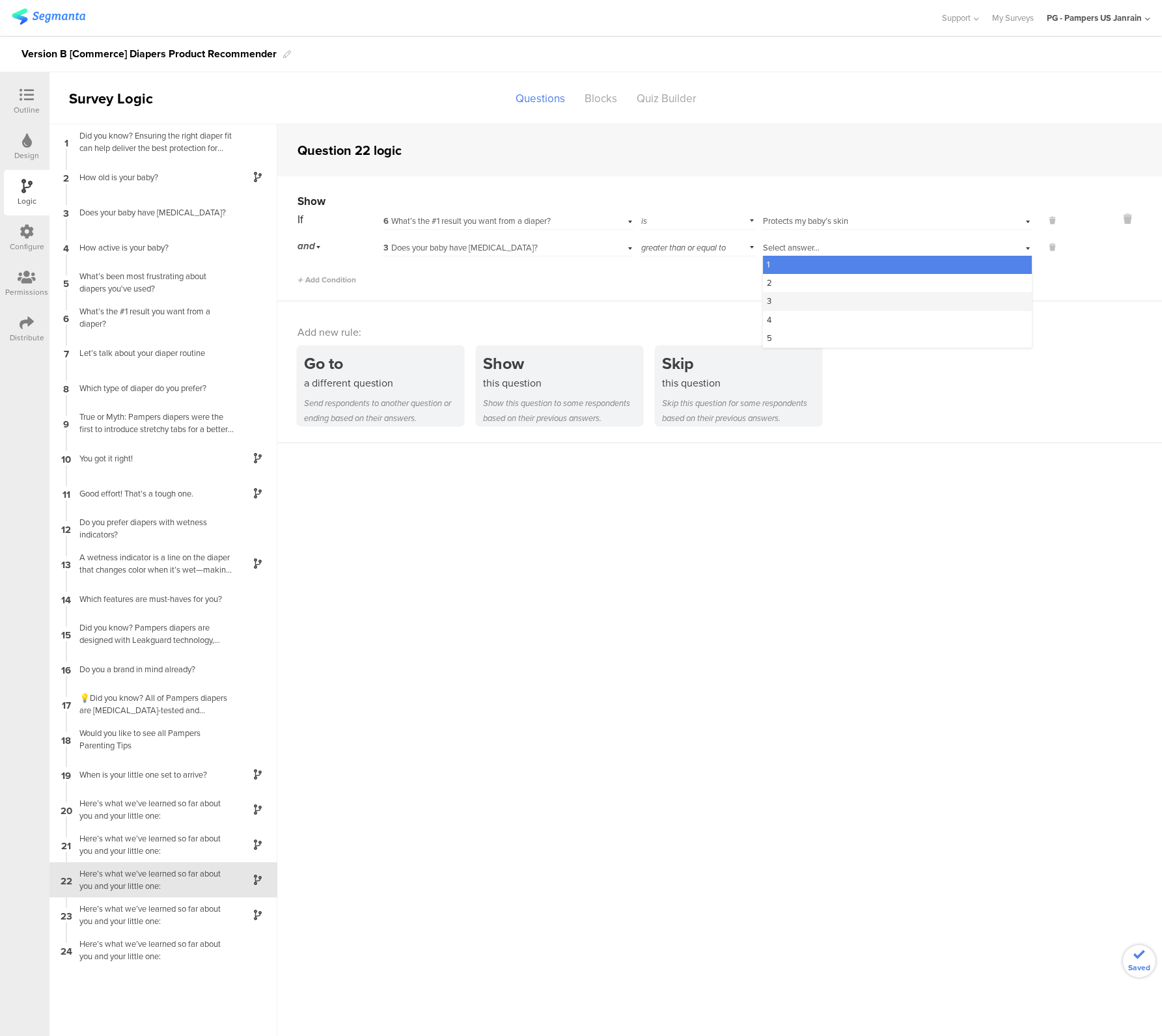
click at [777, 303] on div "3" at bounding box center [897, 301] width 269 height 19
click at [740, 609] on sg-question-logic-editor "Question 22 logic Show If 6 What’s the #1 result you want from a diaper? is Sel…" at bounding box center [720, 580] width 885 height 912
click at [142, 887] on div "Here’s what we’ve learned so far about you and your little one:" at bounding box center [152, 879] width 163 height 25
click at [145, 923] on div "Here’s what we’ve learned so far about you and your little one:" at bounding box center [152, 914] width 163 height 25
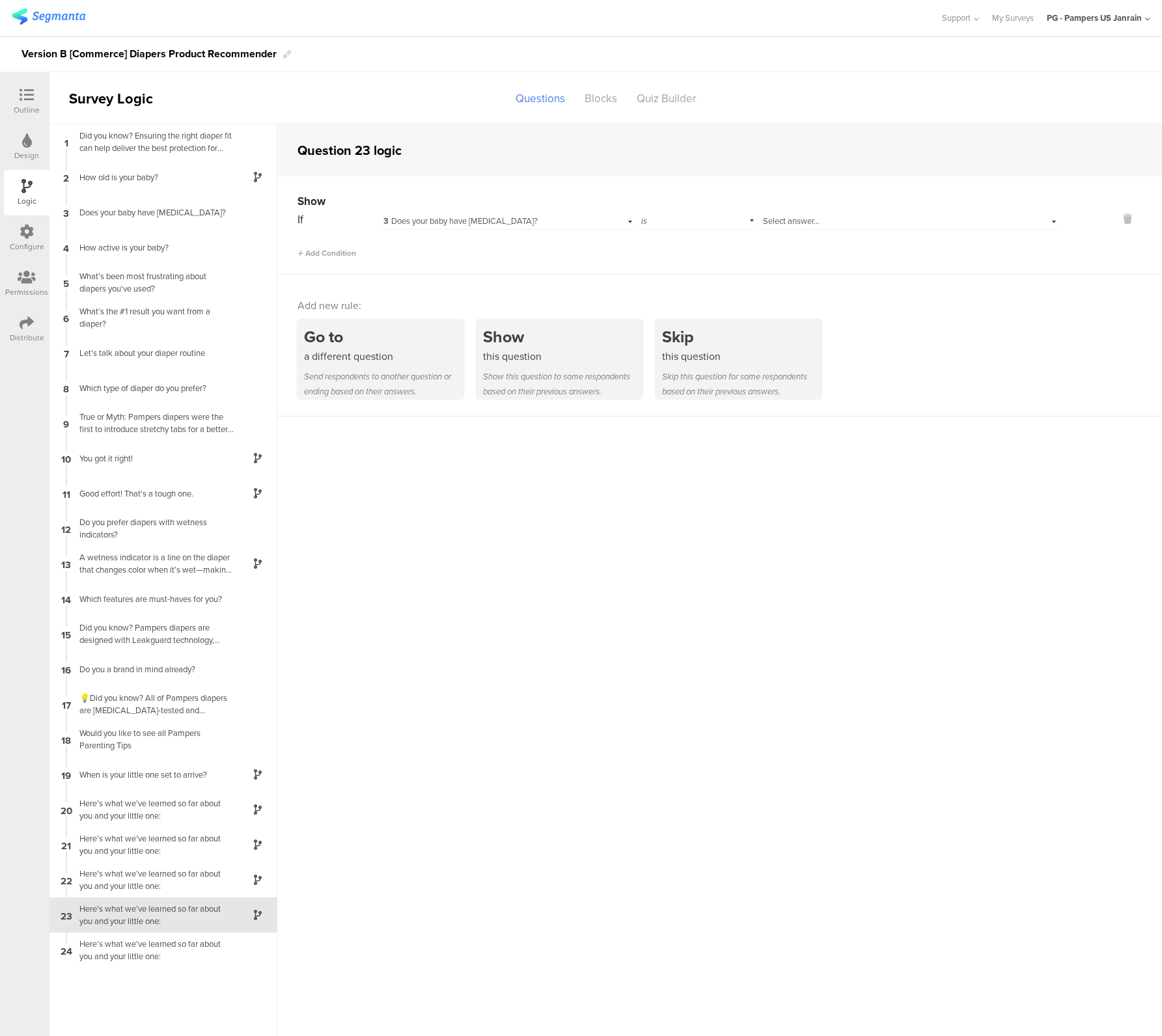
click at [791, 218] on span "Select answer..." at bounding box center [791, 221] width 57 height 13
click at [552, 226] on div "3 Does your baby have sensitive skin?" at bounding box center [488, 221] width 210 height 12
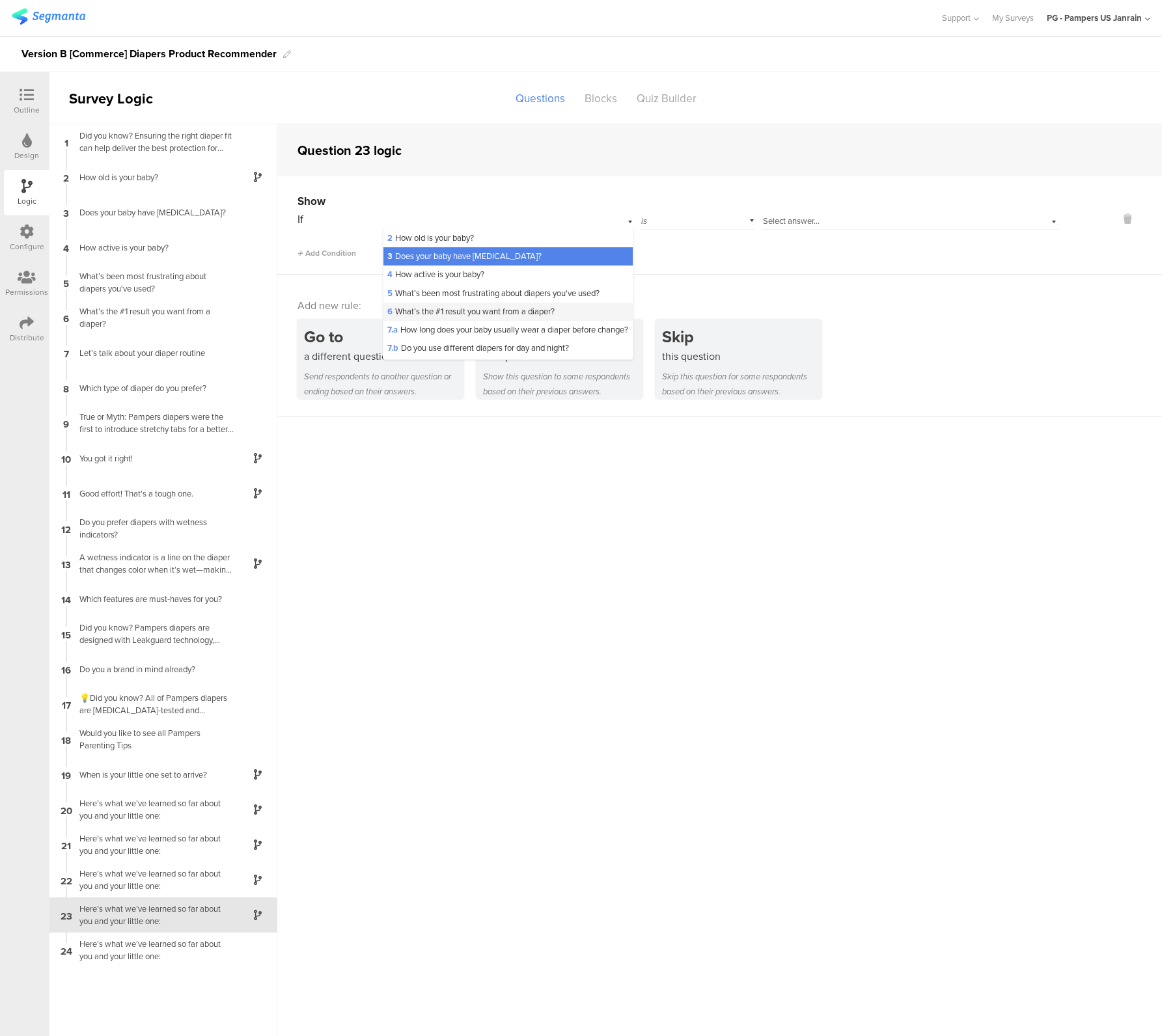
click at [487, 312] on span "6 What’s the #1 result you want from a diaper?" at bounding box center [471, 311] width 167 height 13
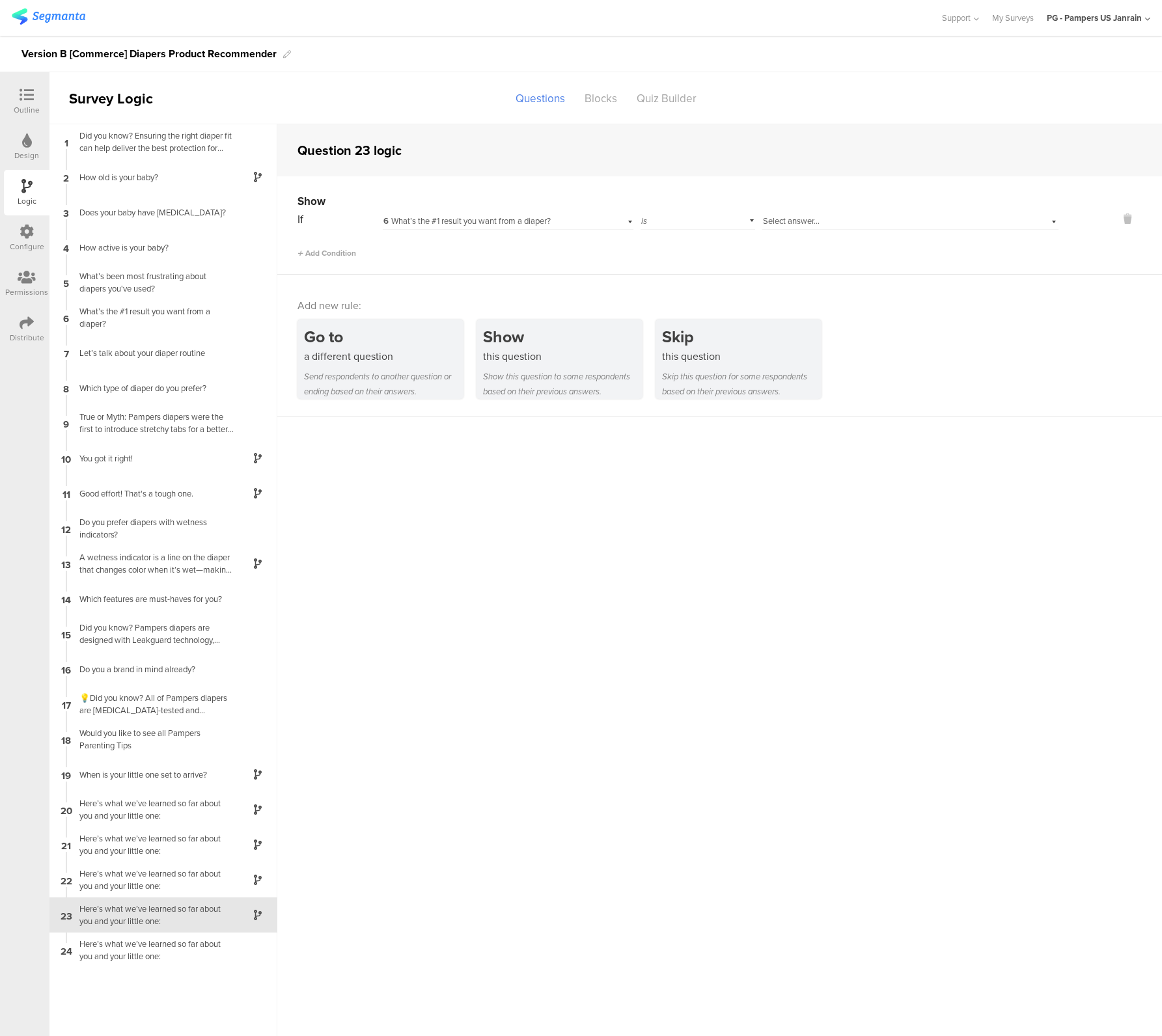
click at [836, 218] on div "Select answer..." at bounding box center [888, 221] width 251 height 12
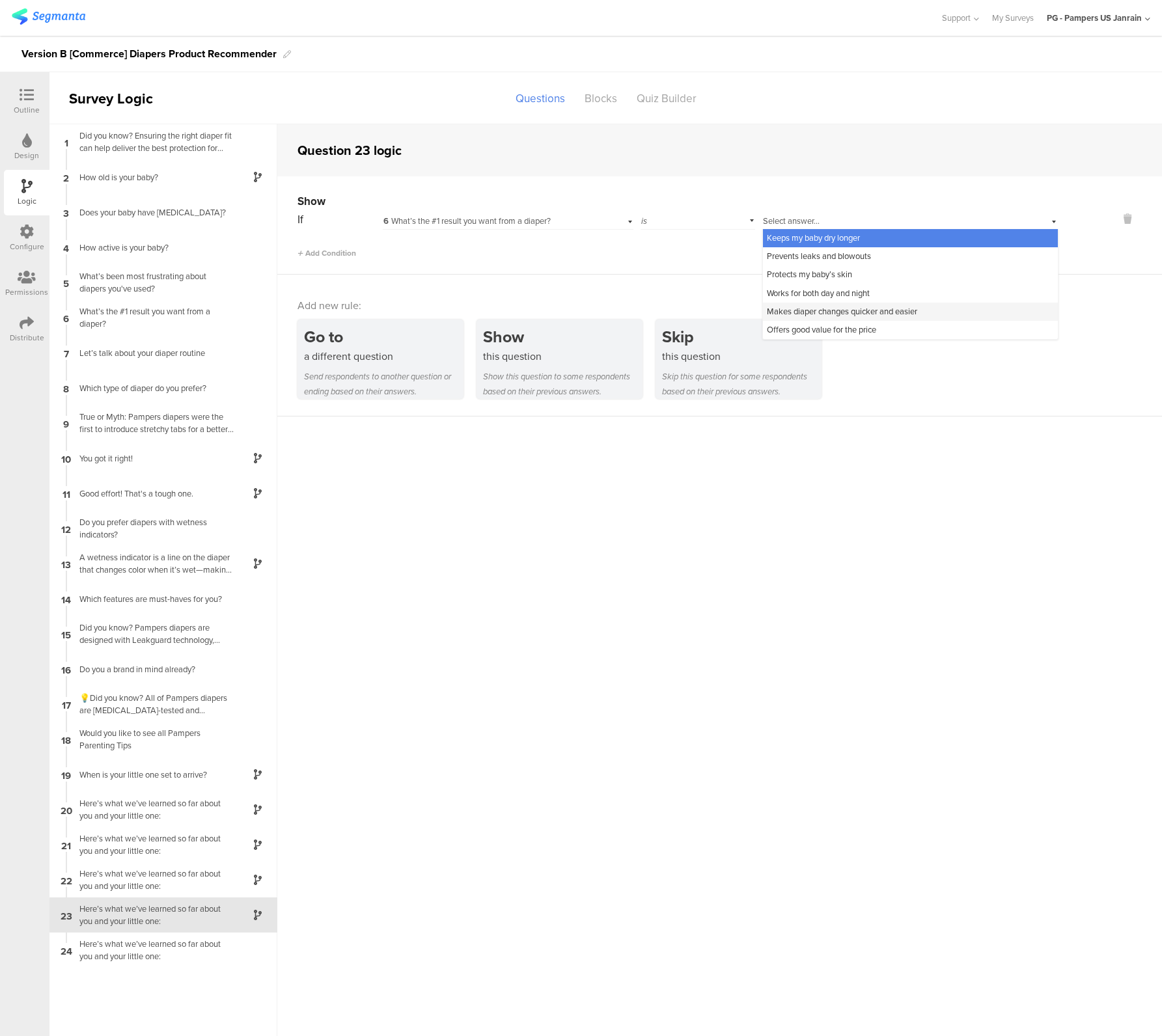
click at [833, 313] on span "Makes diaper changes quicker and easier" at bounding box center [842, 311] width 150 height 13
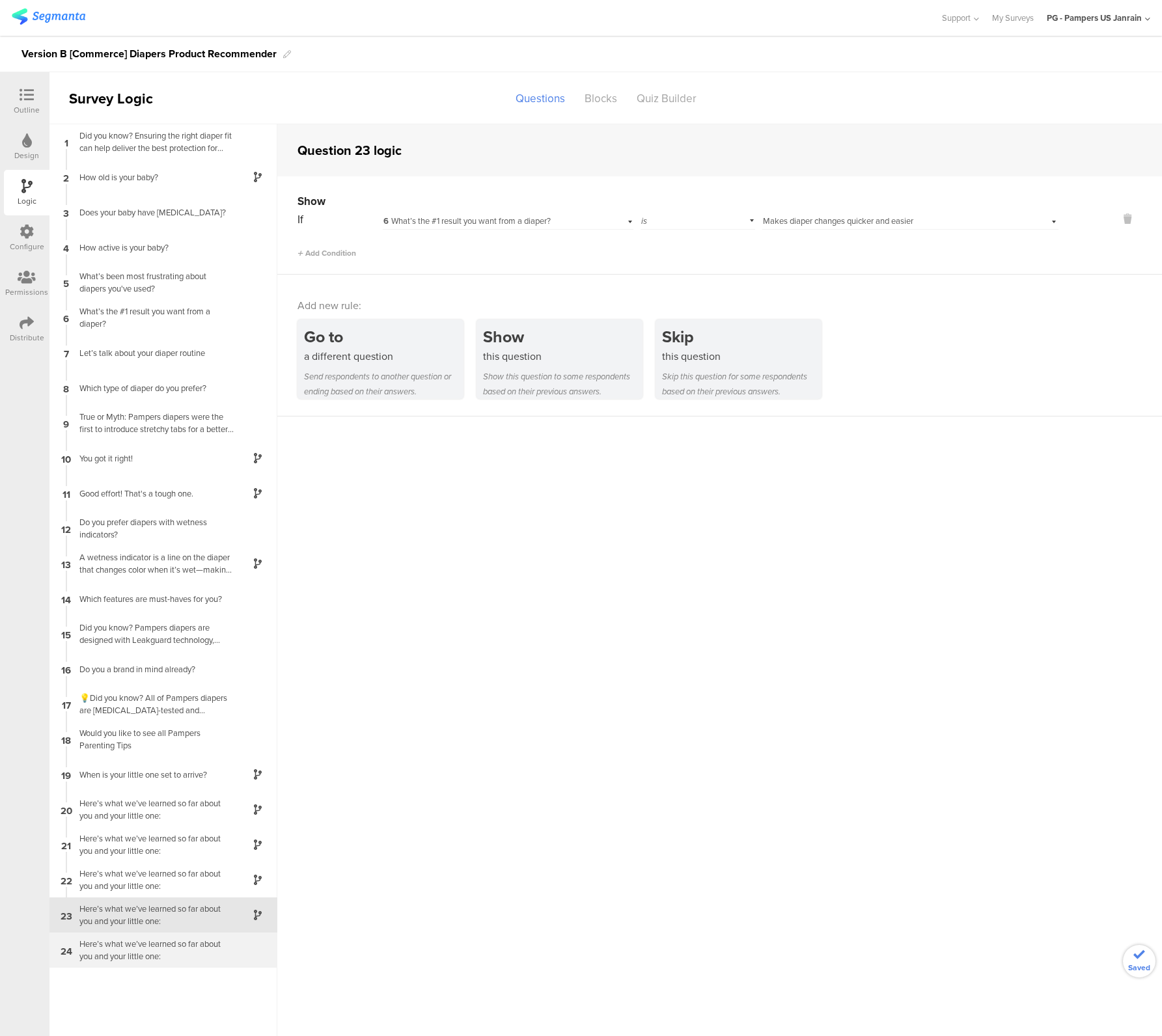
click at [176, 948] on div "Here’s what we’ve learned so far about you and your little one:" at bounding box center [152, 950] width 163 height 25
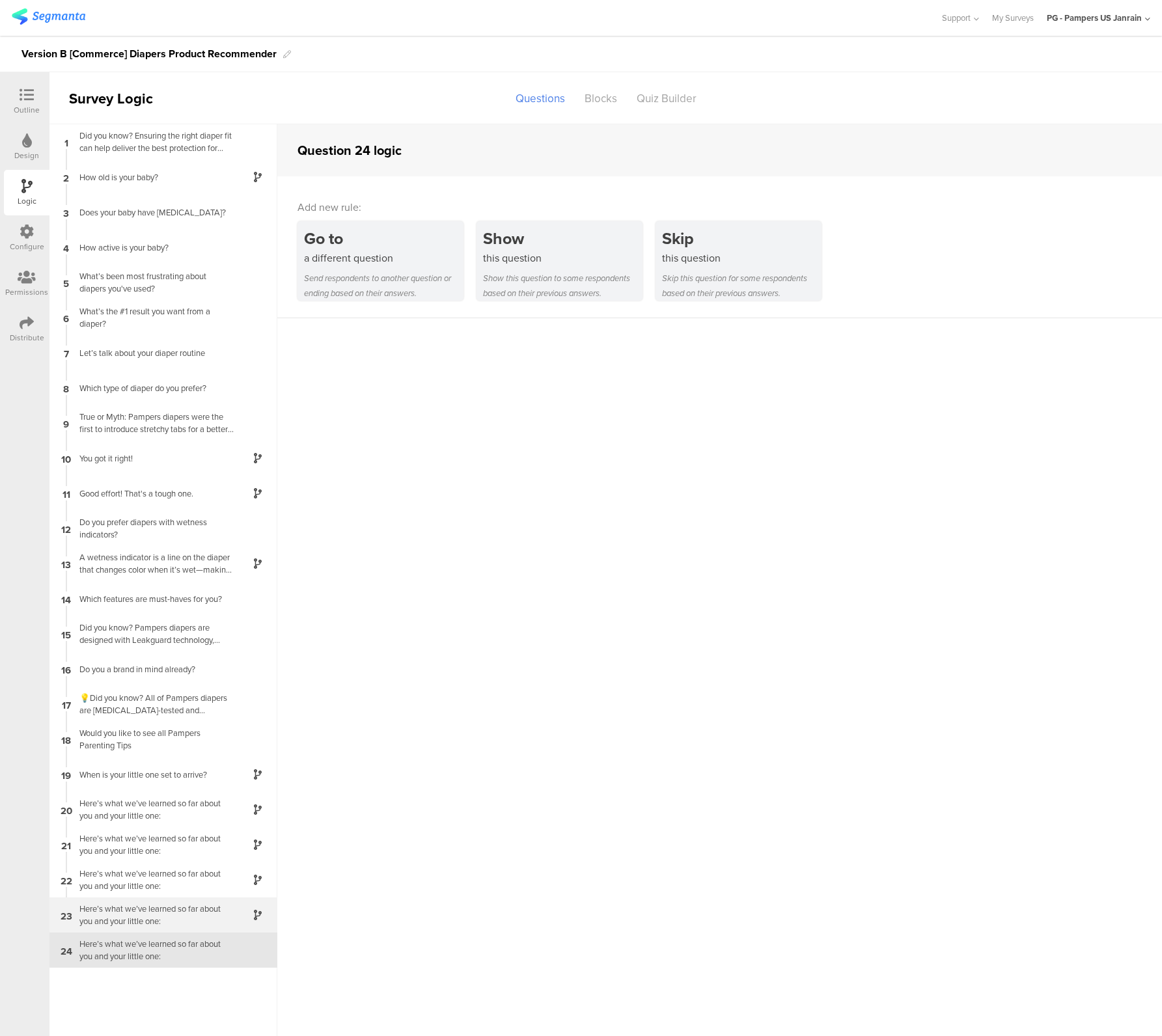
click at [120, 919] on div "Here’s what we’ve learned so far about you and your little one:" at bounding box center [152, 914] width 163 height 25
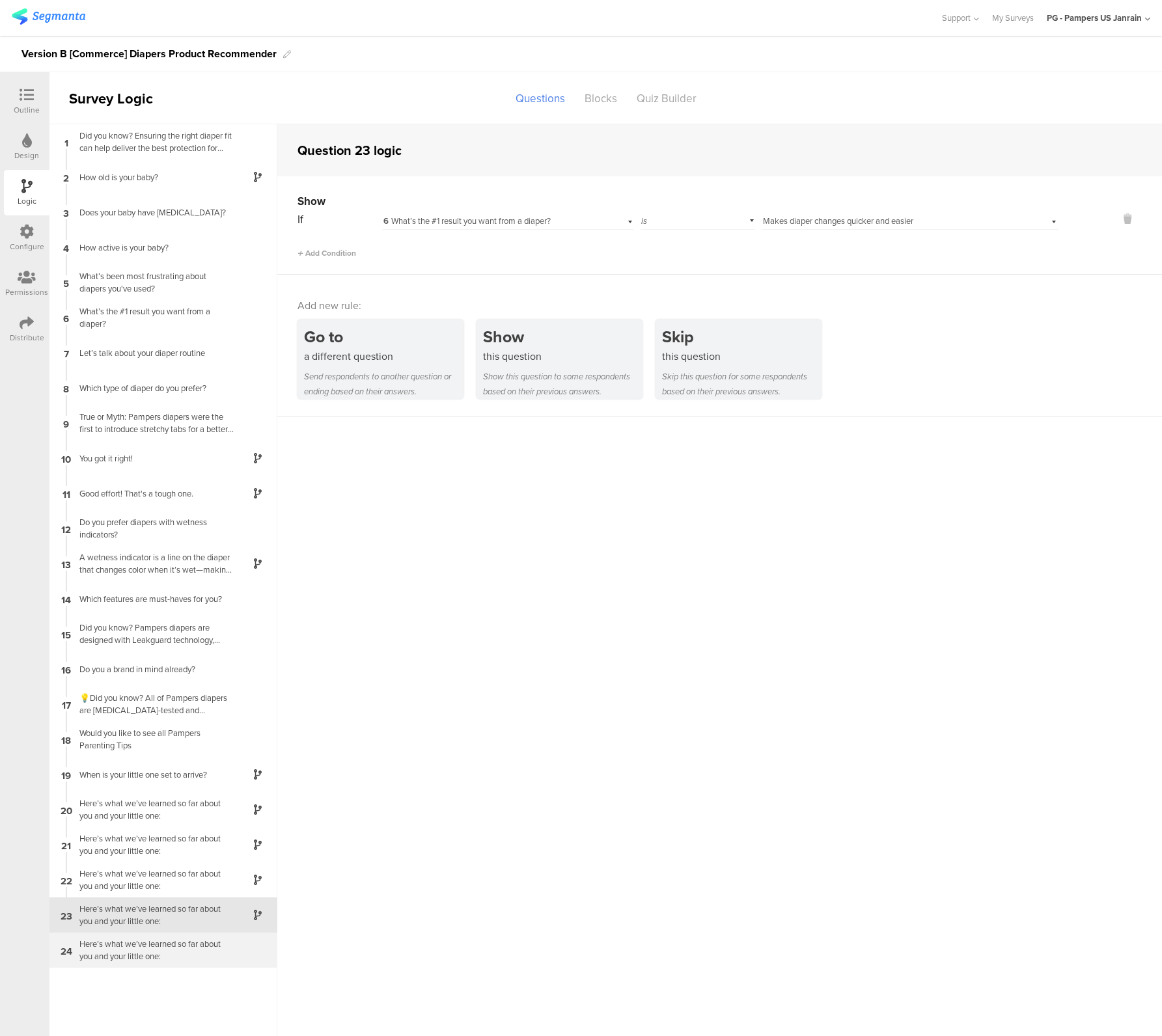
click at [138, 950] on div "Here’s what we’ve learned so far about you and your little one:" at bounding box center [152, 950] width 163 height 25
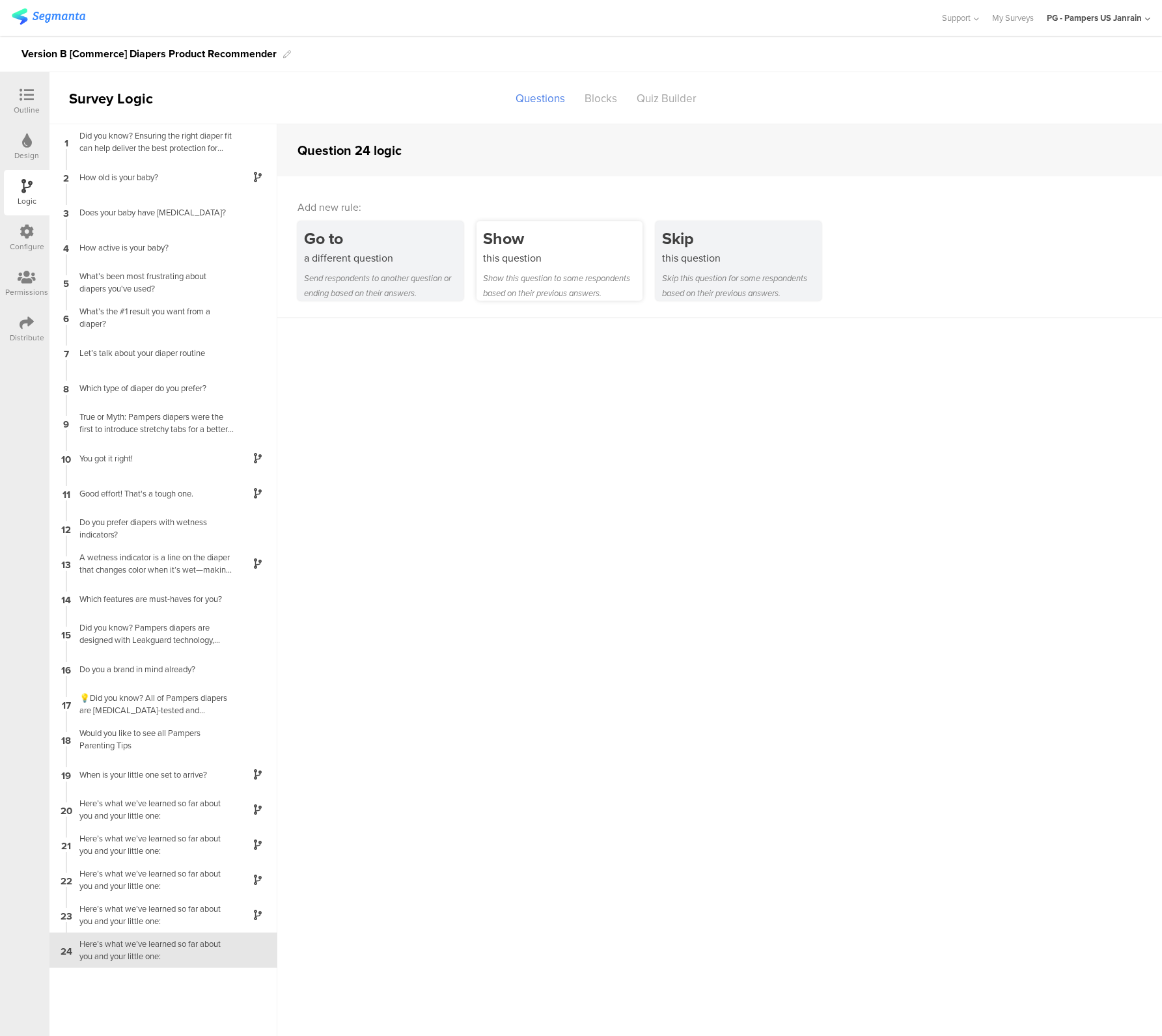
click at [561, 253] on div "this question" at bounding box center [563, 258] width 160 height 15
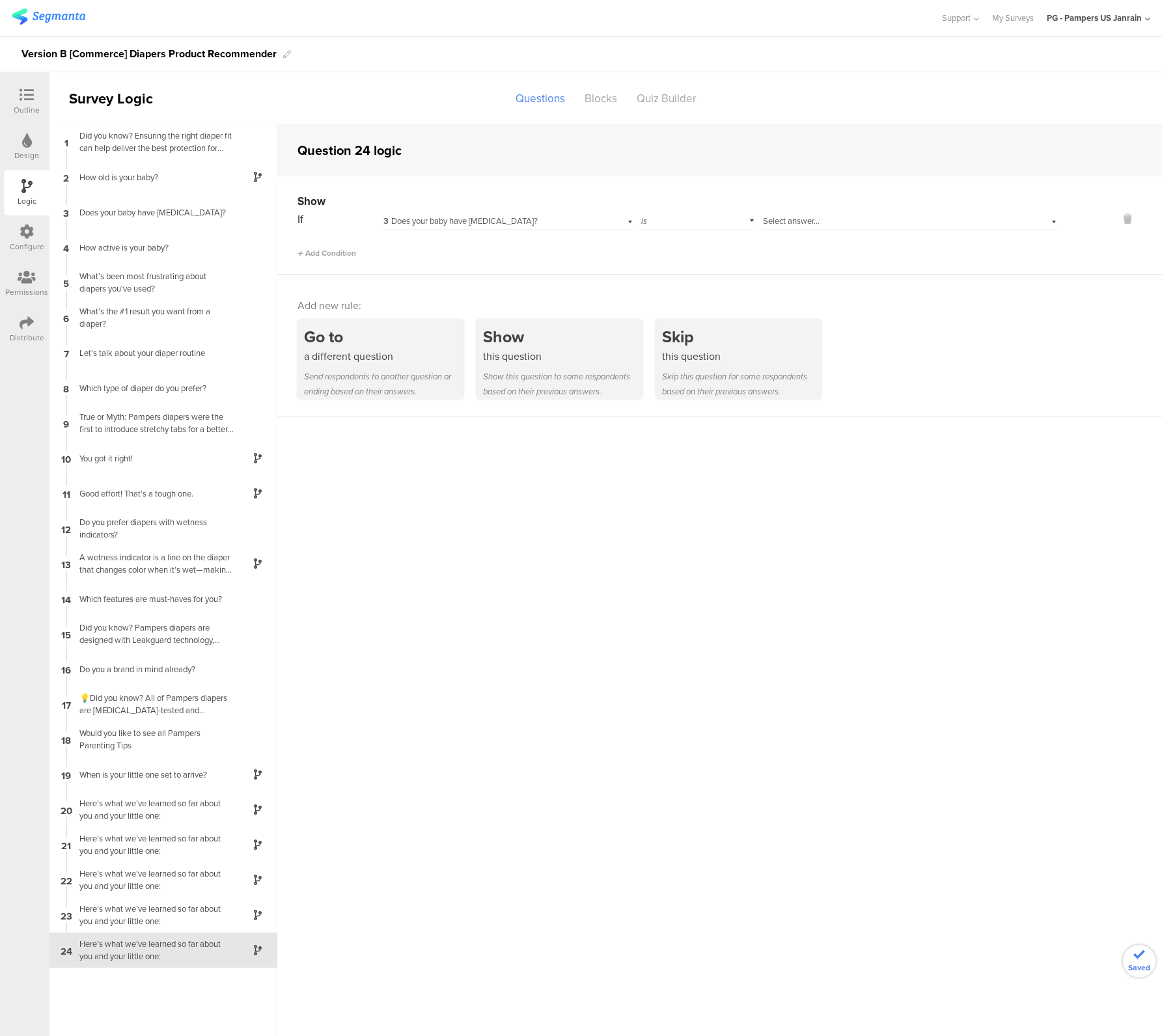
click at [507, 217] on span "3 Does your baby have sensitive skin?" at bounding box center [461, 221] width 155 height 13
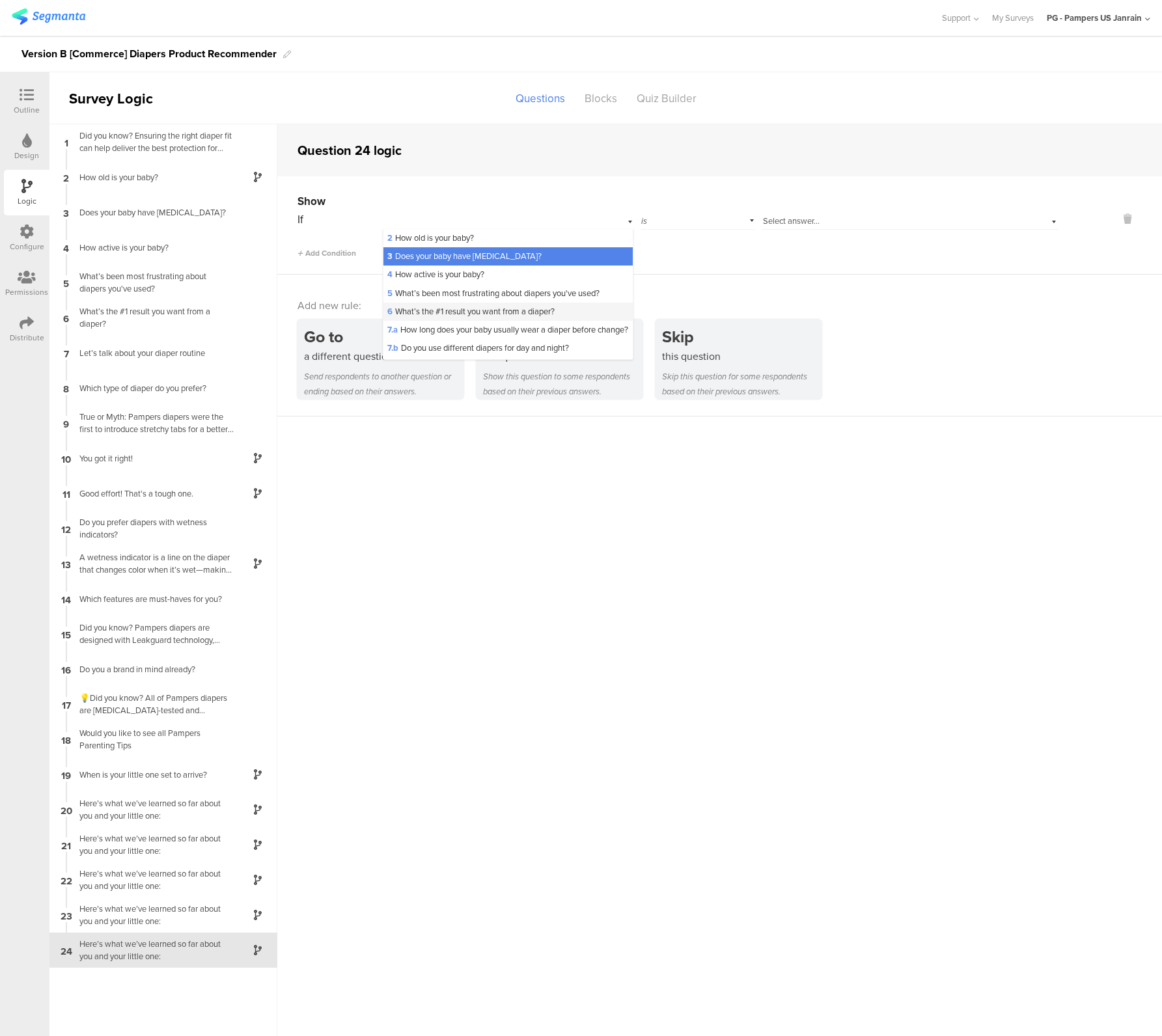
click at [468, 317] on span "6 What’s the #1 result you want from a diaper?" at bounding box center [471, 311] width 167 height 13
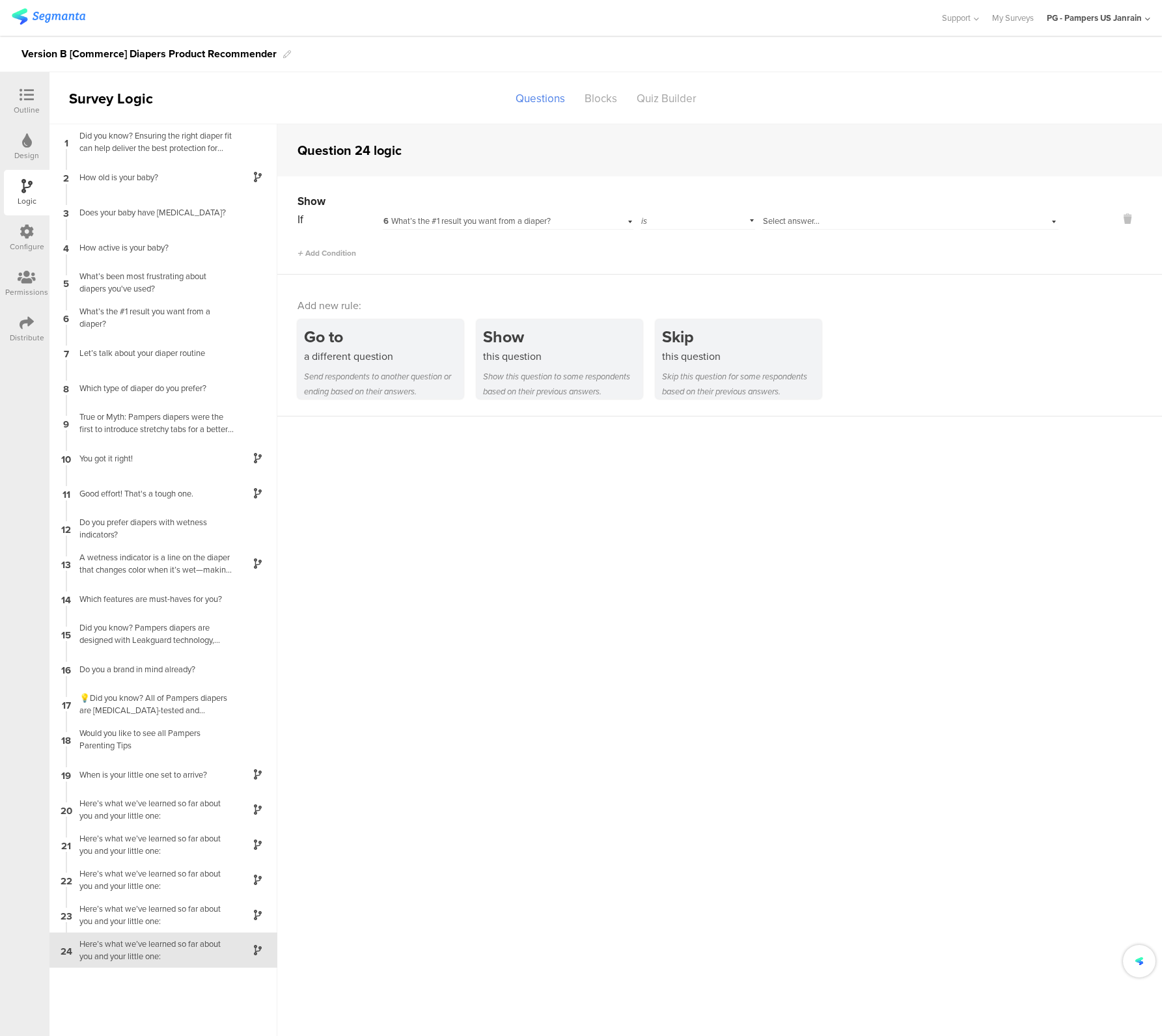
click at [787, 223] on span "Select answer..." at bounding box center [791, 221] width 57 height 13
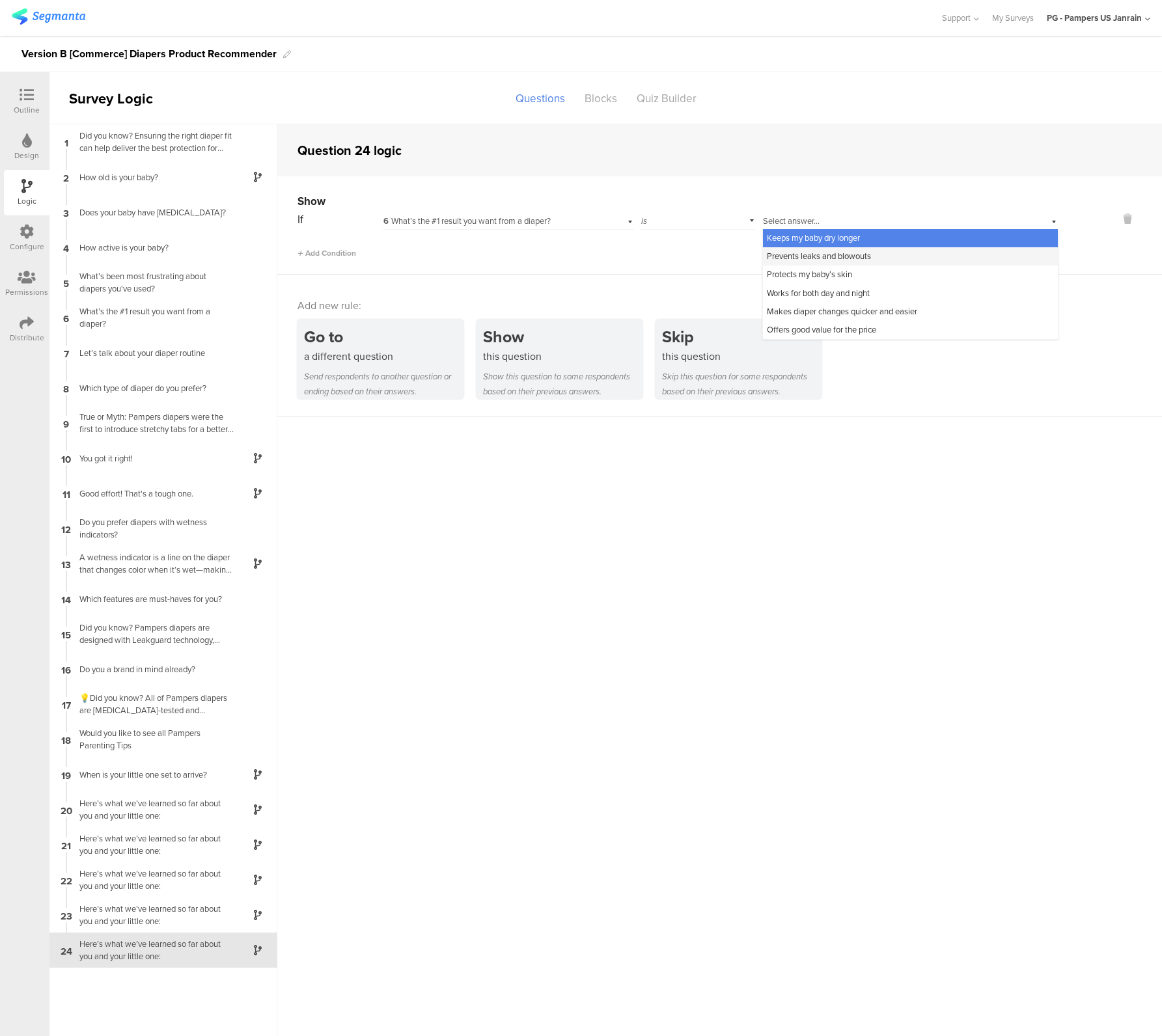
click at [813, 253] on span "Prevents leaks and blowouts" at bounding box center [819, 256] width 104 height 13
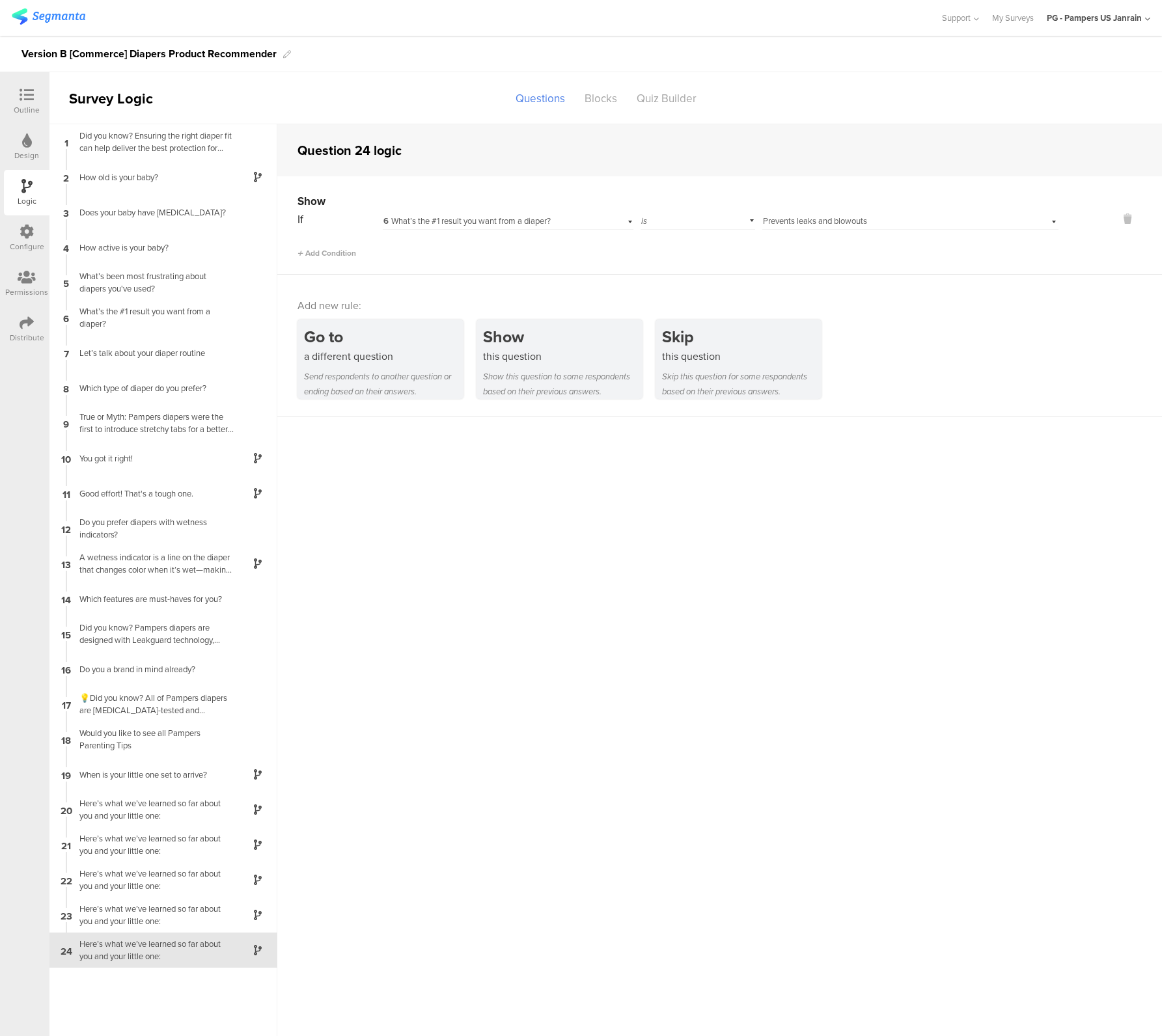
click at [804, 221] on span "Prevents leaks and blowouts" at bounding box center [815, 221] width 104 height 13
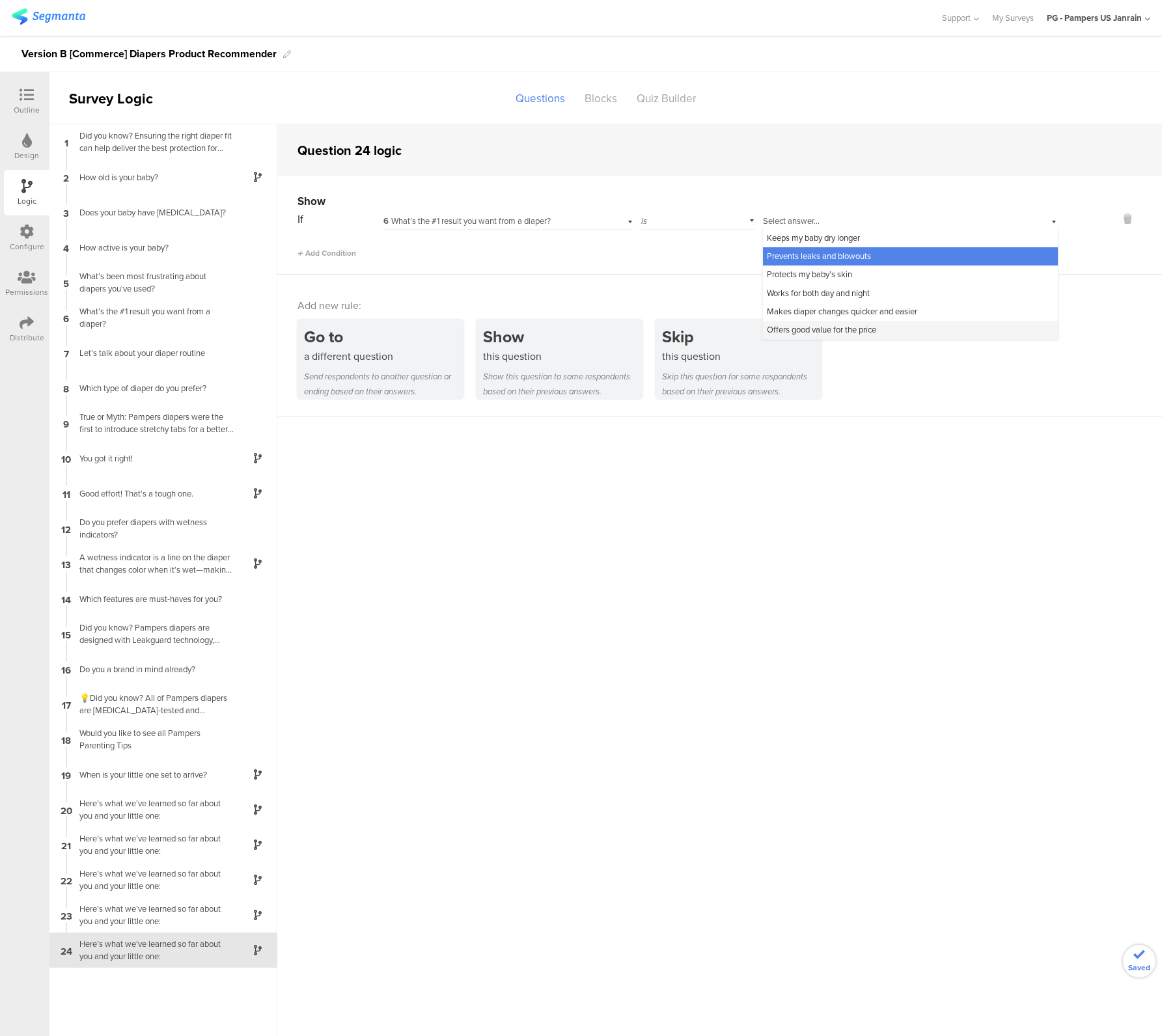
click at [792, 332] on span "Offers good value for the price" at bounding box center [821, 329] width 109 height 13
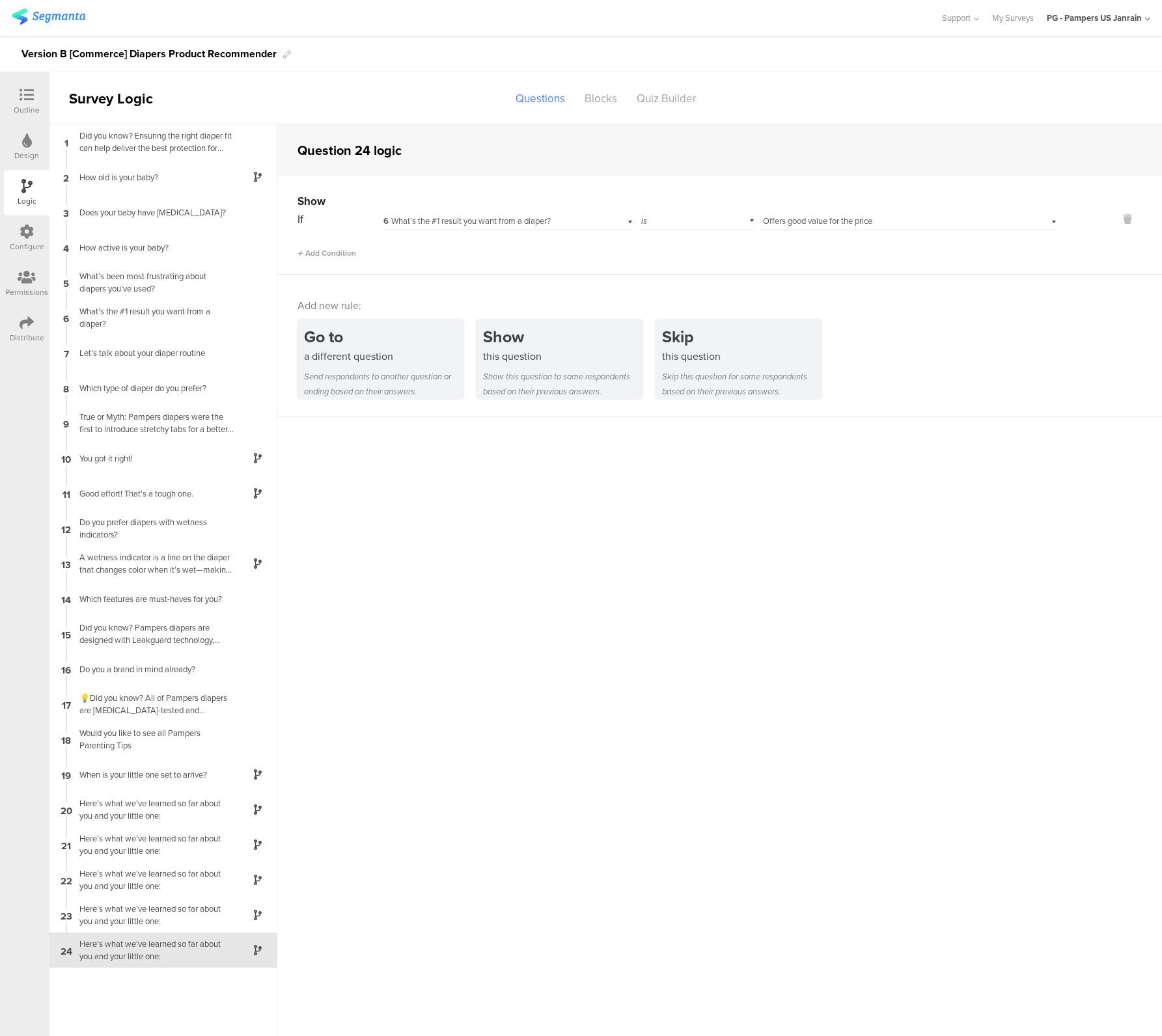
click at [794, 506] on sg-question-logic-editor "Question 24 logic Show If 6 What’s the #1 result you want from a diaper? is Sel…" at bounding box center [720, 580] width 885 height 912
click at [18, 100] on div at bounding box center [26, 96] width 26 height 16
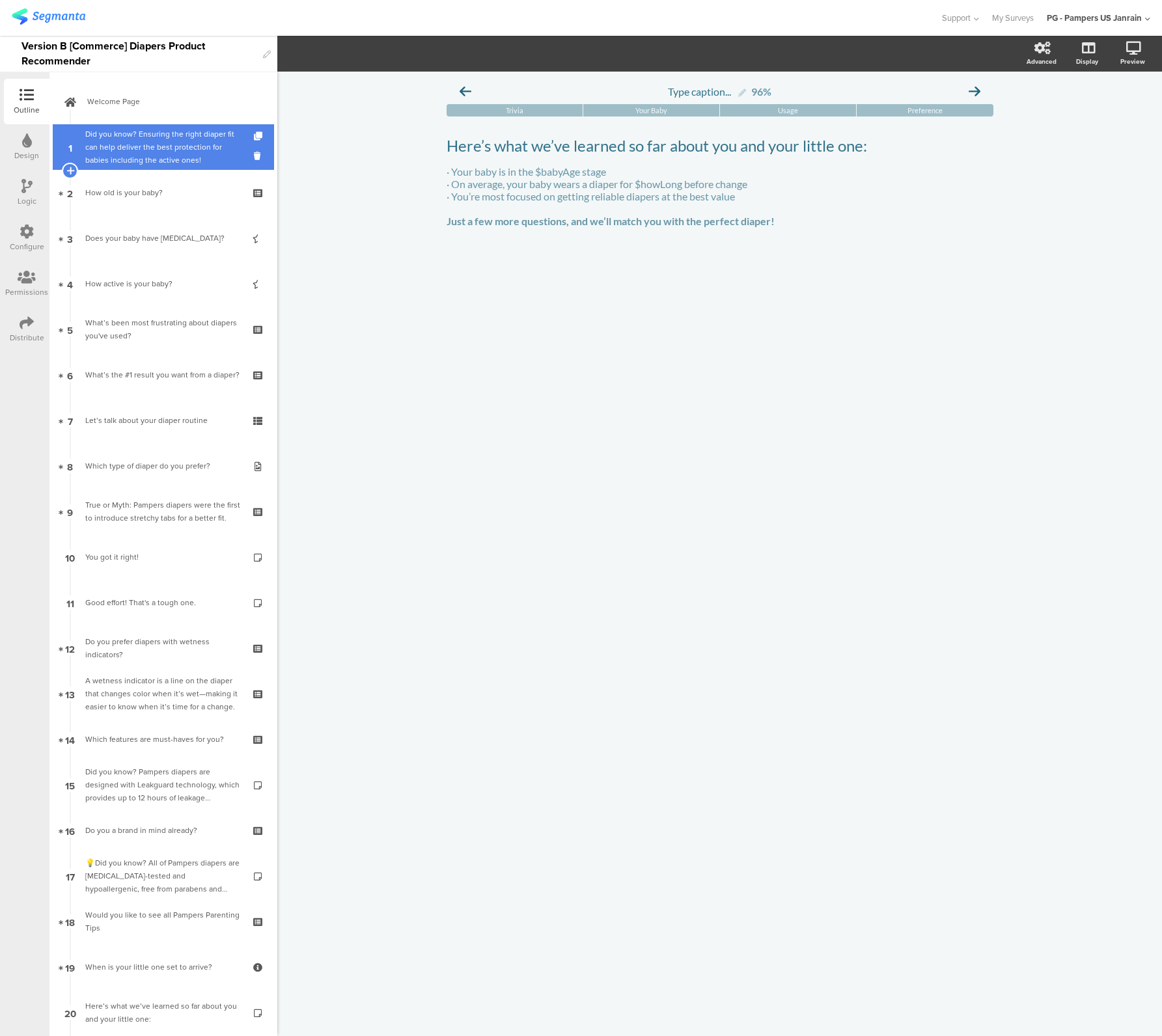
click at [106, 131] on div "Did you know? Ensuring the right diaper fit can help deliver the best protectio…" at bounding box center [163, 147] width 155 height 39
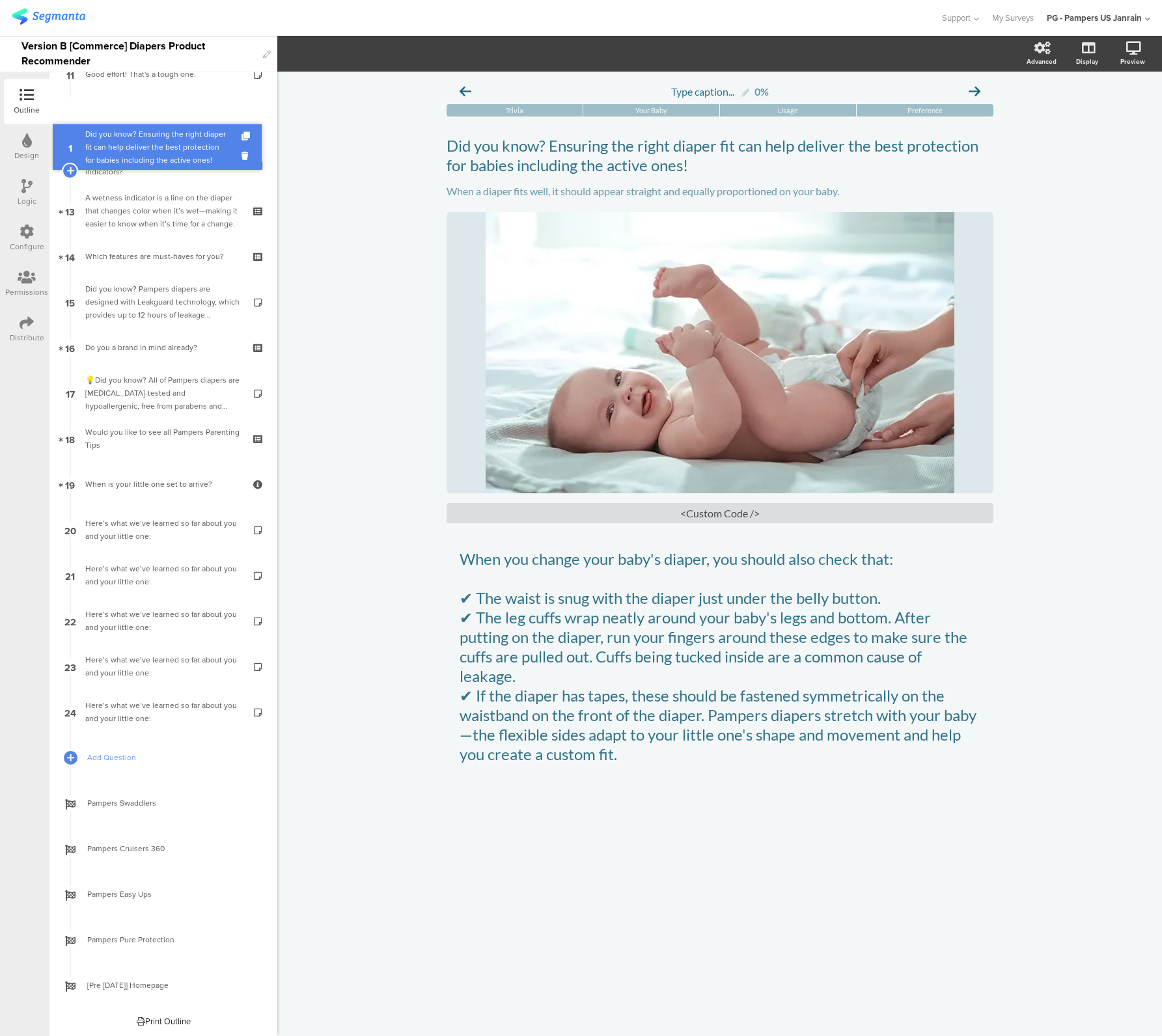
scroll to position [484, 0]
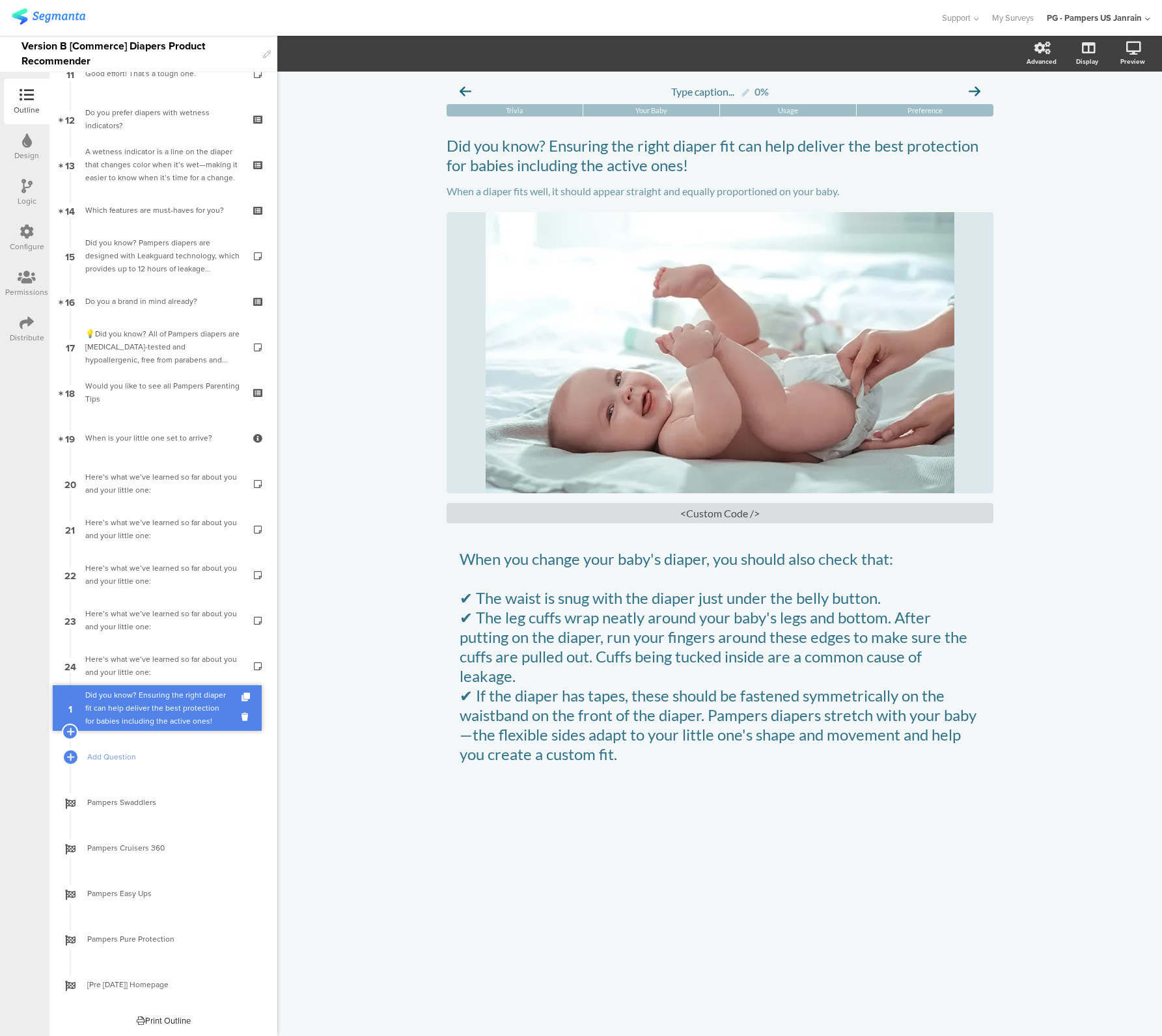
drag, startPoint x: 146, startPoint y: 150, endPoint x: 115, endPoint y: 710, distance: 560.9
click at [390, 479] on div "Type caption... 96% Trivia Your Baby Usage Preference" at bounding box center [720, 554] width 885 height 965
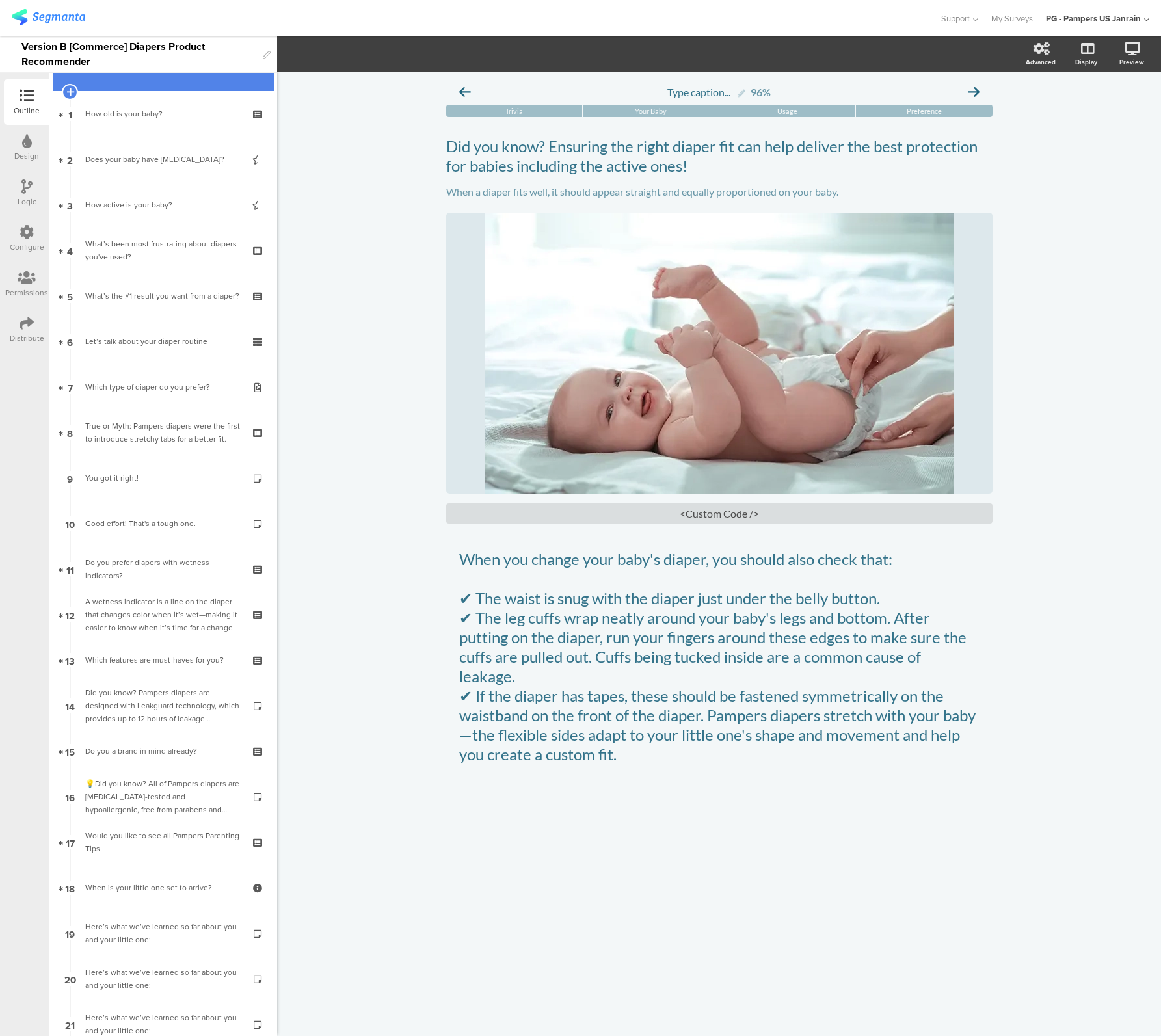
scroll to position [0, 0]
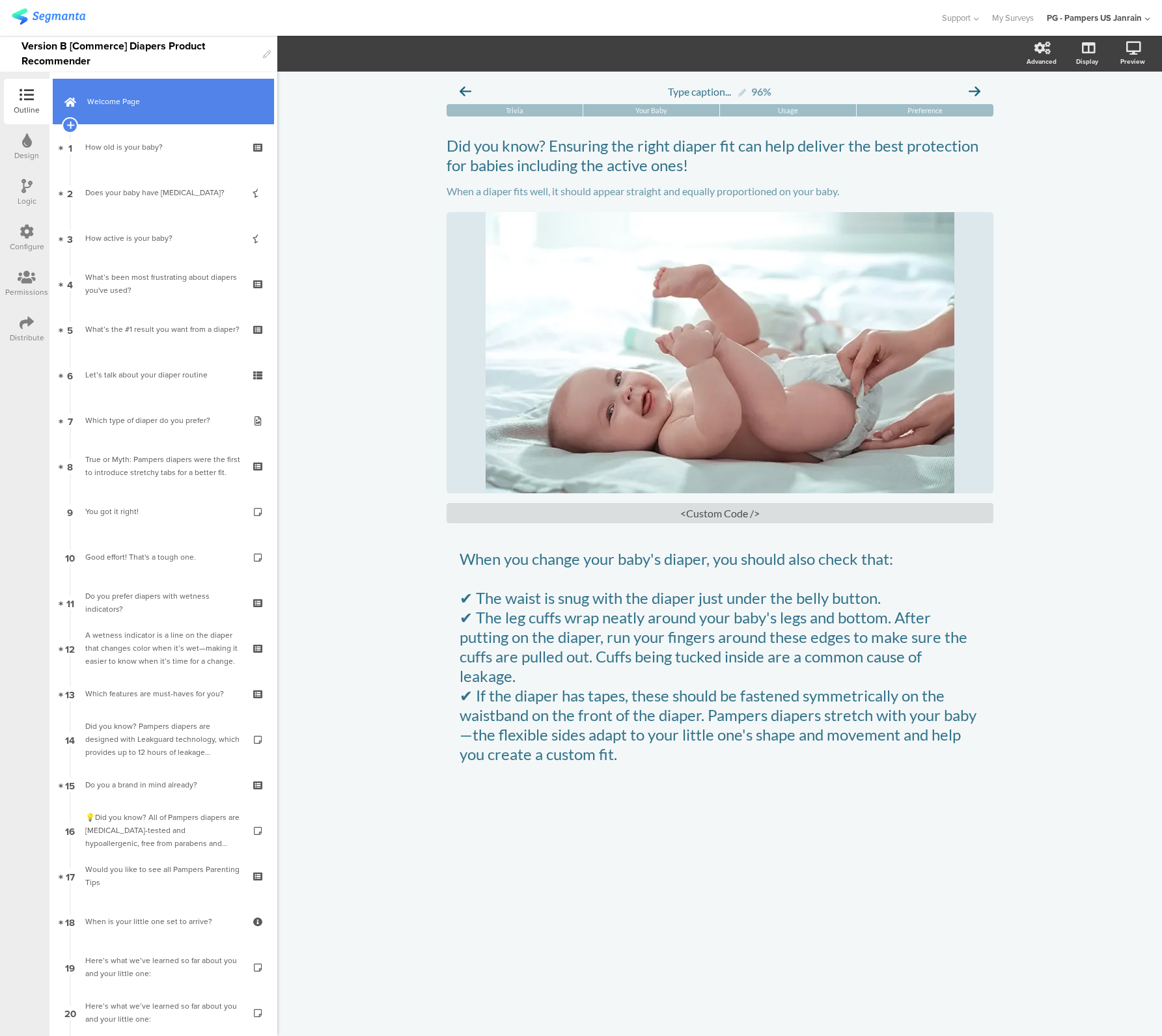
click at [101, 111] on link "Welcome Page" at bounding box center [164, 101] width 222 height 45
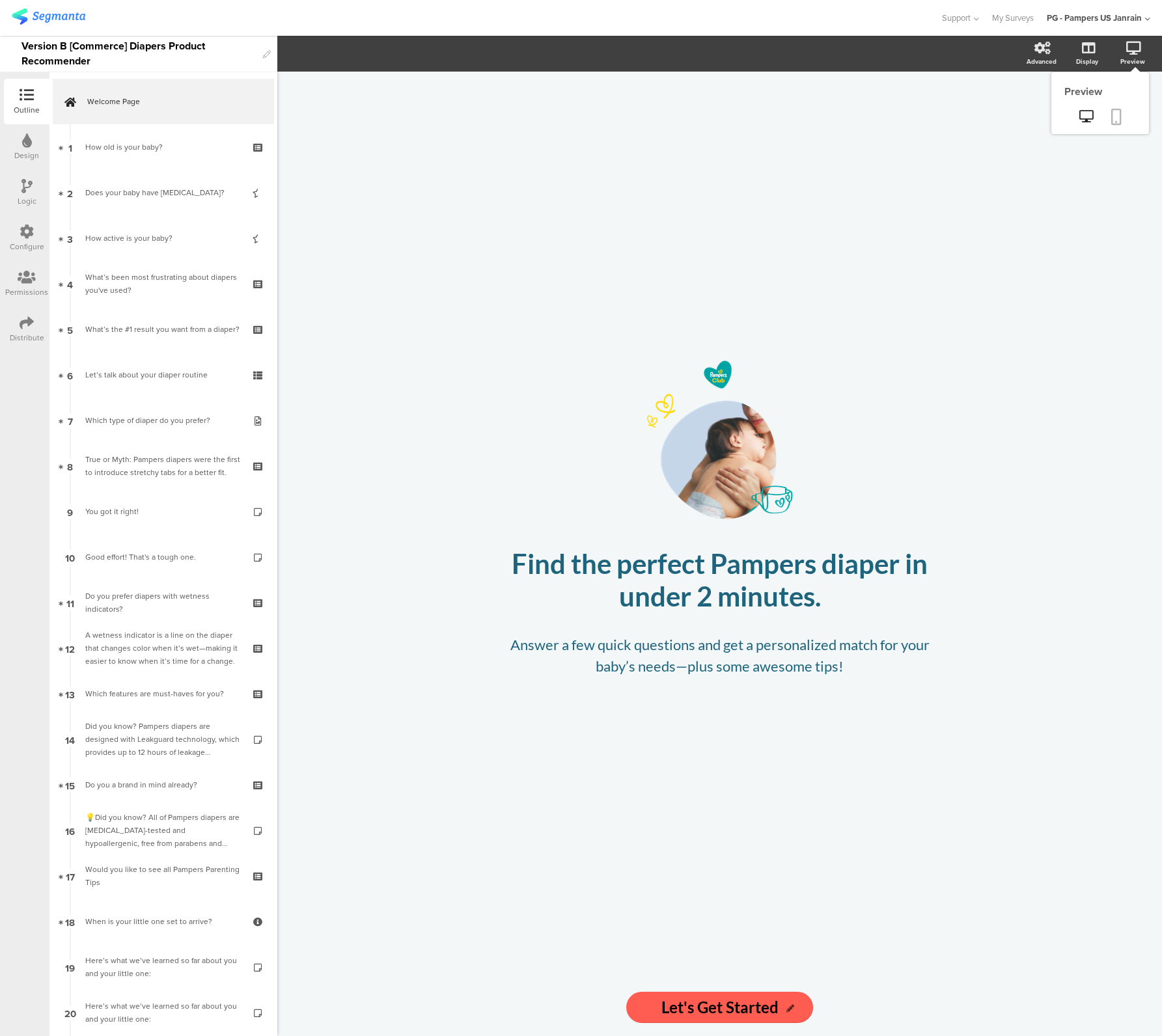
click at [1110, 113] on link at bounding box center [1116, 117] width 29 height 25
click at [165, 479] on div "True or Myth: Pampers diapers were the first to introduce stretchy tabs for a b…" at bounding box center [163, 465] width 155 height 26
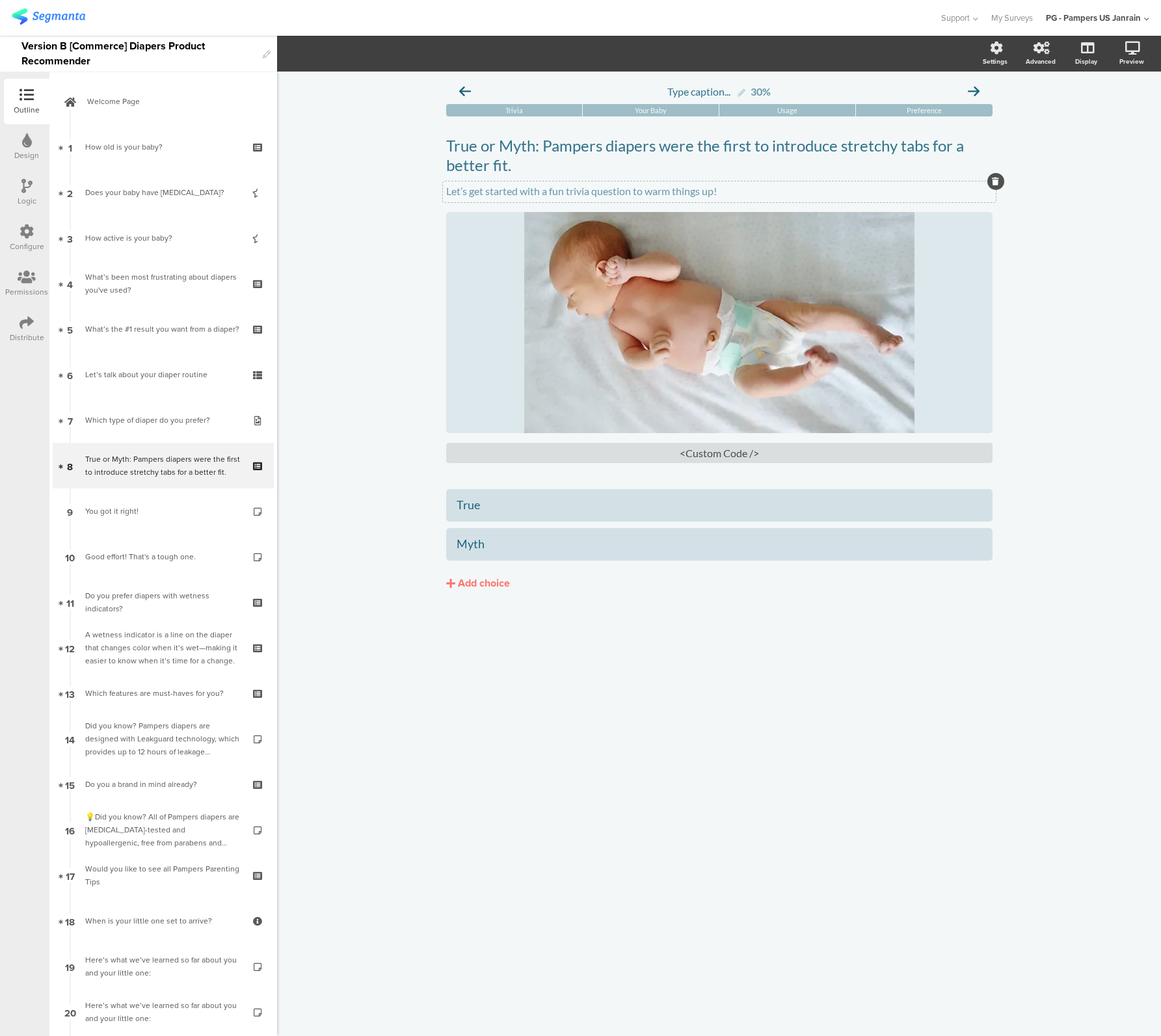
click at [992, 183] on icon at bounding box center [995, 181] width 7 height 8
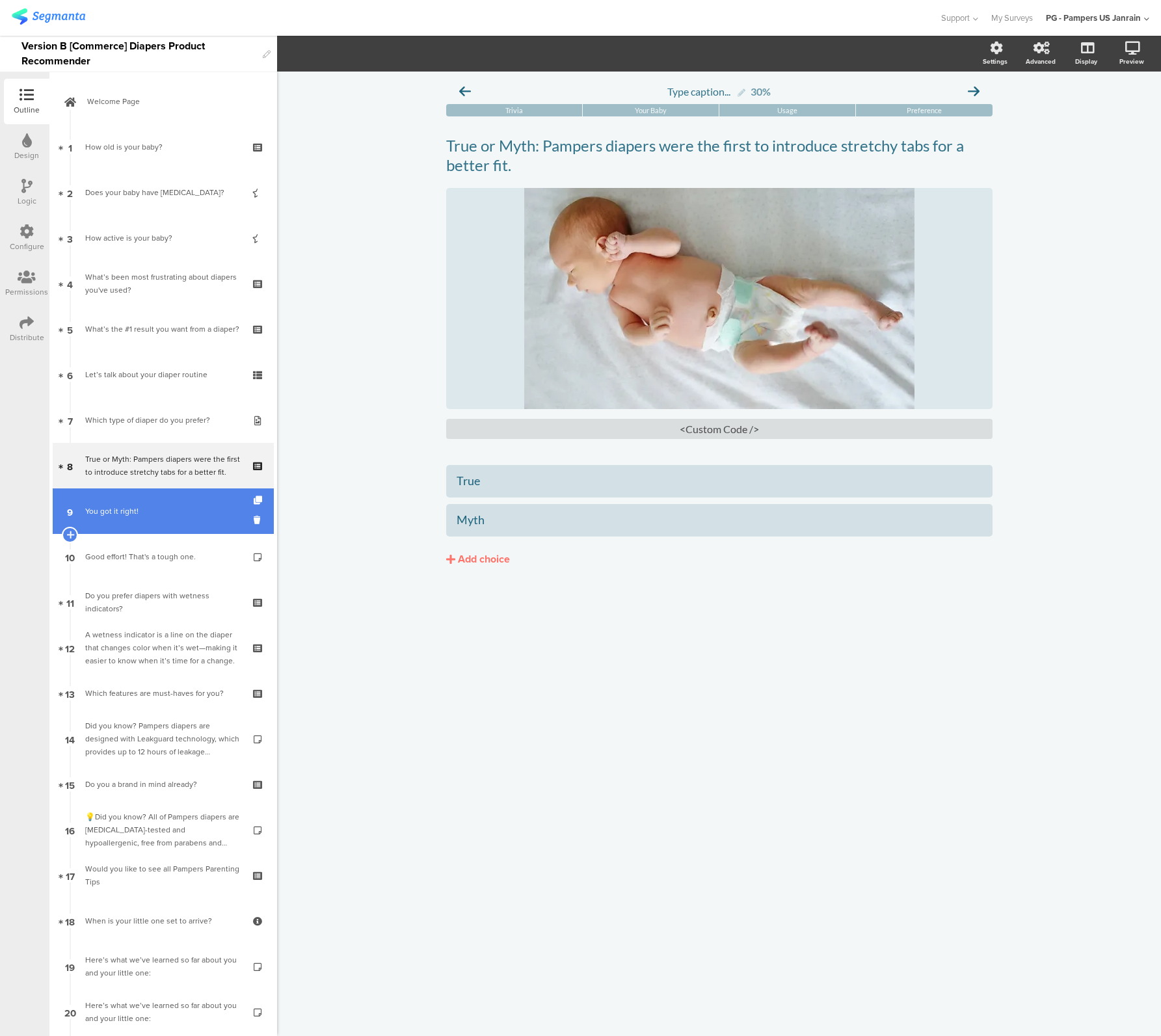
click at [127, 530] on link "9 You got it right!" at bounding box center [163, 511] width 221 height 45
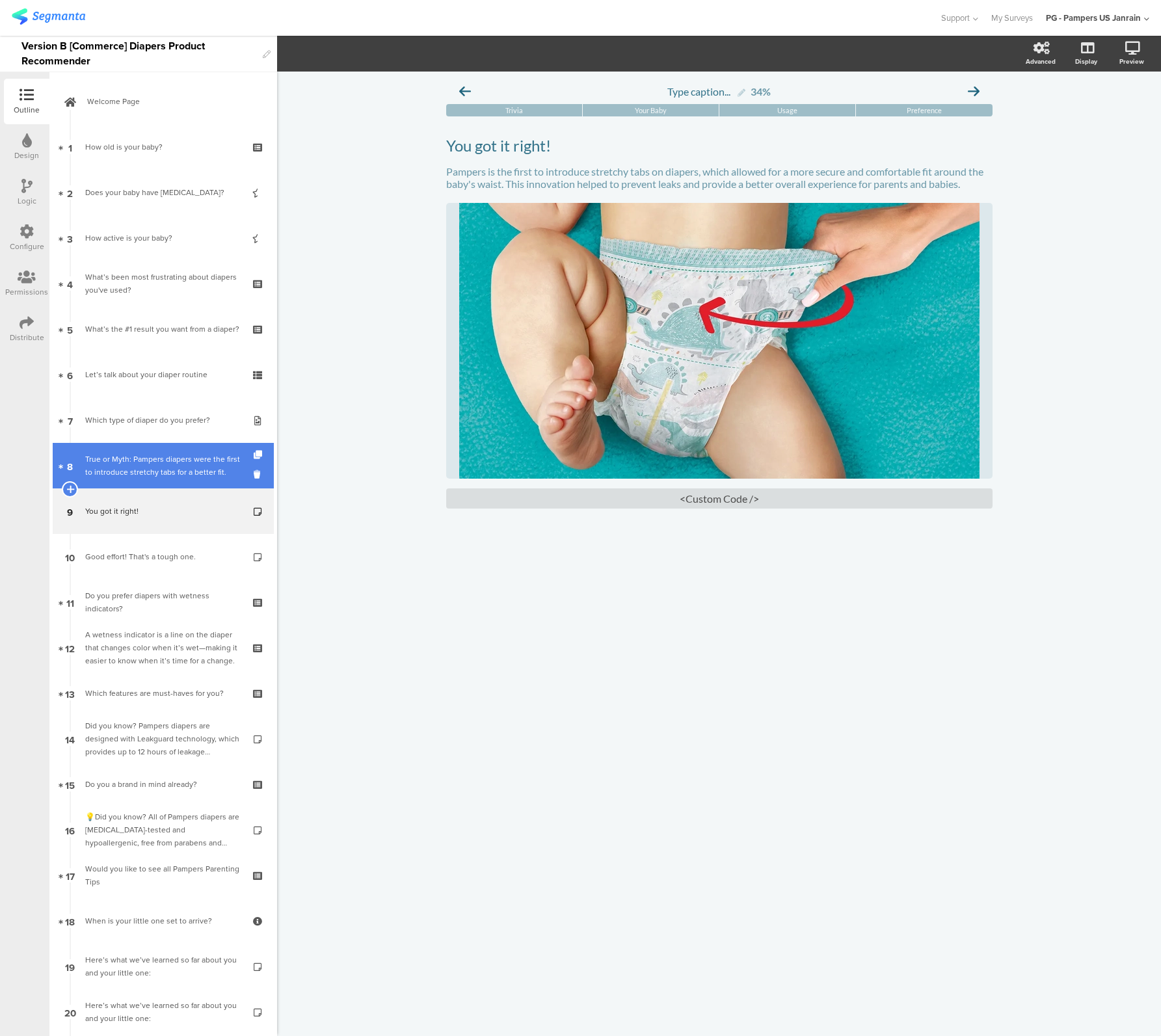
click at [131, 478] on div "True or Myth: Pampers diapers were the first to introduce stretchy tabs for a b…" at bounding box center [163, 465] width 155 height 26
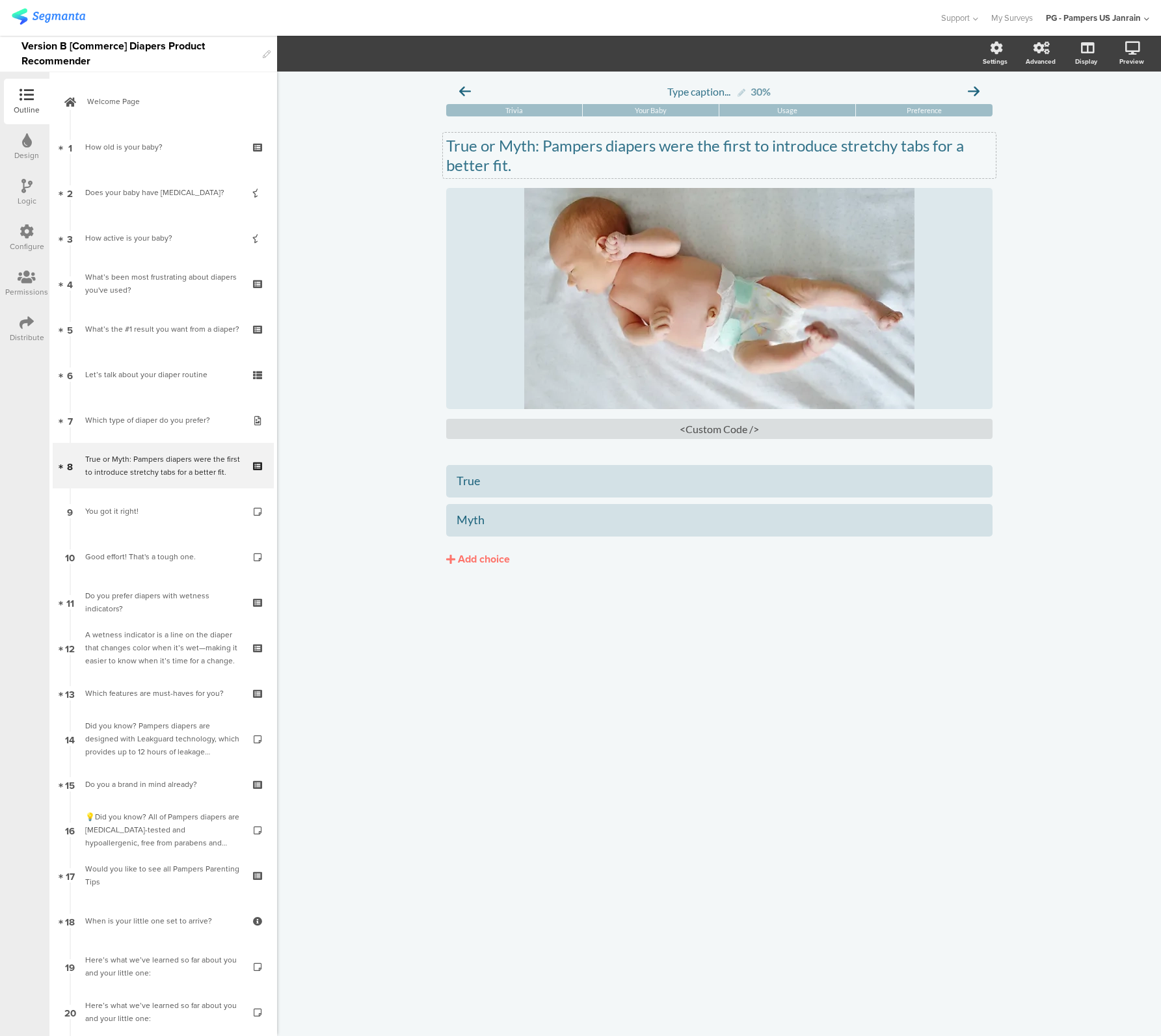
click at [542, 149] on div "True or Myth: Pampers diapers were the first to introduce stretchy tabs for a b…" at bounding box center [719, 155] width 553 height 45
click at [690, 432] on div "<Custom Code />" at bounding box center [720, 429] width 547 height 20
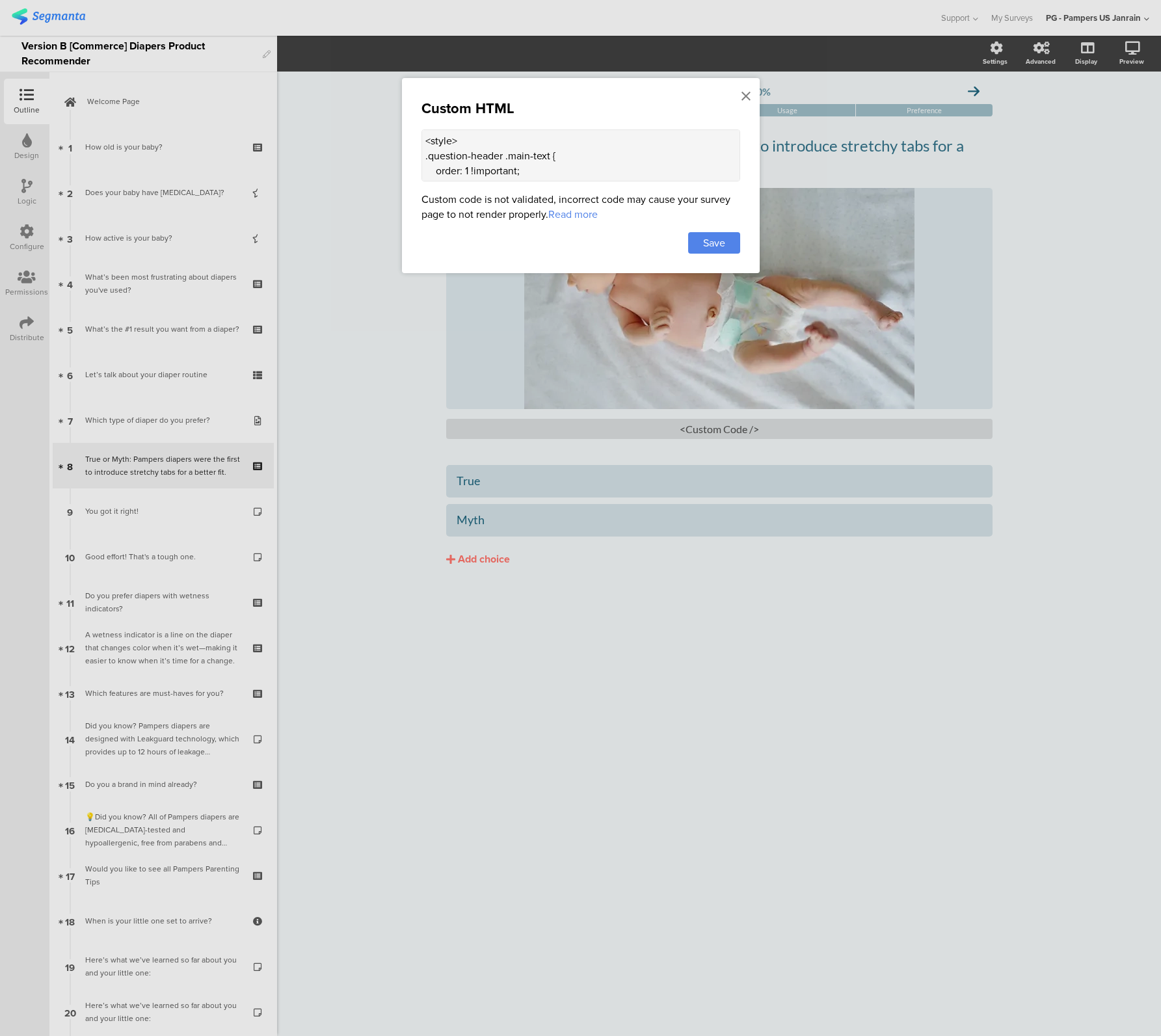
click at [544, 149] on textarea "<style> .question-header .main-text { order: 1 !important; } .question-header .…" at bounding box center [580, 155] width 319 height 52
click at [723, 235] on span "Save" at bounding box center [715, 243] width 22 height 15
click at [712, 248] on span "Save" at bounding box center [715, 243] width 22 height 15
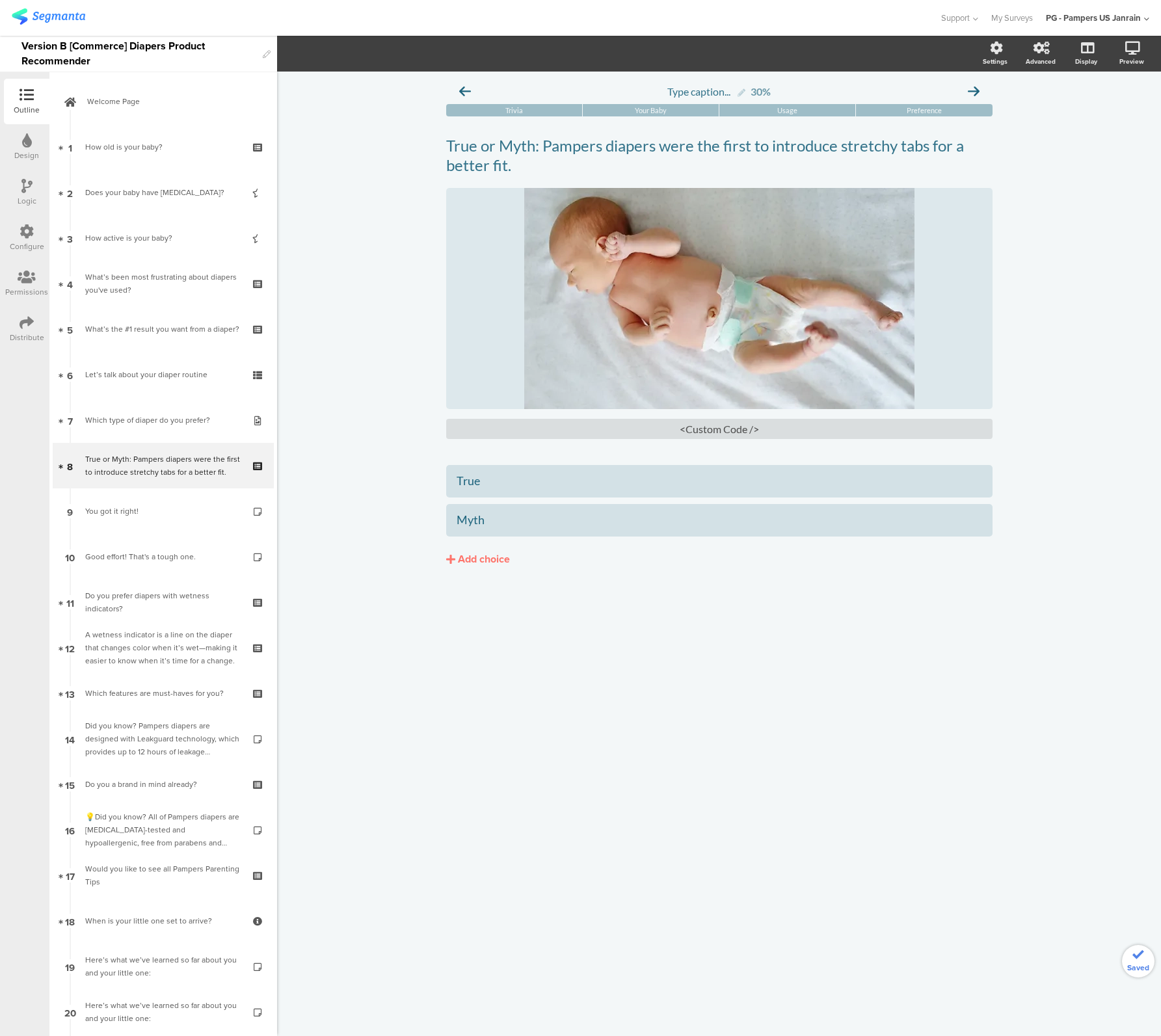
click at [582, 632] on div "Type caption... 30% Trivia Your Baby Usage Preference /" at bounding box center [719, 553] width 884 height 965
click at [133, 429] on link "7 Which type of diaper do you prefer?" at bounding box center [163, 420] width 221 height 45
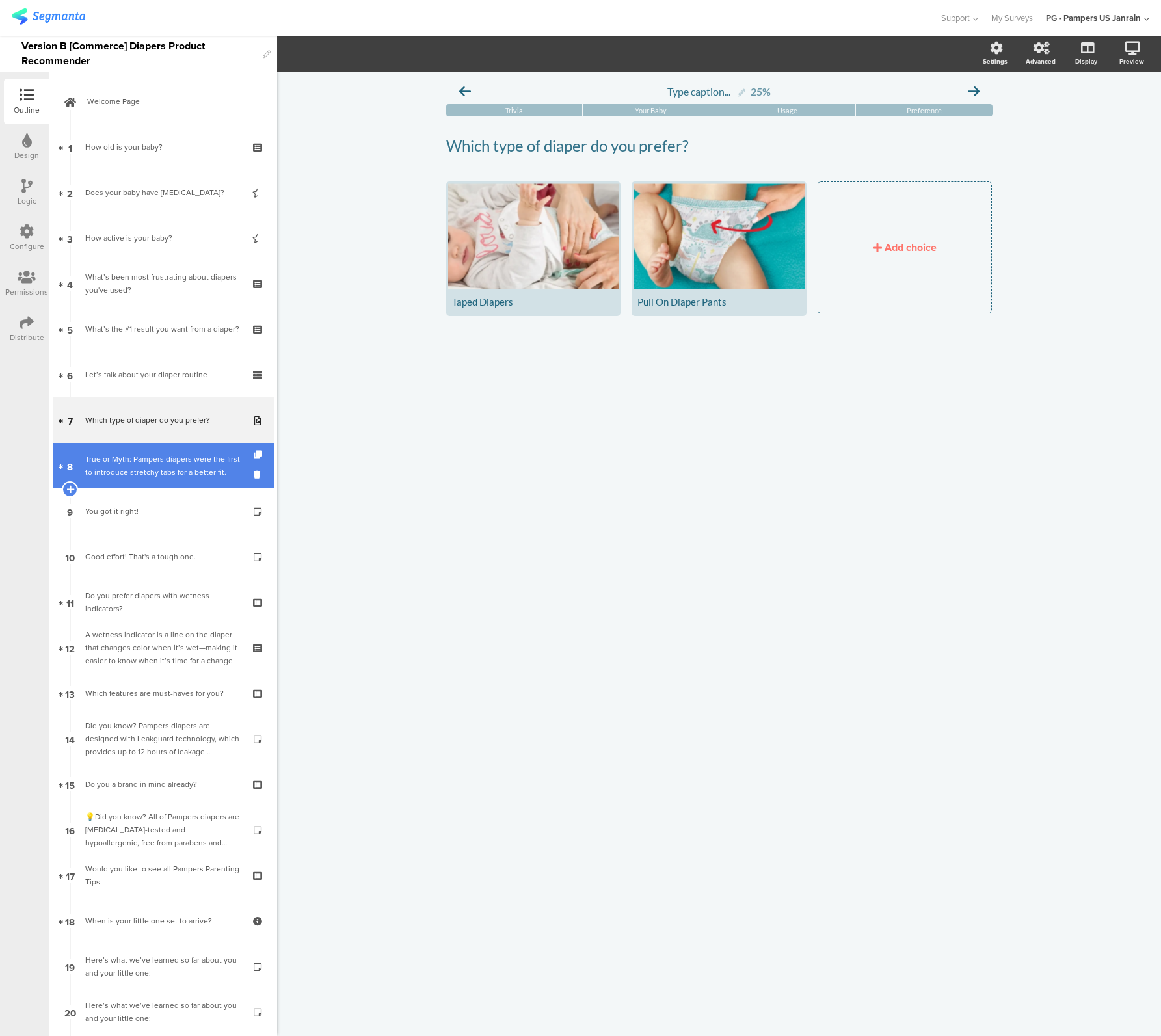
click at [145, 468] on div "True or Myth: Pampers diapers were the first to introduce stretchy tabs for a b…" at bounding box center [163, 465] width 155 height 26
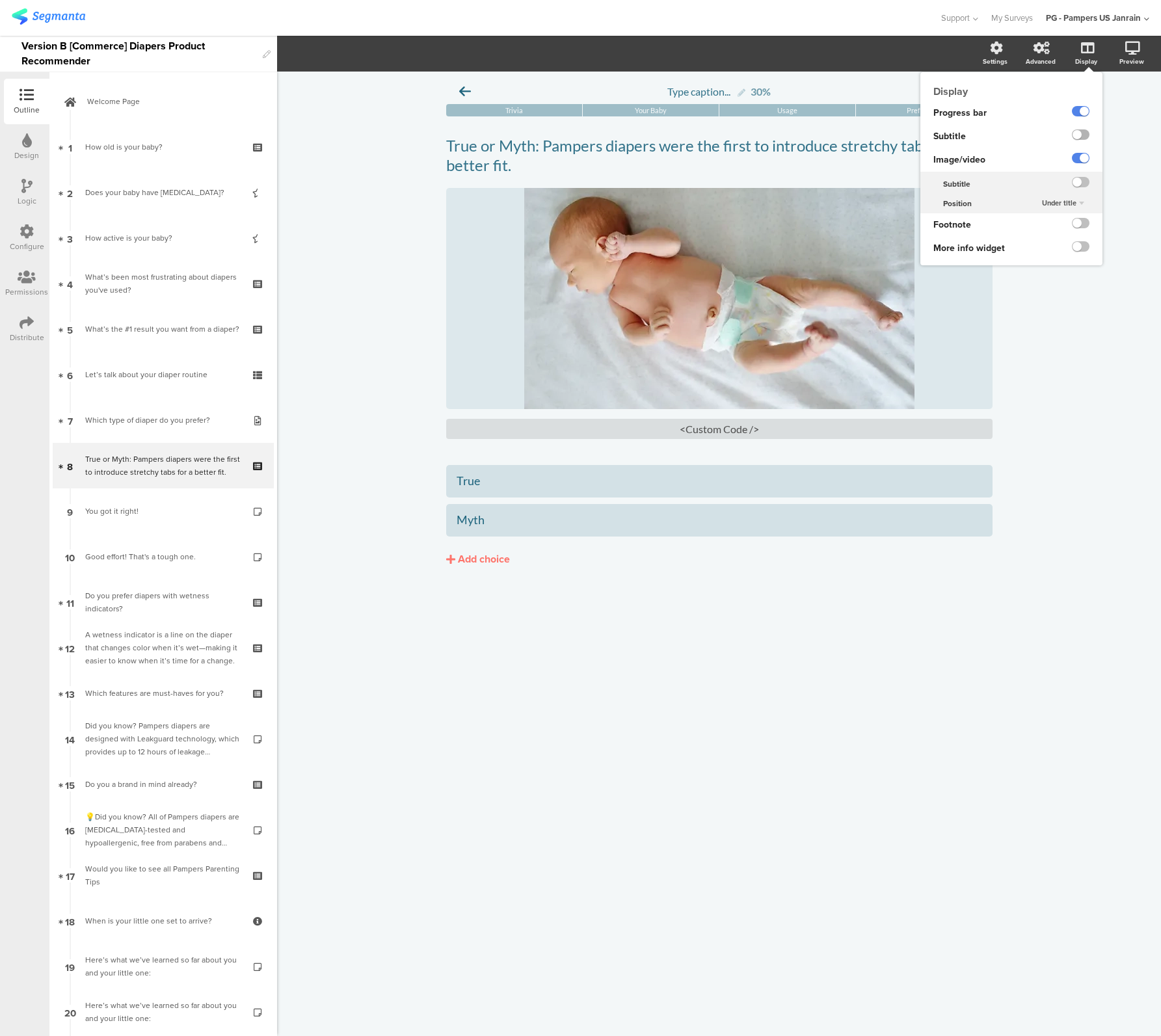
click at [1080, 138] on label at bounding box center [1081, 134] width 18 height 10
click at [0, 0] on input "checkbox" at bounding box center [0, 0] width 0 height 0
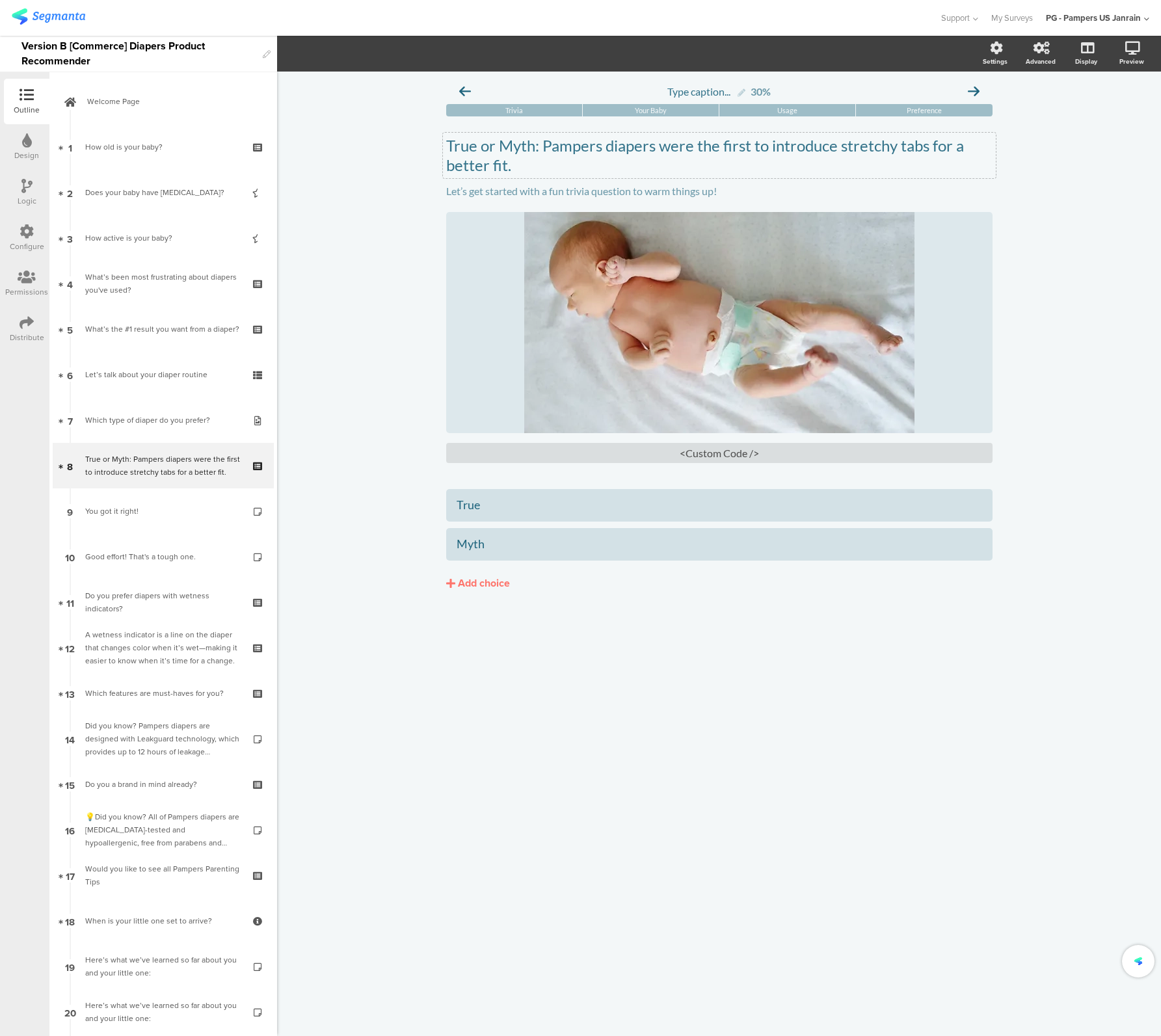
click at [595, 149] on div "True or Myth: Pampers diapers were the first to introduce stretchy tabs for a b…" at bounding box center [719, 155] width 553 height 45
drag, startPoint x: 548, startPoint y: 149, endPoint x: 605, endPoint y: 185, distance: 67.4
click at [605, 185] on span "True or Myth: Pampers diapers were the first to introduce stretchy tabs for a b…" at bounding box center [720, 167] width 547 height 63
click at [542, 147] on p "True or Myth: Pampers diapers were the first to introduce stretchy tabs for a b…" at bounding box center [720, 155] width 547 height 39
drag, startPoint x: 545, startPoint y: 147, endPoint x: 598, endPoint y: 206, distance: 79.3
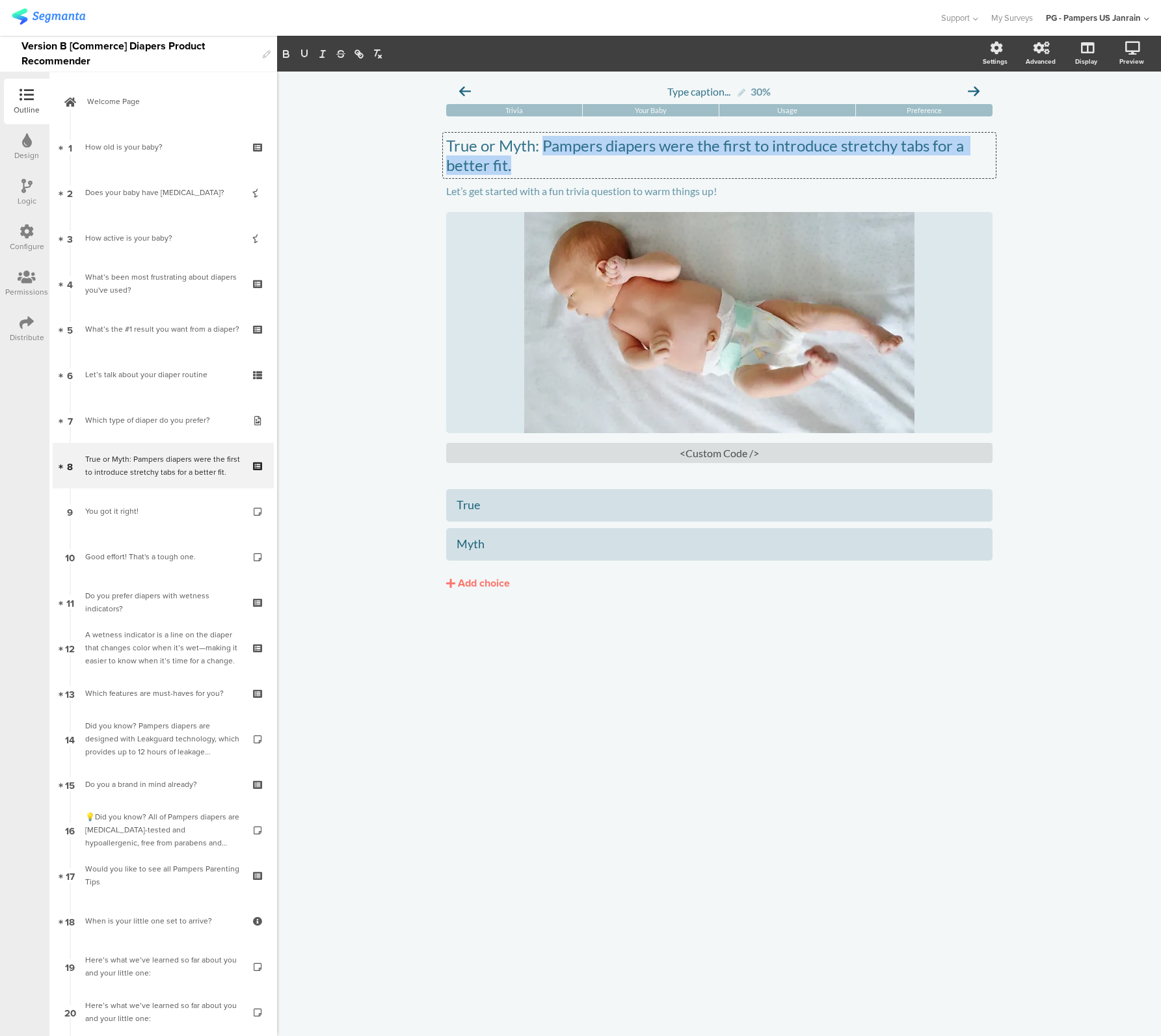
click at [598, 206] on div "True or Myth: Pampers diapers were the first to introduce stretchy tabs for a b…" at bounding box center [720, 299] width 547 height 353
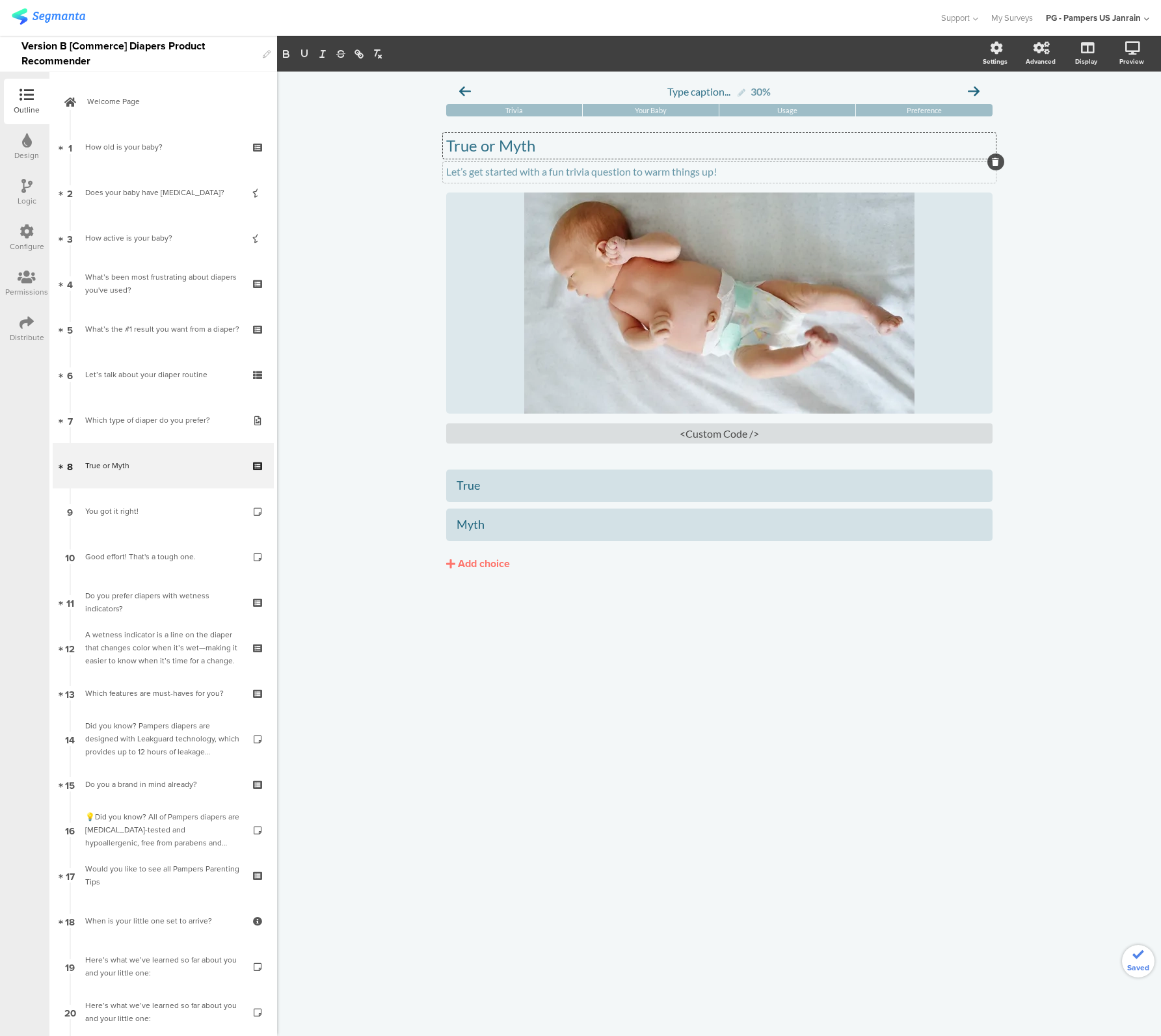
click at [593, 167] on div "Let’s get started with a fun trivia question to warm things up! Let’s get start…" at bounding box center [719, 172] width 553 height 21
click at [593, 167] on p "Let’s get started with a fun trivia question to warm things up!" at bounding box center [720, 171] width 547 height 13
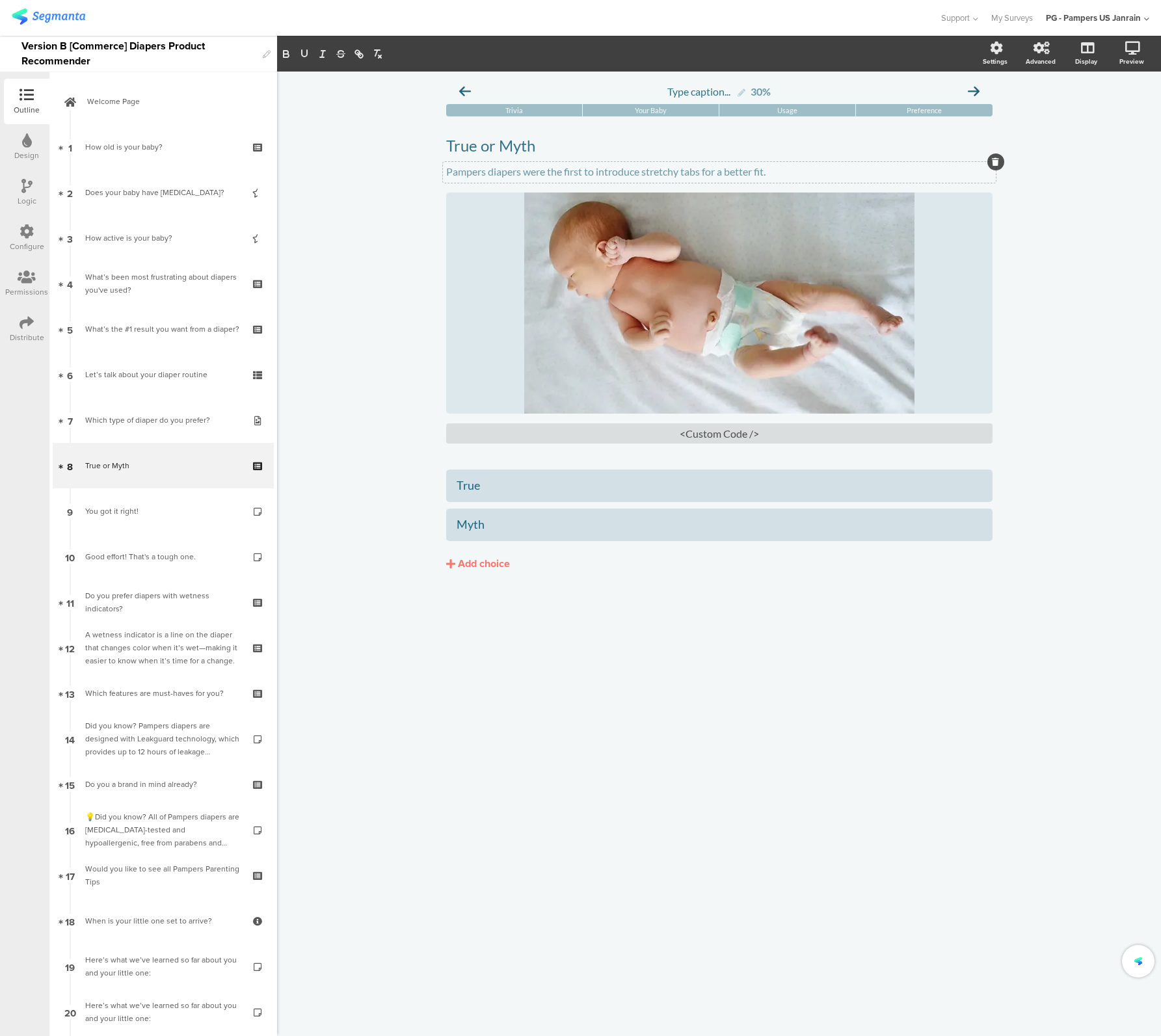
click at [615, 679] on div "Type caption... 30% Trivia Your Baby Usage Preference True or Myth True or Myth" at bounding box center [719, 553] width 884 height 965
click at [157, 515] on div "You got it right!" at bounding box center [163, 511] width 155 height 13
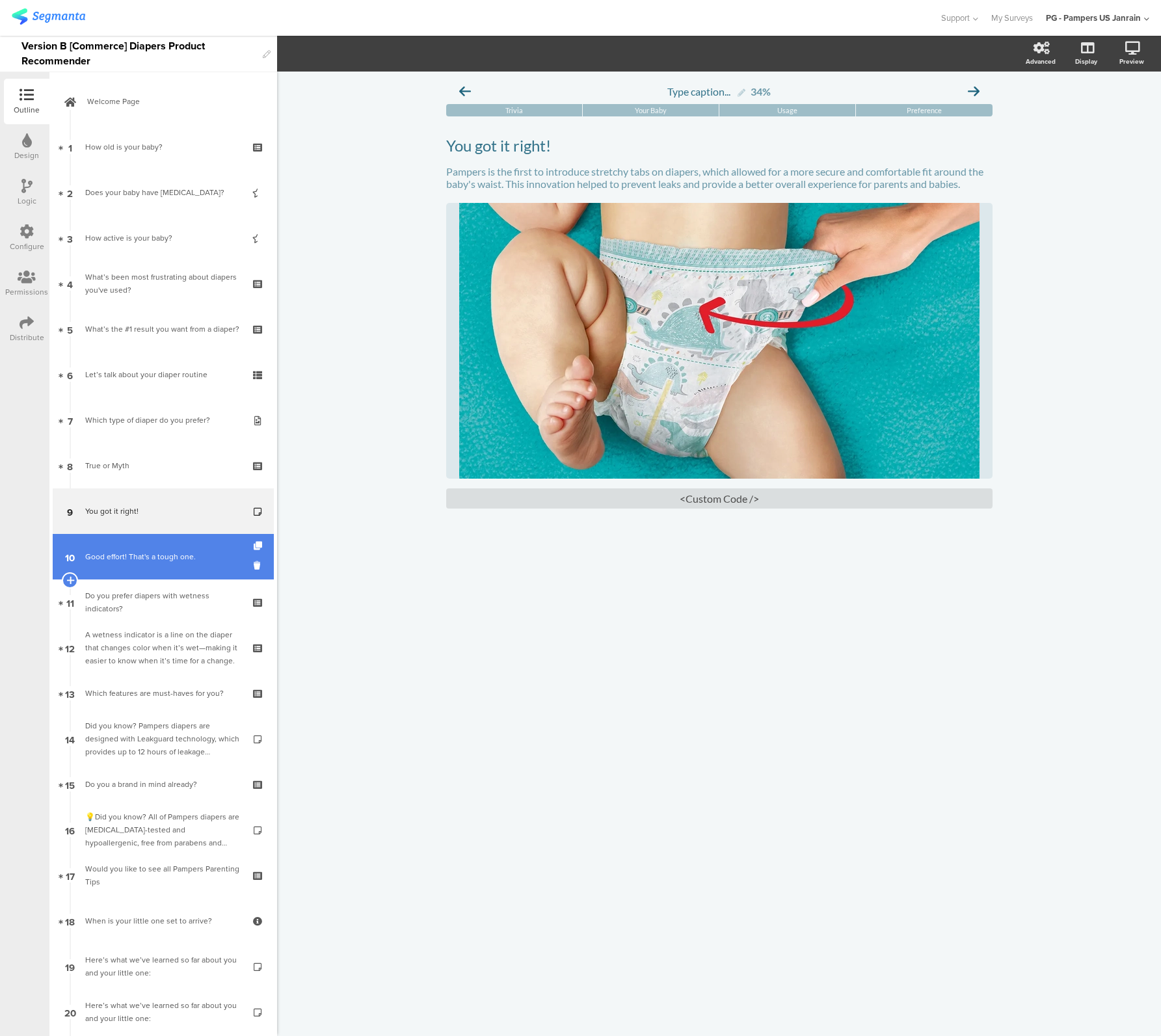
click at [152, 561] on div "Good effort! That's a tough one." at bounding box center [163, 557] width 155 height 13
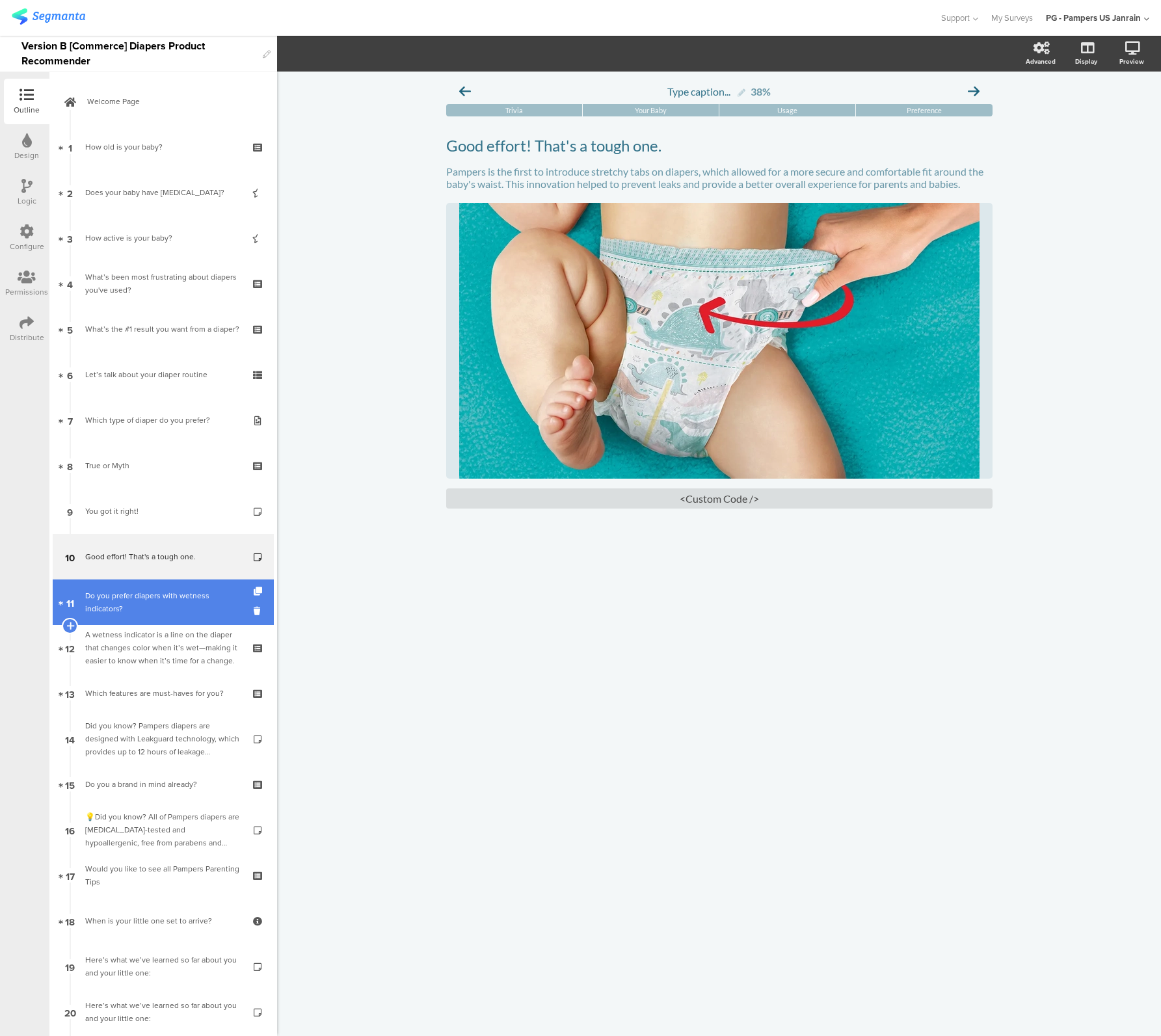
click at [150, 597] on div "Do you prefer diapers with wetness indicators?" at bounding box center [163, 602] width 155 height 26
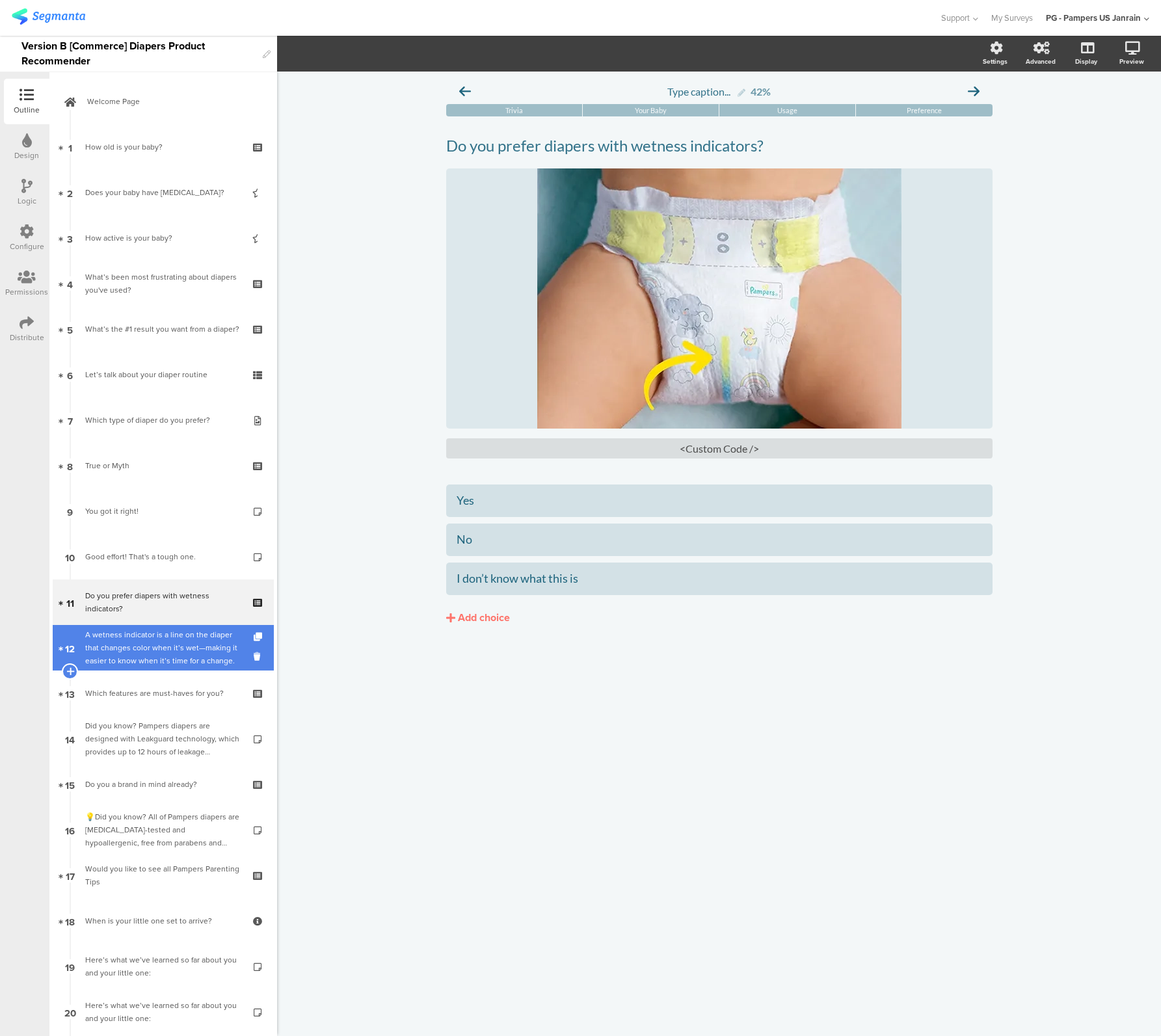
click at [143, 651] on div "A wetness indicator is a line on the diaper that changes color when it’s wet—ma…" at bounding box center [163, 648] width 155 height 39
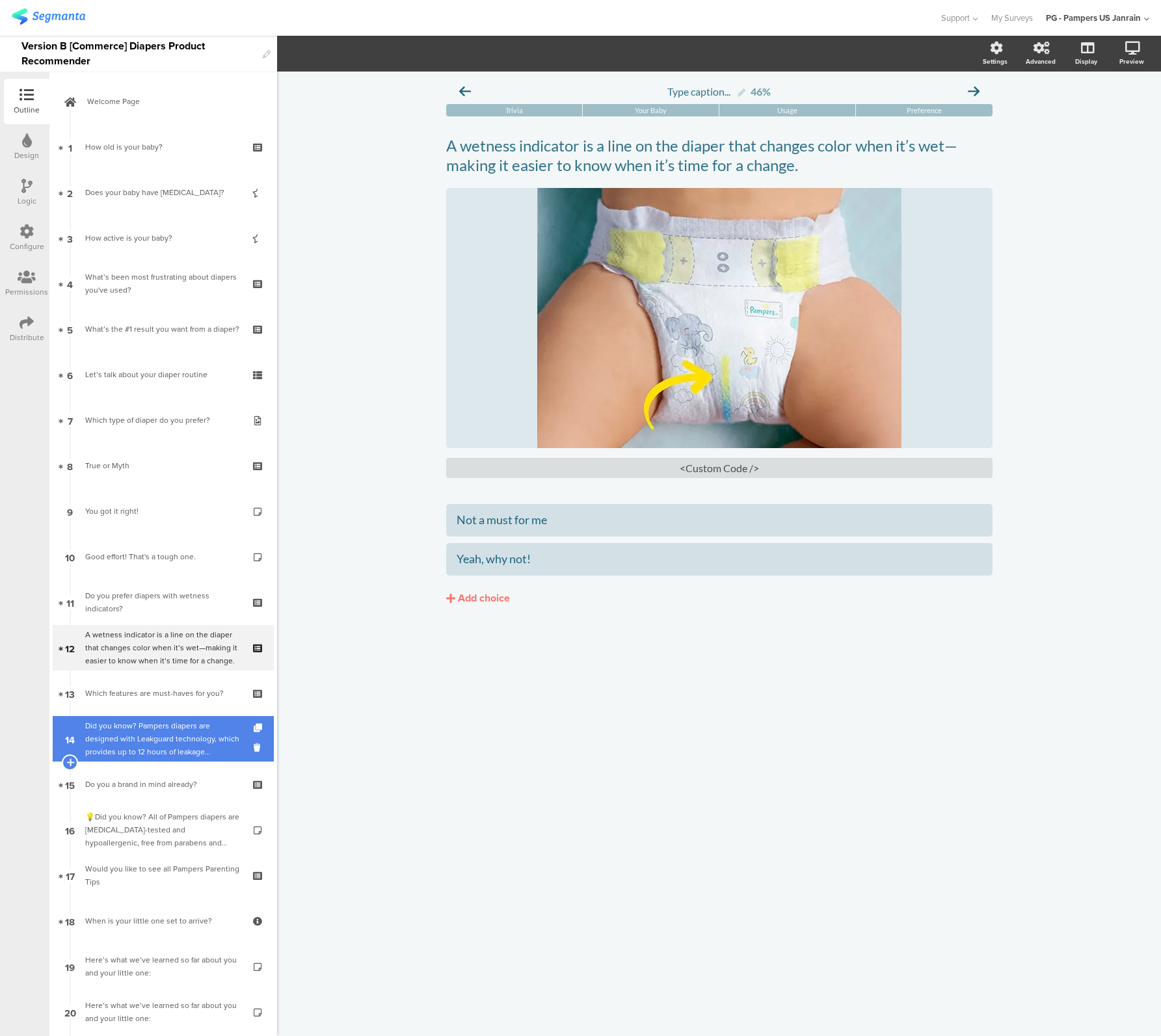
click at [138, 724] on div "Did you know? Pampers diapers are designed with Leakguard technology, which pro…" at bounding box center [163, 738] width 155 height 39
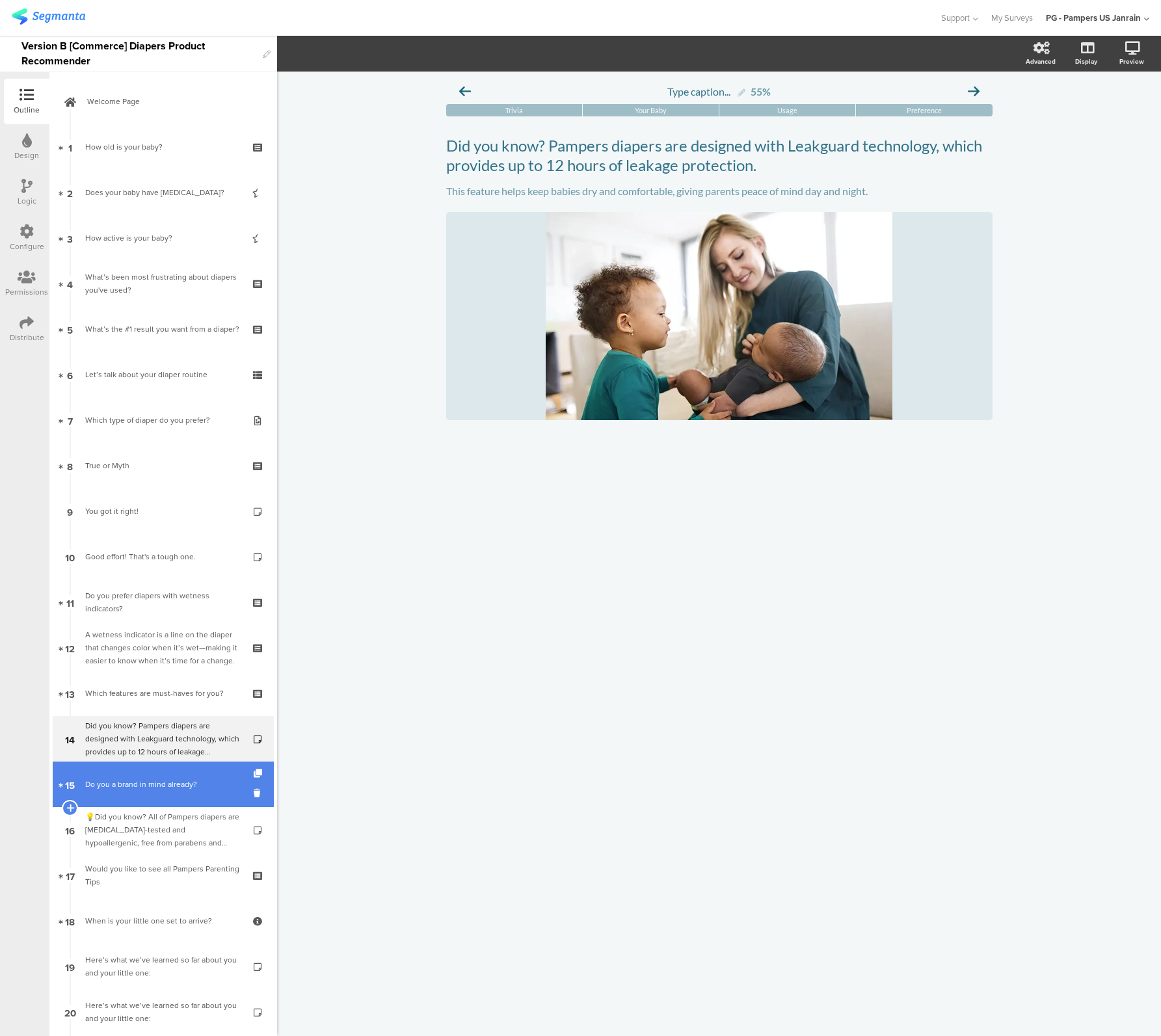
click at [122, 777] on link "15 Do you a brand in mind already?" at bounding box center [163, 783] width 221 height 45
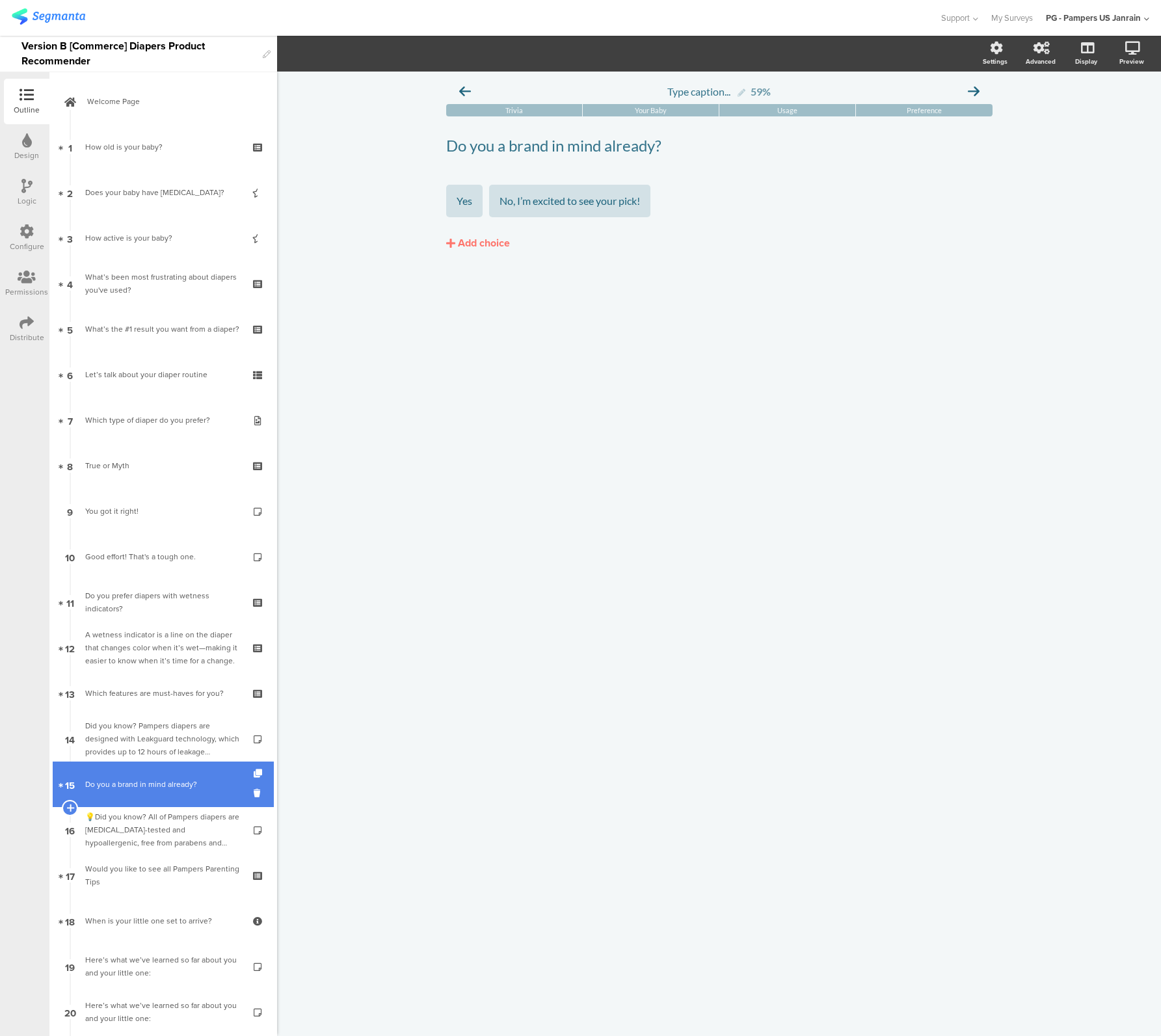
click at [126, 786] on div "Do you a brand in mind already?" at bounding box center [163, 784] width 155 height 13
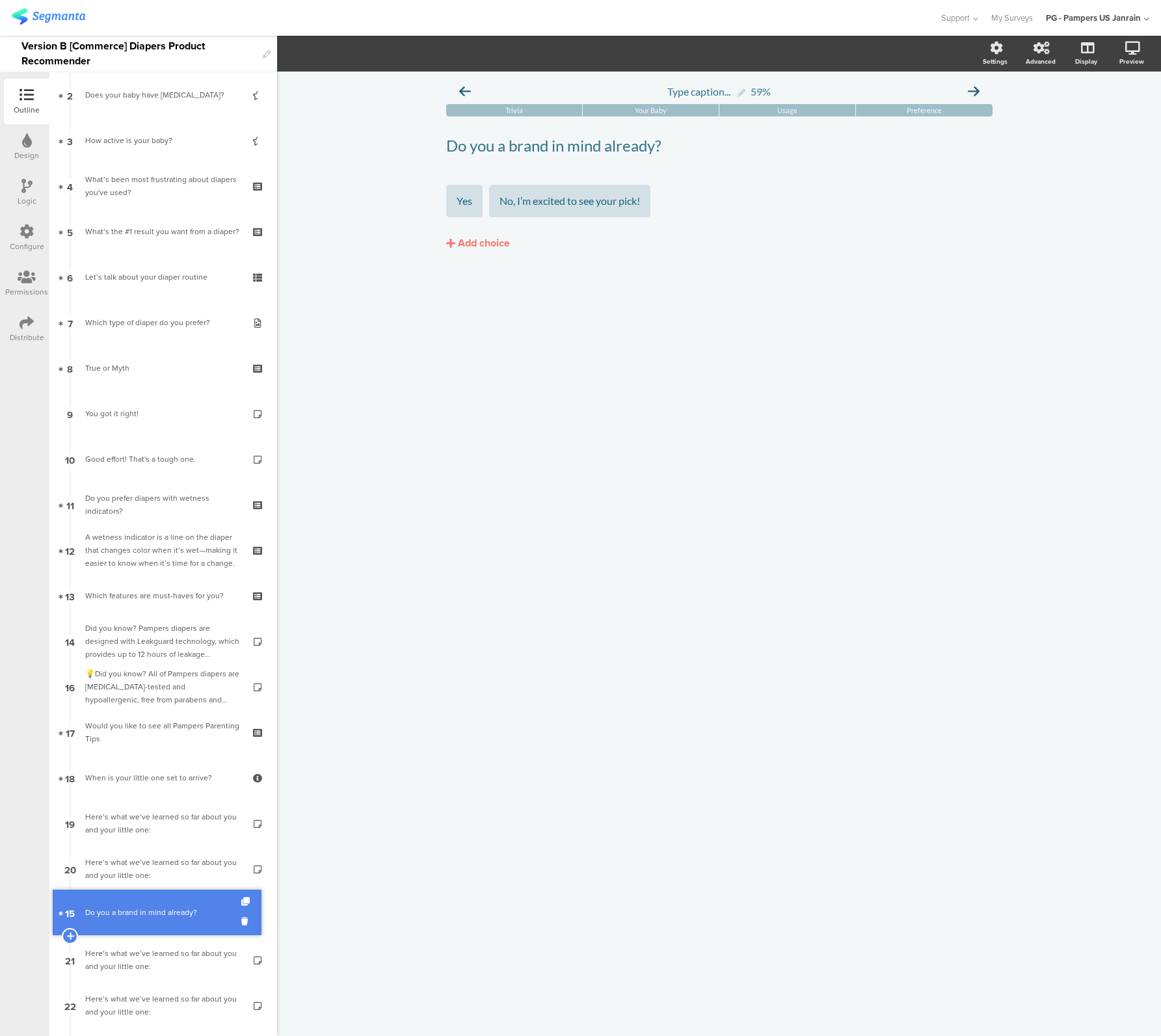
scroll to position [483, 0]
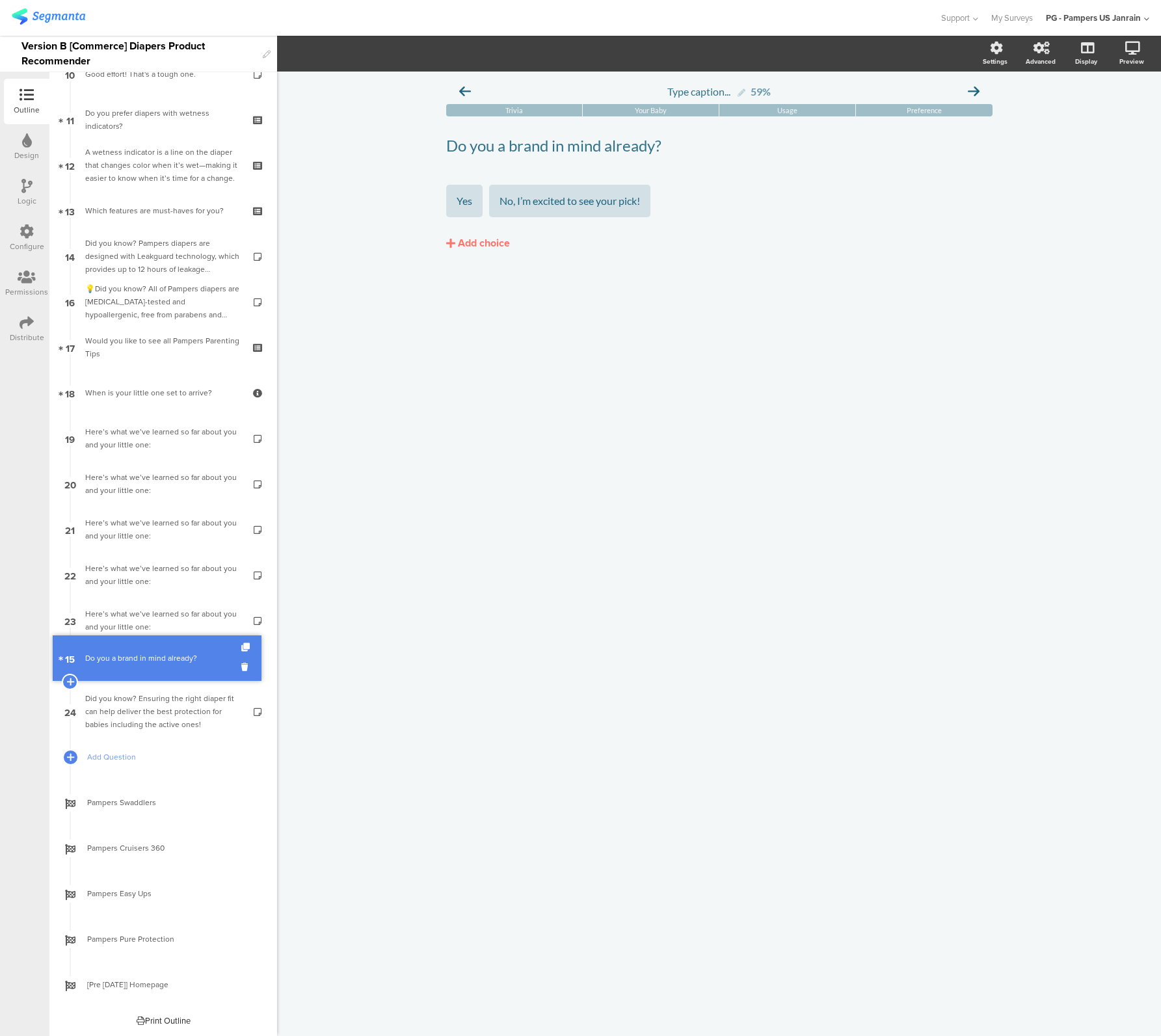
drag, startPoint x: 144, startPoint y: 688, endPoint x: 165, endPoint y: 662, distance: 33.4
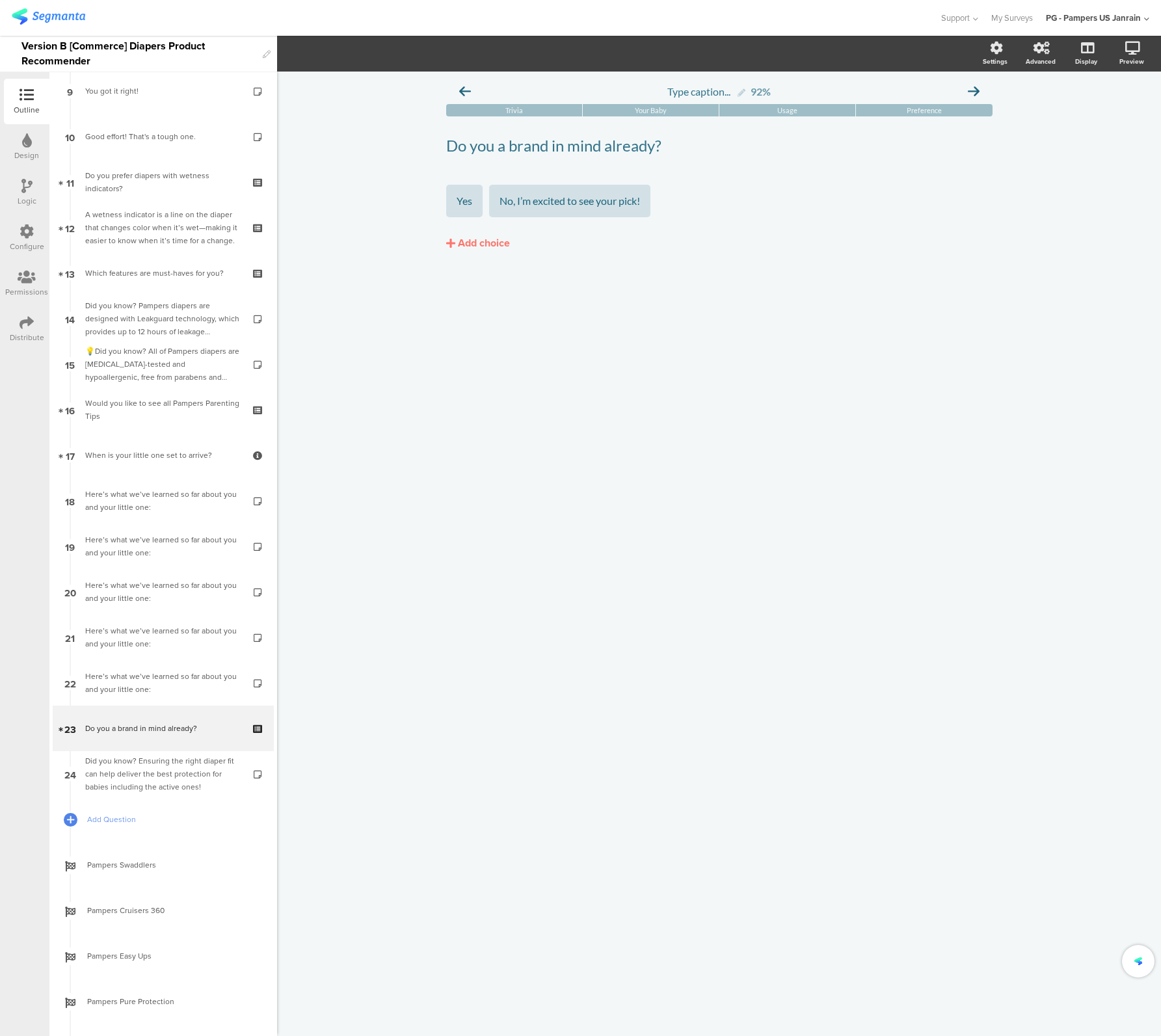
scroll to position [385, 0]
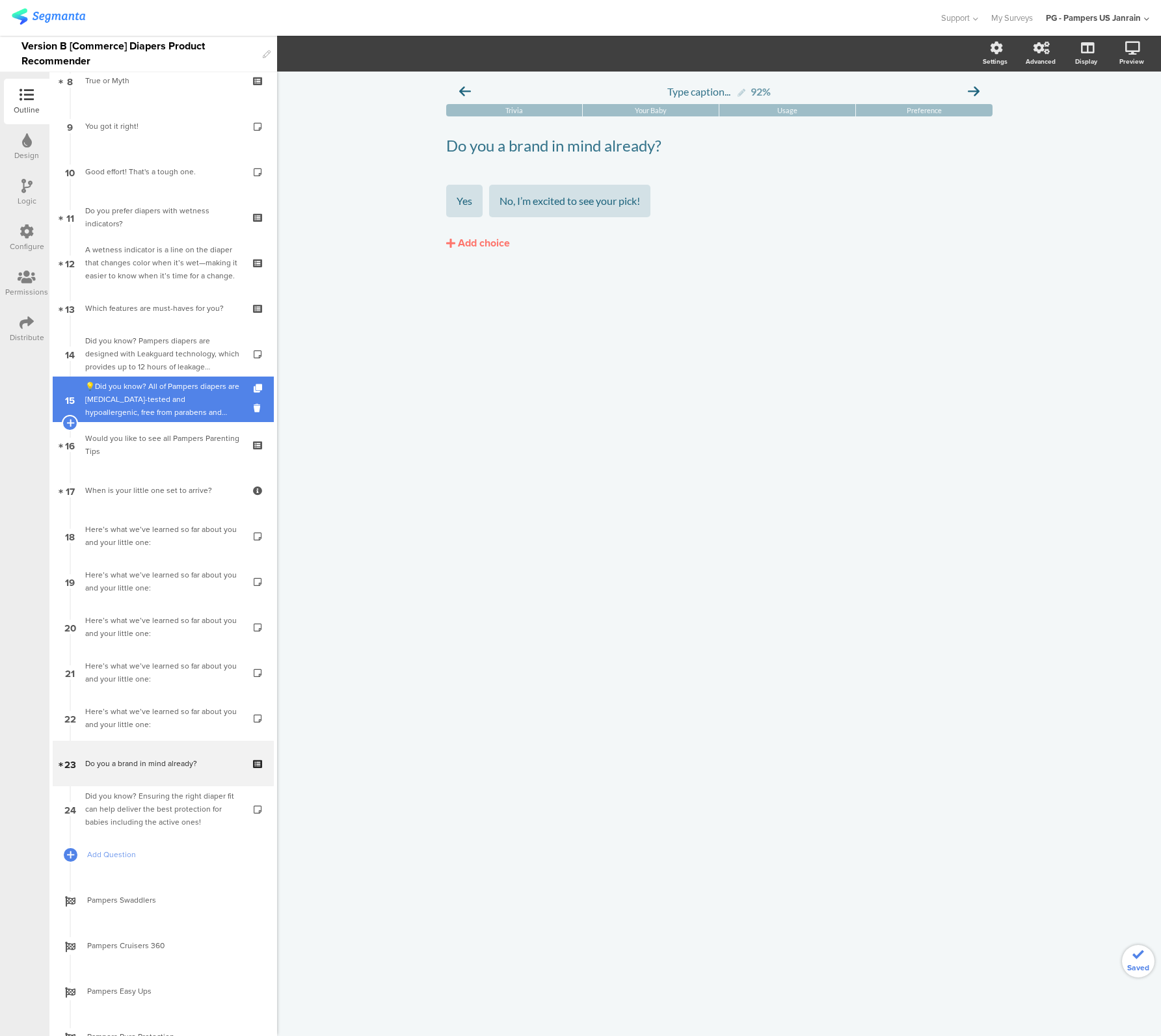
click at [157, 391] on div "💡Did you know? All of Pampers diapers are [MEDICAL_DATA]-tested and hypoallerge…" at bounding box center [163, 399] width 155 height 39
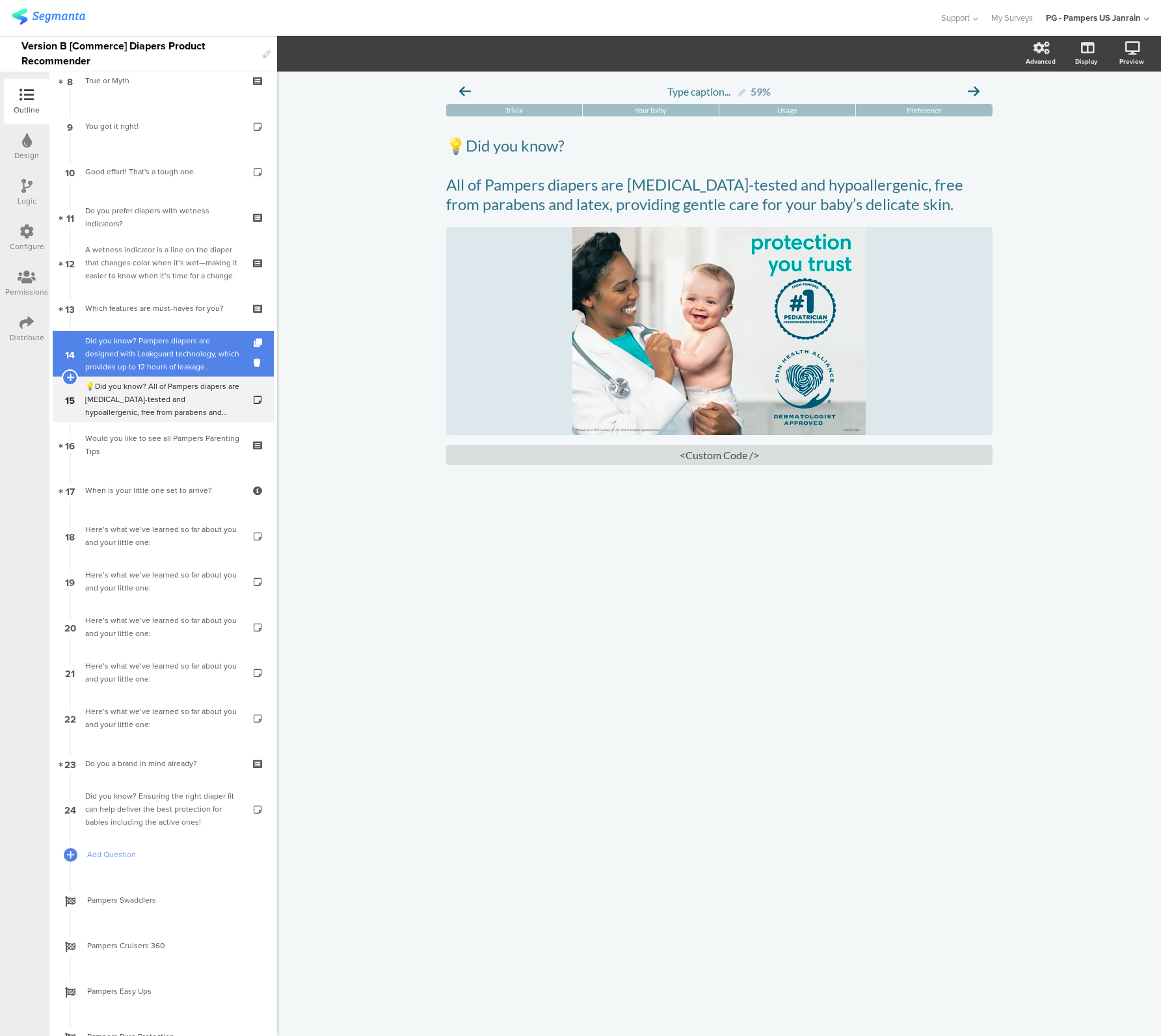
click at [128, 351] on div "Did you know? Pampers diapers are designed with Leakguard technology, which pro…" at bounding box center [163, 354] width 155 height 39
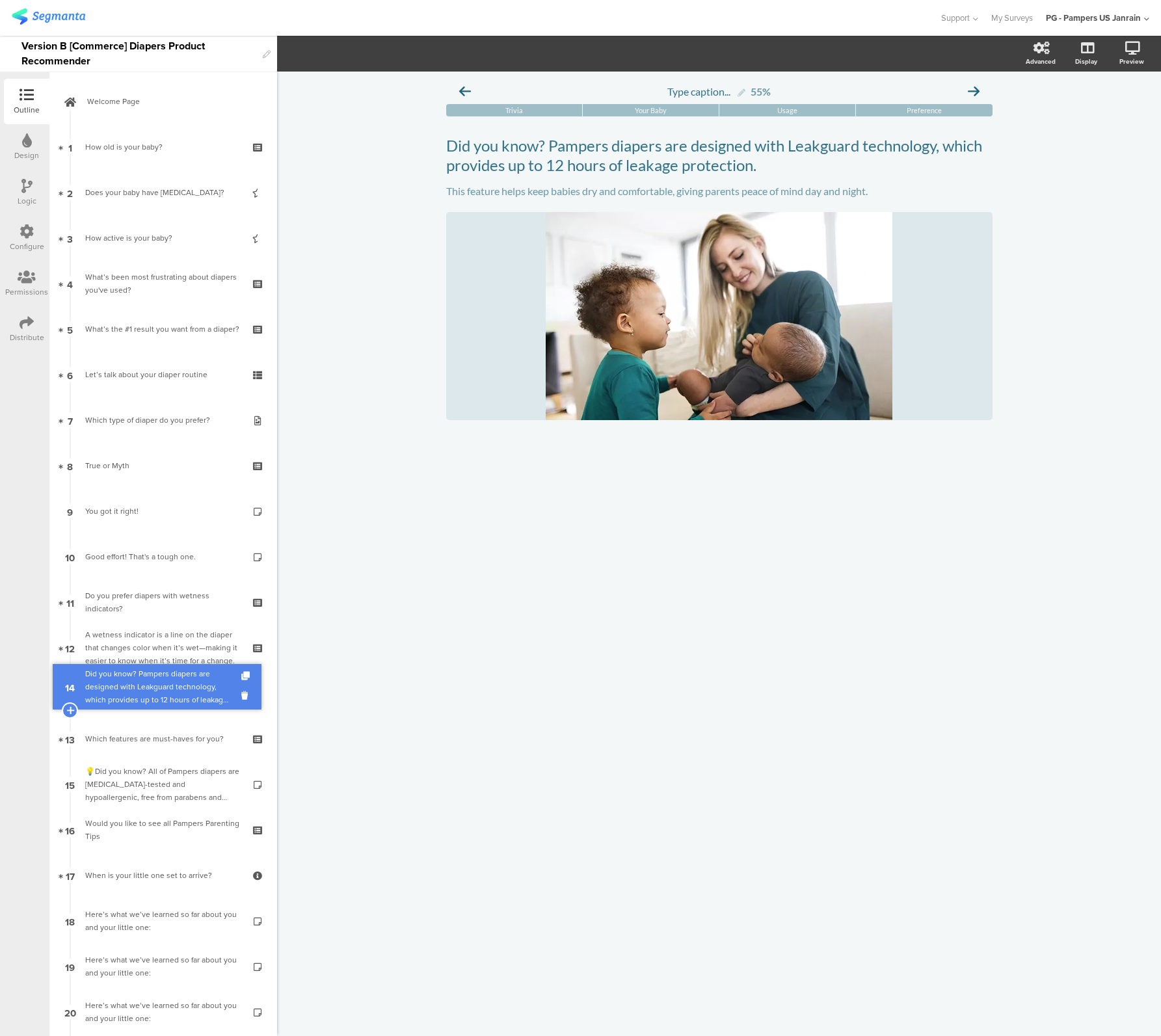
drag, startPoint x: 123, startPoint y: 737, endPoint x: 123, endPoint y: 685, distance: 52.0
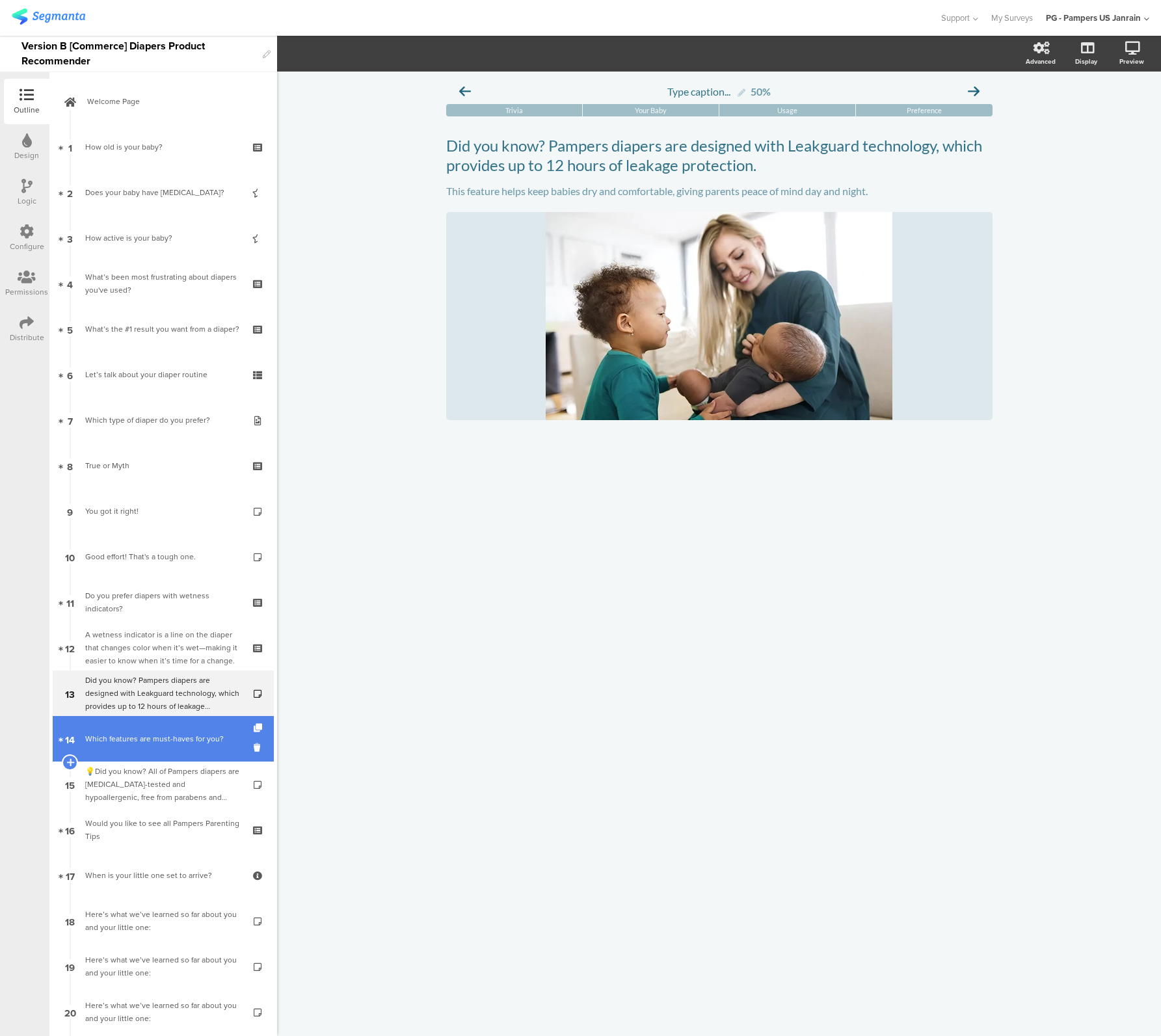
click at [128, 740] on div "Which features are must-haves for you?" at bounding box center [163, 739] width 155 height 13
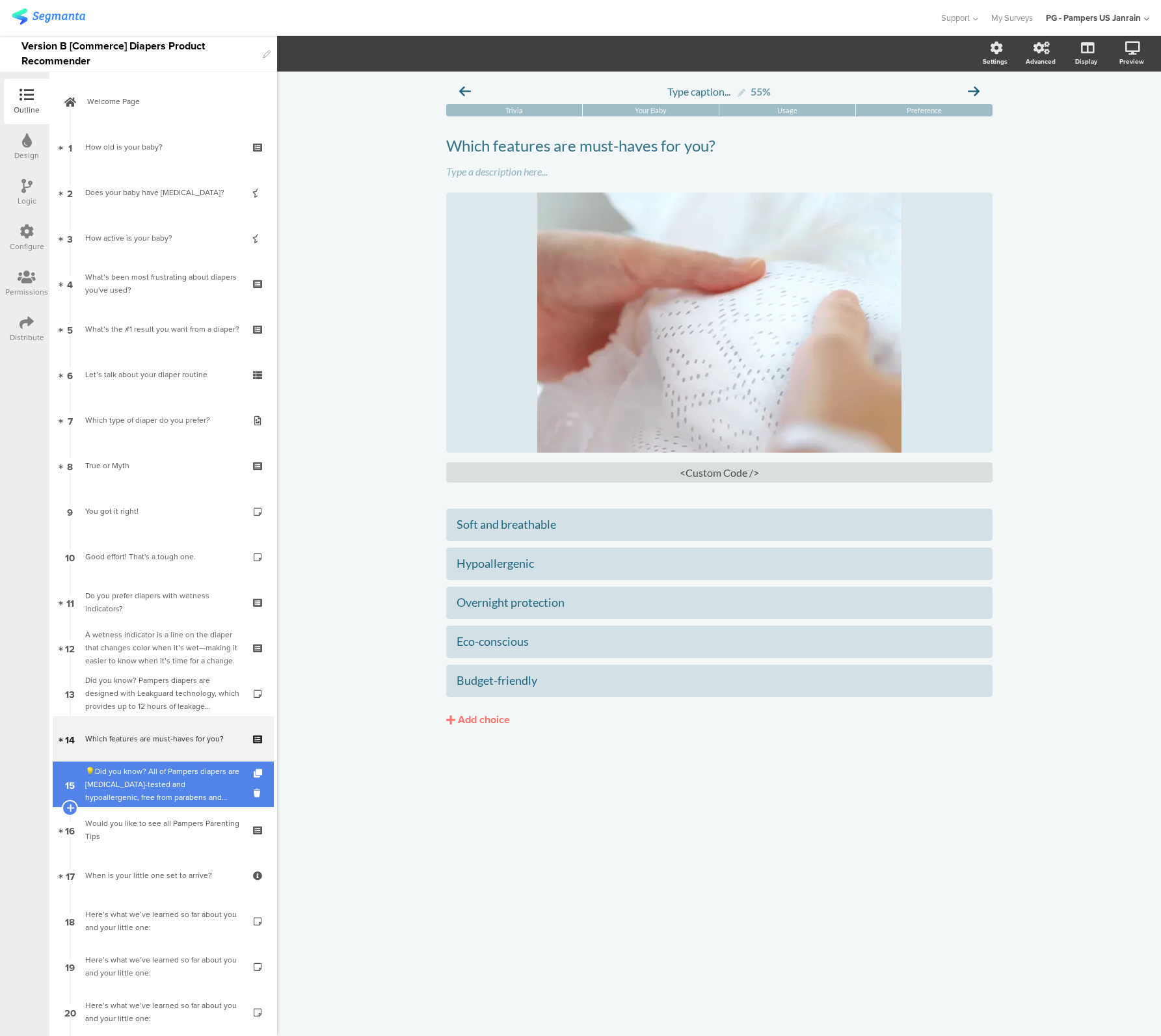
click at [118, 788] on div "💡Did you know? All of Pampers diapers are [MEDICAL_DATA]-tested and hypoallerge…" at bounding box center [163, 784] width 155 height 39
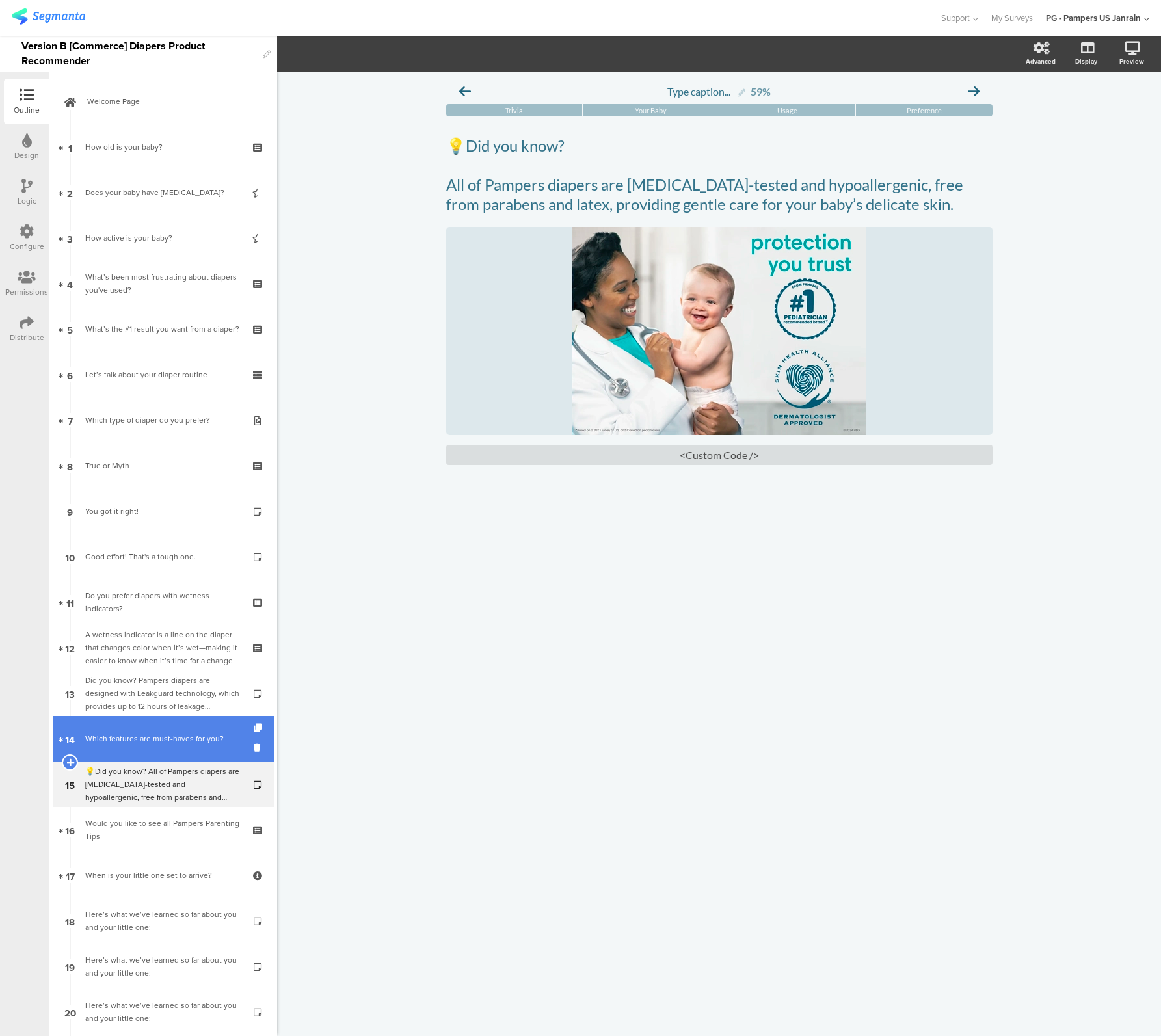
click at [131, 740] on div "Which features are must-haves for you?" at bounding box center [163, 739] width 155 height 13
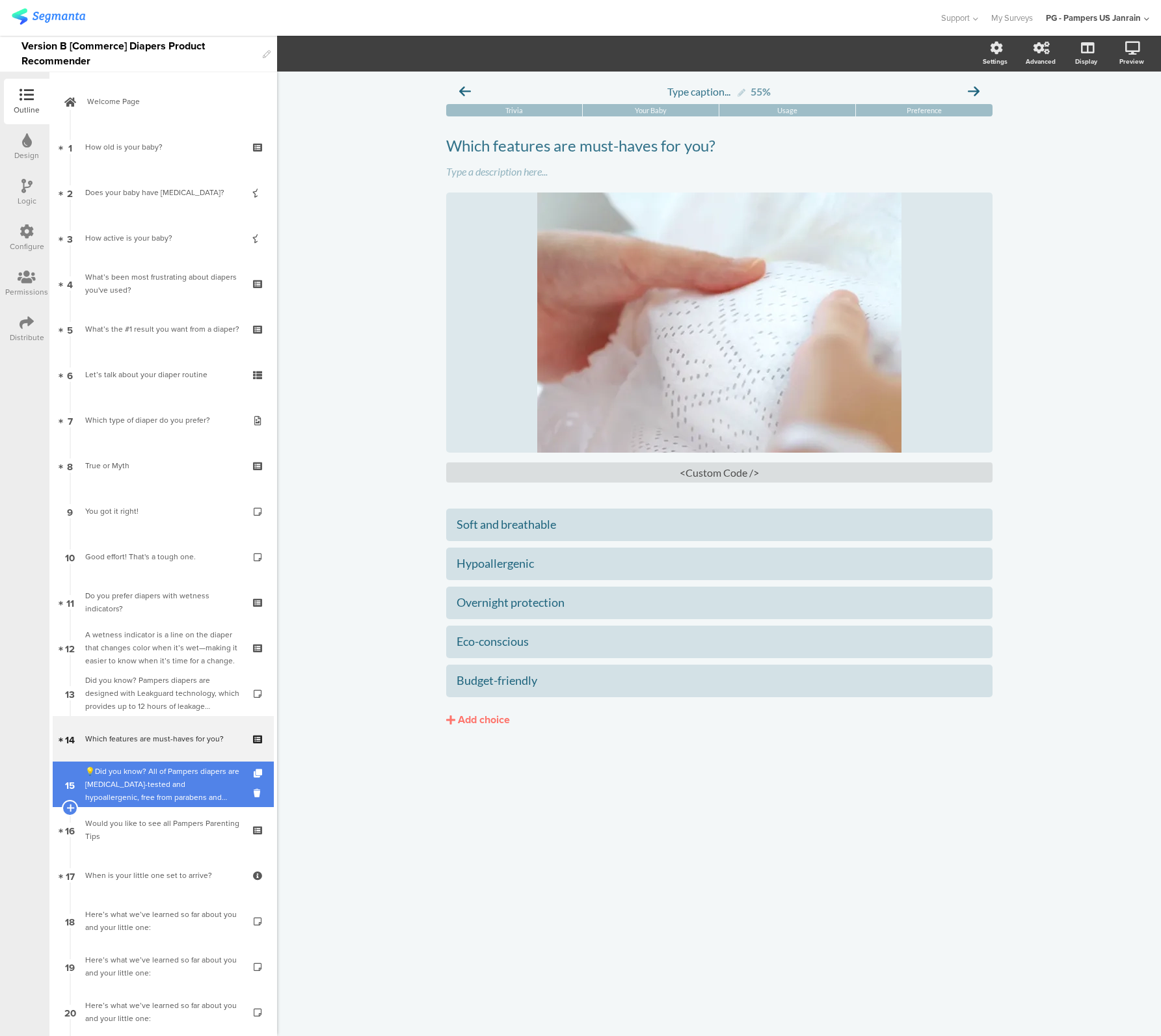
click at [121, 781] on div "💡Did you know? All of Pampers diapers are [MEDICAL_DATA]-tested and hypoallerge…" at bounding box center [163, 784] width 155 height 39
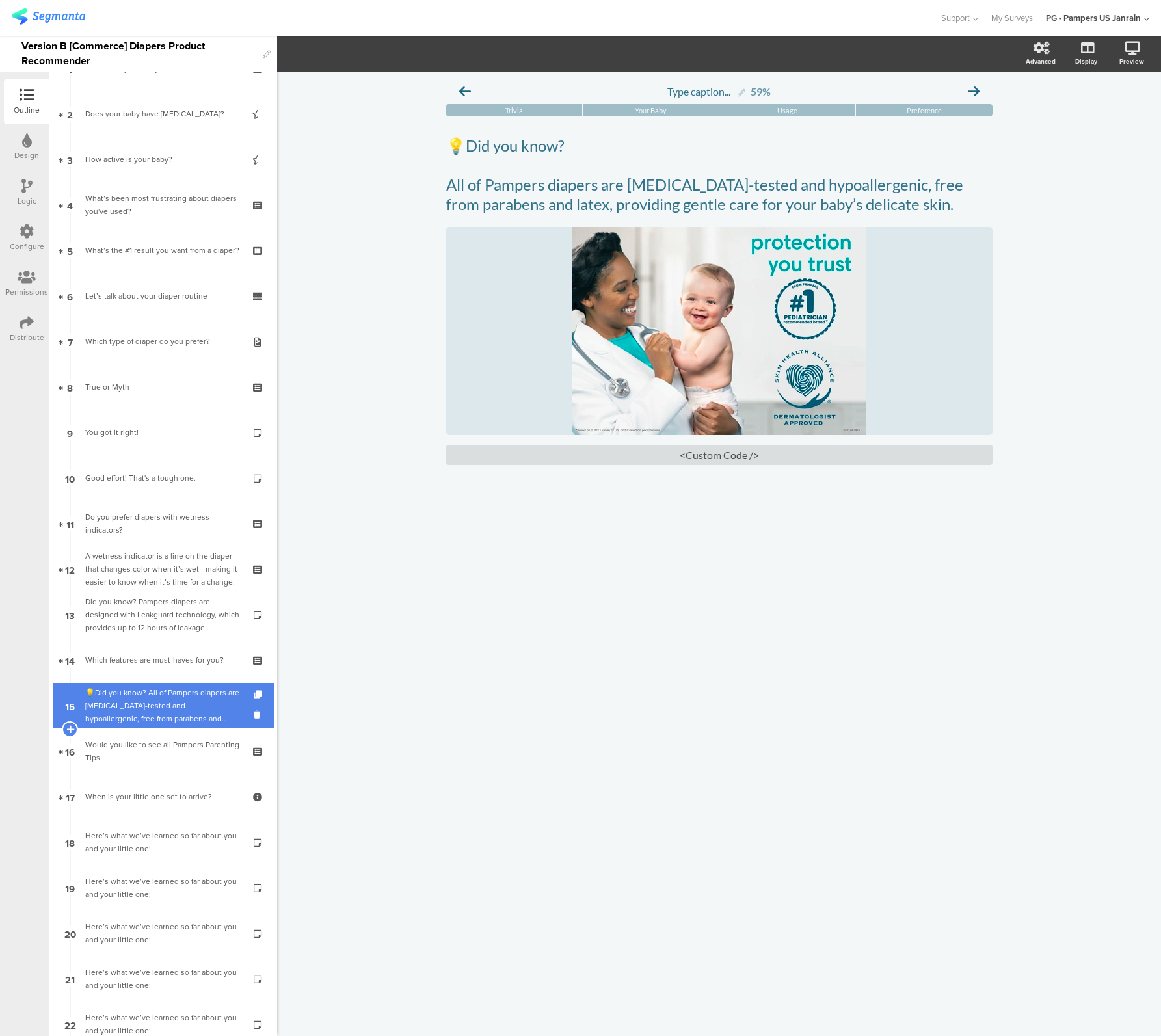
scroll to position [195, 0]
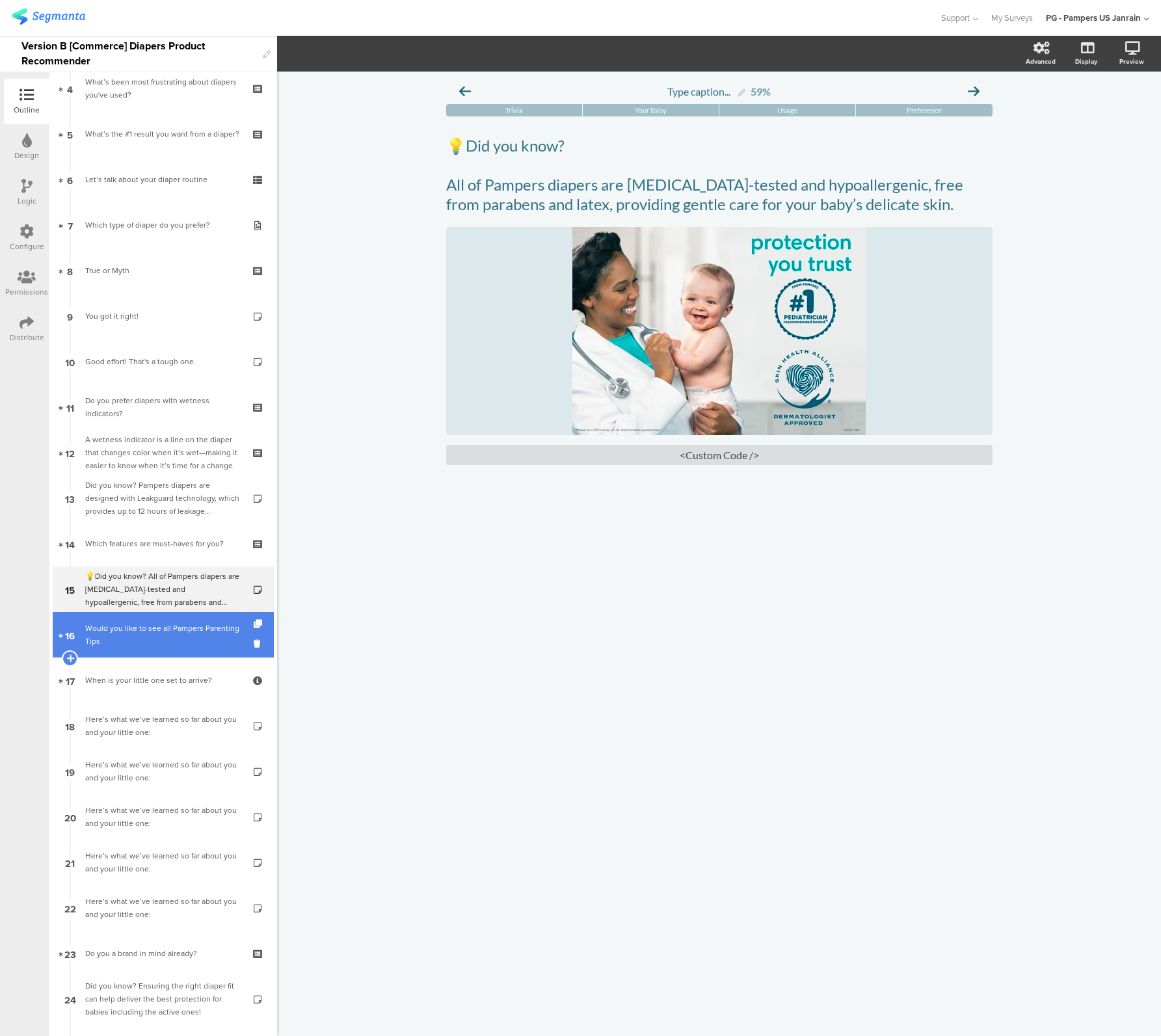
click at [152, 636] on div "Would you like to see all Pampers Parenting Tips" at bounding box center [163, 634] width 155 height 26
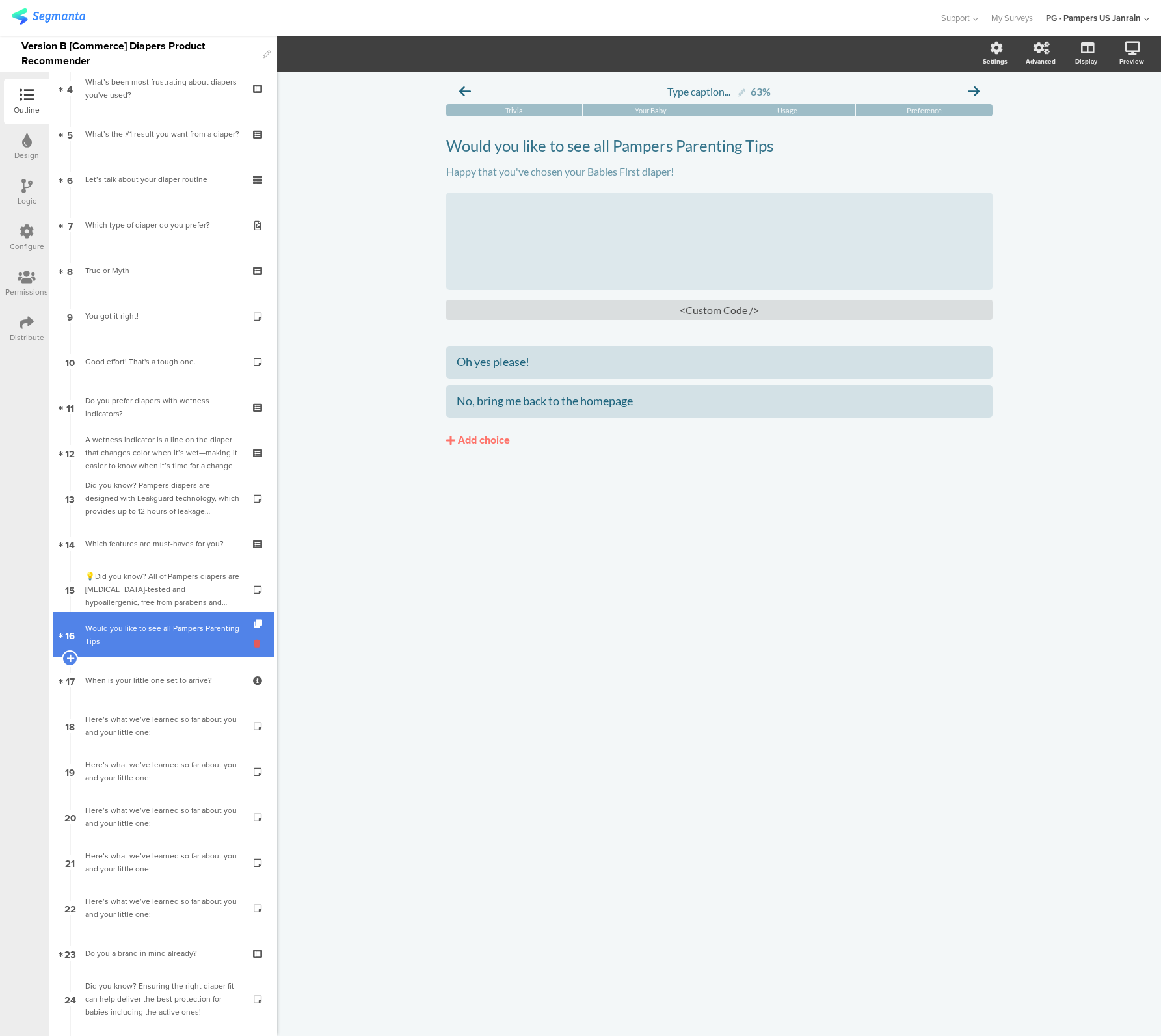
click at [253, 644] on icon at bounding box center [258, 643] width 11 height 13
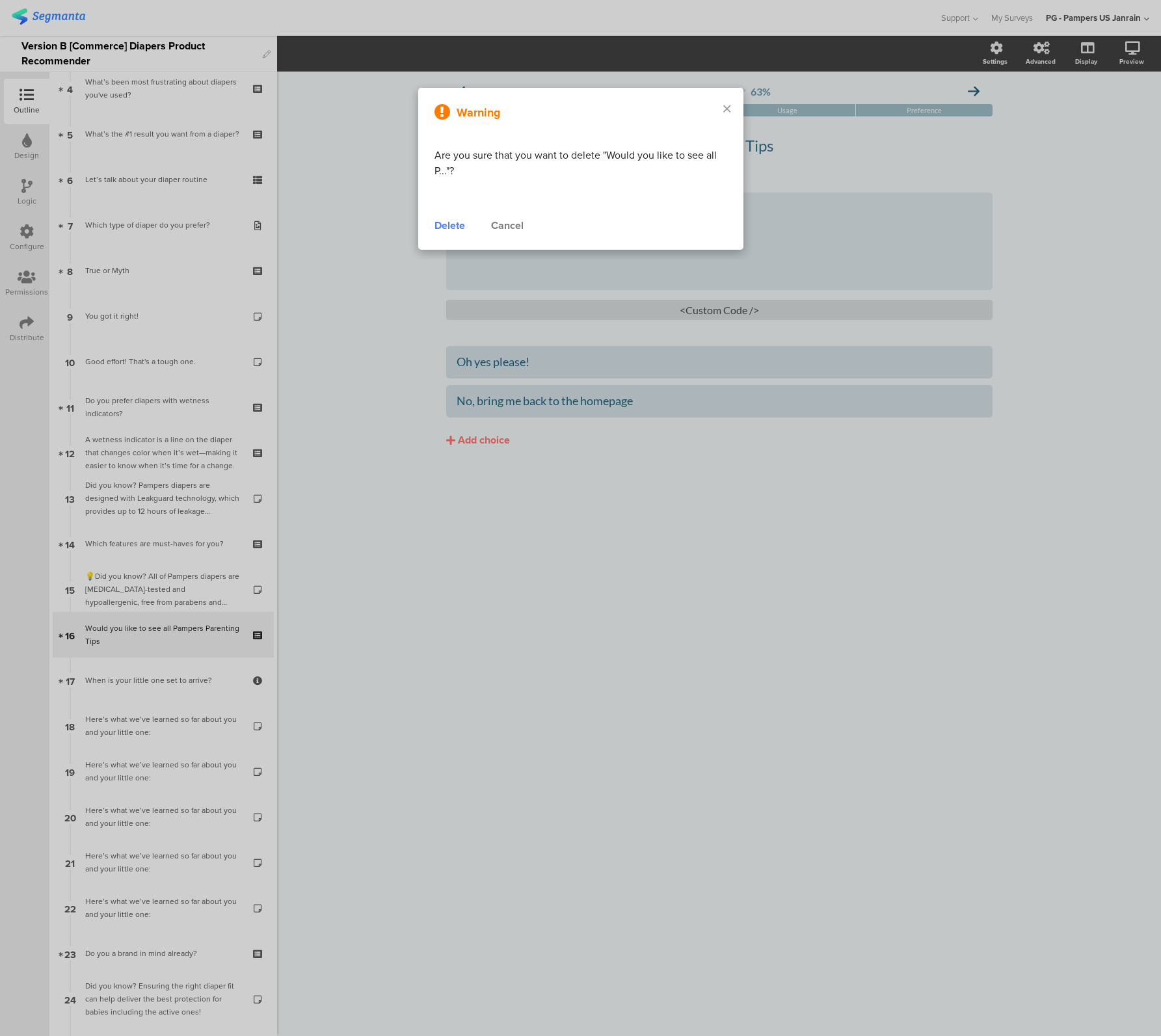
click at [455, 227] on div "Delete" at bounding box center [449, 225] width 30 height 16
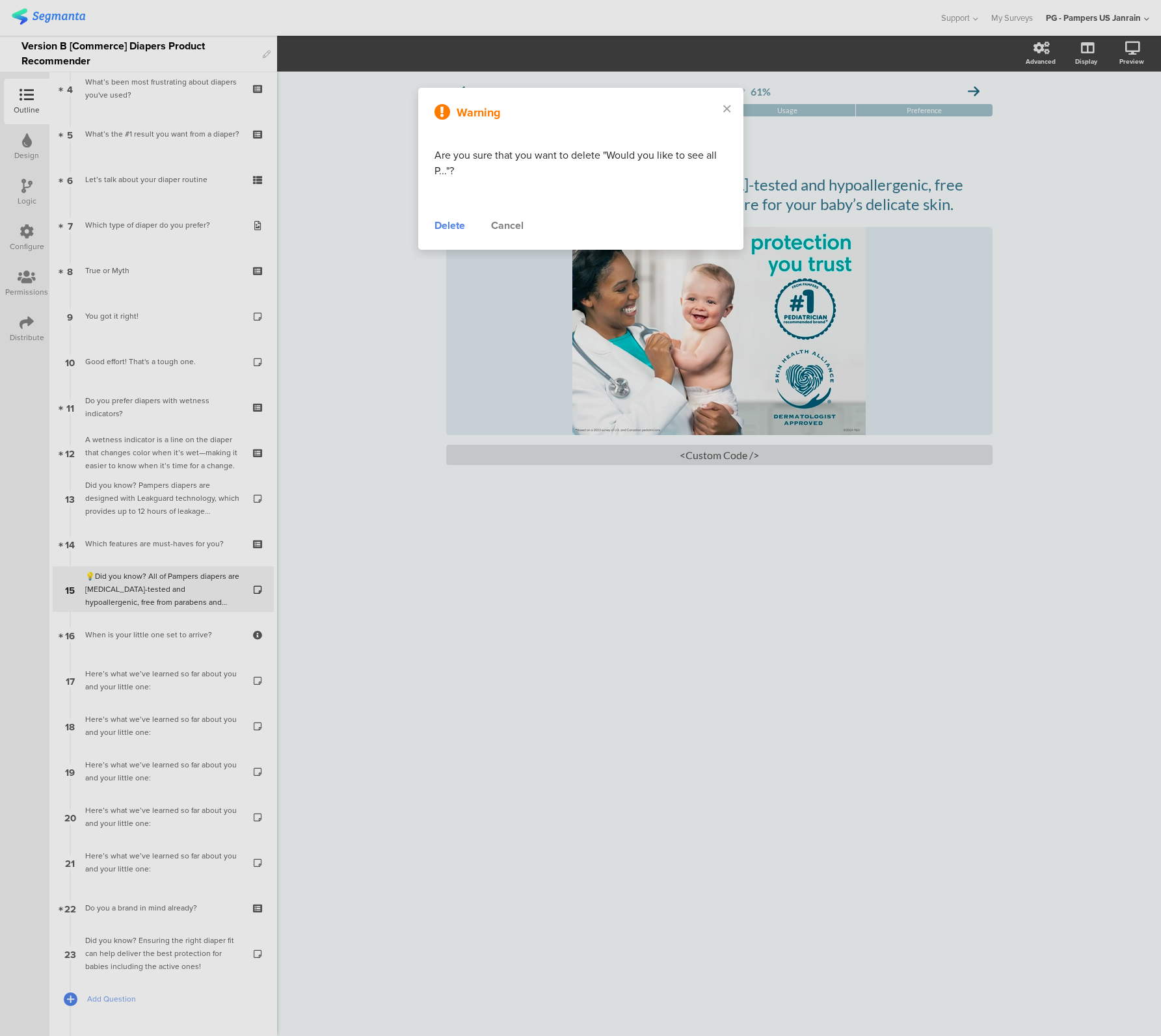
click at [108, 641] on div at bounding box center [580, 518] width 1161 height 1036
click at [445, 223] on div "Delete" at bounding box center [449, 225] width 30 height 16
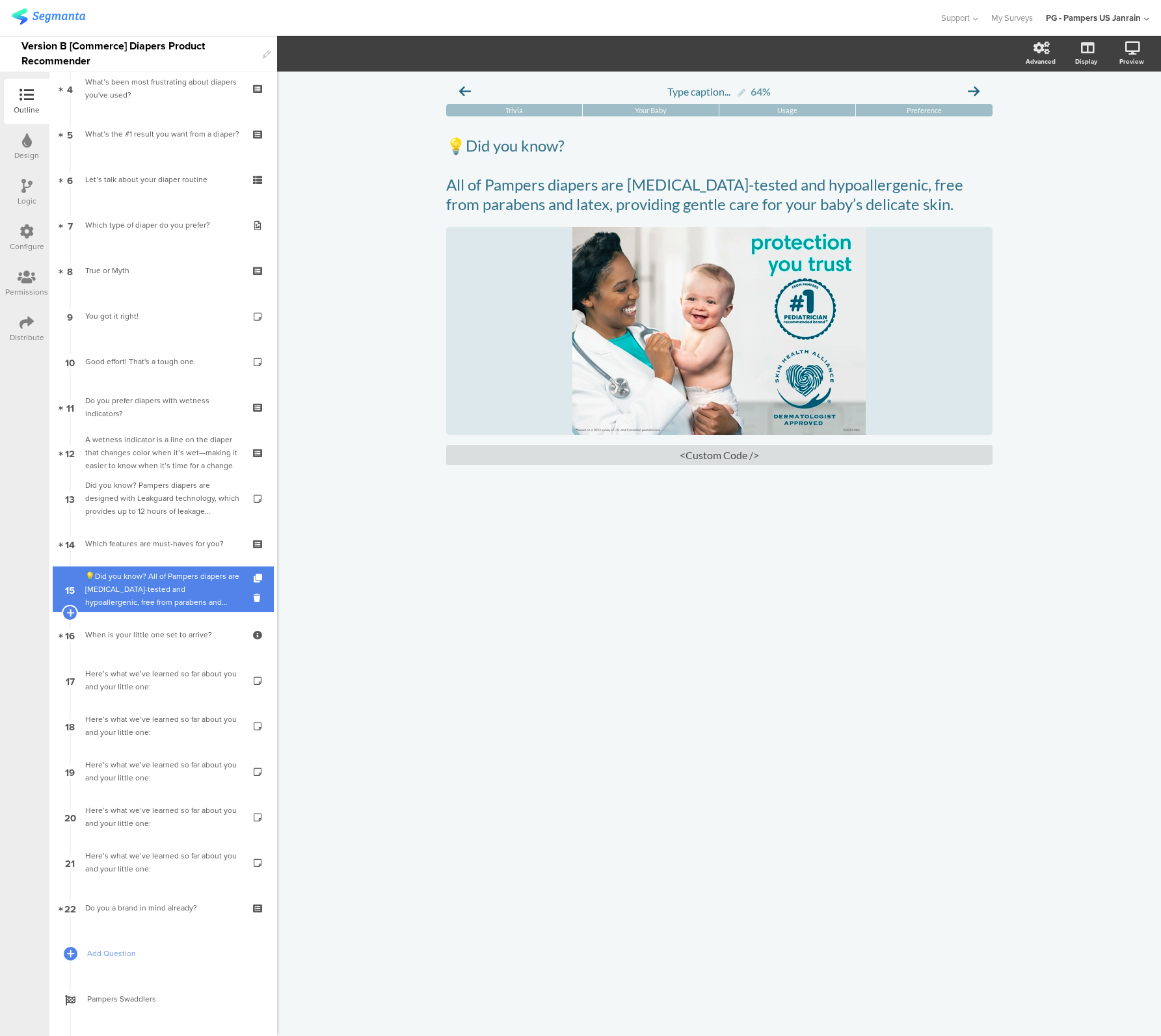
click at [149, 571] on div "💡Did you know? All of Pampers diapers are [MEDICAL_DATA]-tested and hypoallerge…" at bounding box center [163, 589] width 155 height 39
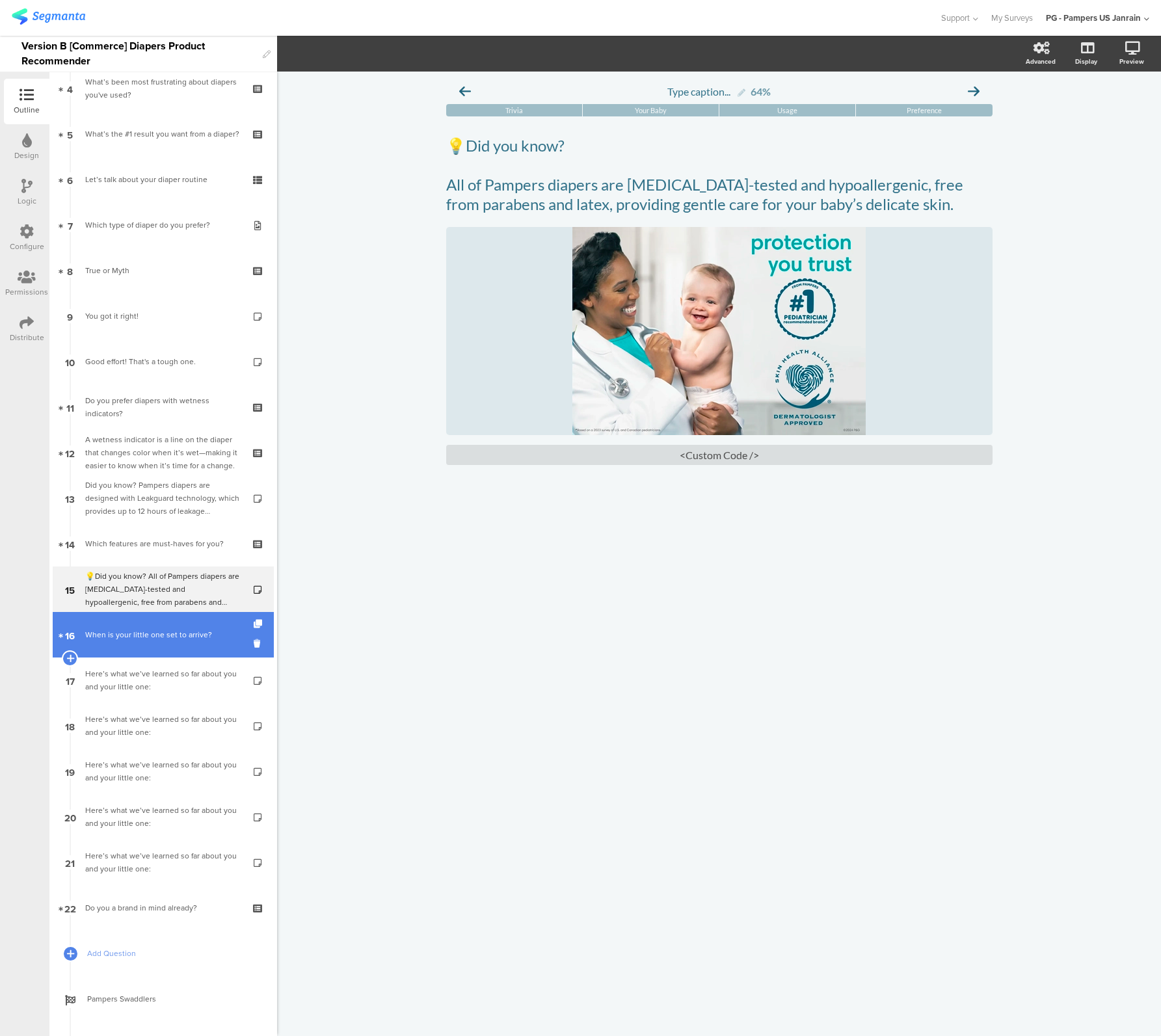
click at [108, 651] on link "16 When is your little one set to arrive?" at bounding box center [163, 634] width 221 height 45
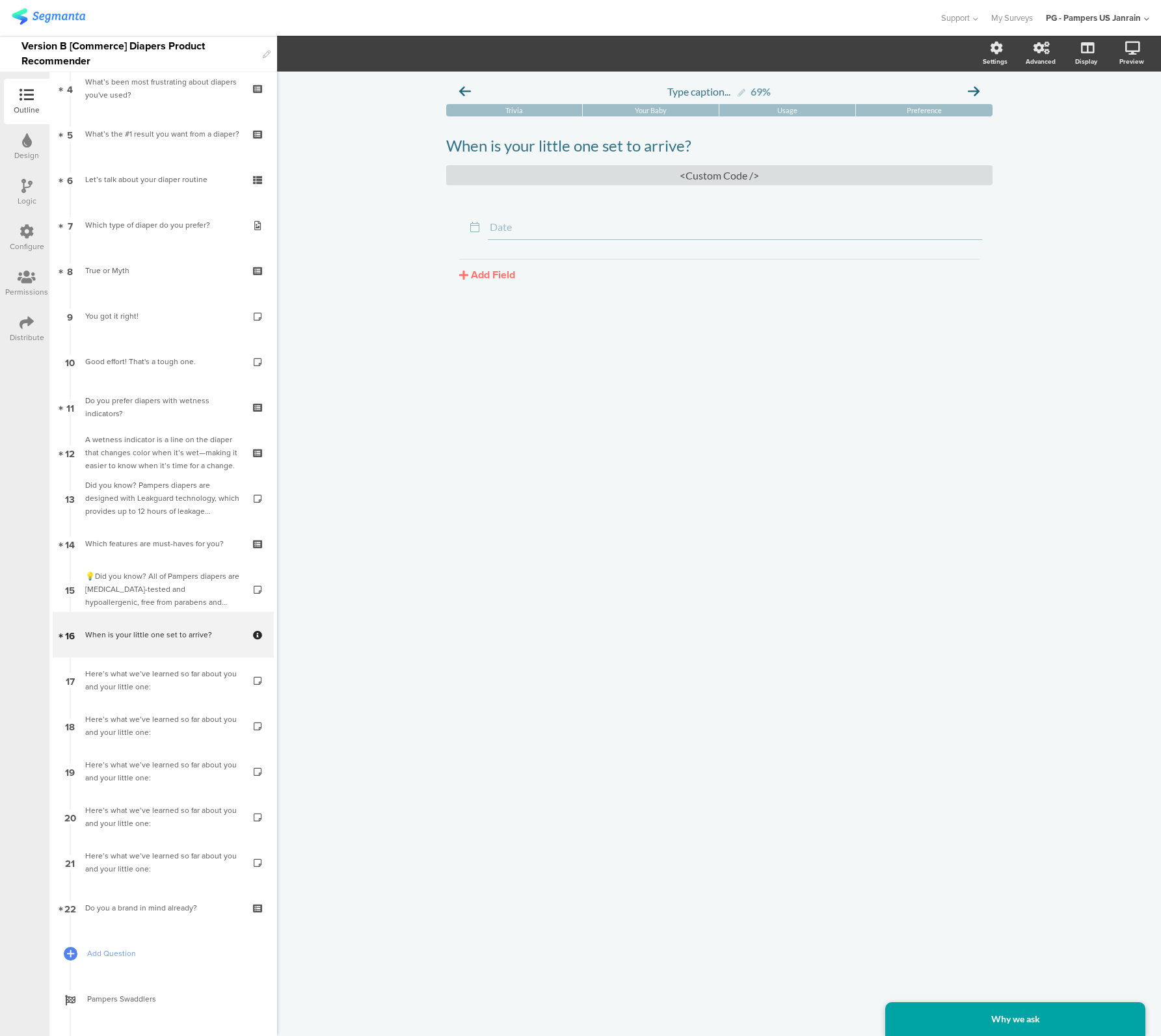
click at [25, 195] on div "Logic" at bounding box center [27, 201] width 19 height 12
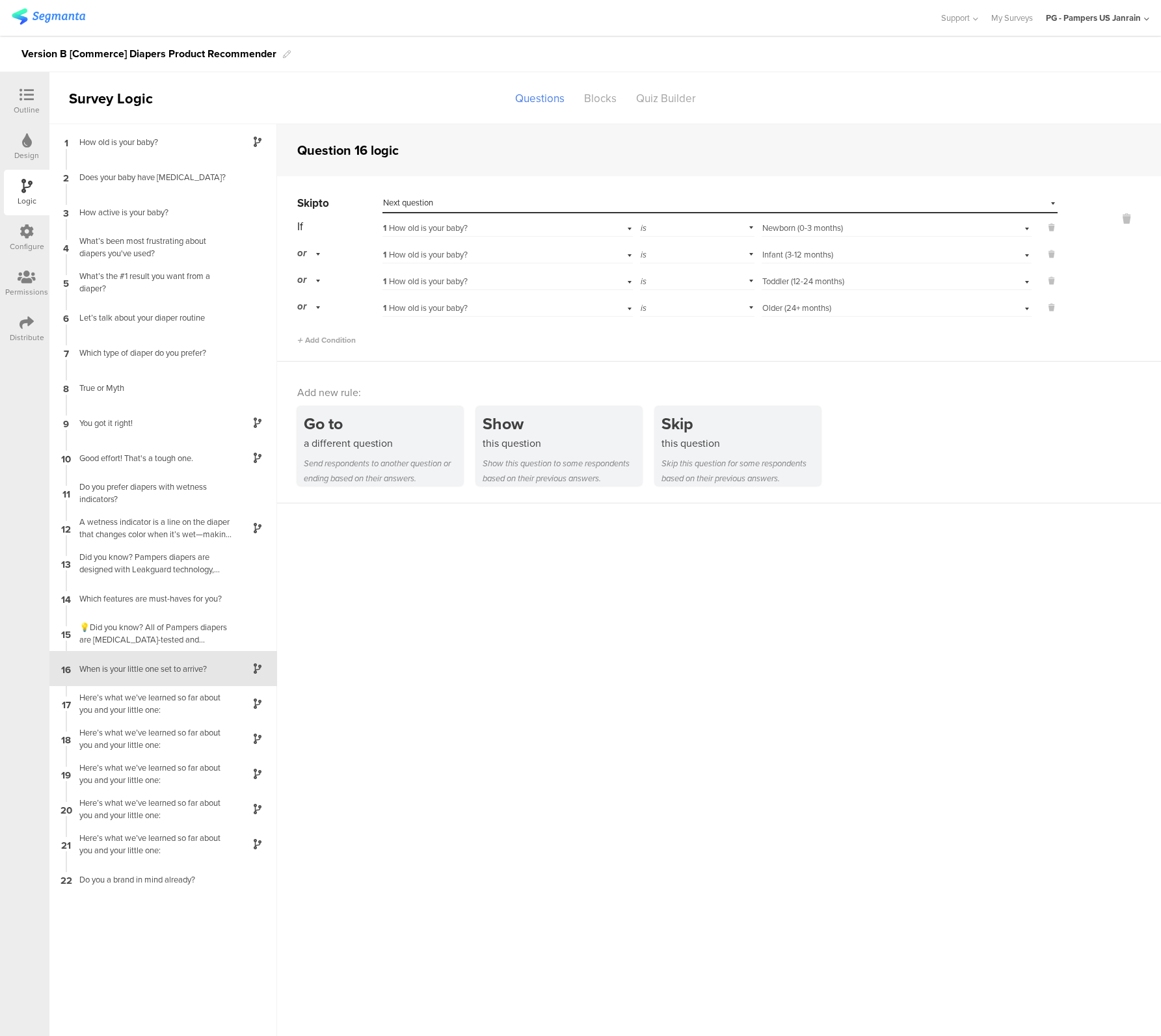
click at [126, 677] on div "16 When is your little one set to arrive?" at bounding box center [163, 668] width 227 height 35
click at [354, 448] on div "a different question" at bounding box center [383, 443] width 160 height 15
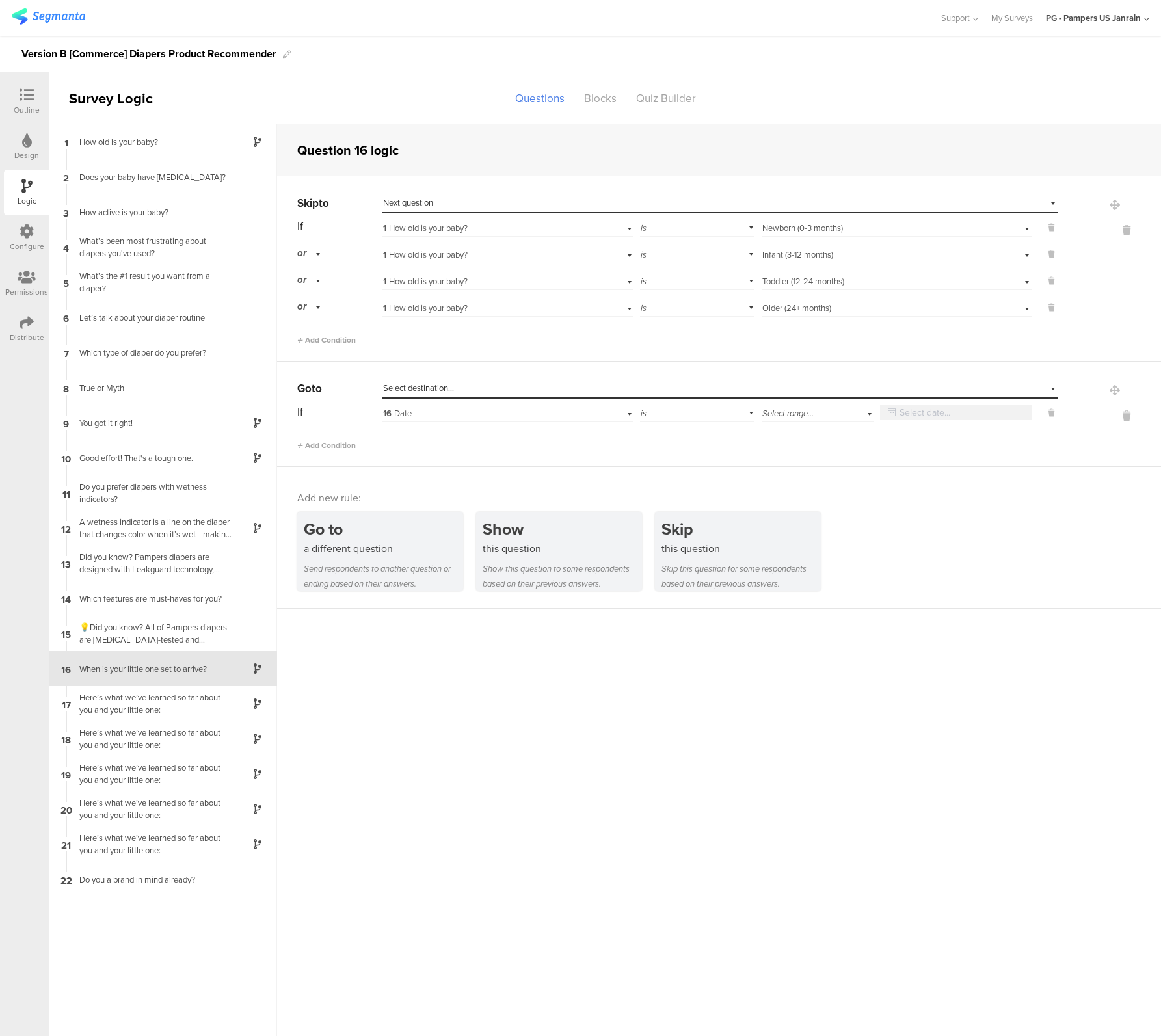
click at [579, 391] on div "Select destination..." at bounding box center [660, 388] width 554 height 12
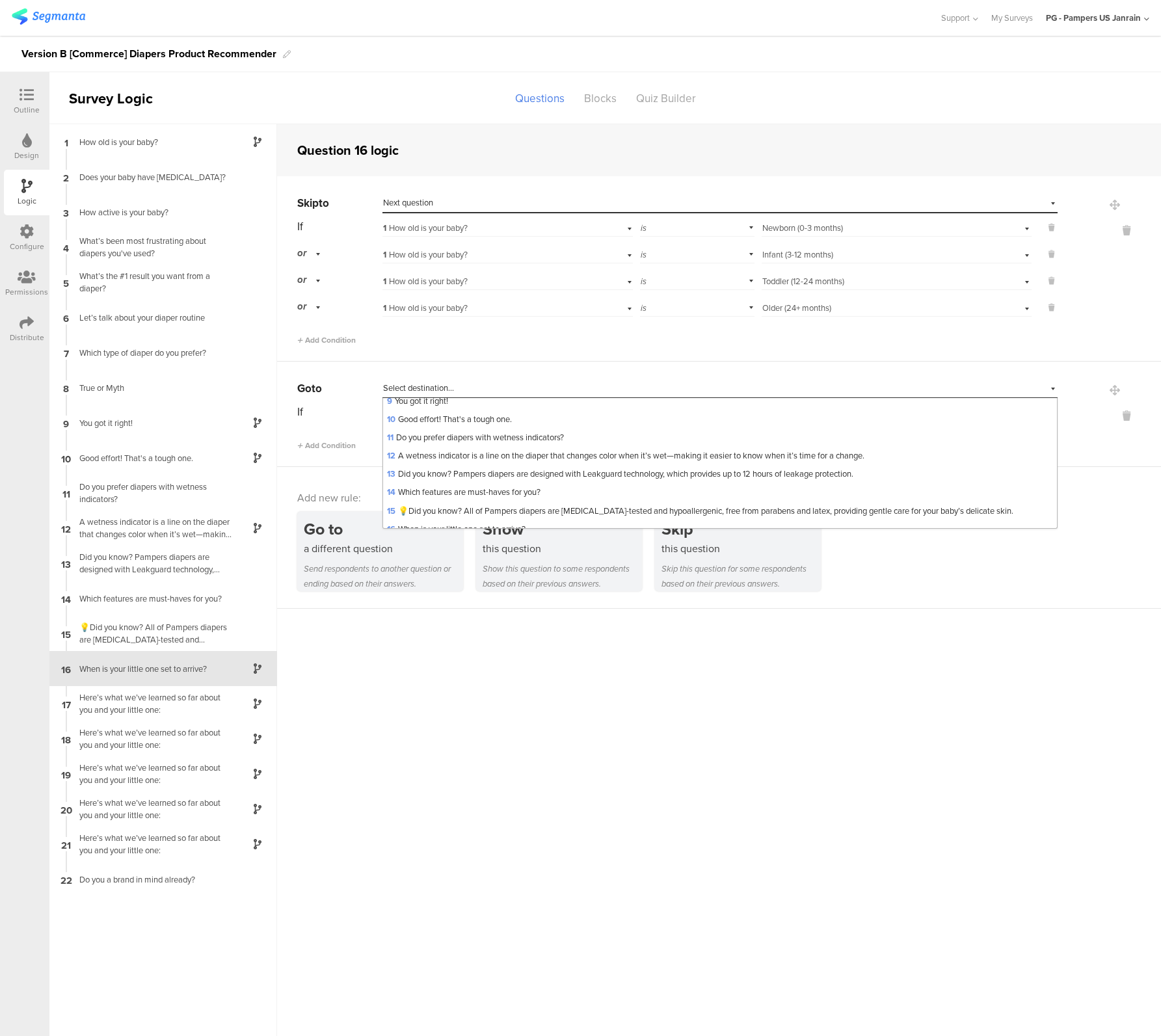
scroll to position [365, 0]
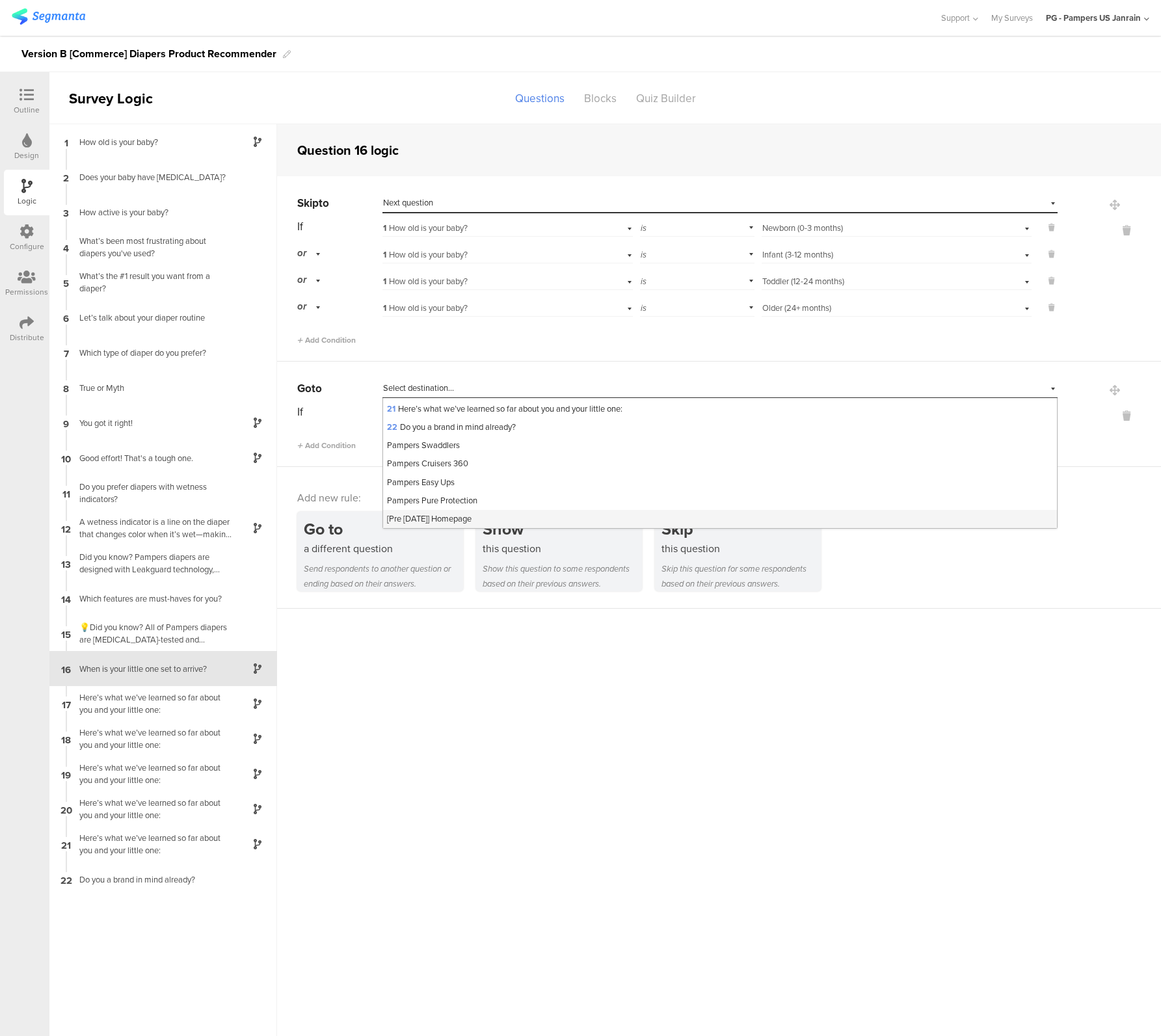
click at [461, 521] on span "[Pre [DATE]] Homepage" at bounding box center [429, 518] width 85 height 13
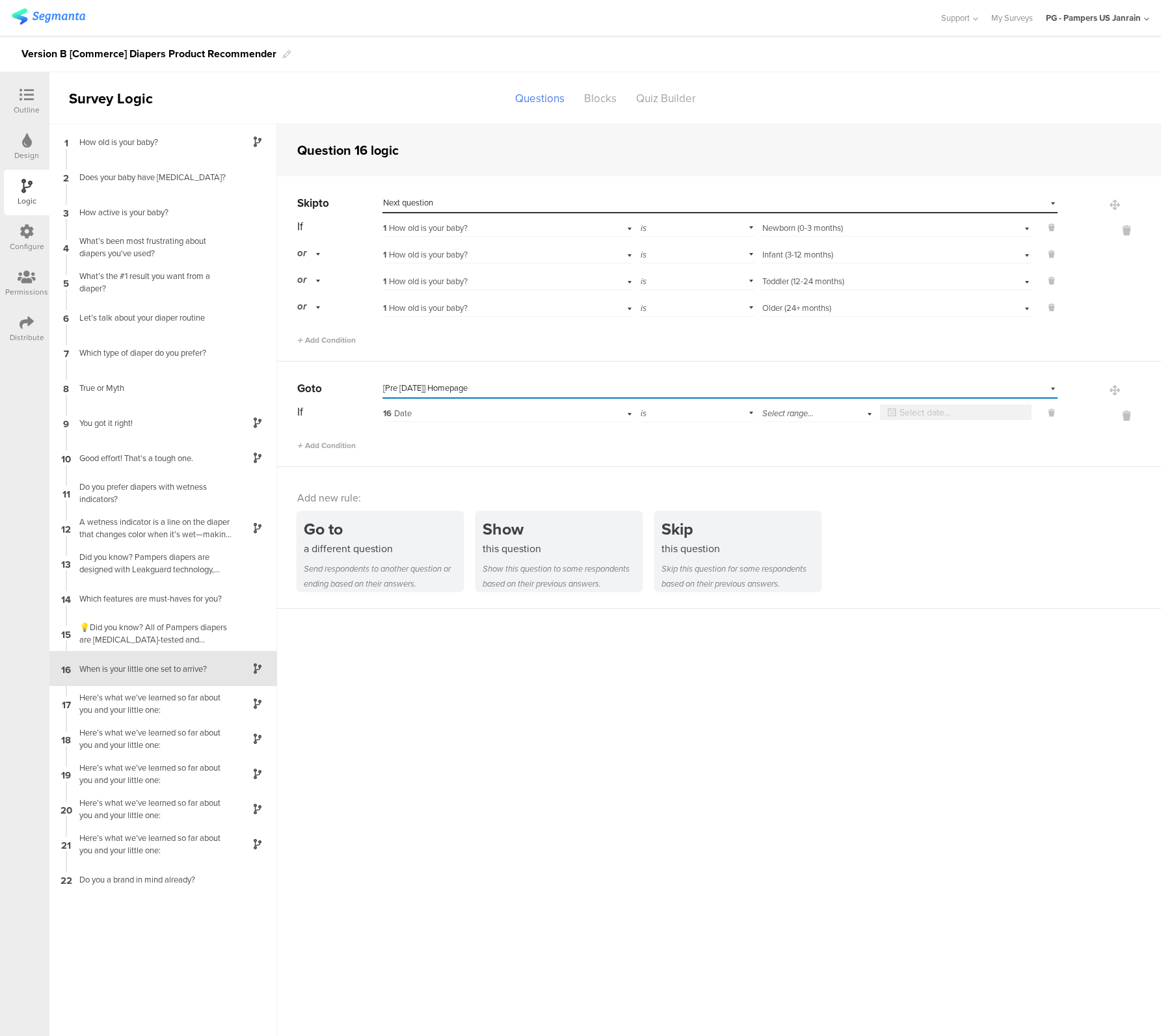
click at [667, 409] on div "is" at bounding box center [697, 411] width 114 height 20
click at [778, 414] on span "Select range..." at bounding box center [787, 413] width 51 height 13
click at [802, 501] on div "more than" at bounding box center [817, 506] width 103 height 12
click at [944, 411] on div "days" at bounding box center [922, 411] width 66 height 20
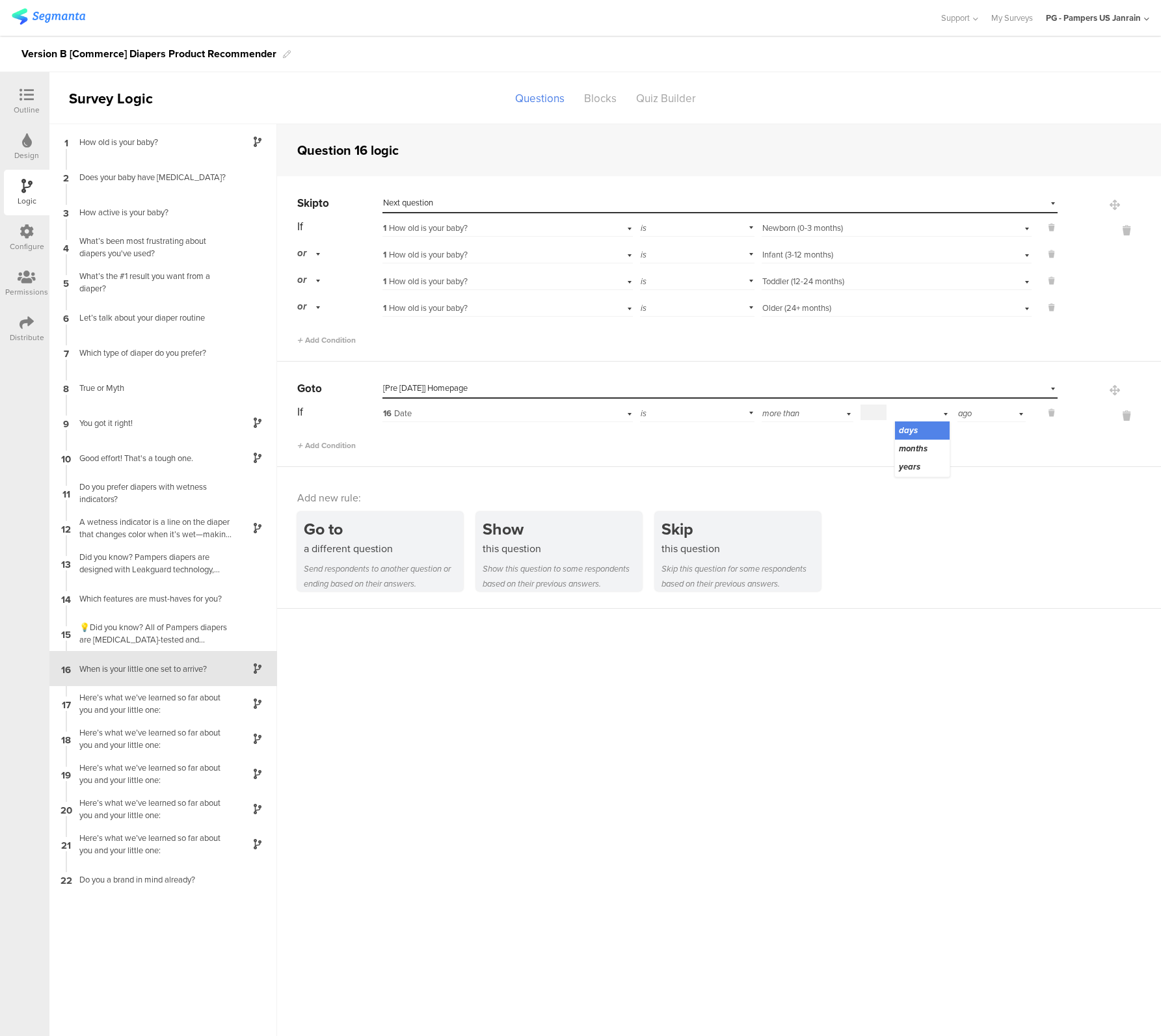
click at [908, 410] on div "days" at bounding box center [922, 411] width 56 height 20
click at [868, 413] on input at bounding box center [868, 412] width 26 height 16
click at [1007, 411] on div "ago" at bounding box center [994, 411] width 63 height 20
click at [995, 446] on div "from now" at bounding box center [998, 449] width 45 height 12
click at [861, 414] on input at bounding box center [861, 412] width 26 height 16
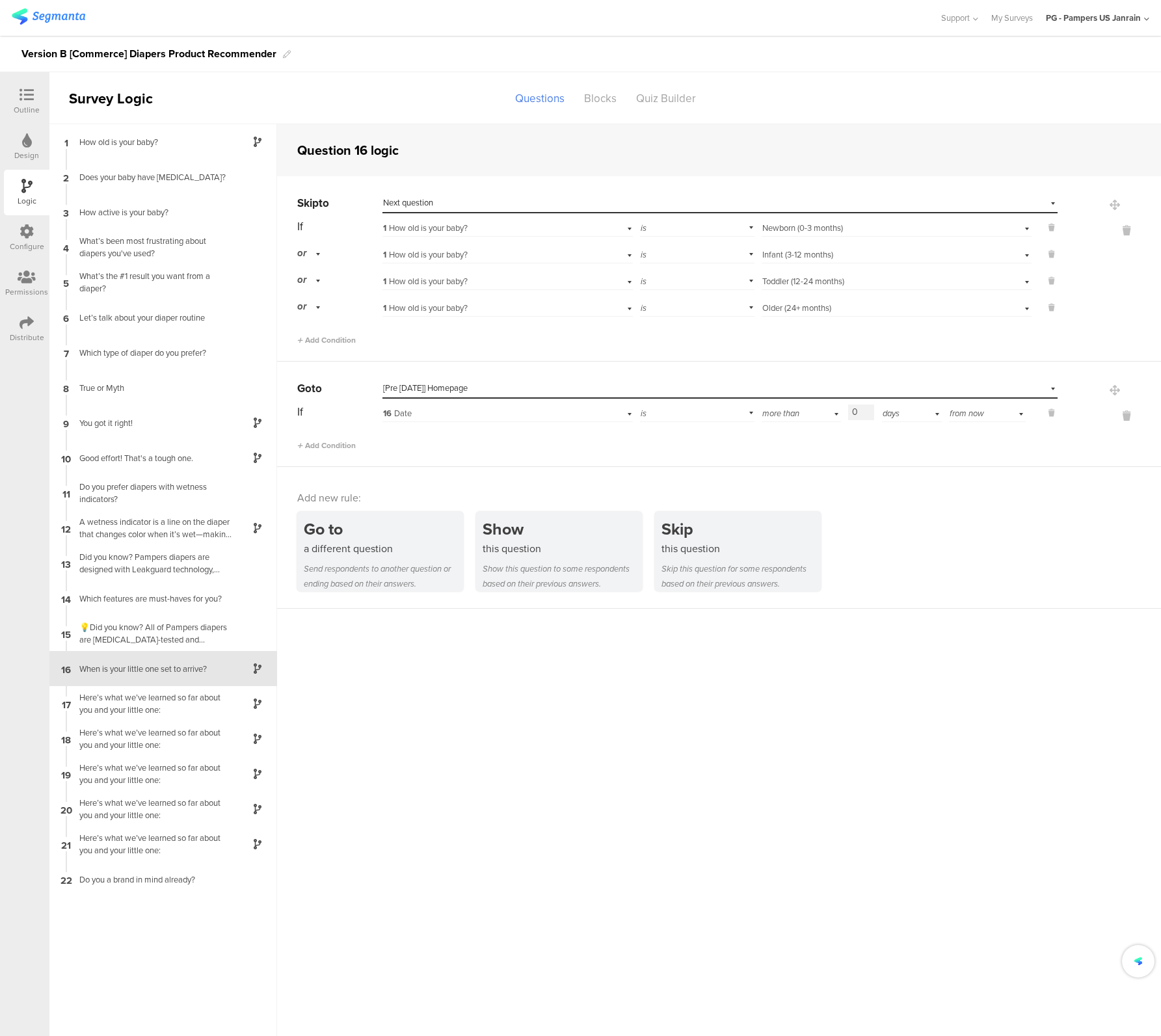
type input "0"
click at [886, 480] on div "Add new rule: Go to a different question Send respondents to another question o…" at bounding box center [719, 538] width 884 height 142
click at [33, 101] on icon at bounding box center [26, 94] width 14 height 14
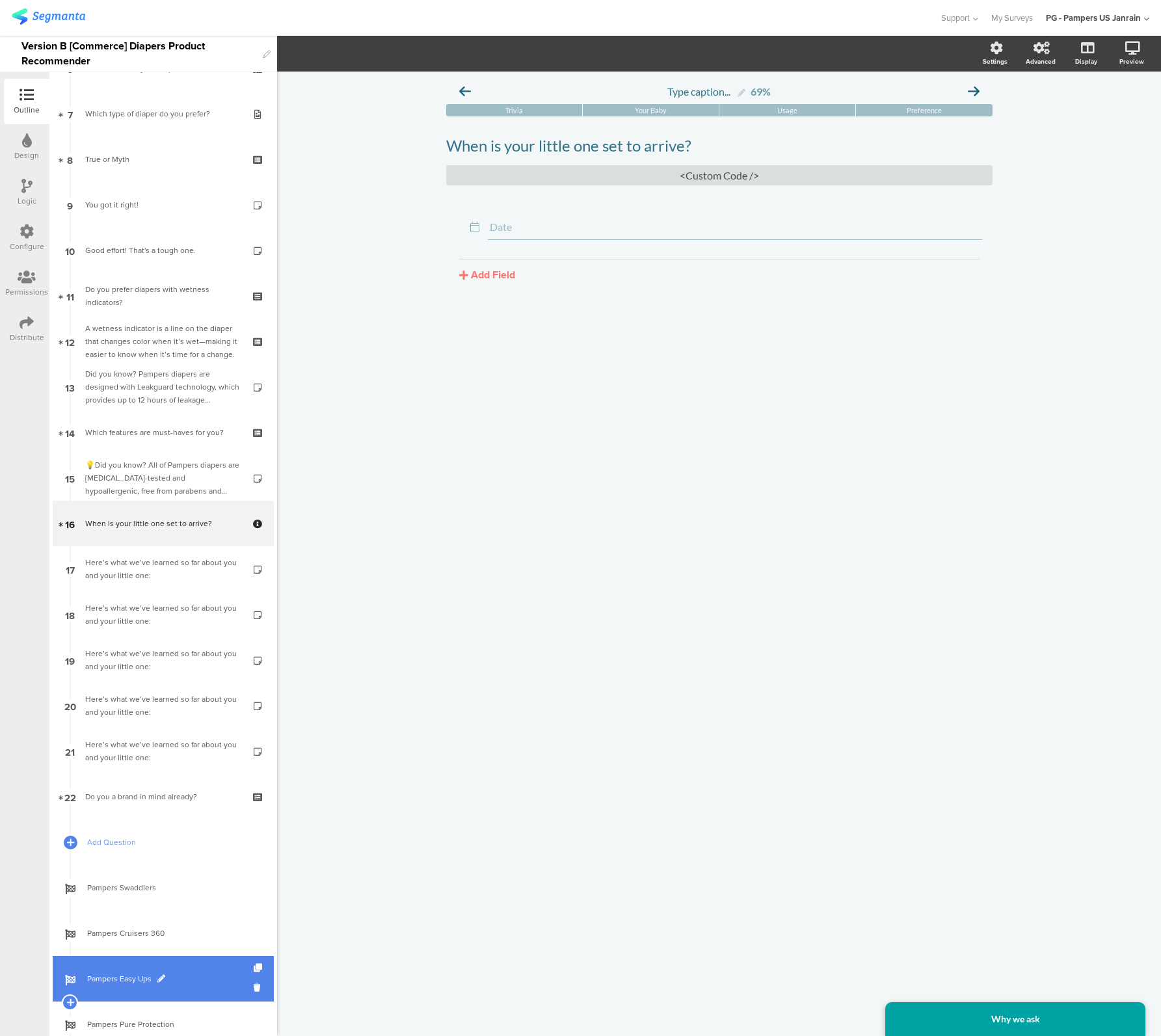
scroll to position [391, 0]
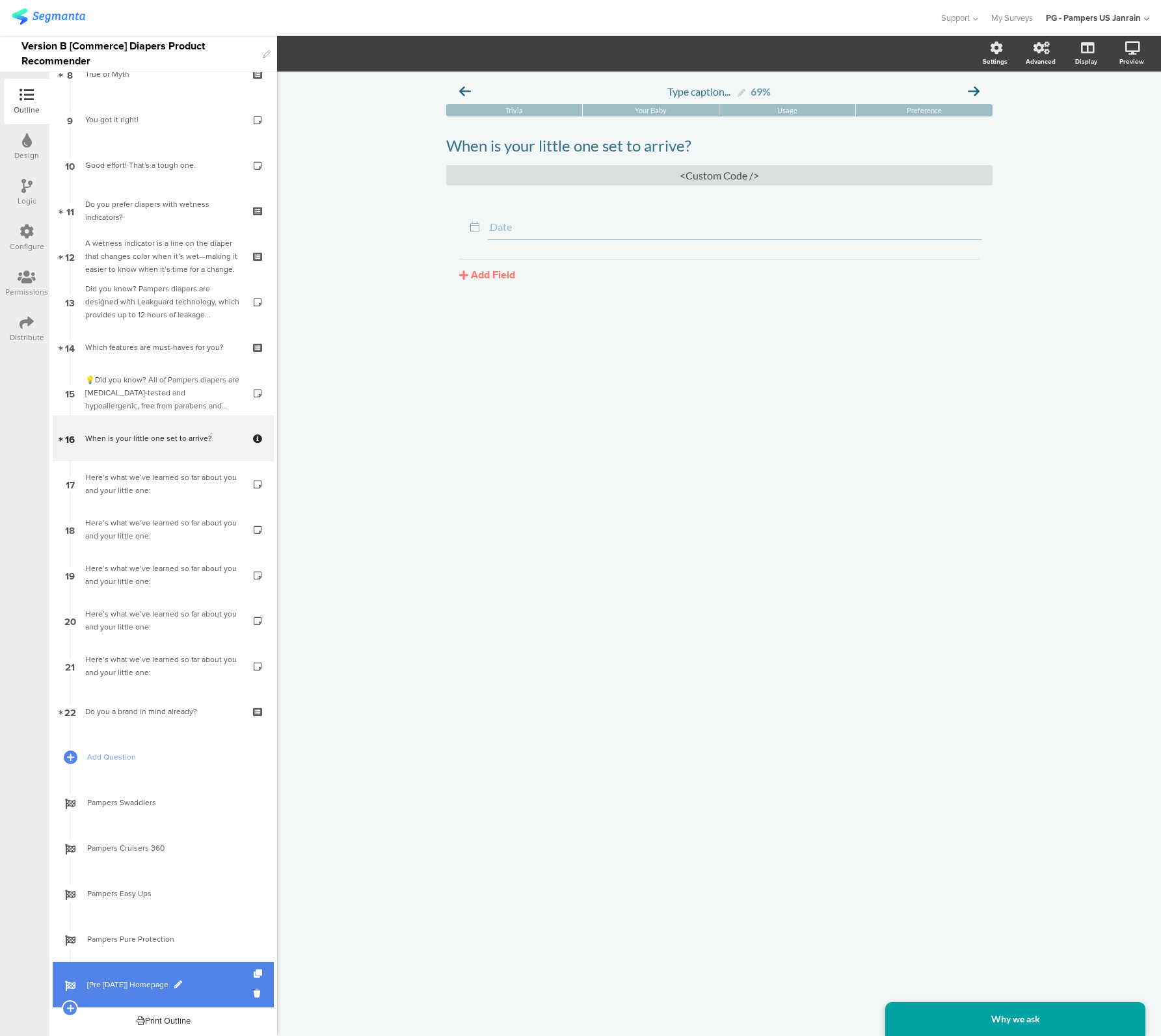
click at [113, 980] on span "[Pre [DATE]] Homepage" at bounding box center [170, 985] width 166 height 13
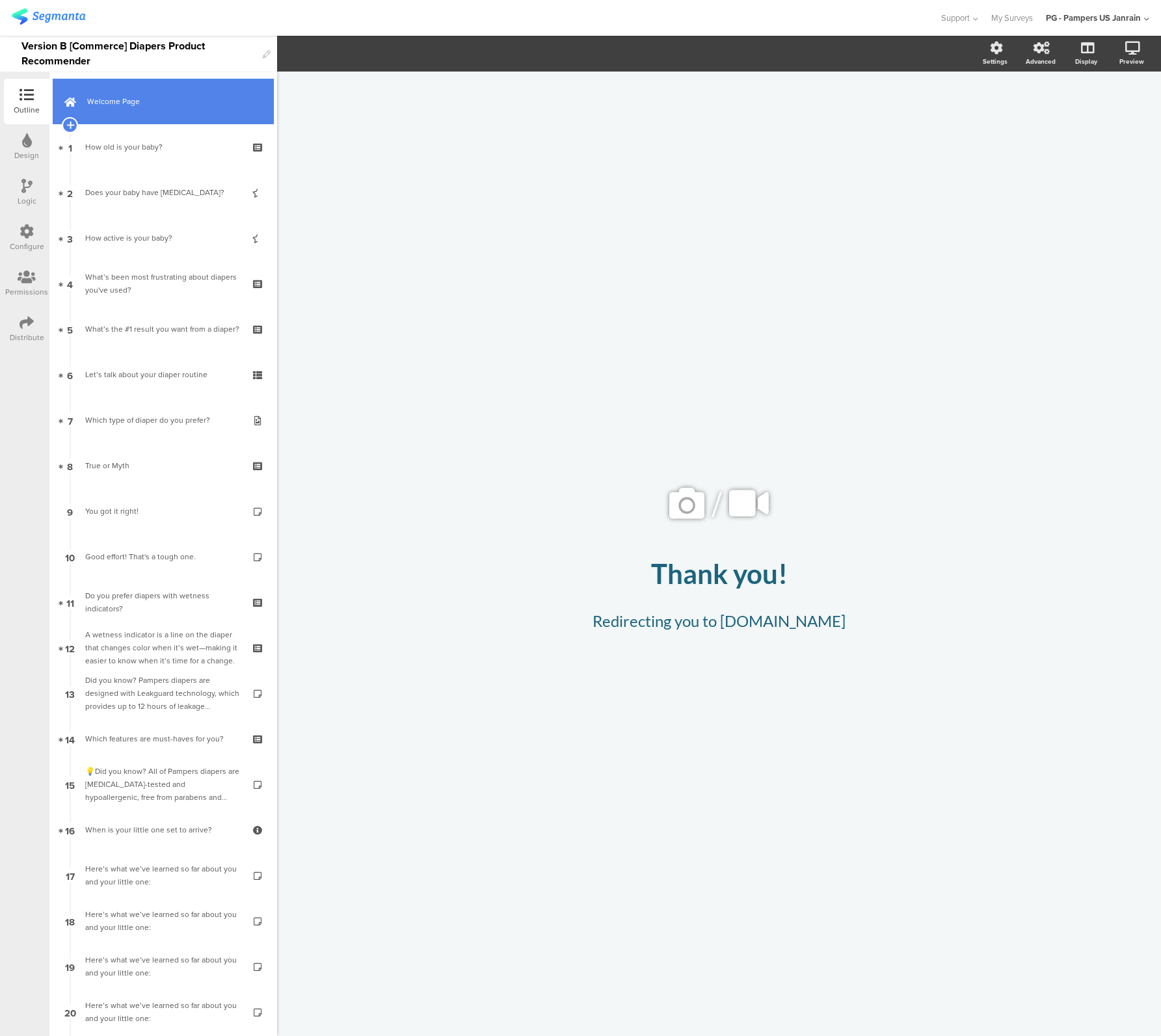
click at [88, 81] on link "Welcome Page" at bounding box center [163, 101] width 221 height 45
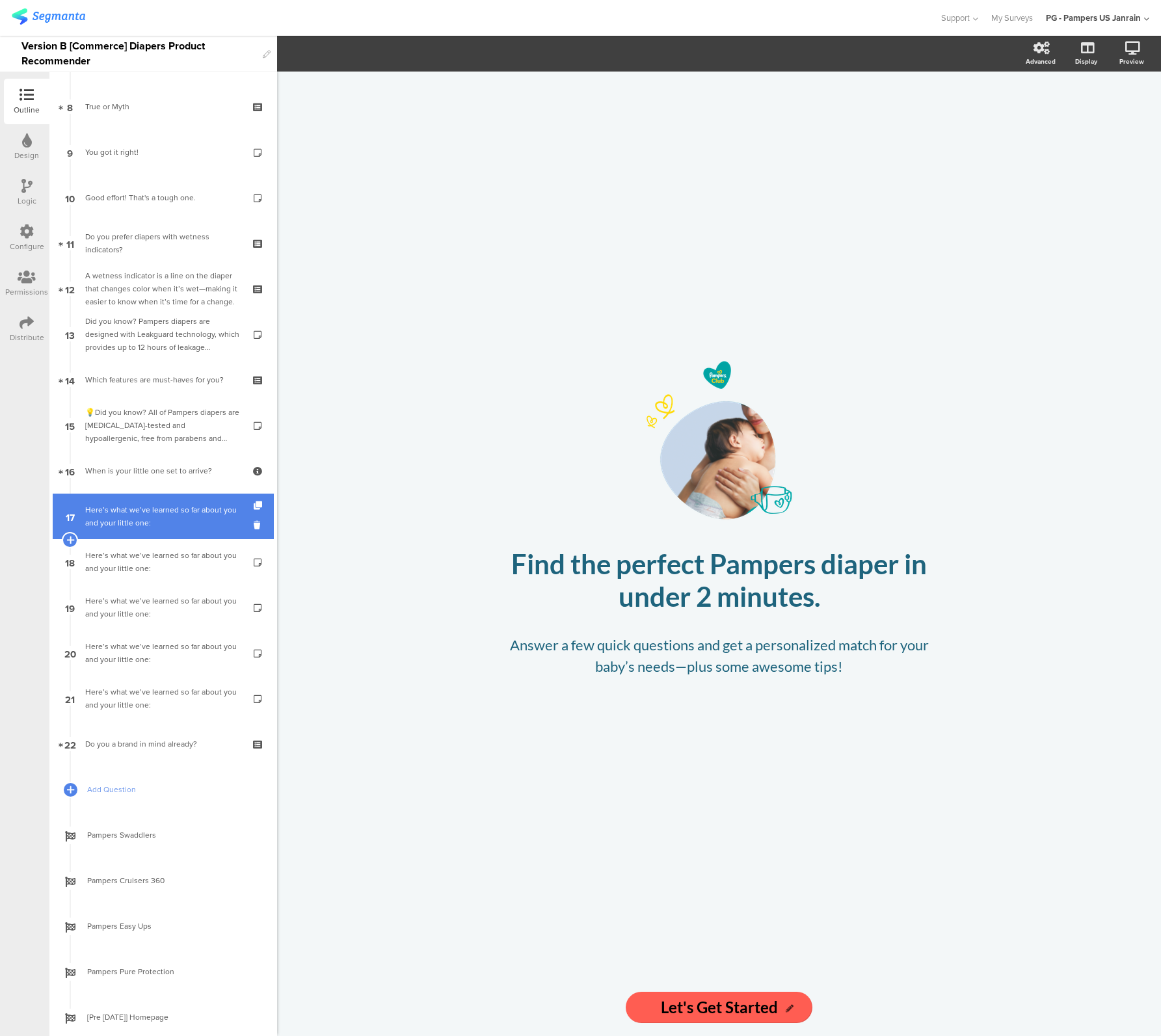
scroll to position [391, 0]
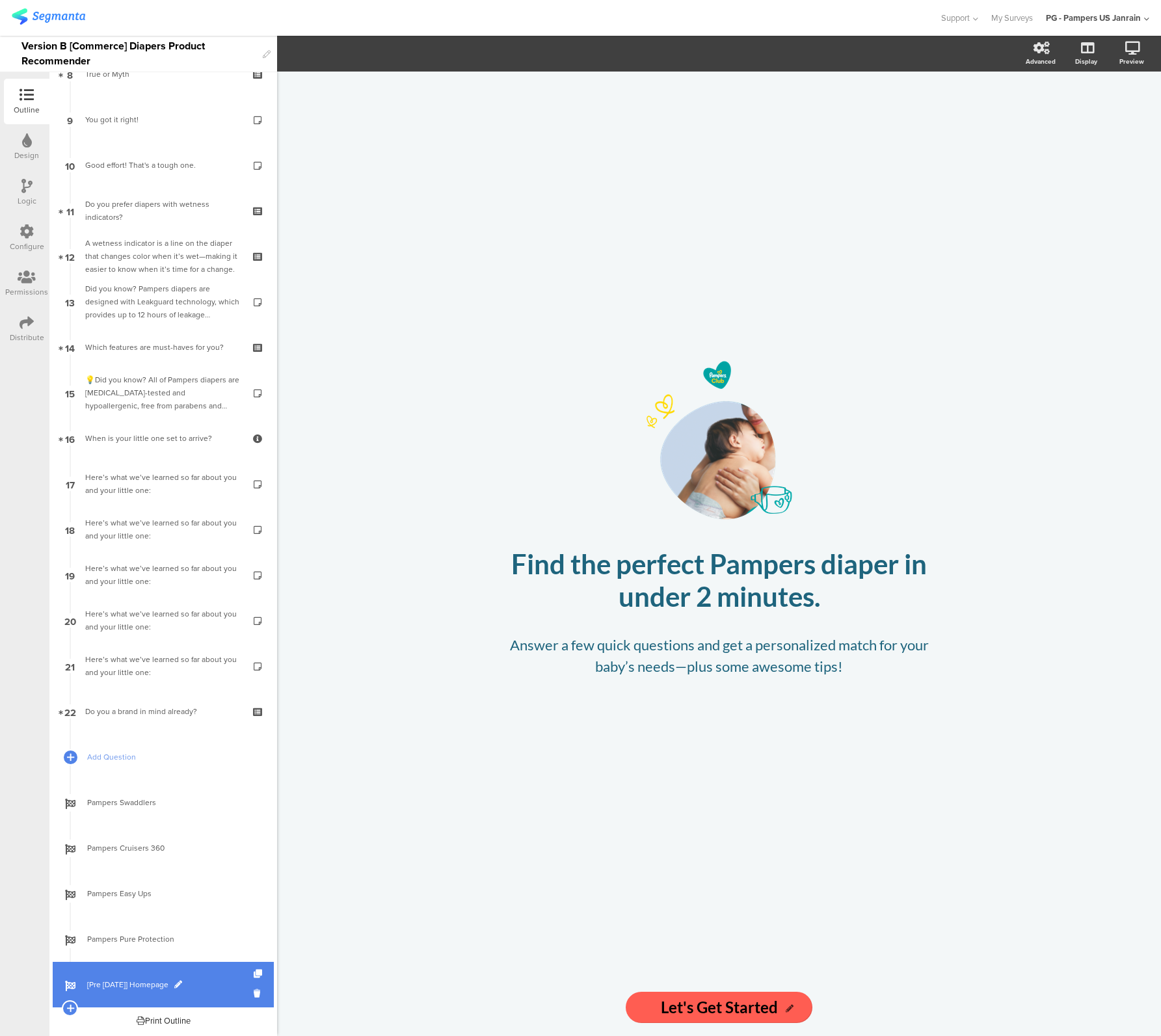
click at [99, 991] on link "[Pre [DATE]] Homepage" at bounding box center [163, 984] width 221 height 45
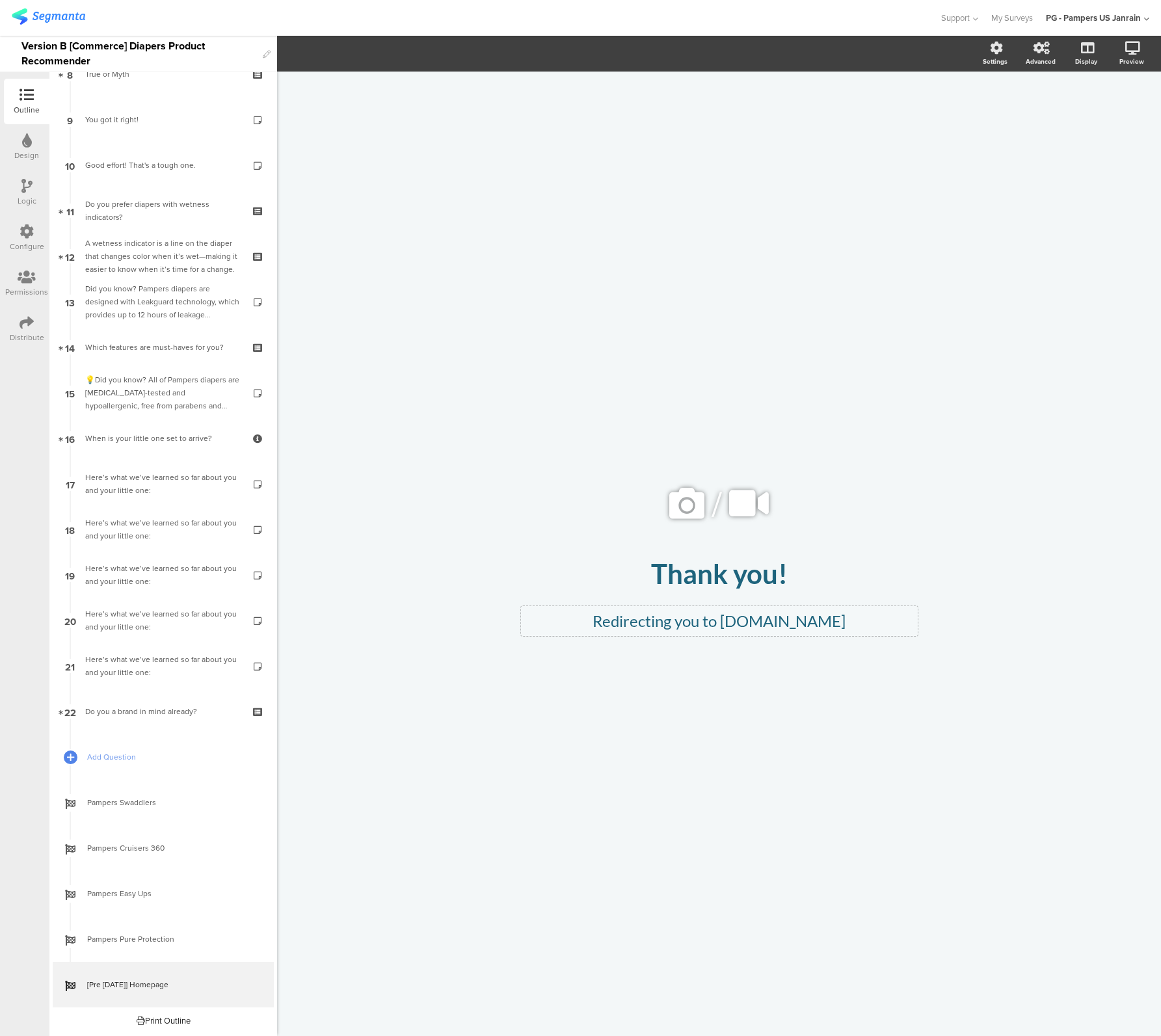
click at [695, 617] on p "Redirecting you to Pampers.com" at bounding box center [719, 621] width 390 height 24
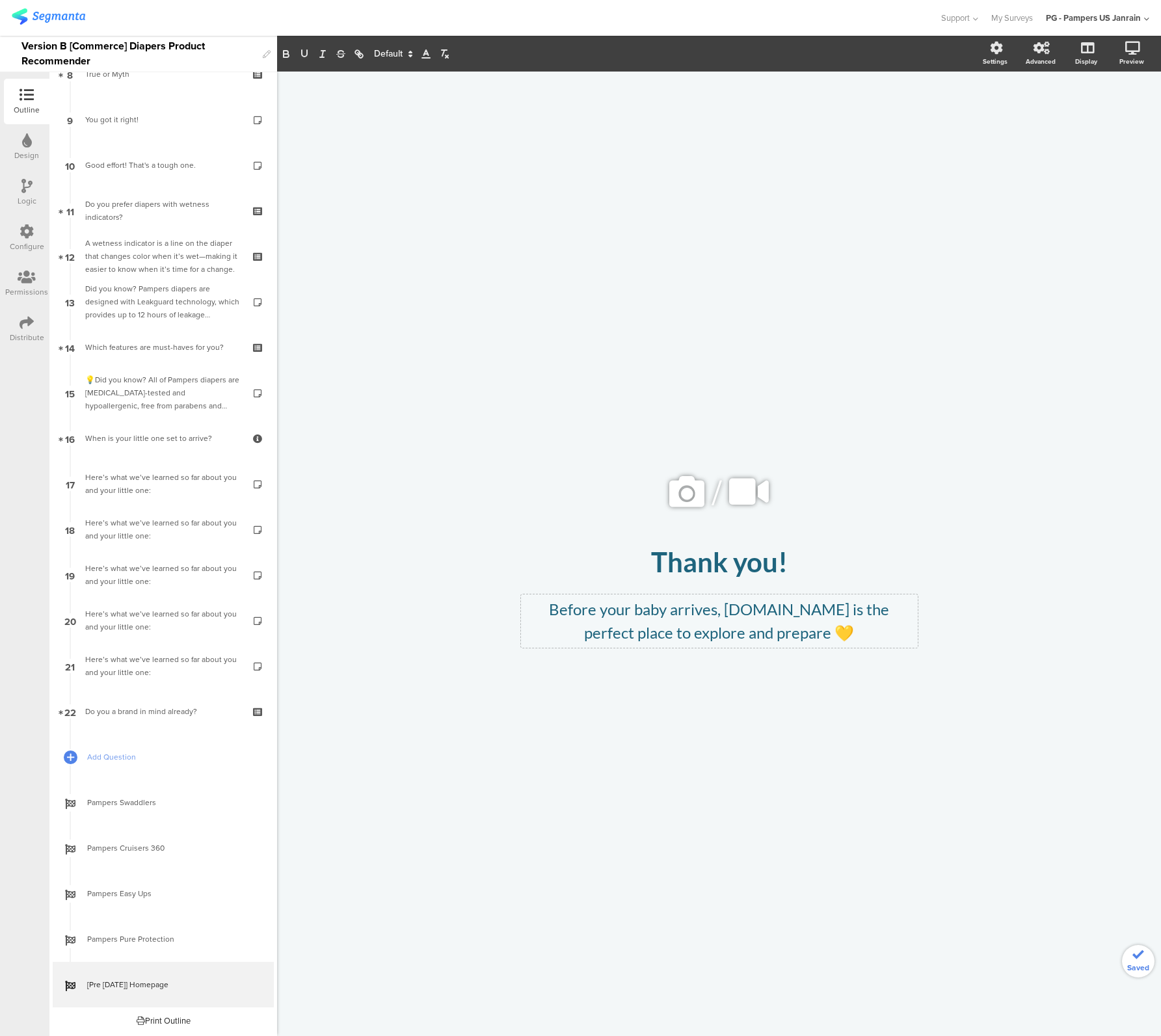
click at [821, 775] on div "/ Thank you! Thank you! Before your baby arrives, Pampers.com is the perfect pl…" at bounding box center [720, 547] width 547 height 951
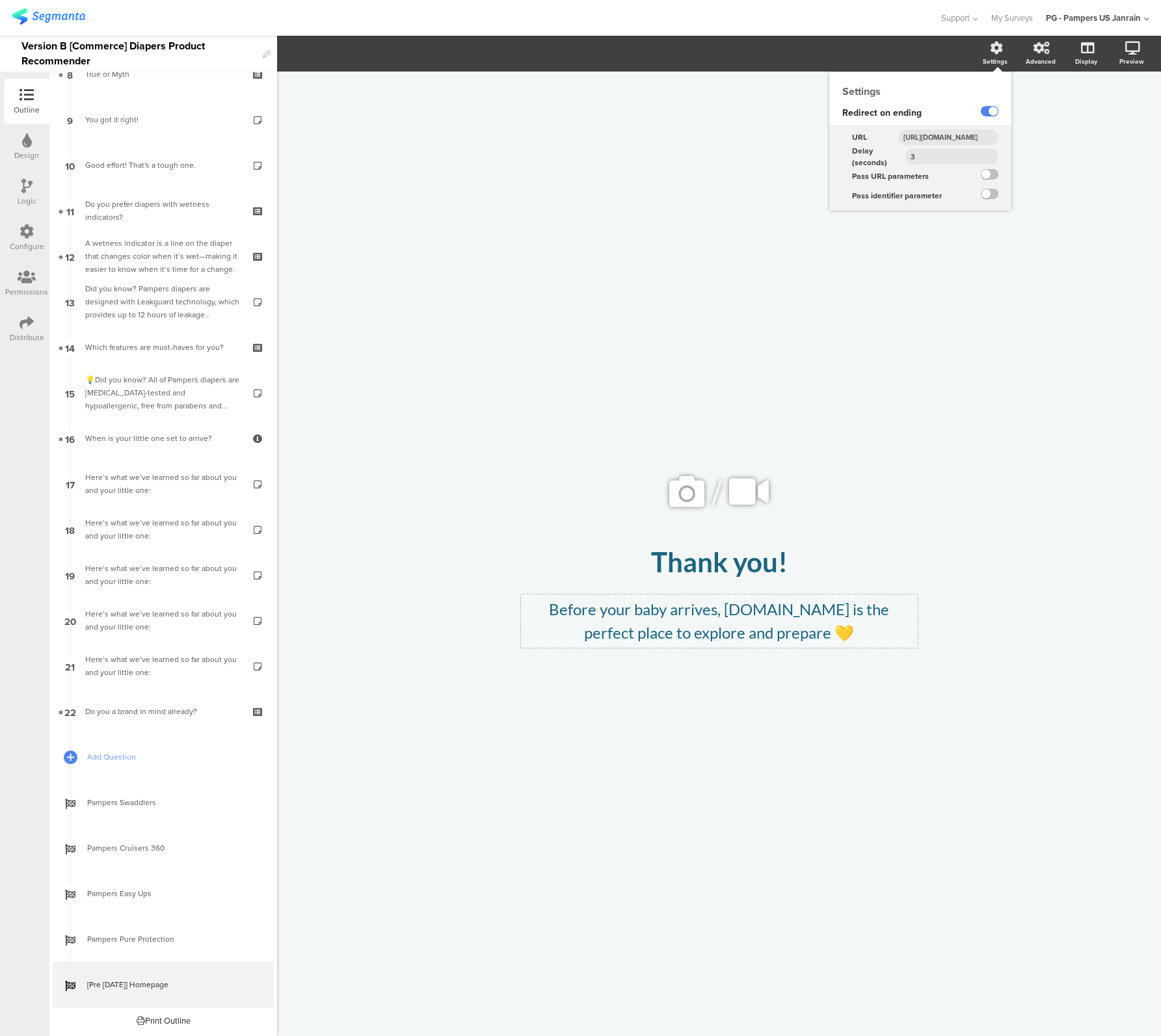
click at [961, 141] on input "https://www.pampers.com/en-us" at bounding box center [948, 137] width 100 height 16
click at [957, 159] on input "3" at bounding box center [952, 157] width 93 height 16
type input "4"
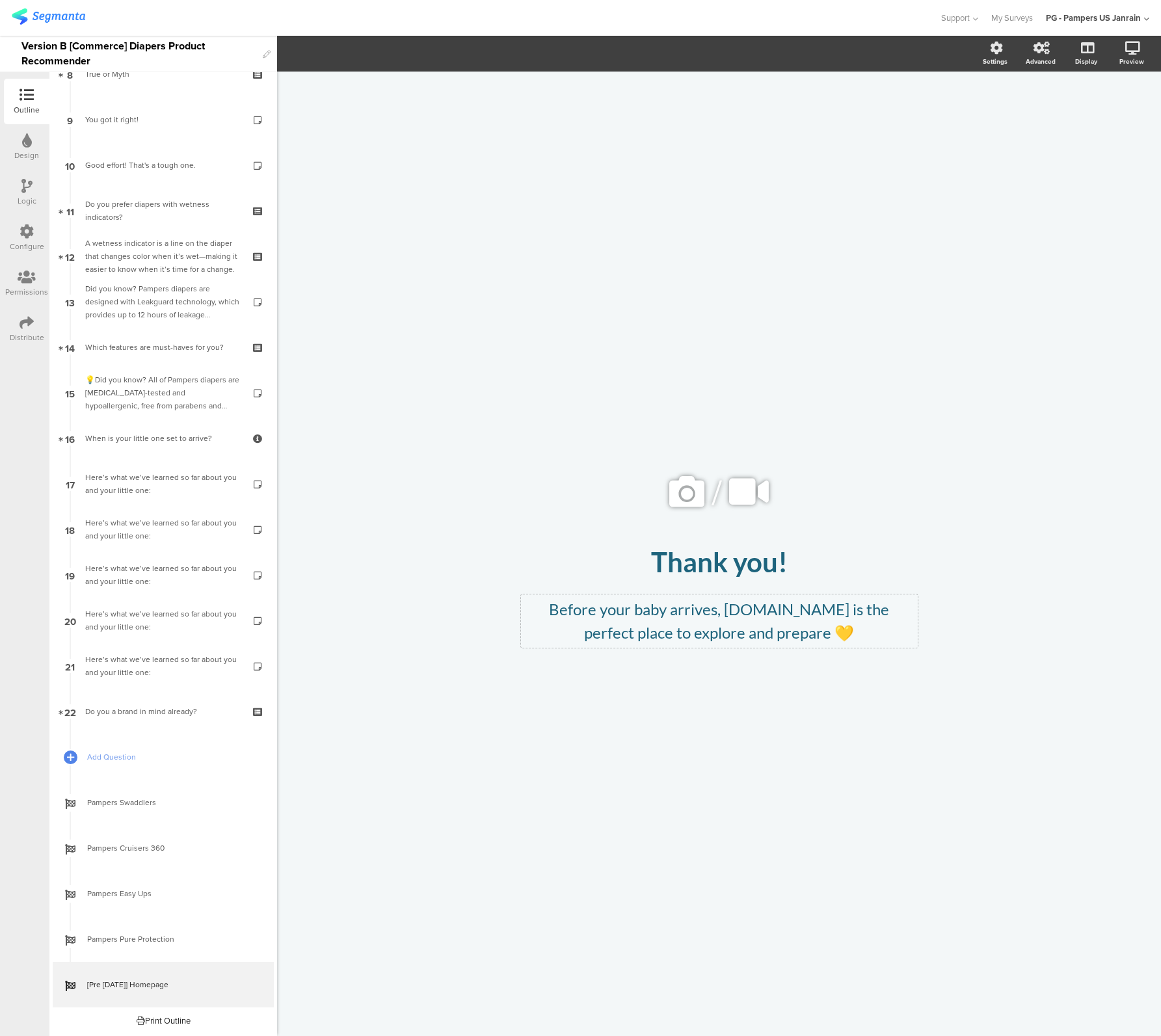
click at [941, 773] on div "/ Thank you! Thank you! Before your baby arrives, Pampers.com is the perfect pl…" at bounding box center [720, 547] width 547 height 951
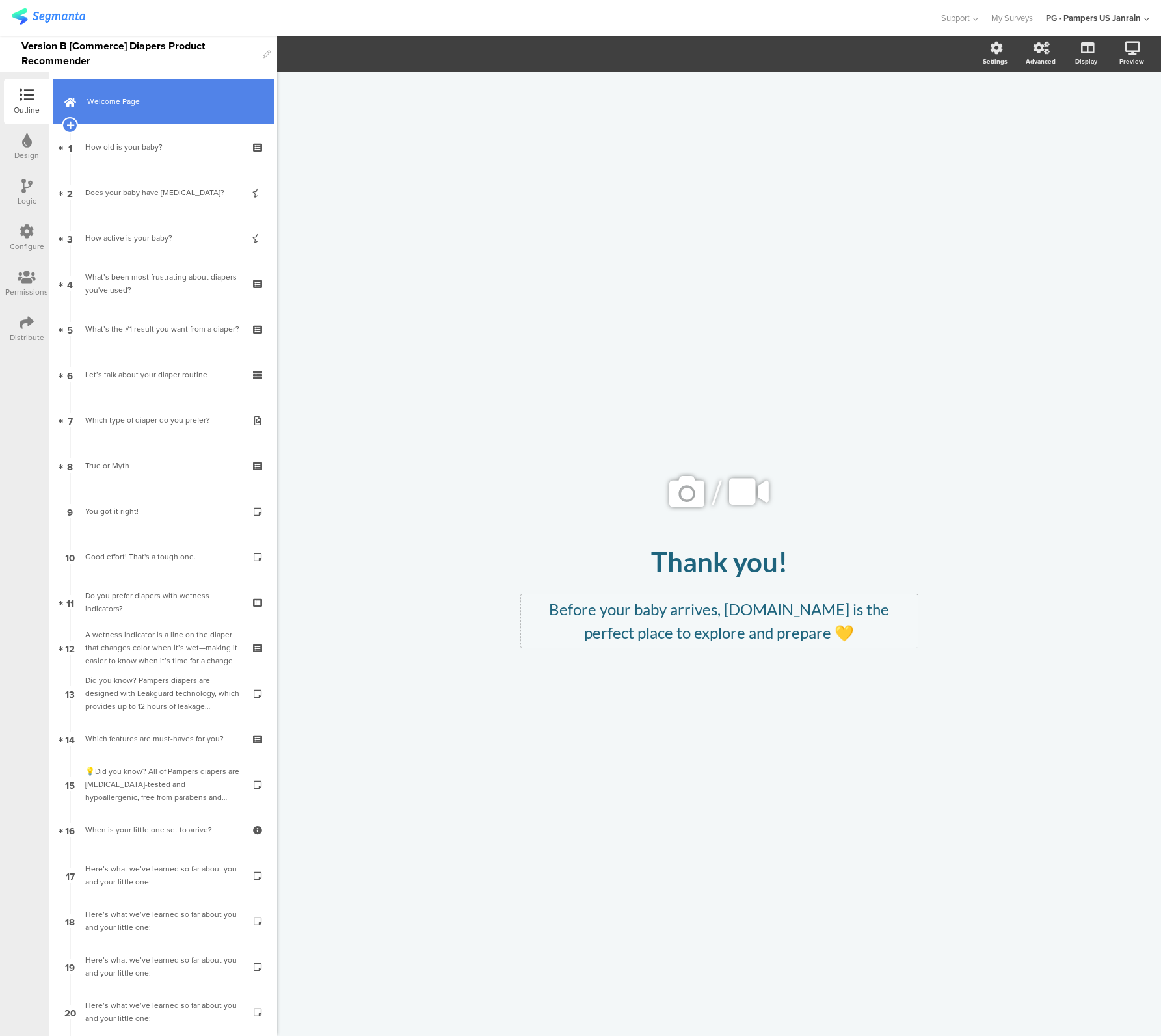
click at [146, 111] on link "Welcome Page" at bounding box center [163, 101] width 221 height 45
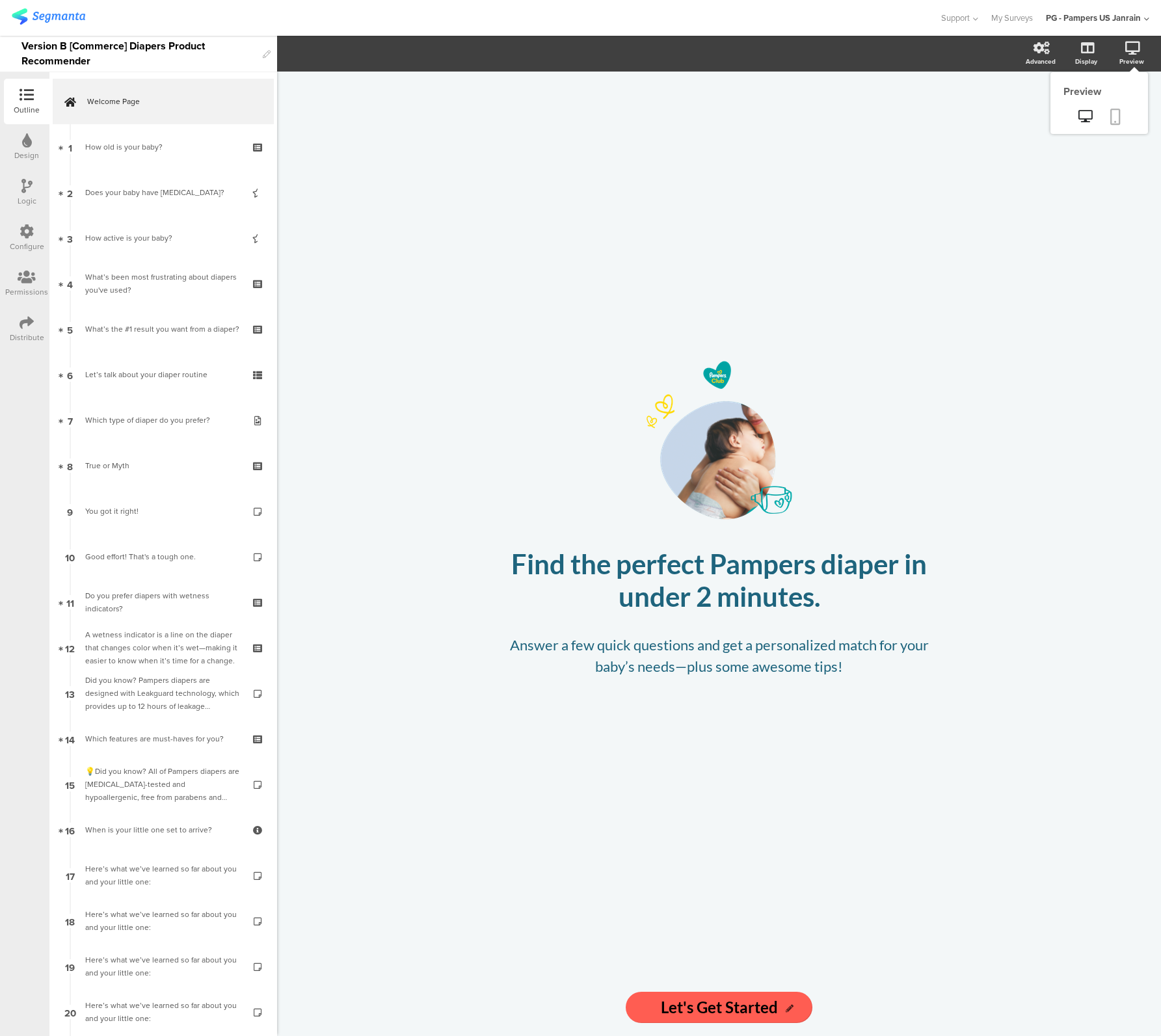
click at [1124, 117] on link at bounding box center [1115, 117] width 29 height 25
click at [146, 145] on div "How old is your baby?" at bounding box center [163, 147] width 155 height 13
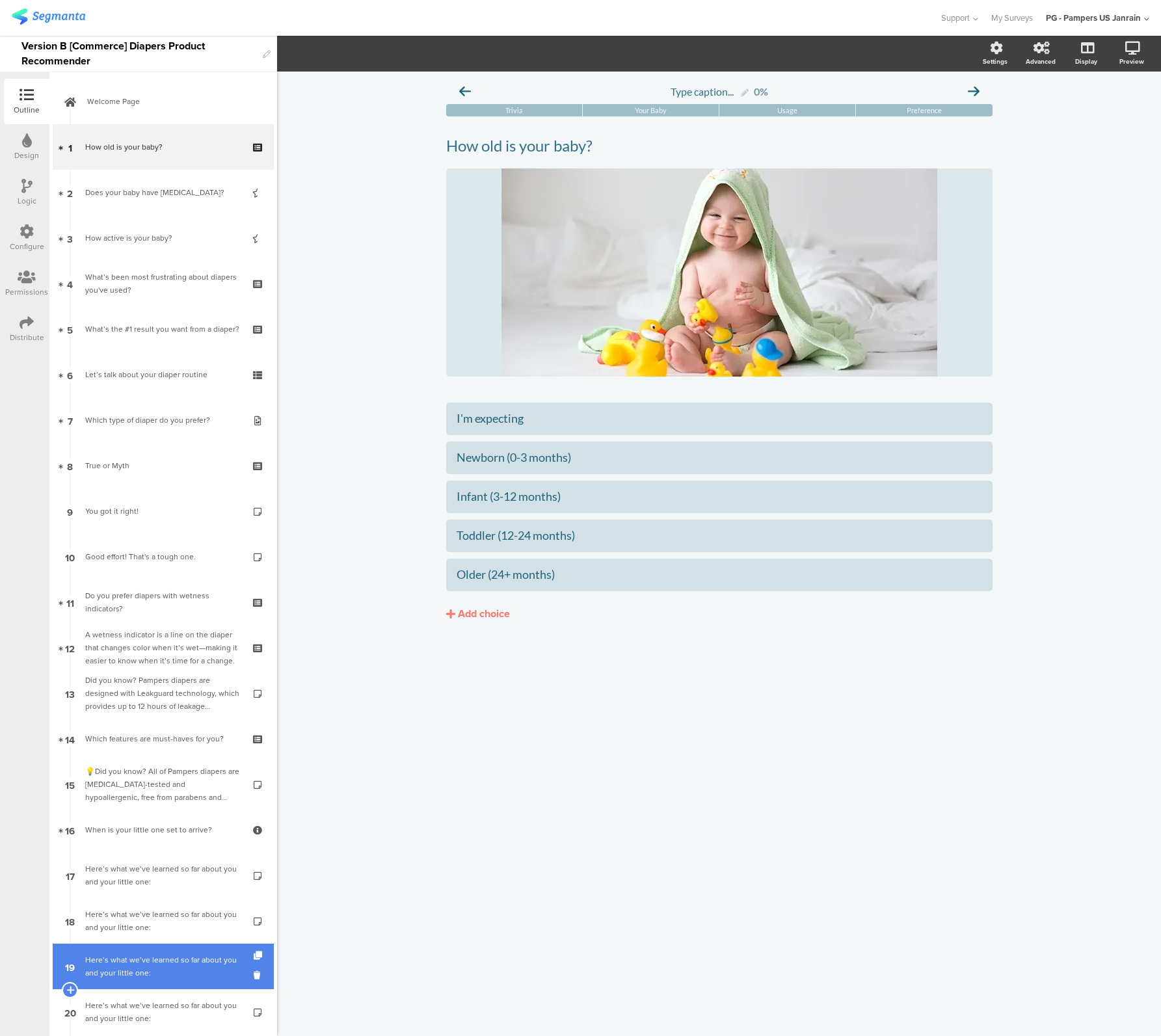
scroll to position [391, 0]
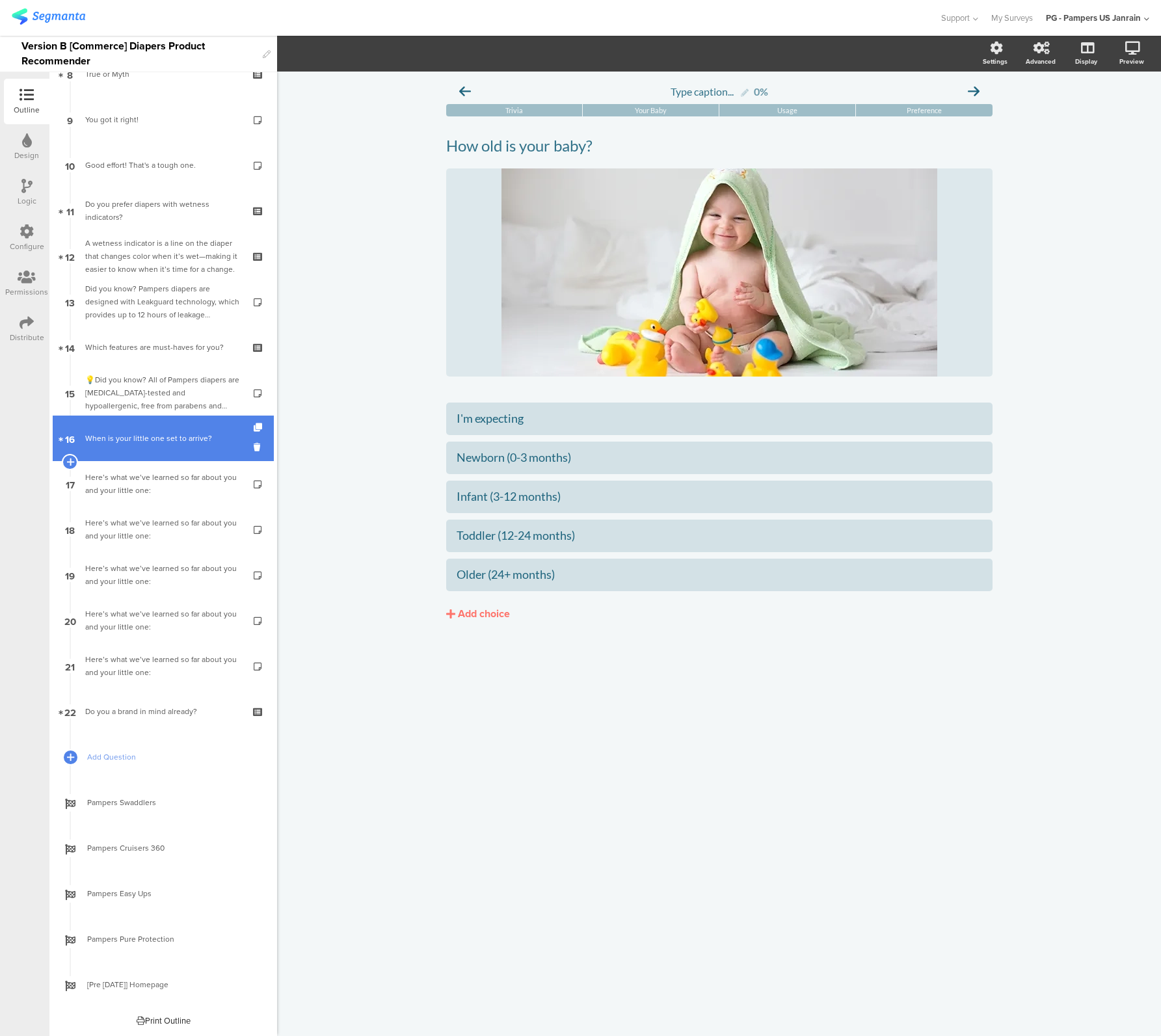
click at [97, 437] on div "When is your little one set to arrive?" at bounding box center [163, 438] width 155 height 13
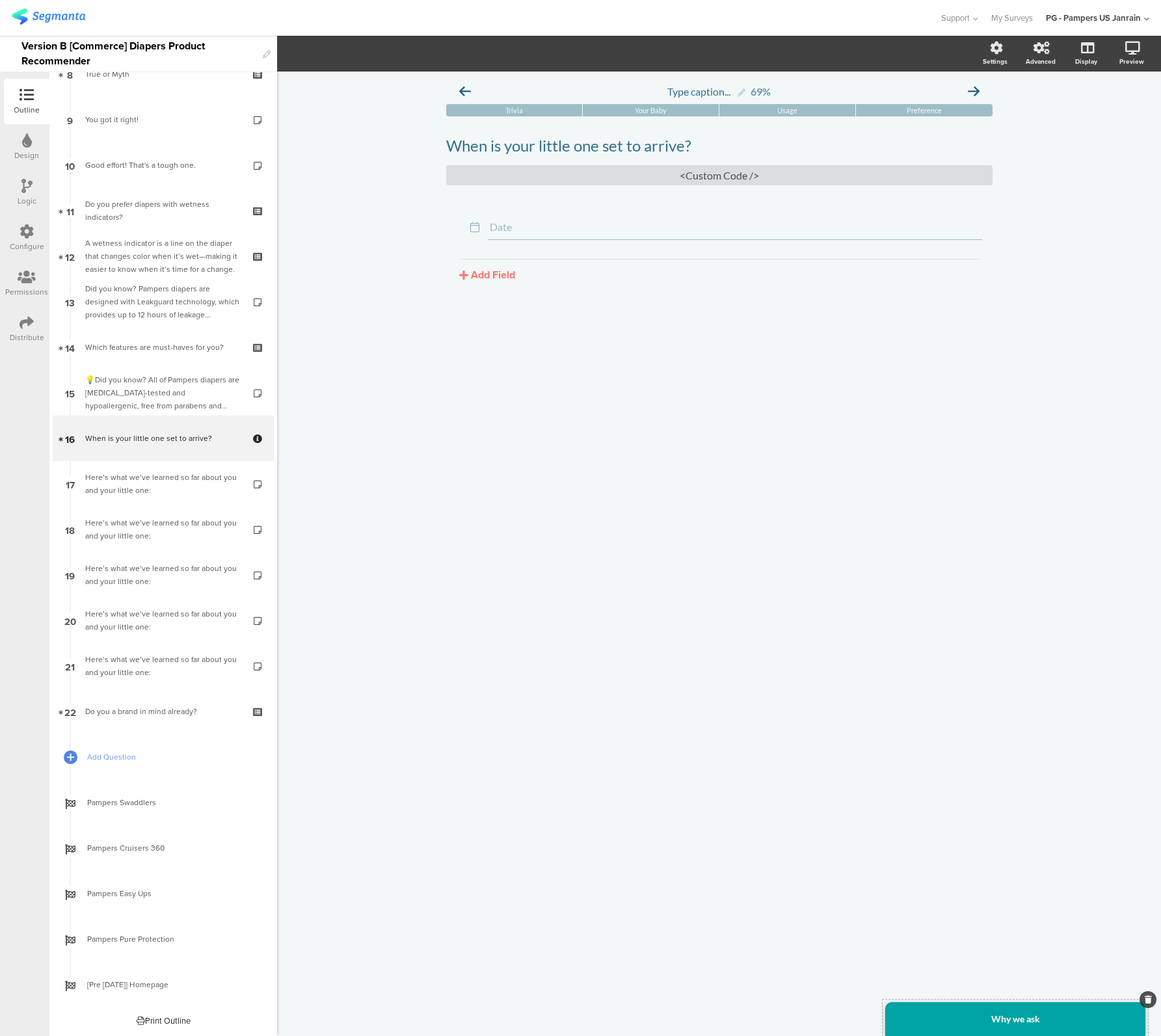
click at [1050, 1024] on div "Why we ask" at bounding box center [1015, 1019] width 260 height 34
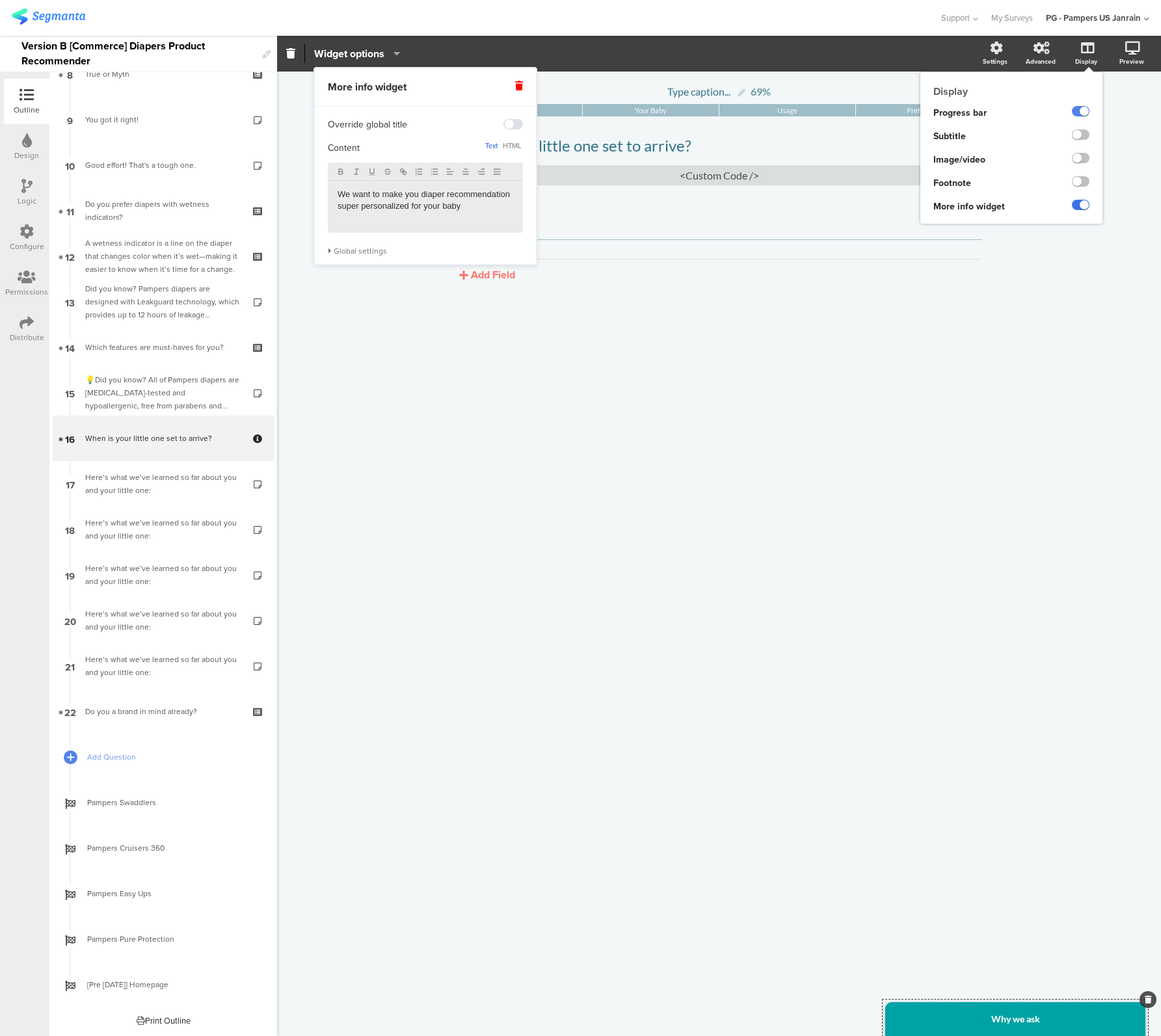
click at [1079, 206] on label at bounding box center [1081, 205] width 18 height 10
click at [0, 0] on input "checkbox" at bounding box center [0, 0] width 0 height 0
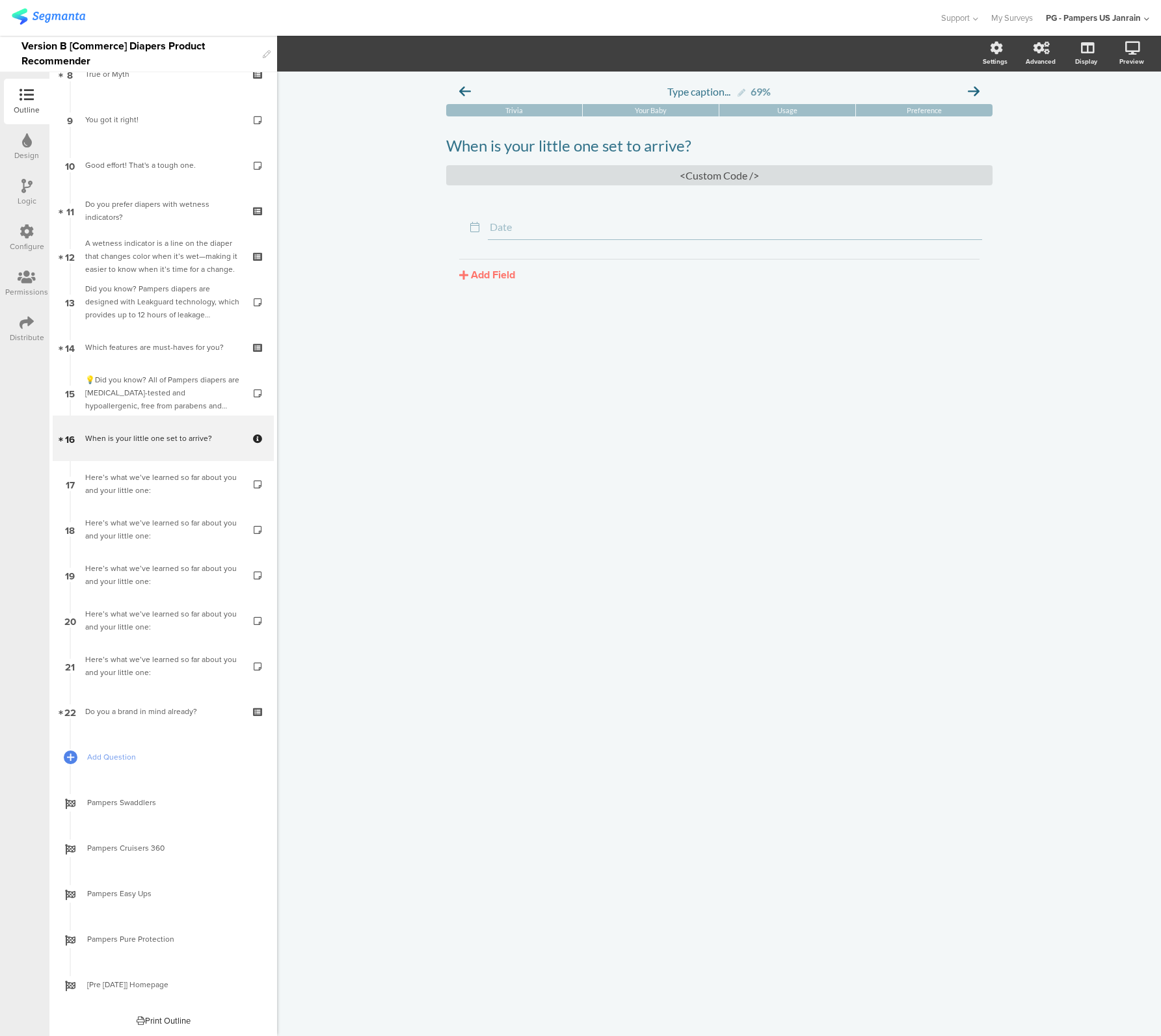
click at [842, 490] on div "Type caption... 69% Trivia Your Baby Usage Preference When is your little one s…" at bounding box center [719, 553] width 884 height 965
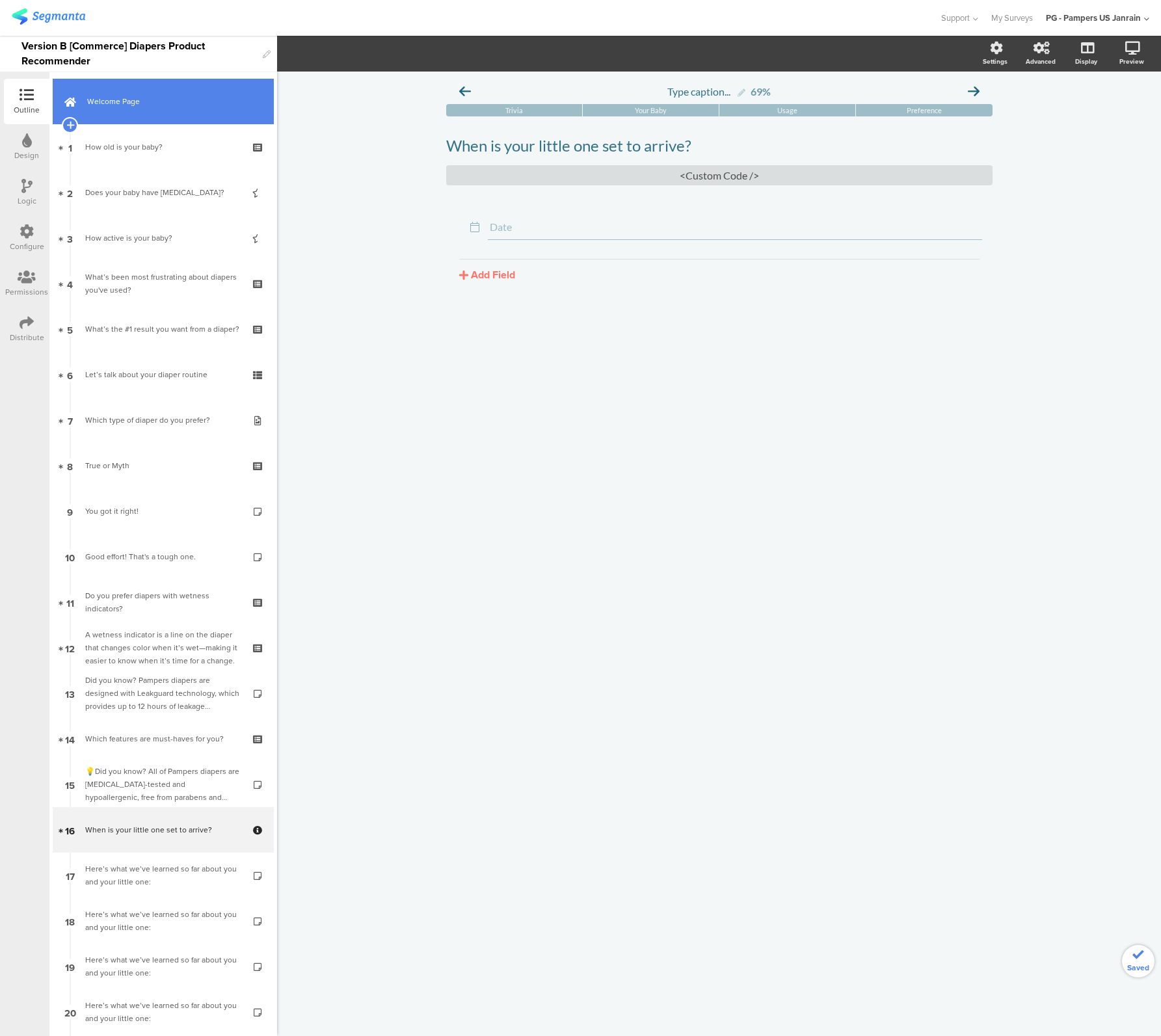
click at [123, 114] on link "Welcome Page" at bounding box center [163, 101] width 221 height 45
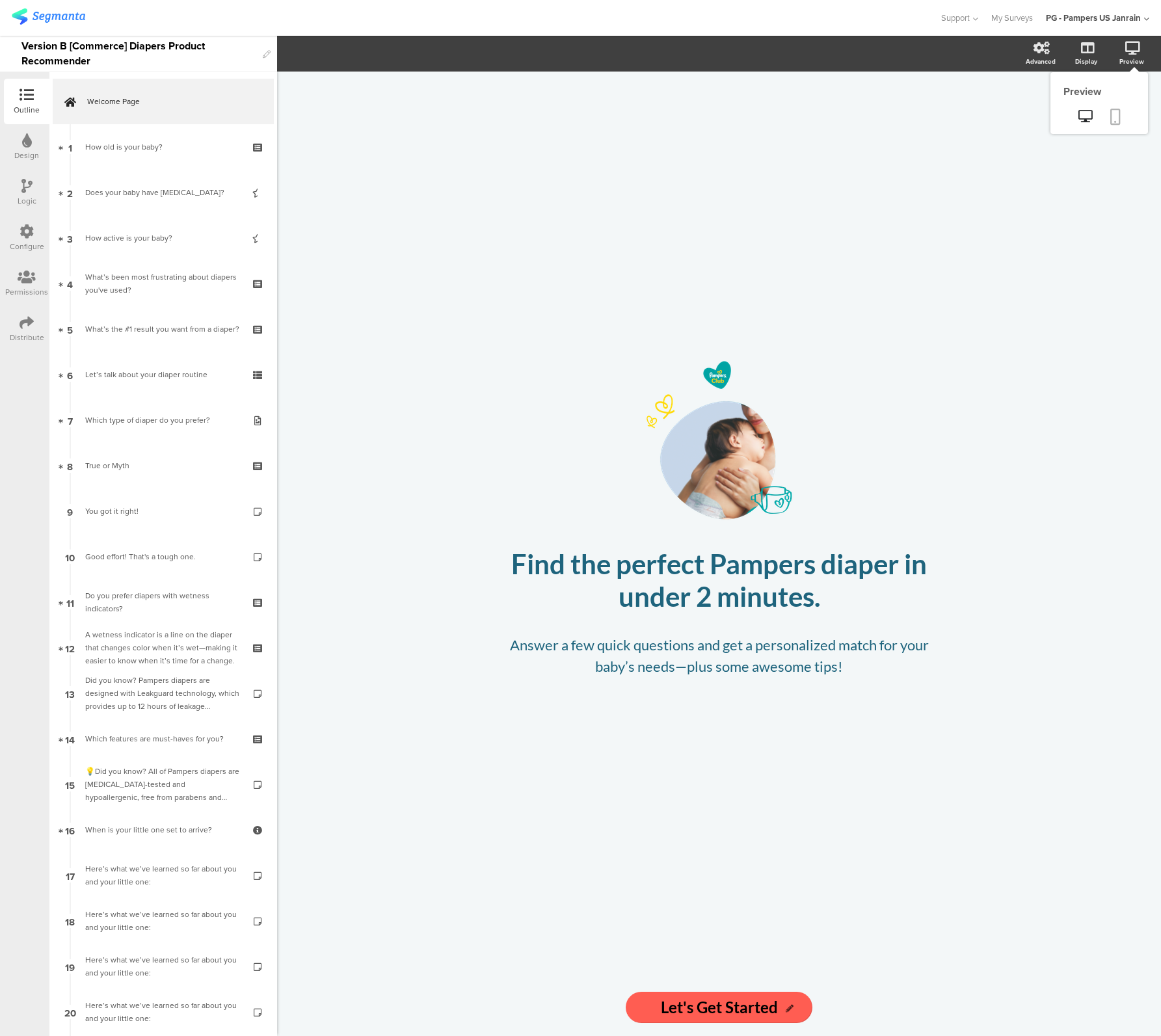
click at [1117, 123] on icon at bounding box center [1116, 117] width 10 height 16
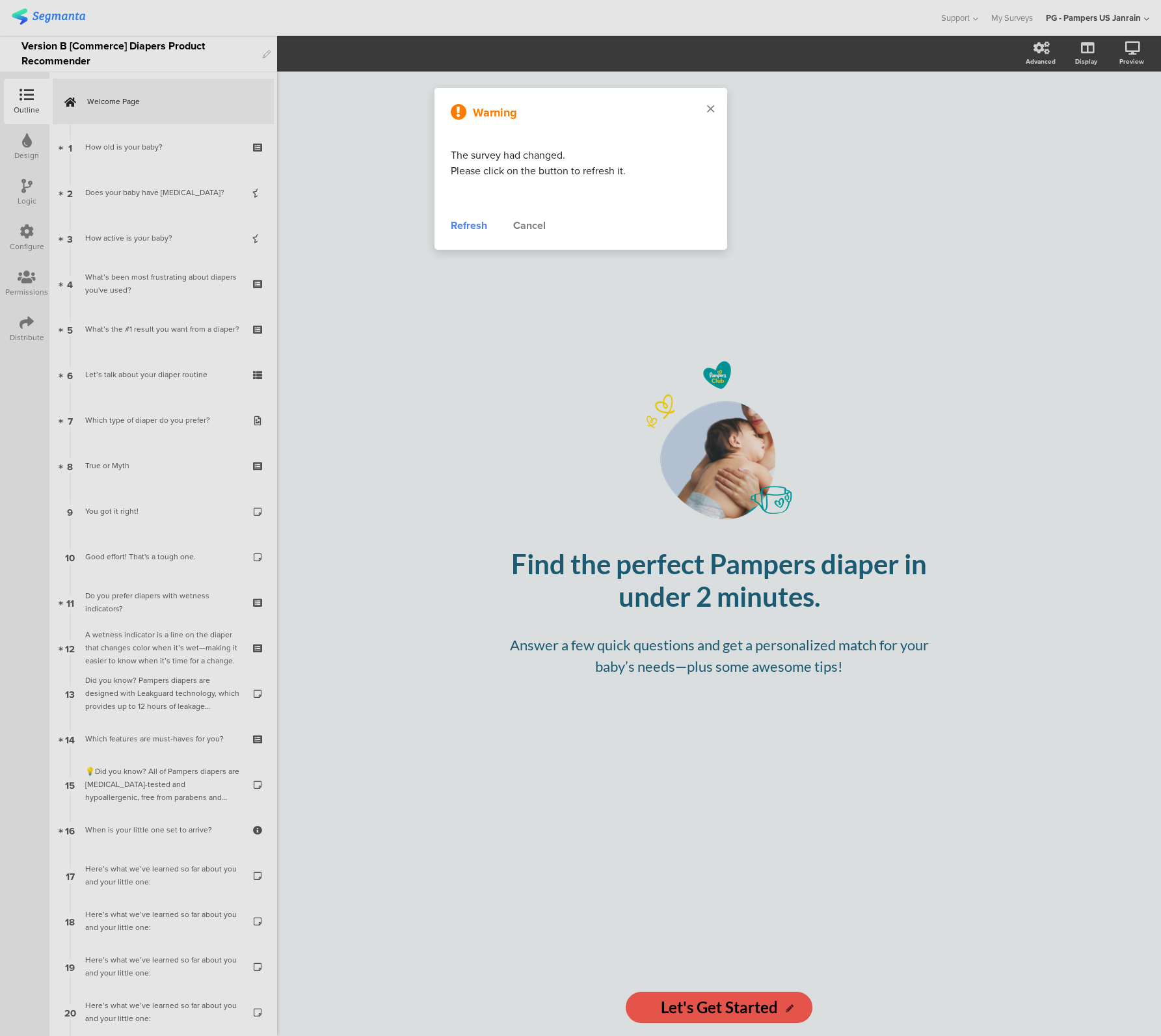
click at [709, 108] on icon at bounding box center [711, 108] width 7 height 12
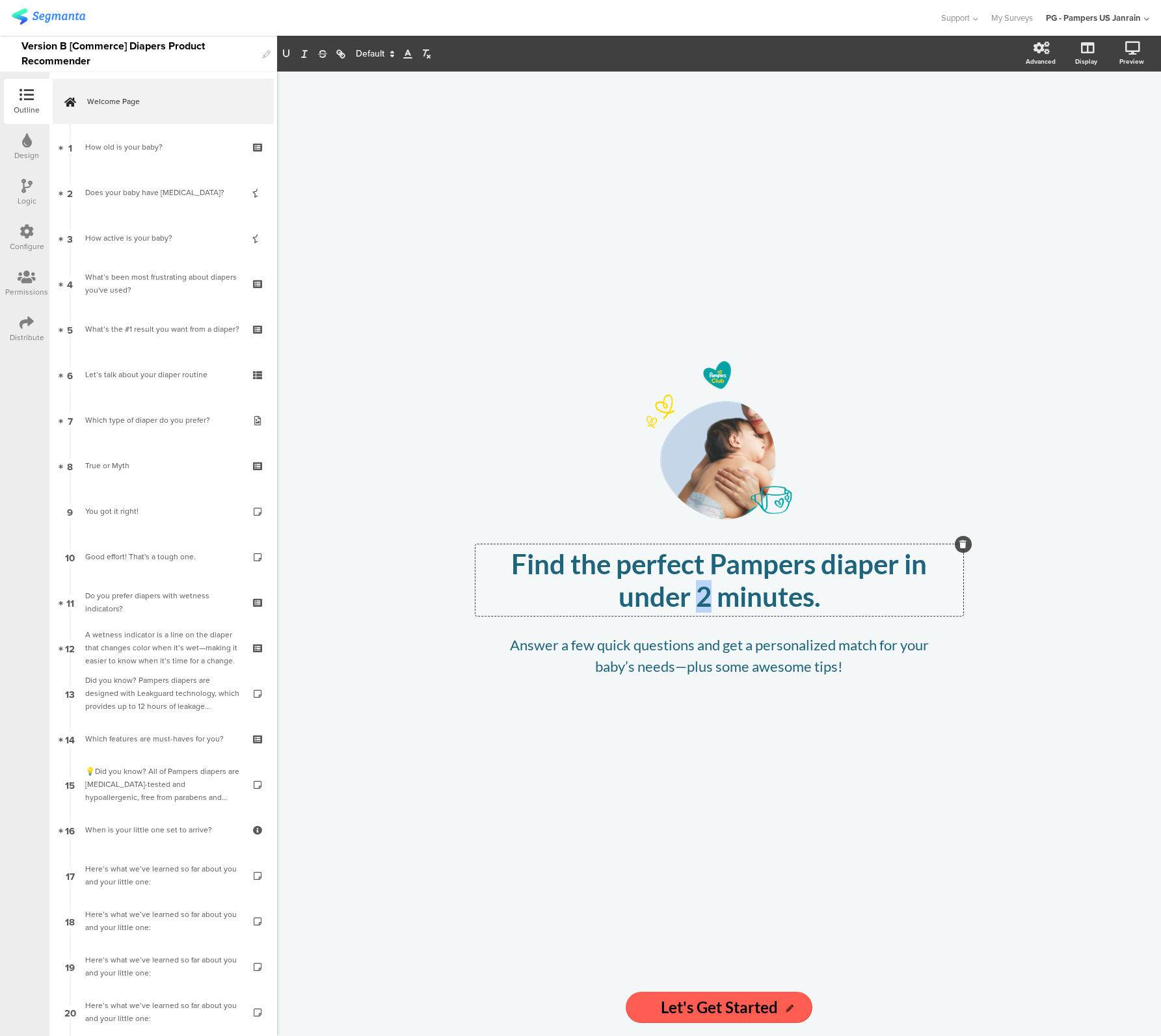
drag, startPoint x: 708, startPoint y: 597, endPoint x: 697, endPoint y: 597, distance: 11.0
click at [697, 597] on div "Find the perfect Pampers diaper in under 2 minutes. Find the perfect Pampers di…" at bounding box center [719, 580] width 488 height 71
click at [809, 722] on div "/ Find the perfect Pampers diaper in under 3 minutes. Find the perfect Pampers …" at bounding box center [719, 525] width 521 height 908
click at [803, 598] on div "Find the perfect Pampers diaper in under 3 minutes. Find the perfect Pampers di…" at bounding box center [719, 580] width 488 height 71
drag, startPoint x: 813, startPoint y: 599, endPoint x: 608, endPoint y: 601, distance: 205.0
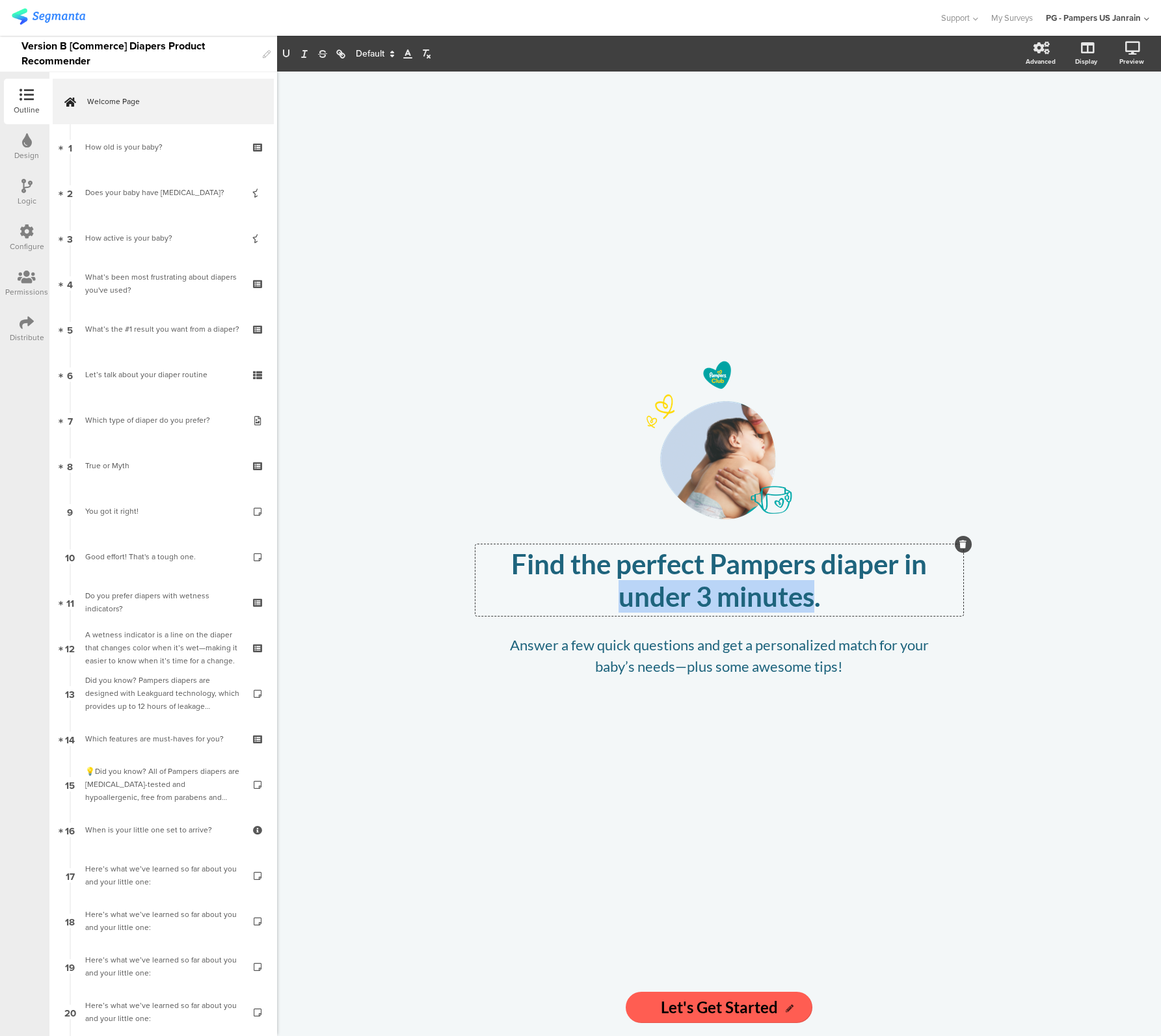
click at [607, 601] on p "Find the perfect Pampers diaper in under 3 minutes." at bounding box center [719, 580] width 481 height 65
click at [536, 164] on div "/ Find the perfect Pampers diaper in a few clicks. Find the perfect Pampers dia…" at bounding box center [719, 525] width 521 height 908
click at [742, 564] on p "Find the perfect Pampers diaper in a few clicks." at bounding box center [719, 580] width 481 height 65
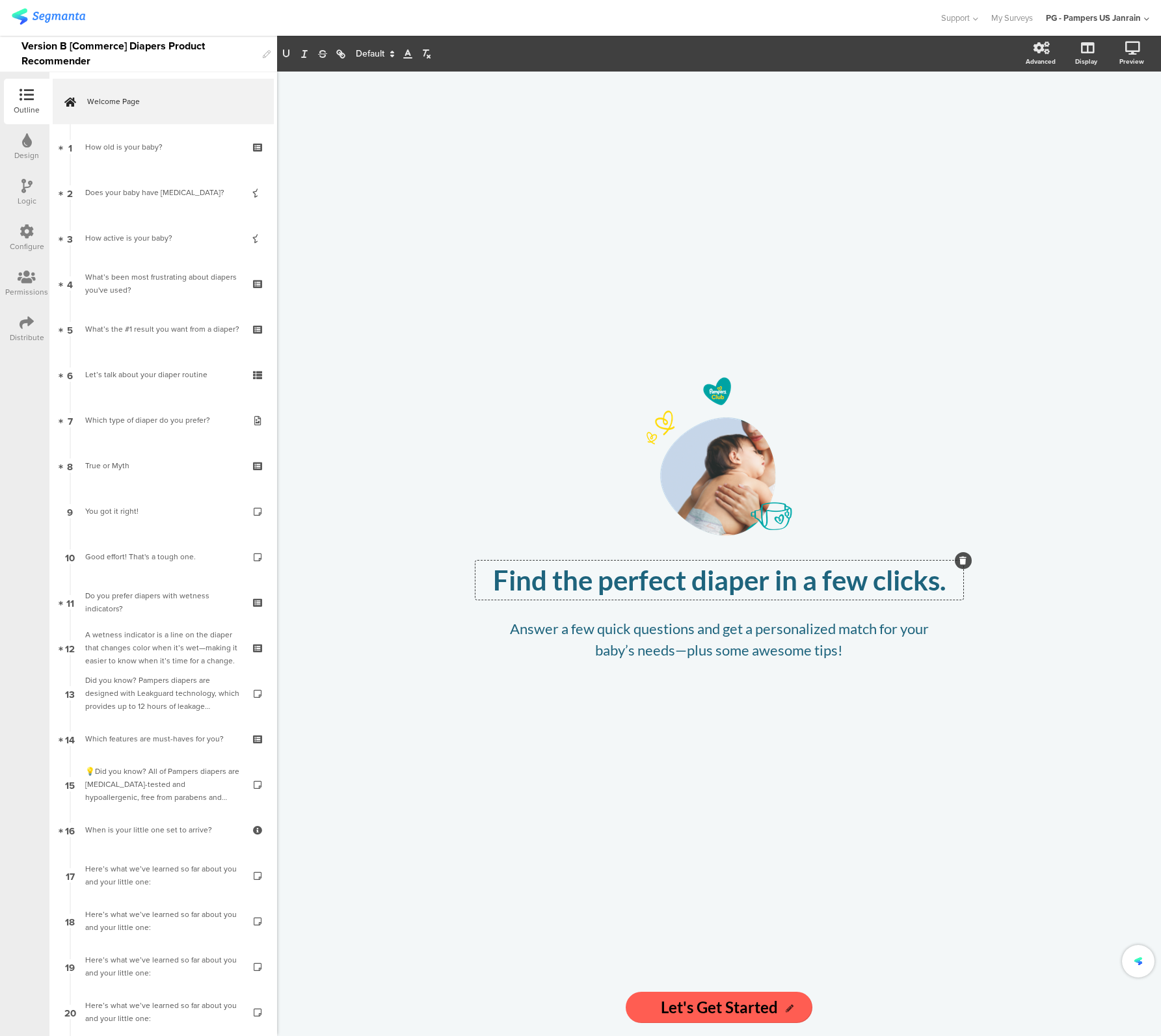
click at [631, 320] on div "/ Find the perfect diaper in a few clicks. Find the perfect diaper in a few cli…" at bounding box center [719, 525] width 521 height 908
click at [1110, 118] on icon at bounding box center [1116, 117] width 10 height 16
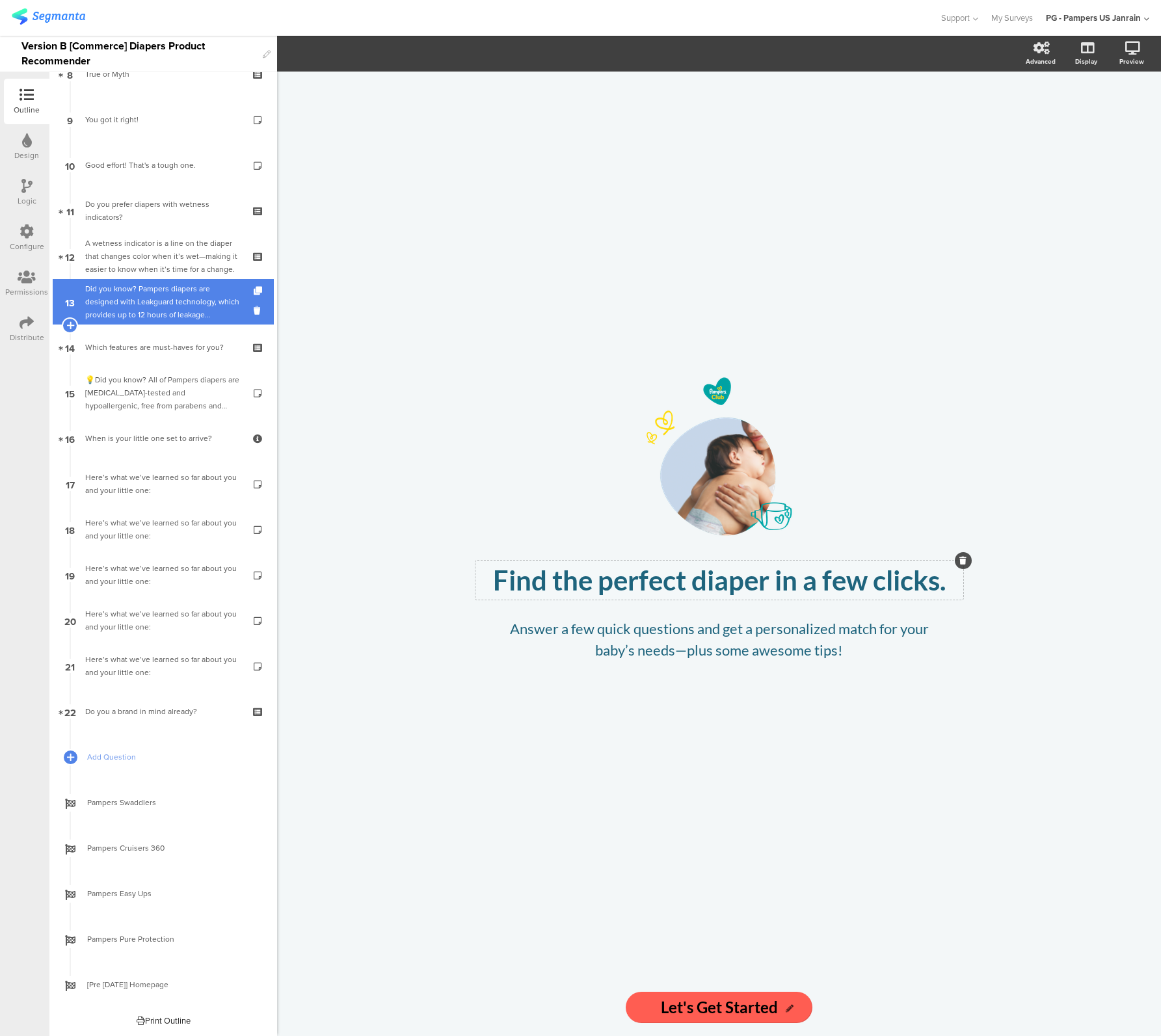
click at [126, 302] on div "Did you know? Pampers diapers are designed with Leakguard technology, which pro…" at bounding box center [163, 302] width 155 height 39
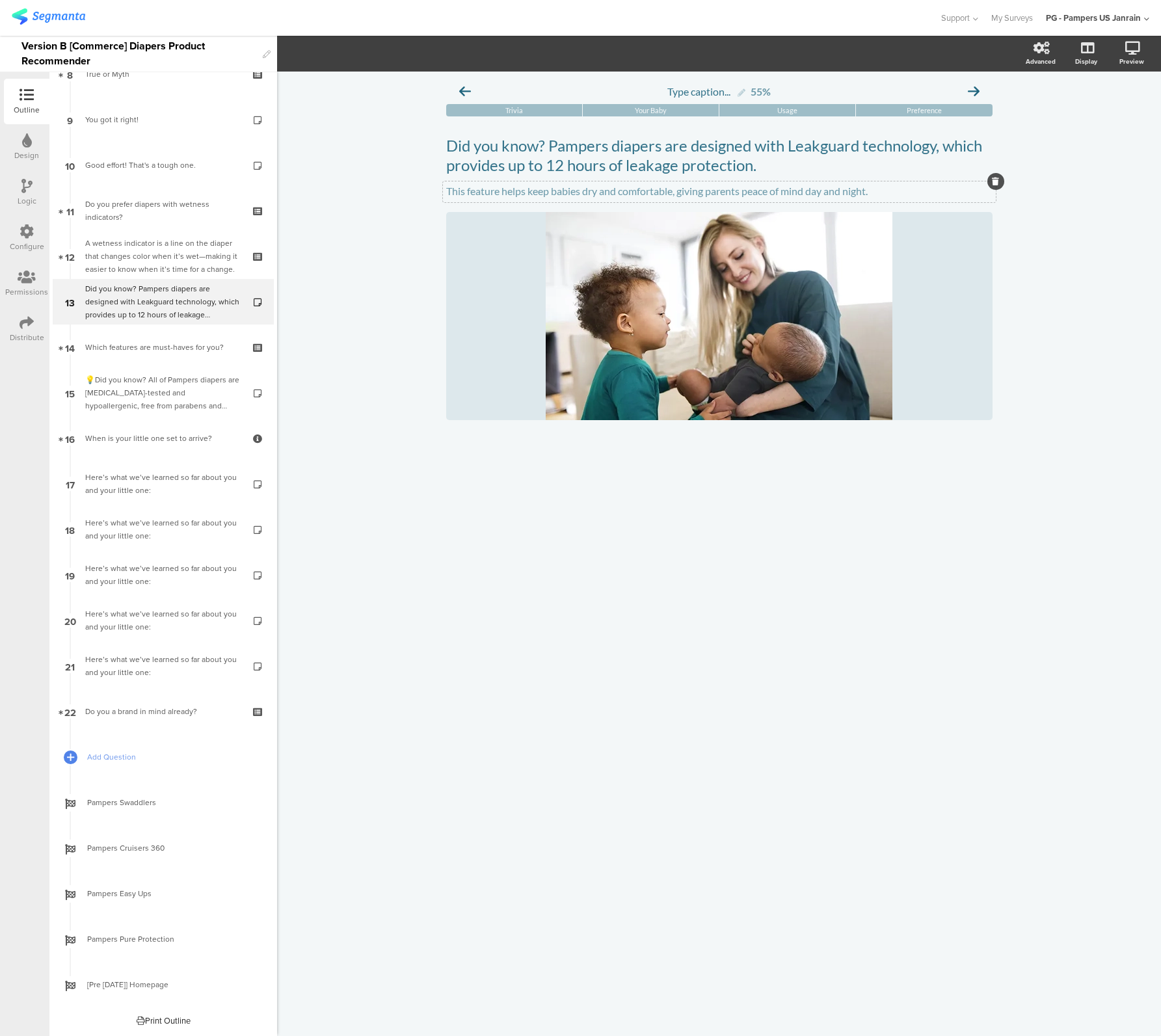
click at [655, 196] on p "This feature helps keep babies dry and comfortable, giving parents peace of min…" at bounding box center [720, 191] width 547 height 13
drag, startPoint x: 665, startPoint y: 149, endPoint x: 986, endPoint y: 149, distance: 321.0
click at [986, 149] on div "Did you know? Pampers diapers are designed with Leakguard technology, which pro…" at bounding box center [719, 155] width 553 height 45
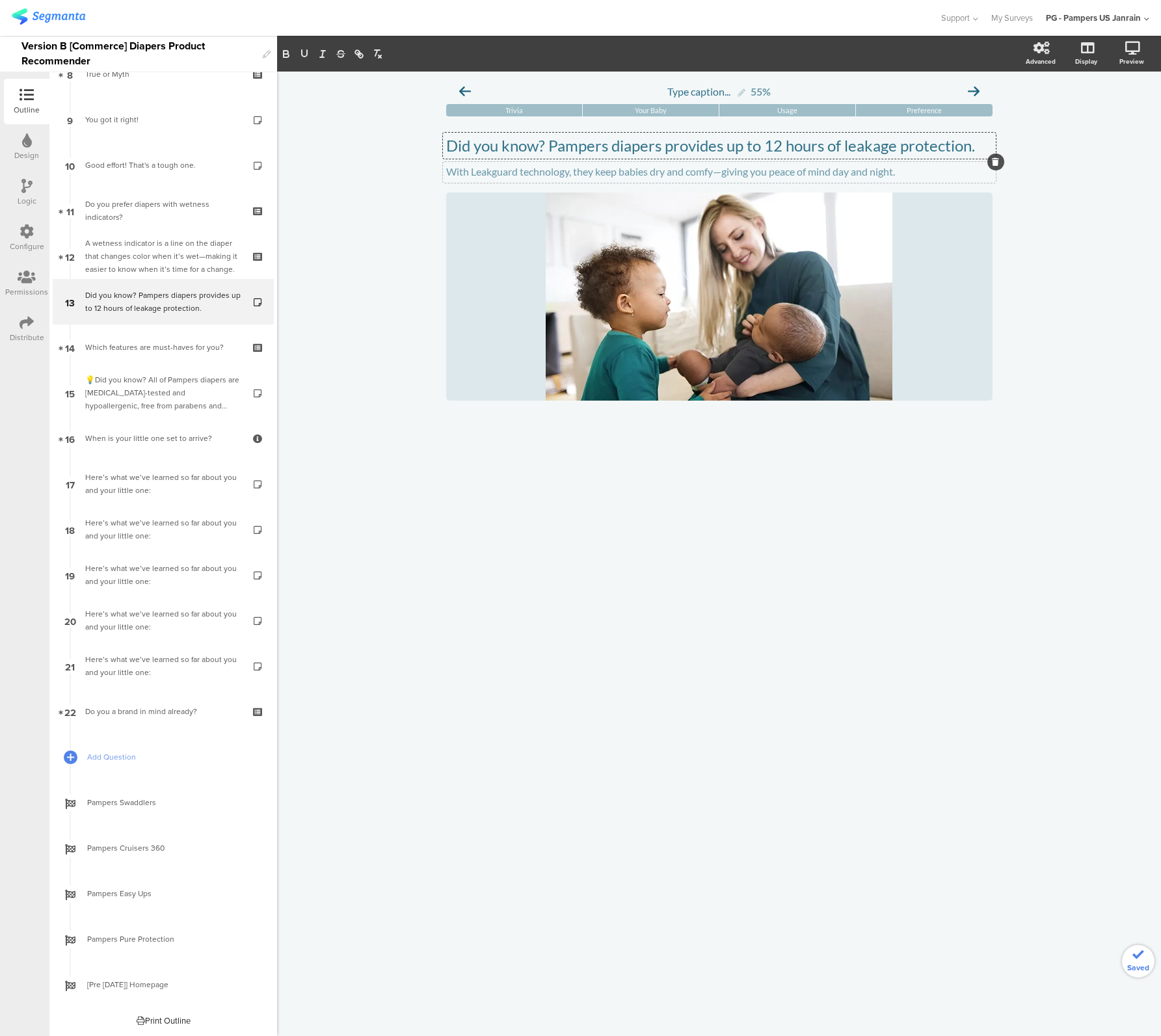
click at [891, 525] on div "Type caption... 55% Trivia Your Baby Usage Preference" at bounding box center [719, 553] width 884 height 965
drag, startPoint x: 472, startPoint y: 171, endPoint x: 572, endPoint y: 171, distance: 100.0
click at [572, 171] on div "With Leakguard technology, they keep babies dry and comfy—giving you peace of m…" at bounding box center [719, 172] width 553 height 21
click at [556, 692] on div "Type caption... 55% Trivia Your Baby Usage Preference With" at bounding box center [719, 553] width 884 height 965
click at [159, 482] on div "Here’s what we’ve learned so far about you and your little one:" at bounding box center [163, 483] width 155 height 26
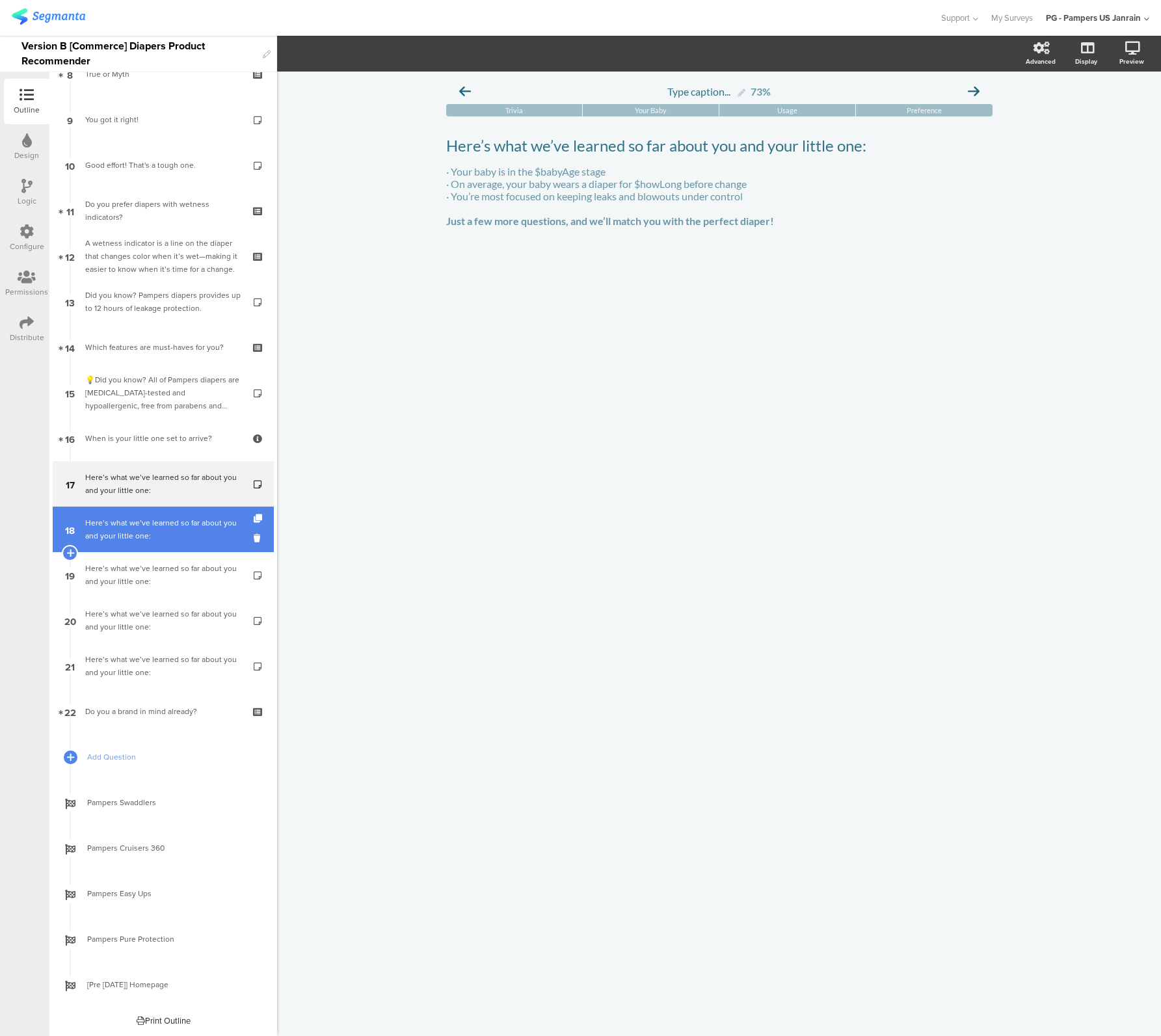
click at [128, 542] on link "18 Here’s what we’ve learned so far about you and your little one:" at bounding box center [163, 529] width 221 height 45
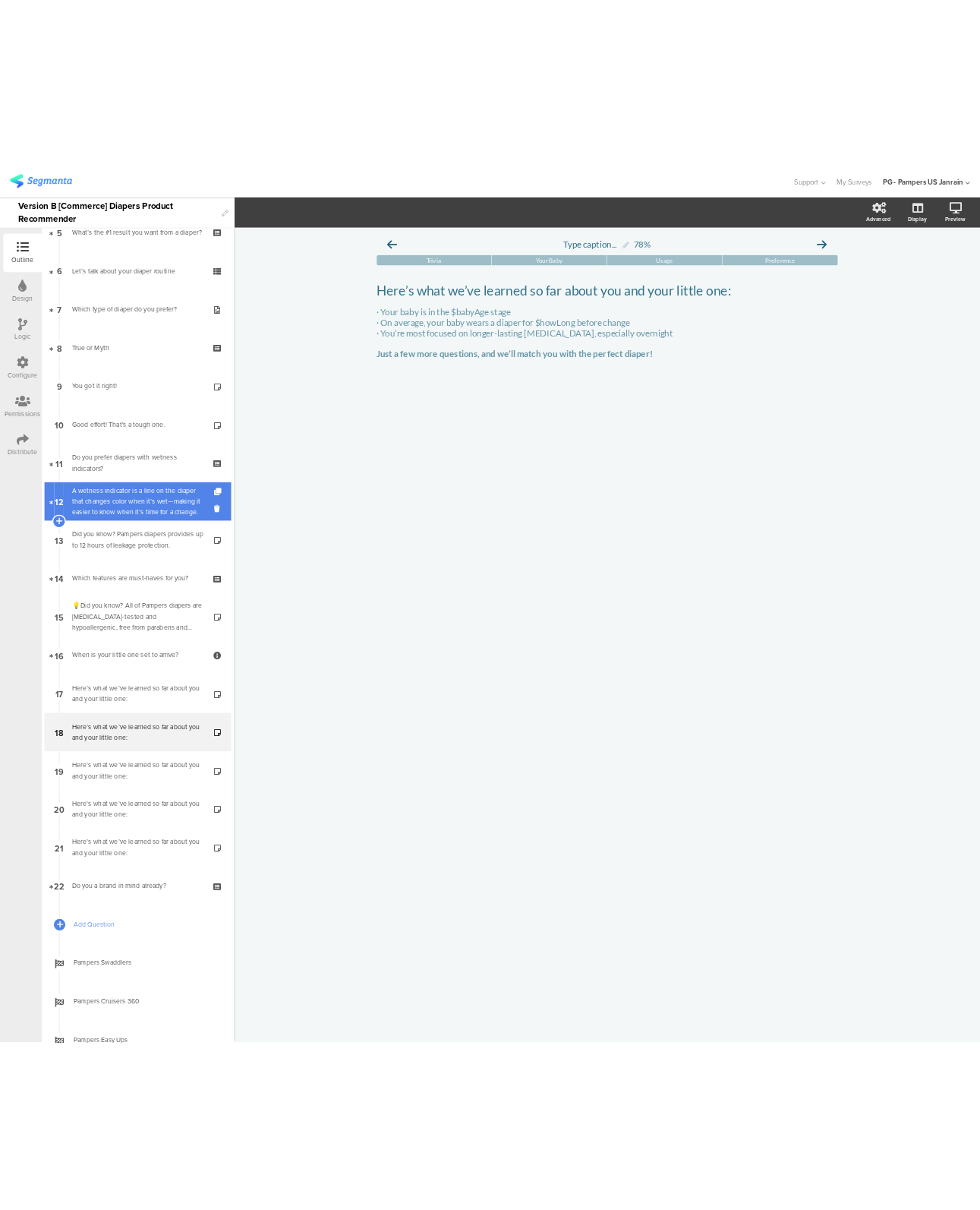
scroll to position [88, 0]
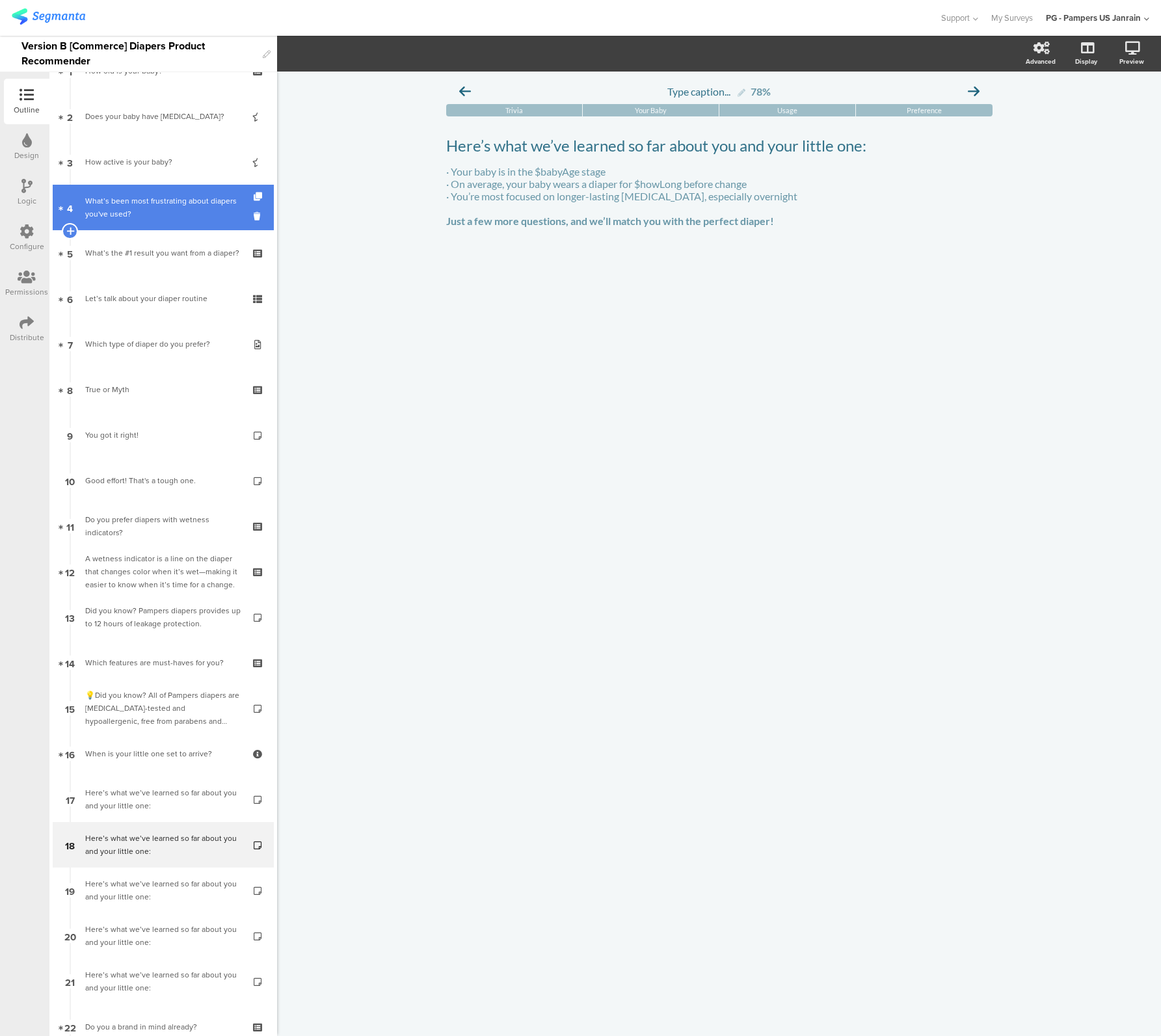
click at [125, 217] on div "What’s been most frustrating about diapers you've used?" at bounding box center [163, 207] width 155 height 26
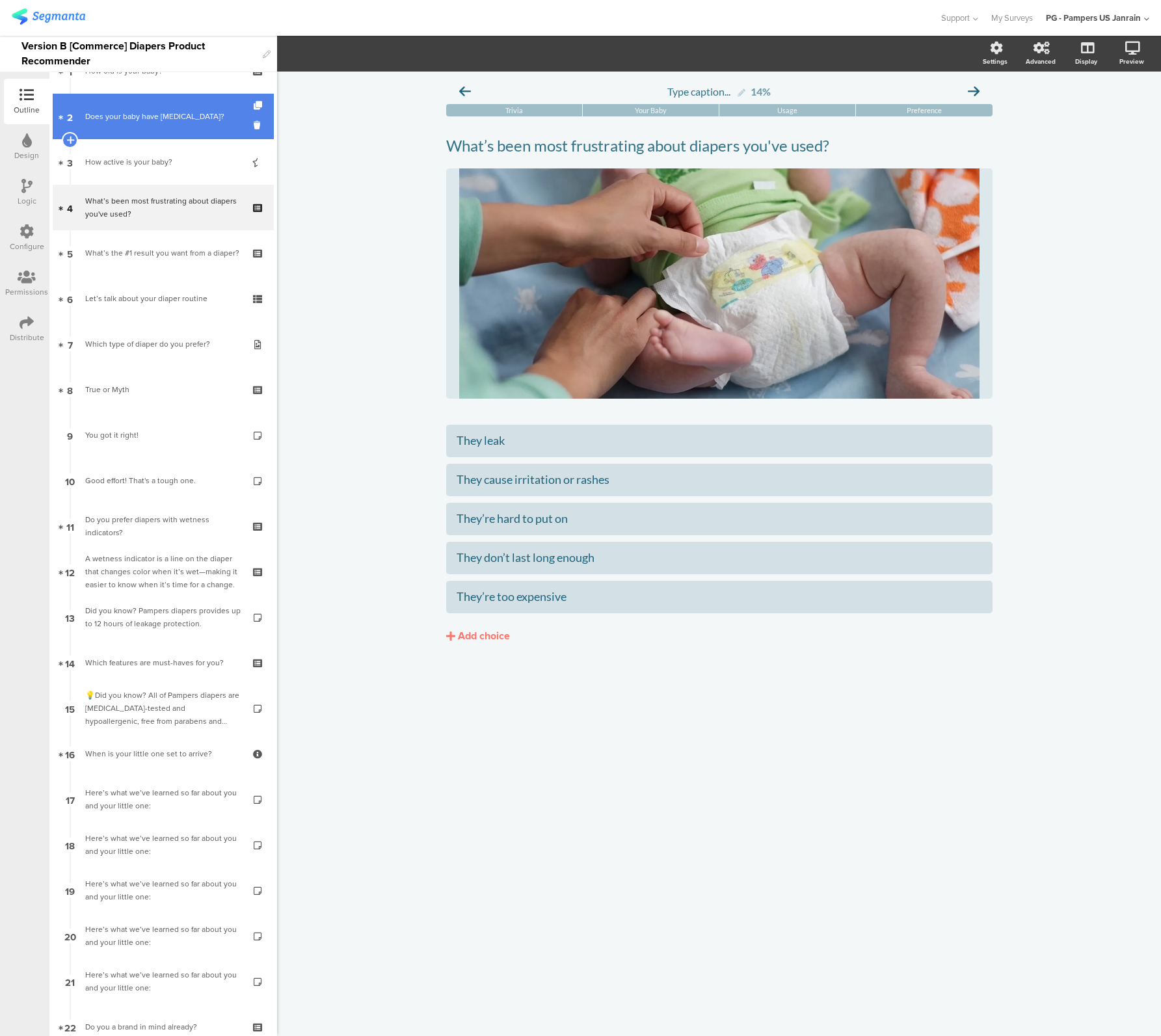
click at [130, 134] on link "2 Does your baby have sensitive skin?" at bounding box center [163, 116] width 221 height 45
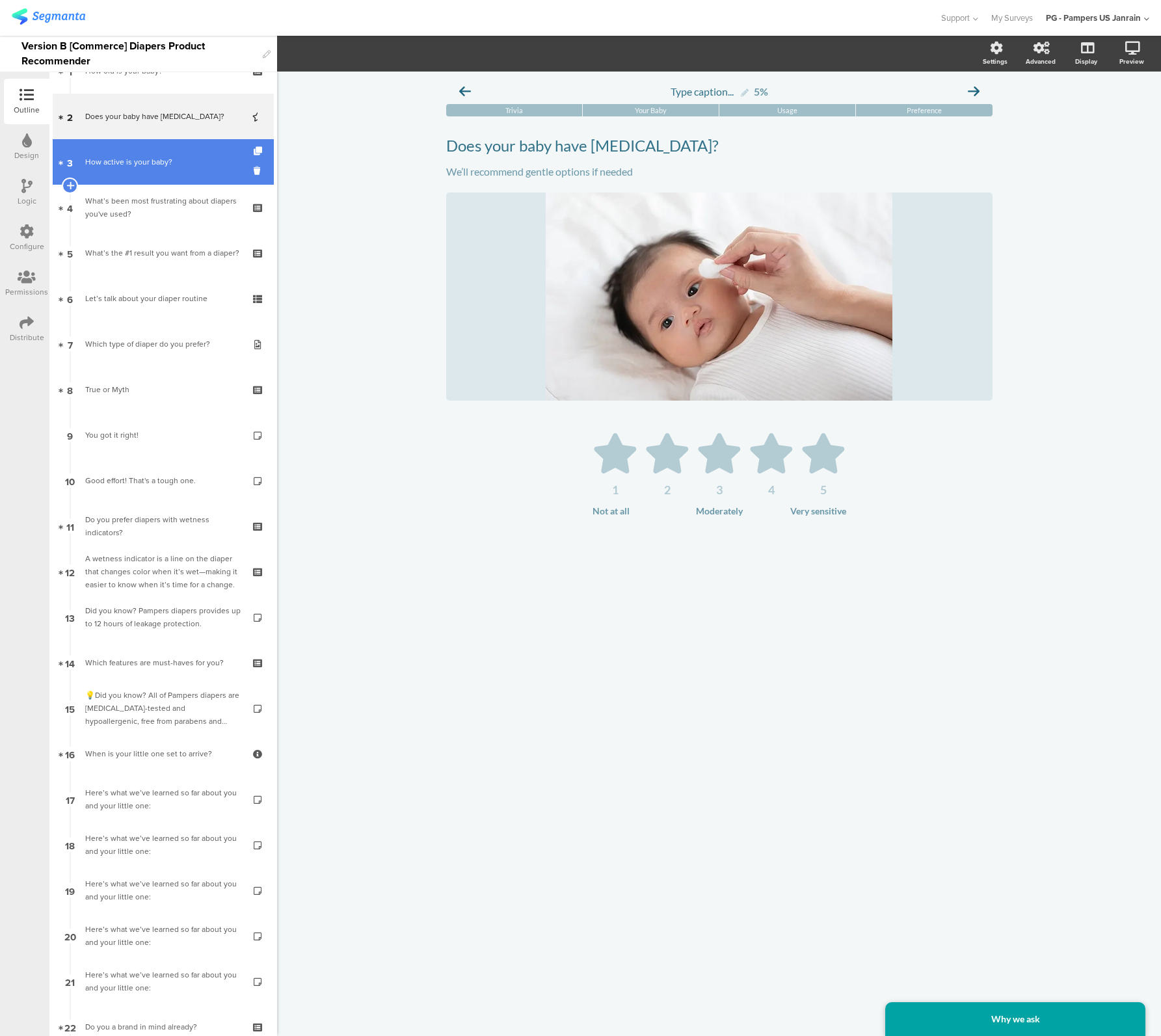
click at [132, 167] on div "How active is your baby?" at bounding box center [163, 162] width 155 height 13
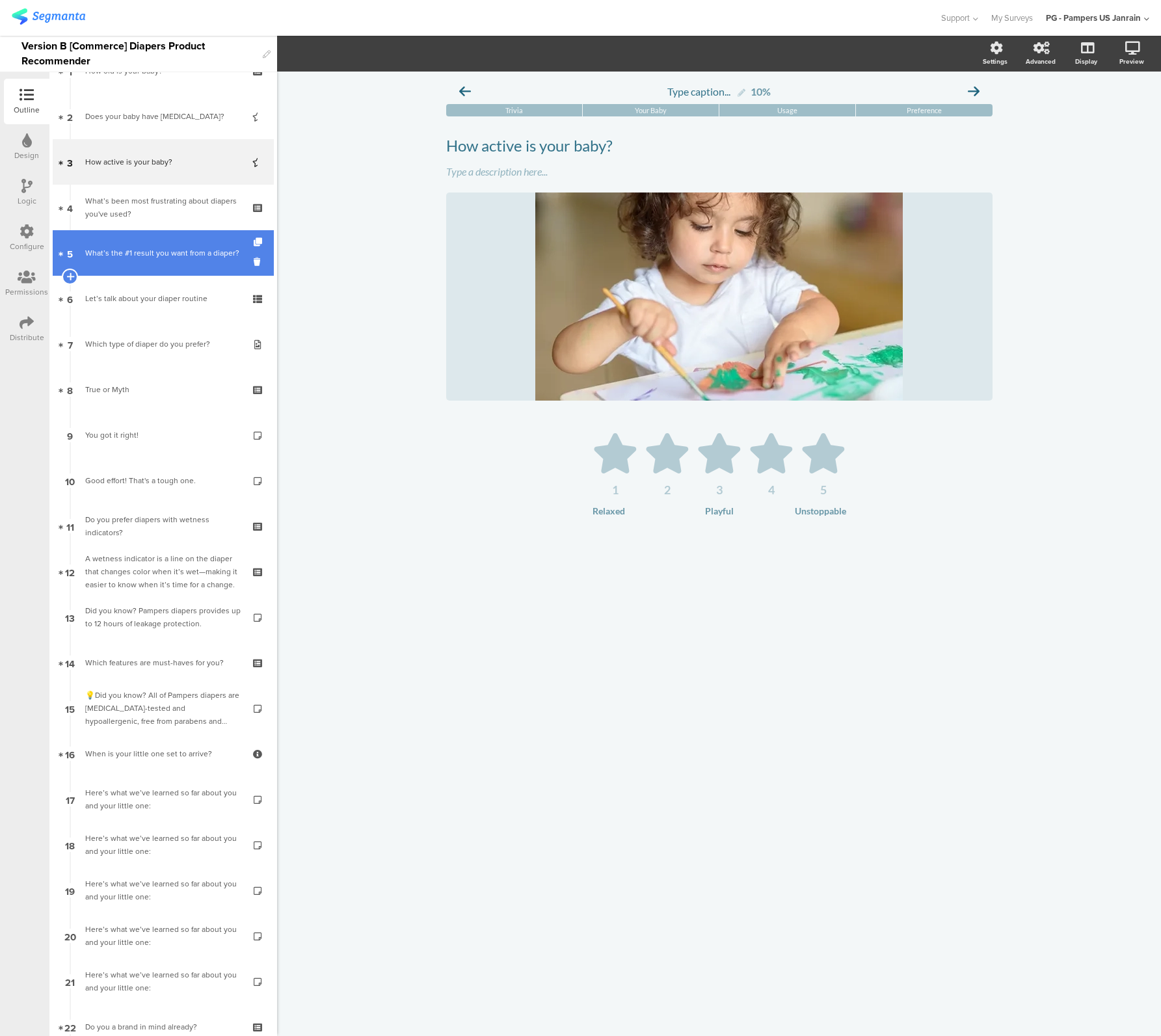
click at [128, 251] on div "What’s the #1 result you want from a diaper?" at bounding box center [163, 253] width 155 height 13
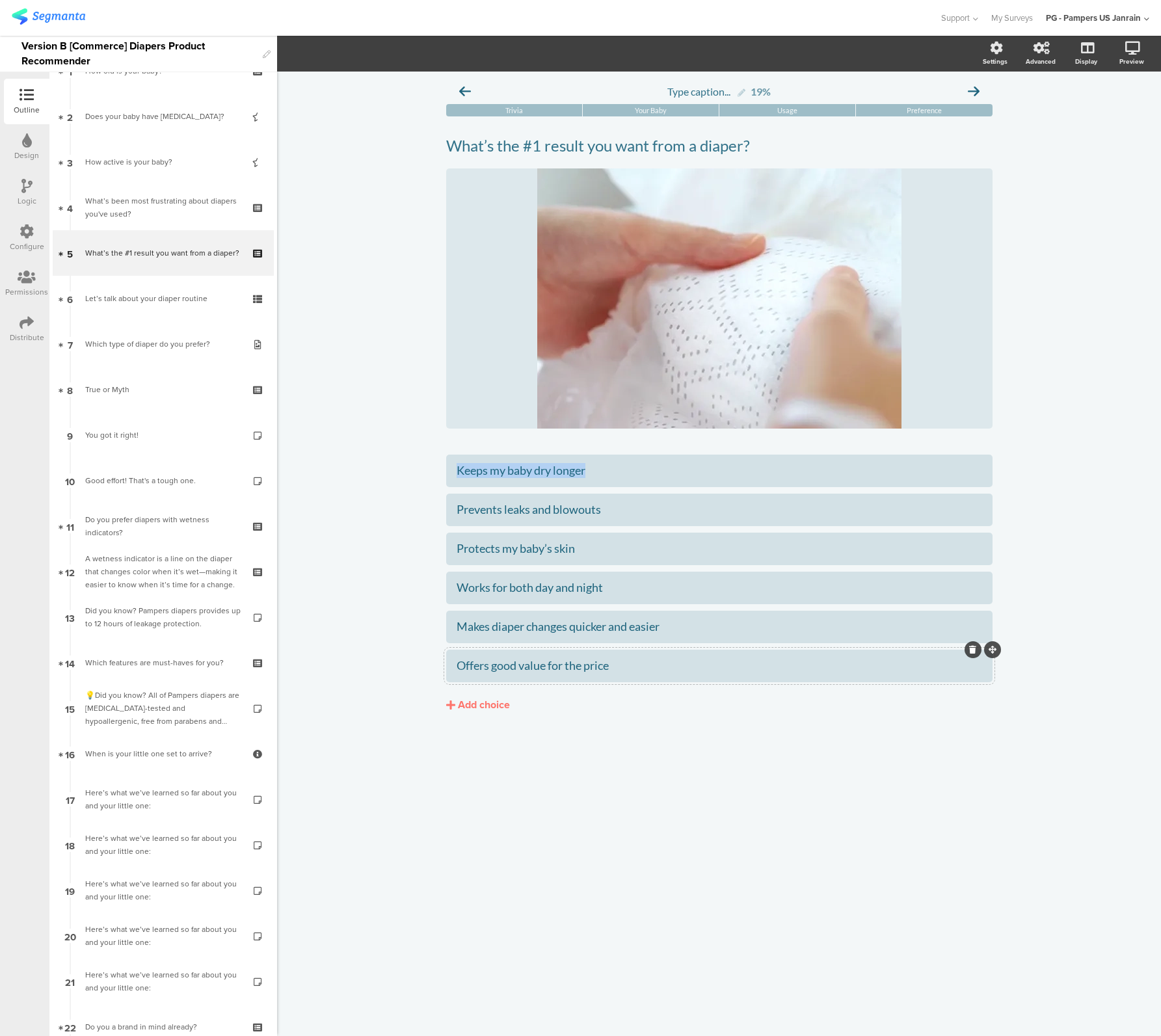
drag, startPoint x: 357, startPoint y: 468, endPoint x: 622, endPoint y: 670, distance: 333.2
click at [622, 670] on div "Type caption... 19% Trivia Your Baby Usage Preference What’s the #1 result you …" at bounding box center [719, 553] width 884 height 965
drag, startPoint x: 432, startPoint y: 474, endPoint x: 630, endPoint y: 657, distance: 269.6
click at [630, 655] on div "Type caption... 19% Trivia Your Baby Usage Preference What’s the #1 result you …" at bounding box center [719, 422] width 573 height 702
drag, startPoint x: 629, startPoint y: 668, endPoint x: 368, endPoint y: 568, distance: 279.5
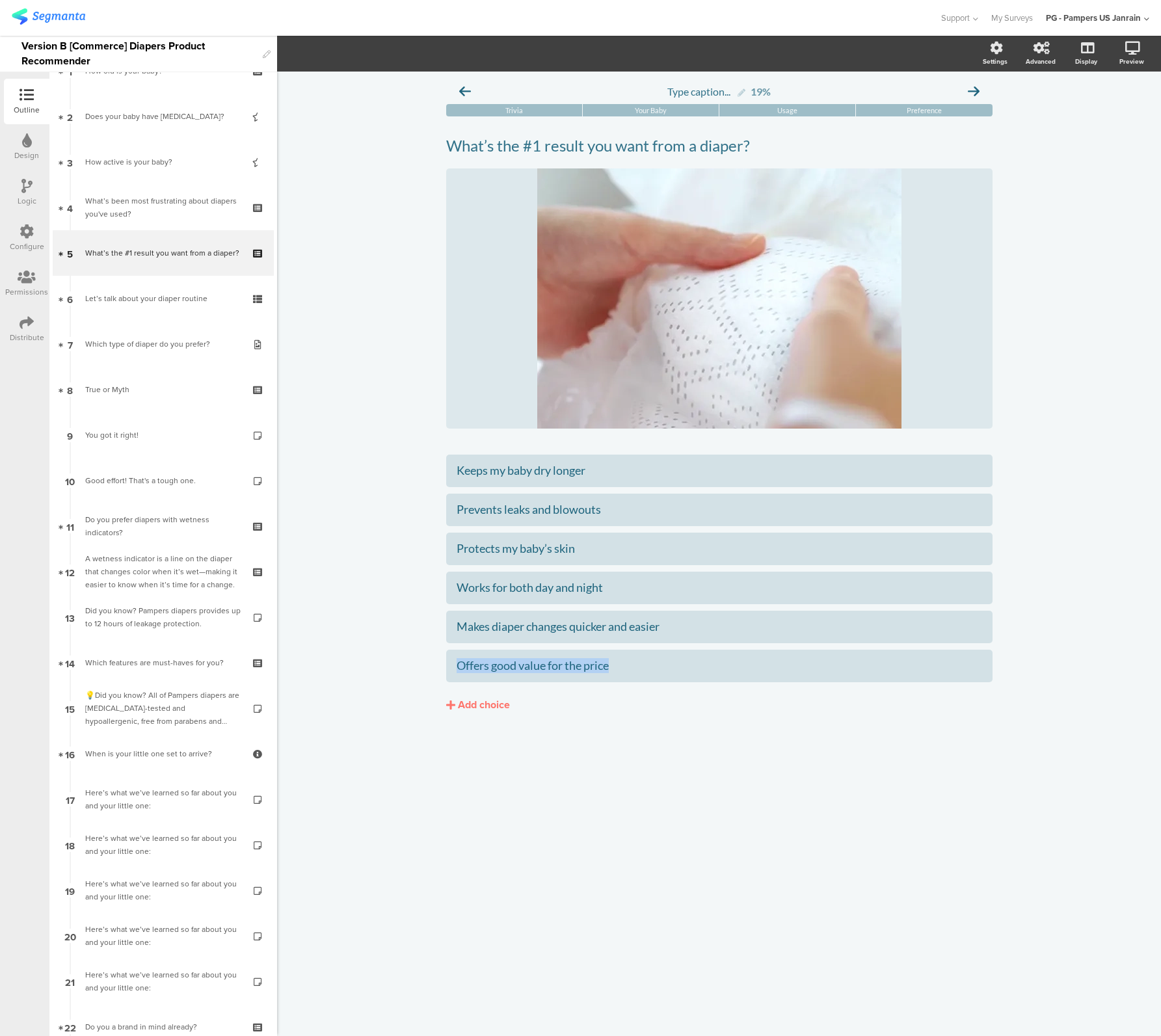
click at [493, 562] on div "Keeps my baby dry longer Prevents leaks and blowouts Protects my baby’s skin" at bounding box center [720, 568] width 547 height 227
click at [368, 568] on div "Type caption... 19% Trivia Your Baby Usage Preference What’s the #1 result you …" at bounding box center [719, 553] width 884 height 965
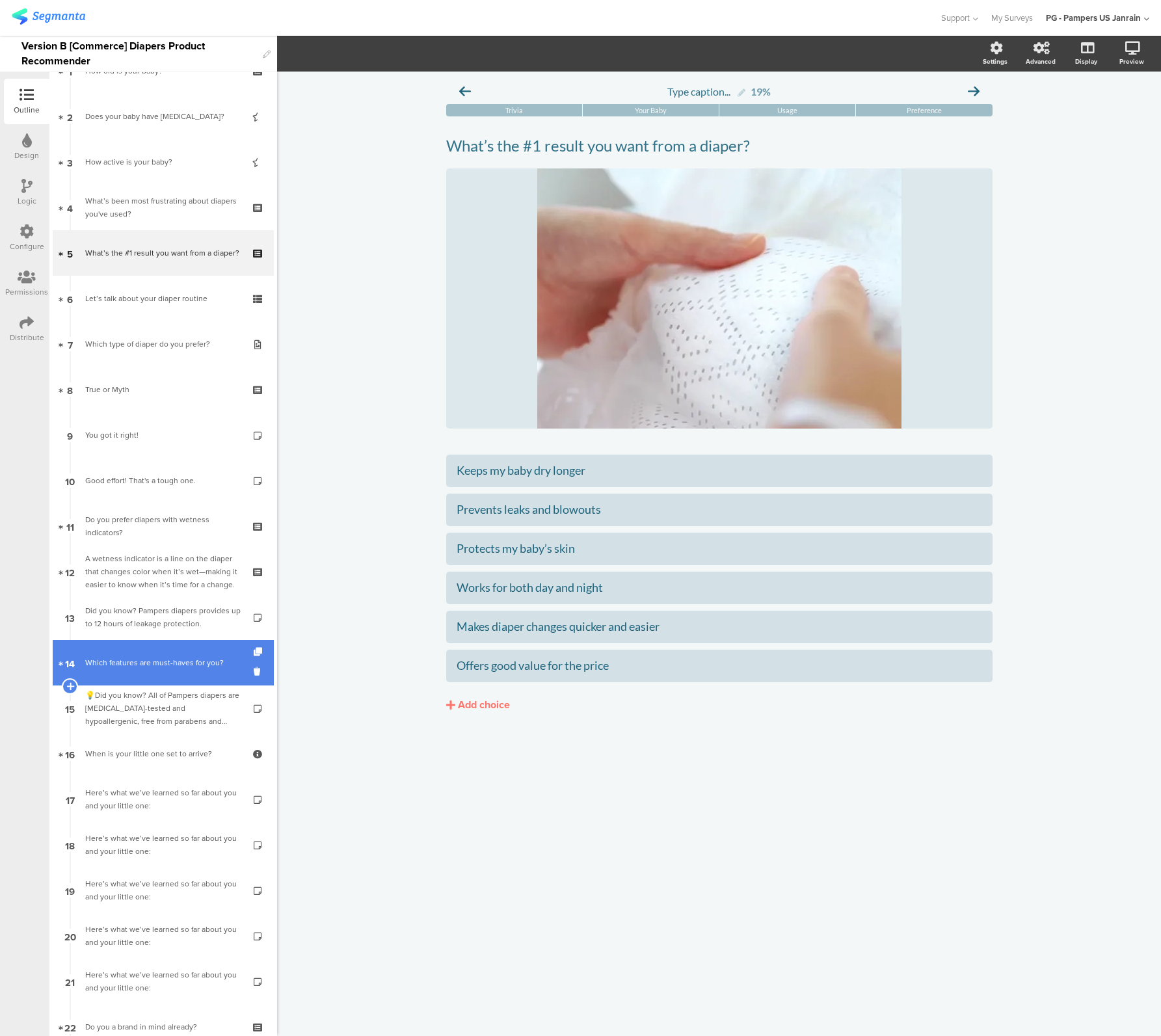
click at [143, 678] on link "14 Which features are must-haves for you?" at bounding box center [163, 662] width 221 height 45
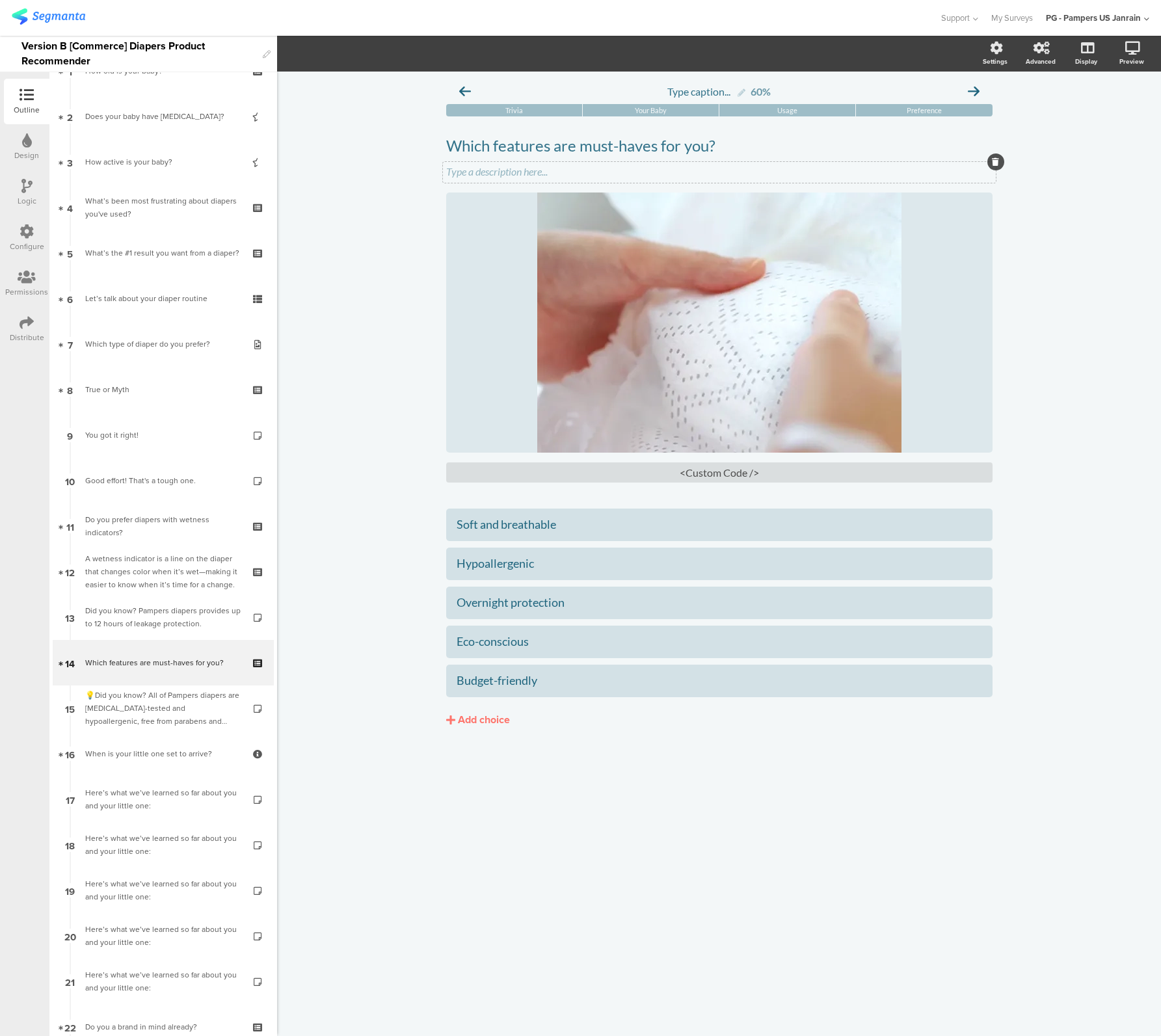
click at [492, 173] on div "Type a description here..." at bounding box center [720, 171] width 547 height 13
click at [1062, 283] on div "Type caption... 60% Trivia Your Baby Usage Preference Which features are must-h…" at bounding box center [719, 553] width 884 height 965
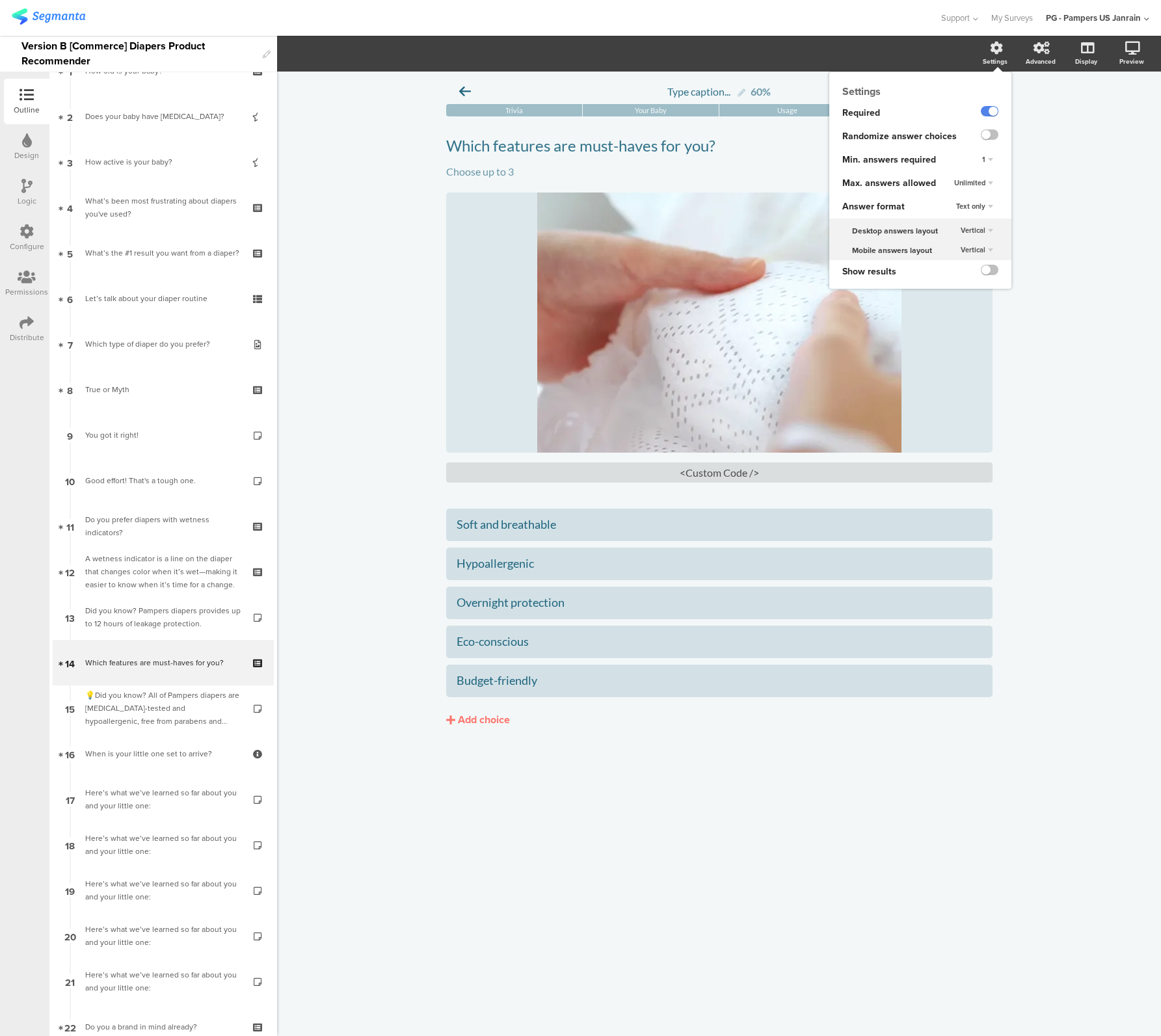
click at [986, 186] on div "Unlimited" at bounding box center [974, 183] width 50 height 16
click at [956, 239] on div "3" at bounding box center [969, 236] width 77 height 13
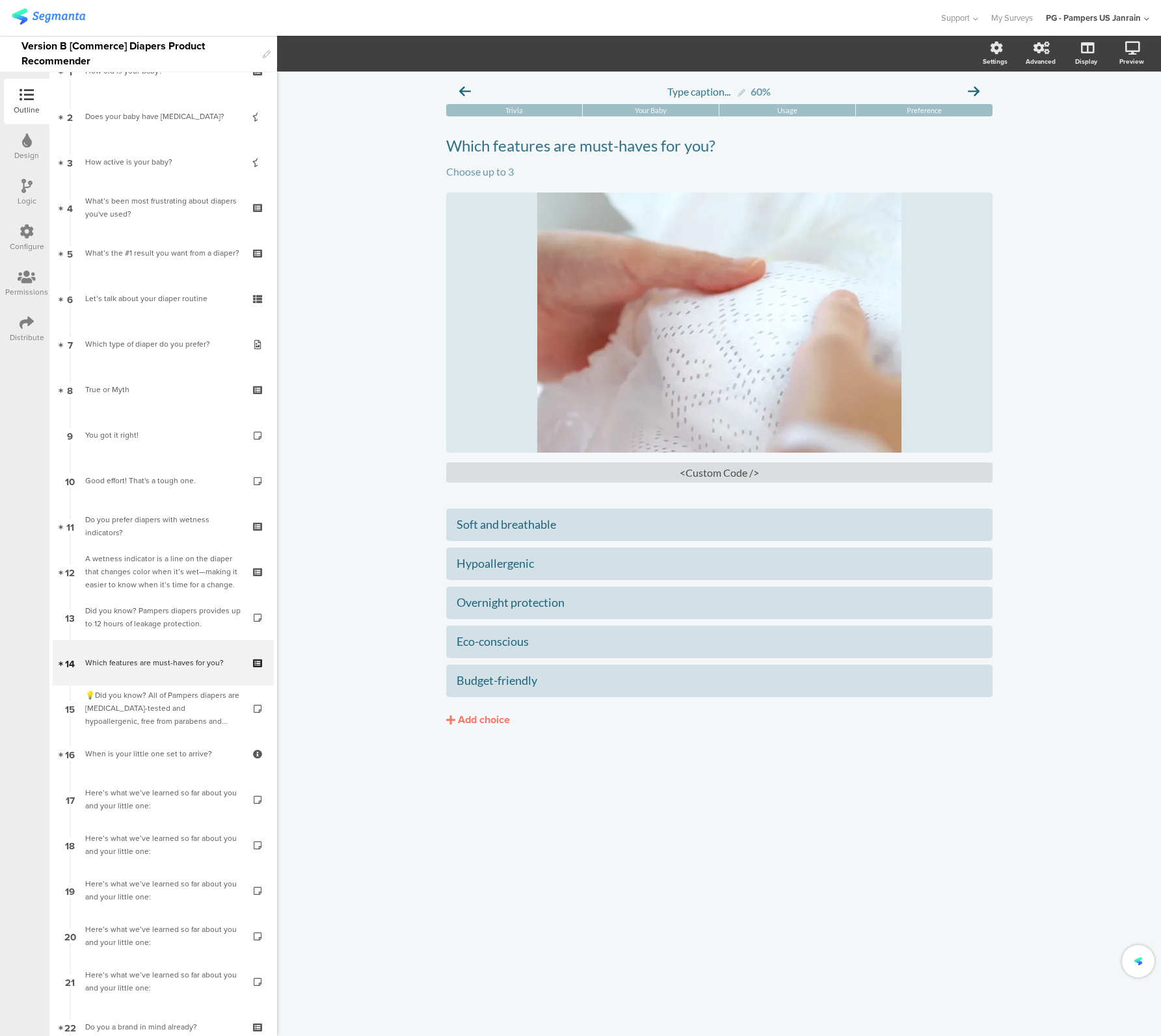
click at [614, 859] on div "Type caption... 60% Trivia Your Baby Usage Preference Which features are must-h…" at bounding box center [719, 553] width 884 height 965
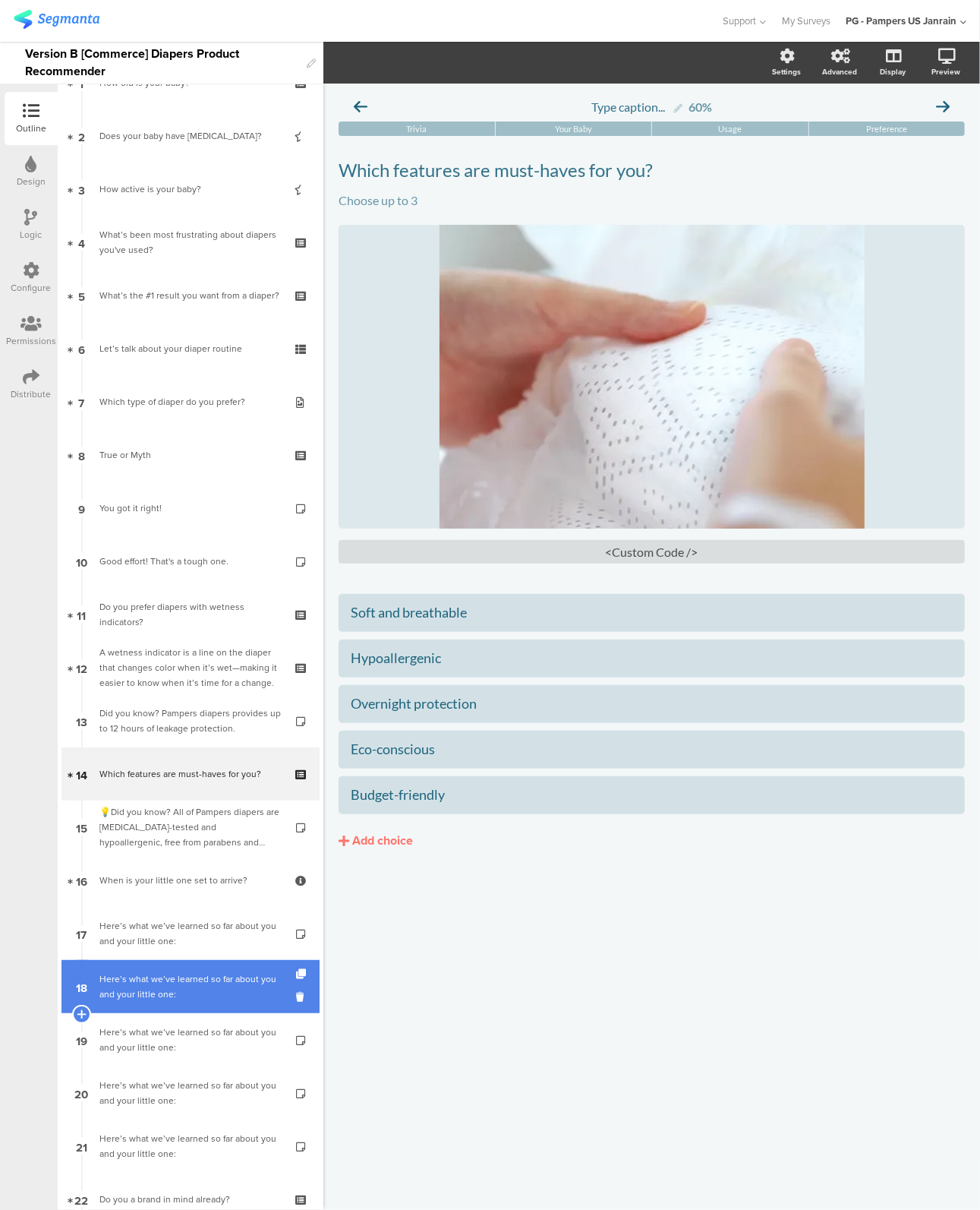
click at [166, 1003] on link "18 Here’s what we’ve learned so far about you and your little one:" at bounding box center [191, 986] width 258 height 53
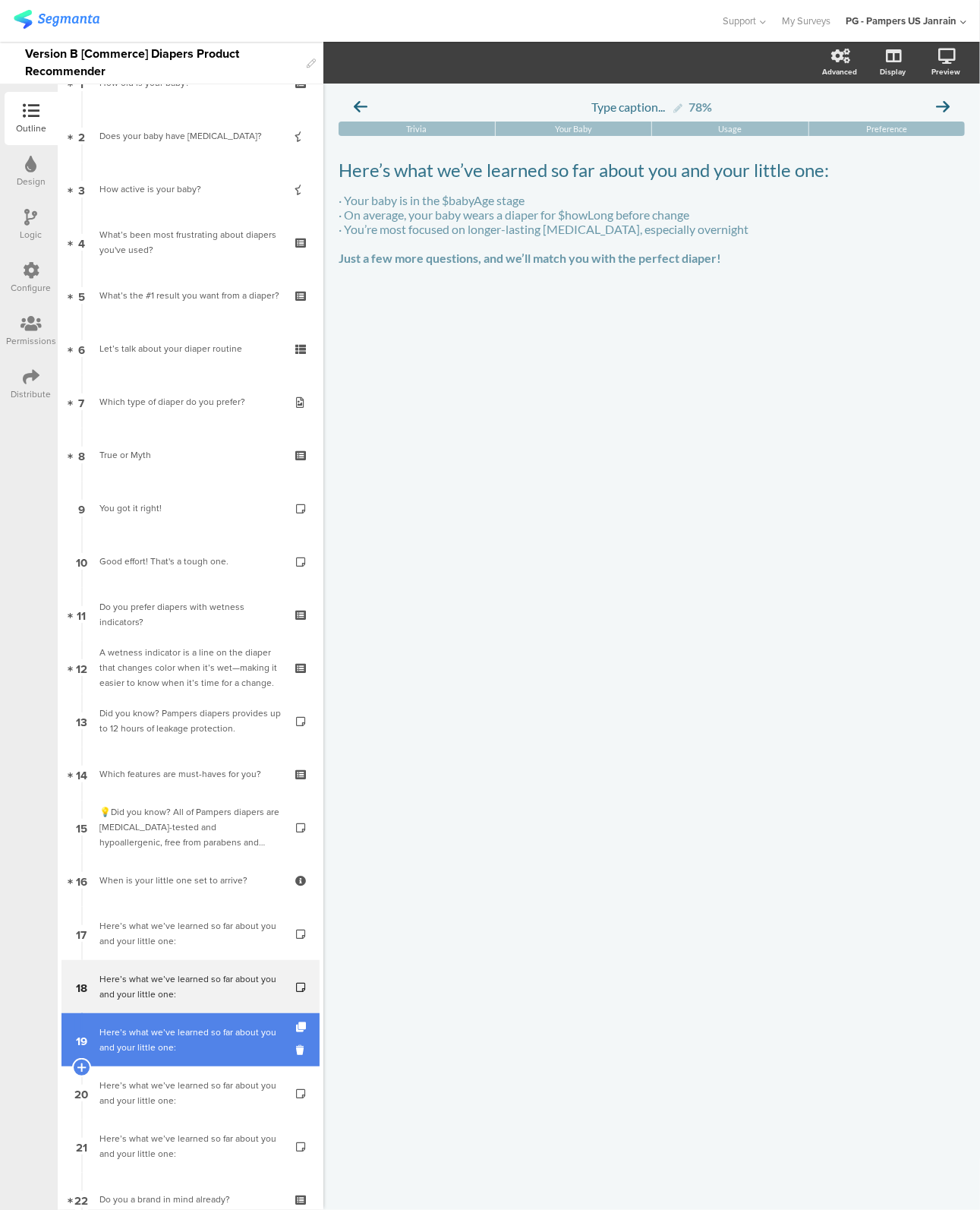
click at [162, 1044] on div "Here’s what we’ve learned so far about you and your little one:" at bounding box center [190, 1039] width 181 height 30
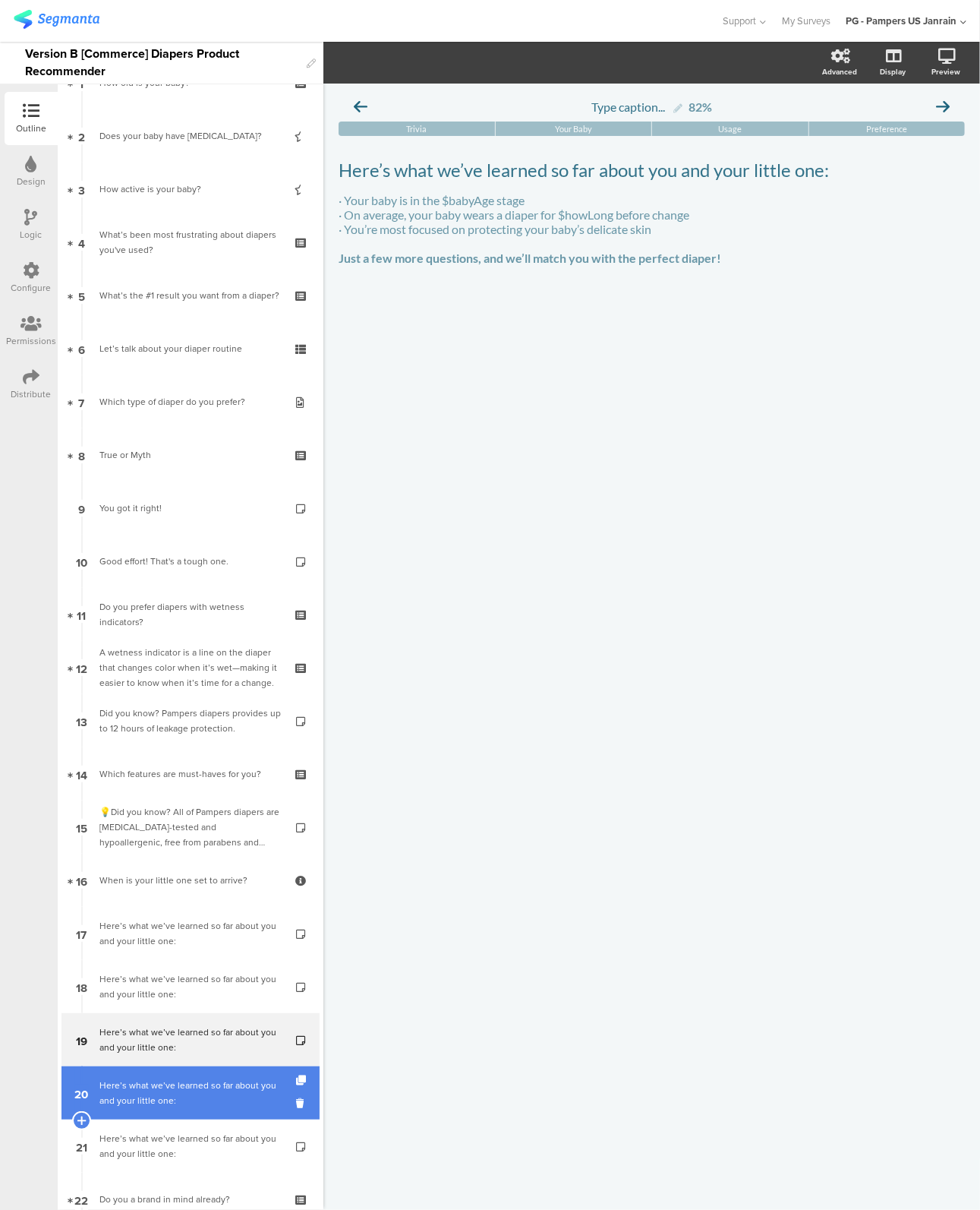
click at [164, 1078] on div "Here’s what we’ve learned so far about you and your little one:" at bounding box center [190, 1093] width 181 height 30
click at [296, 1079] on icon at bounding box center [302, 1080] width 13 height 10
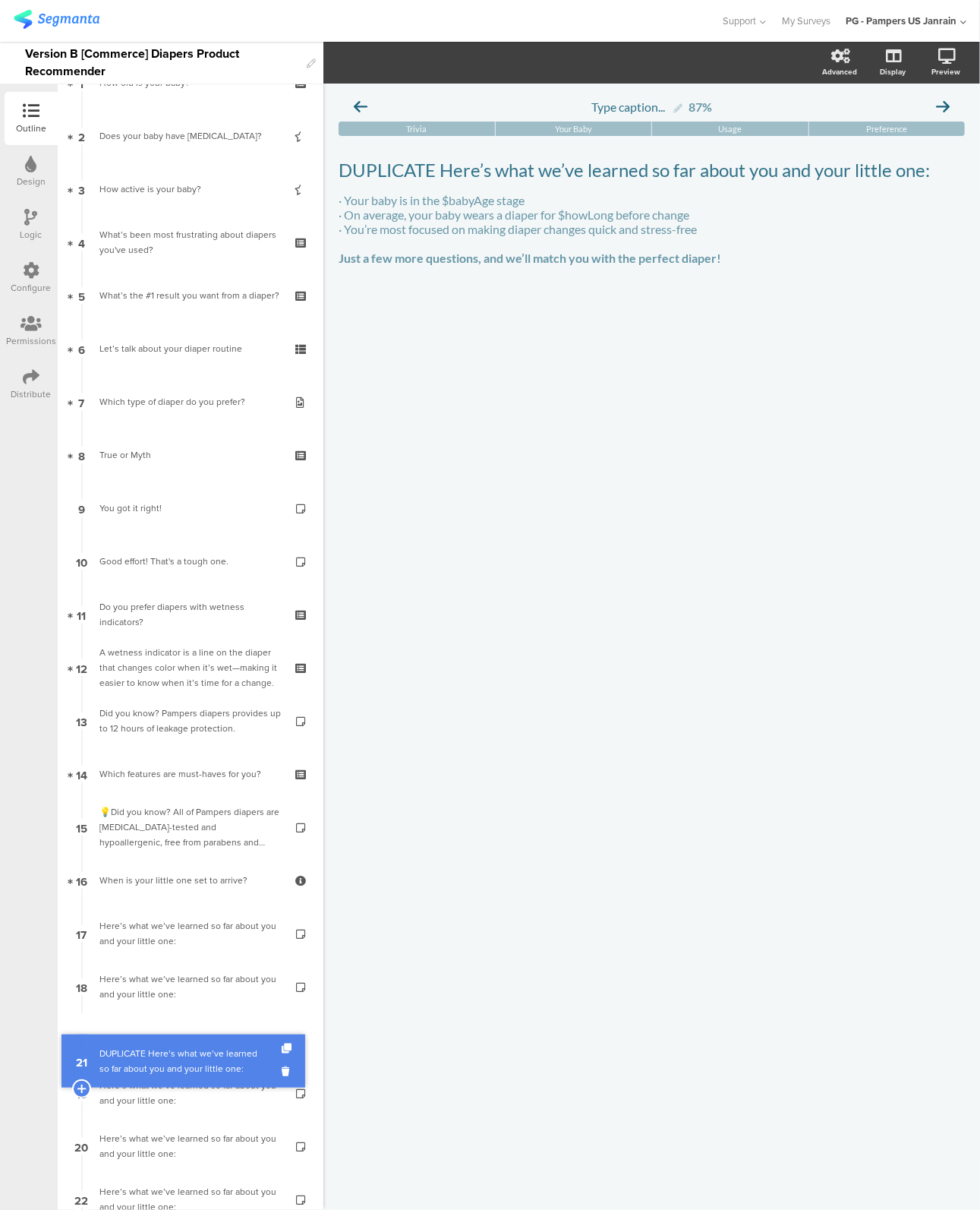
drag, startPoint x: 134, startPoint y: 1145, endPoint x: 106, endPoint y: 1060, distance: 89.5
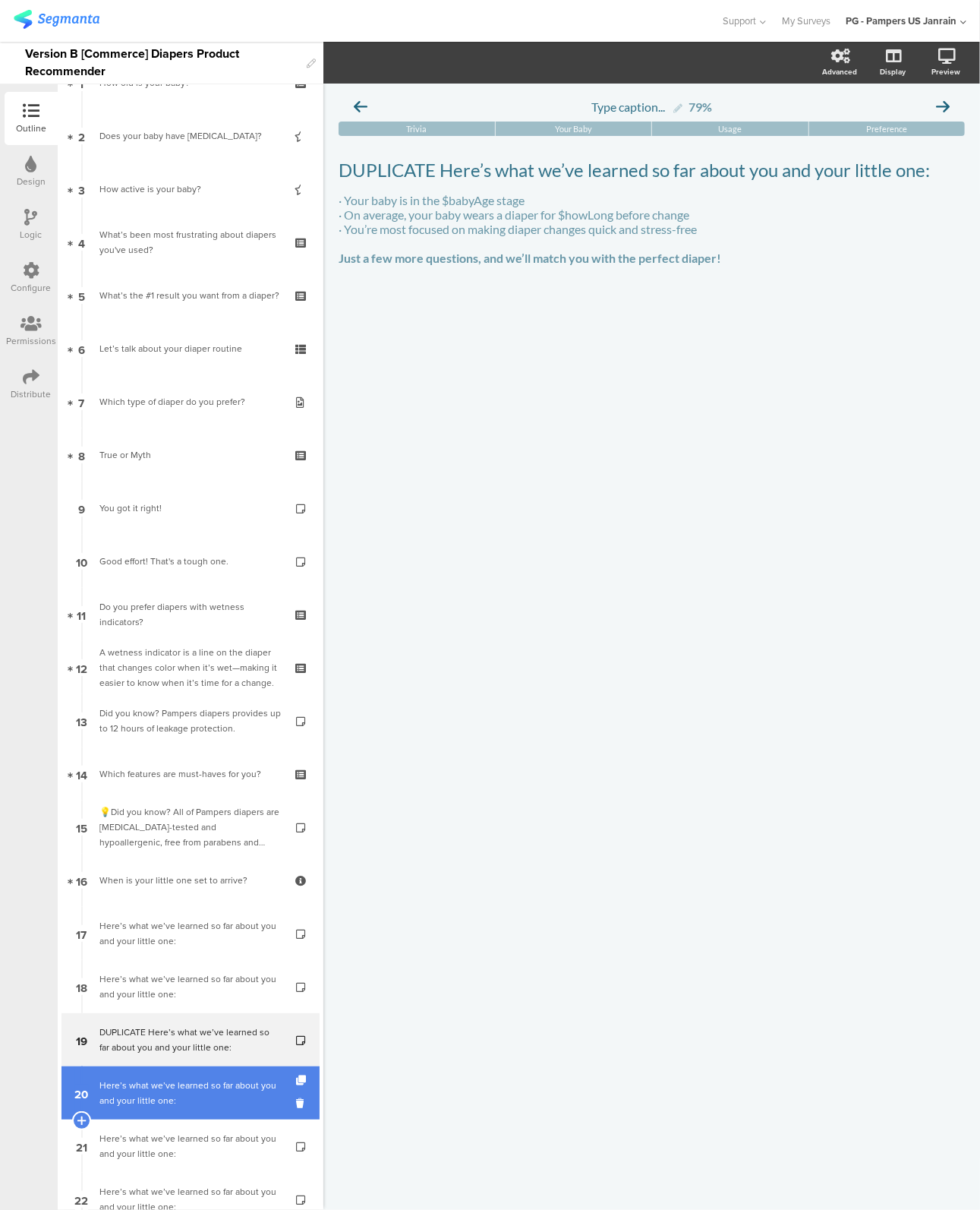
click at [205, 1080] on div "Here’s what we’ve learned so far about you and your little one:" at bounding box center [190, 1093] width 181 height 30
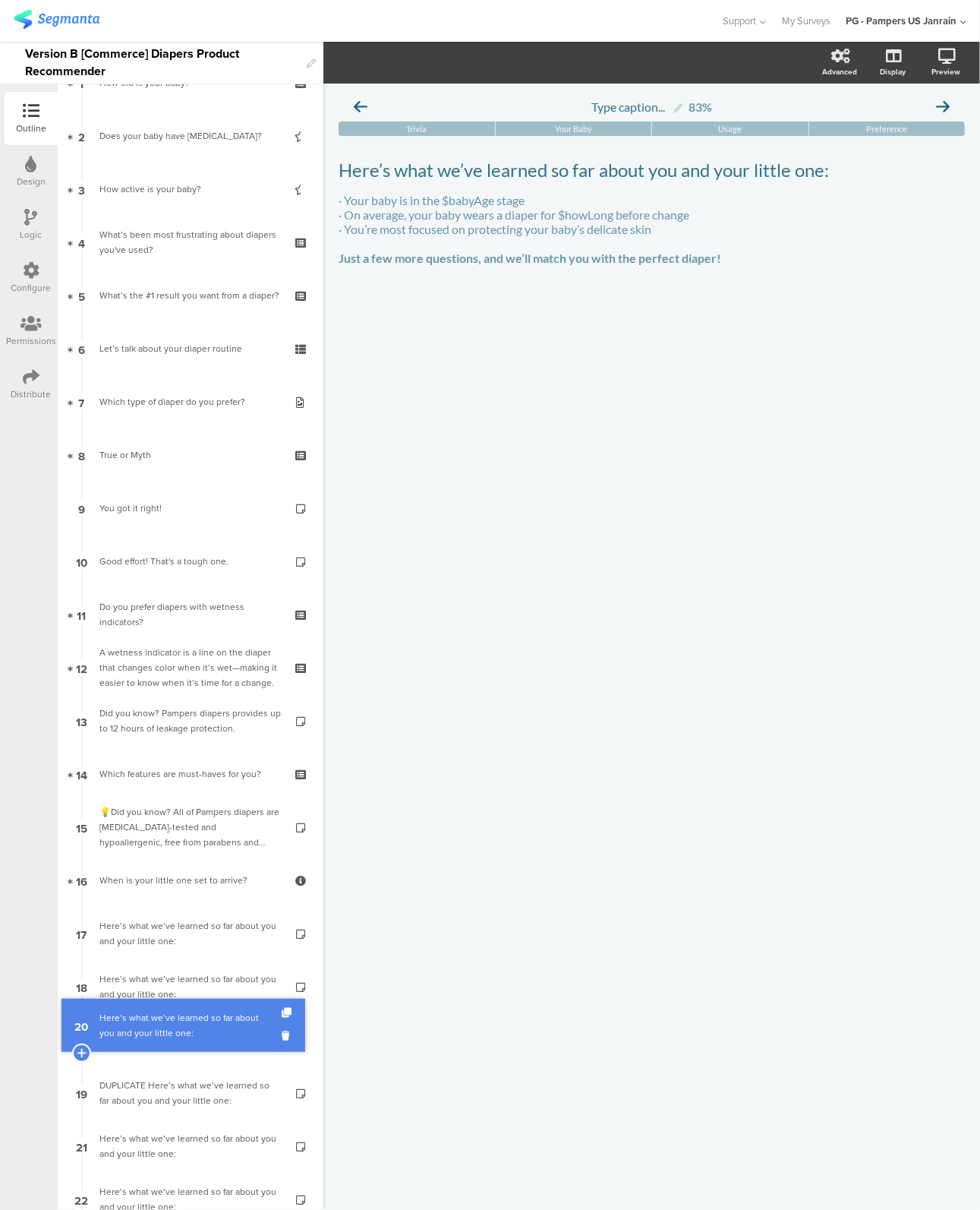
drag, startPoint x: 184, startPoint y: 1102, endPoint x: 178, endPoint y: 1035, distance: 67.3
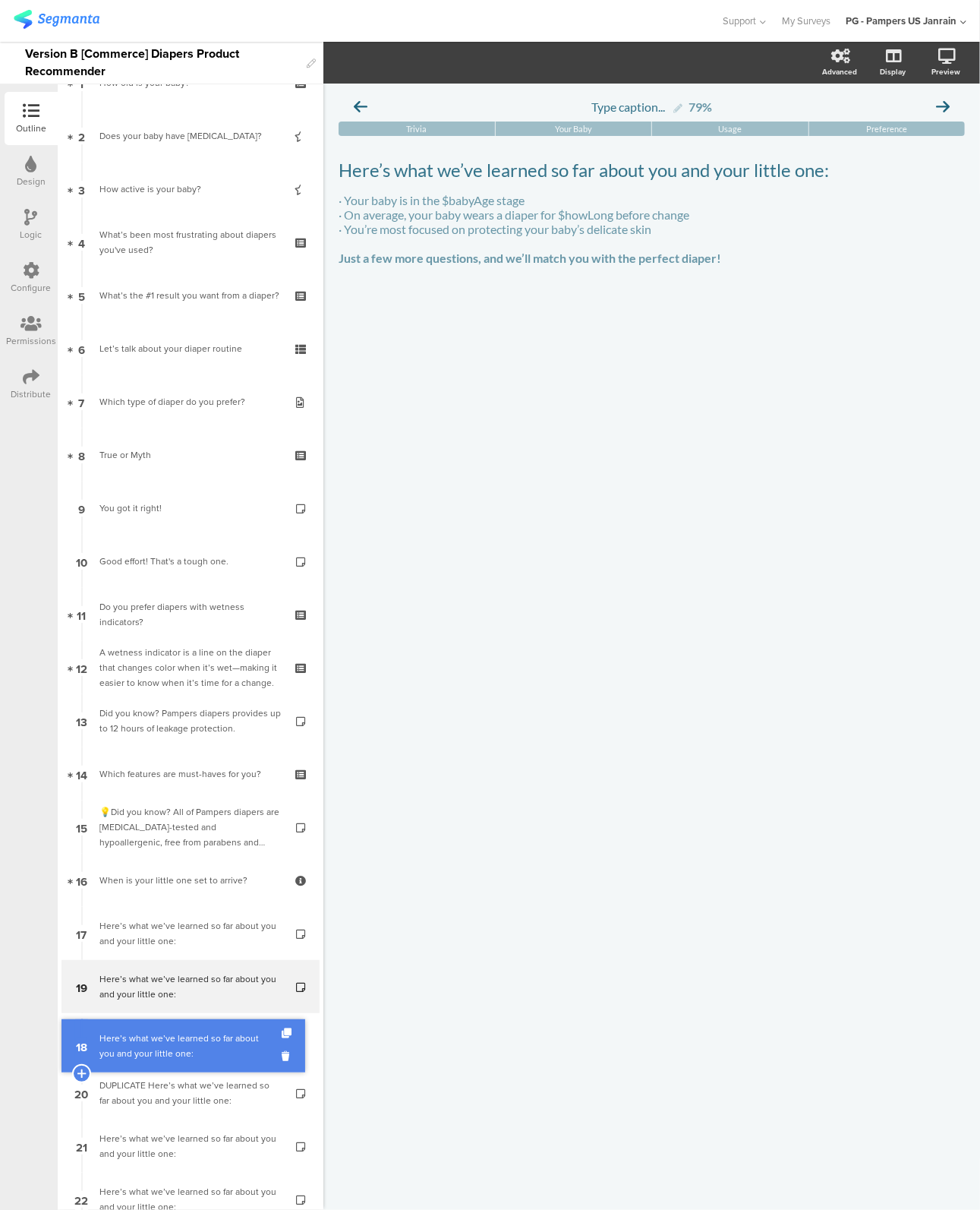
drag, startPoint x: 180, startPoint y: 990, endPoint x: 173, endPoint y: 1049, distance: 59.4
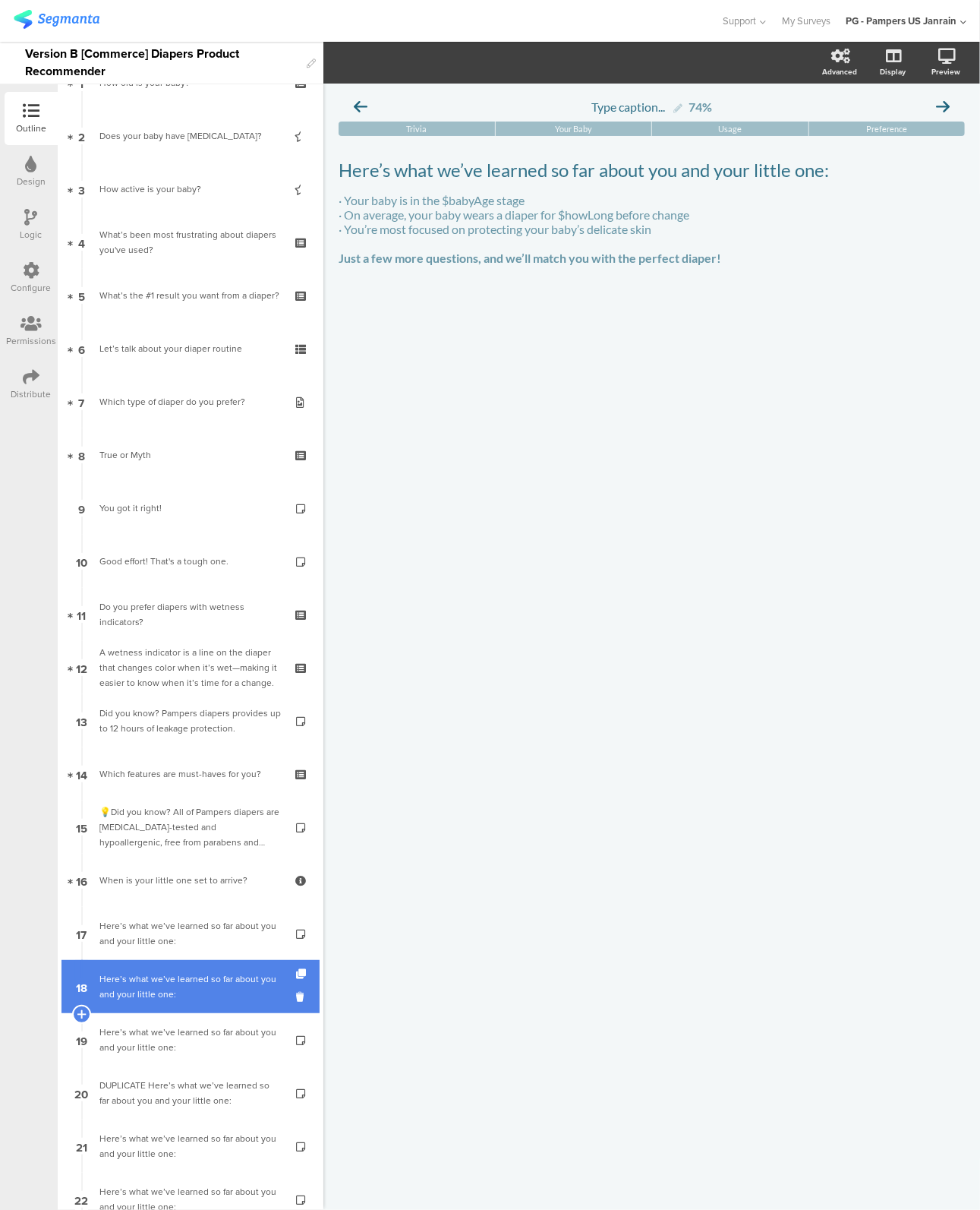
click at [172, 992] on div "Here’s what we’ve learned so far about you and your little one:" at bounding box center [190, 986] width 181 height 30
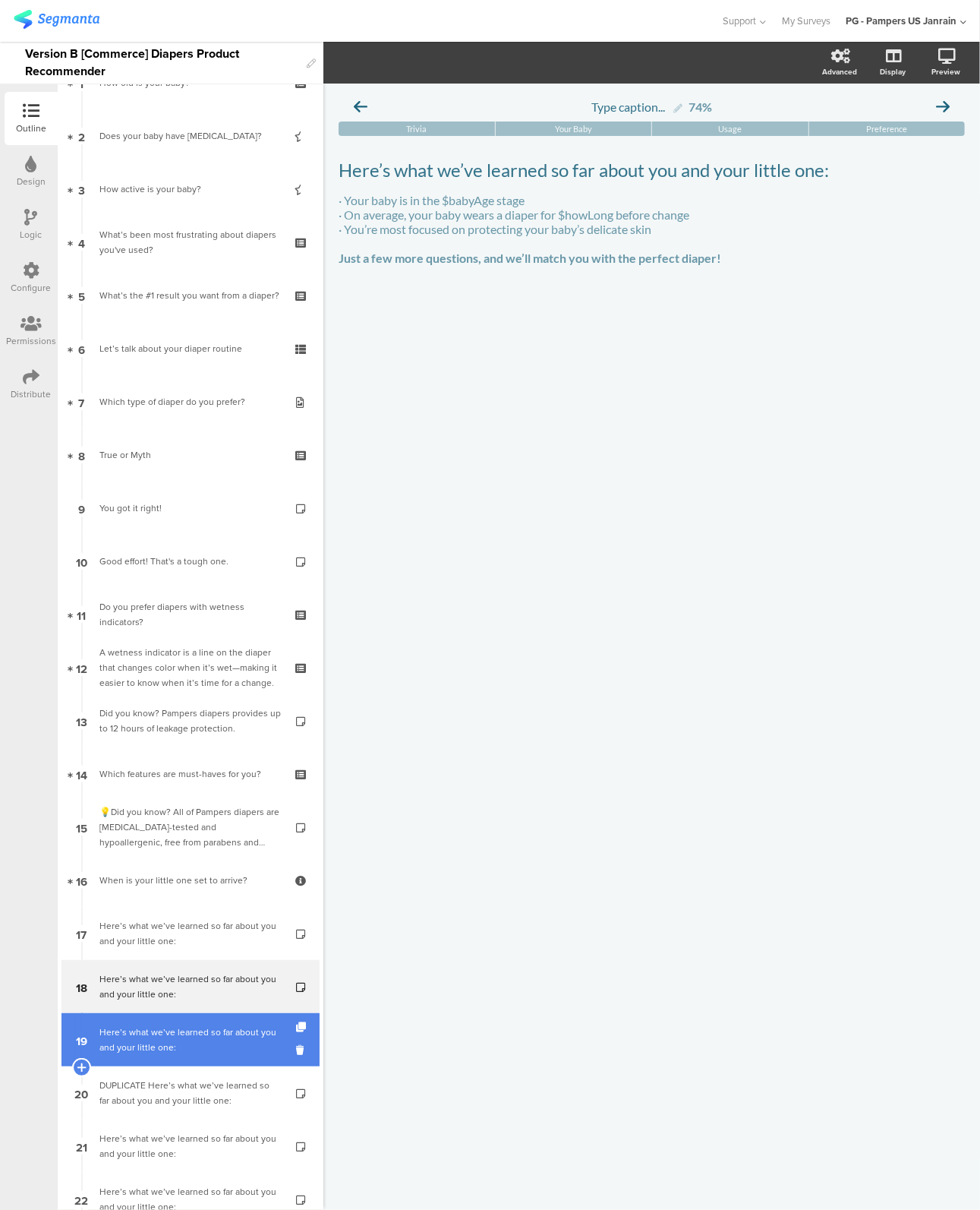
click at [171, 1025] on div "Here’s what we’ve learned so far about you and your little one:" at bounding box center [190, 1039] width 181 height 30
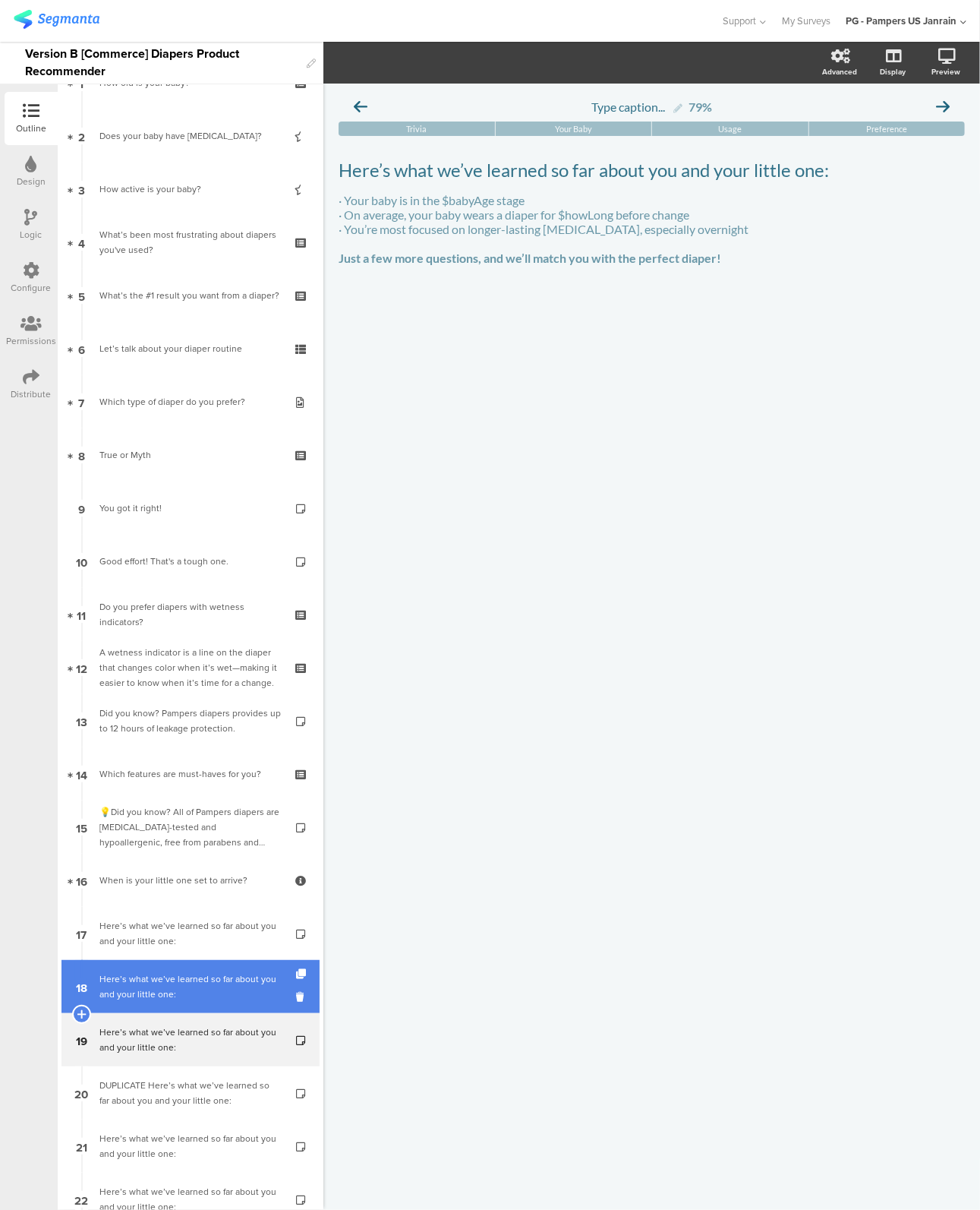
click at [172, 991] on div "Here’s what we’ve learned so far about you and your little one:" at bounding box center [190, 986] width 181 height 30
drag, startPoint x: 172, startPoint y: 1038, endPoint x: 174, endPoint y: 984, distance: 54.0
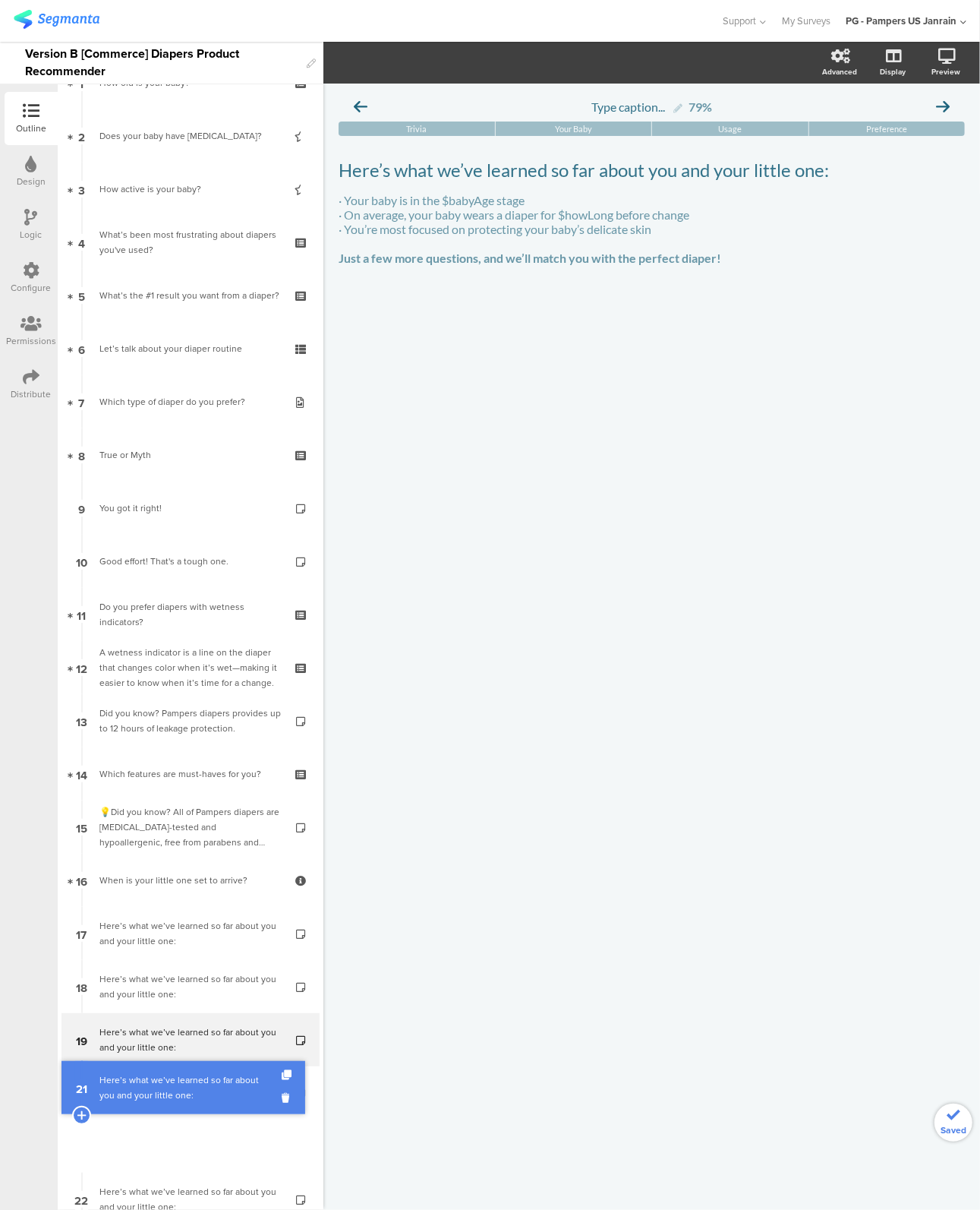
drag, startPoint x: 172, startPoint y: 1155, endPoint x: 172, endPoint y: 1095, distance: 60.0
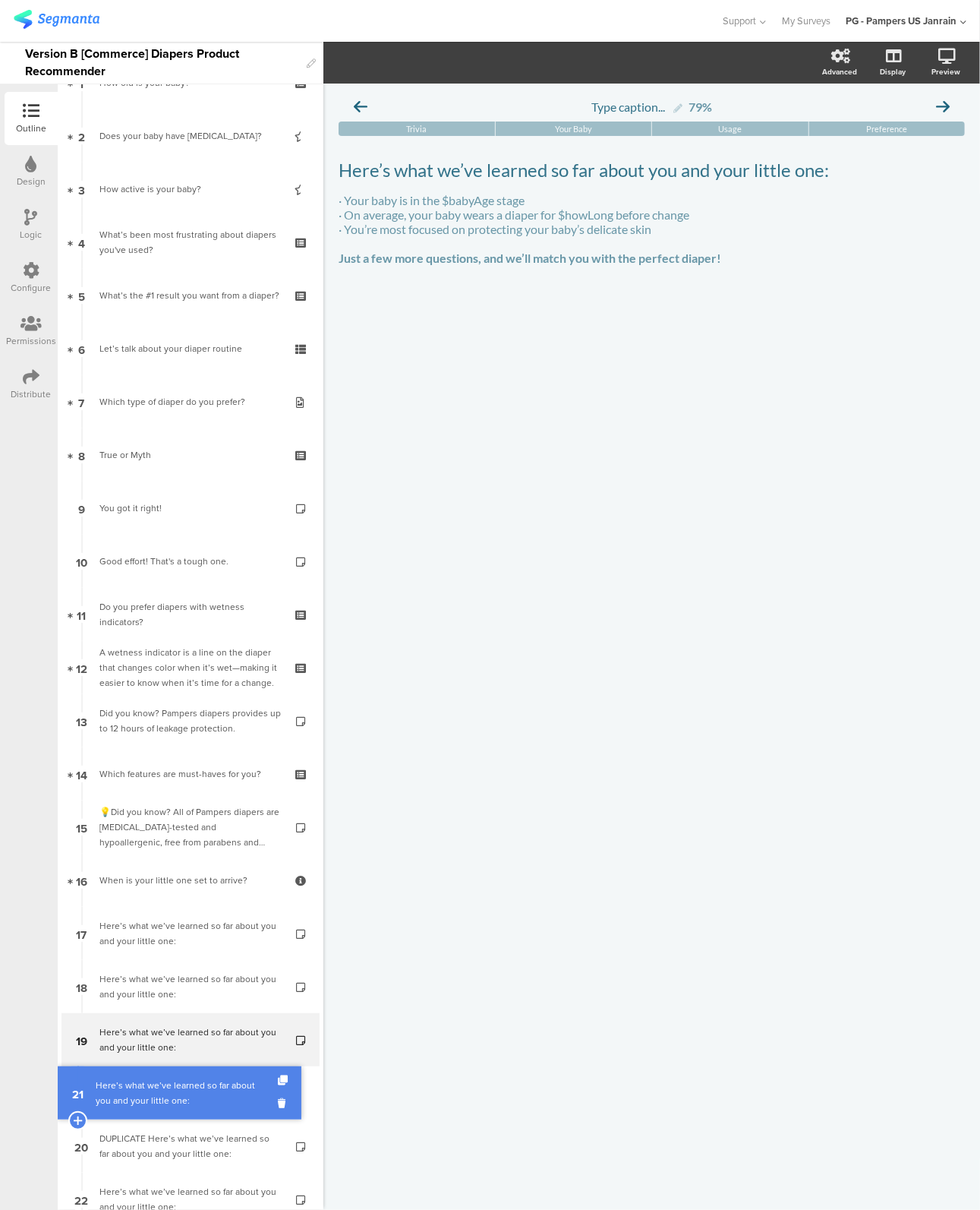
drag, startPoint x: 171, startPoint y: 1127, endPoint x: 171, endPoint y: 1073, distance: 54.0
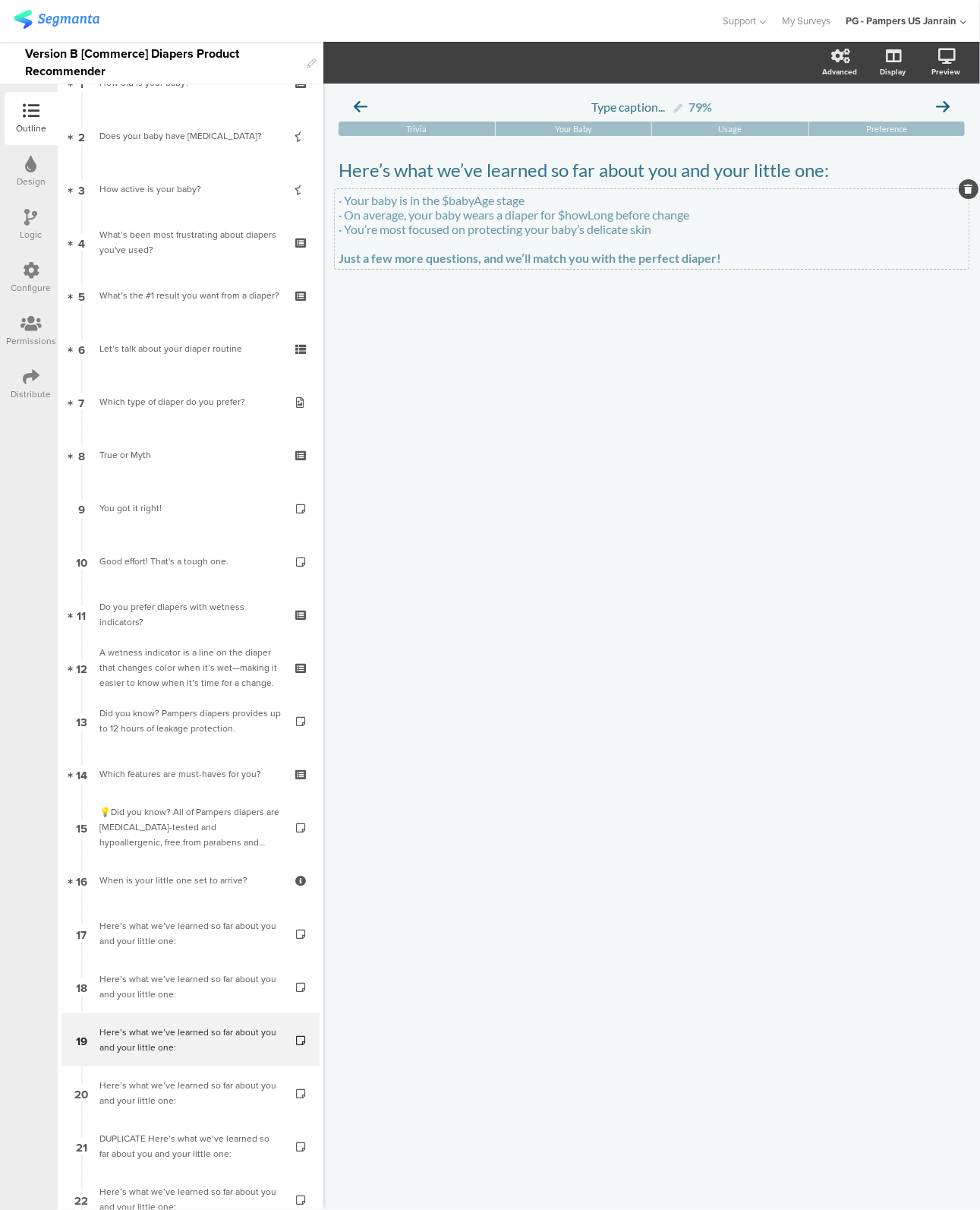
click at [571, 229] on p "· You’re most focused on protecting your baby’s delicate skin" at bounding box center [652, 229] width 626 height 15
click at [511, 543] on div "Type caption... 79% Trivia Your Baby Usage Preference" at bounding box center [651, 646] width 657 height 1127
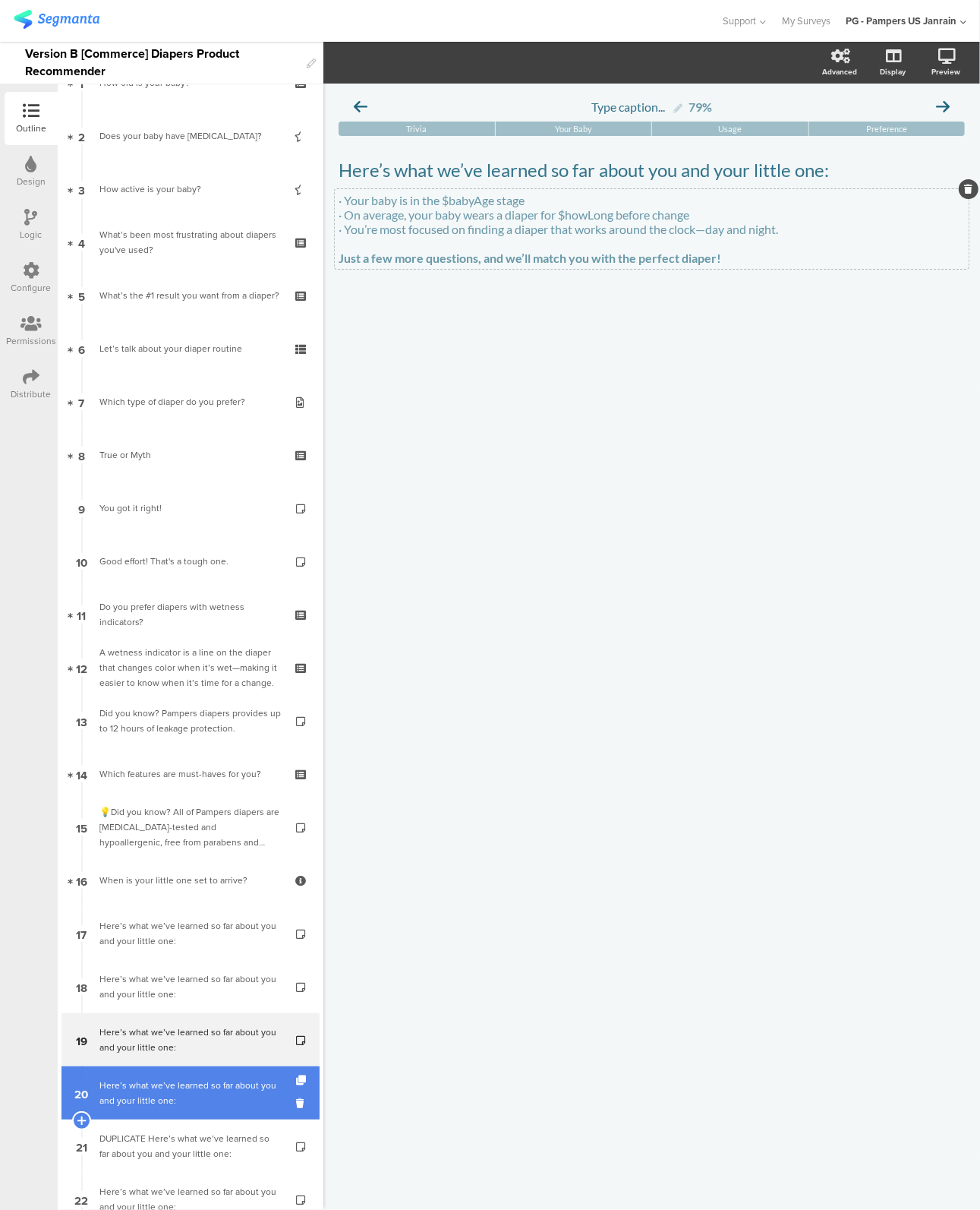
click at [167, 1093] on div "Here’s what we’ve learned so far about you and your little one:" at bounding box center [190, 1093] width 181 height 30
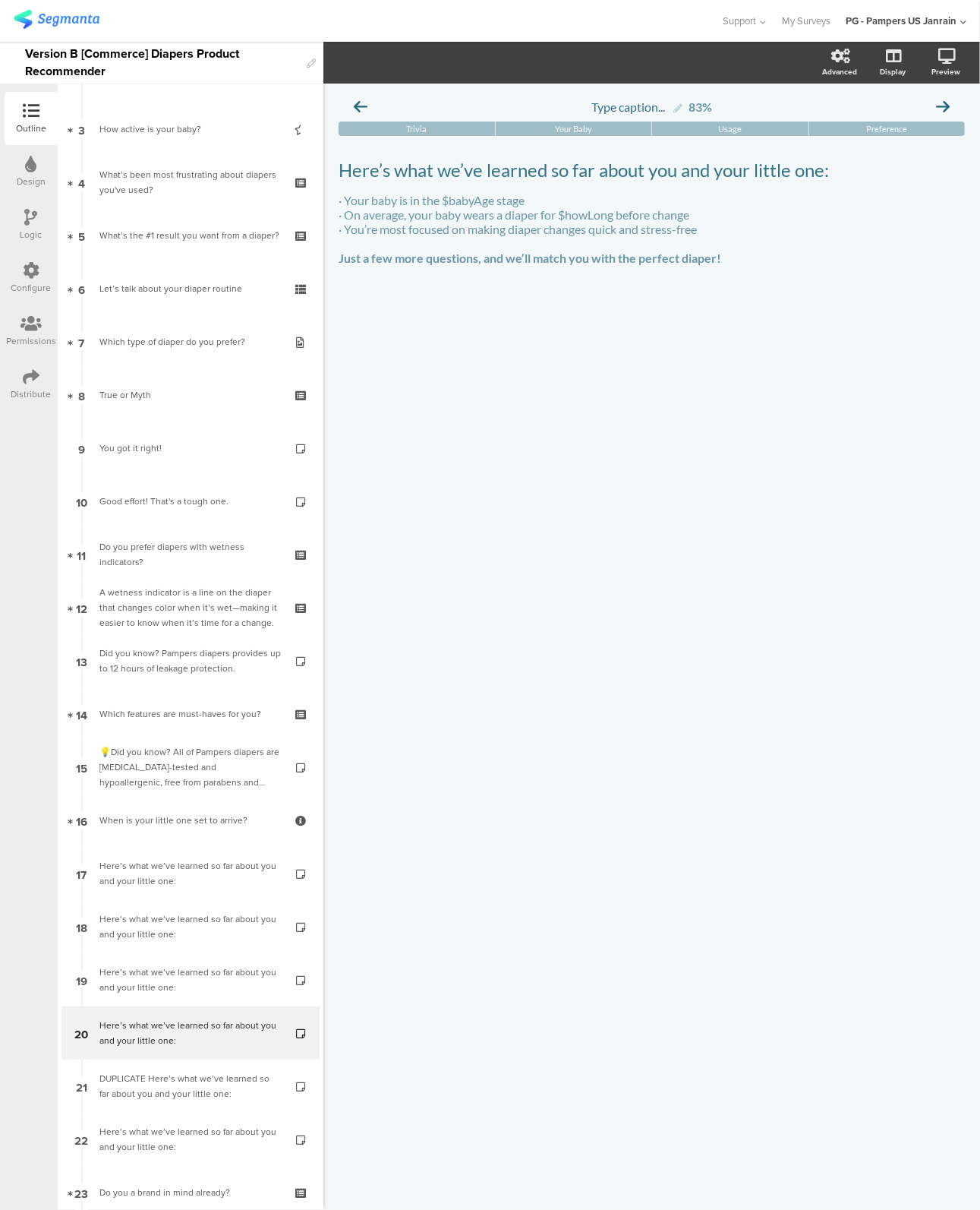
scroll to position [317, 0]
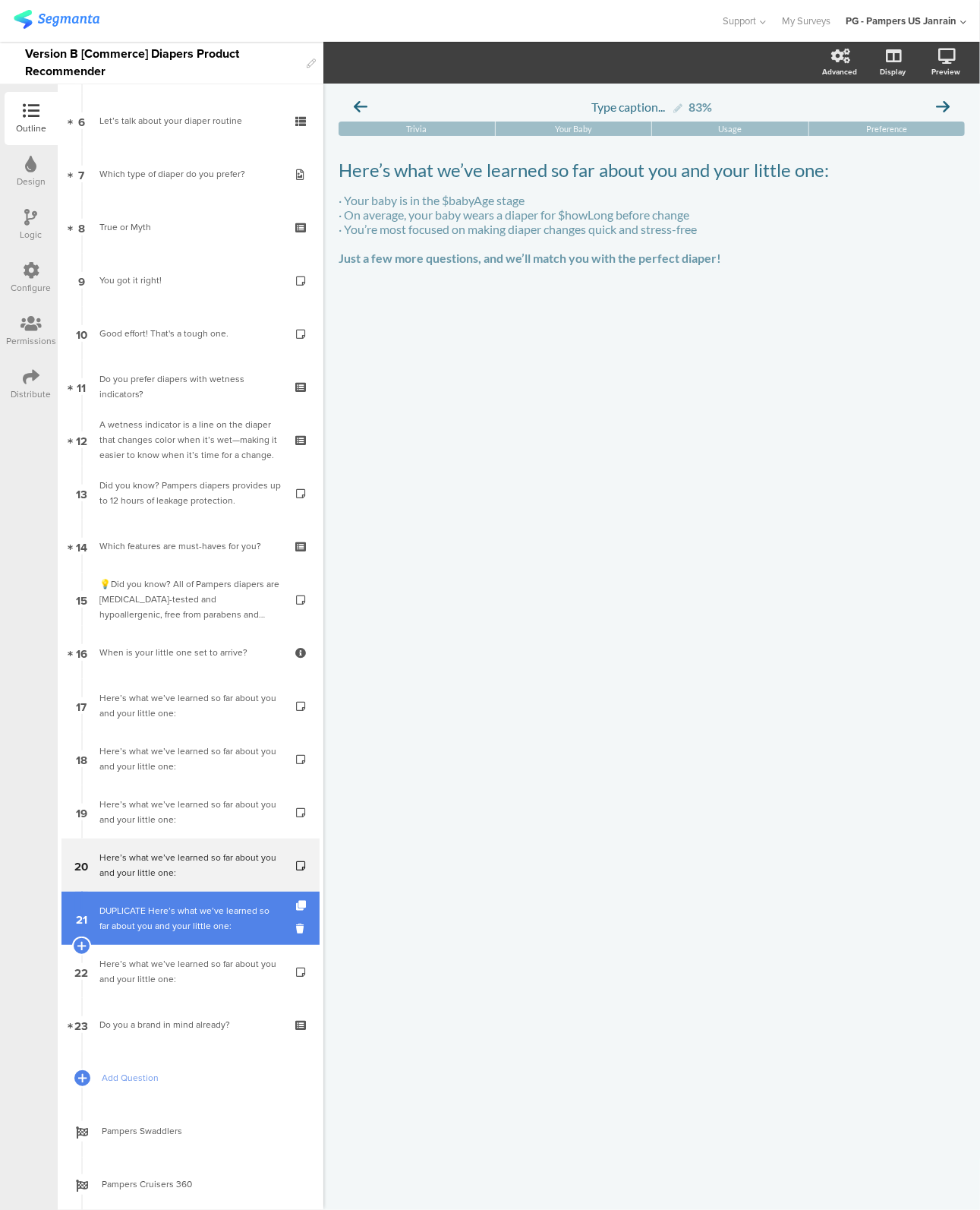
click at [142, 917] on div "DUPLICATE Here’s what we’ve learned so far about you and your little one:" at bounding box center [190, 918] width 181 height 30
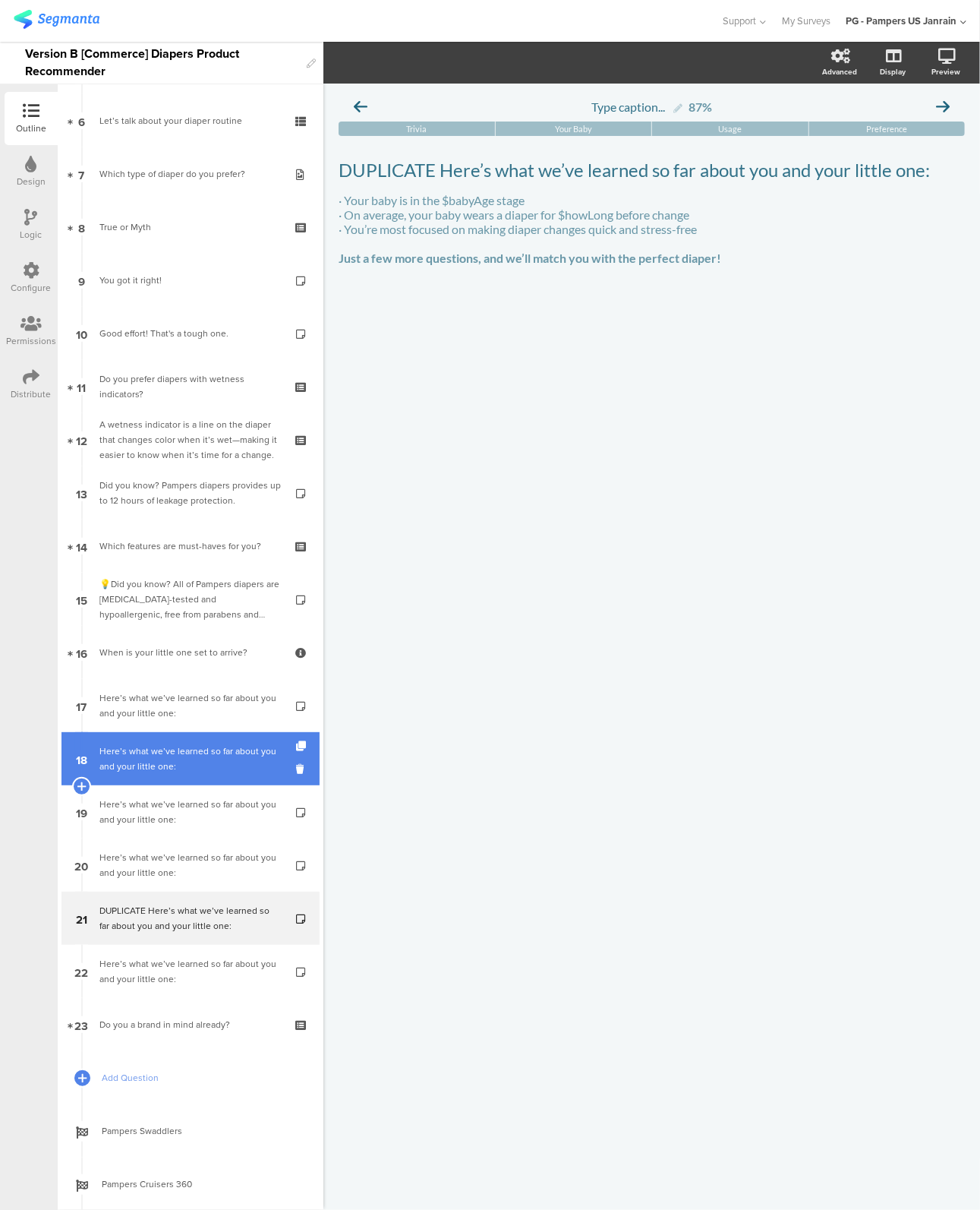
click at [171, 768] on div "Here’s what we’ve learned so far about you and your little one:" at bounding box center [190, 758] width 181 height 30
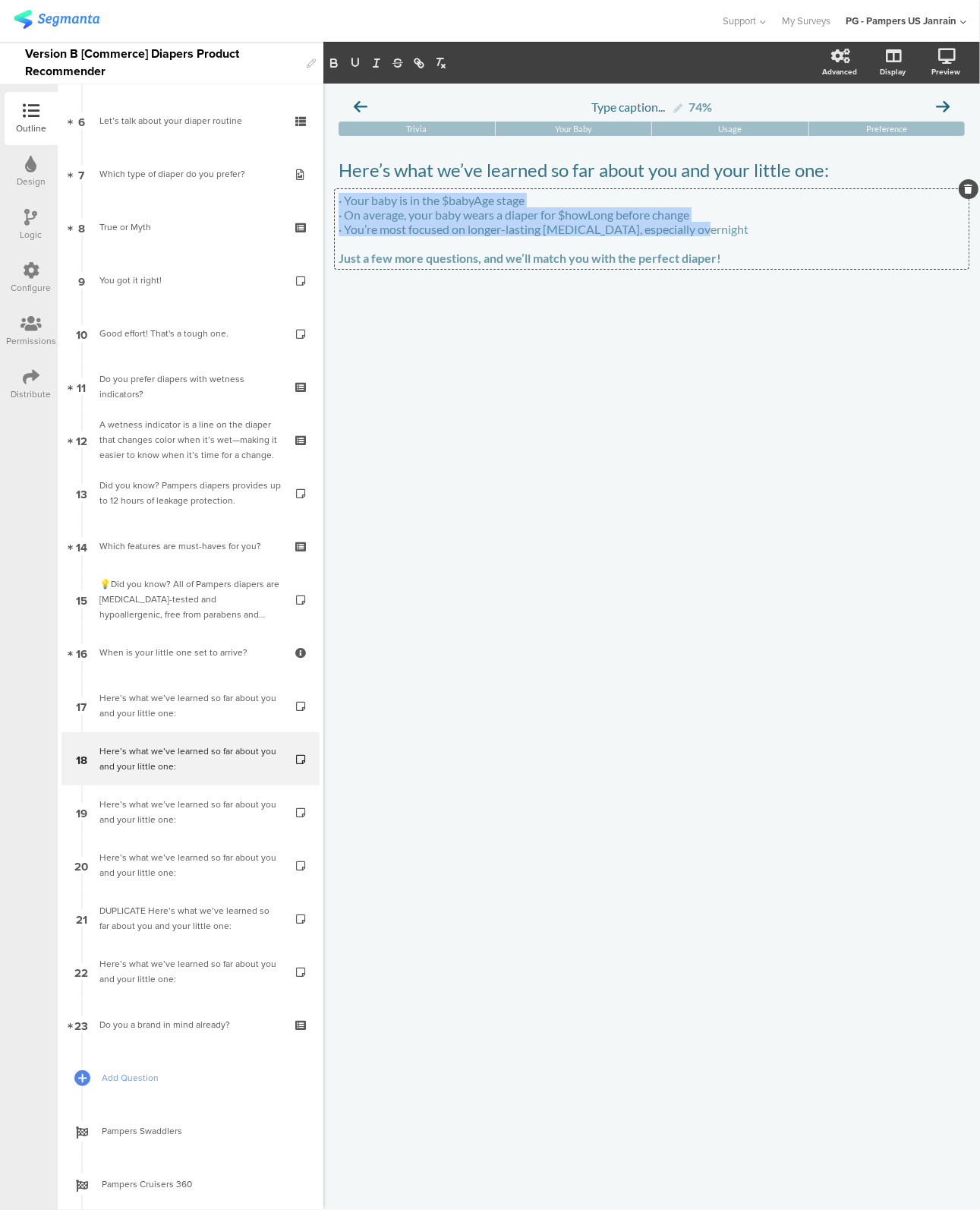
drag, startPoint x: 472, startPoint y: 236, endPoint x: 758, endPoint y: 238, distance: 286.0
click at [758, 238] on div "· Your baby is in the $babyAge stage · On average, your baby wears a diaper for…" at bounding box center [651, 229] width 634 height 80
click at [755, 236] on p "· You’re most focused on longer-lasting dryness, especially overnight" at bounding box center [652, 229] width 626 height 15
click at [464, 232] on p "· You’re most focused on longer-lasting dryness, especially overnight" at bounding box center [652, 229] width 626 height 15
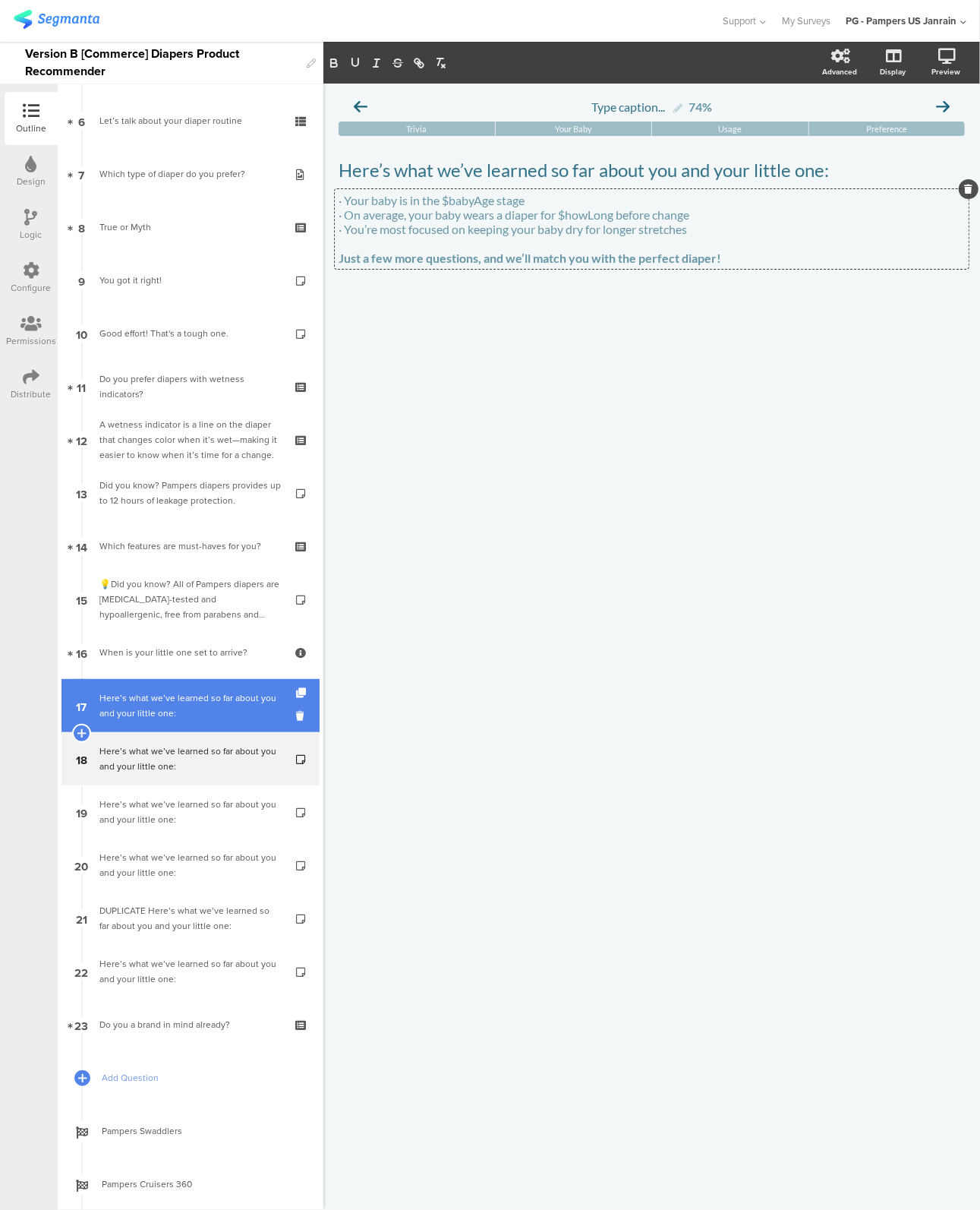
click at [169, 704] on div "Here’s what we’ve learned so far about you and your little one:" at bounding box center [190, 705] width 181 height 30
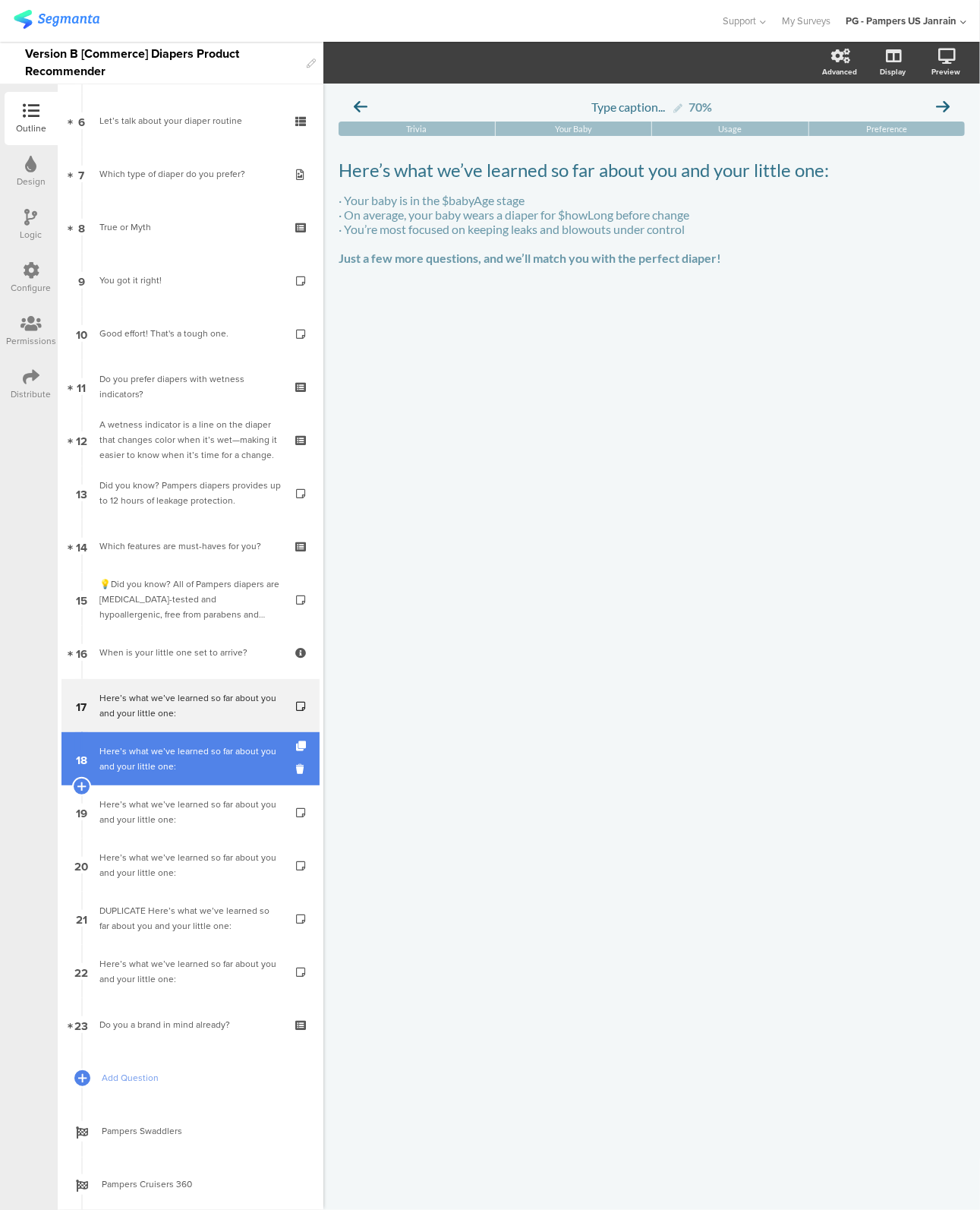
click at [169, 759] on div "Here’s what we’ve learned so far about you and your little one:" at bounding box center [190, 758] width 181 height 30
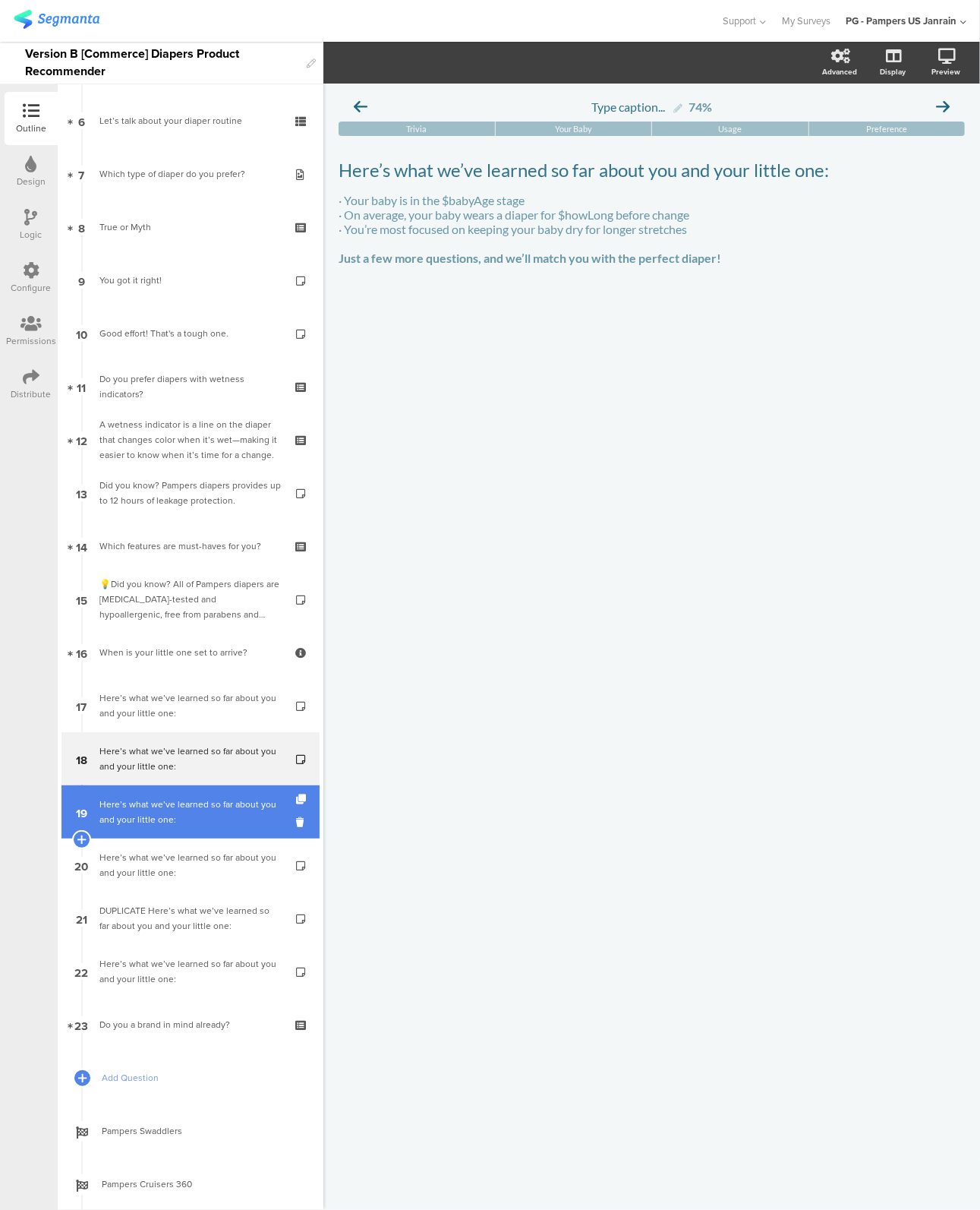
click at [164, 821] on div "Here’s what we’ve learned so far about you and your little one:" at bounding box center [190, 812] width 181 height 30
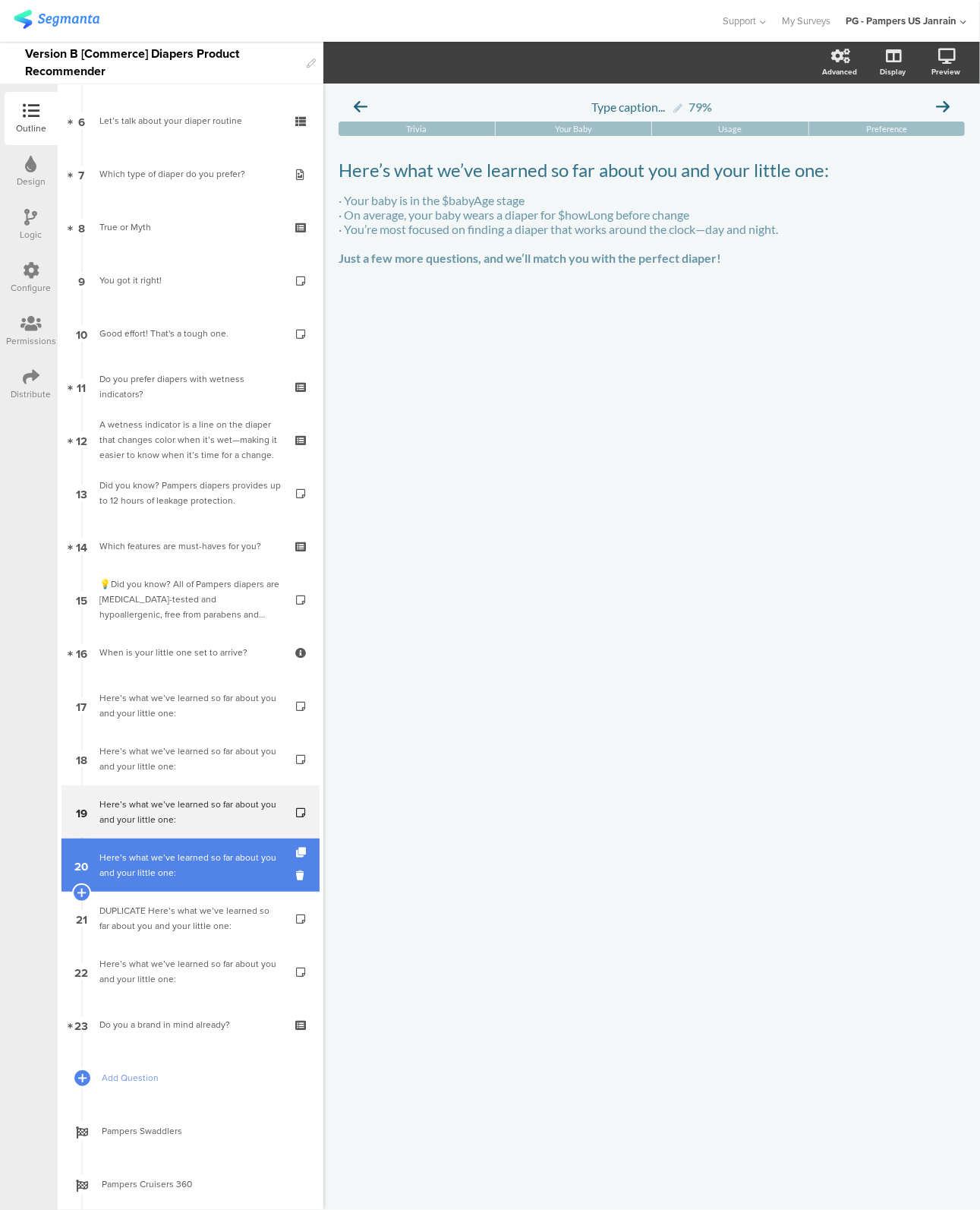
click at [161, 869] on div "Here’s what we’ve learned so far about you and your little one:" at bounding box center [190, 865] width 181 height 30
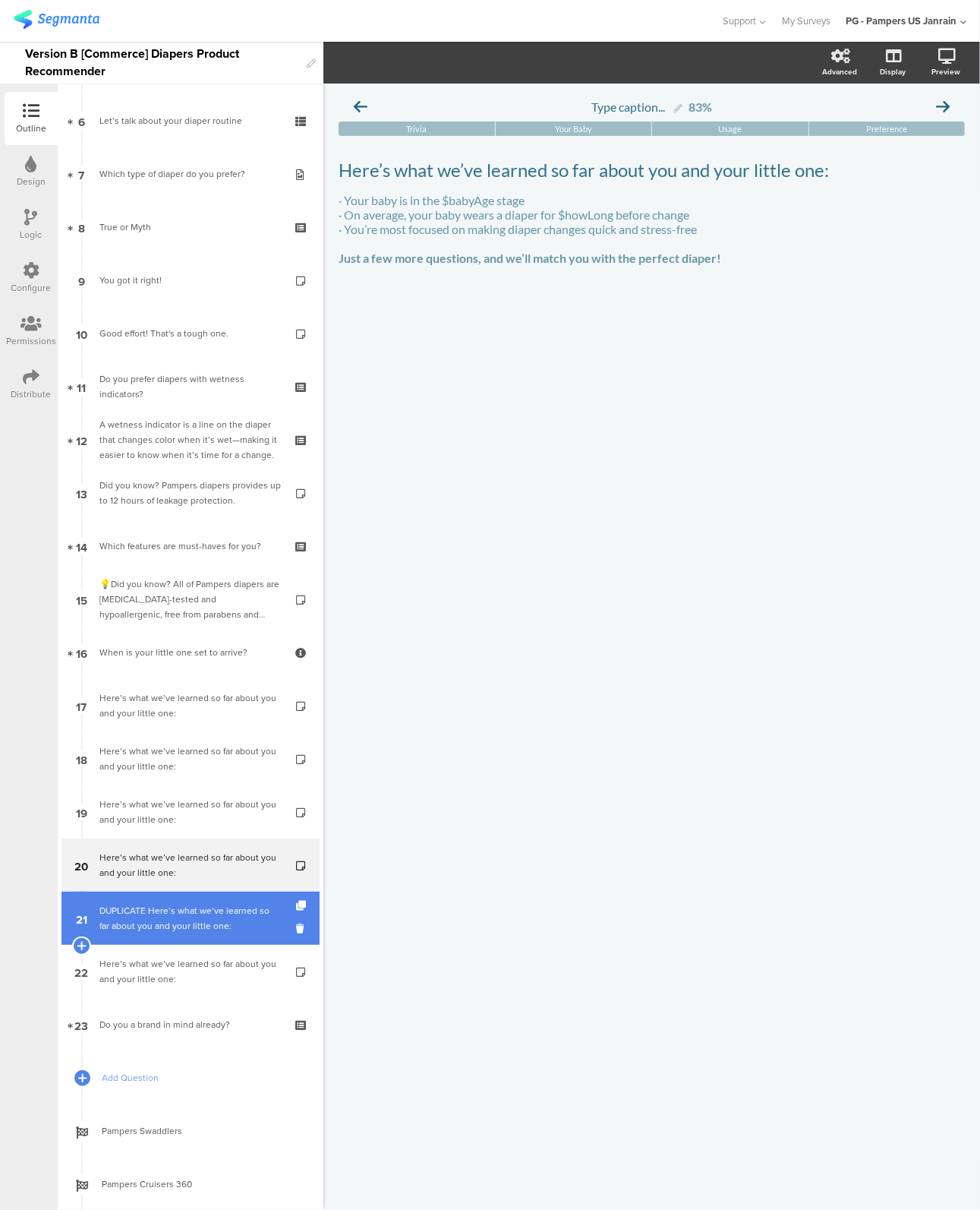
click at [147, 928] on div "DUPLICATE Here’s what we’ve learned so far about you and your little one:" at bounding box center [190, 918] width 181 height 30
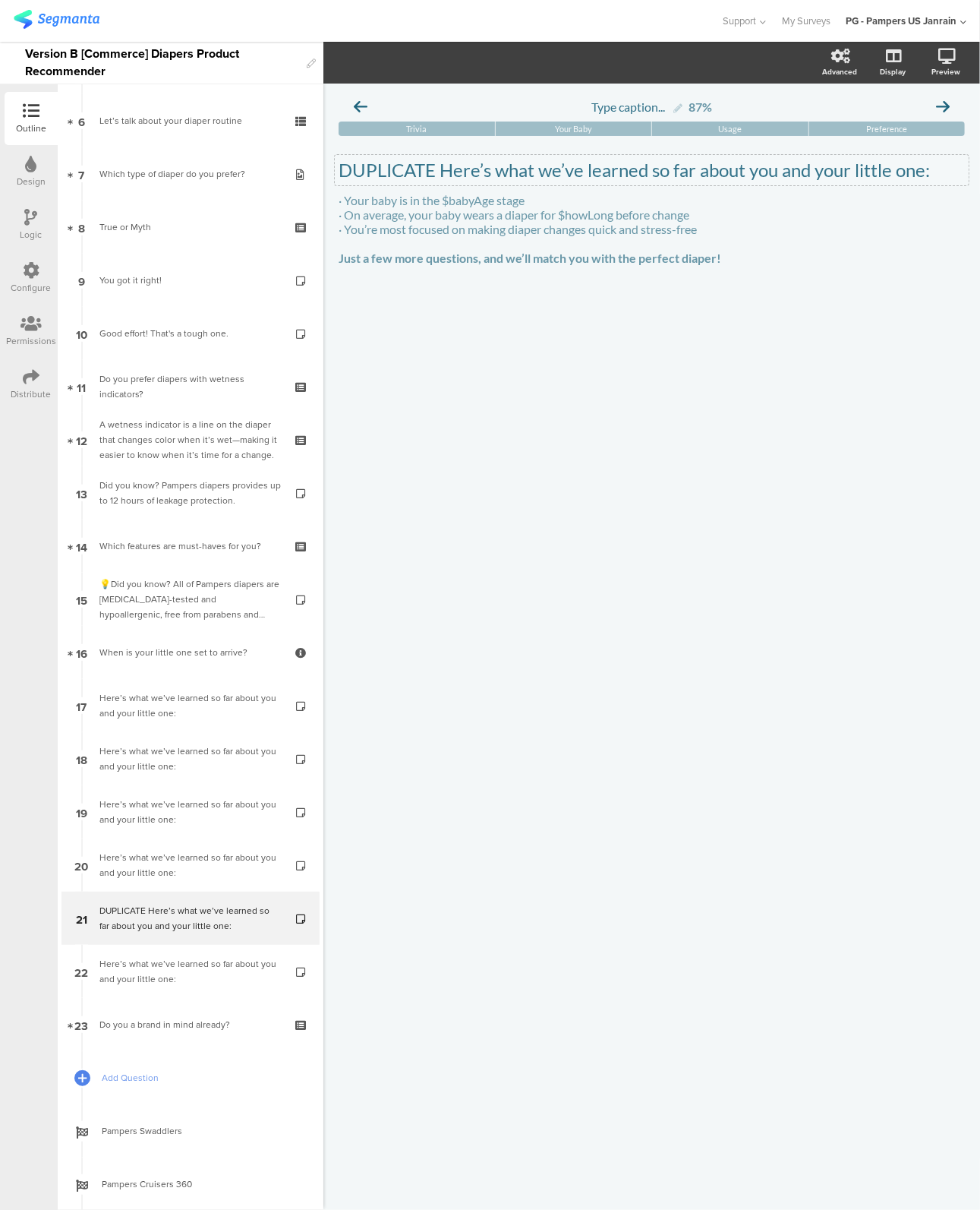
click at [363, 182] on div "DUPLICATE Here’s what we’ve learned so far about you and your little one: DUPLI…" at bounding box center [651, 170] width 634 height 30
click at [368, 171] on p "DUPLICATE Here’s what we’ve learned so far about you and your little one:" at bounding box center [652, 170] width 626 height 23
click at [636, 429] on div "Type caption... 87% Trivia Your Baby Usage Preference" at bounding box center [651, 646] width 657 height 1127
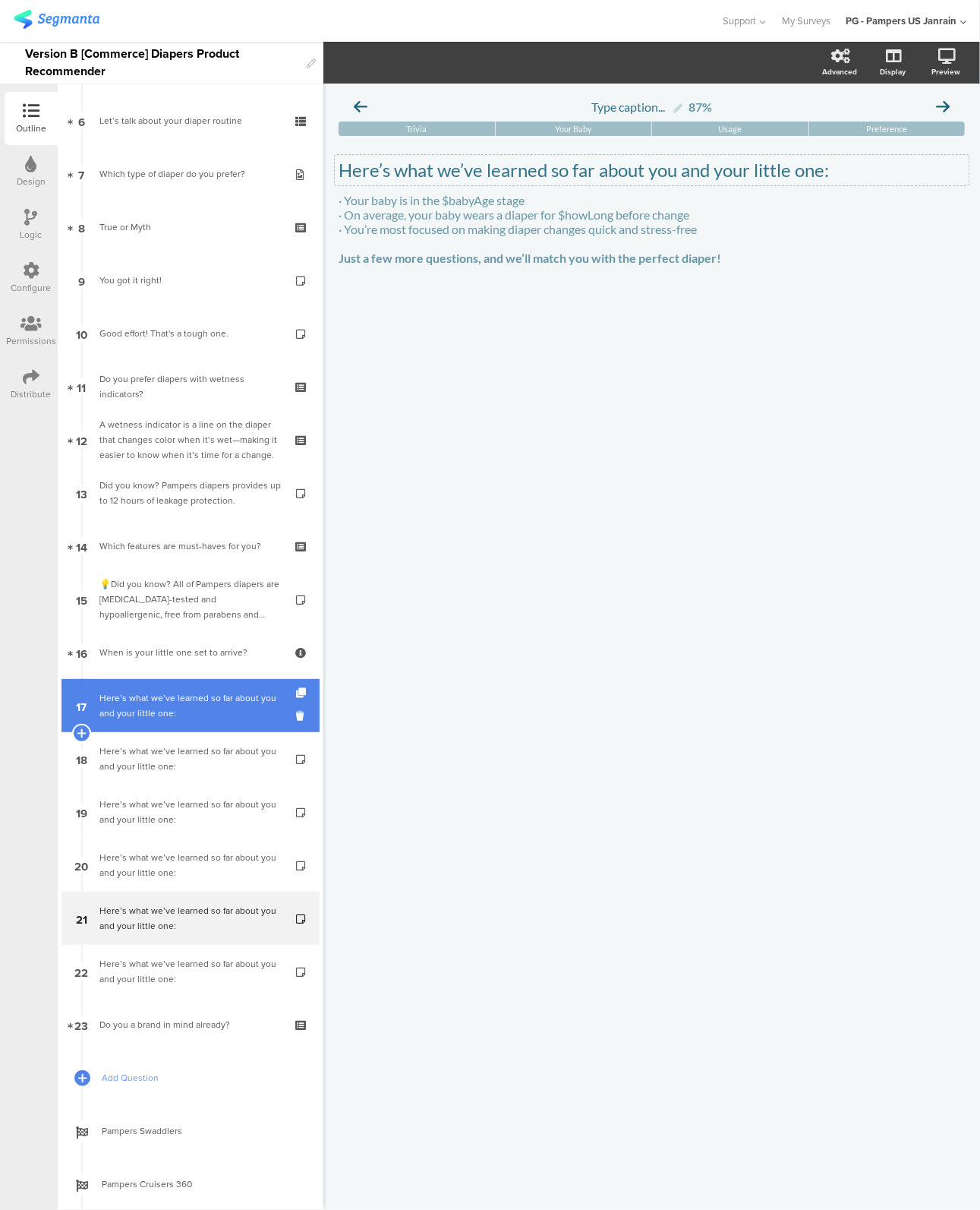
click at [149, 697] on div "Here’s what we’ve learned so far about you and your little one:" at bounding box center [190, 705] width 181 height 30
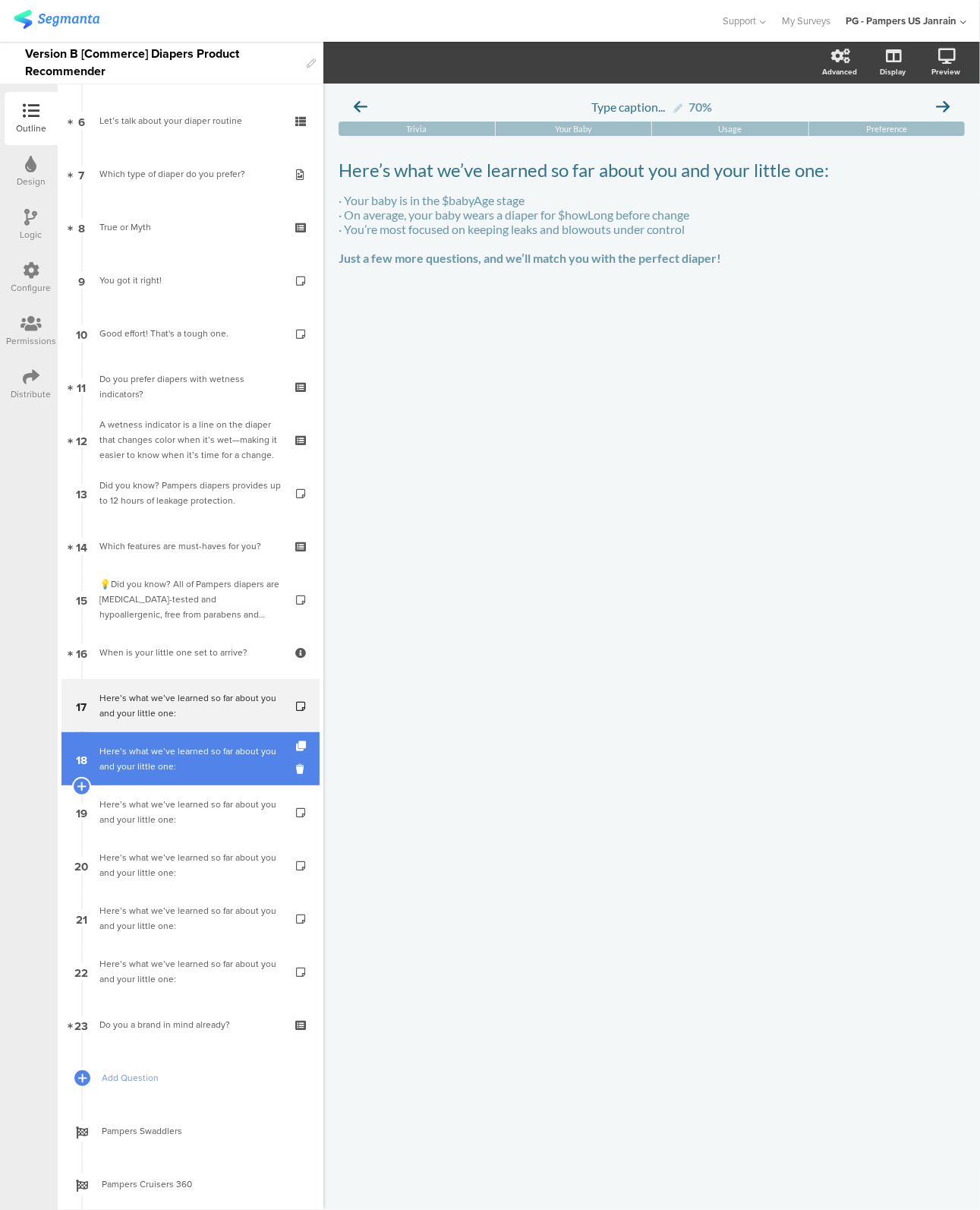
click at [149, 745] on div "Here’s what we’ve learned so far about you and your little one:" at bounding box center [190, 758] width 181 height 30
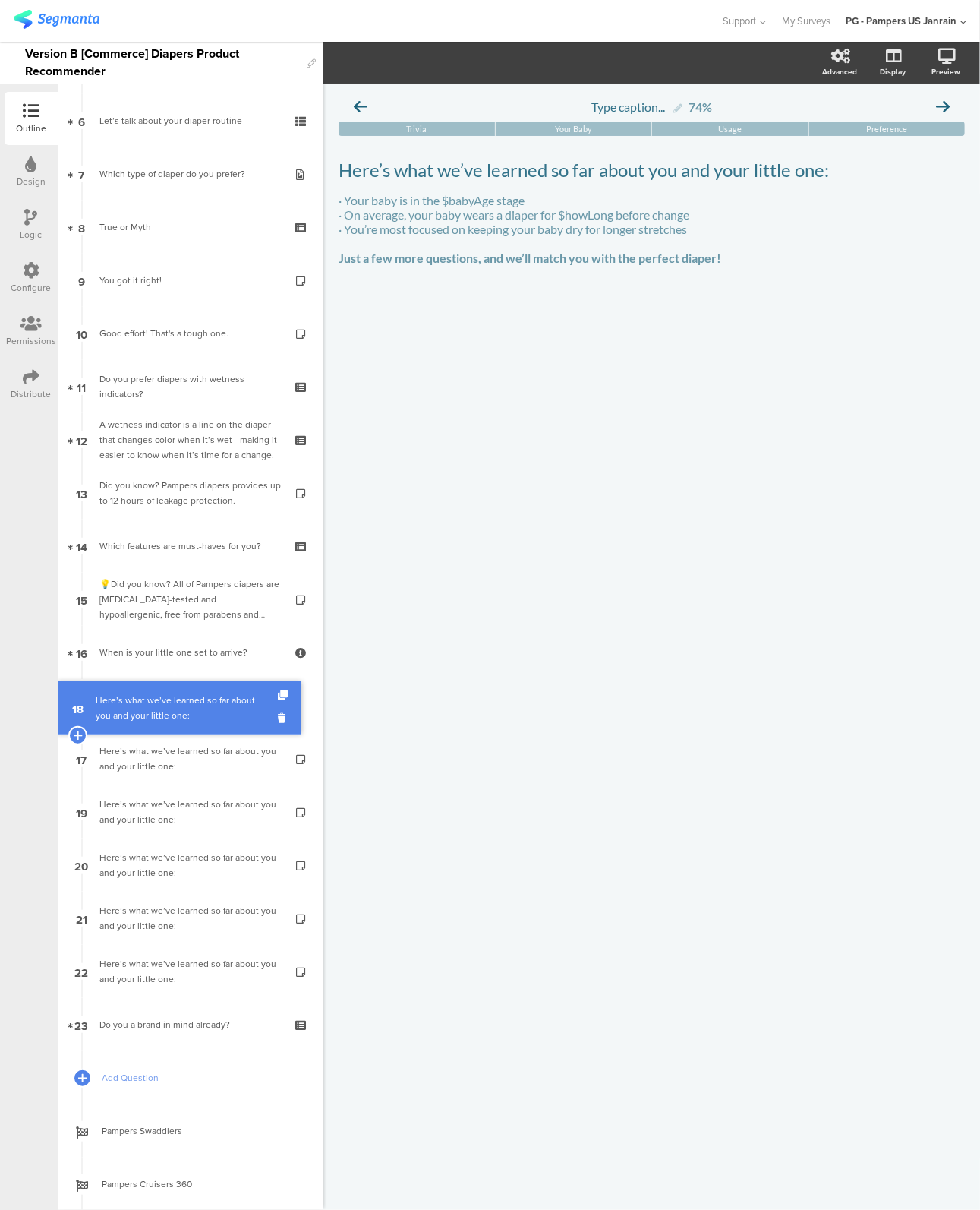
drag, startPoint x: 149, startPoint y: 745, endPoint x: 149, endPoint y: 694, distance: 51.0
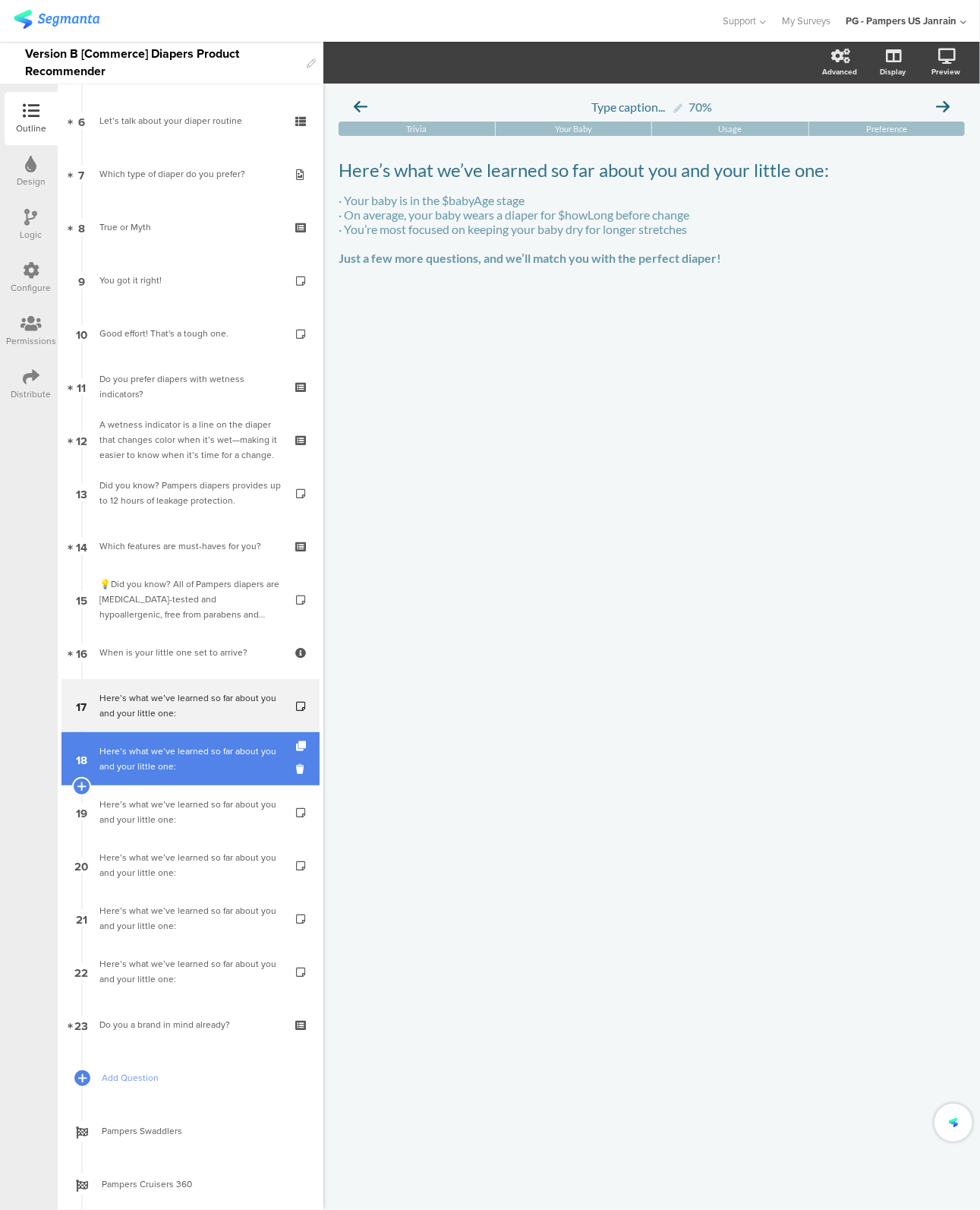
click at [144, 762] on div "Here’s what we’ve learned so far about you and your little one:" at bounding box center [190, 758] width 181 height 30
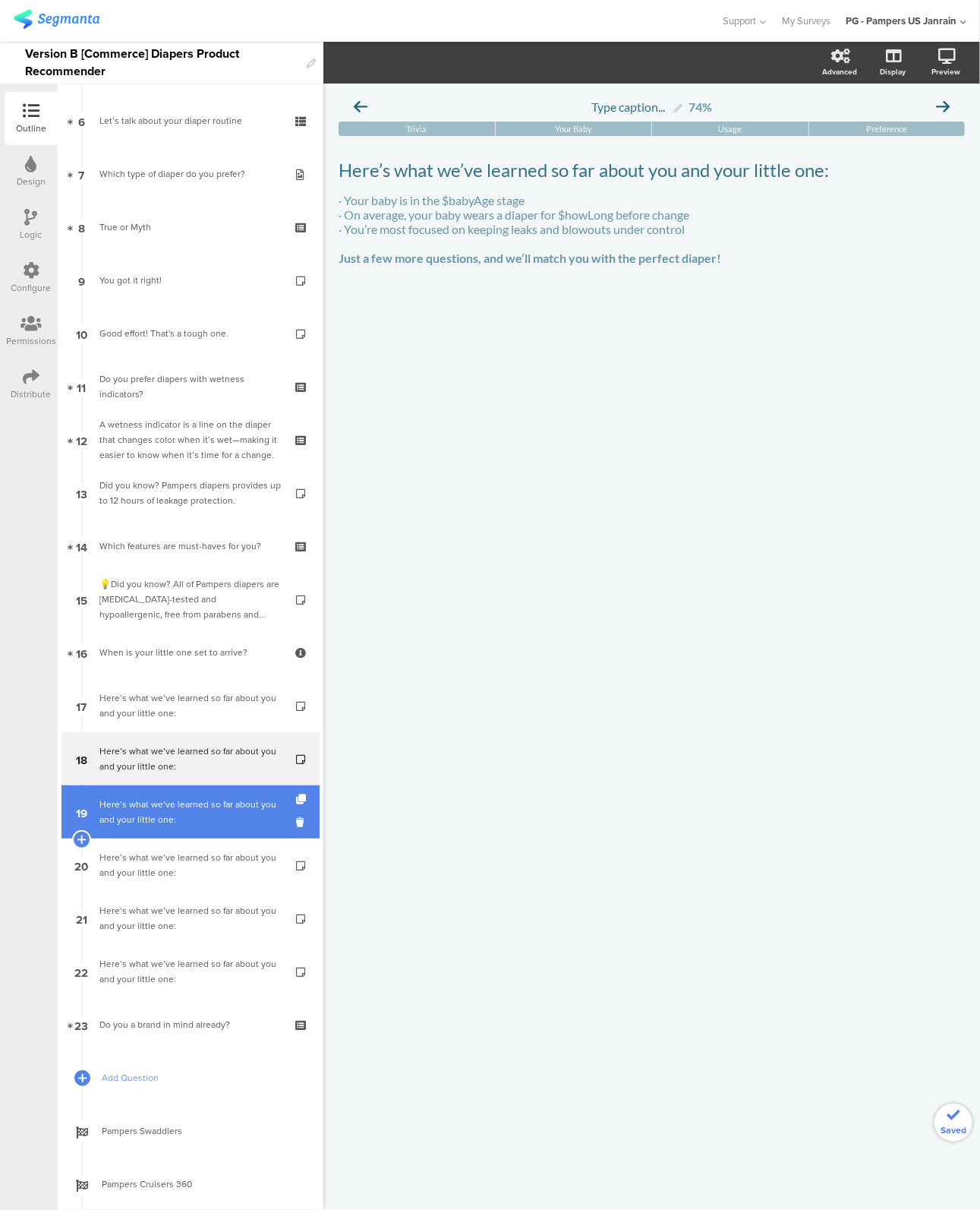
click at [143, 810] on div "Here’s what we’ve learned so far about you and your little one:" at bounding box center [190, 812] width 181 height 30
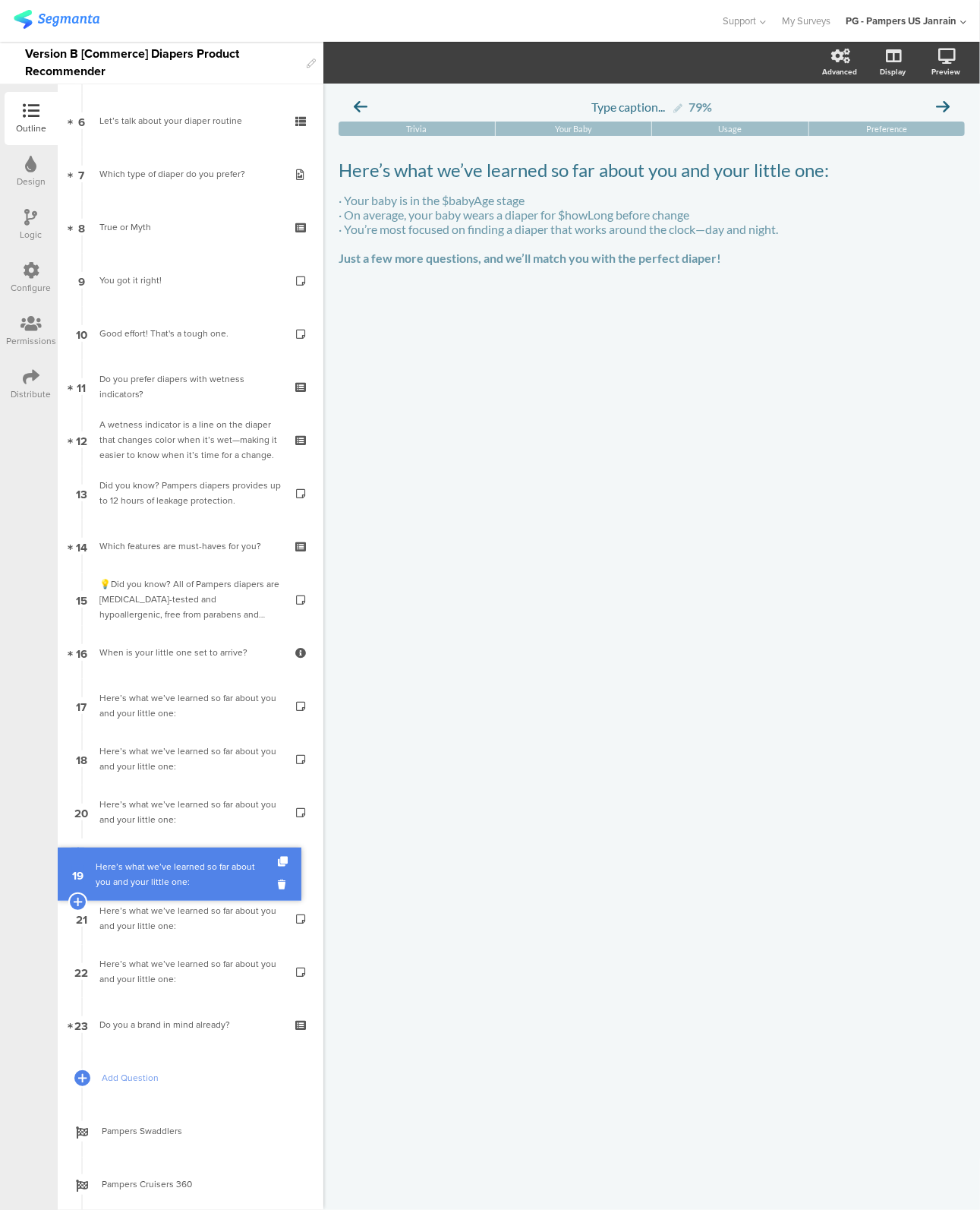
drag, startPoint x: 143, startPoint y: 810, endPoint x: 142, endPoint y: 873, distance: 63.0
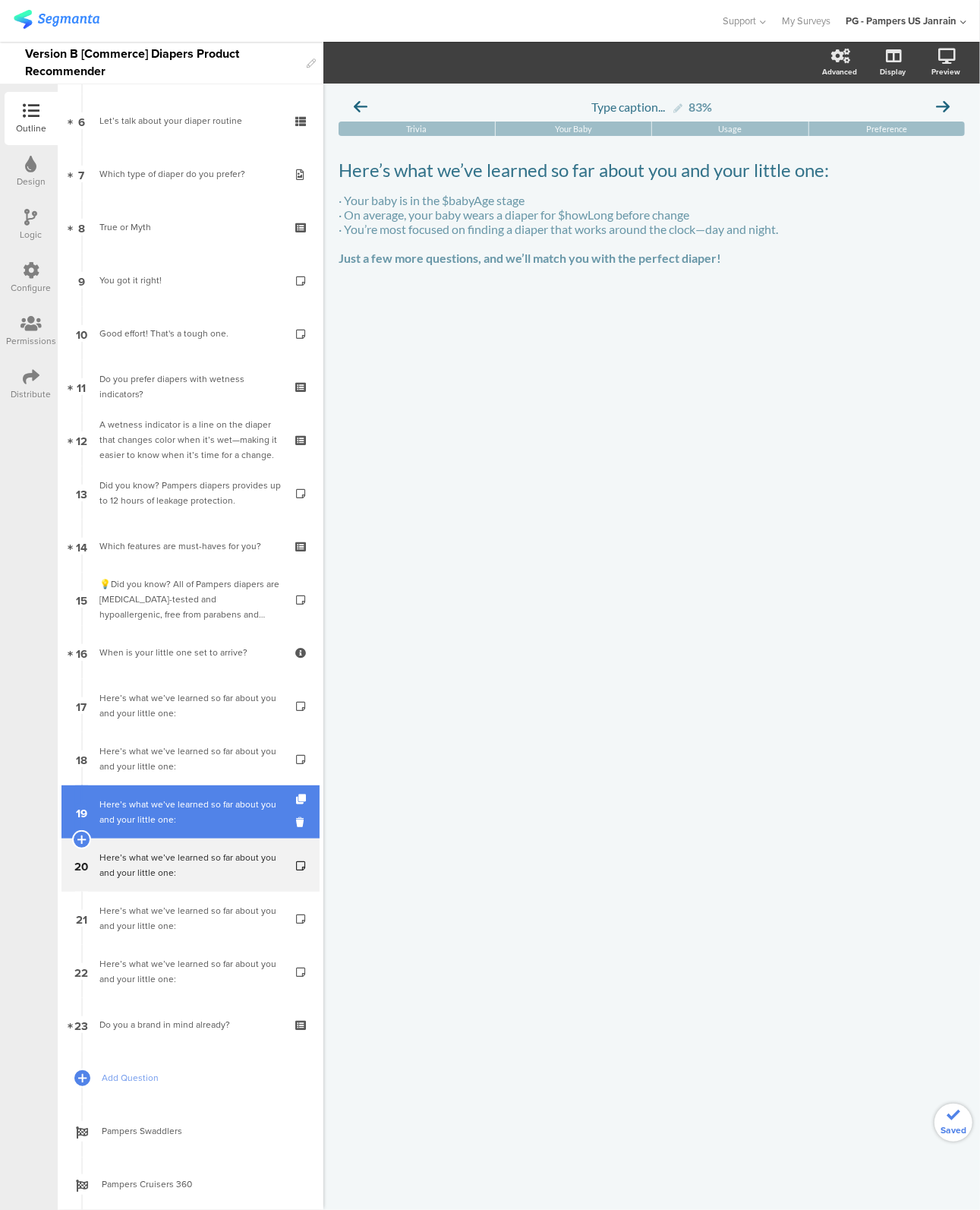
click at [147, 813] on div "Here’s what we’ve learned so far about you and your little one:" at bounding box center [190, 812] width 181 height 30
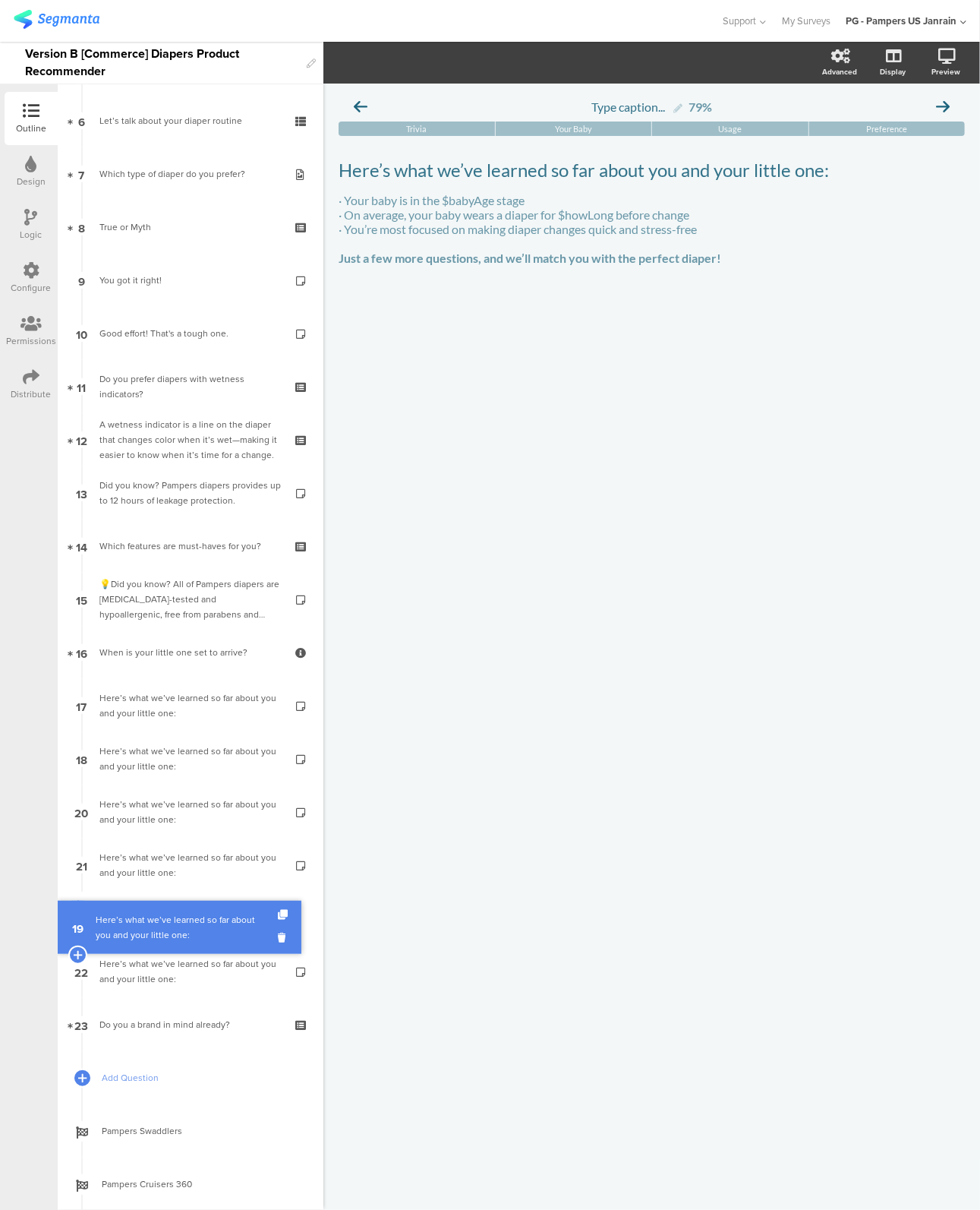
drag, startPoint x: 147, startPoint y: 813, endPoint x: 158, endPoint y: 927, distance: 114.5
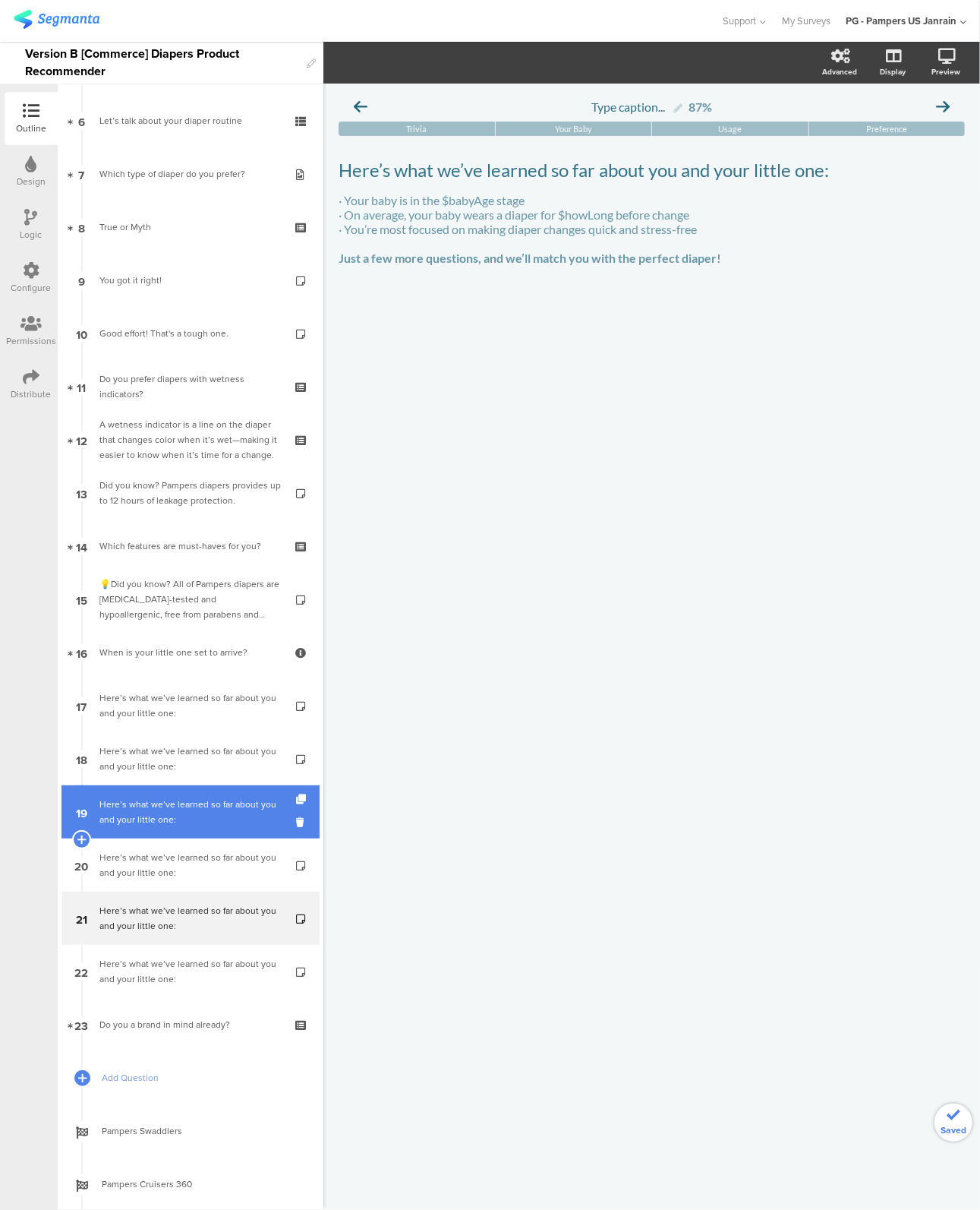
click at [146, 811] on div "Here’s what we’ve learned so far about you and your little one:" at bounding box center [190, 812] width 181 height 30
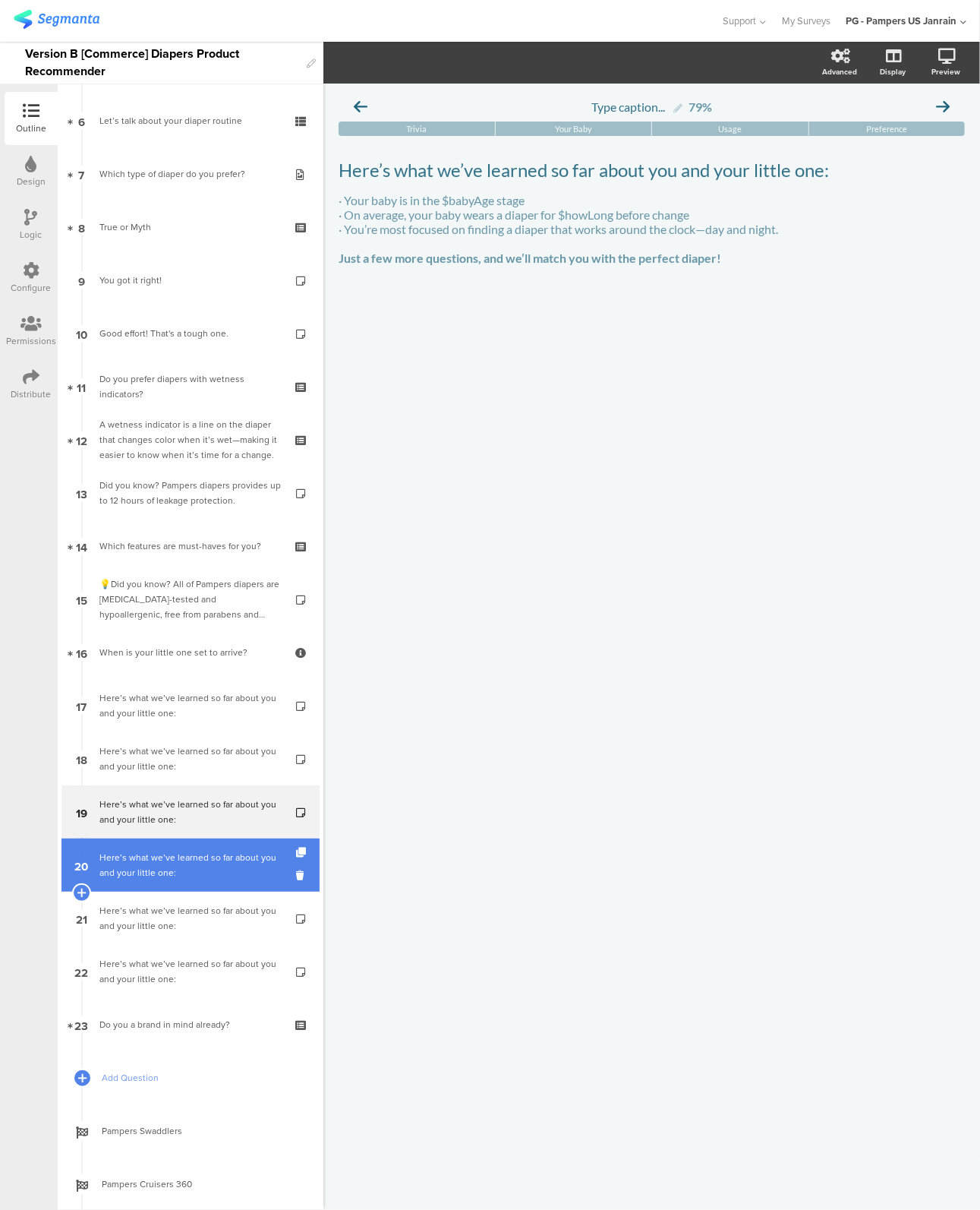
click at [153, 873] on div "Here’s what we’ve learned so far about you and your little one:" at bounding box center [190, 865] width 181 height 30
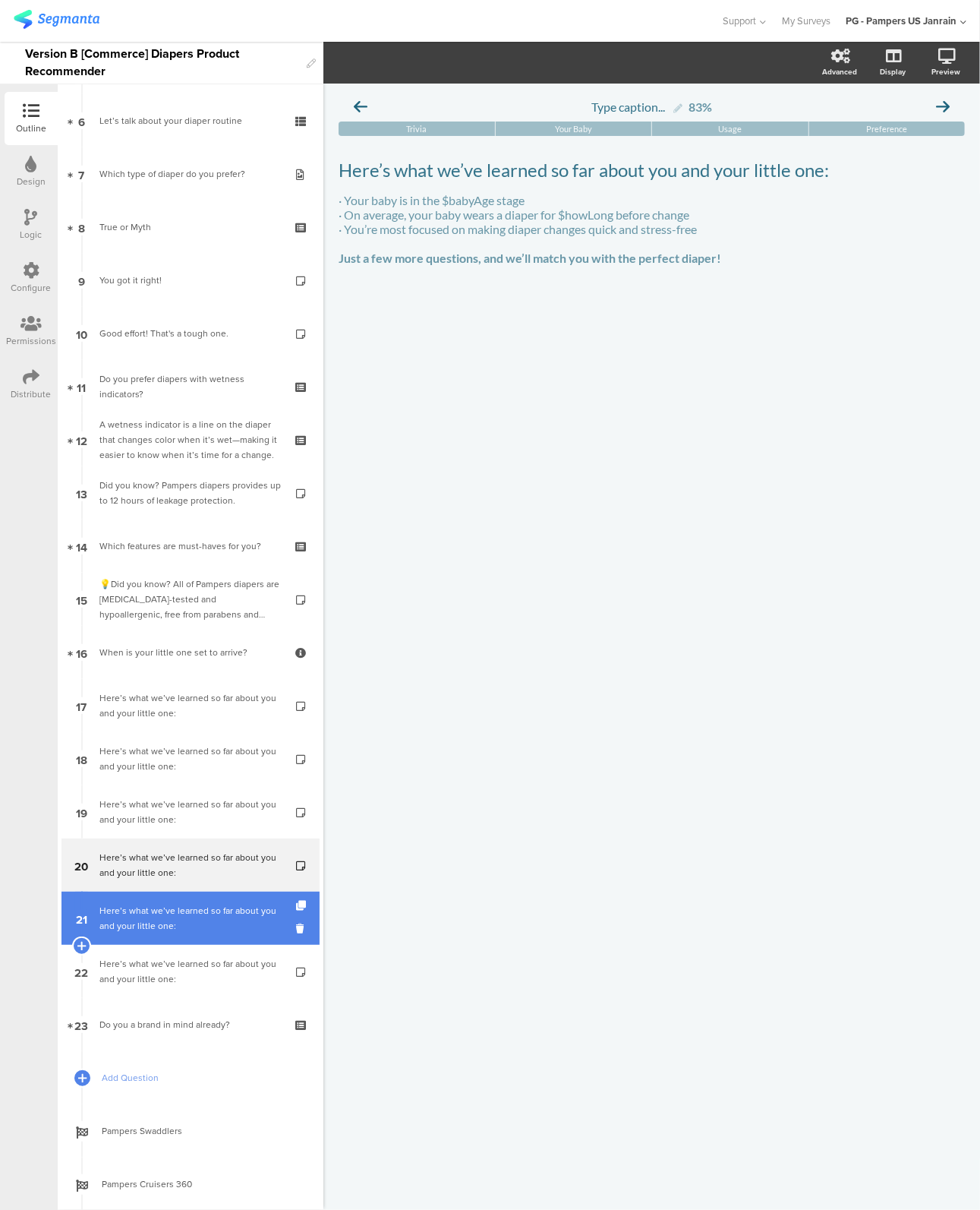
click at [154, 905] on div "Here’s what we’ve learned so far about you and your little one:" at bounding box center [190, 918] width 181 height 30
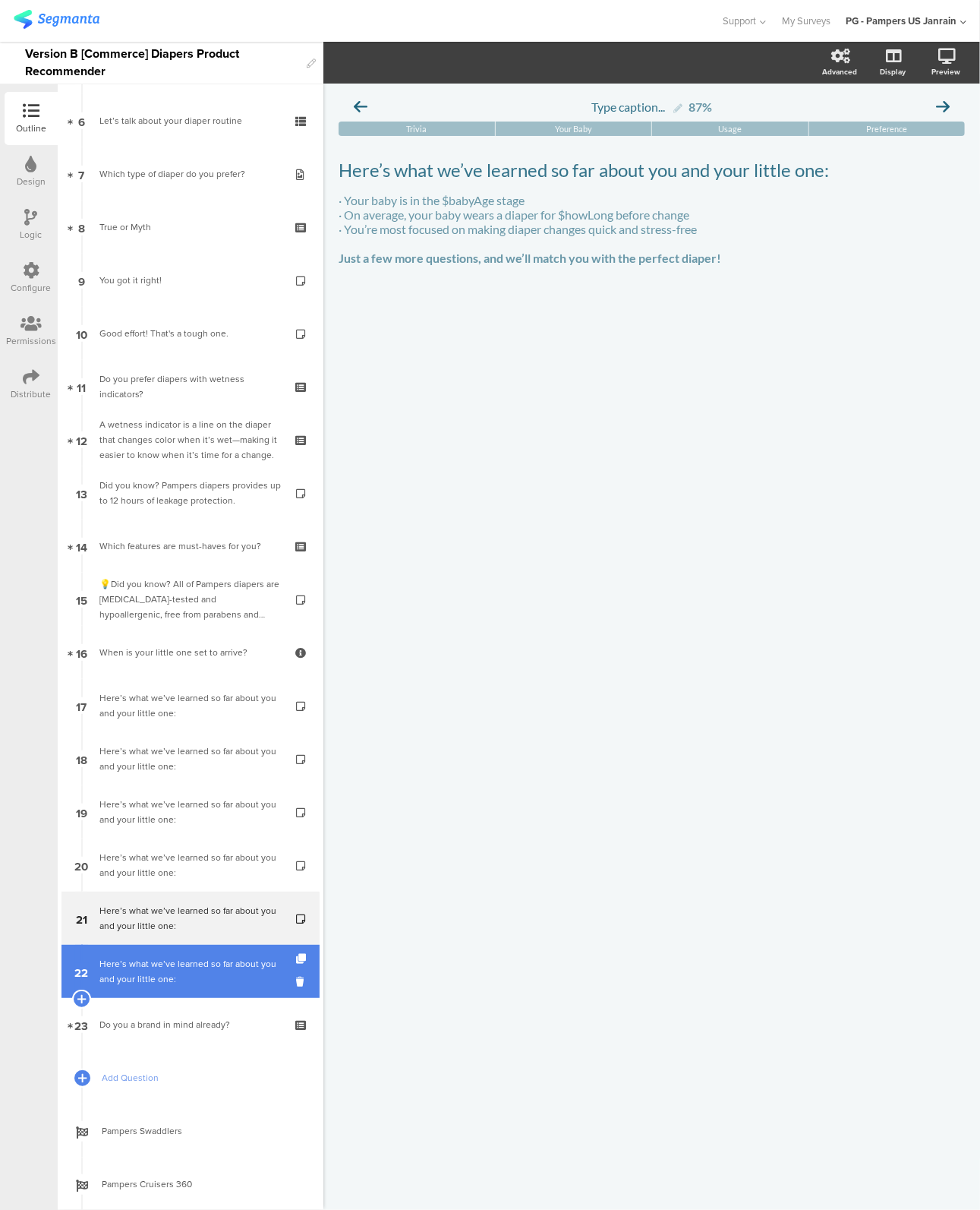
click at [157, 958] on div "Here’s what we’ve learned so far about you and your little one:" at bounding box center [190, 971] width 181 height 30
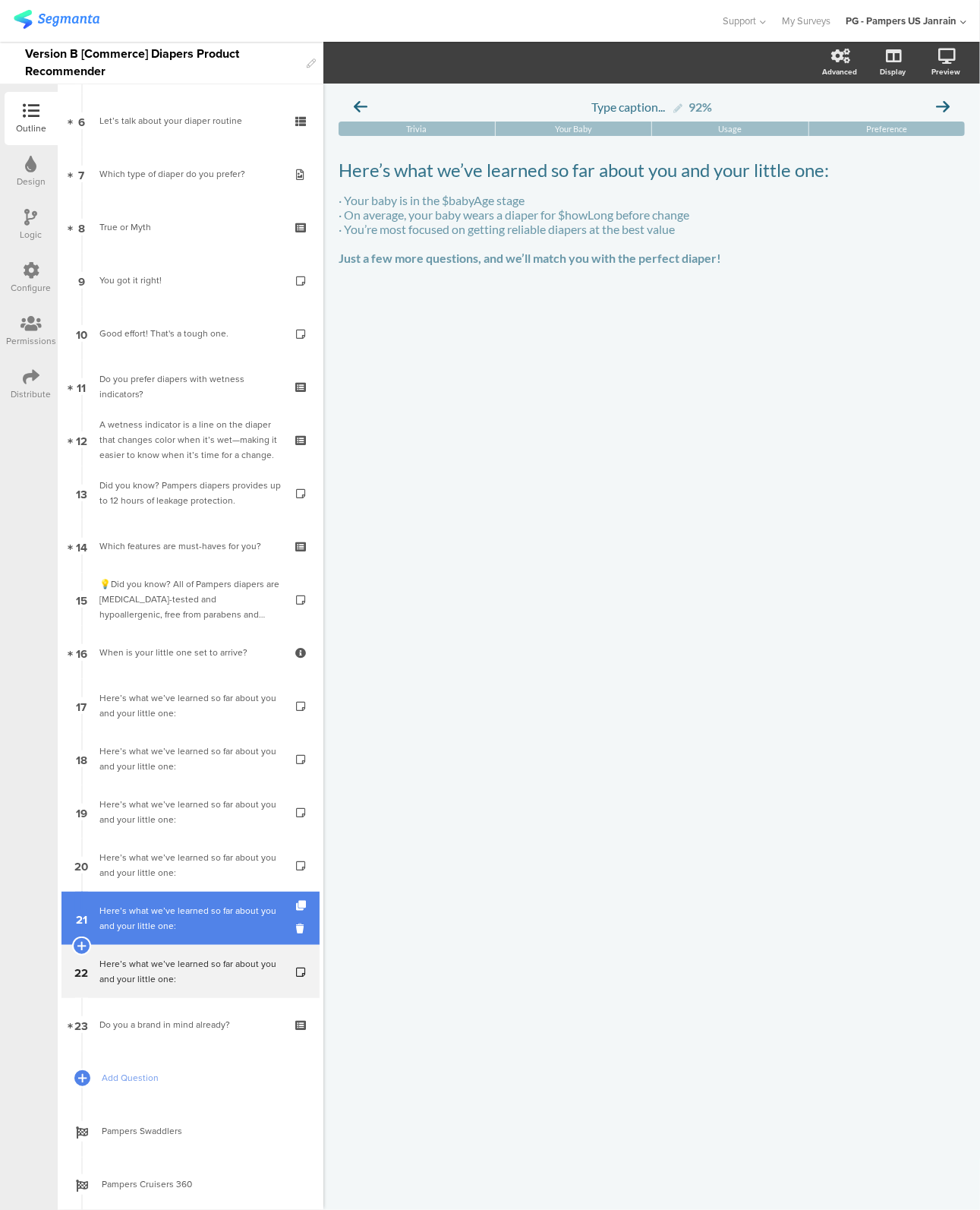
click at [156, 920] on div "Here’s what we’ve learned so far about you and your little one:" at bounding box center [190, 918] width 181 height 30
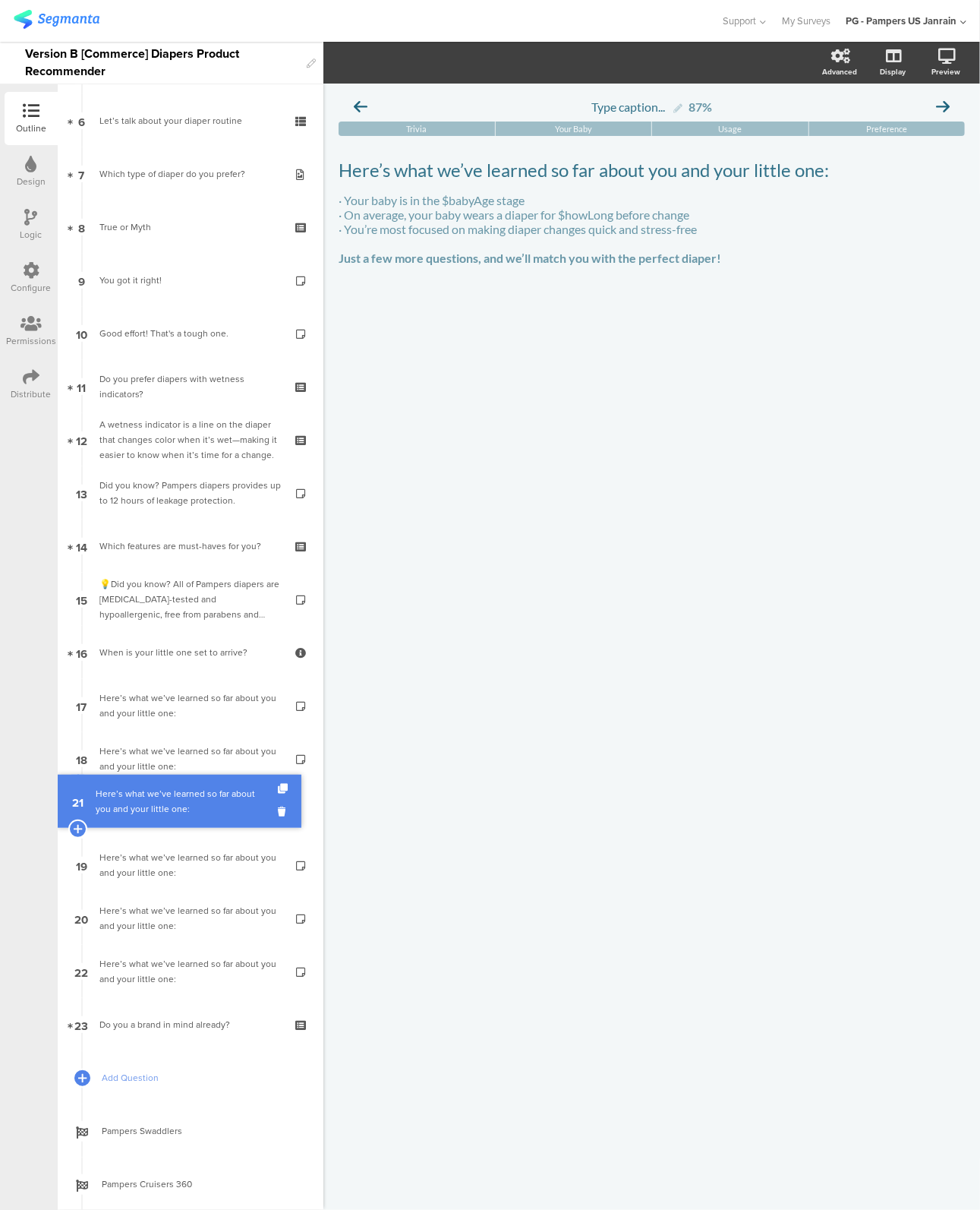
drag, startPoint x: 156, startPoint y: 920, endPoint x: 159, endPoint y: 802, distance: 118.0
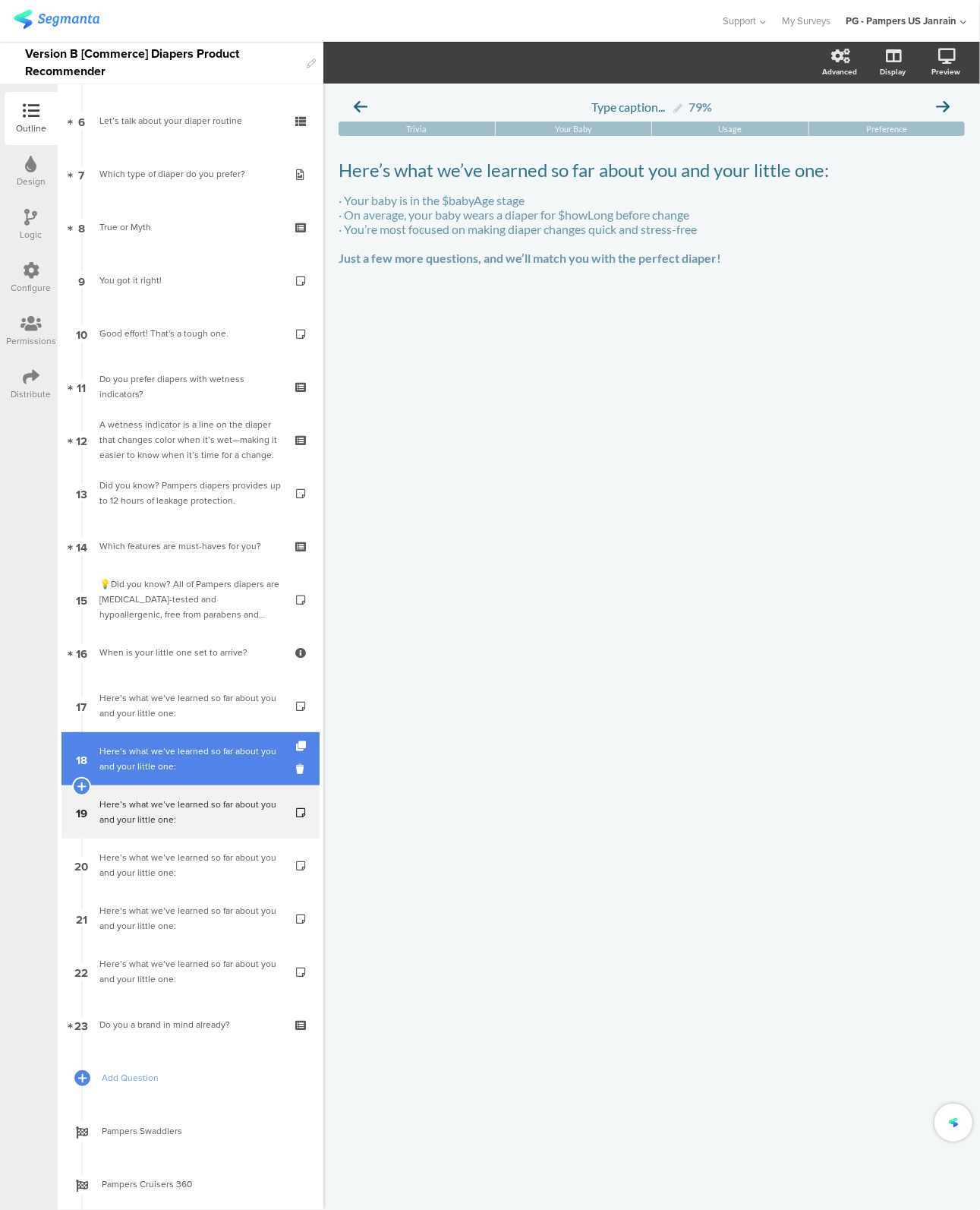
click at [170, 736] on link "18 Here’s what we’ve learned so far about you and your little one:" at bounding box center [191, 758] width 258 height 53
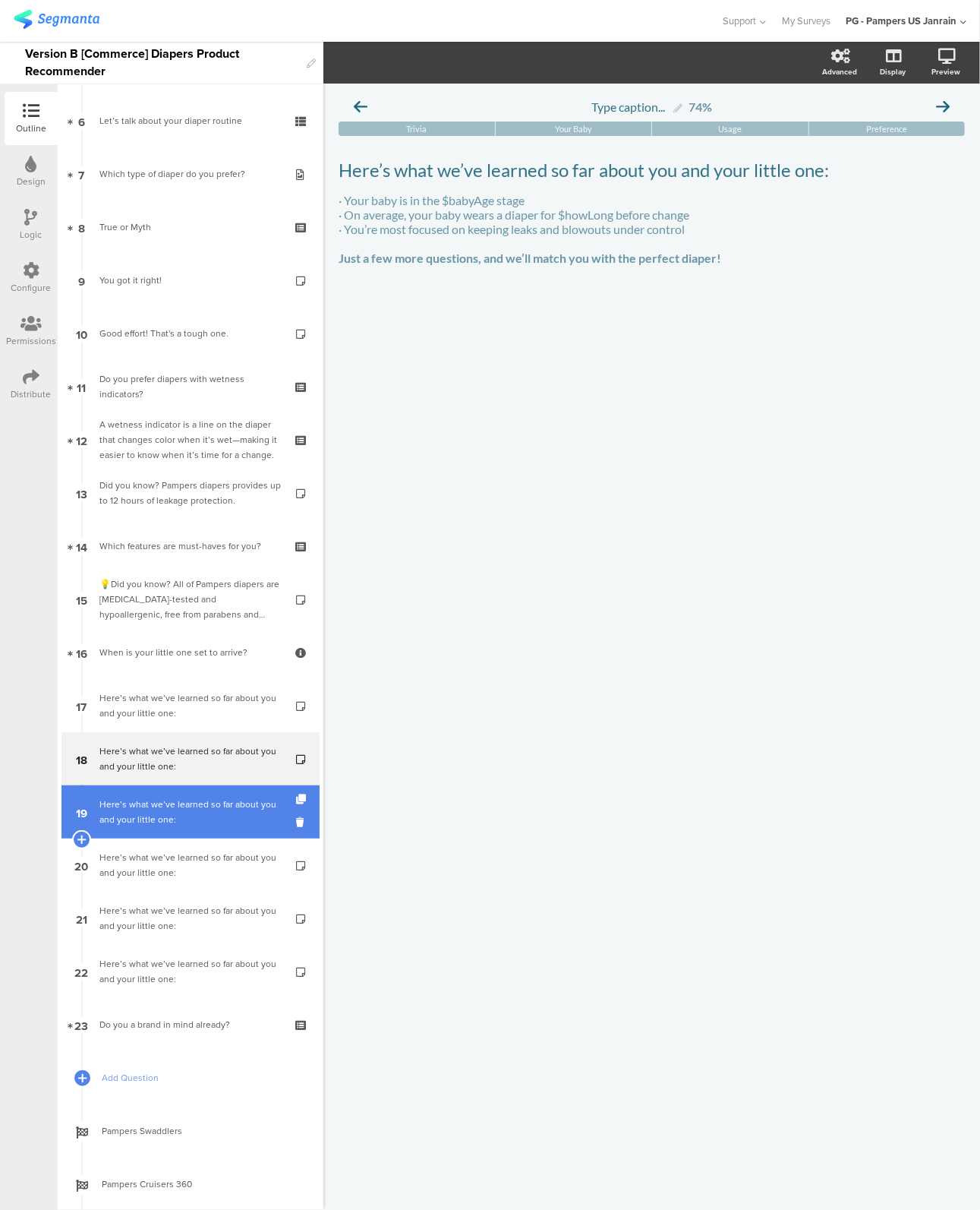
click at [168, 825] on div "Here’s what we’ve learned so far about you and your little one:" at bounding box center [190, 812] width 181 height 30
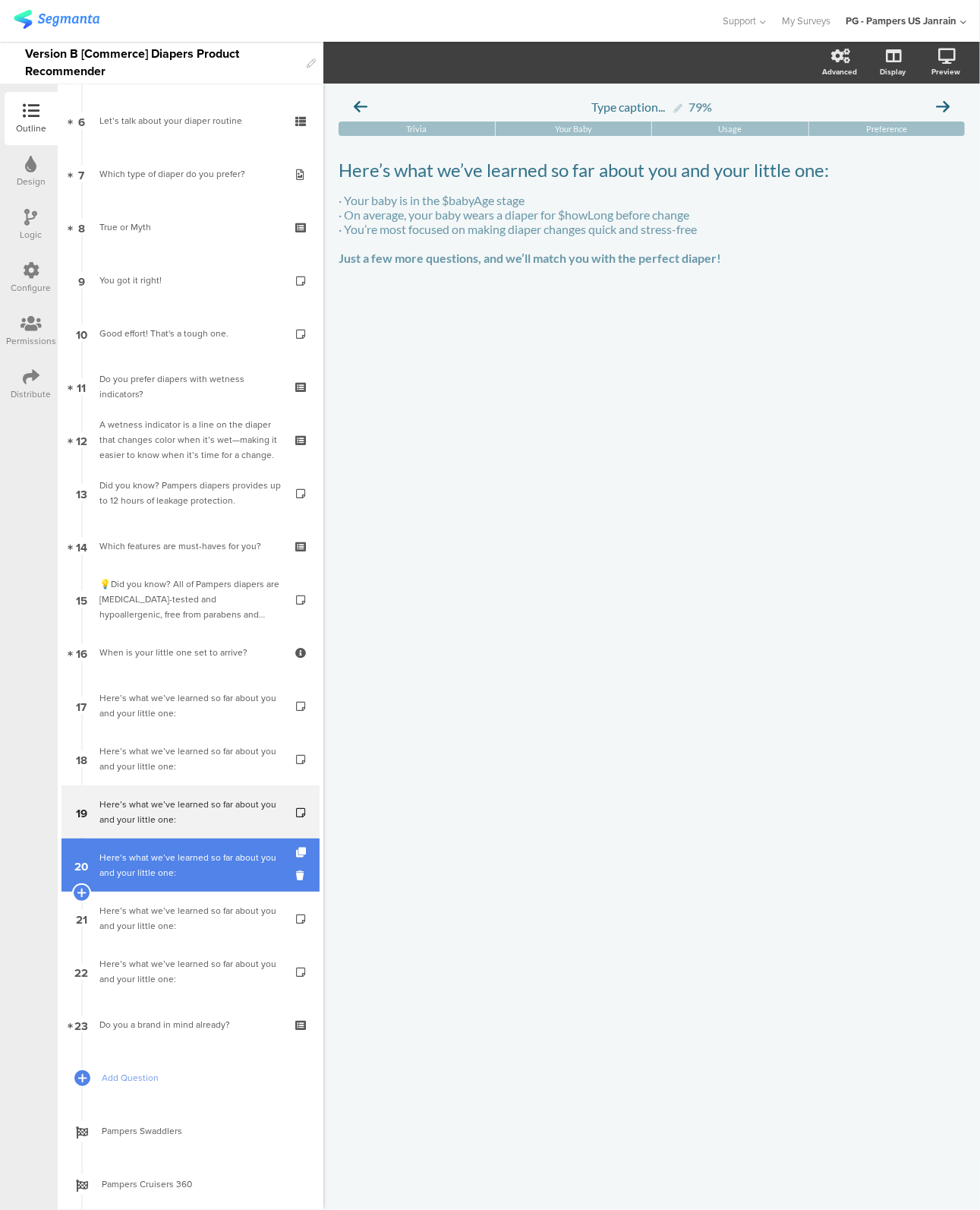
click at [168, 867] on div "Here’s what we’ve learned so far about you and your little one:" at bounding box center [190, 865] width 181 height 30
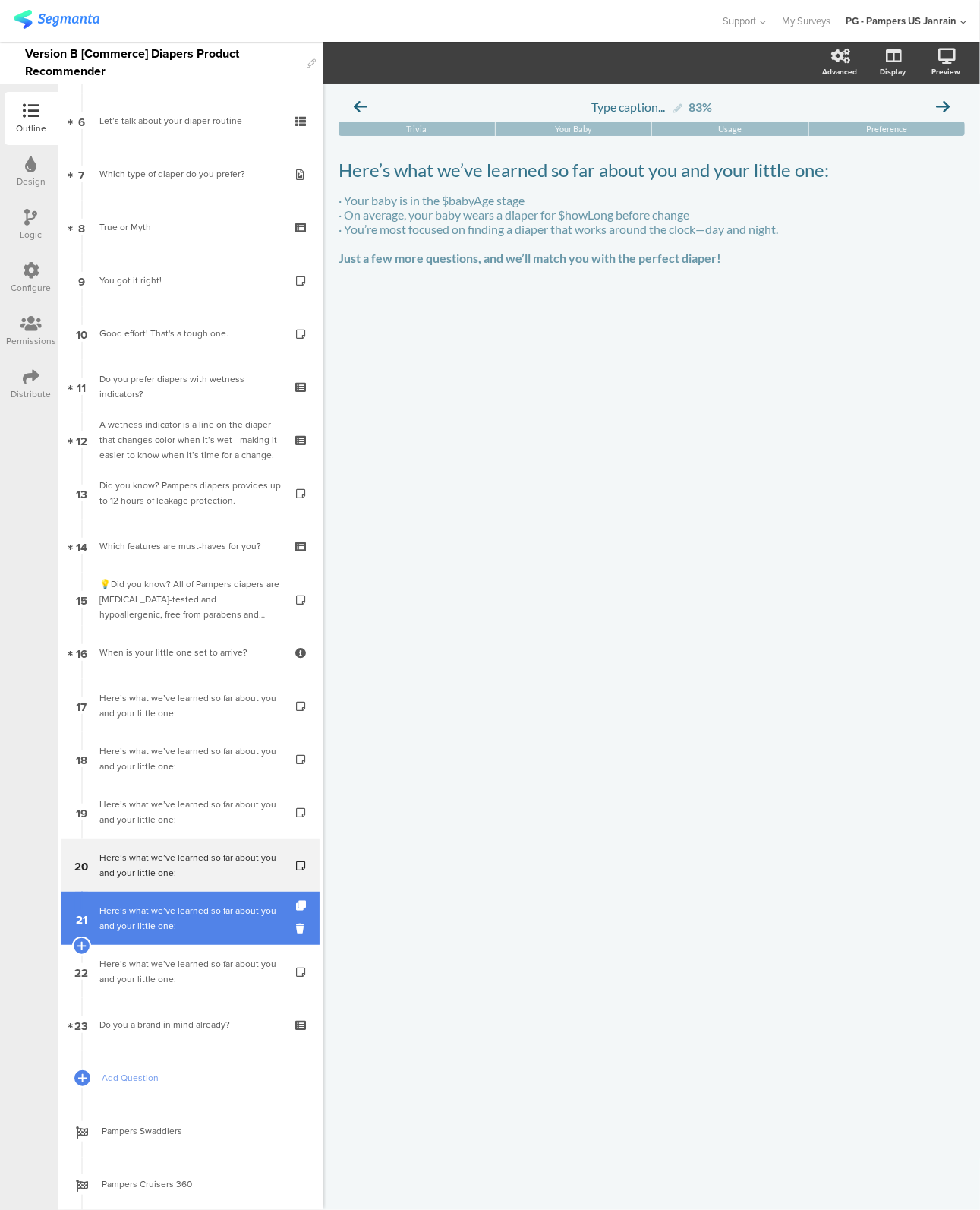
click at [168, 921] on div "Here’s what we’ve learned so far about you and your little one:" at bounding box center [190, 918] width 181 height 30
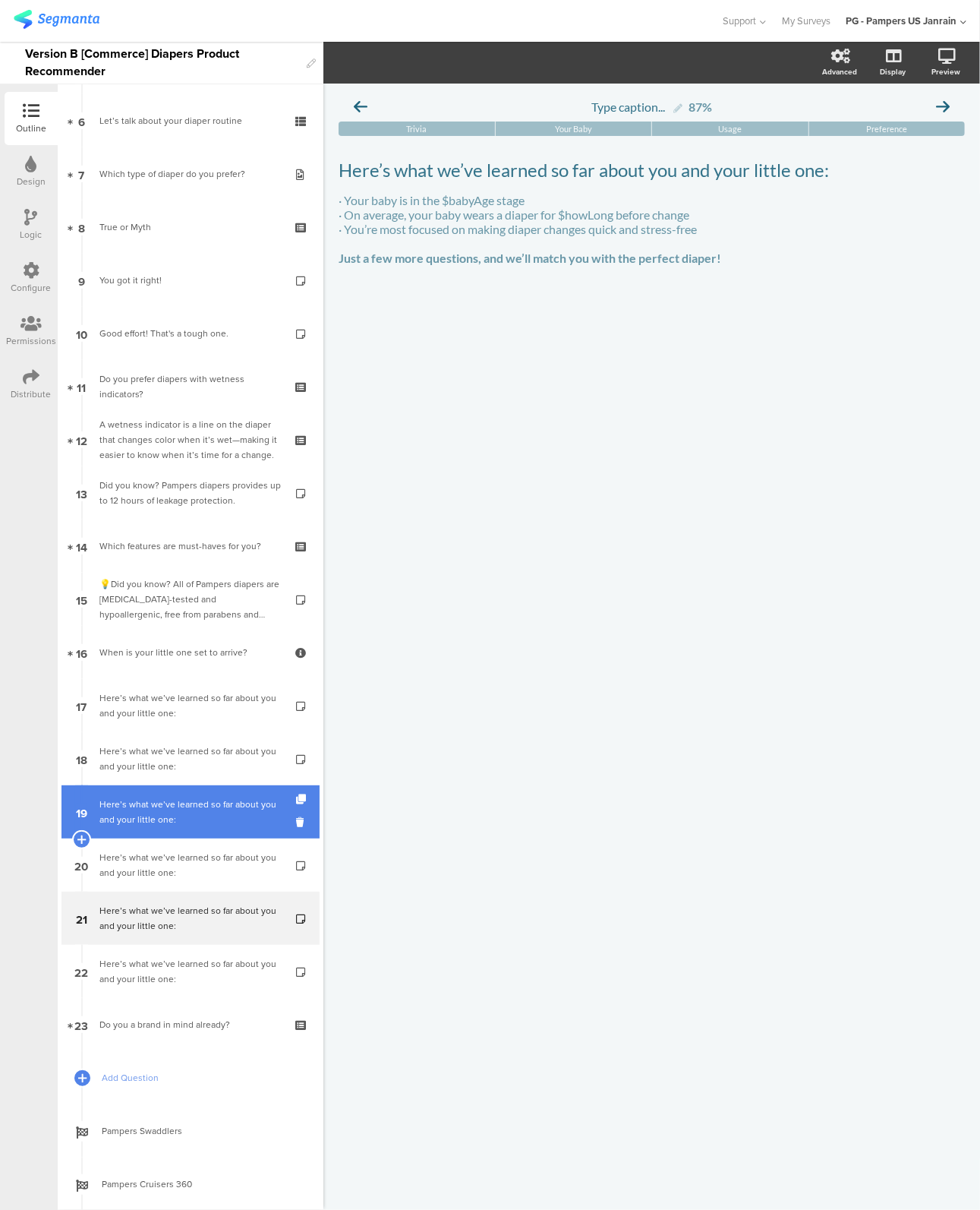
click at [171, 822] on div "Here’s what we’ve learned so far about you and your little one:" at bounding box center [190, 812] width 181 height 30
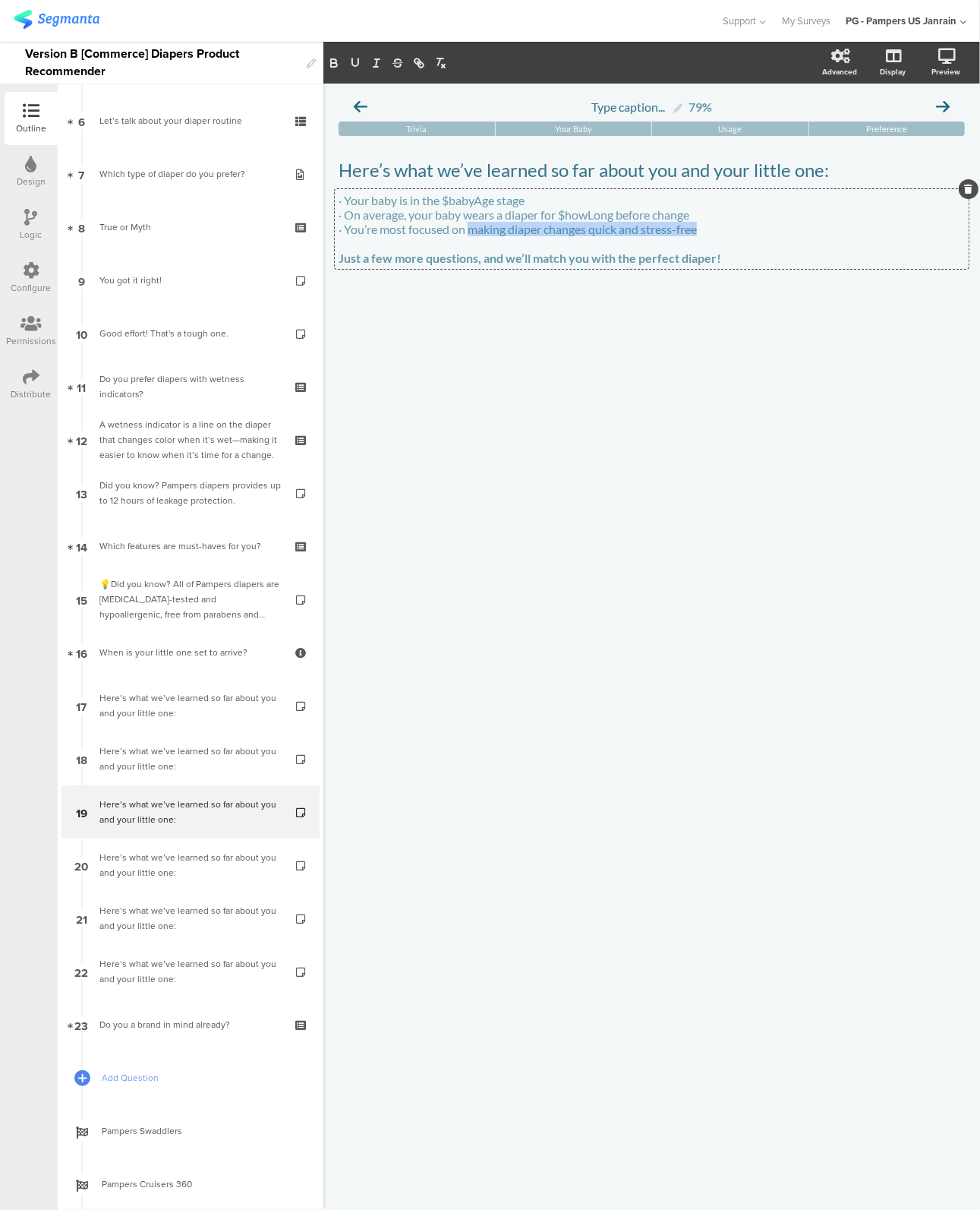
drag, startPoint x: 470, startPoint y: 231, endPoint x: 713, endPoint y: 231, distance: 243.0
click at [713, 231] on div "· Your baby is in the $babyAge stage · On average, your baby wears a diaper for…" at bounding box center [651, 229] width 634 height 80
click at [478, 235] on p "· You’re most focused on on protecting your baby’s delicate skin" at bounding box center [652, 229] width 626 height 15
click at [705, 235] on p "· You’re most focused on protecting your baby’s delicate skin" at bounding box center [652, 229] width 626 height 15
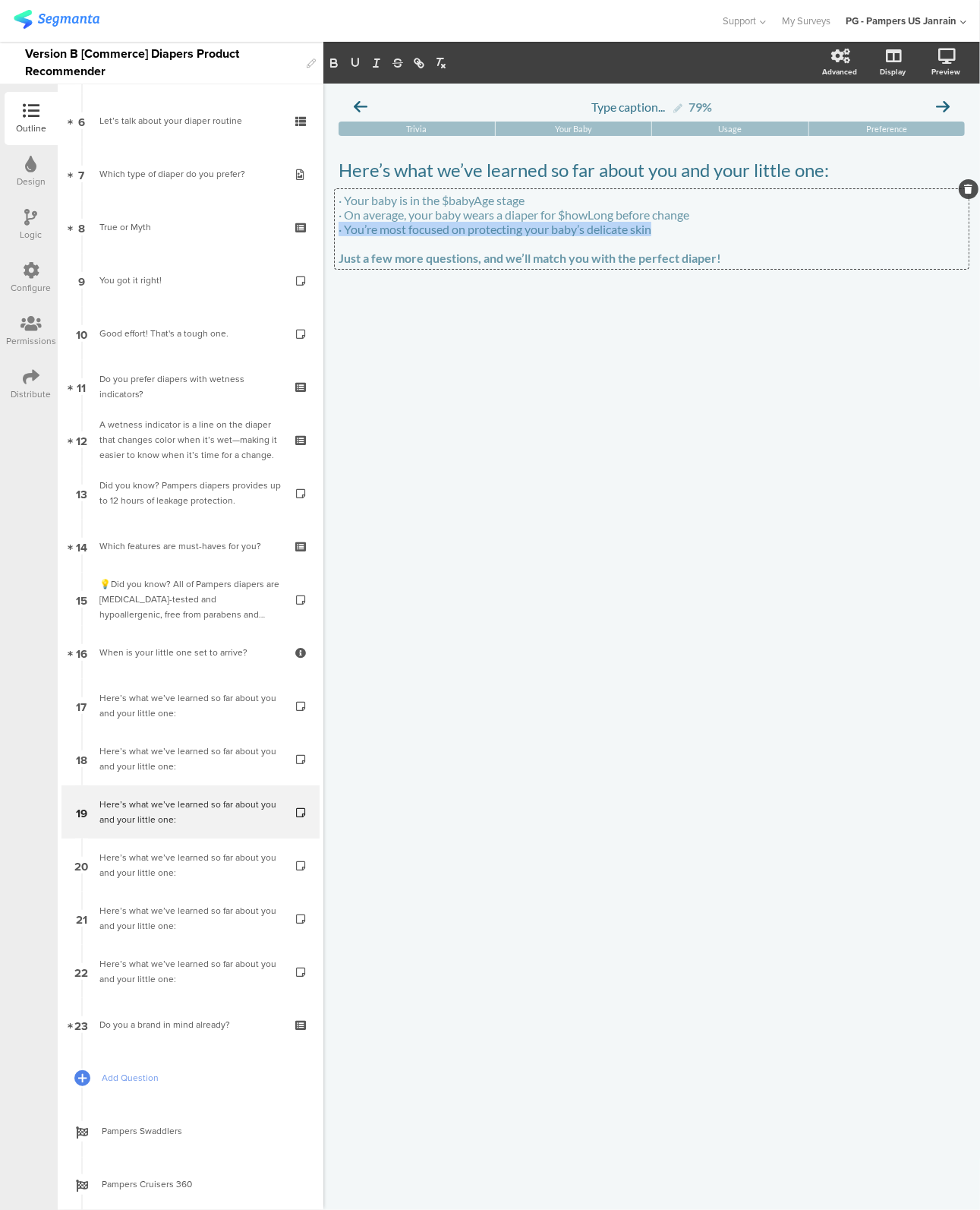
copy p "· You’re most focused on protecting your baby’s delicate skin"
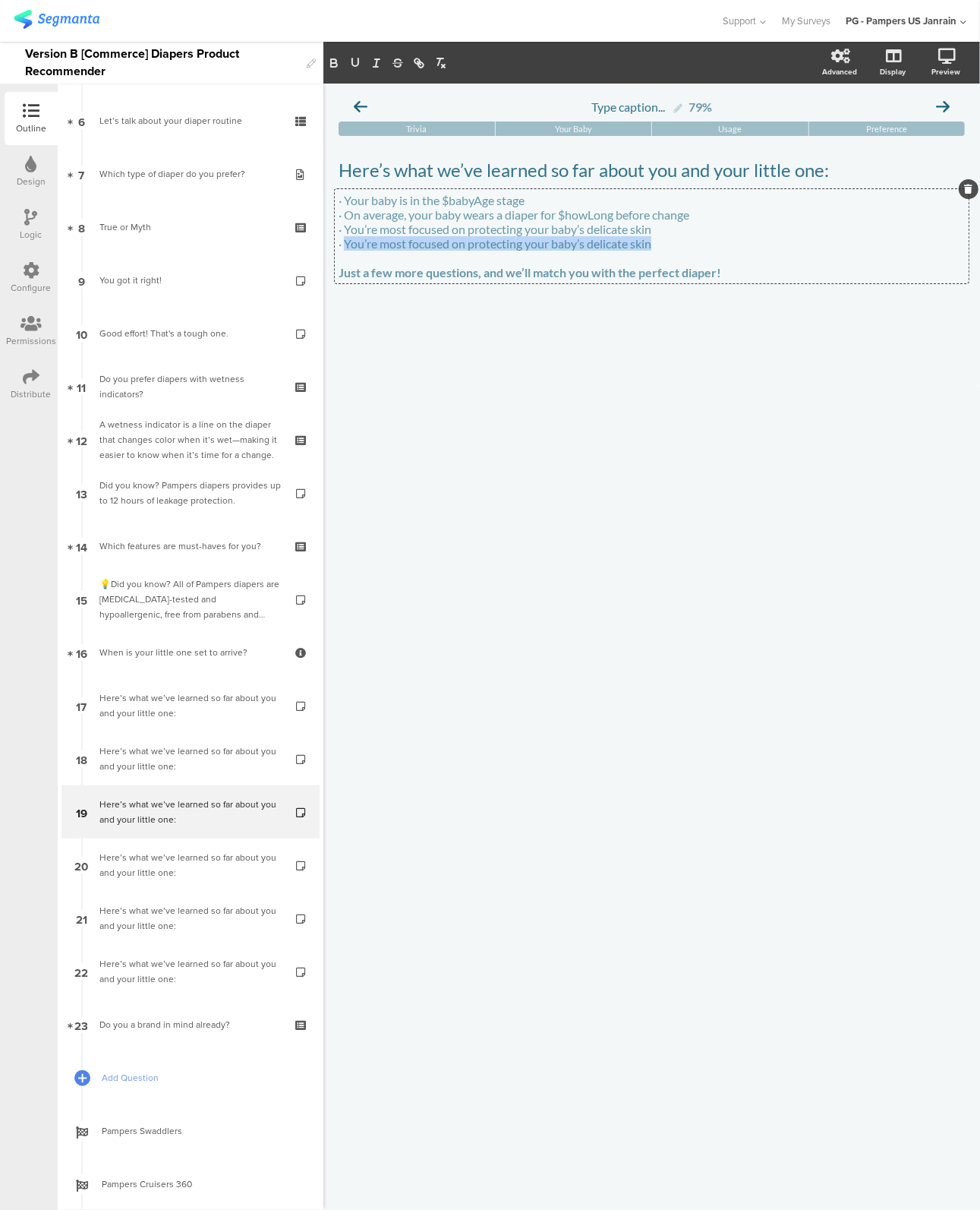
drag, startPoint x: 345, startPoint y: 249, endPoint x: 663, endPoint y: 245, distance: 318.0
click at [663, 245] on p "· You’re most focused on protecting your baby’s delicate skin" at bounding box center [652, 243] width 626 height 15
click at [722, 421] on div "Type caption... 79% Trivia Your Baby Usage Preference" at bounding box center [651, 646] width 657 height 1127
click at [439, 250] on p "· On top of that, these factors also matter to you when choosing a diaper: $fea…" at bounding box center [652, 243] width 626 height 15
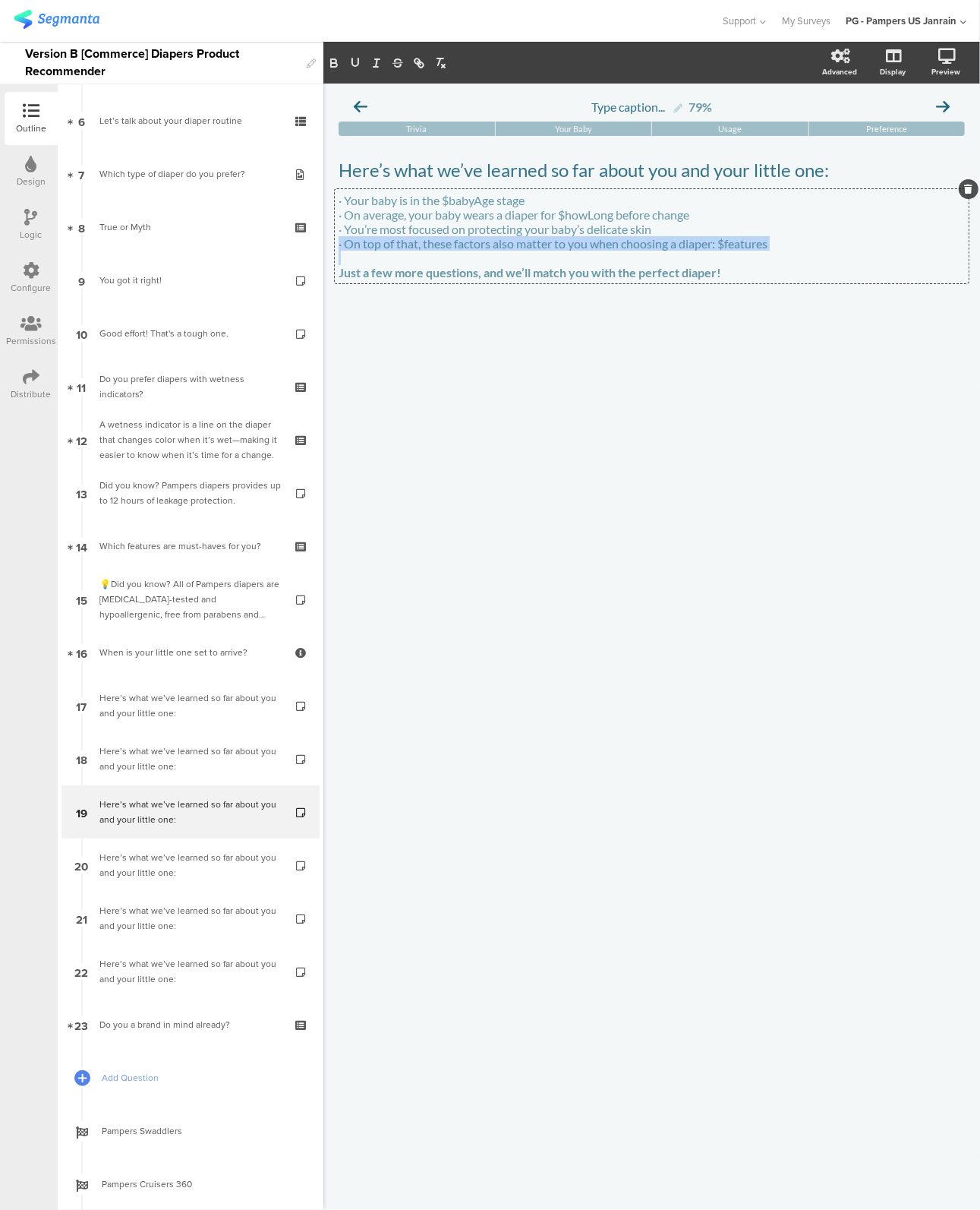
click at [439, 250] on p "· On top of that, these factors also matter to you when choosing a diaper: $fea…" at bounding box center [652, 243] width 626 height 15
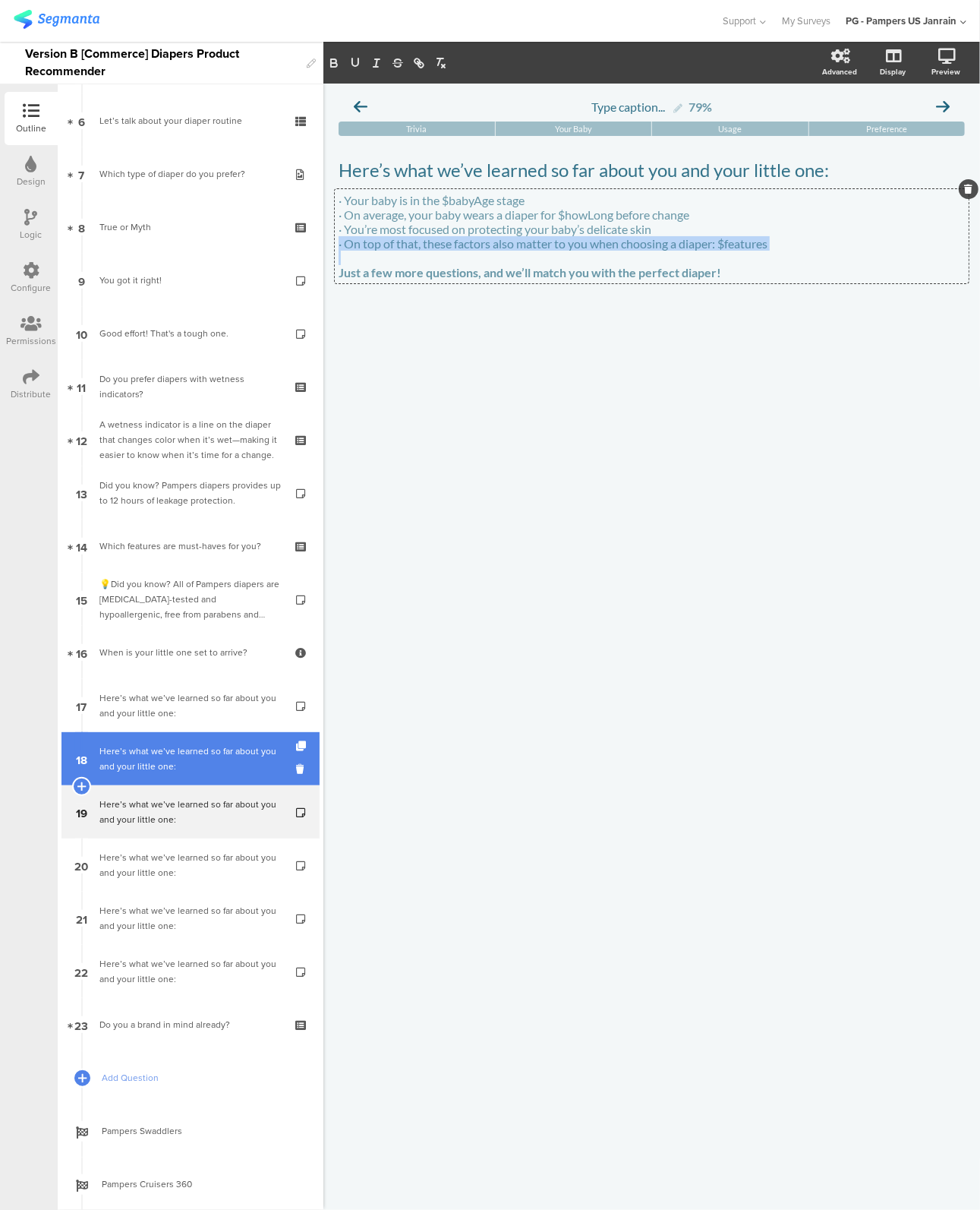
click at [194, 743] on div "Here’s what we’ve learned so far about you and your little one:" at bounding box center [190, 758] width 181 height 30
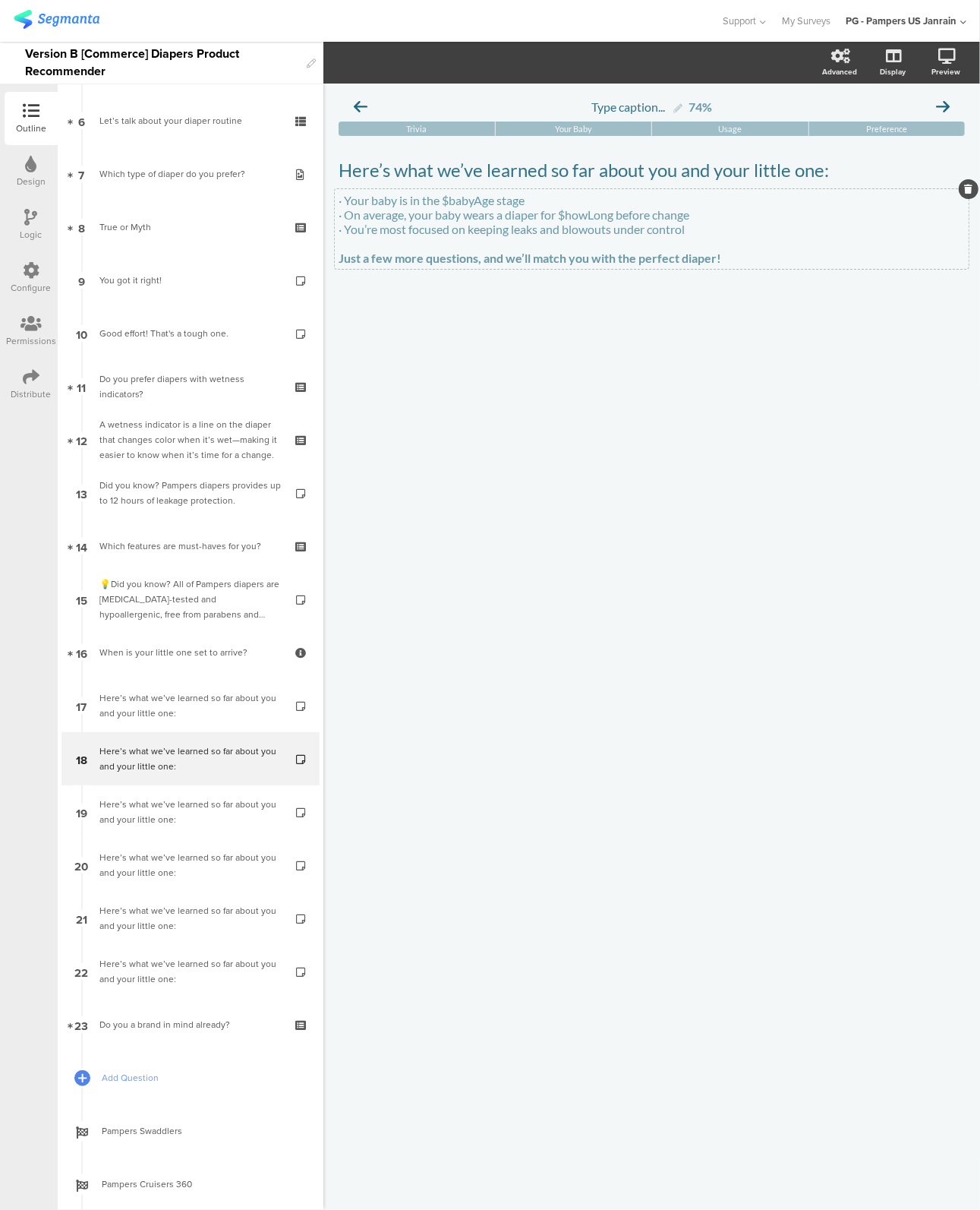
click at [728, 226] on div "· Your baby is in the $babyAge stage · On average, your baby wears a diaper for…" at bounding box center [651, 229] width 634 height 80
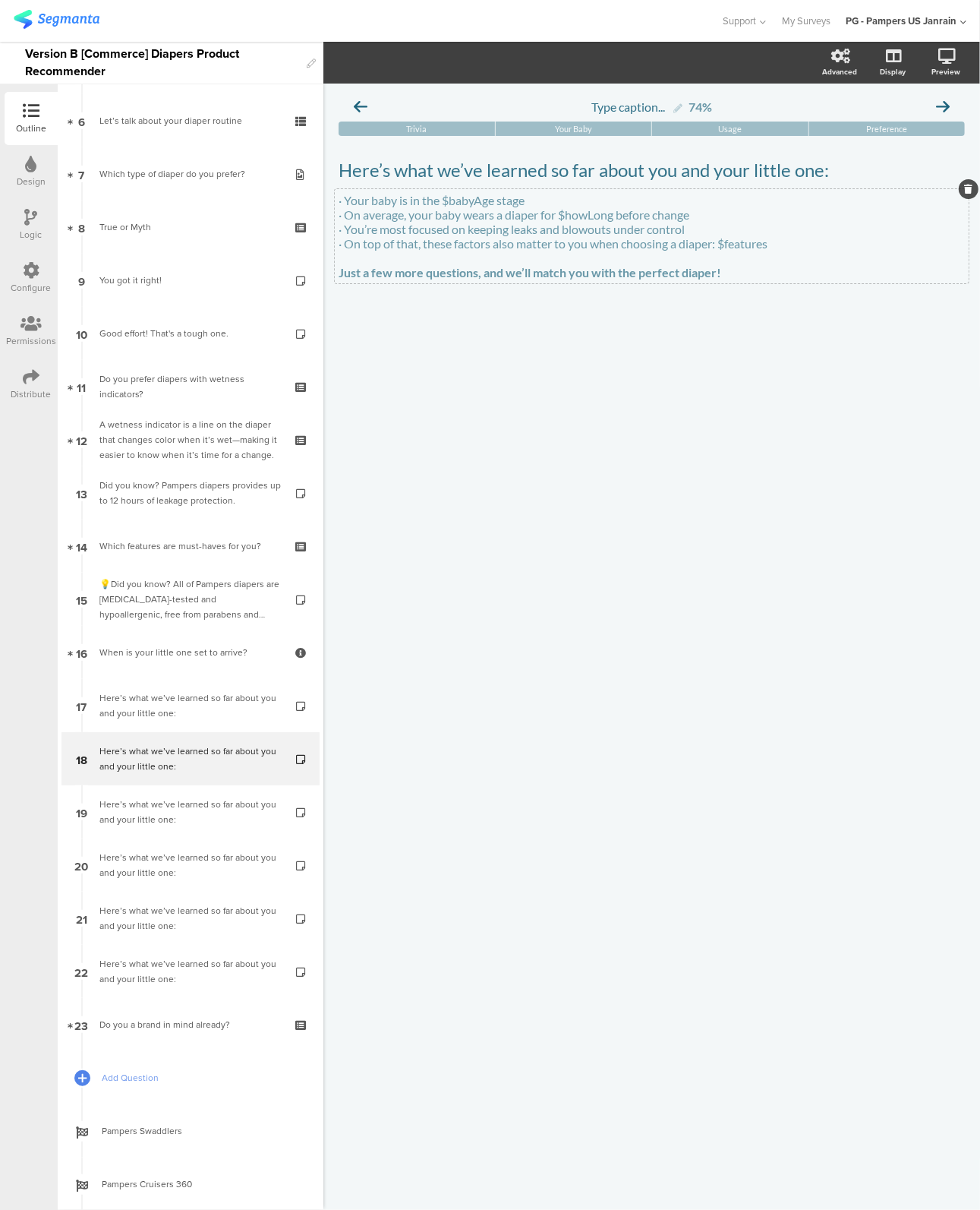
click at [809, 251] on p "· On top of that, these factors also matter to you when choosing a diaper: $fea…" at bounding box center [652, 243] width 626 height 15
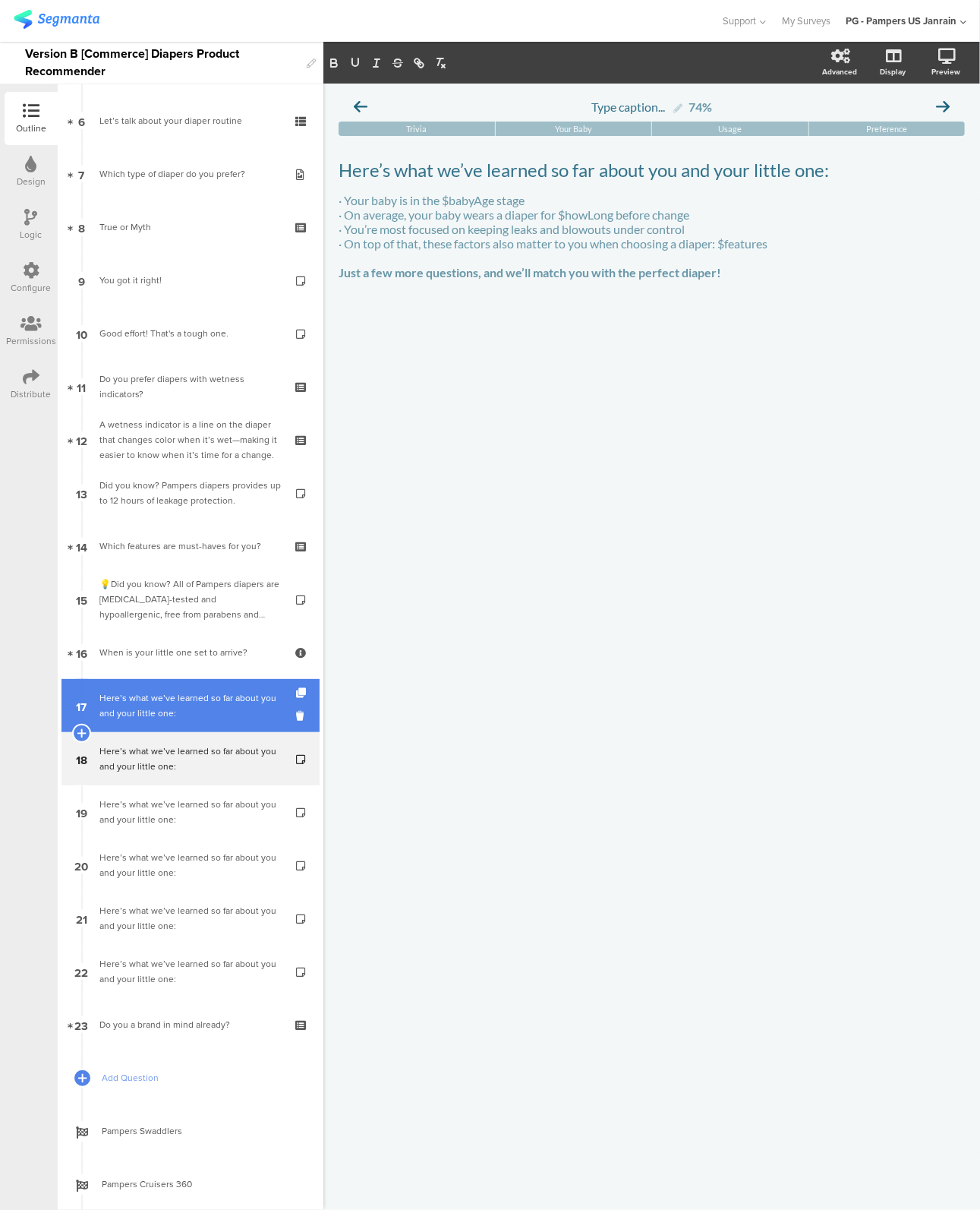
click at [173, 715] on div "Here’s what we’ve learned so far about you and your little one:" at bounding box center [190, 705] width 181 height 30
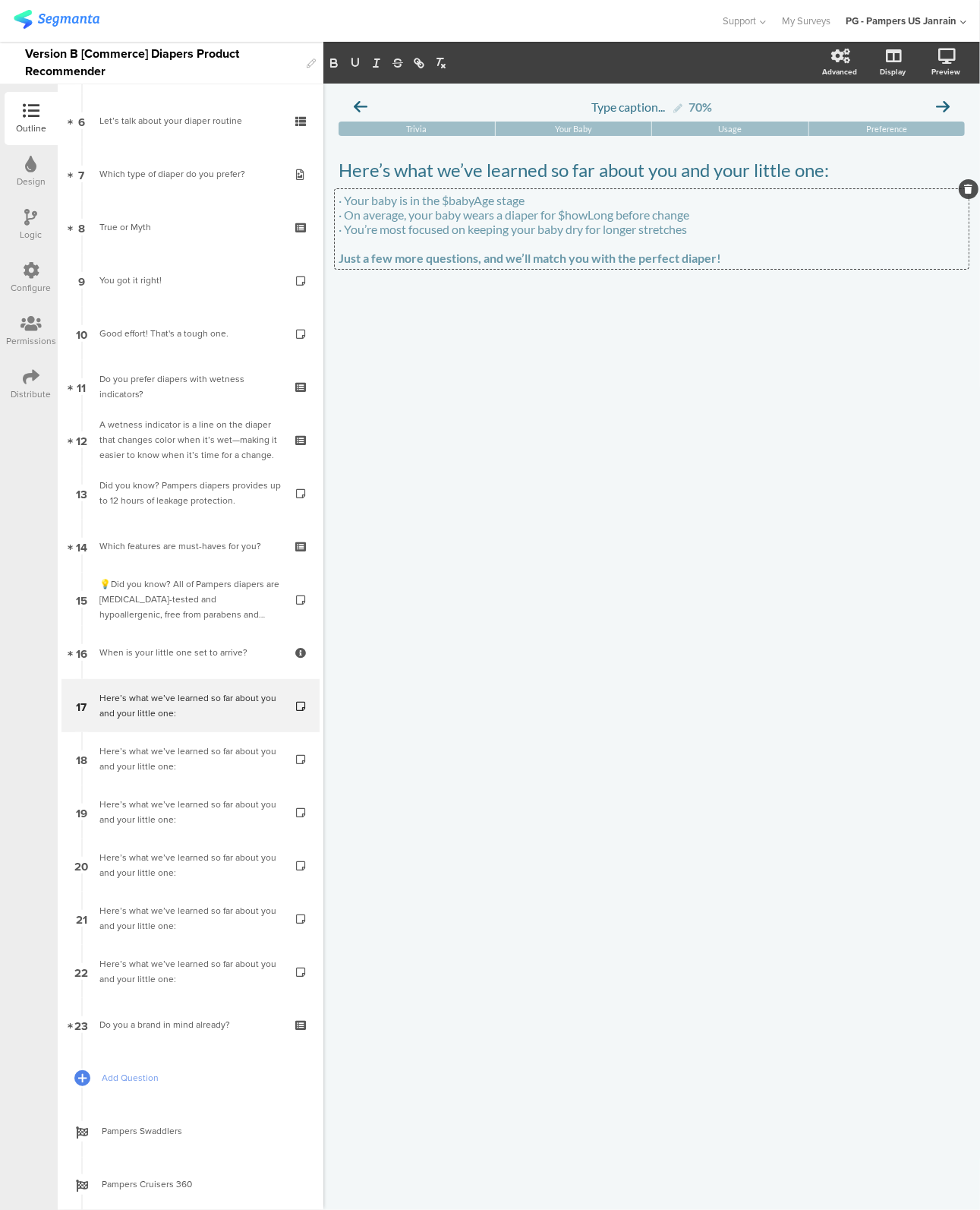
click at [710, 232] on div "· Your baby is in the $babyAge stage · On average, your baby wears a diaper for…" at bounding box center [651, 229] width 634 height 80
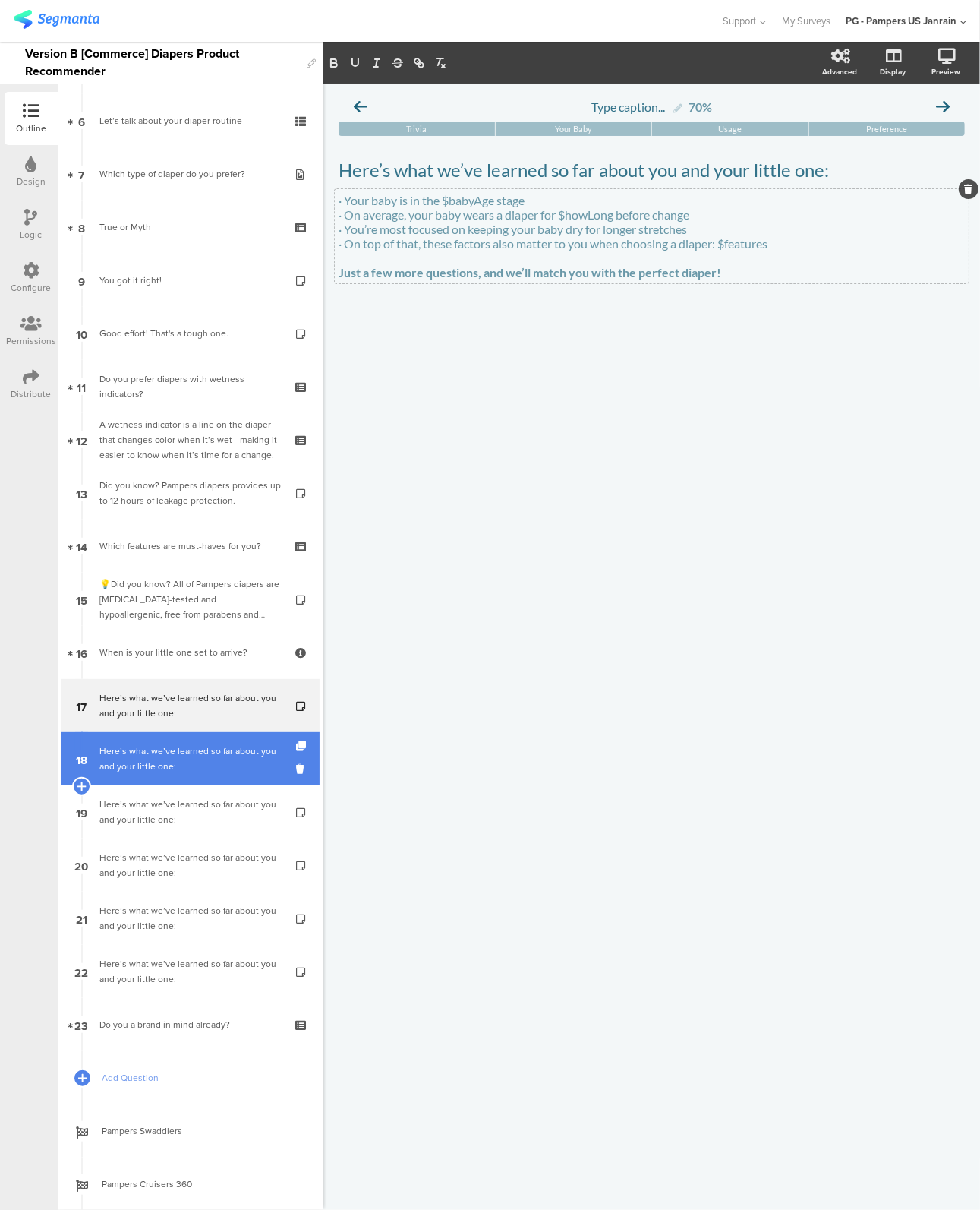
click at [179, 775] on link "18 Here’s what we’ve learned so far about you and your little one:" at bounding box center [191, 758] width 258 height 53
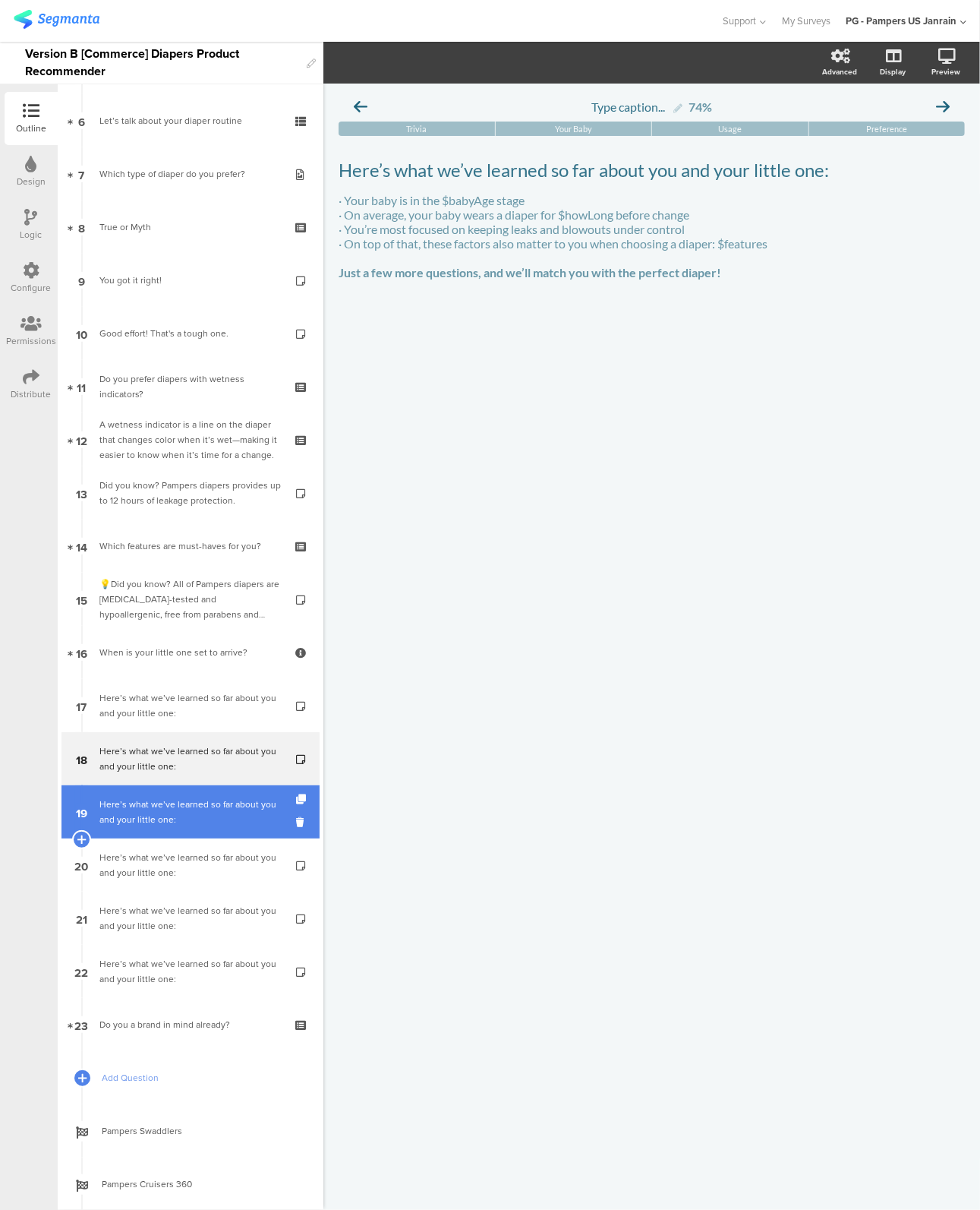
click at [180, 797] on div "Here’s what we’ve learned so far about you and your little one:" at bounding box center [190, 812] width 181 height 30
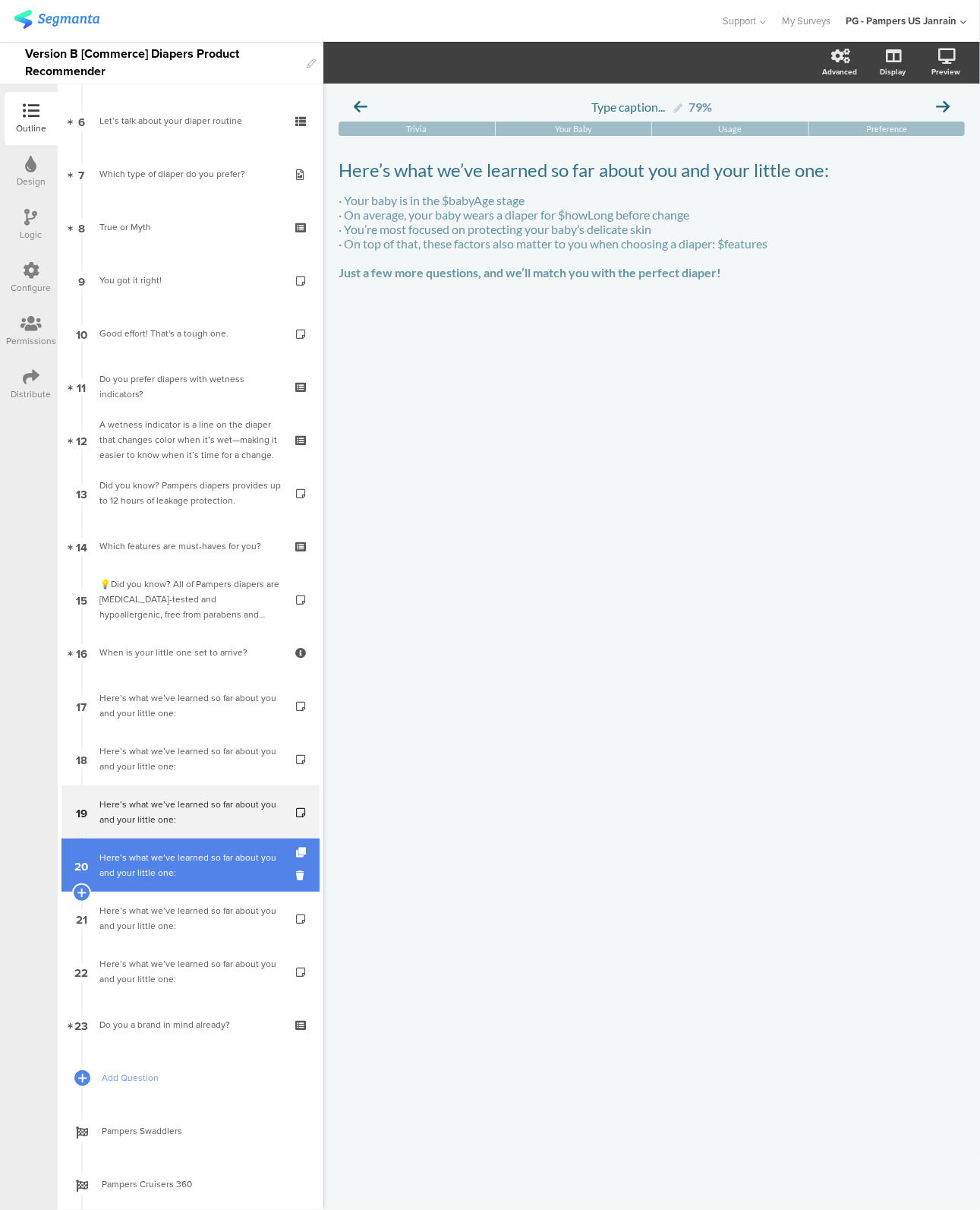
click at [180, 847] on link "20 Here’s what we’ve learned so far about you and your little one:" at bounding box center [191, 865] width 258 height 53
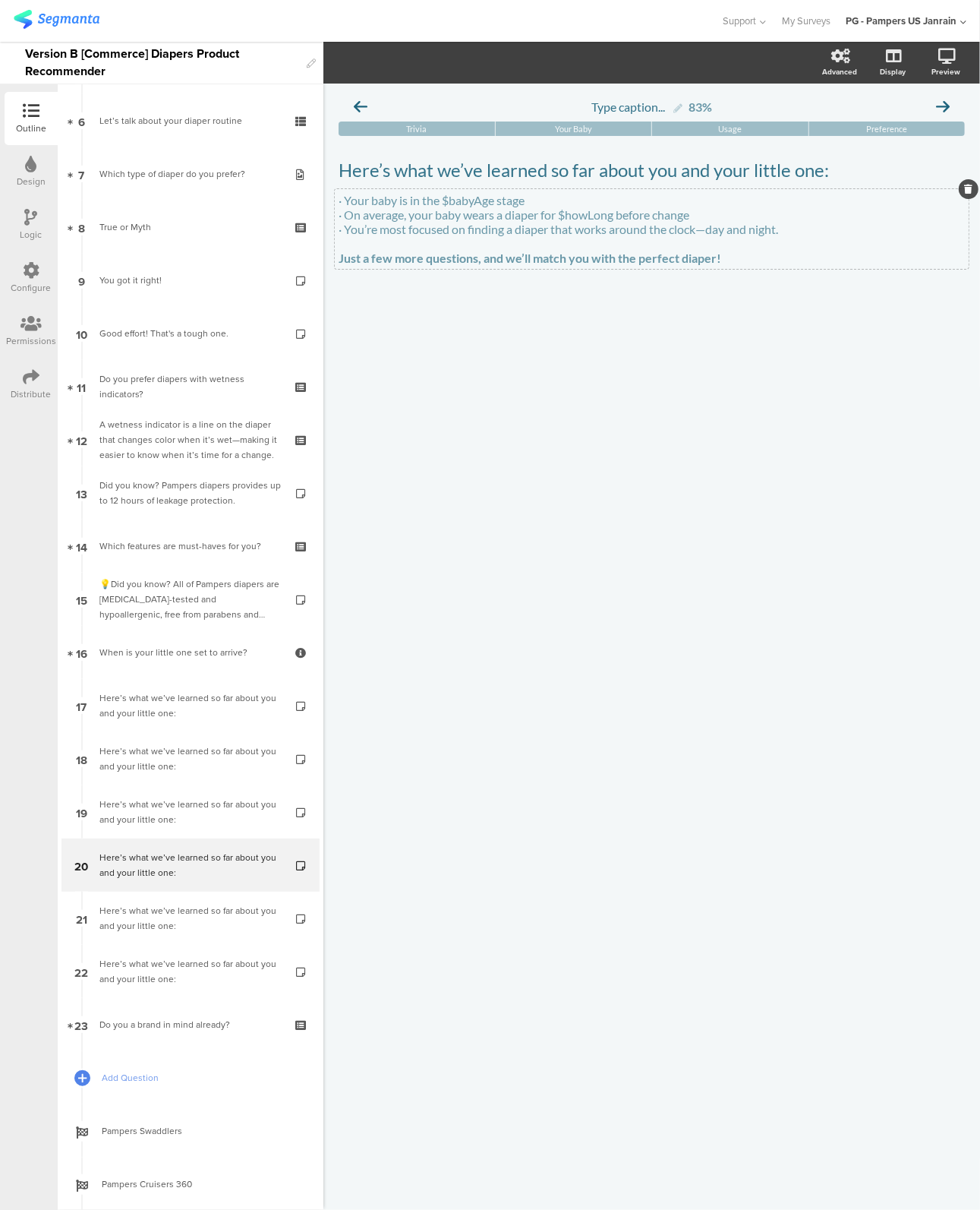
click at [817, 239] on div "· Your baby is in the $babyAge stage · On average, your baby wears a diaper for…" at bounding box center [651, 229] width 634 height 80
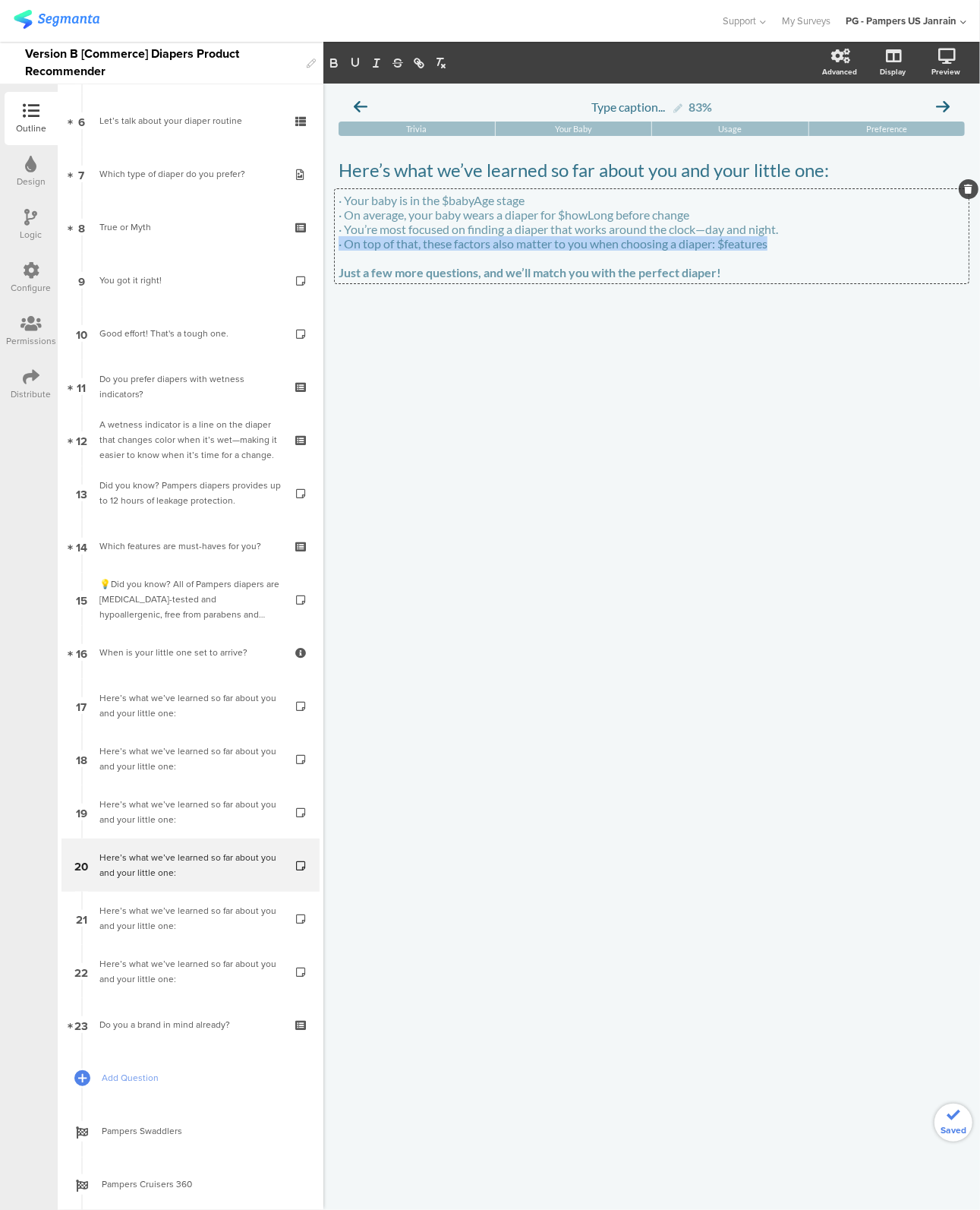
copy p "· On top of that, these factors also matter to you when choosing a diaper: $fea…"
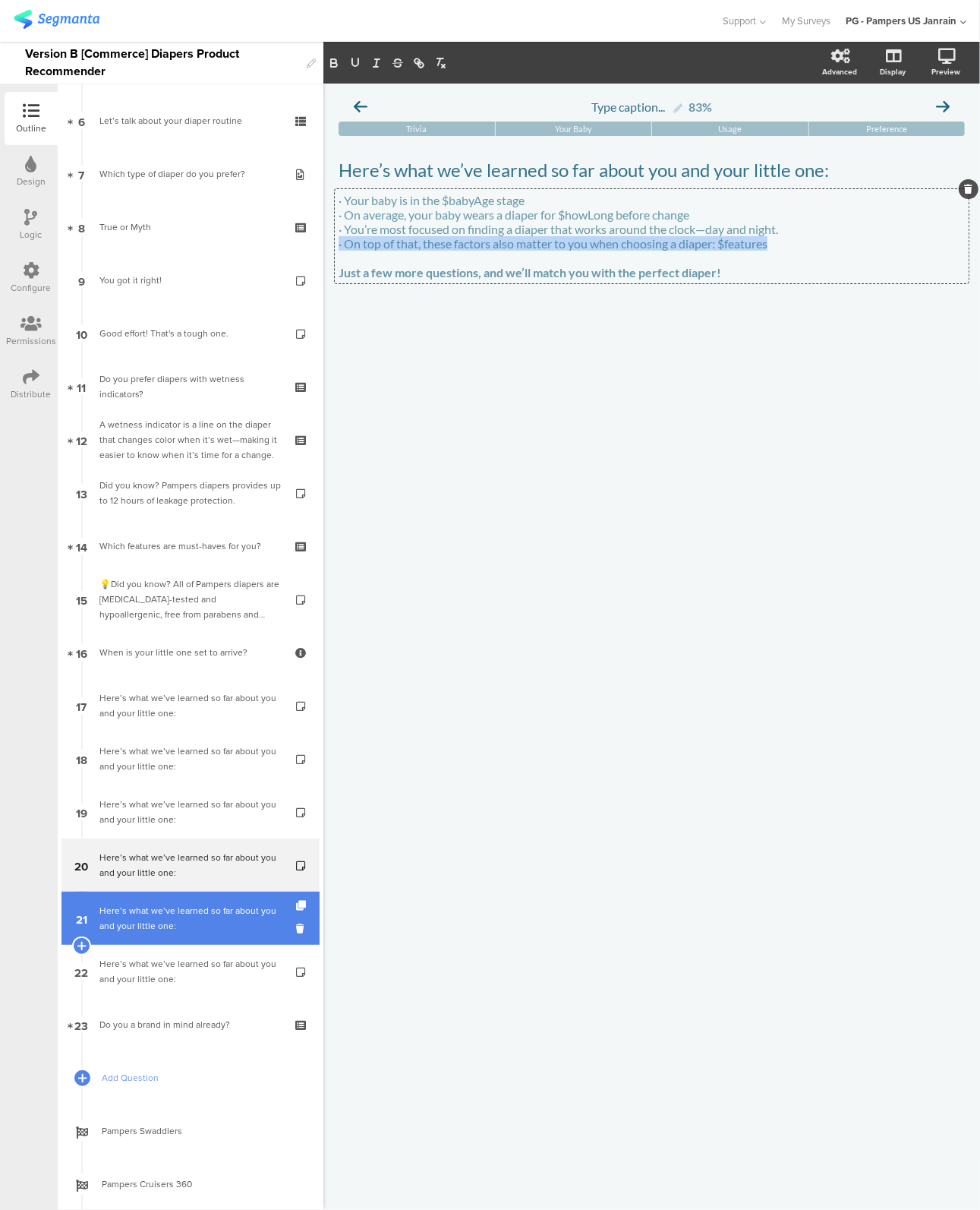
click at [182, 907] on div "Here’s what we’ve learned so far about you and your little one:" at bounding box center [190, 918] width 181 height 30
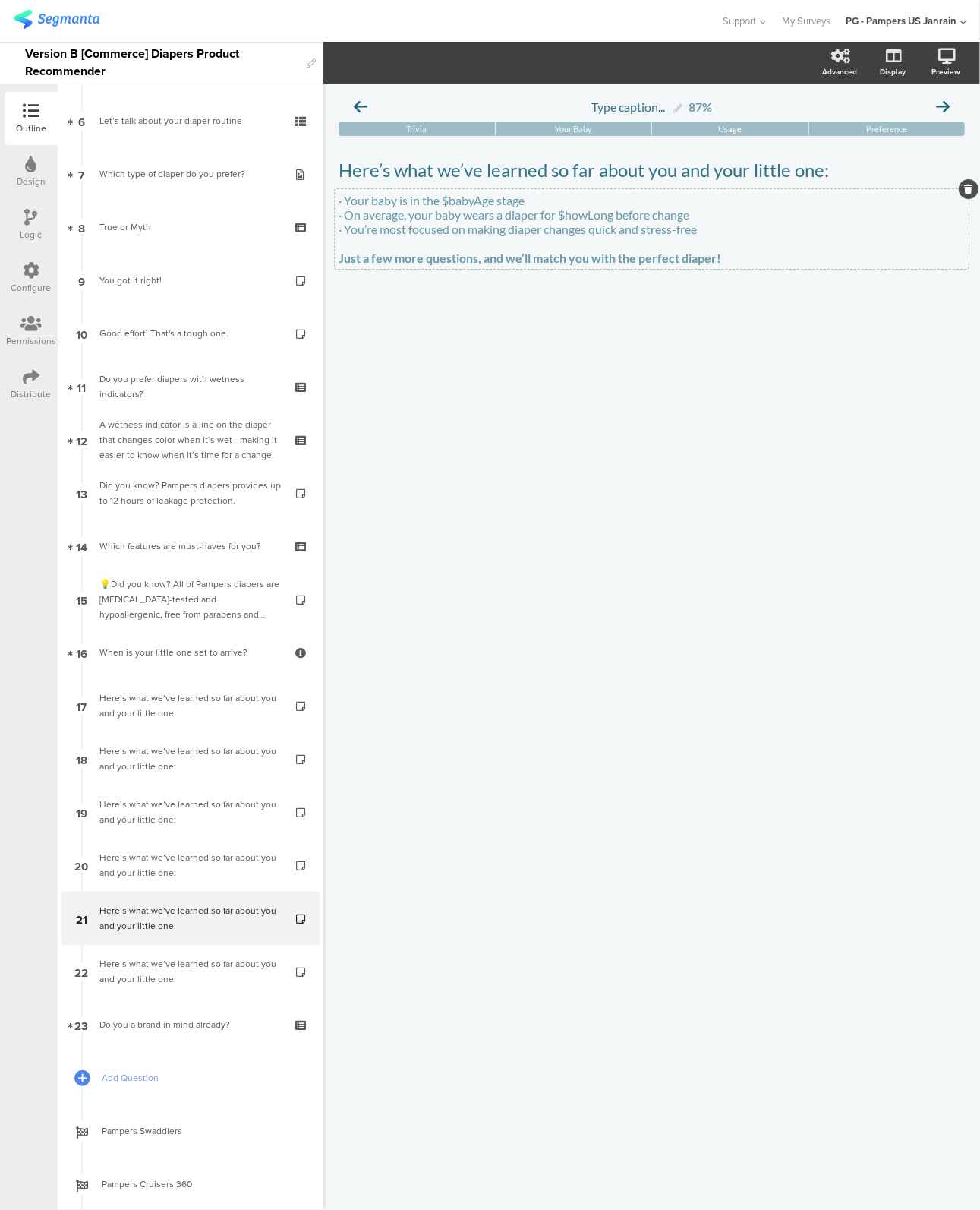
click at [709, 228] on div "· Your baby is in the $babyAge stage · On average, your baby wears a diaper for…" at bounding box center [651, 229] width 634 height 80
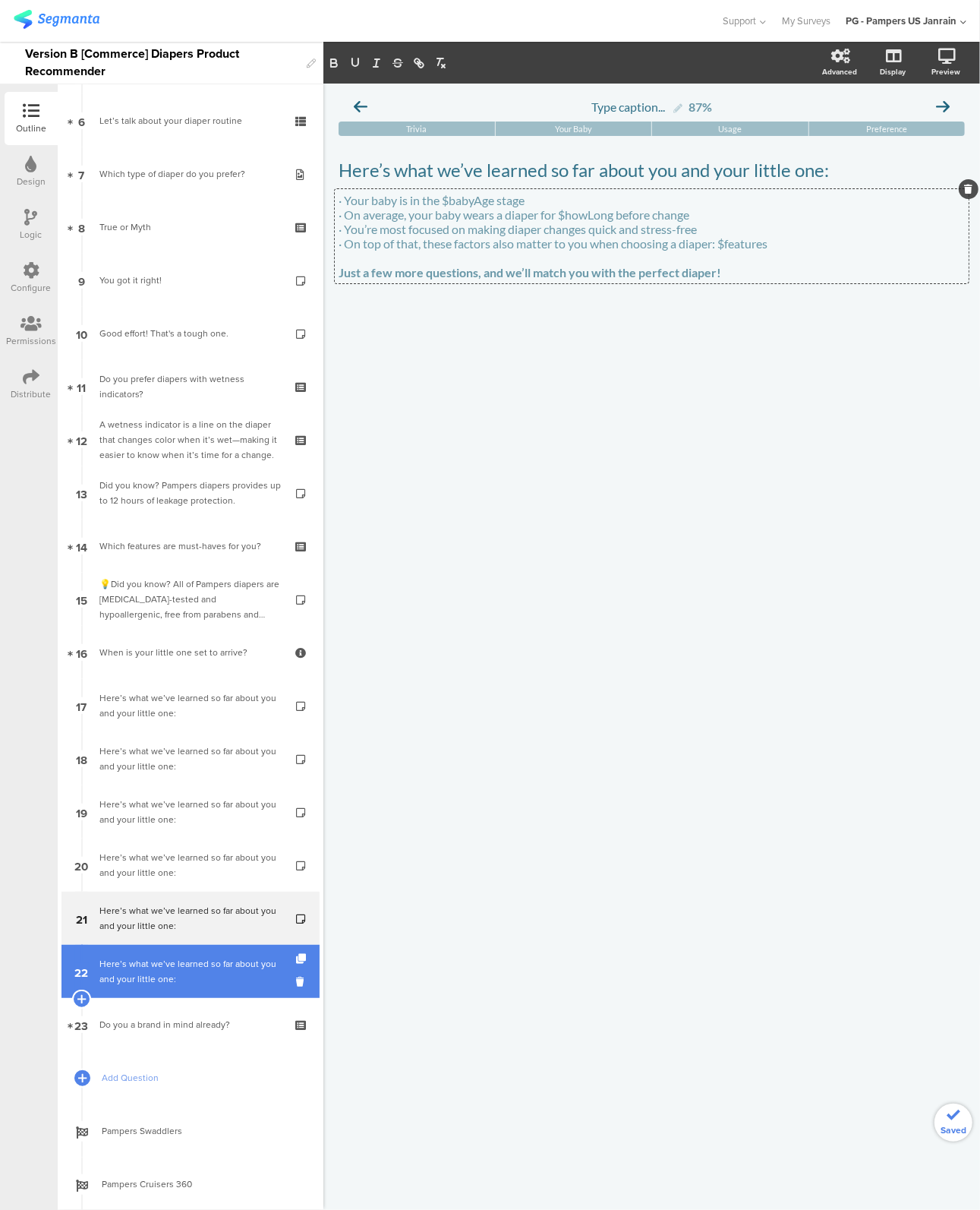
click at [134, 968] on div "Here’s what we’ve learned so far about you and your little one:" at bounding box center [190, 971] width 181 height 30
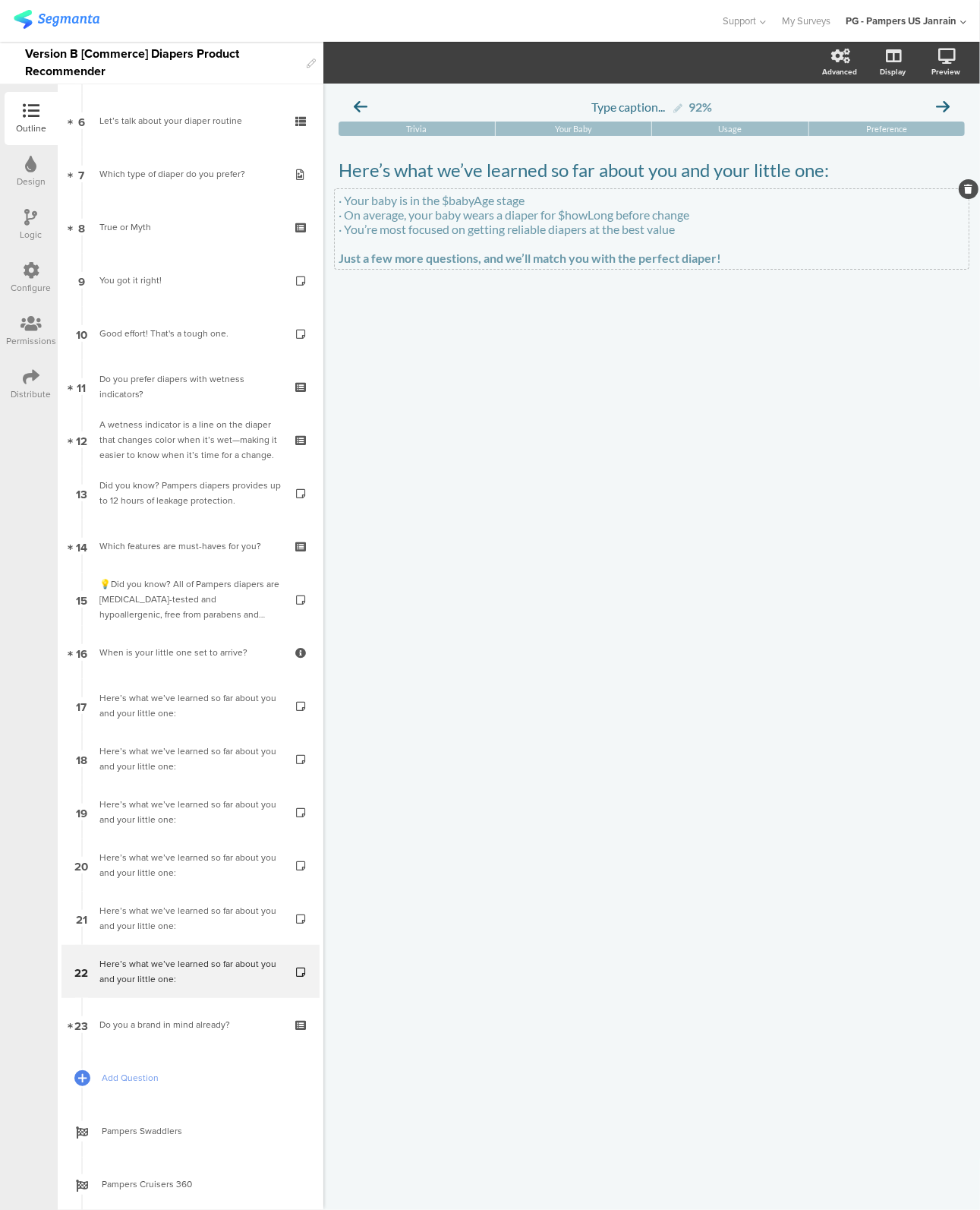
click at [698, 239] on div "· Your baby is in the $babyAge stage · On average, your baby wears a diaper for…" at bounding box center [651, 229] width 634 height 80
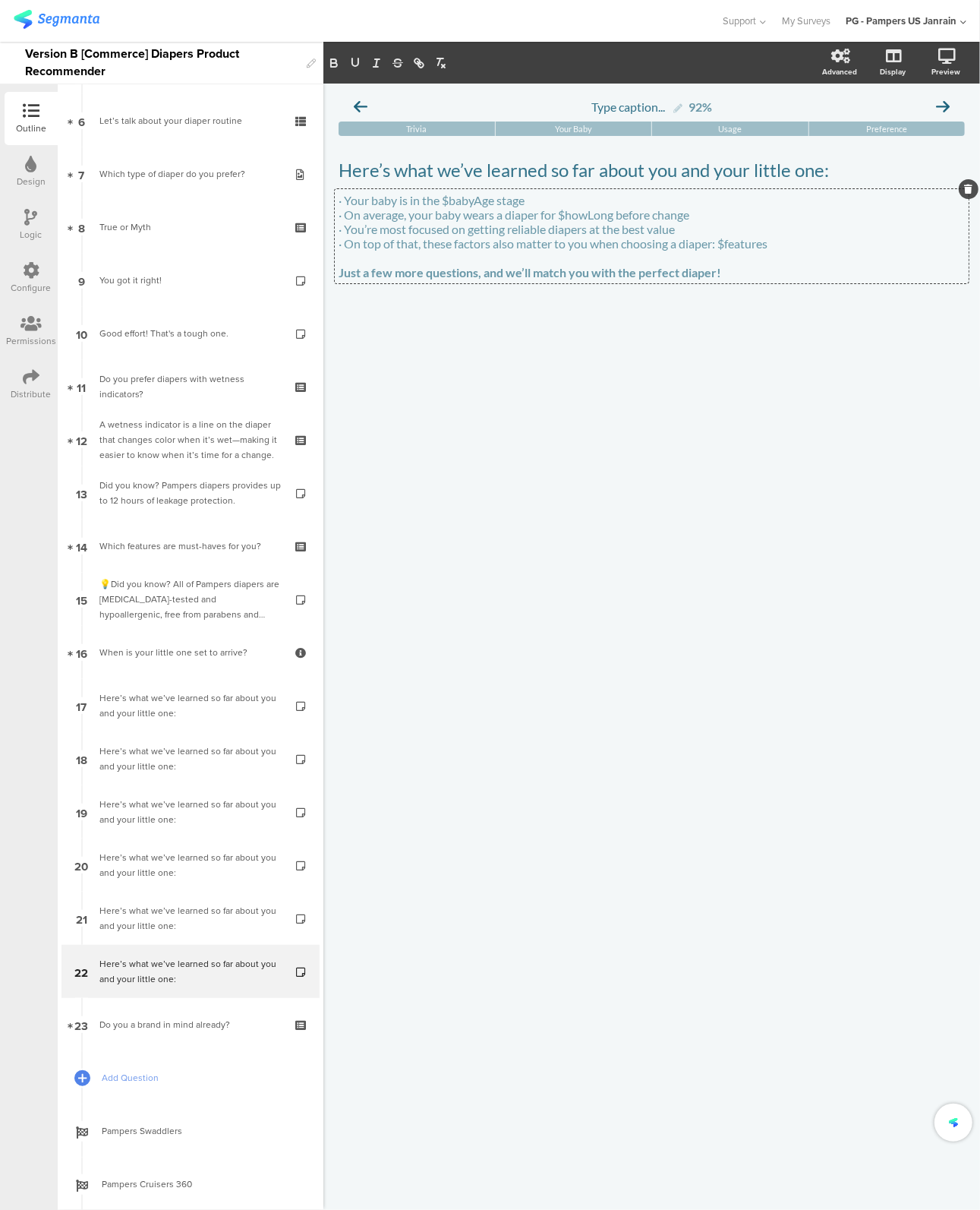
click at [658, 559] on div "Type caption... 92% Trivia Your Baby Usage Preference" at bounding box center [651, 646] width 657 height 1127
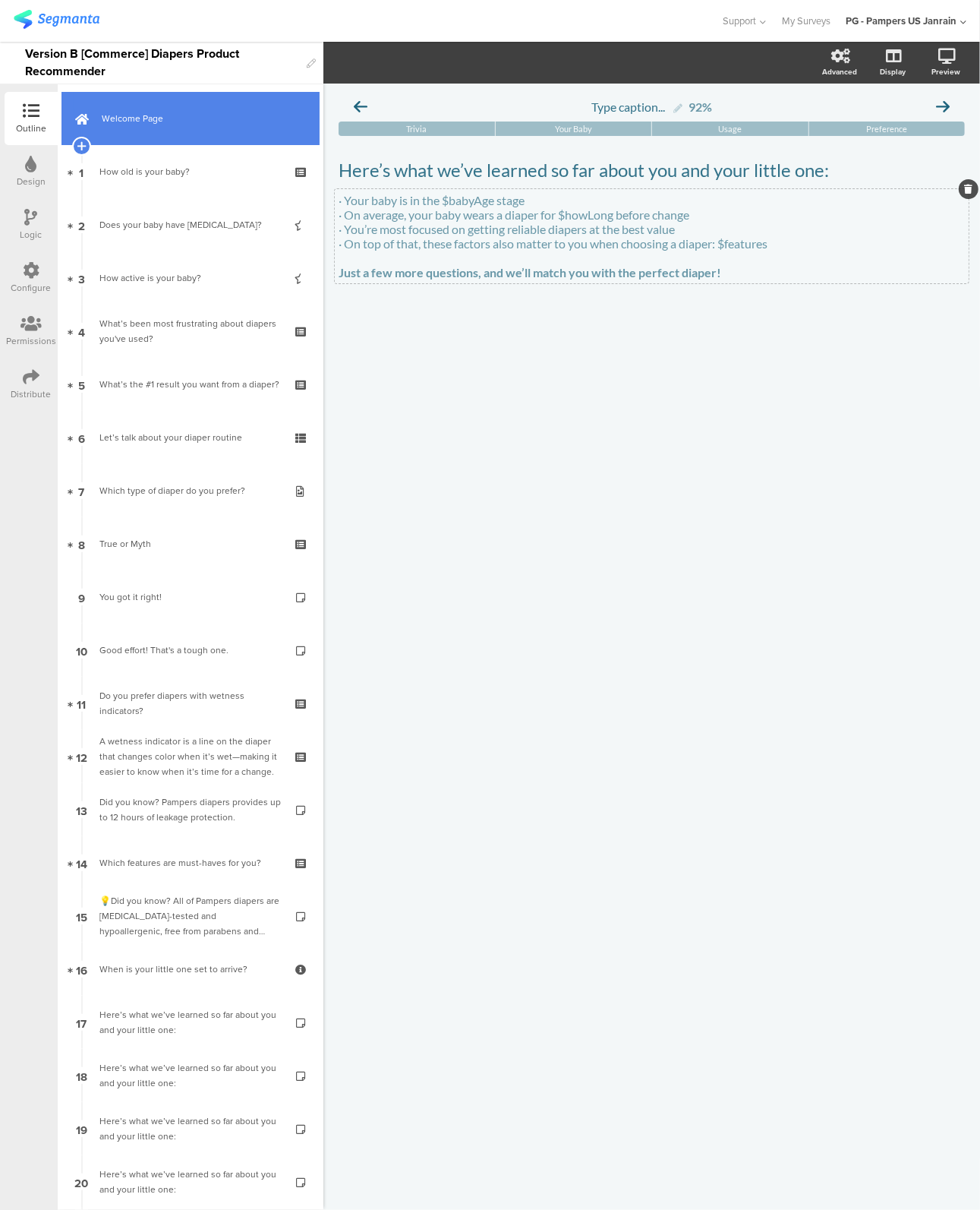
click at [140, 128] on link "Welcome Page" at bounding box center [191, 118] width 258 height 53
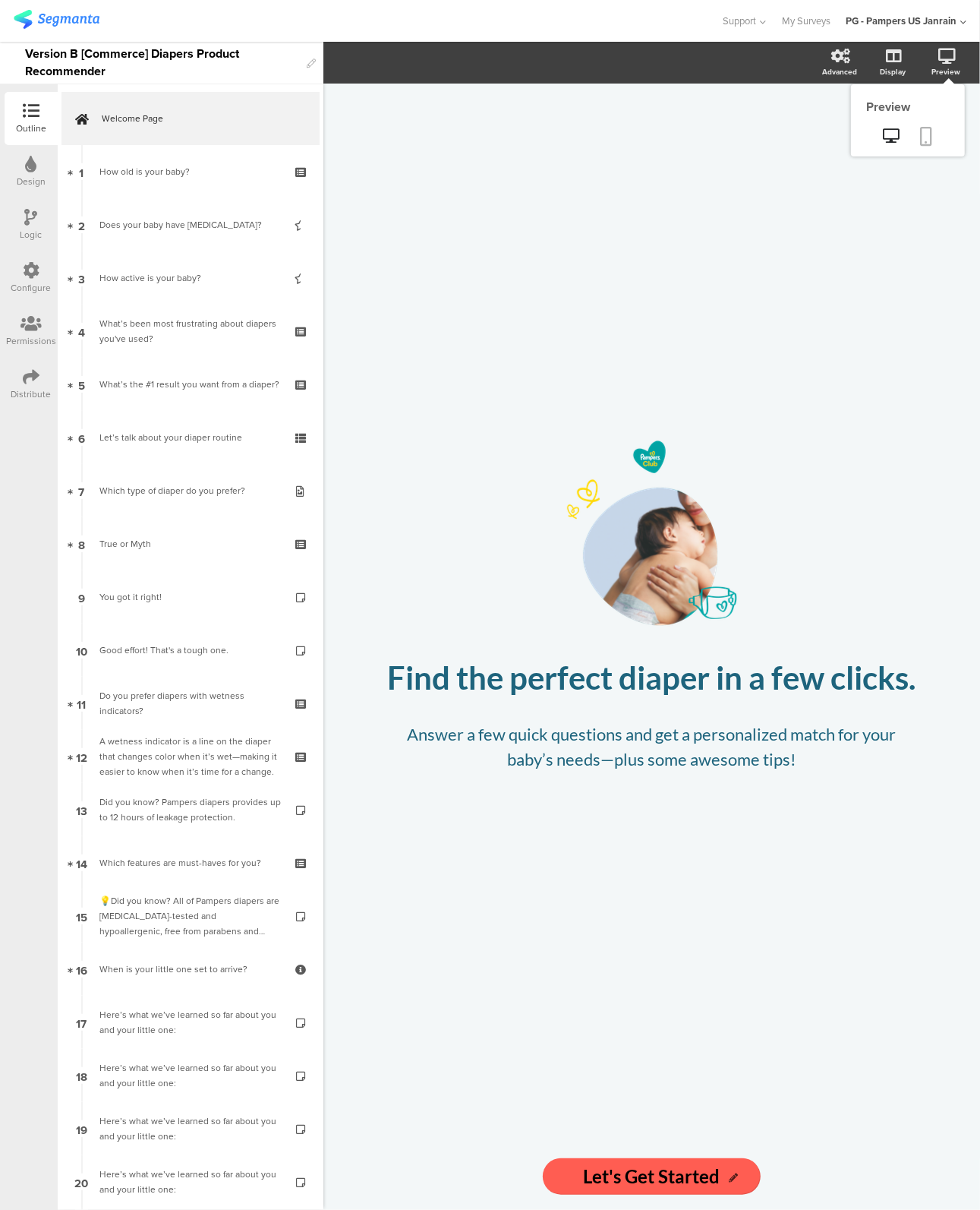
click at [925, 136] on icon at bounding box center [927, 136] width 12 height 19
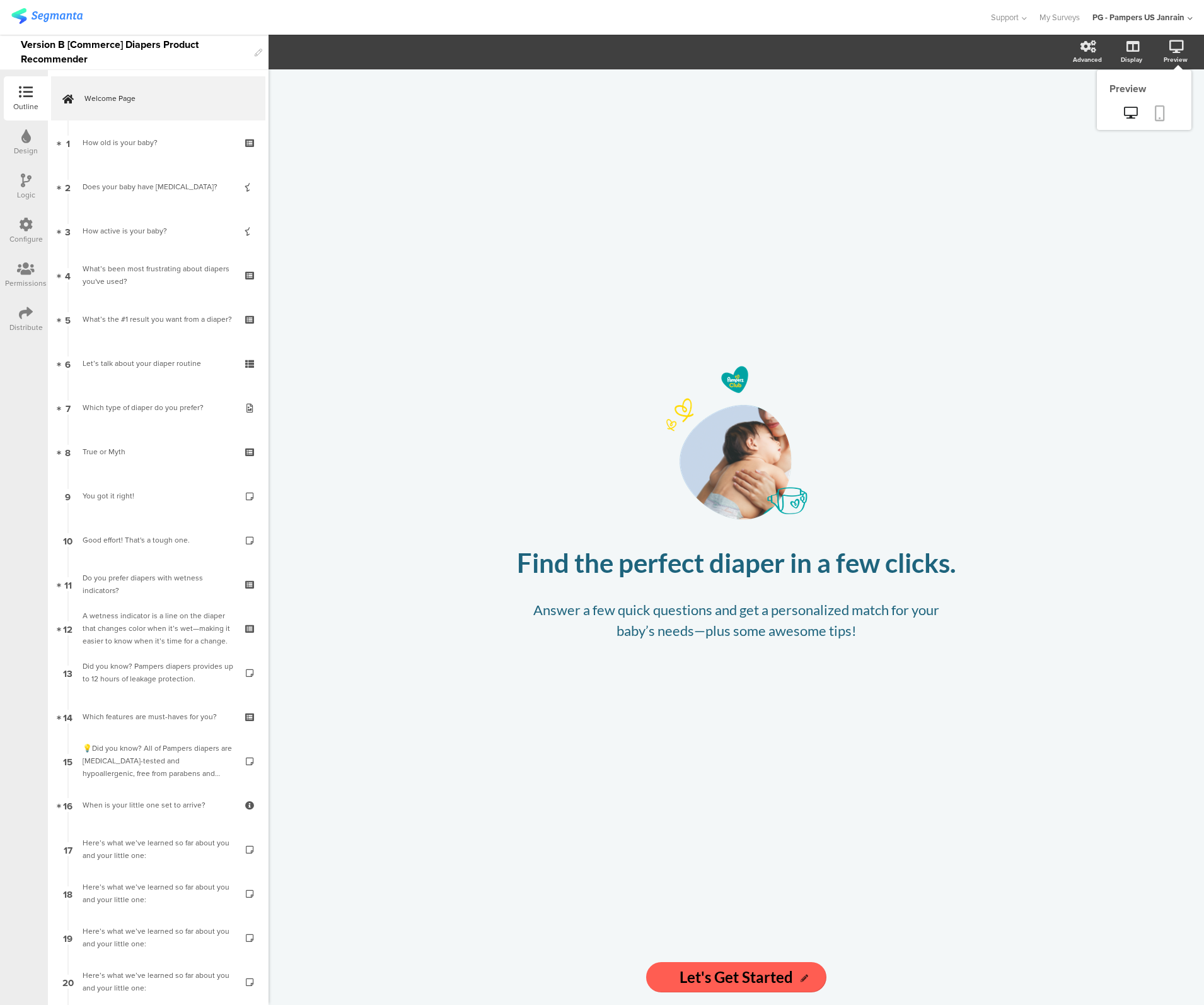
click at [1154, 110] on link at bounding box center [1160, 114] width 28 height 24
click at [135, 150] on link "1 How old is your baby?" at bounding box center [158, 142] width 215 height 44
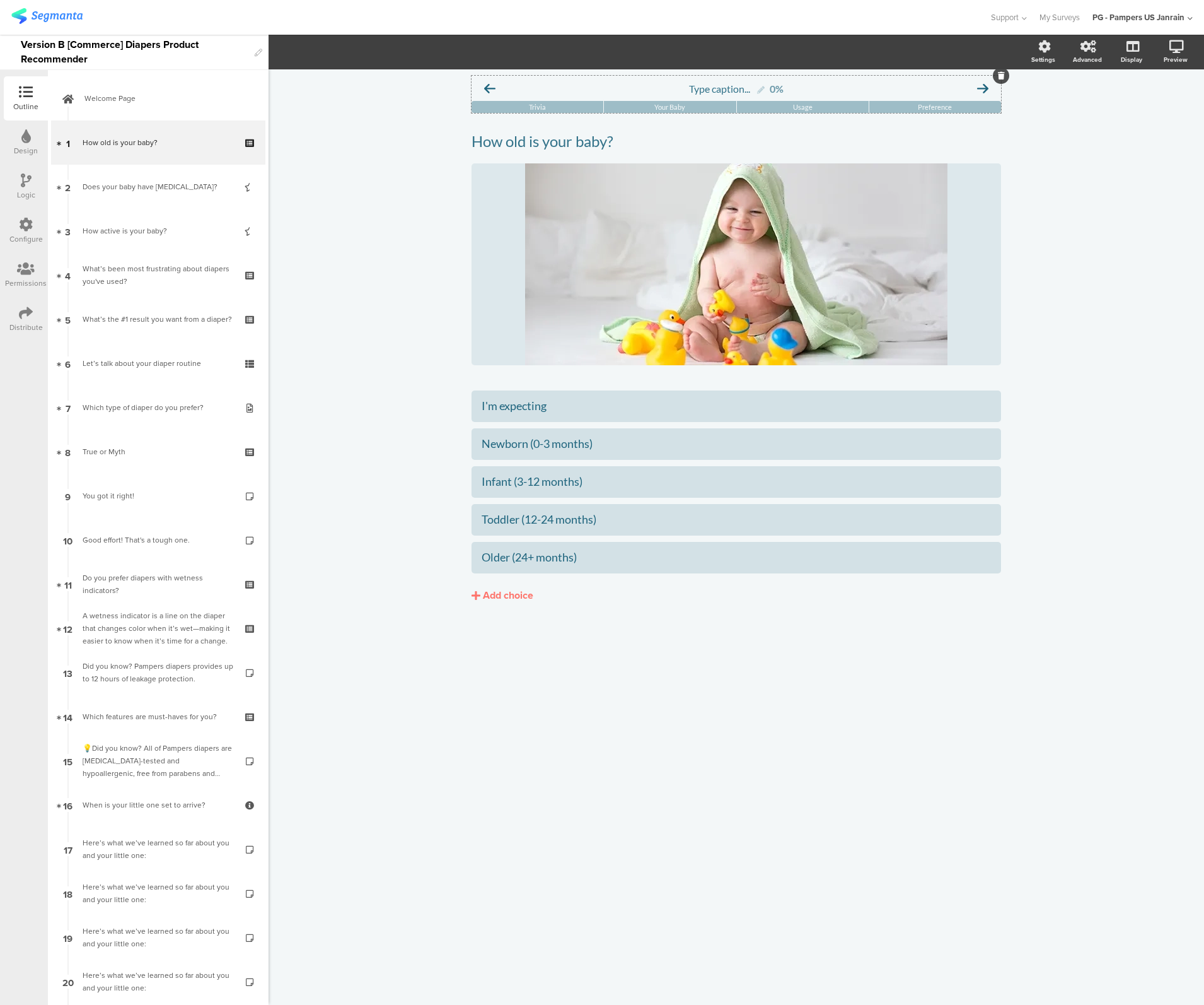
click at [765, 104] on div "Usage" at bounding box center [803, 107] width 132 height 12
click at [944, 82] on div "Type caption... 0%" at bounding box center [737, 88] width 530 height 25
click at [537, 107] on span "Trivia" at bounding box center [538, 107] width 17 height 8
click at [303, 48] on span "Layout" at bounding box center [292, 52] width 30 height 14
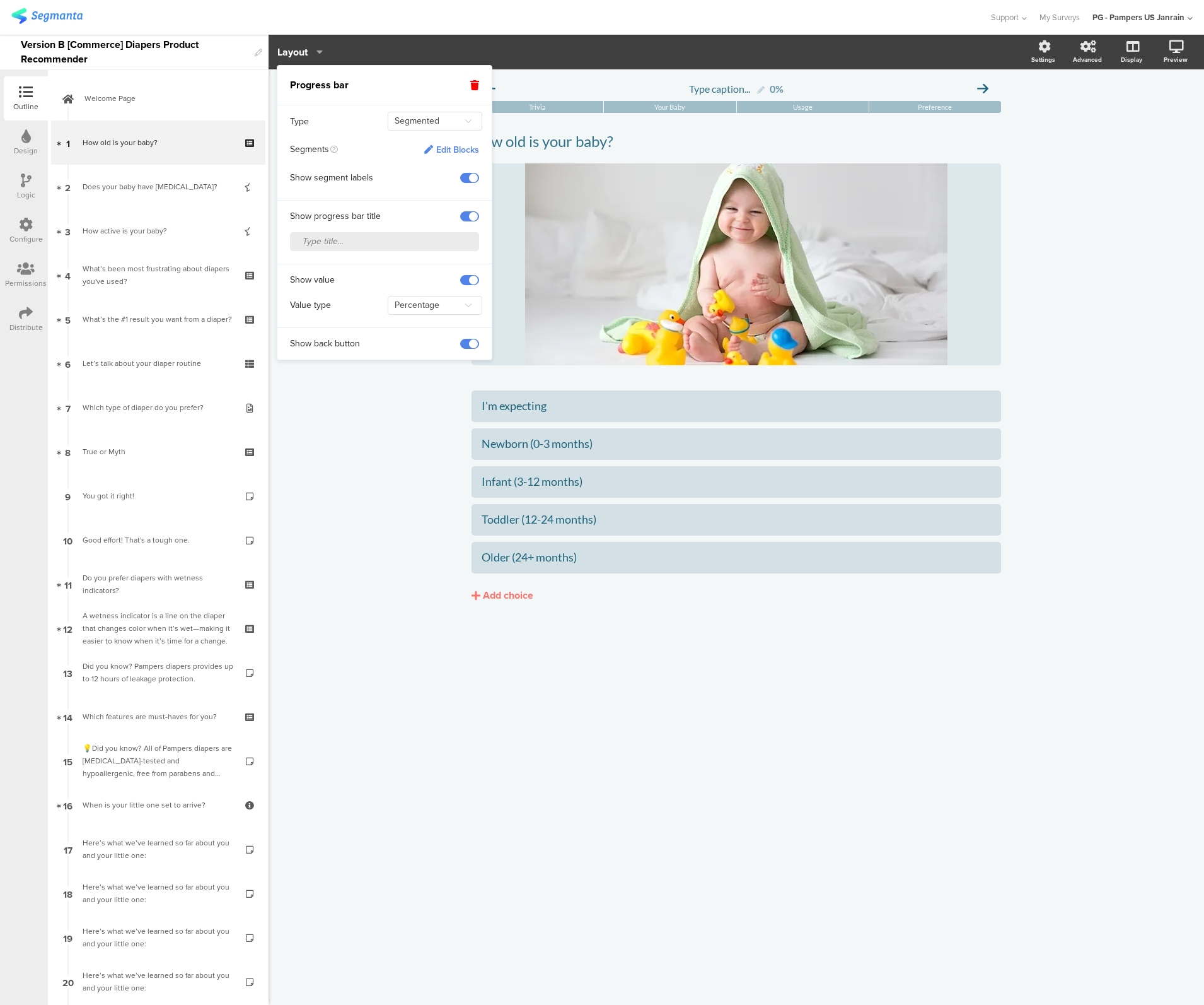
click at [451, 148] on div "Edit Blocks" at bounding box center [452, 150] width 55 height 11
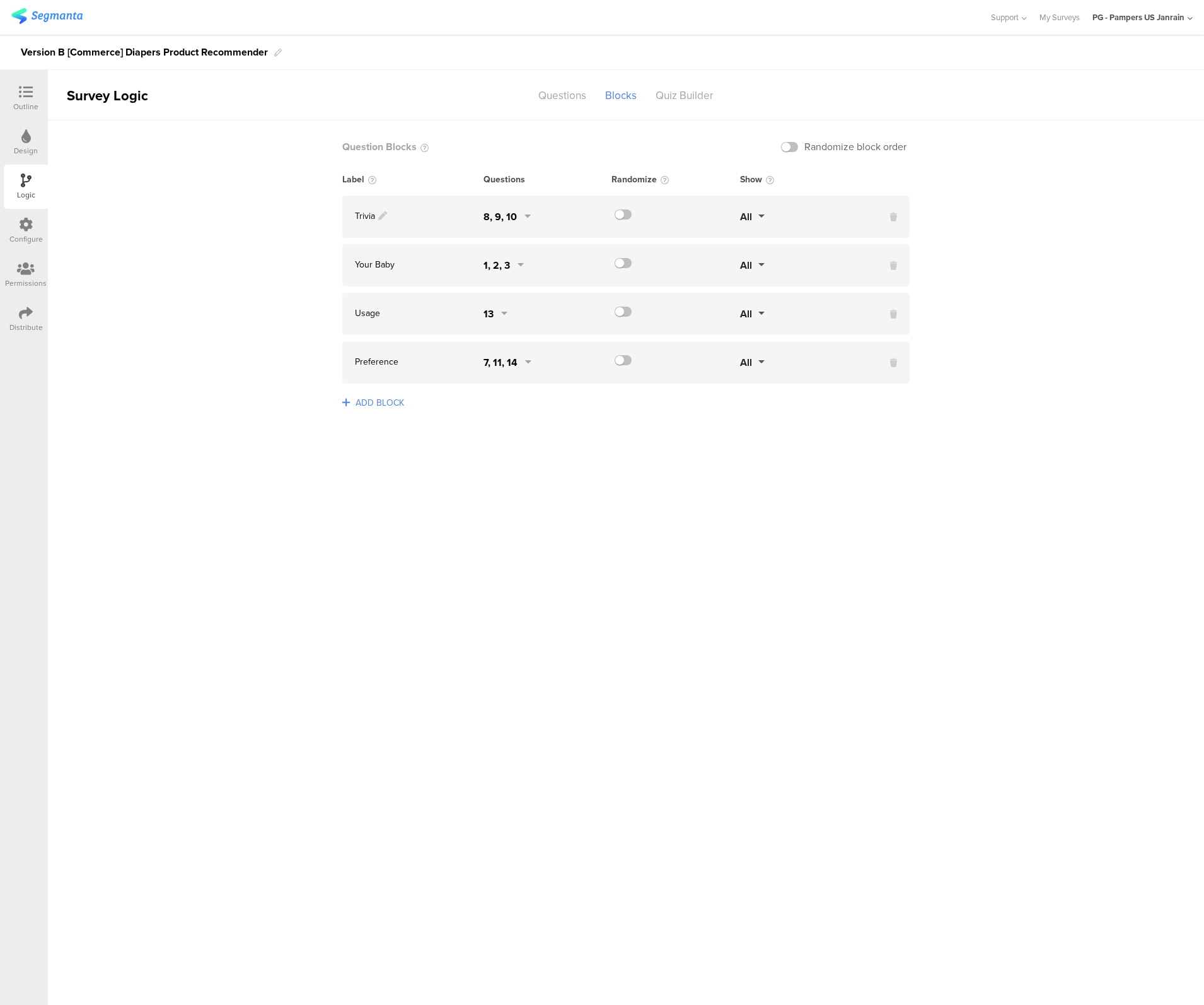
click at [380, 216] on icon at bounding box center [383, 216] width 10 height 10
click at [360, 215] on span "Trivia" at bounding box center [365, 216] width 20 height 13
click at [570, 93] on div "Questions" at bounding box center [562, 95] width 67 height 22
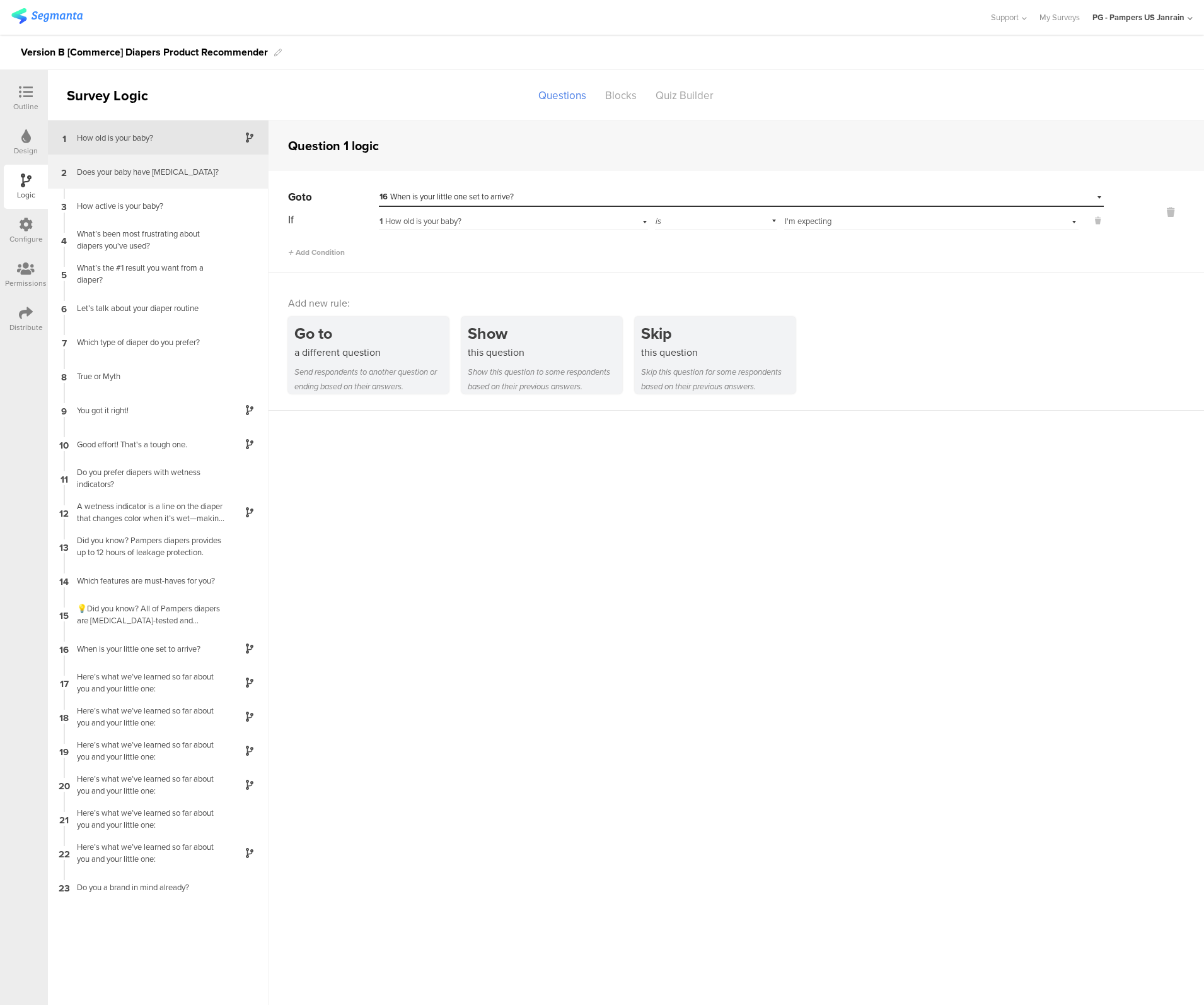
click at [135, 166] on div "Does your baby have [MEDICAL_DATA]?" at bounding box center [148, 171] width 158 height 12
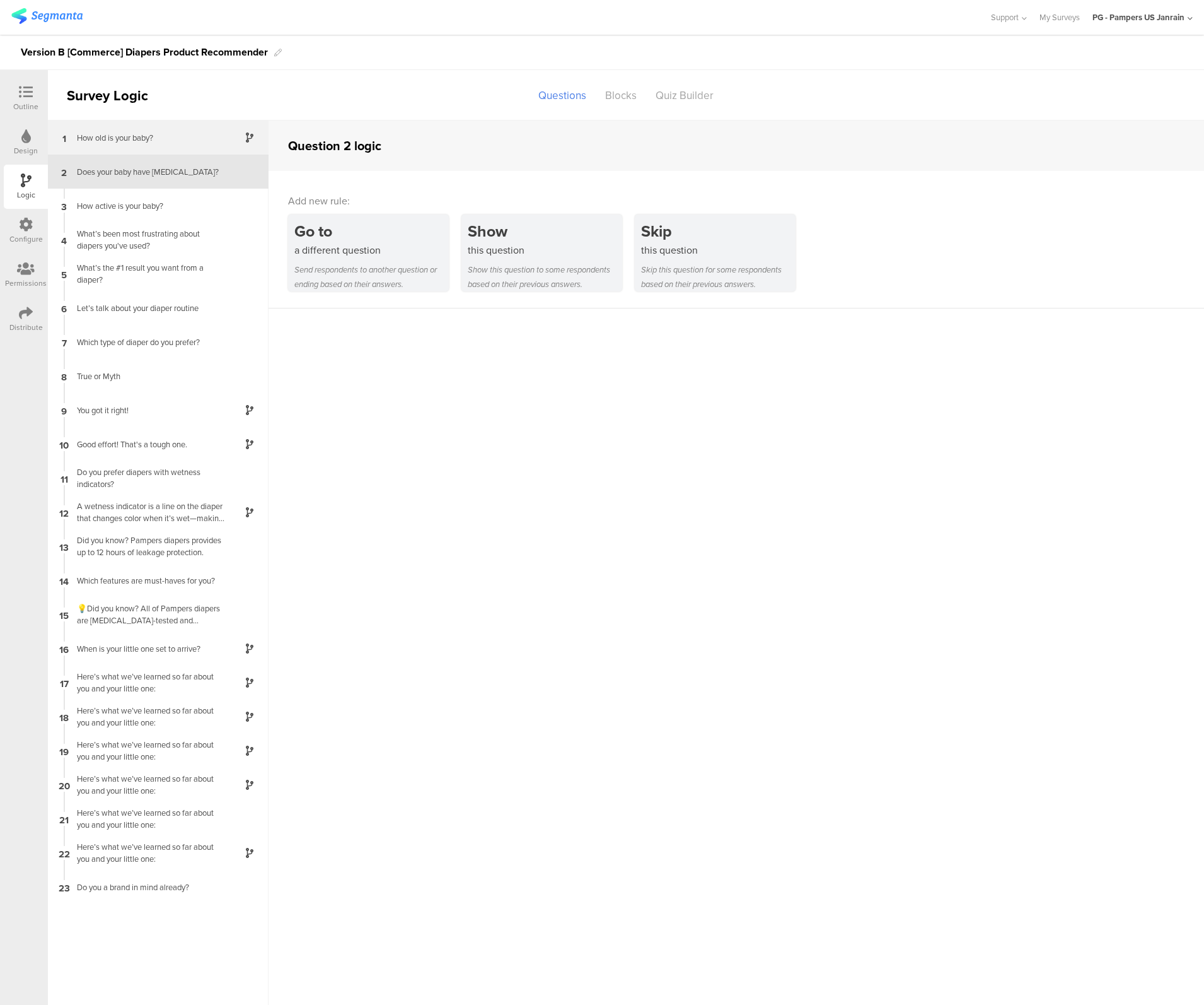
click at [130, 145] on div "1 How old is your baby?" at bounding box center [158, 137] width 220 height 34
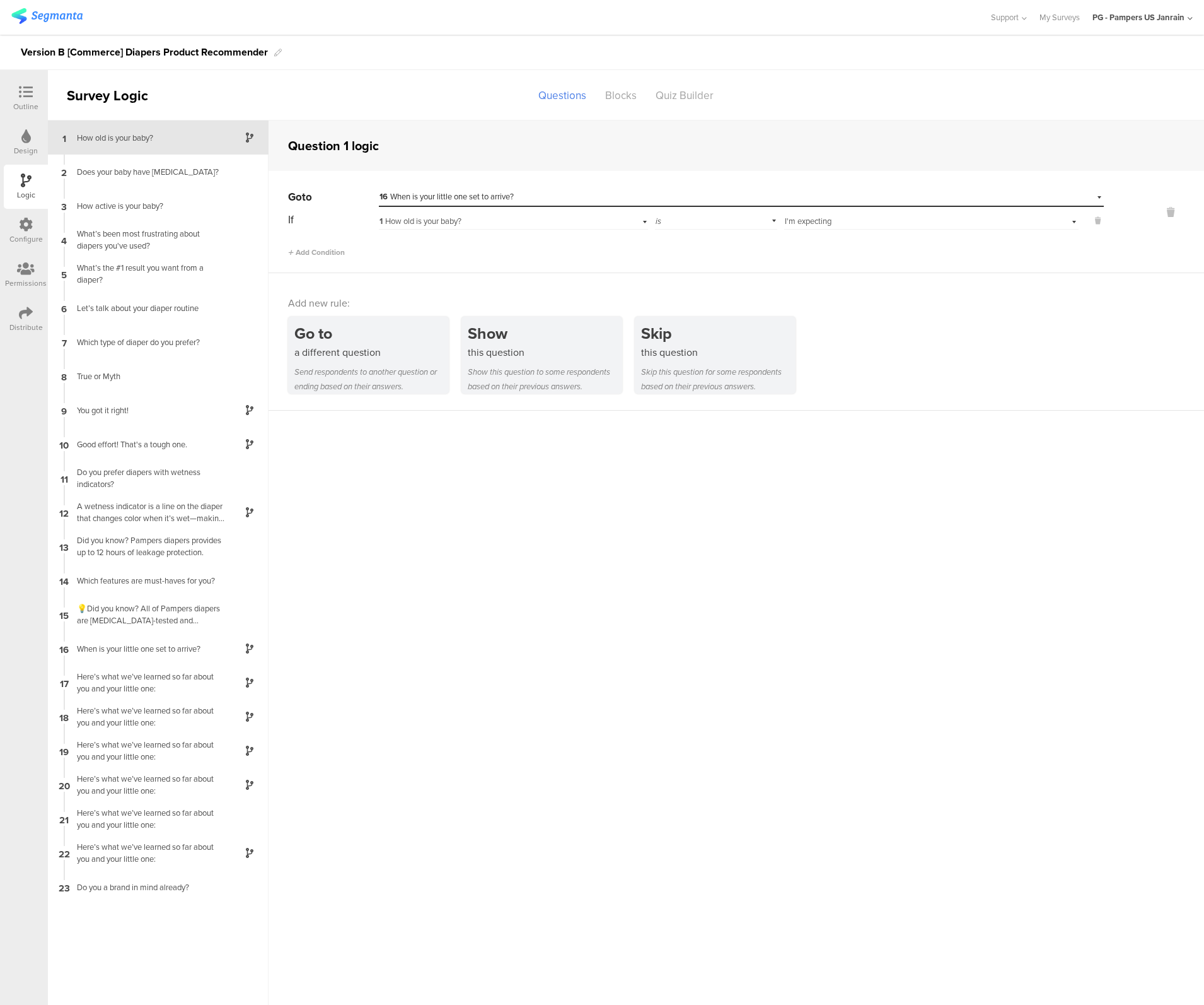
click at [6, 95] on div "Outline" at bounding box center [25, 98] width 44 height 44
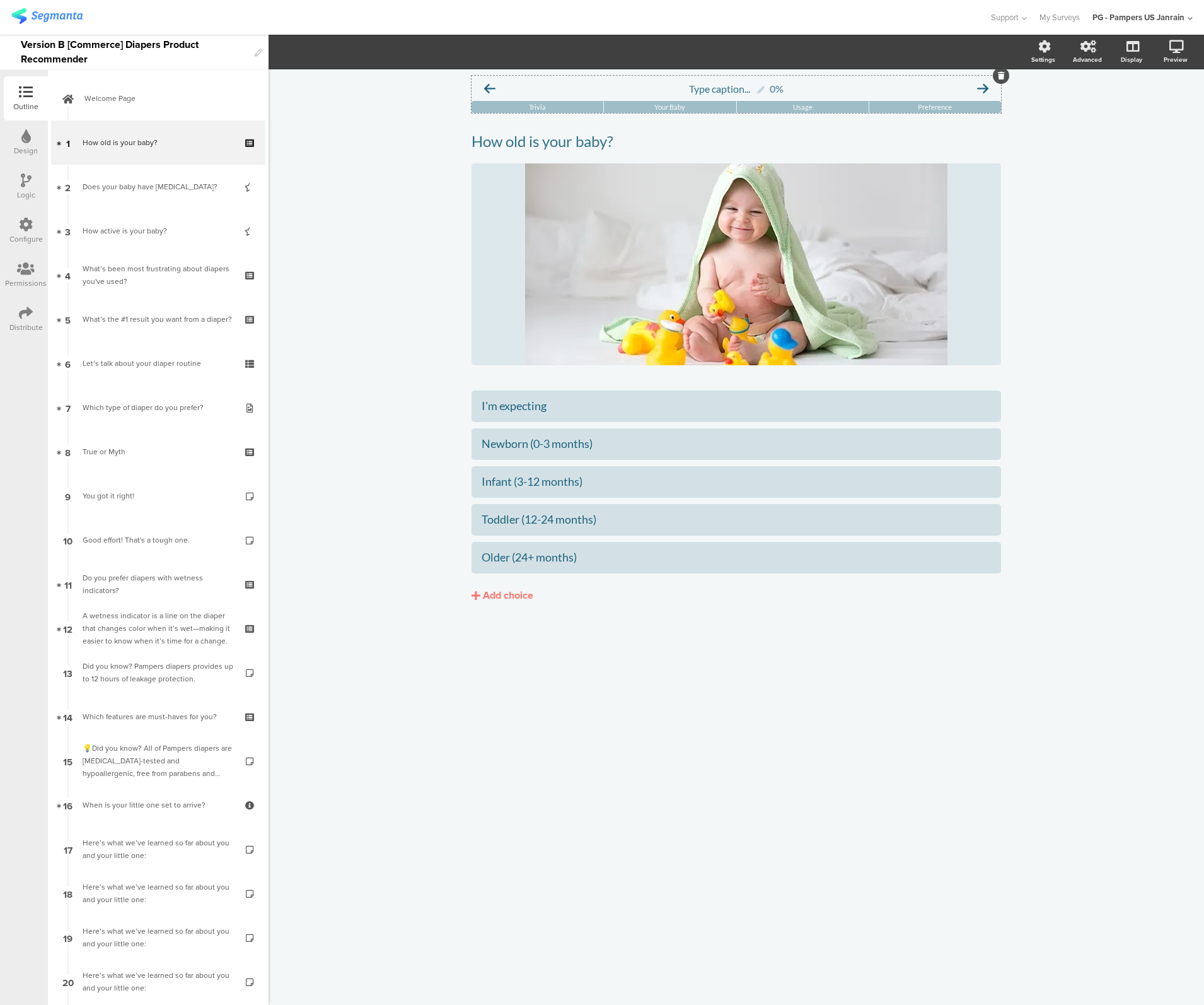
click at [550, 102] on div "Trivia" at bounding box center [537, 107] width 132 height 12
click at [963, 84] on div "Type caption... 0%" at bounding box center [737, 88] width 530 height 25
click at [279, 51] on span "Layout" at bounding box center [292, 52] width 30 height 14
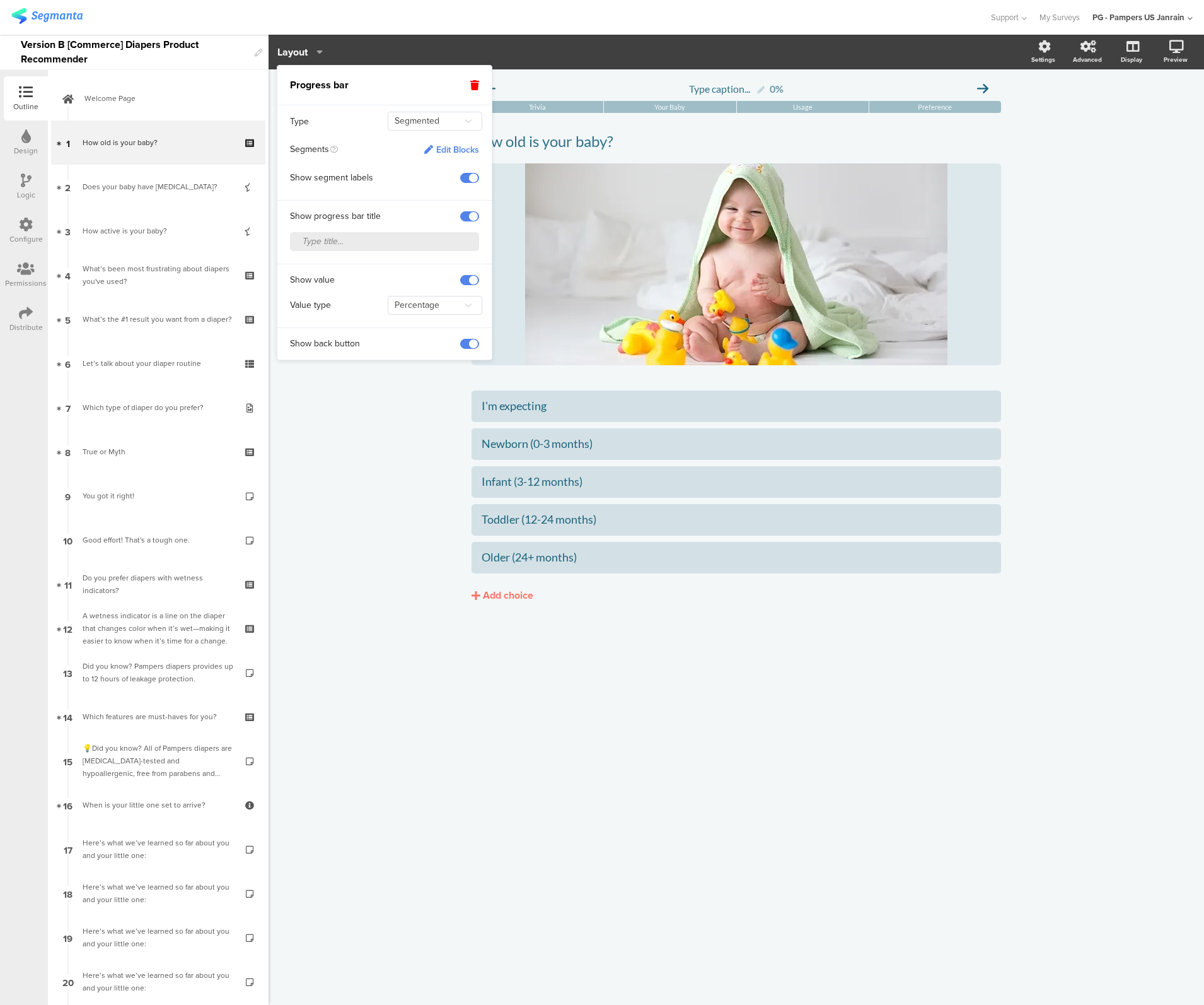
click at [475, 179] on span at bounding box center [470, 178] width 19 height 10
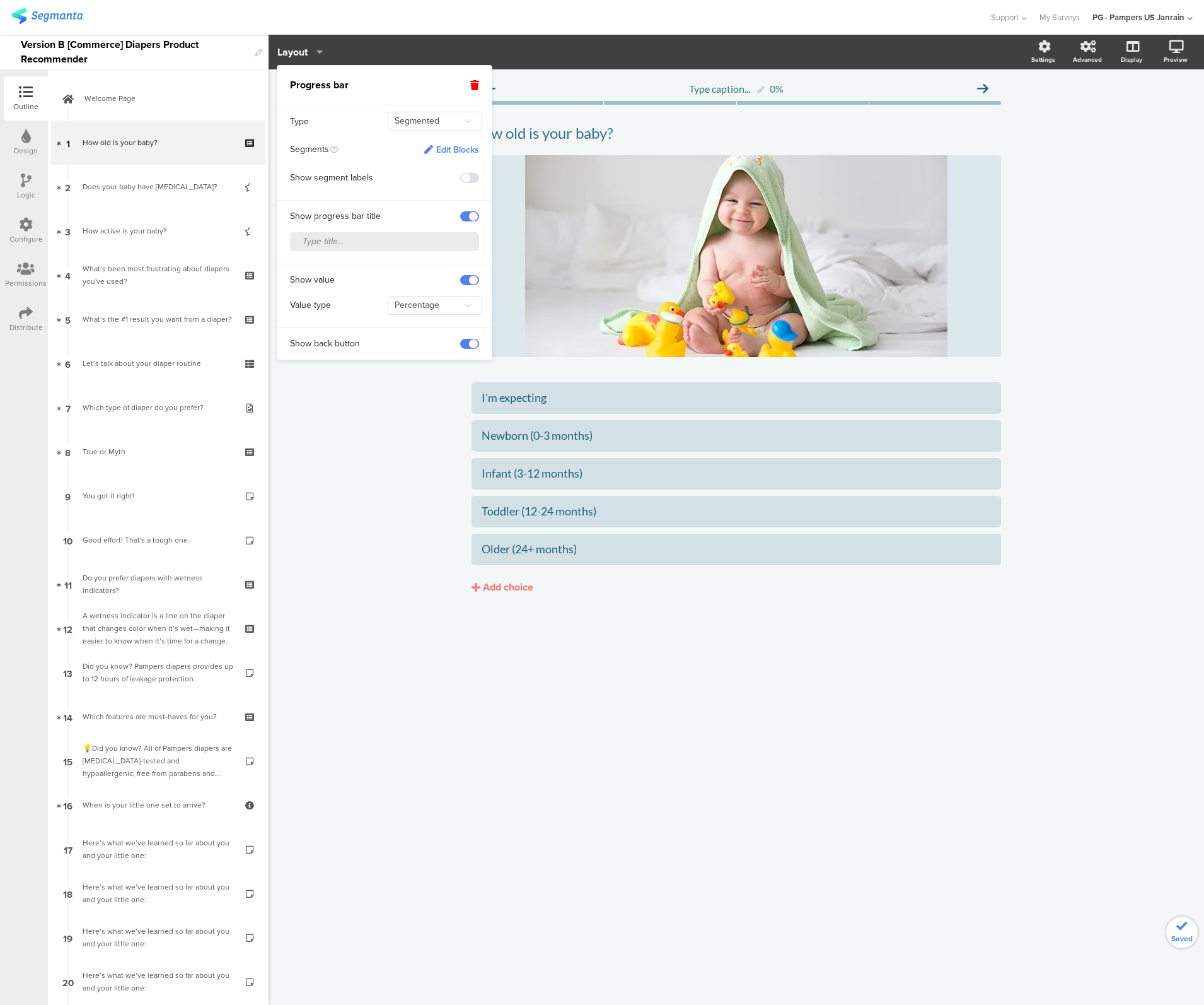
click at [444, 145] on div "Edit Blocks" at bounding box center [452, 150] width 55 height 11
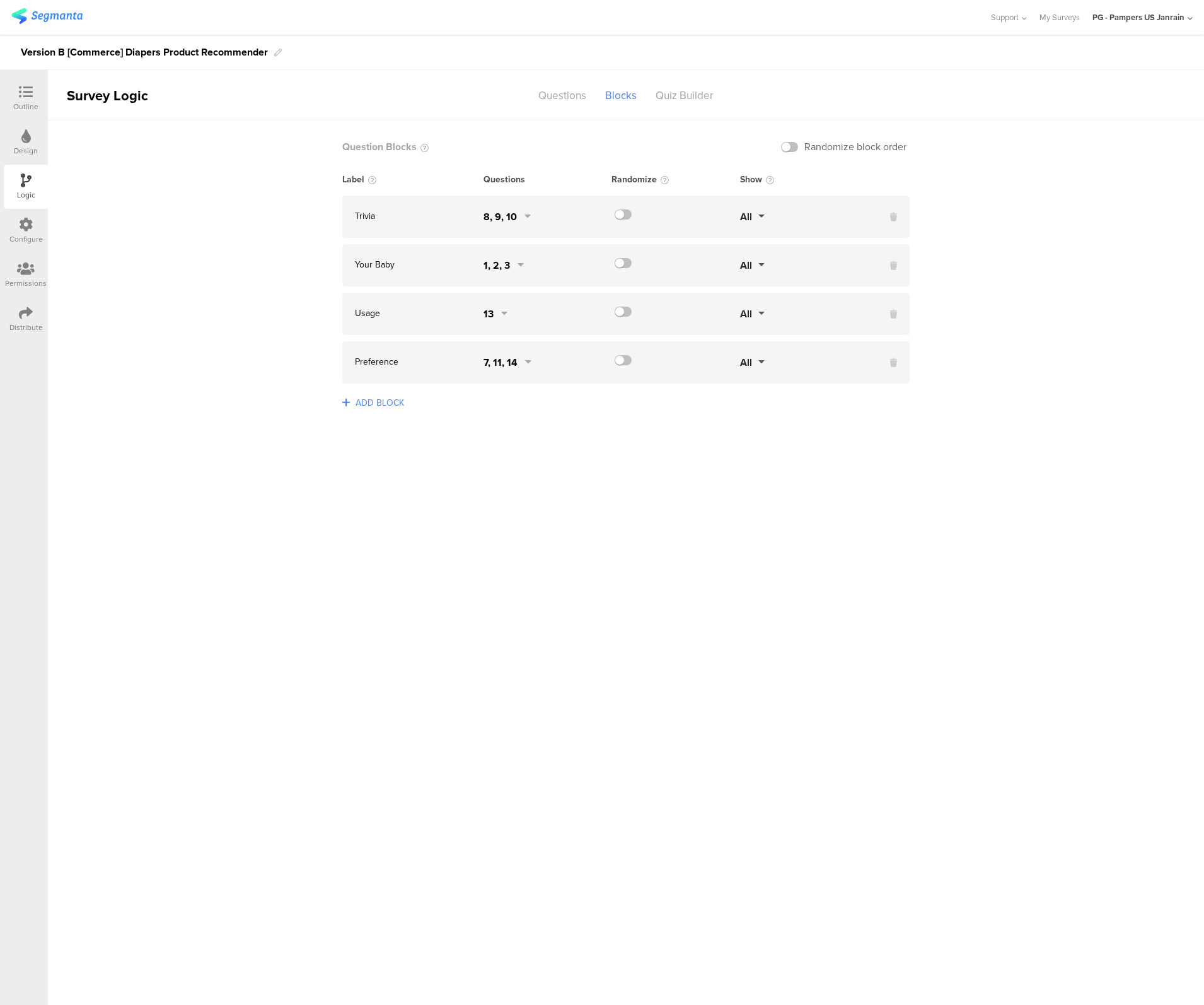
click at [490, 220] on div "8, 9, 10" at bounding box center [500, 217] width 33 height 14
click at [528, 230] on div "How old is your baby?" at bounding box center [549, 226] width 96 height 14
click at [520, 281] on div "How active is your baby?" at bounding box center [556, 280] width 109 height 14
click at [518, 261] on div "Does your baby have [MEDICAL_DATA]?" at bounding box center [591, 253] width 177 height 14
click at [518, 274] on div "How active is your baby?" at bounding box center [556, 280] width 109 height 14
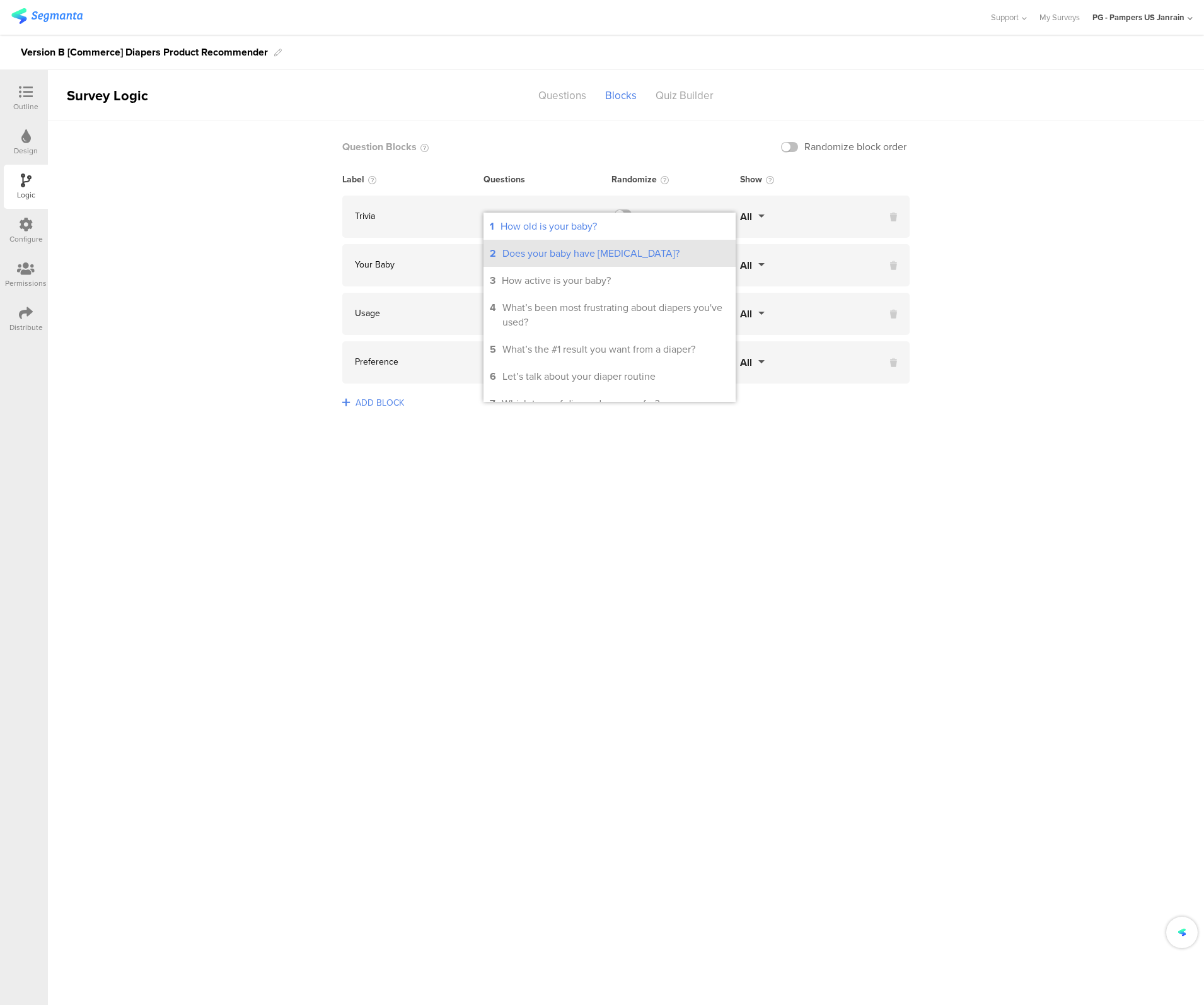
click at [517, 256] on div "Does your baby have [MEDICAL_DATA]?" at bounding box center [591, 253] width 177 height 14
click at [516, 250] on div "Does your baby have [MEDICAL_DATA]?" at bounding box center [591, 253] width 177 height 14
click at [515, 270] on li "3 How active is your baby?" at bounding box center [610, 280] width 252 height 27
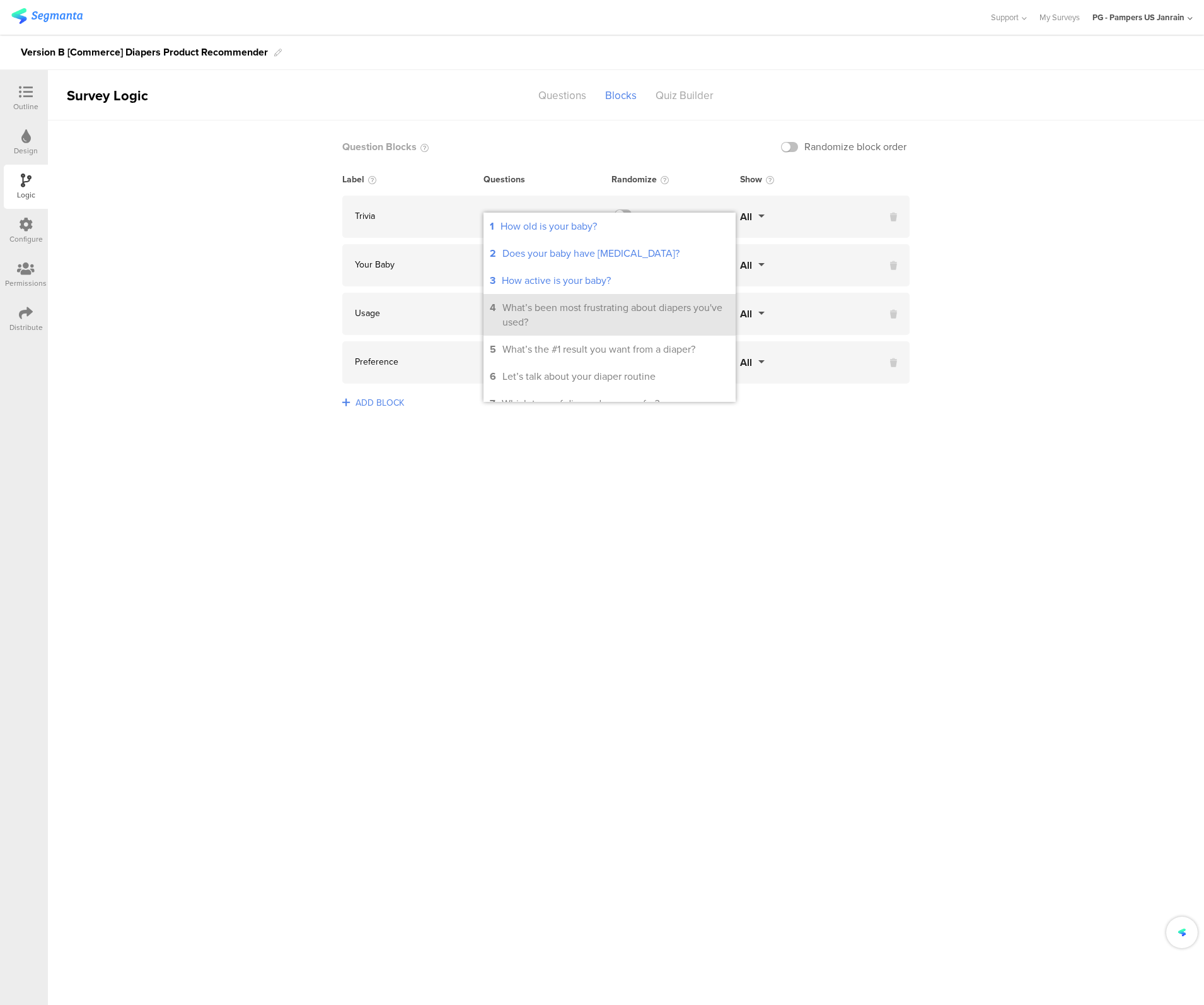
click at [499, 327] on li "4 What’s been most frustrating about diapers you've used?" at bounding box center [610, 315] width 252 height 42
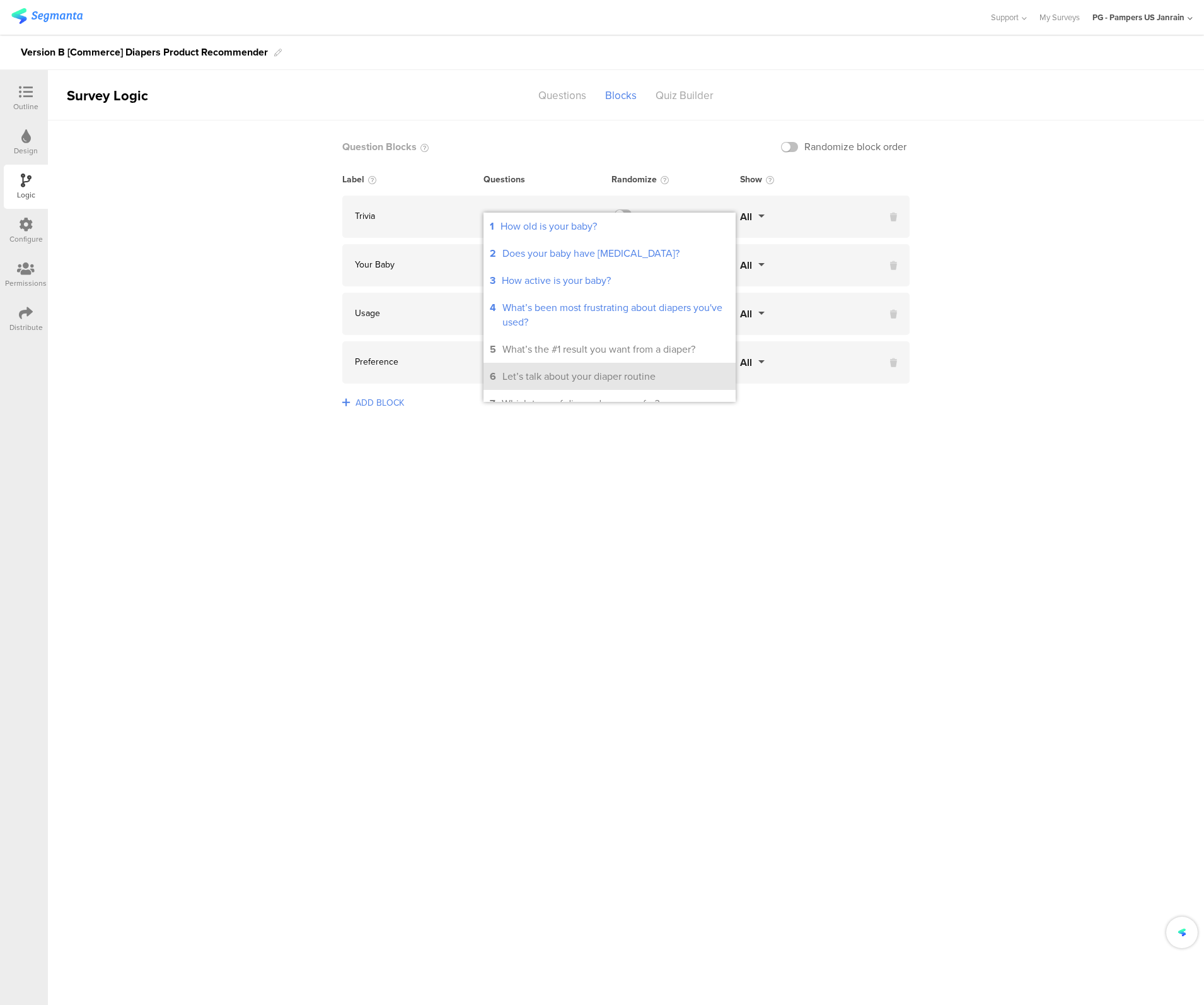
click at [506, 366] on li "6 Let’s talk about your diaper routine" at bounding box center [610, 376] width 252 height 27
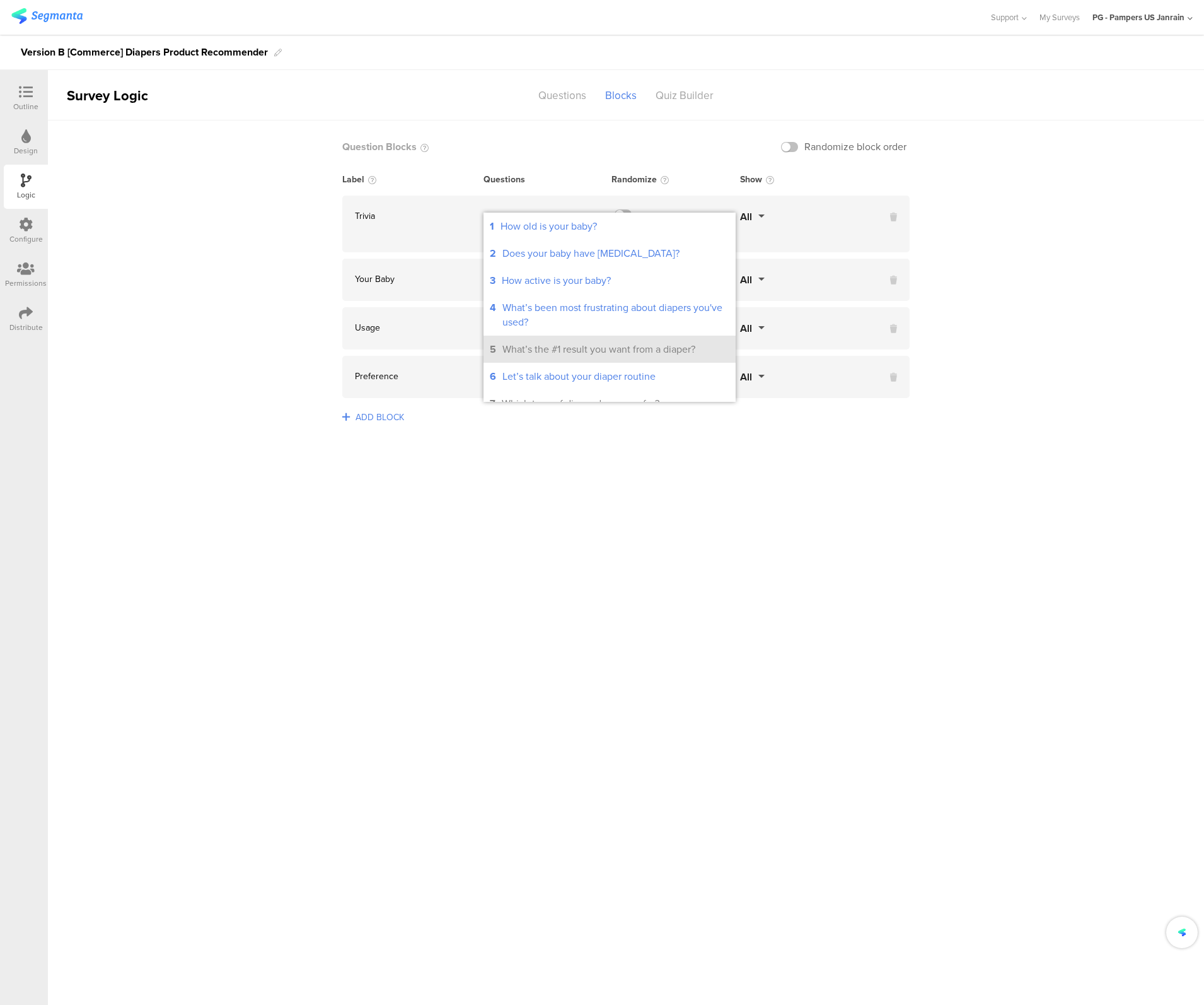
drag, startPoint x: 509, startPoint y: 377, endPoint x: 515, endPoint y: 359, distance: 19.0
click at [509, 377] on div "Let’s talk about your diaper routine" at bounding box center [579, 376] width 153 height 14
click at [517, 352] on div "What’s the #1 result you want from a diaper?" at bounding box center [599, 349] width 193 height 14
click at [397, 489] on sg-logic-groups-list "Question Blocks Randomize block order Label Questions Randomize Show Trivia 1, …" at bounding box center [626, 563] width 1156 height 885
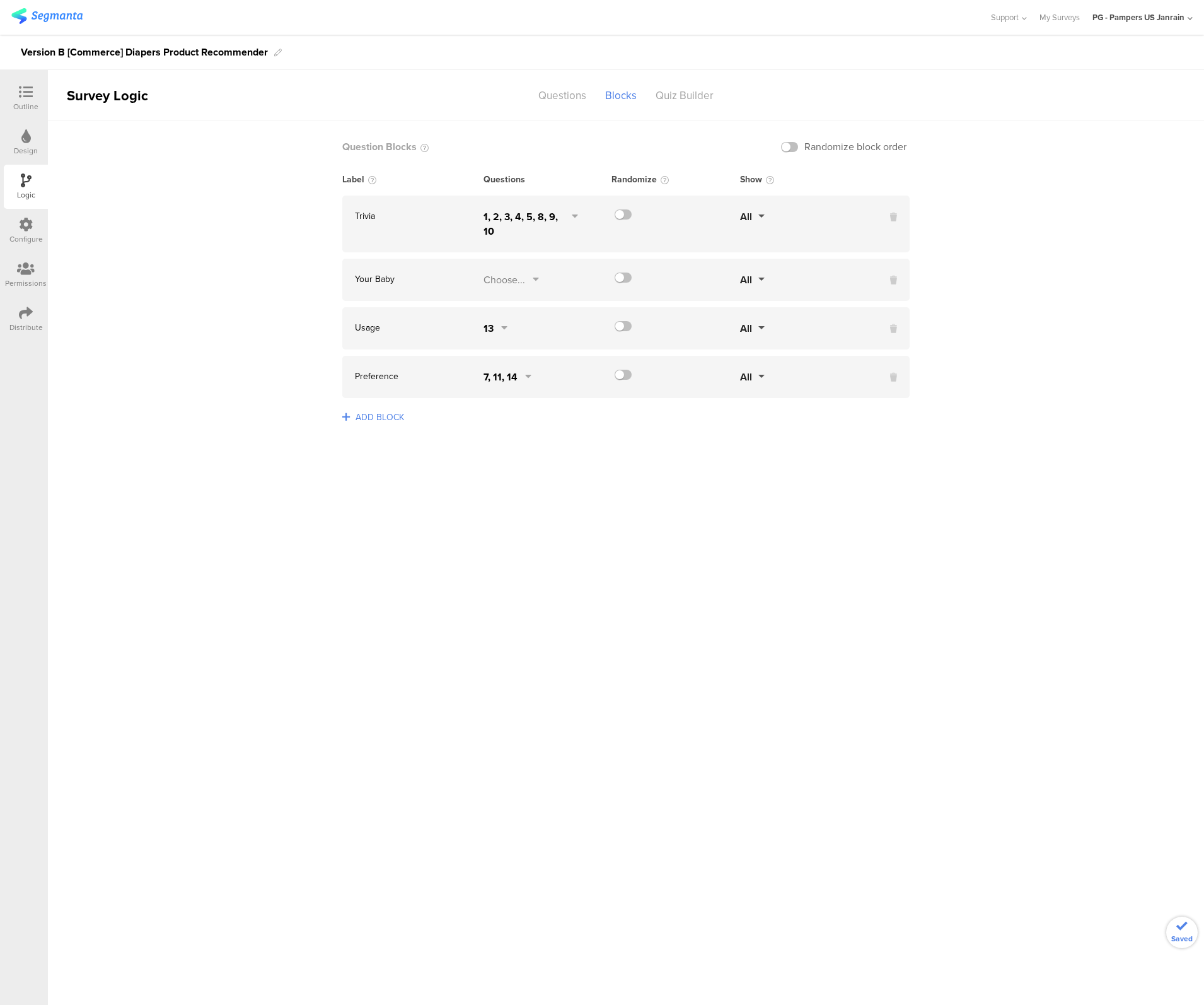
click at [524, 225] on div "1, 2, 3, 4, 5, 8, 9, 10" at bounding box center [524, 224] width 81 height 29
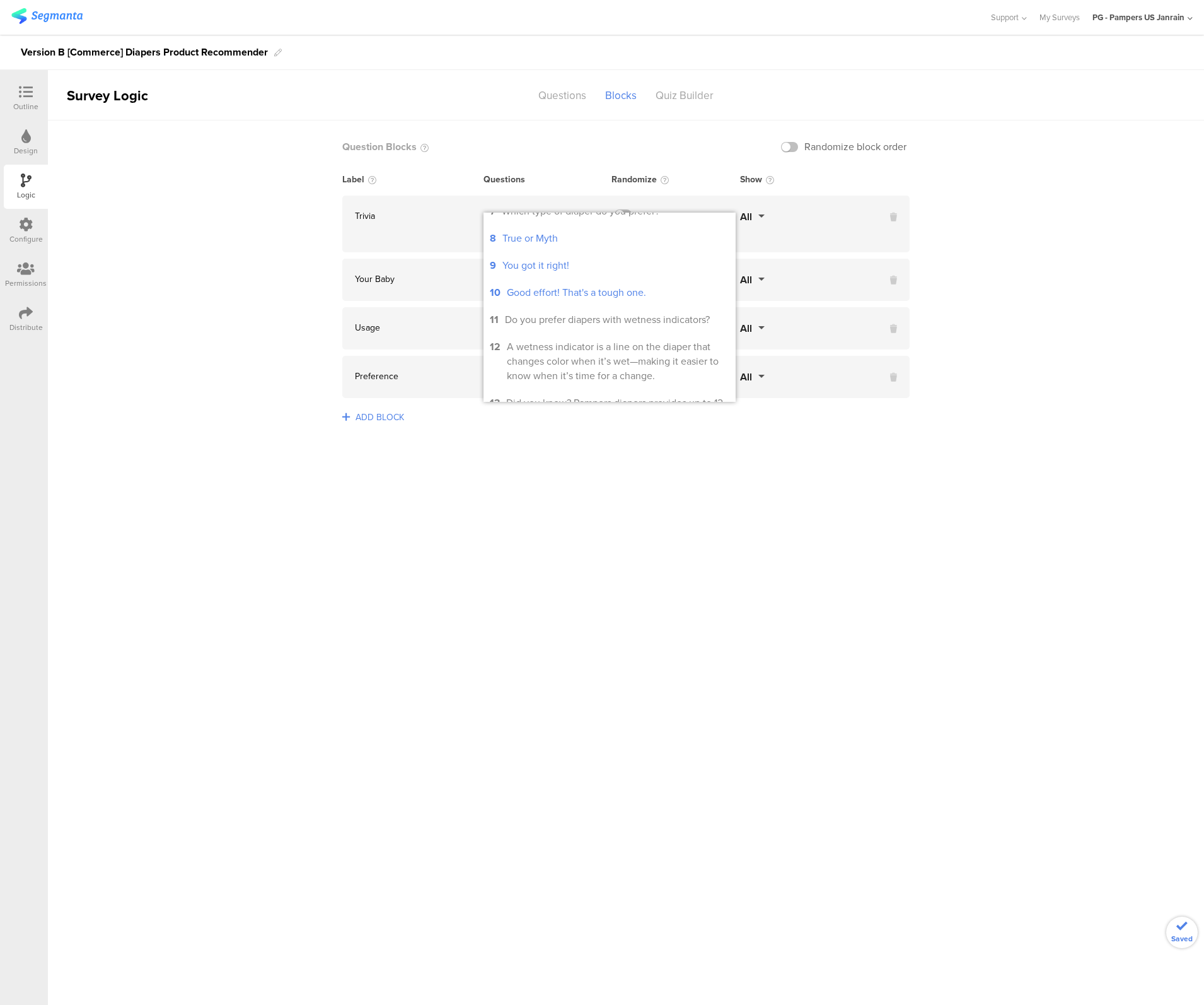
scroll to position [170, 0]
click at [532, 312] on div "Good effort! That's a tough one." at bounding box center [577, 314] width 140 height 14
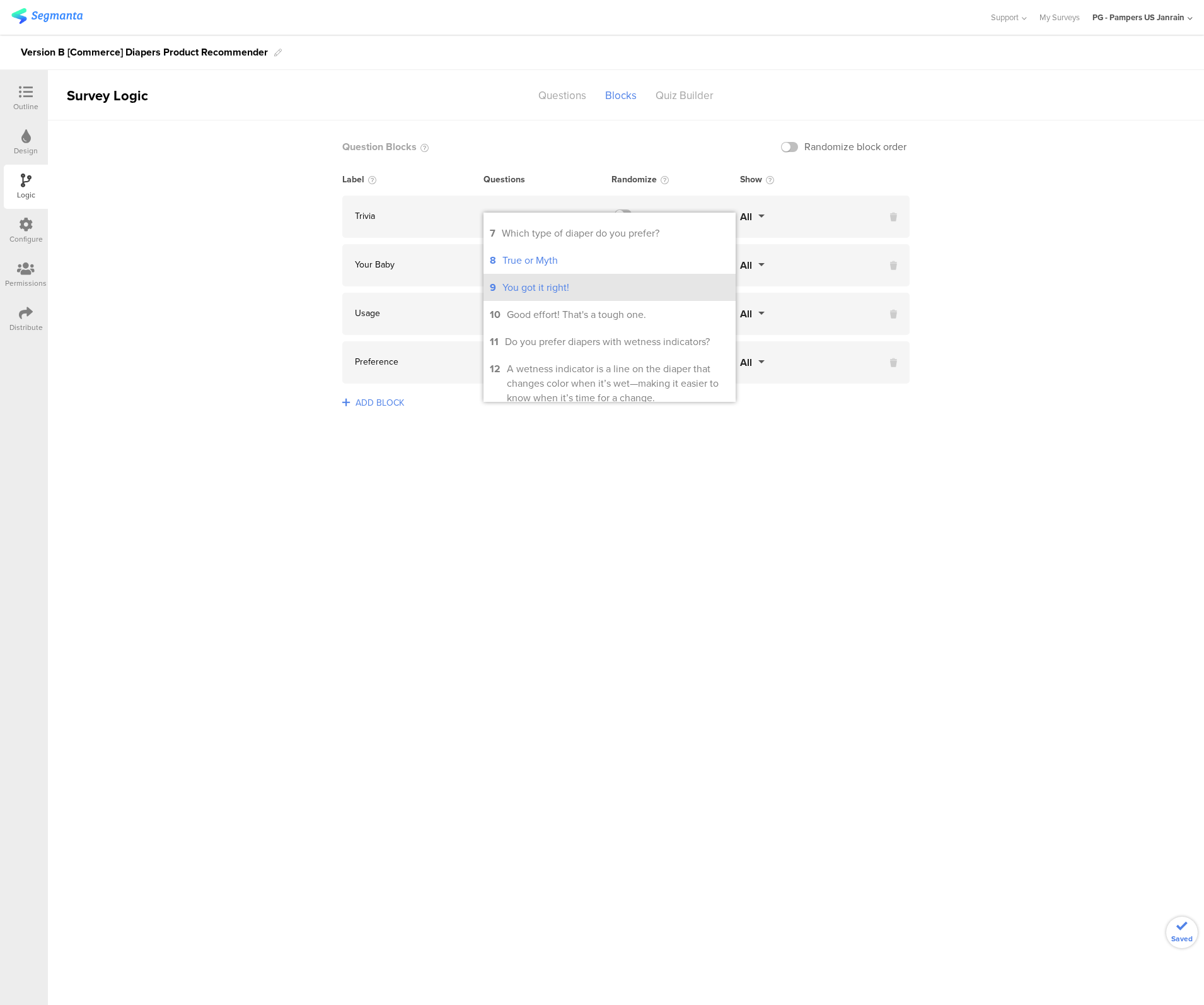
click at [529, 295] on div "You got it right!" at bounding box center [536, 287] width 67 height 14
click at [532, 273] on li "8 True or Myth" at bounding box center [610, 260] width 252 height 27
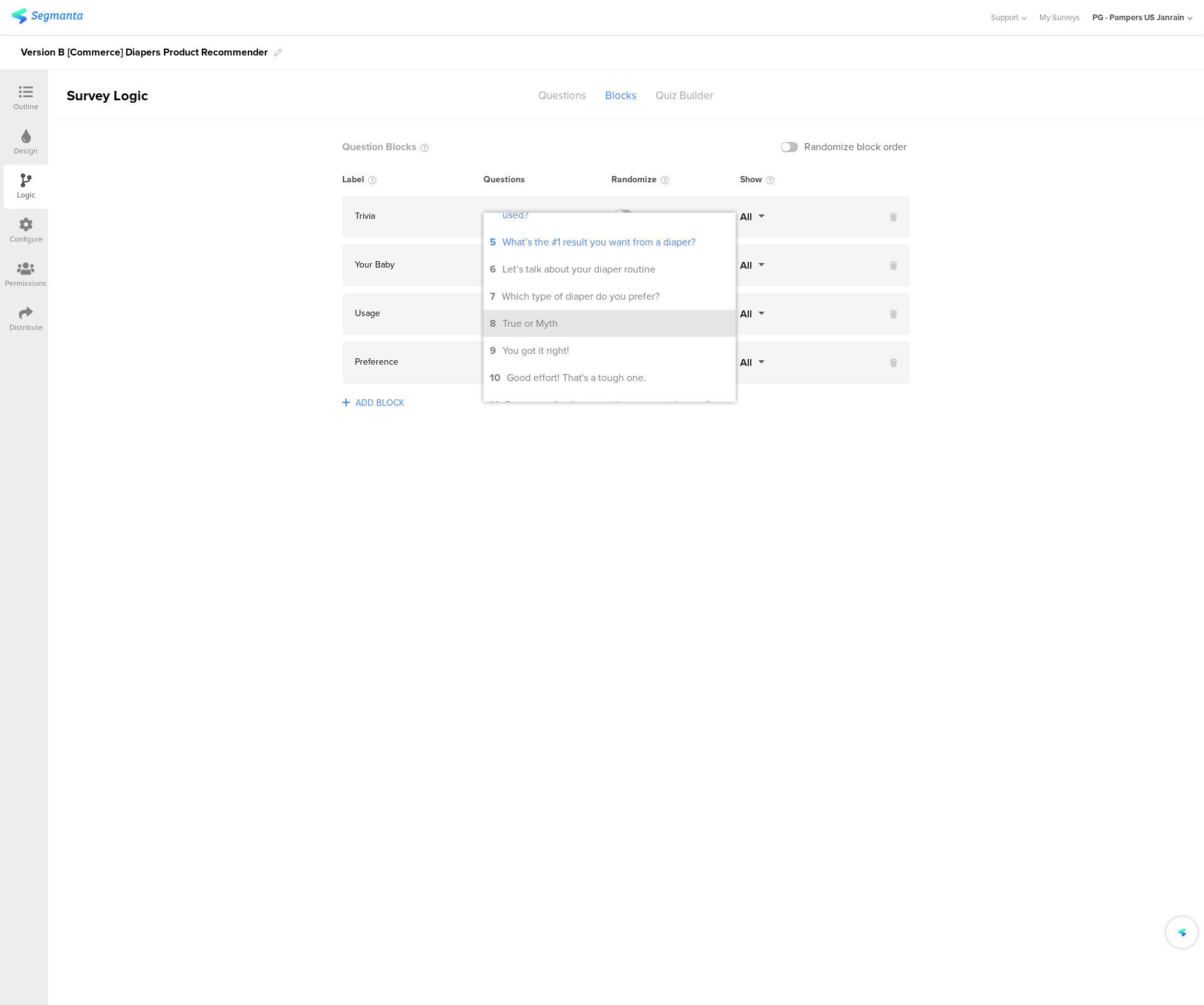
scroll to position [76, 0]
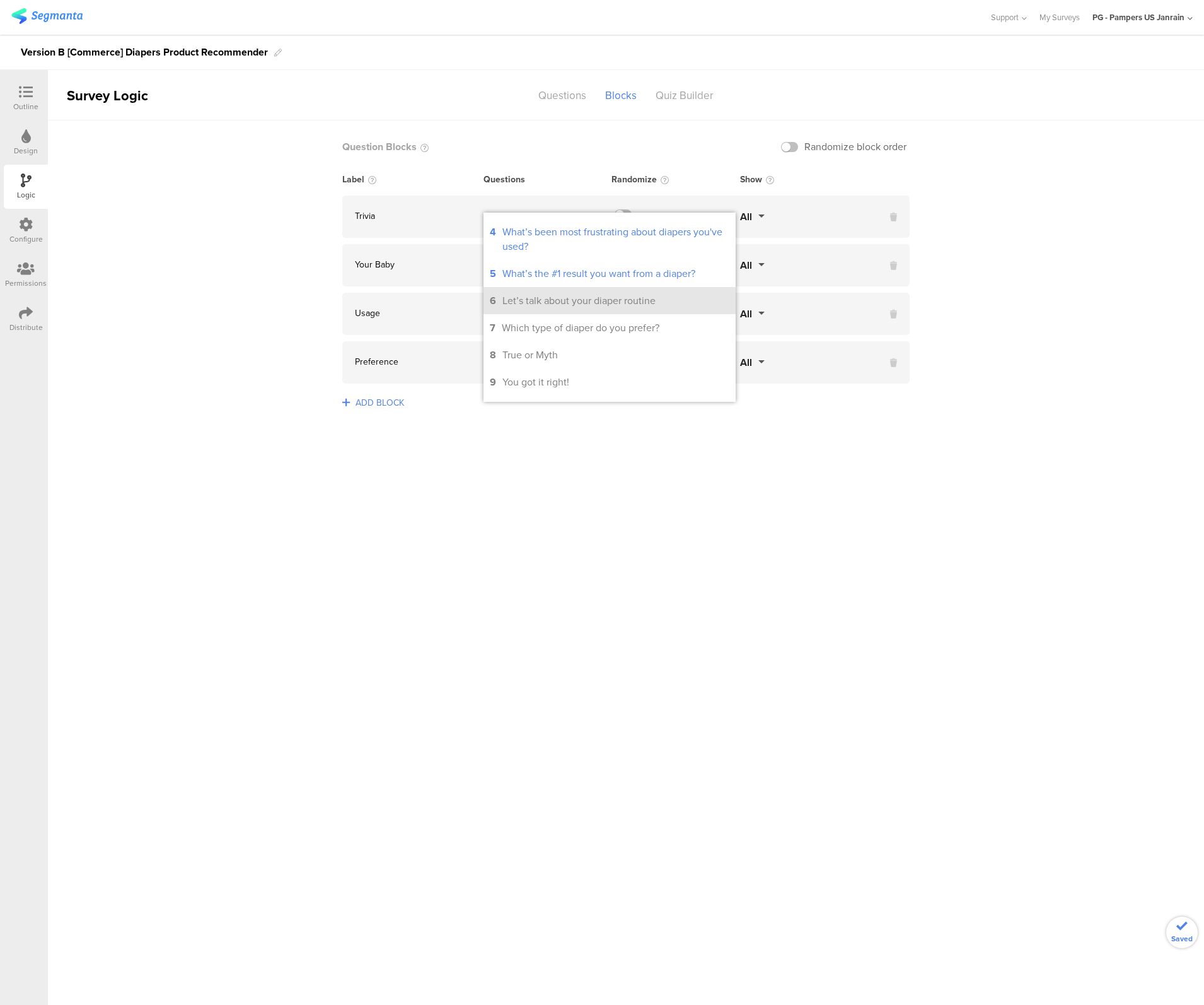
click at [523, 312] on li "6 Let’s talk about your diaper routine" at bounding box center [610, 300] width 252 height 27
drag, startPoint x: 588, startPoint y: 455, endPoint x: 576, endPoint y: 379, distance: 76.9
click at [589, 455] on sg-logic-groups-list "Question Blocks Randomize block order Label Questions Randomize Show Trivia 1, …" at bounding box center [626, 563] width 1156 height 885
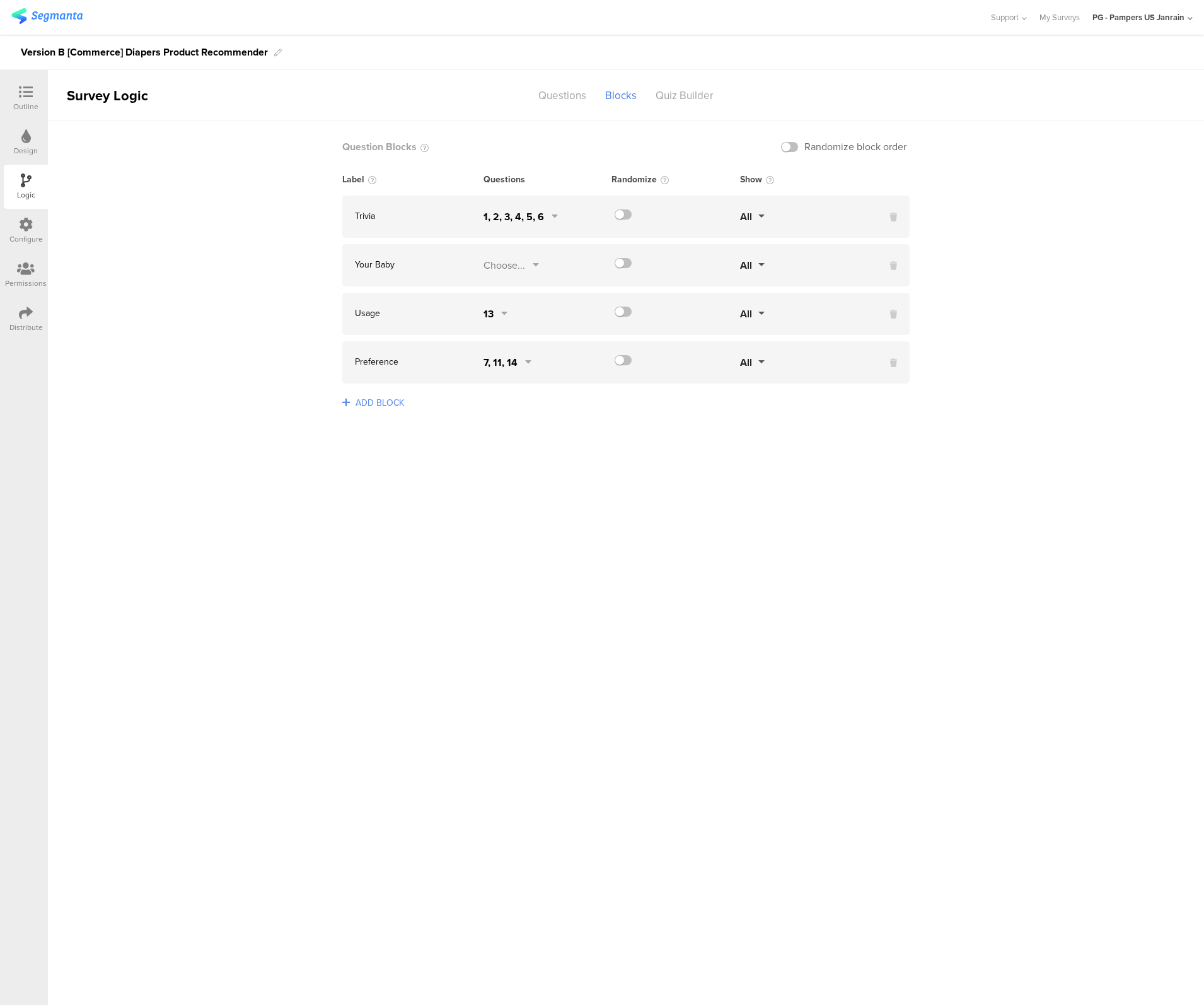
click at [506, 256] on div "Your Baby Choose... All" at bounding box center [626, 265] width 567 height 43
click at [507, 265] on div "Choose..." at bounding box center [505, 265] width 42 height 14
click at [522, 353] on li "7 Which type of diaper do you prefer?" at bounding box center [610, 357] width 252 height 27
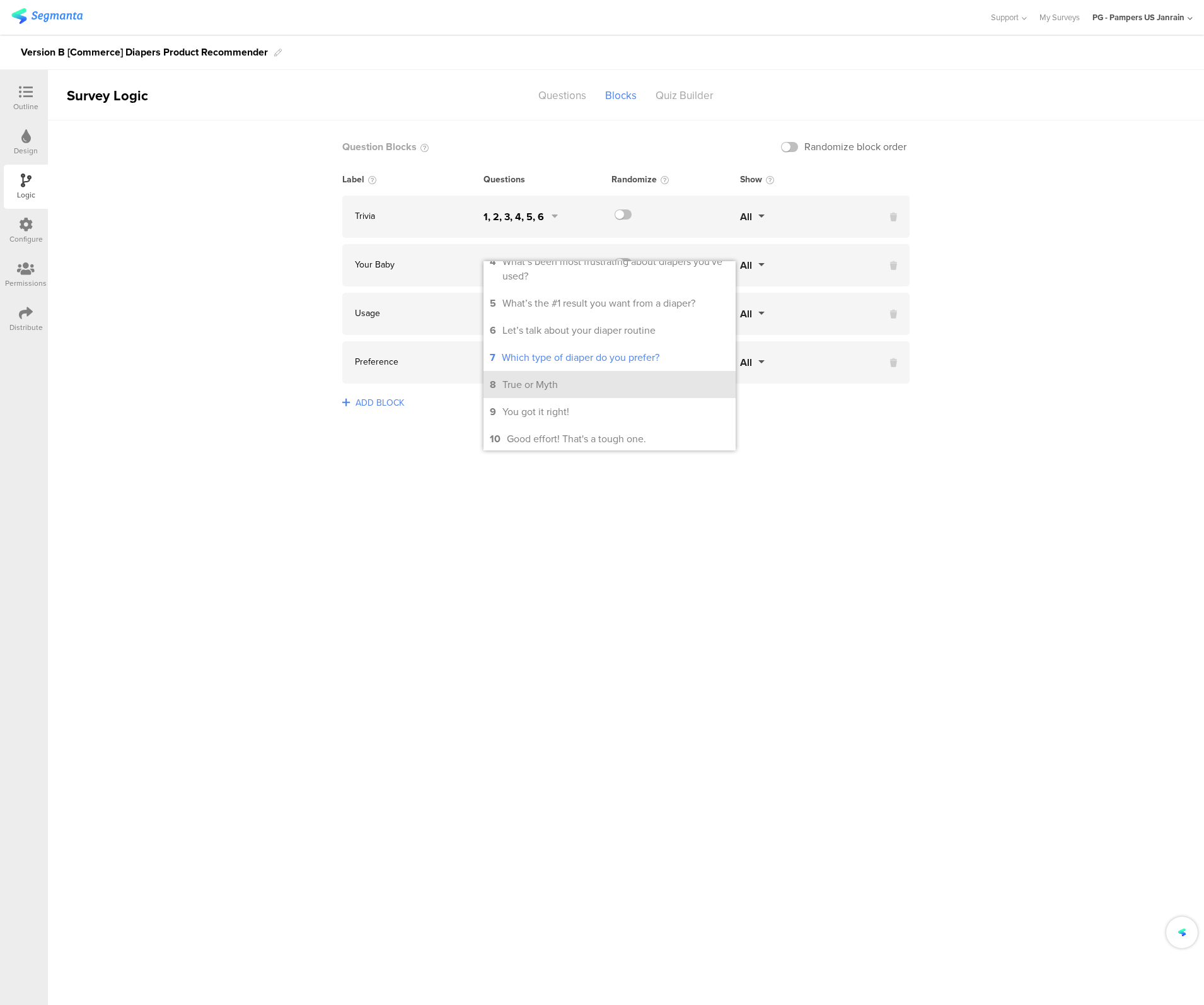
click at [521, 383] on div "True or Myth" at bounding box center [530, 385] width 55 height 14
click at [520, 413] on div "You got it right!" at bounding box center [536, 411] width 67 height 14
click at [524, 432] on li "10 Good effort! That's a tough one." at bounding box center [610, 439] width 252 height 27
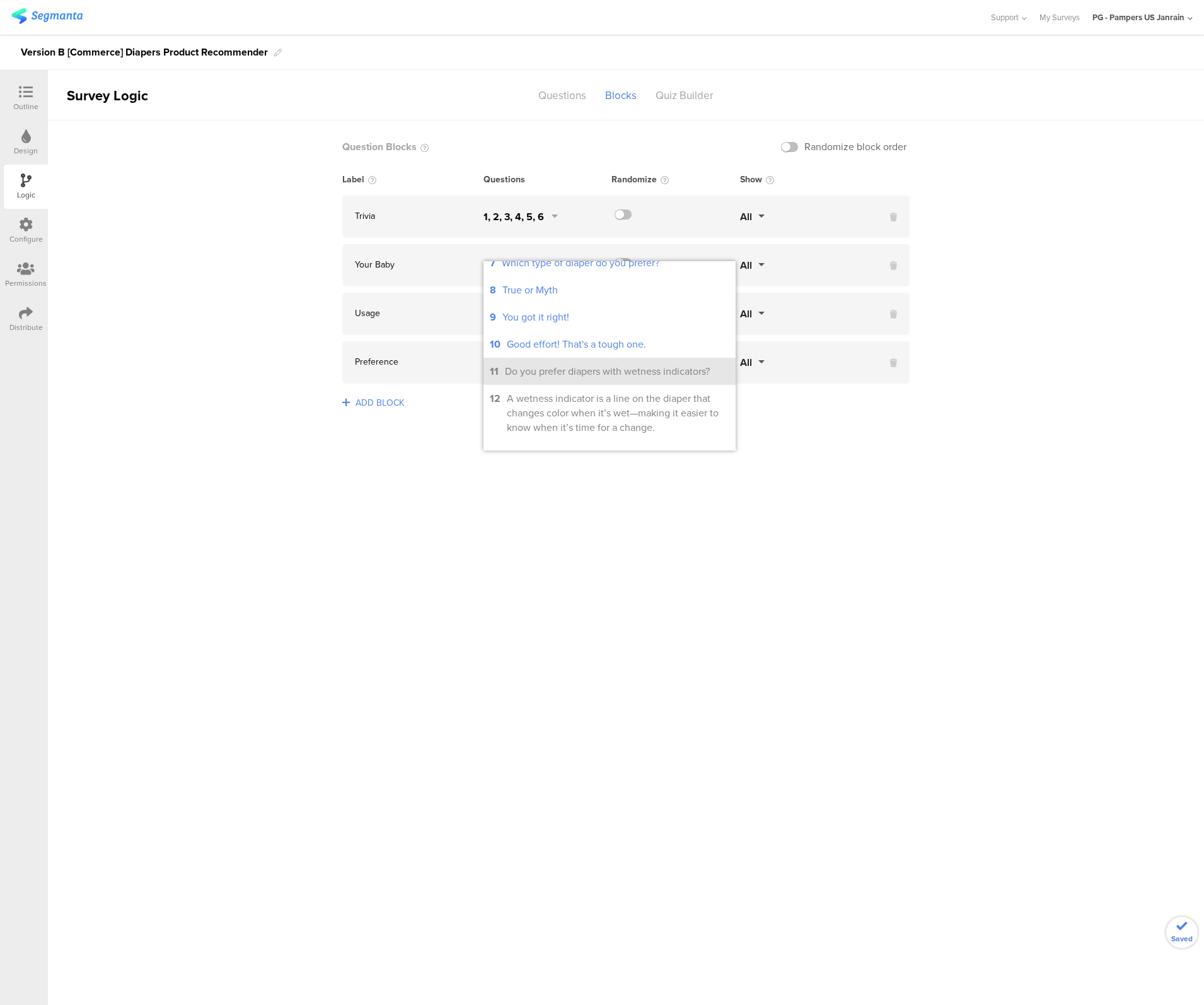
click at [536, 372] on div "Do you prefer diapers with wetness indicators?" at bounding box center [607, 371] width 205 height 14
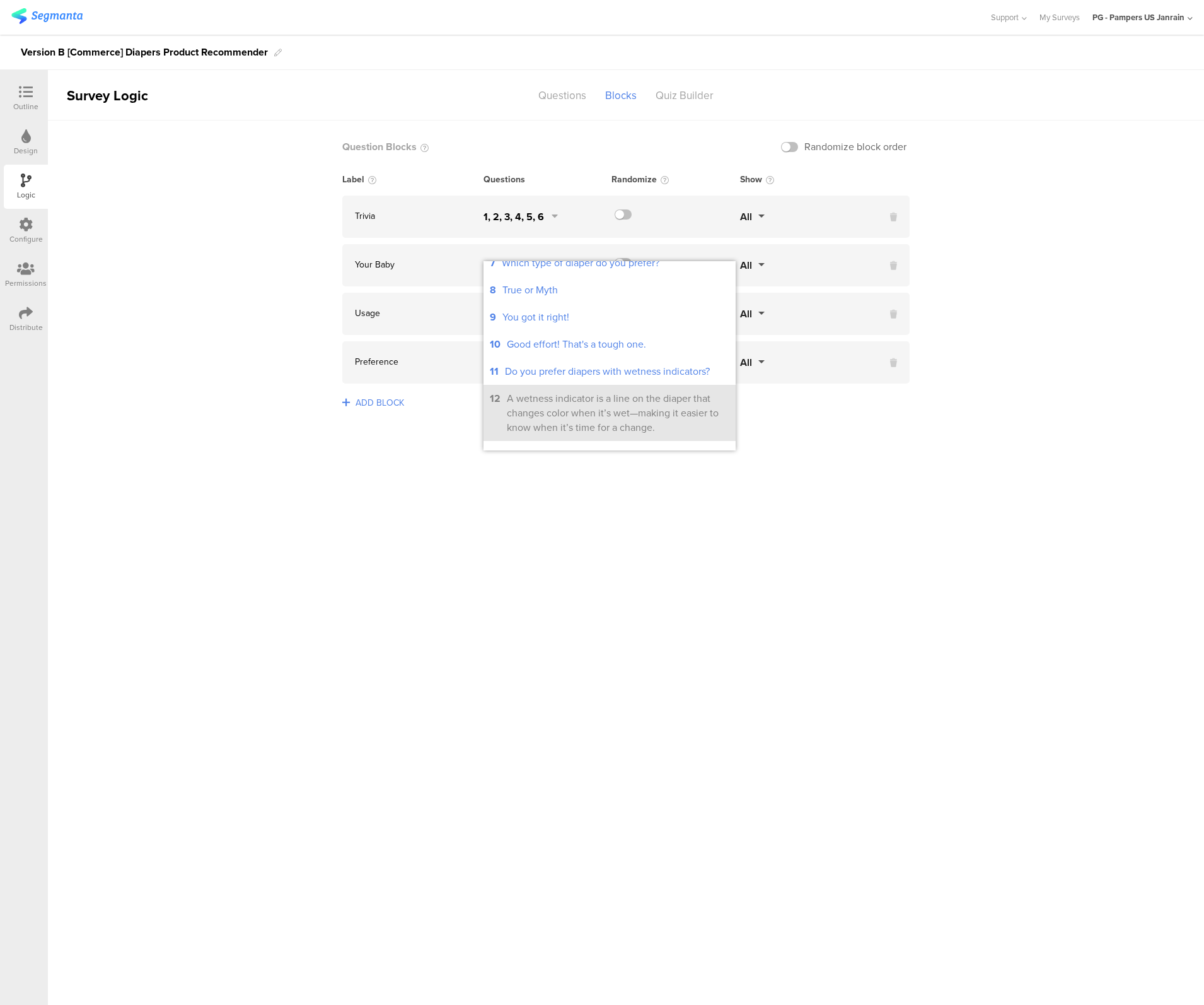
click at [535, 424] on div "A wetness indicator is a line on the diaper that changes color when it’s wet—ma…" at bounding box center [618, 413] width 223 height 43
click at [413, 548] on sg-logic-groups-list "Question Blocks Randomize block order Label Questions Randomize Show Trivia 1, …" at bounding box center [626, 563] width 1156 height 885
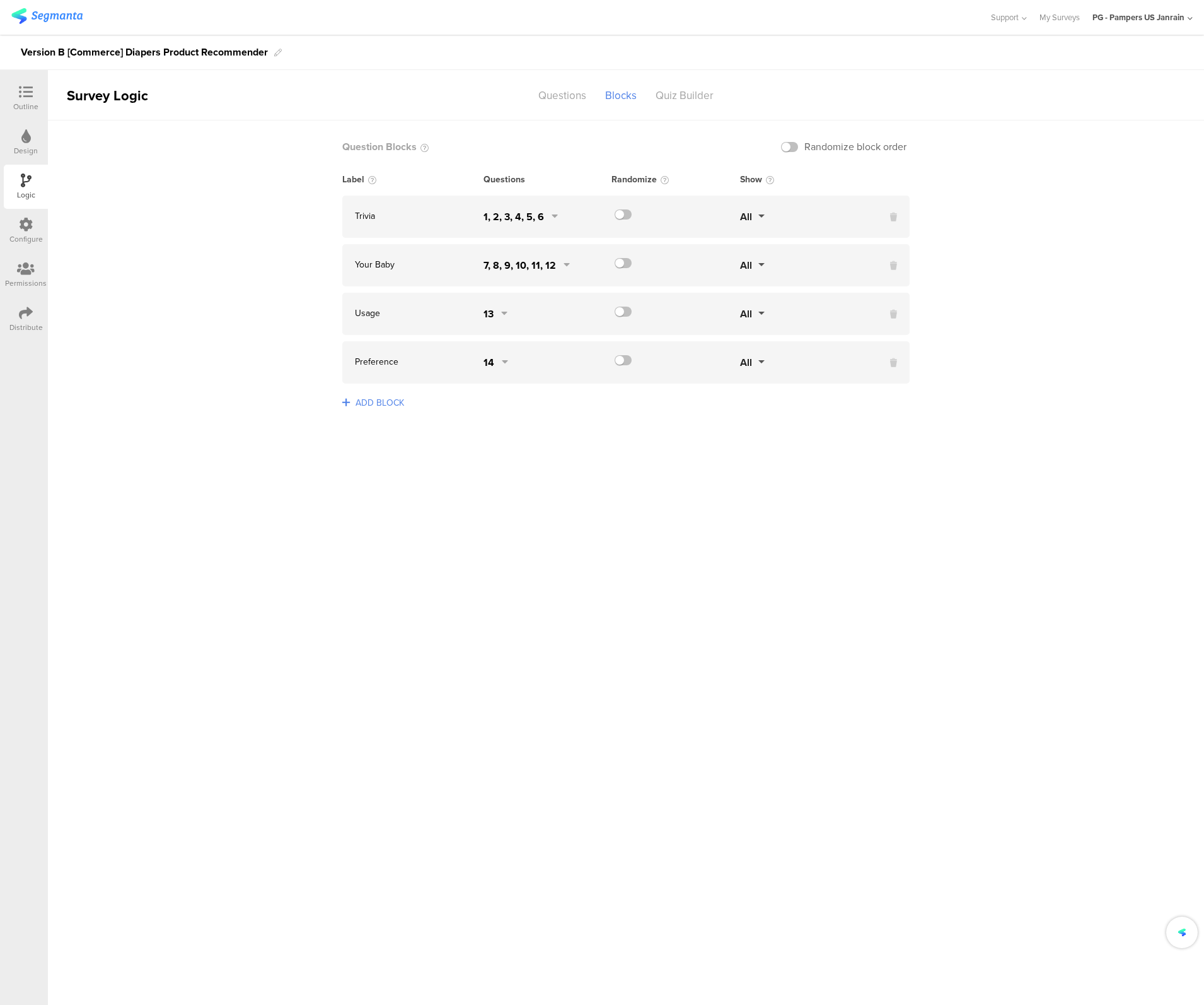
click at [490, 318] on div "13" at bounding box center [489, 314] width 10 height 14
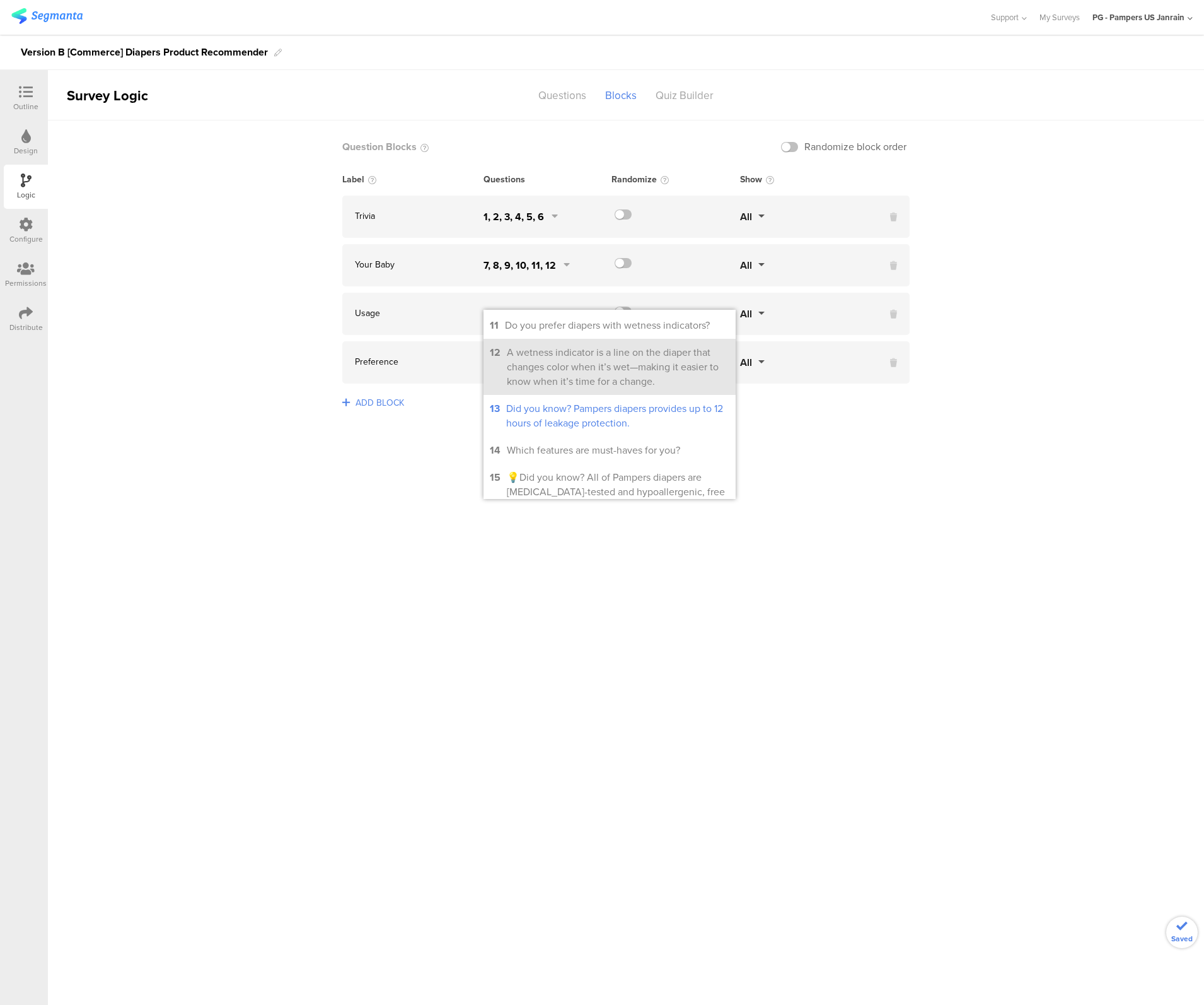
scroll to position [378, 0]
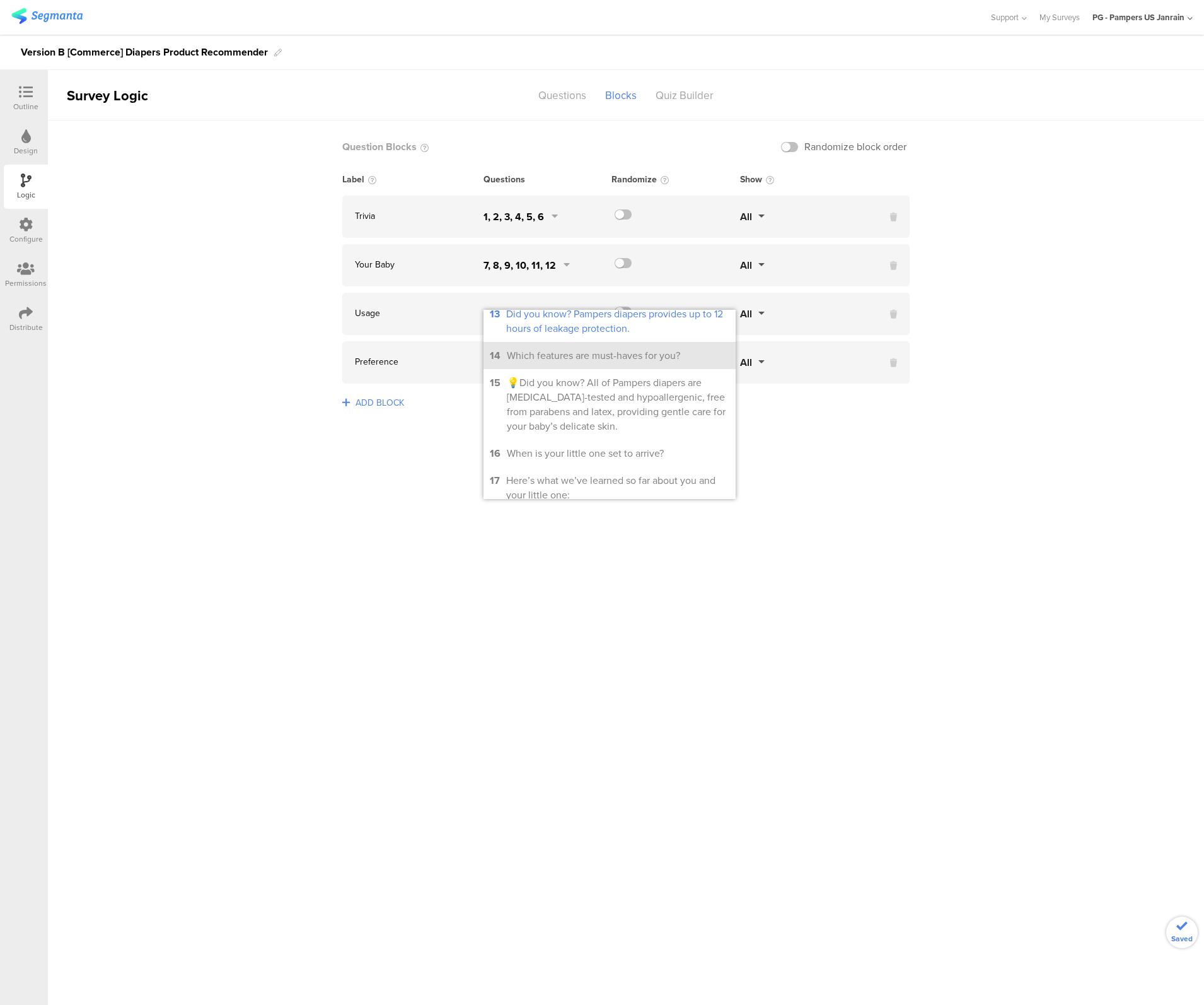
click at [539, 362] on div "Which features are must-haves for you?" at bounding box center [593, 355] width 174 height 14
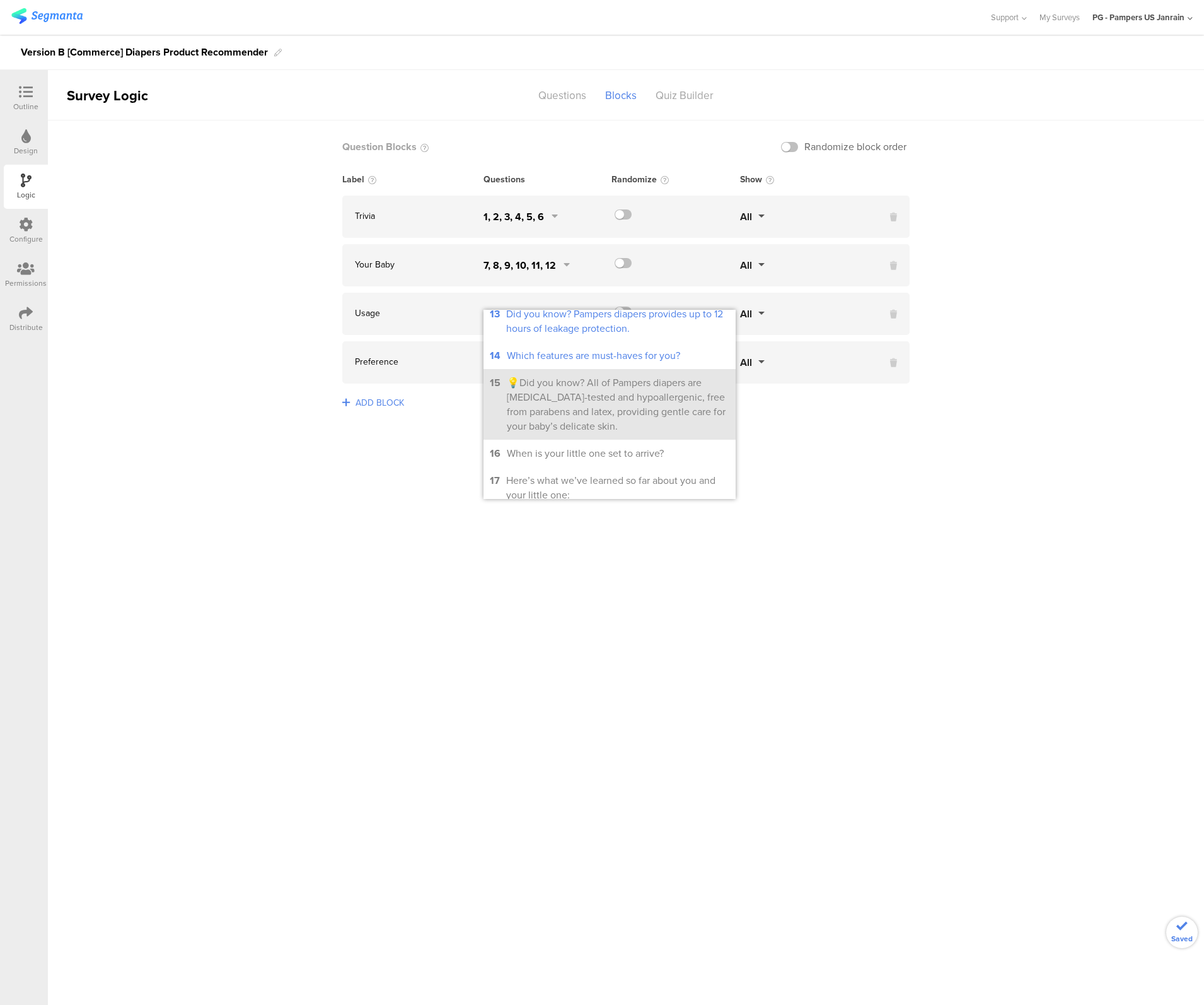
click at [546, 407] on div "💡Did you know? All of Pampers diapers are [MEDICAL_DATA]-tested and hypoallerge…" at bounding box center [618, 404] width 223 height 58
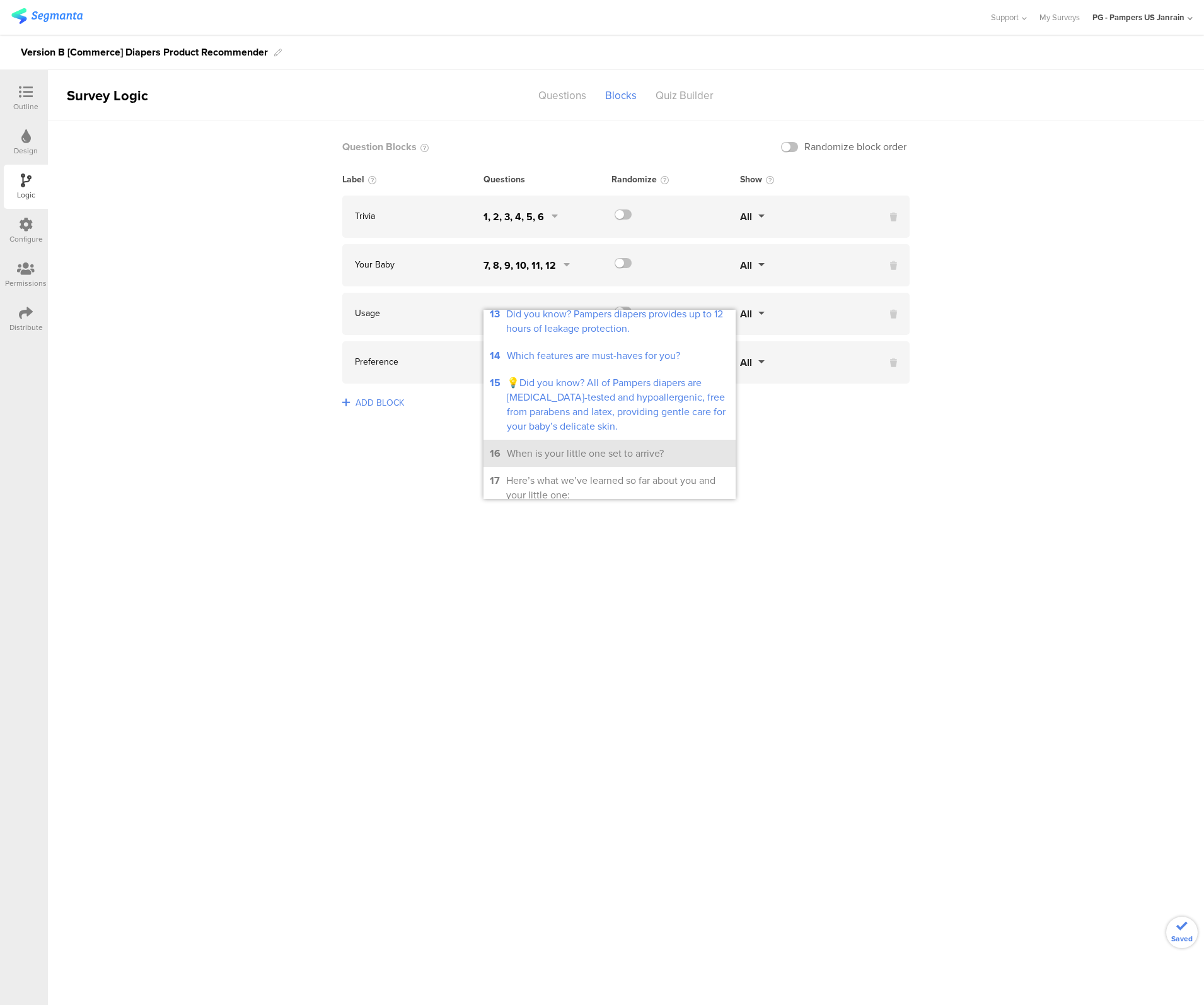
click at [542, 460] on div "When is your little one set to arrive?" at bounding box center [585, 453] width 157 height 14
click at [545, 485] on li "17 Here’s what we’ve learned so far about you and your little one:" at bounding box center [610, 488] width 252 height 42
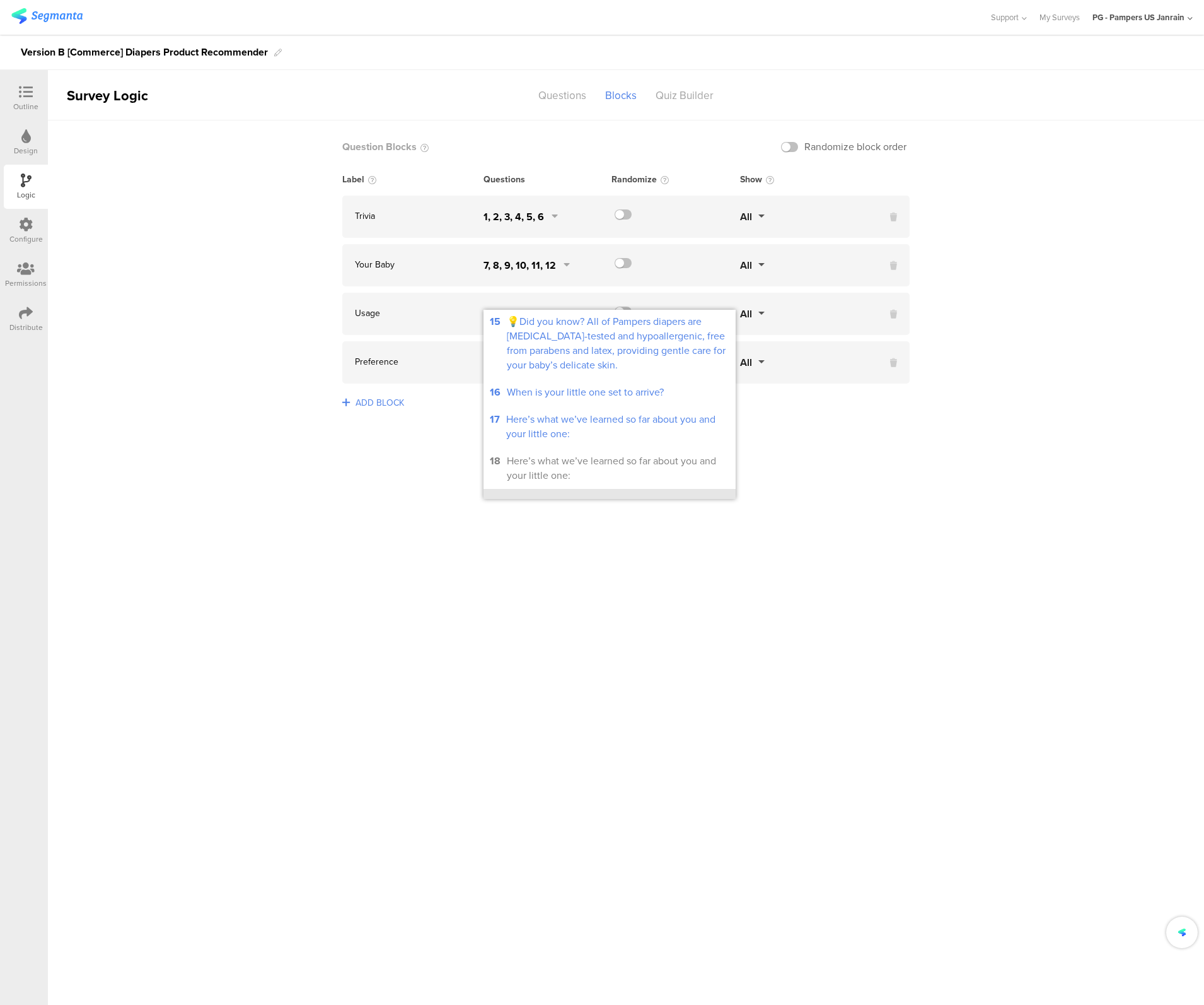
scroll to position [473, 0]
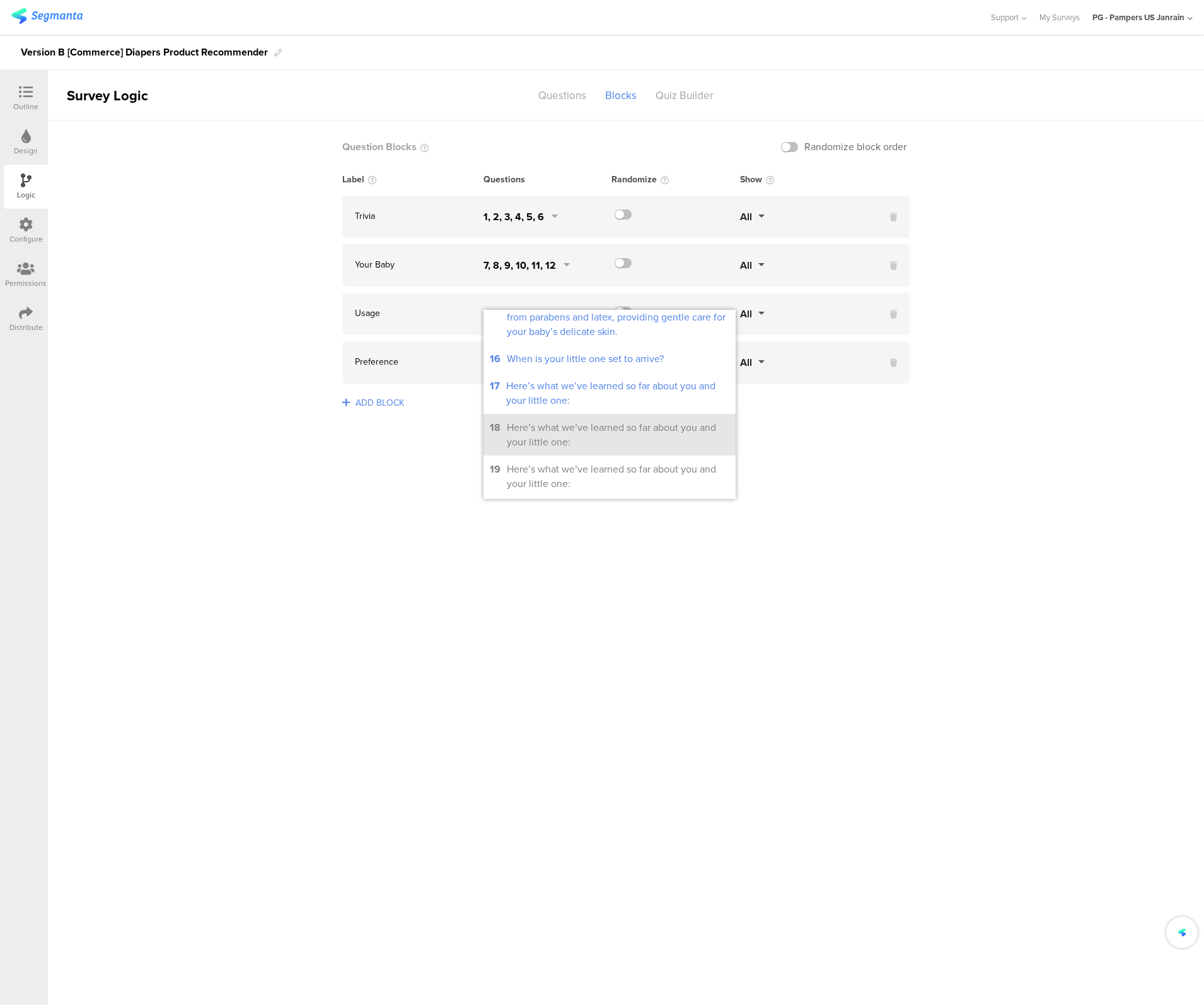
click at [562, 439] on div "Here’s what we’ve learned so far about you and your little one:" at bounding box center [618, 434] width 223 height 29
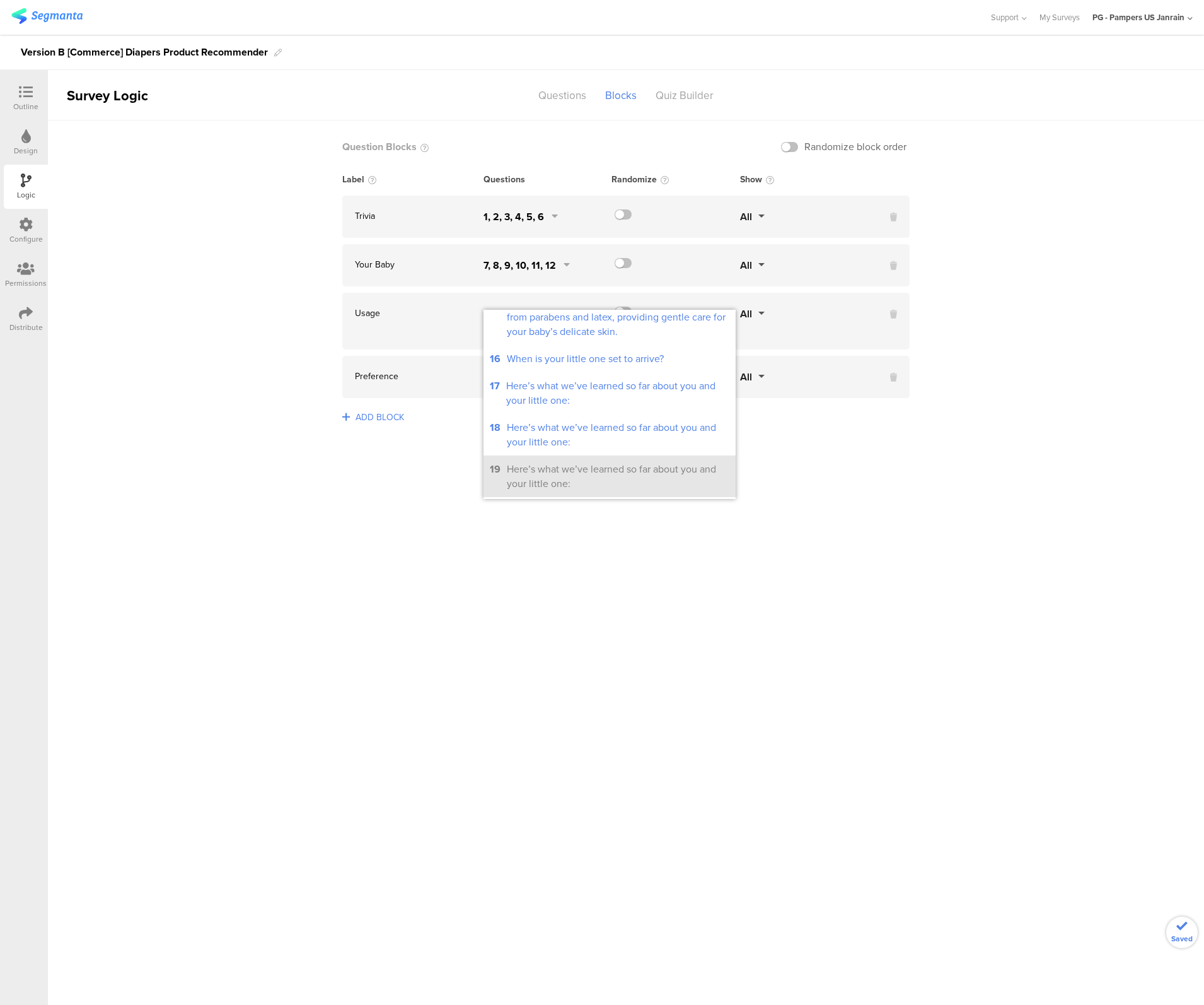
scroll to position [568, 0]
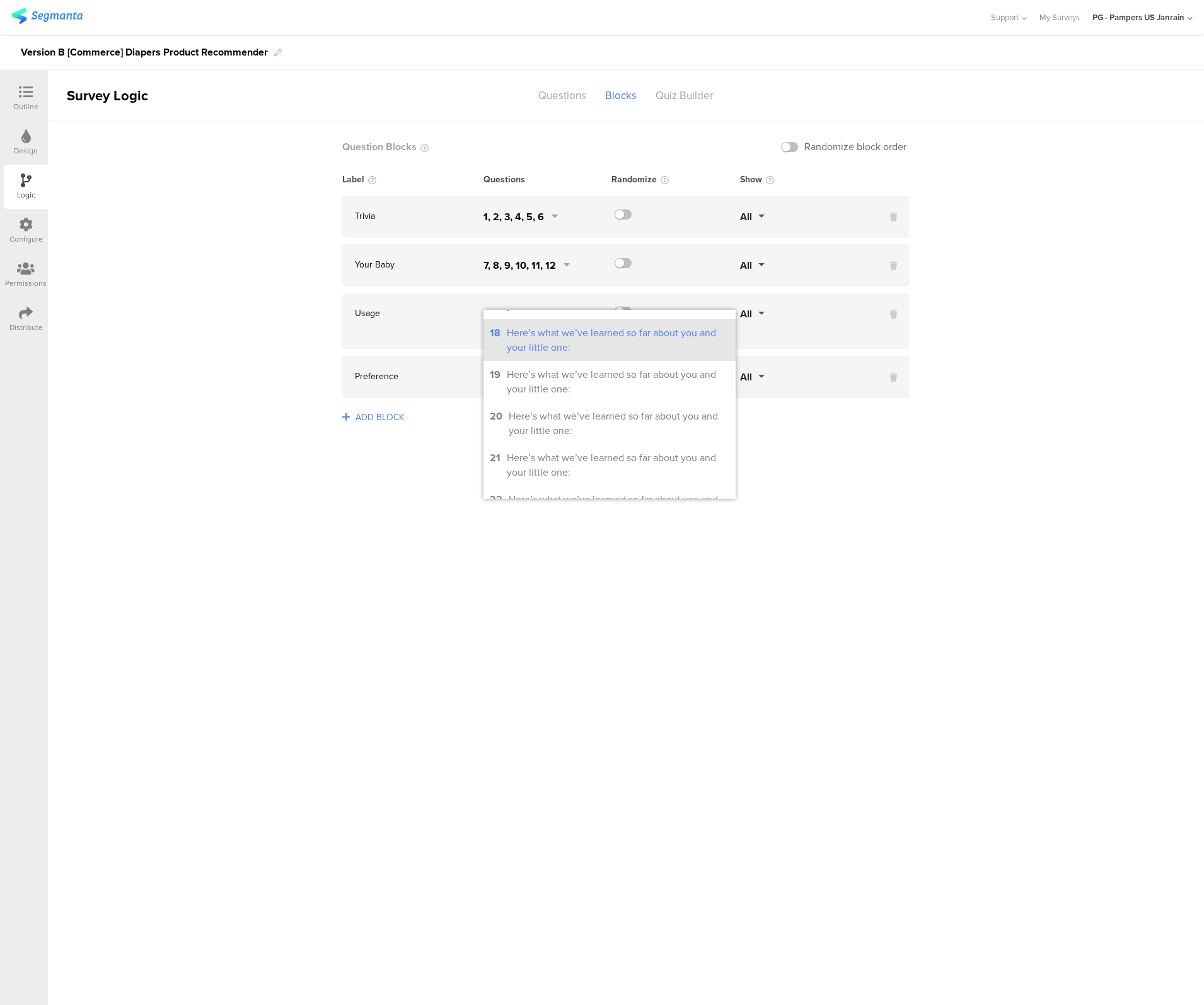
click at [537, 352] on div "Here’s what we’ve learned so far about you and your little one:" at bounding box center [618, 340] width 223 height 29
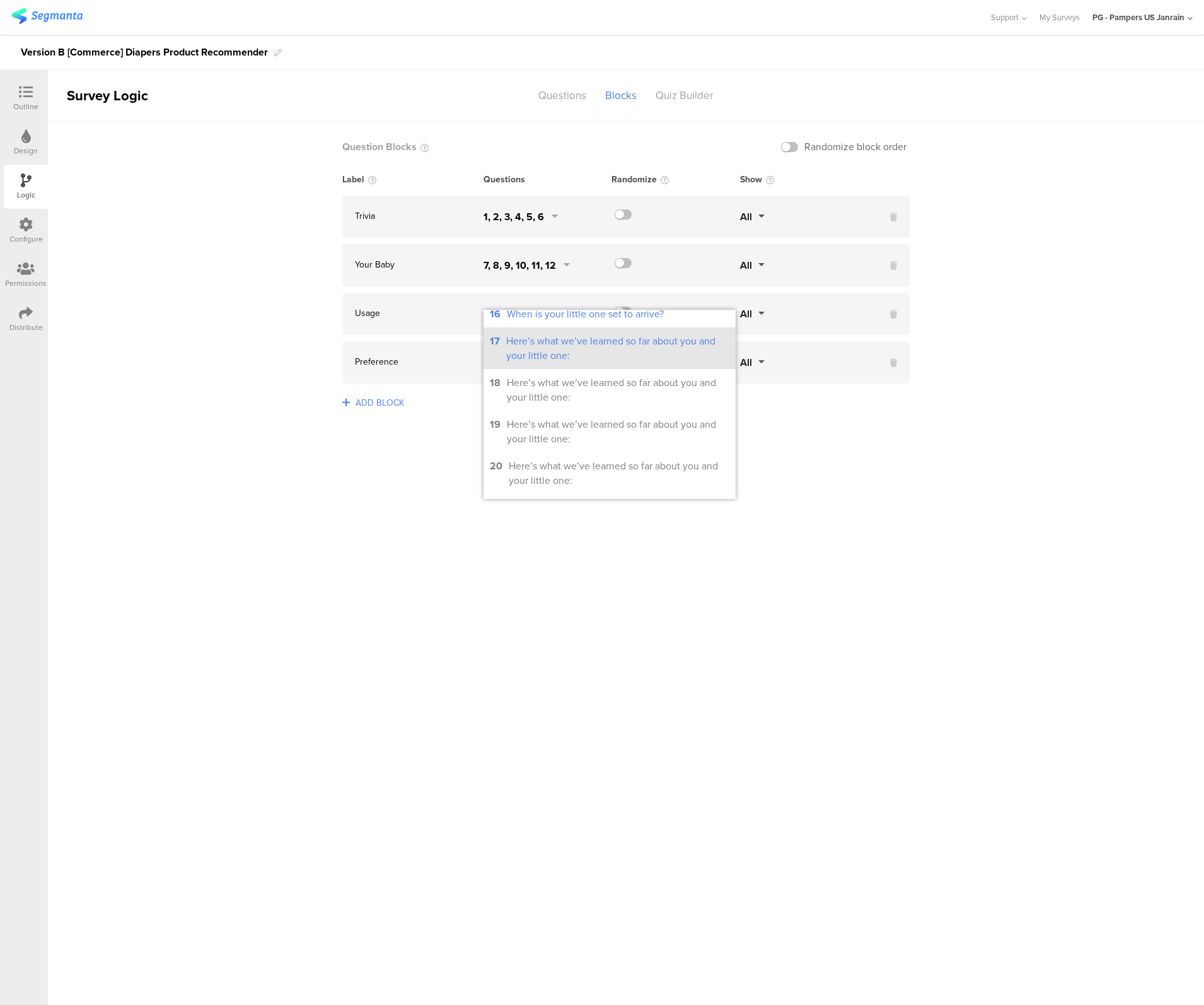
scroll to position [473, 0]
click at [619, 530] on sg-logic-groups-list "Question Blocks Randomize block order Label Questions Randomize Show Trivia 1, …" at bounding box center [626, 563] width 1156 height 885
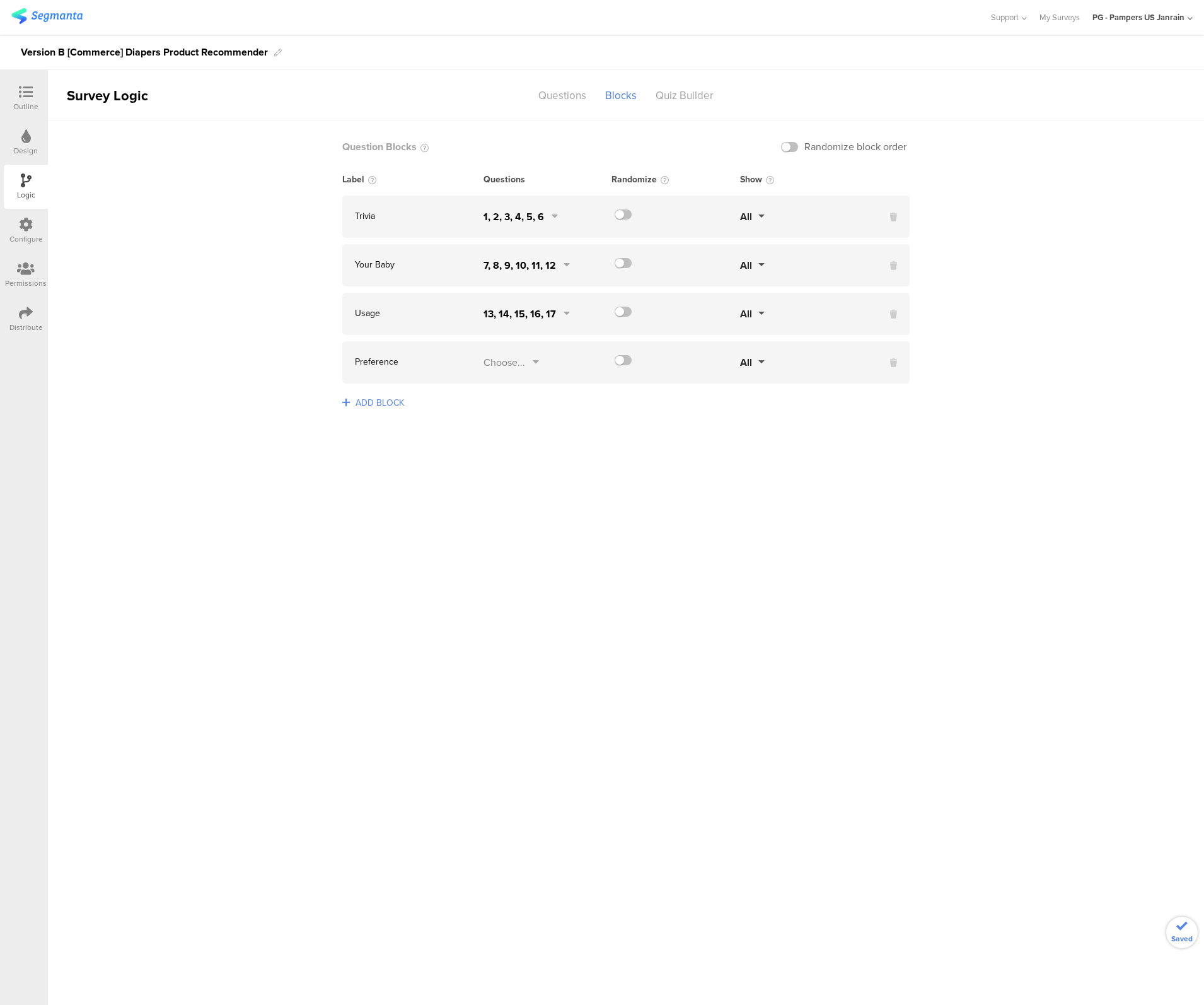
click at [510, 305] on div "Usage 13, 14, 15, 16, 17 All" at bounding box center [626, 313] width 567 height 43
click at [512, 311] on div "13, 14, 15, 16, 17" at bounding box center [520, 314] width 73 height 14
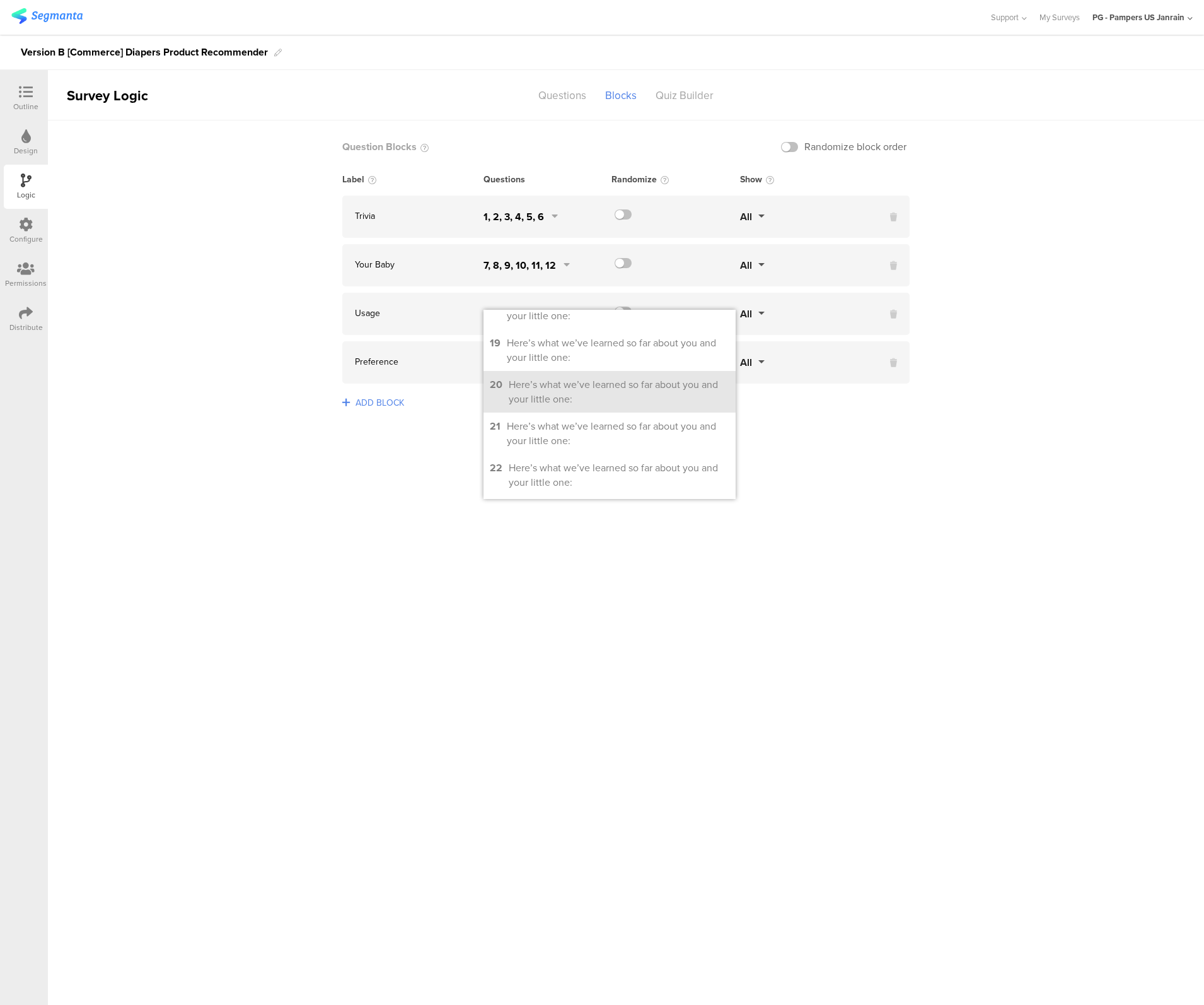
scroll to position [505, 0]
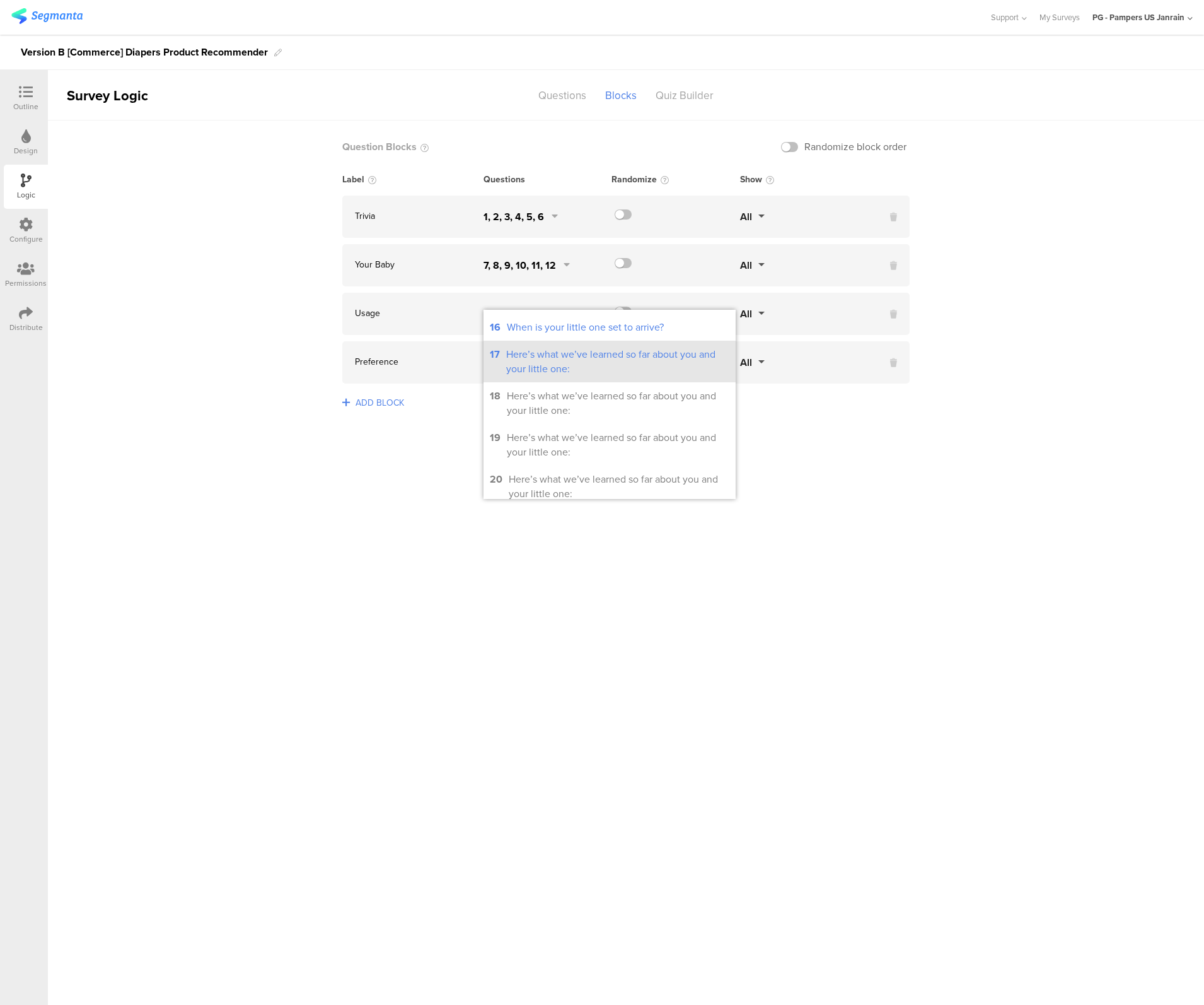
click at [561, 376] on div "Here’s what we’ve learned so far about you and your little one:" at bounding box center [618, 362] width 223 height 29
click at [562, 597] on sg-logic-groups-list "Question Blocks Randomize block order Label Questions Randomize Show Trivia 1, …" at bounding box center [626, 563] width 1156 height 885
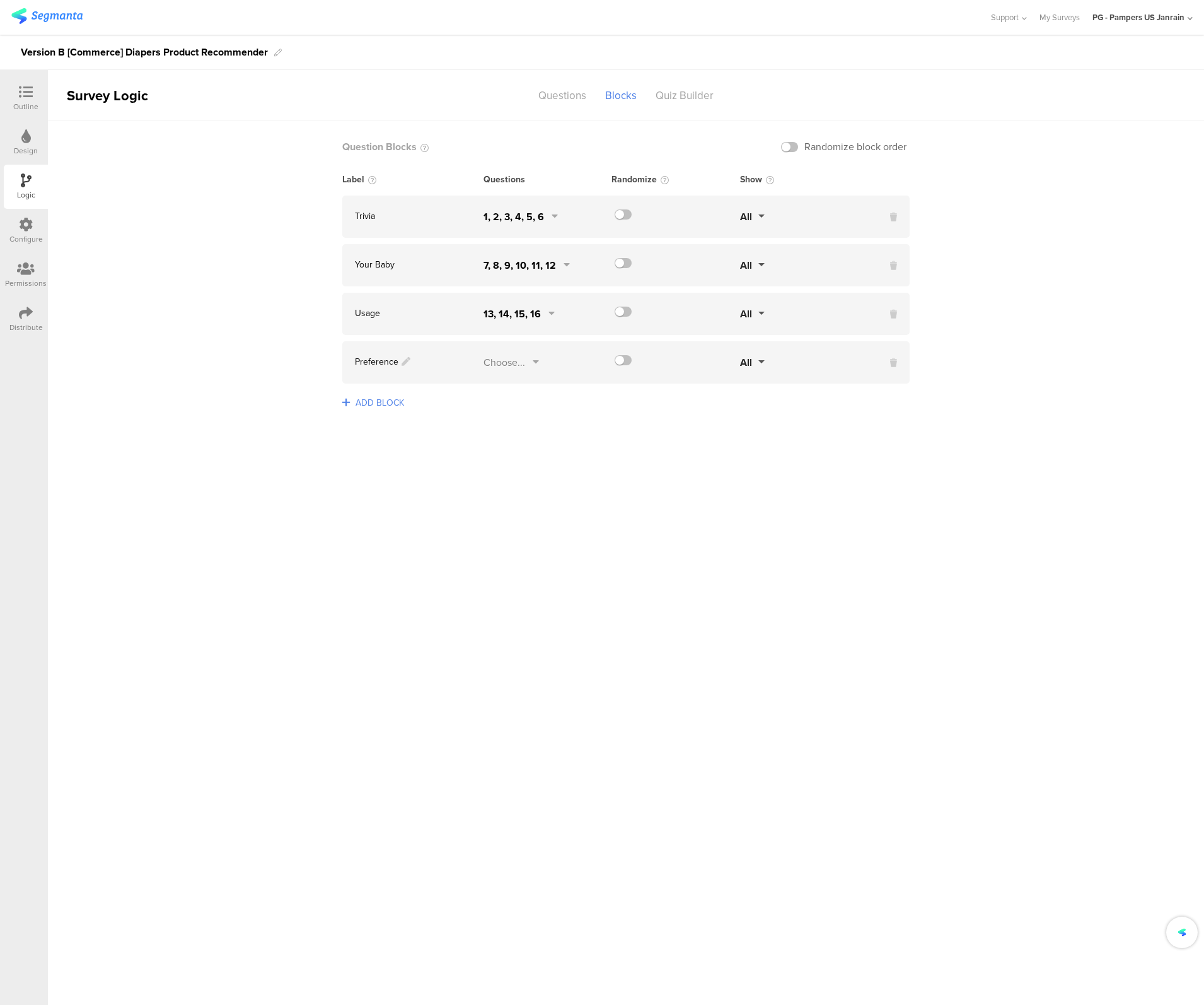
click at [479, 367] on div "Preference" at bounding box center [413, 362] width 141 height 14
click at [484, 367] on div "Choose..." at bounding box center [505, 362] width 42 height 14
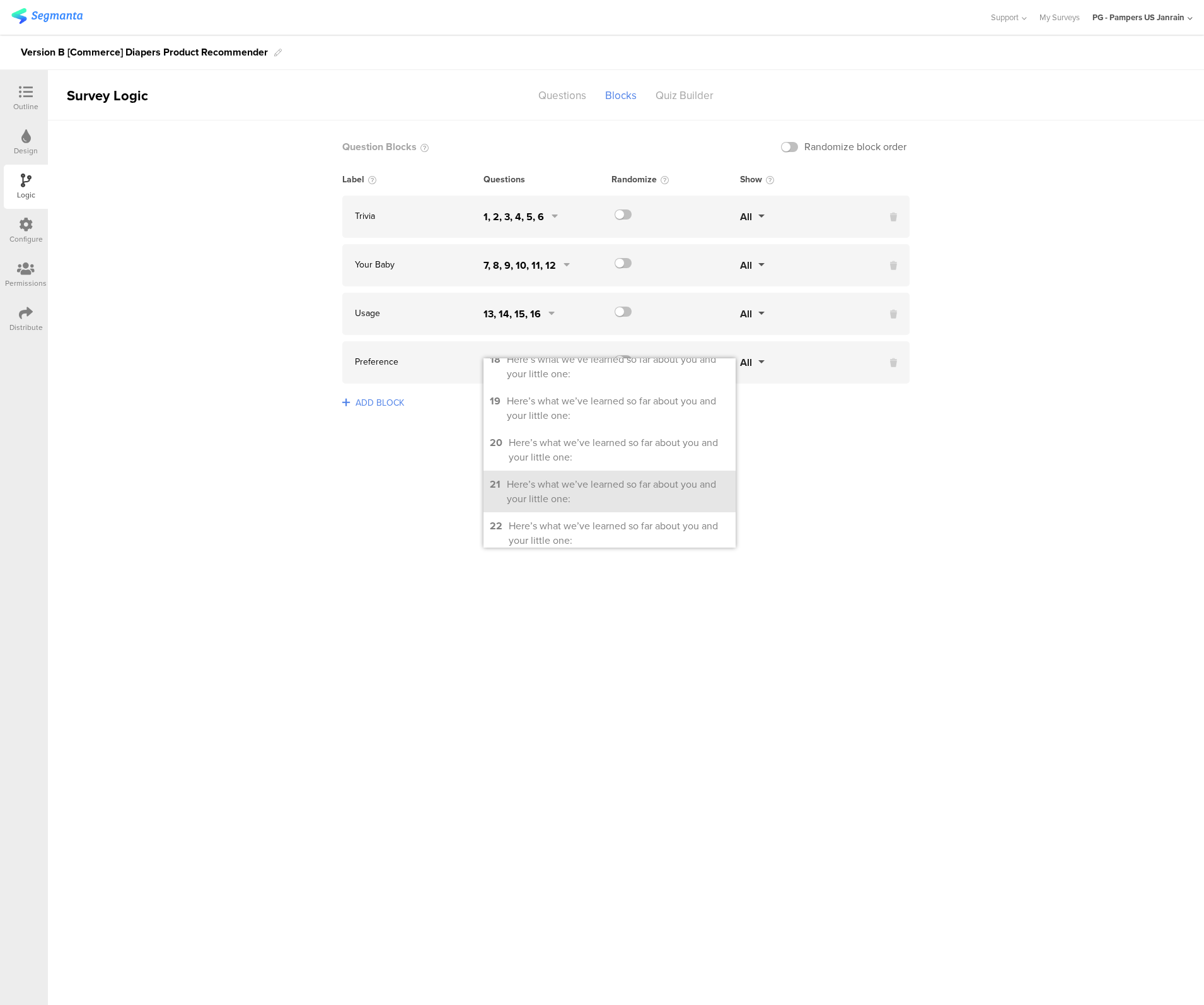
scroll to position [547, 0]
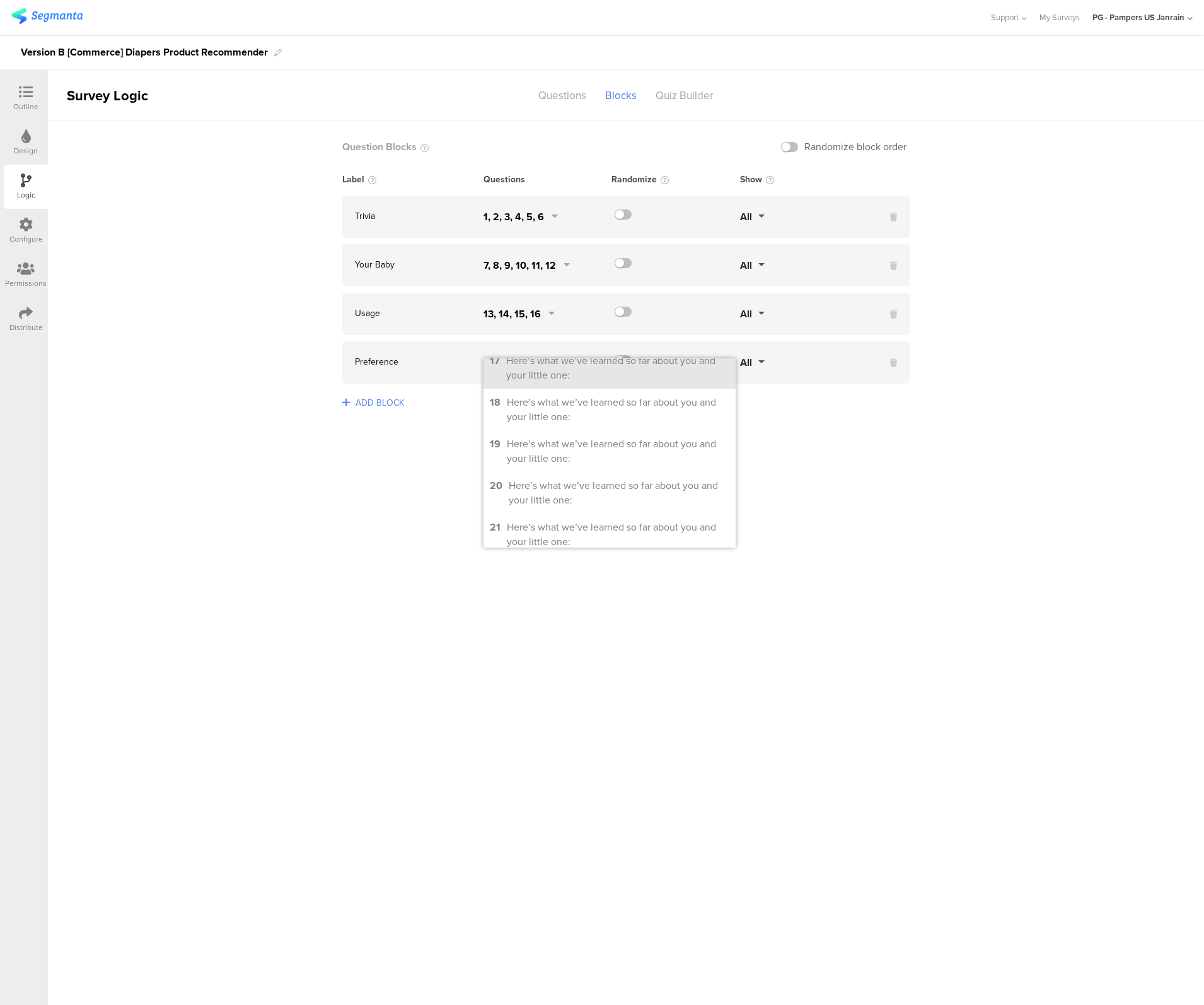
click at [525, 372] on div "Here’s what we’ve learned so far about you and your little one:" at bounding box center [618, 367] width 223 height 29
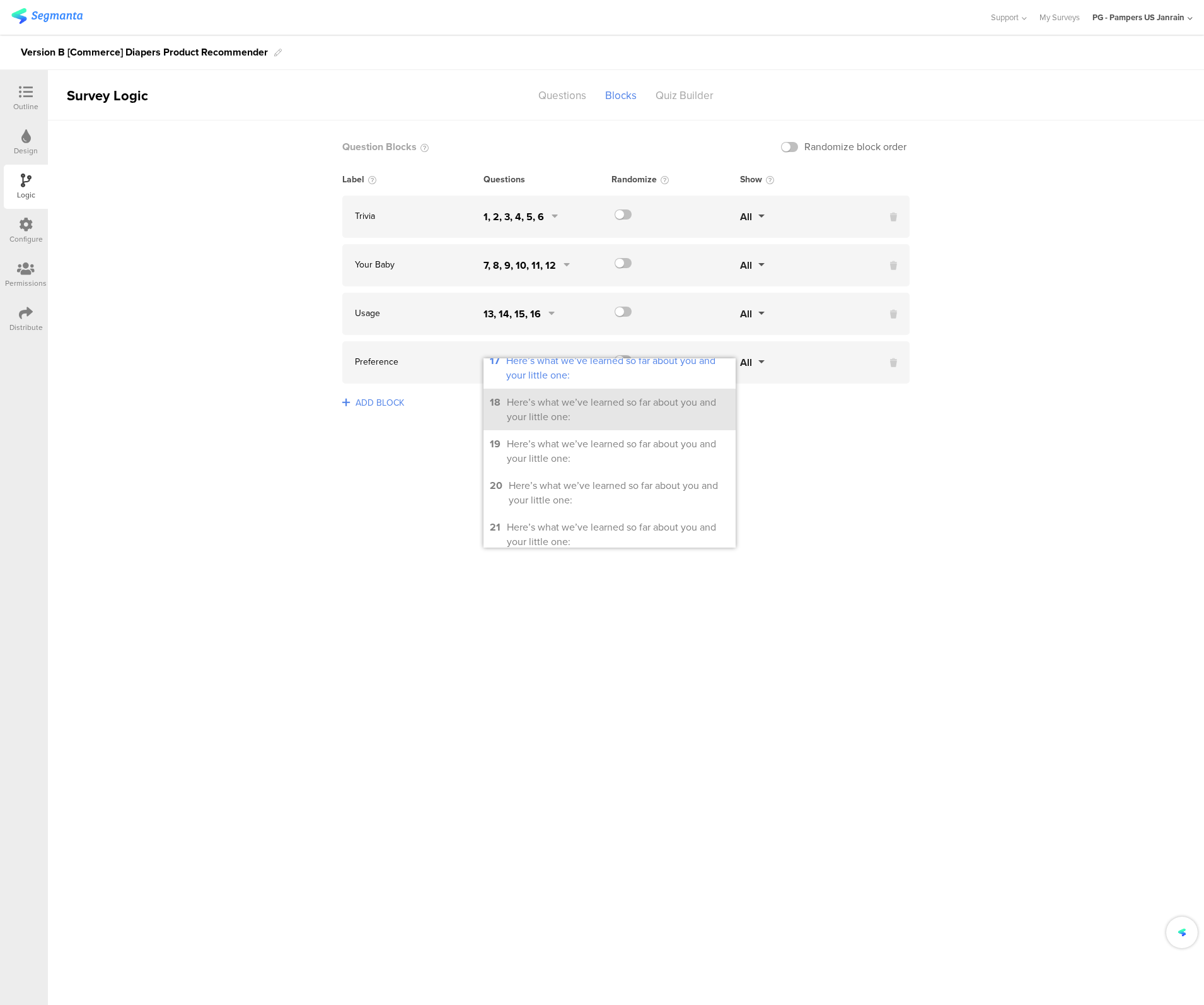
click at [533, 424] on div "Here’s what we’ve learned so far about you and your little one:" at bounding box center [618, 409] width 223 height 29
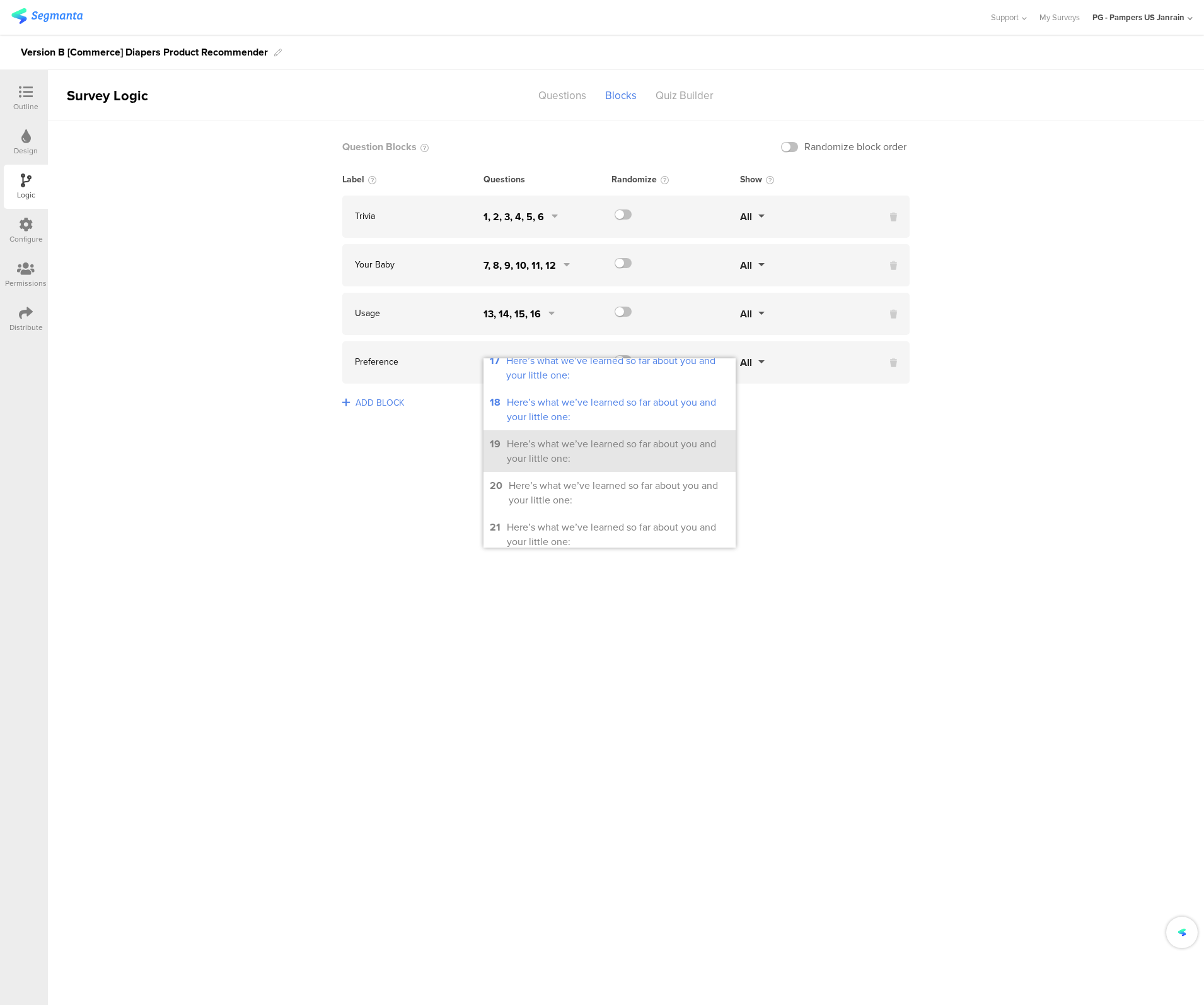
click at [539, 462] on div "Here’s what we’ve learned so far about you and your little one:" at bounding box center [618, 451] width 223 height 29
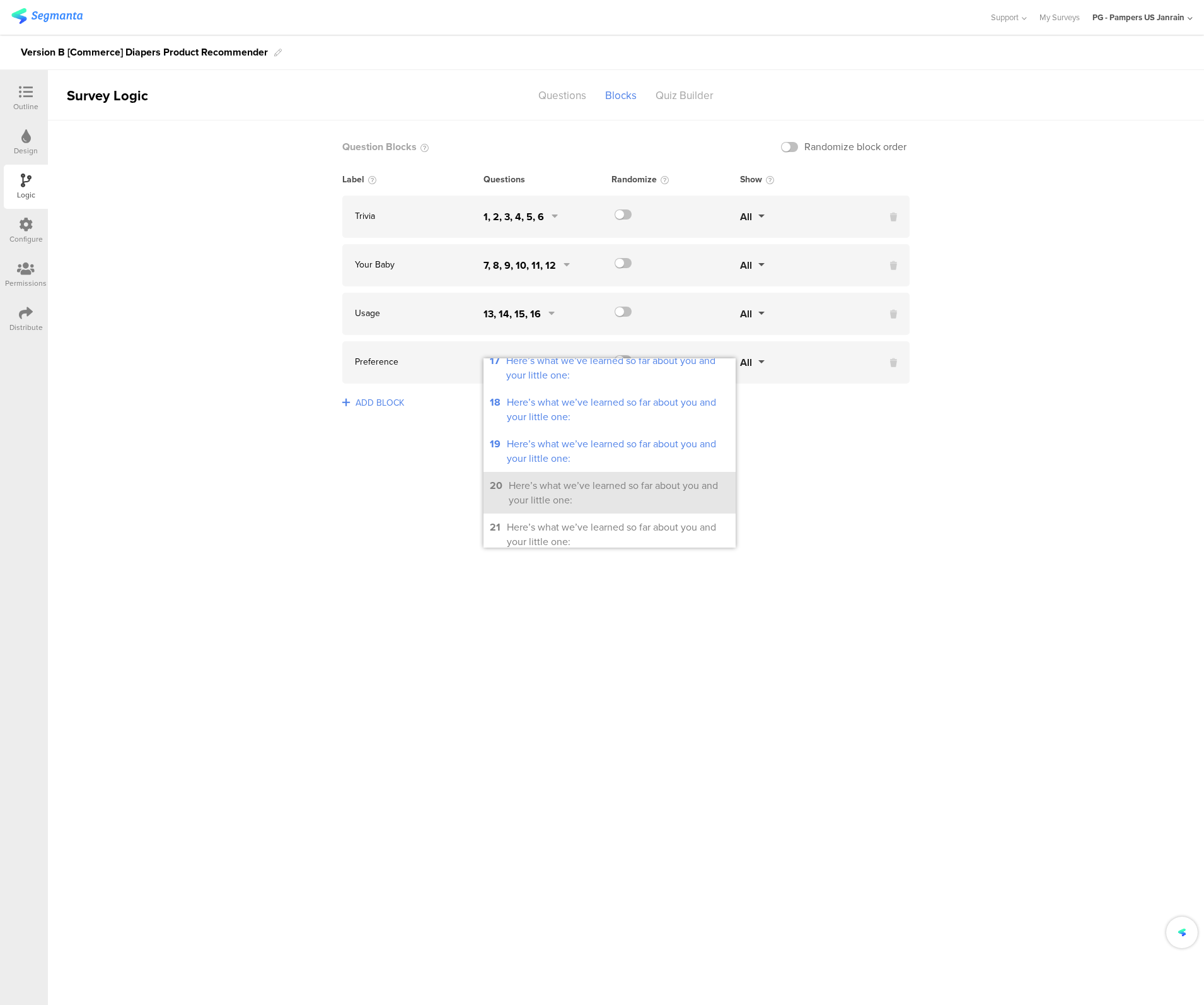
click at [540, 492] on li "20 Here’s what we’ve learned so far about you and your little one:" at bounding box center [610, 493] width 252 height 42
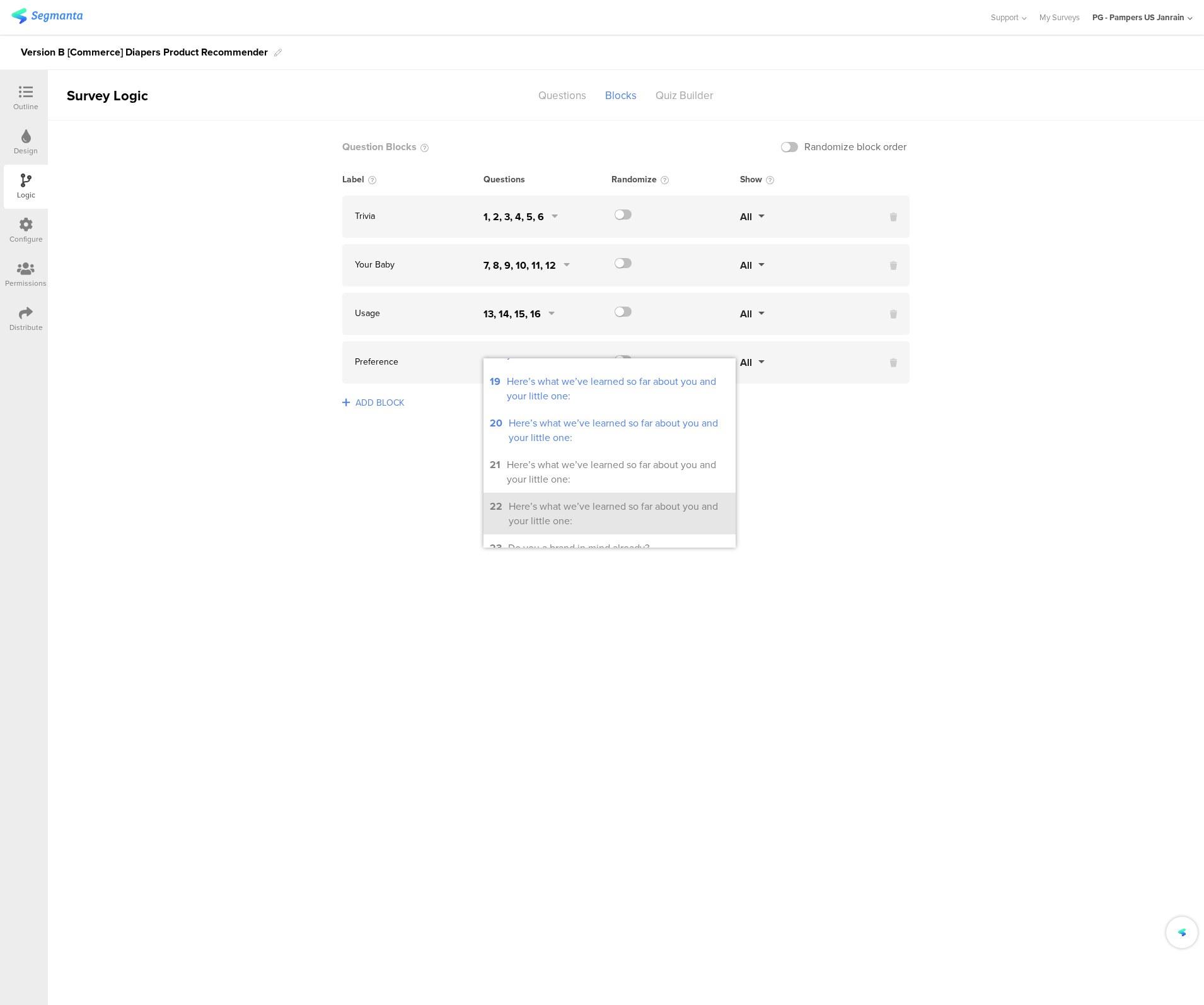
scroll to position [642, 0]
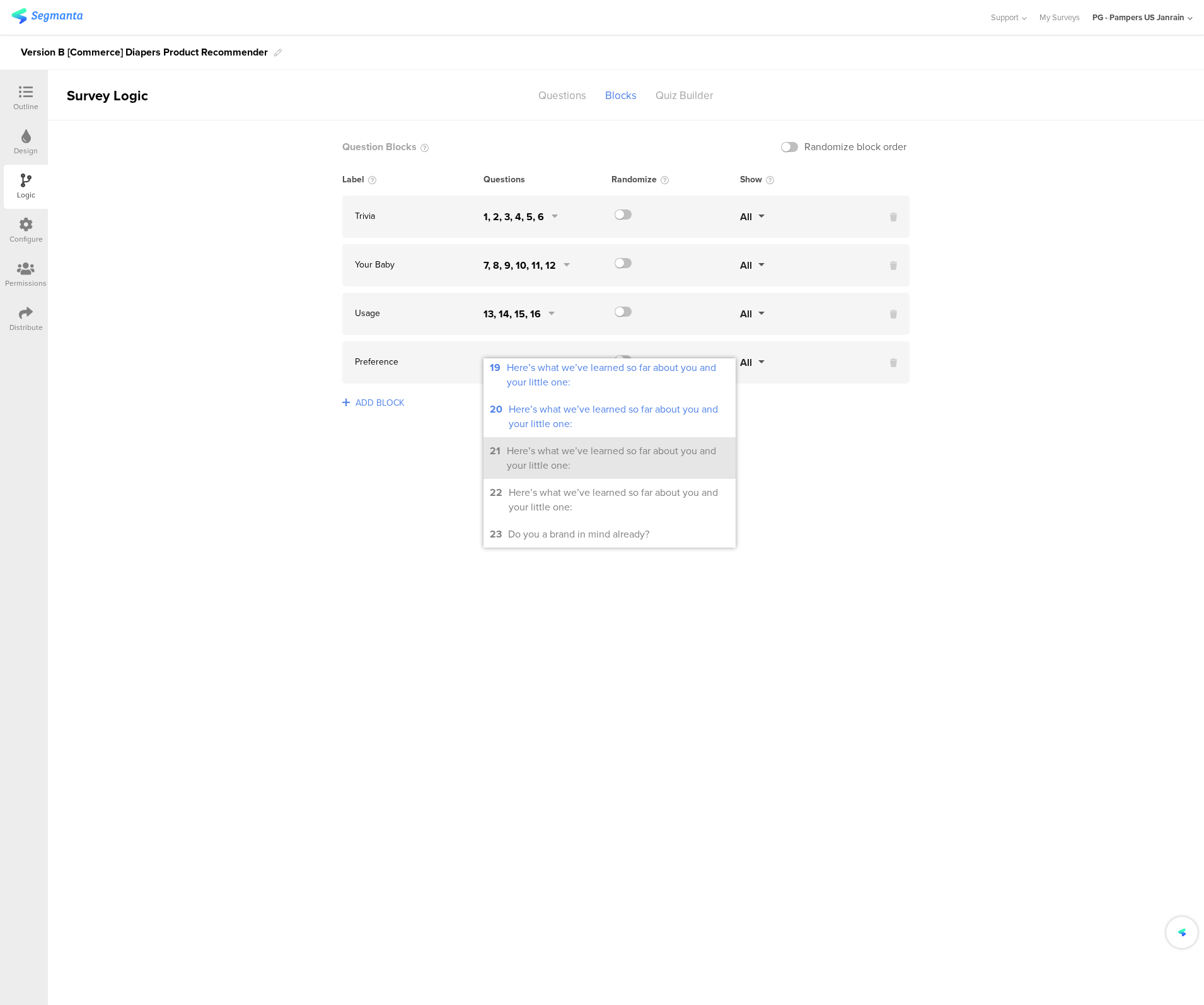
click at [524, 455] on div "Here’s what we’ve learned so far about you and your little one:" at bounding box center [618, 458] width 223 height 29
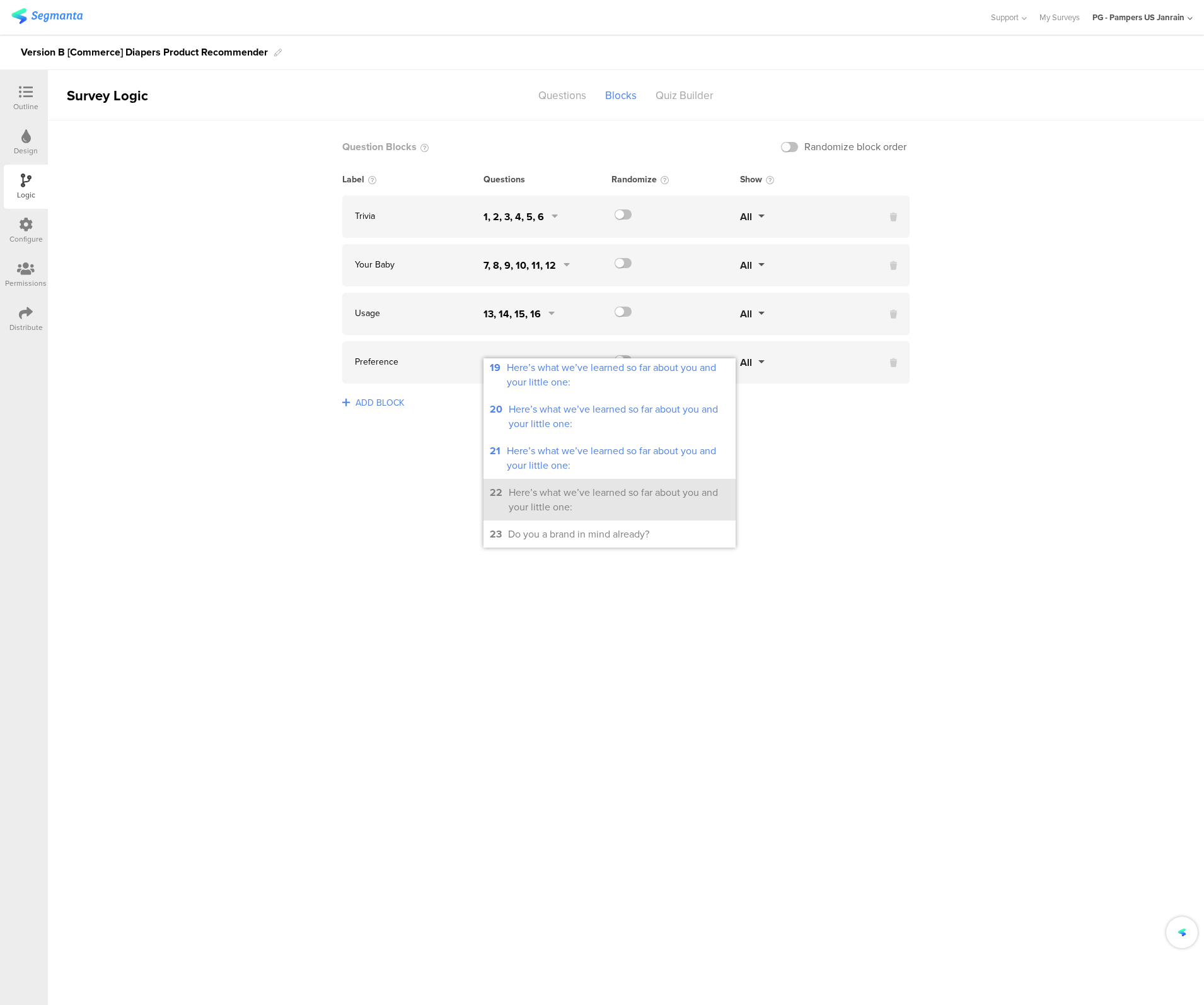
click at [535, 489] on div "Here’s what we’ve learned so far about you and your little one:" at bounding box center [619, 499] width 220 height 29
click at [539, 528] on div "Do you a brand in mind already?" at bounding box center [579, 534] width 141 height 14
click at [526, 693] on sg-logic-groups-list "Question Blocks Randomize block order Label Questions Randomize Show Trivia 1, …" at bounding box center [626, 563] width 1156 height 885
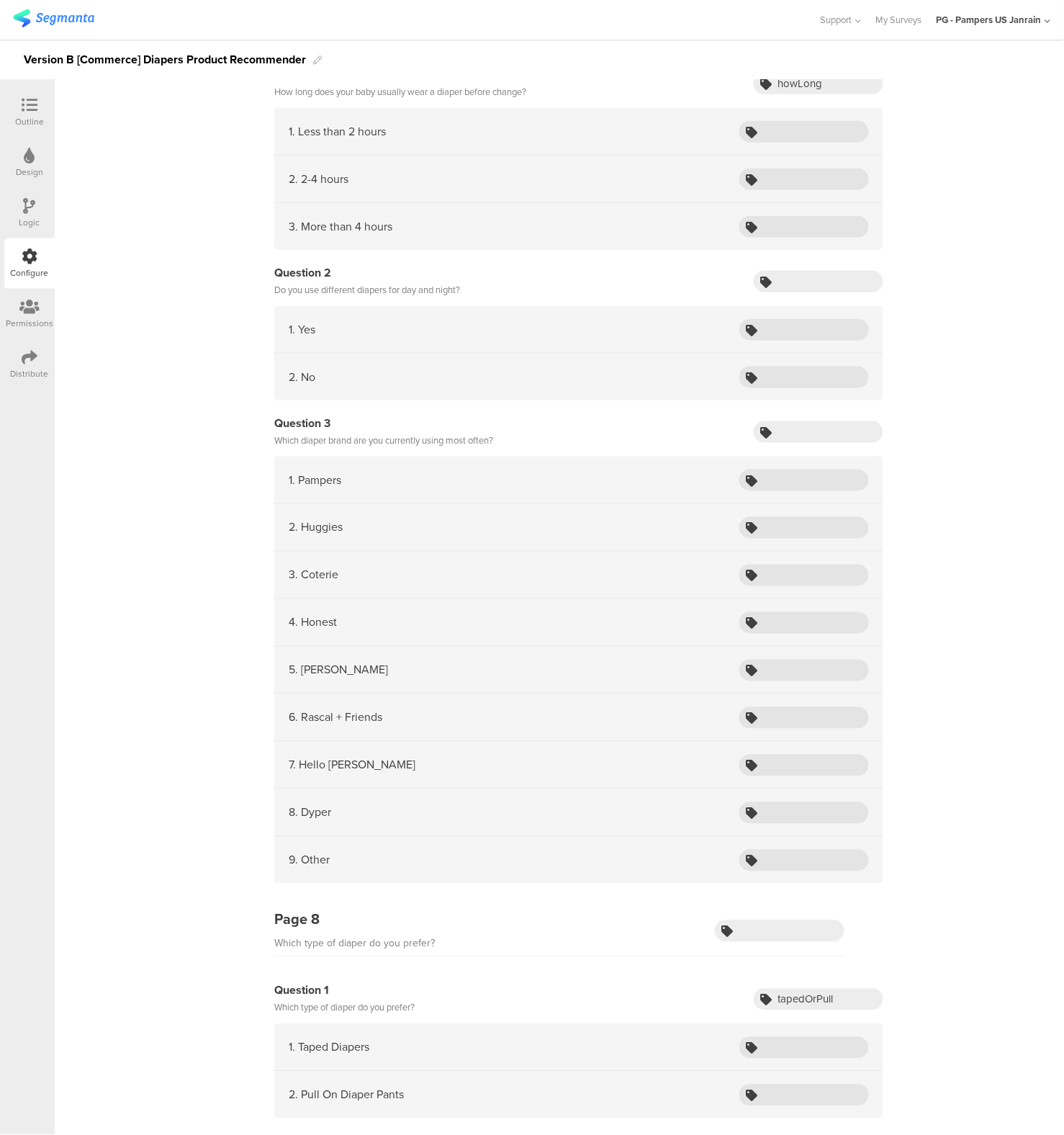
scroll to position [1333, 0]
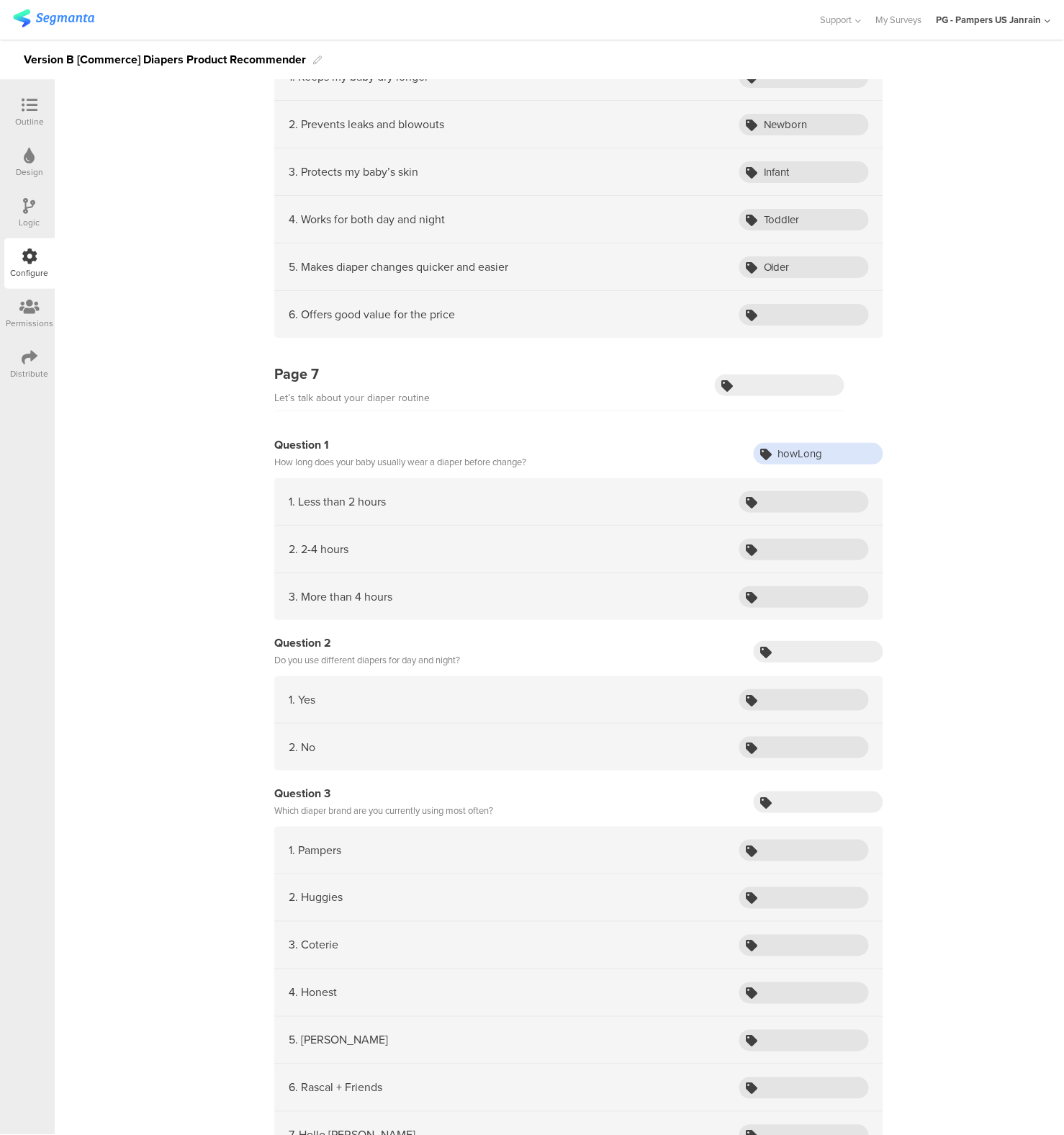
click at [801, 453] on input "howLong" at bounding box center [819, 454] width 130 height 21
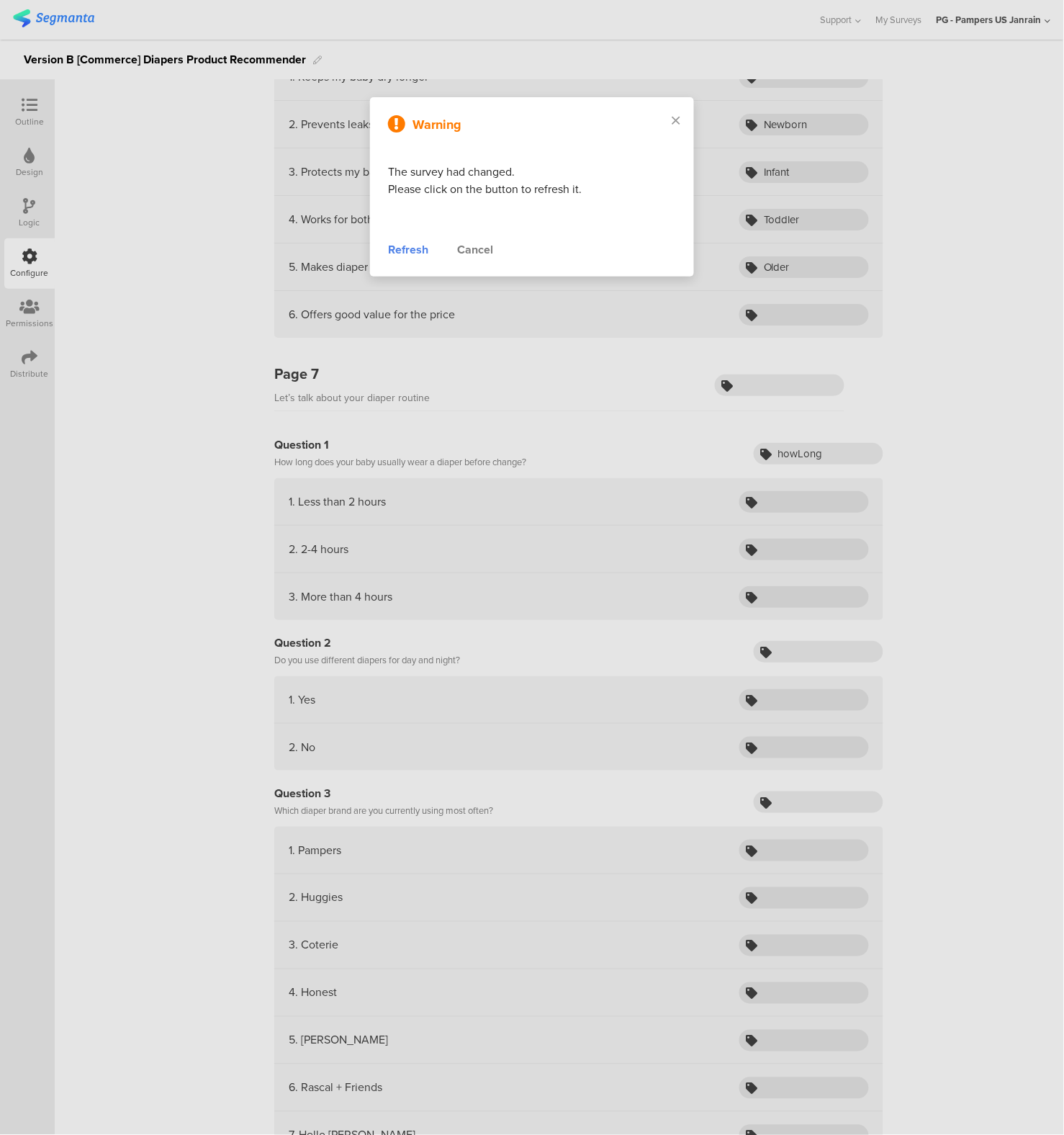
click at [405, 247] on div "Refresh" at bounding box center [408, 249] width 40 height 17
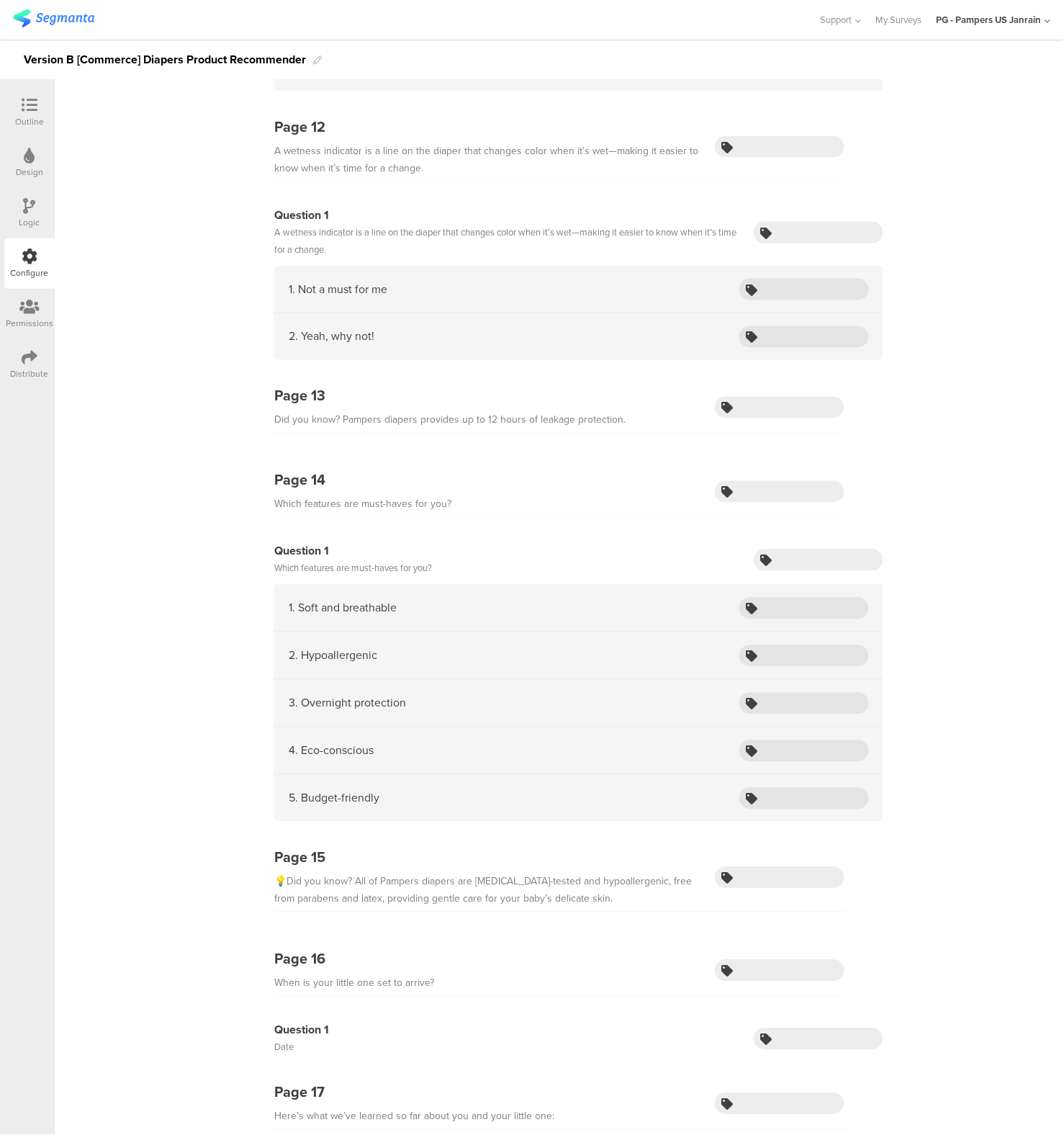
scroll to position [3324, 0]
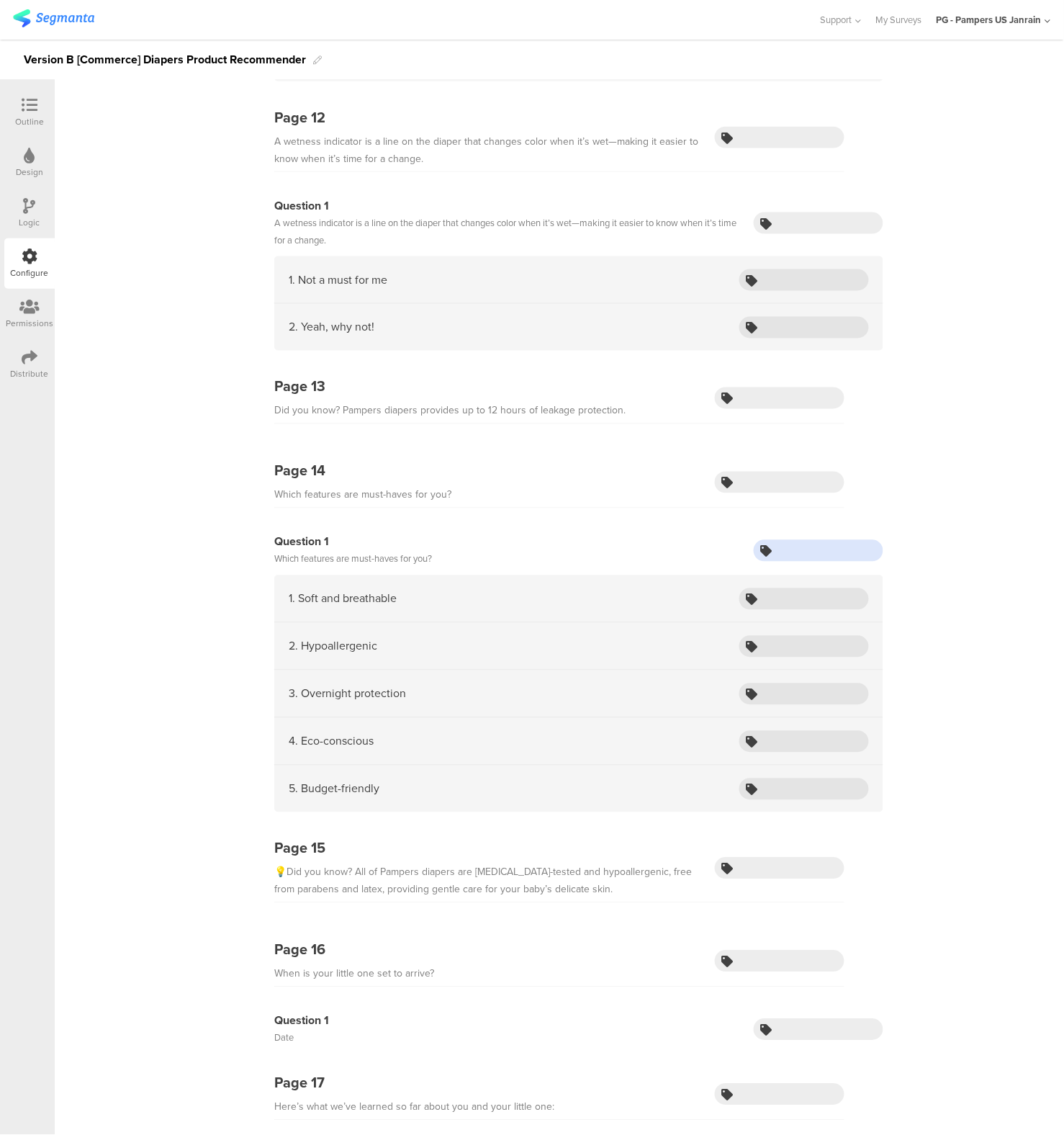
click at [786, 542] on input "text" at bounding box center [819, 551] width 130 height 21
type input "features"
